Goal: Transaction & Acquisition: Purchase product/service

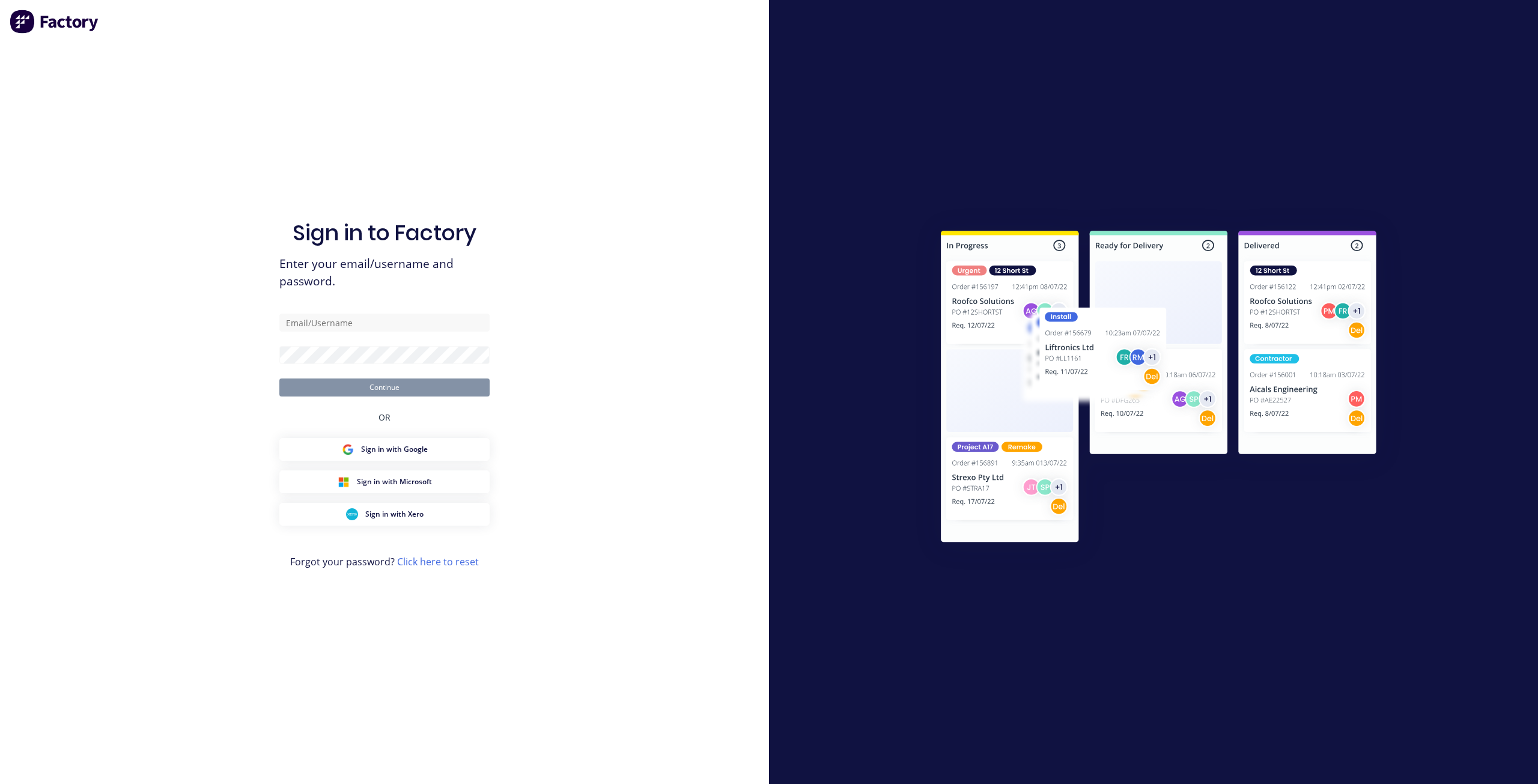
click at [350, 336] on form "Continue" at bounding box center [384, 355] width 210 height 83
click at [353, 331] on input "text" at bounding box center [384, 322] width 210 height 18
click at [257, 680] on div "Sign in to Factory Enter your email/username and password. Continue OR Sign in …" at bounding box center [384, 392] width 769 height 784
click at [400, 293] on div "Sign in to Factory Enter your email/username and password. Continue OR Sign in …" at bounding box center [384, 404] width 210 height 741
click at [394, 314] on input "text" at bounding box center [384, 322] width 210 height 18
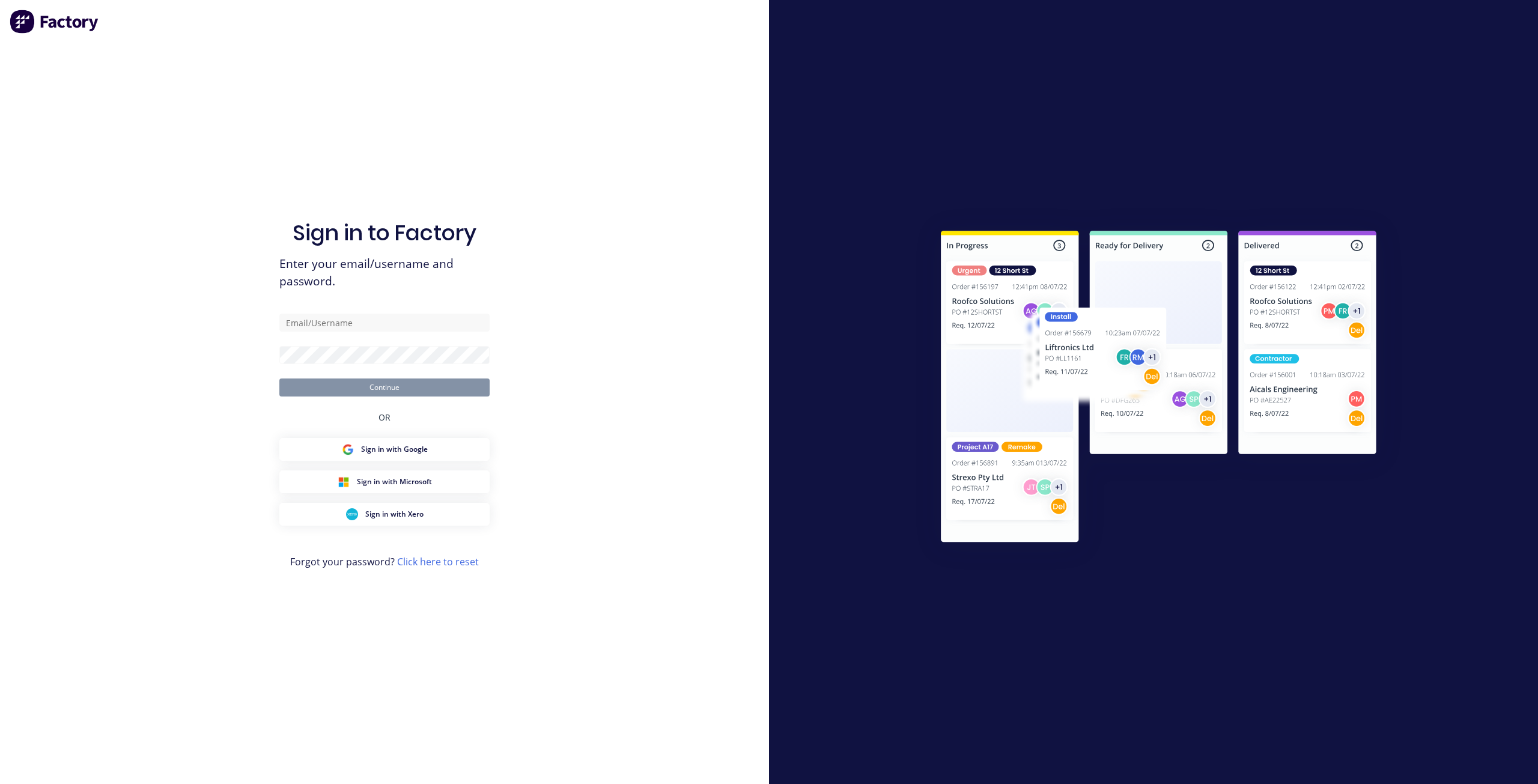
click at [161, 604] on div "Sign in to Factory Enter your email/username and password. Continue OR Sign in …" at bounding box center [384, 392] width 769 height 784
click at [416, 311] on div "Sign in to Factory Enter your email/username and password. Continue OR Sign in …" at bounding box center [384, 404] width 210 height 741
click at [423, 322] on input "text" at bounding box center [384, 322] width 210 height 18
type input "d"
drag, startPoint x: 423, startPoint y: 310, endPoint x: 422, endPoint y: 319, distance: 9.1
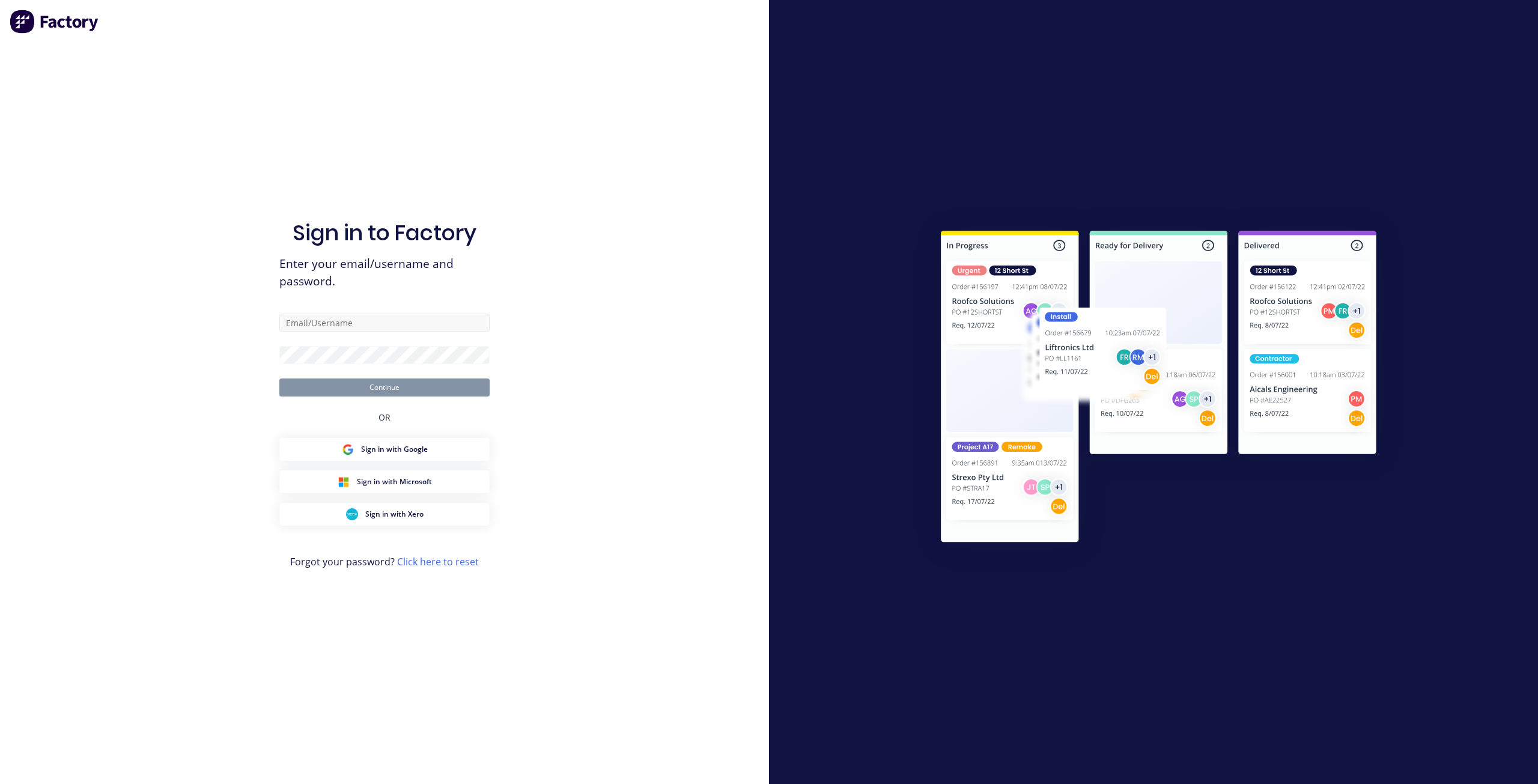
click at [423, 310] on div "Sign in to Factory Enter your email/username and password. Continue OR Sign in …" at bounding box center [384, 404] width 210 height 741
click at [421, 322] on input "text" at bounding box center [384, 322] width 210 height 18
type input "[PERSON_NAME][EMAIL_ADDRESS][DOMAIN_NAME]"
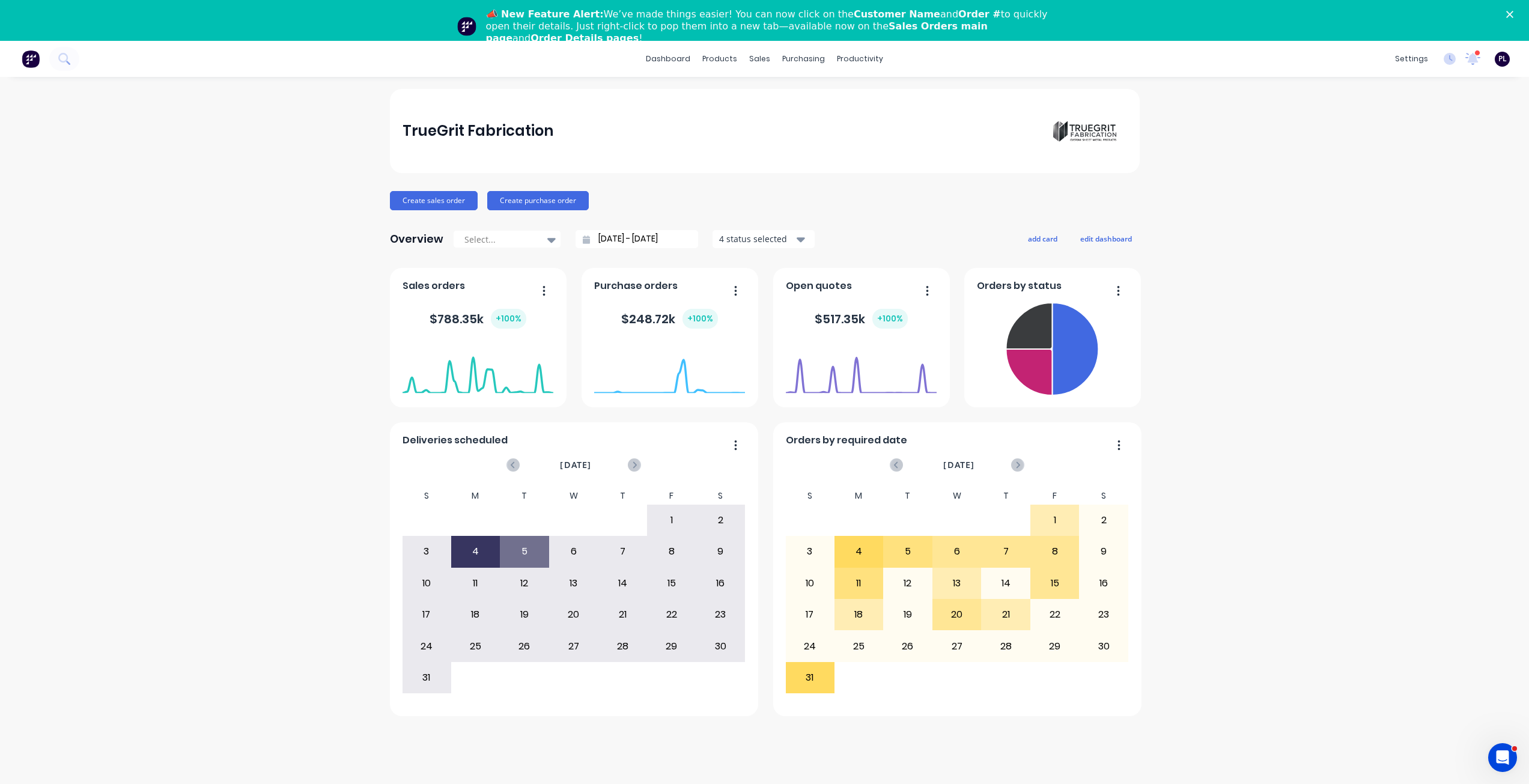
click at [270, 633] on div "TrueGrit Fabrication Create sales order Create purchase order Overview Select..…" at bounding box center [764, 451] width 1529 height 724
click at [1299, 614] on div "TrueGrit Fabrication Create sales order Create purchase order Overview Select..…" at bounding box center [764, 451] width 1529 height 724
click at [1514, 12] on polygon "Close" at bounding box center [1510, 14] width 7 height 7
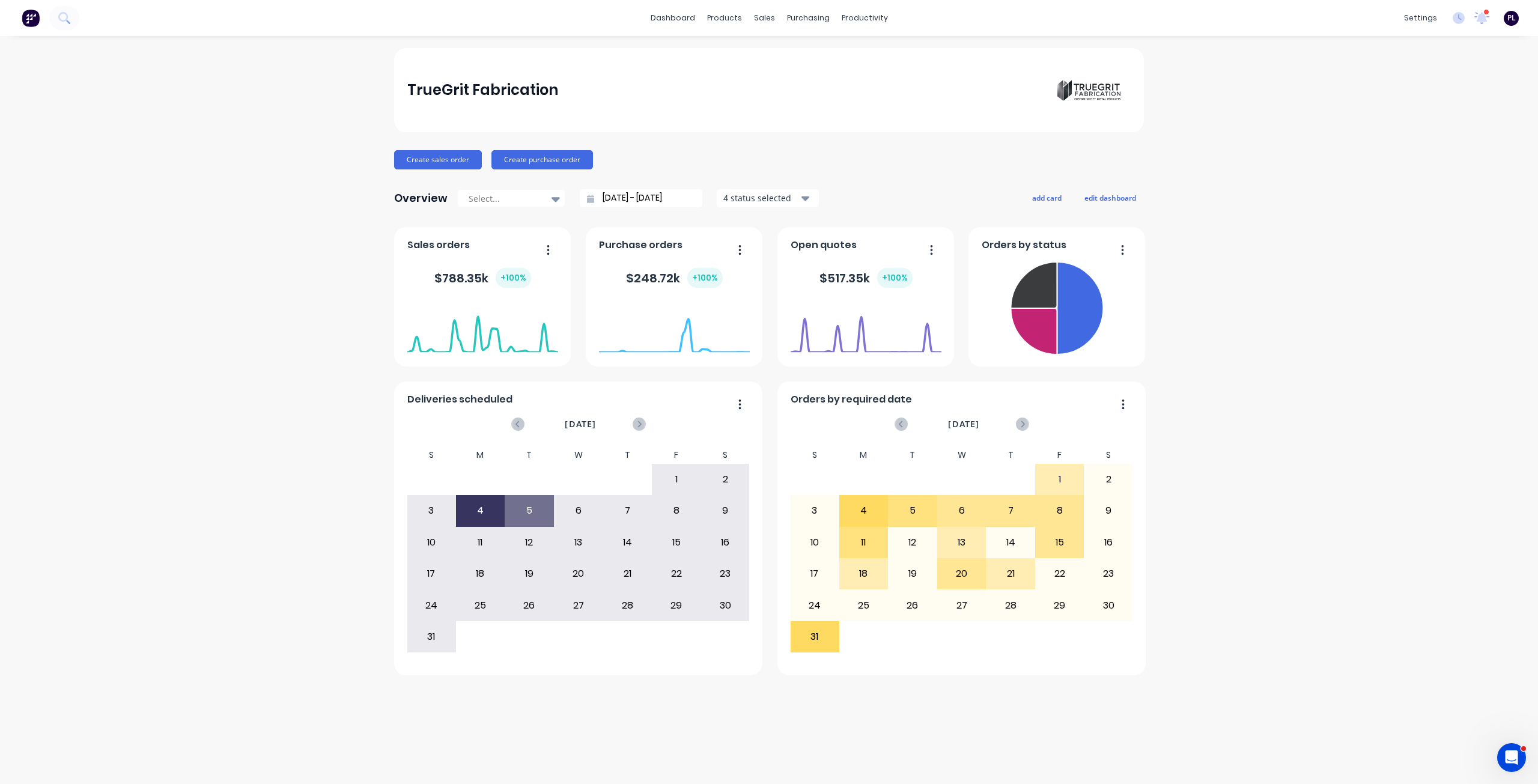
click at [1386, 360] on div "TrueGrit Fabrication Create sales order Create purchase order Overview Select..…" at bounding box center [769, 410] width 1538 height 724
click at [587, 718] on div "TrueGrit Fabrication Create sales order Create purchase order Overview Select..…" at bounding box center [769, 410] width 1538 height 724
click at [875, 198] on div "Overview Select... [DATE] - [DATE] 4 status selected add card edit dashboard" at bounding box center [769, 198] width 749 height 24
click at [779, 154] on div "Create sales order Create purchase order" at bounding box center [769, 159] width 749 height 19
click at [454, 166] on button "Create sales order" at bounding box center [438, 159] width 87 height 19
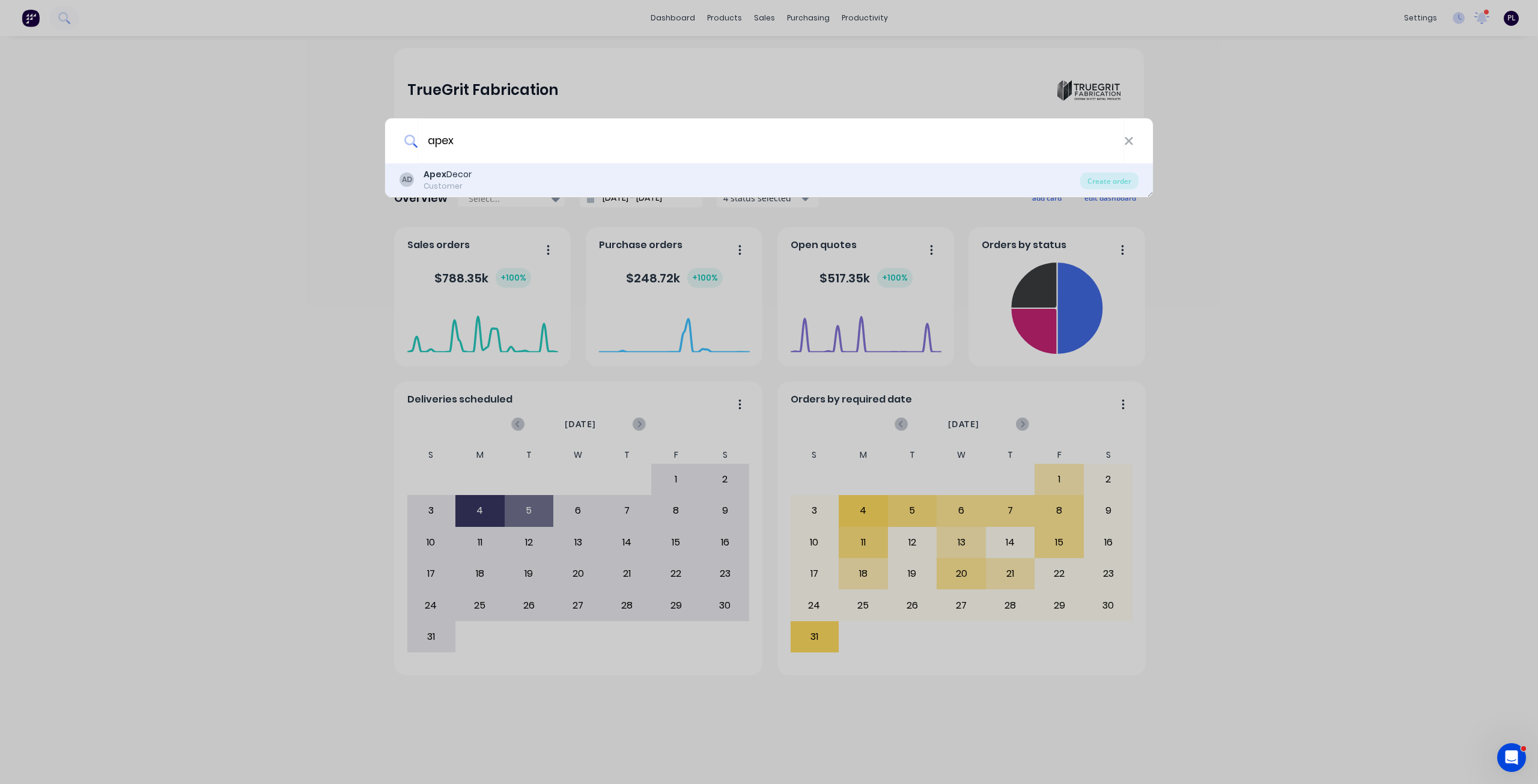
type input "apex"
click at [565, 179] on div "AD Apex Decor Customer" at bounding box center [740, 180] width 680 height 23
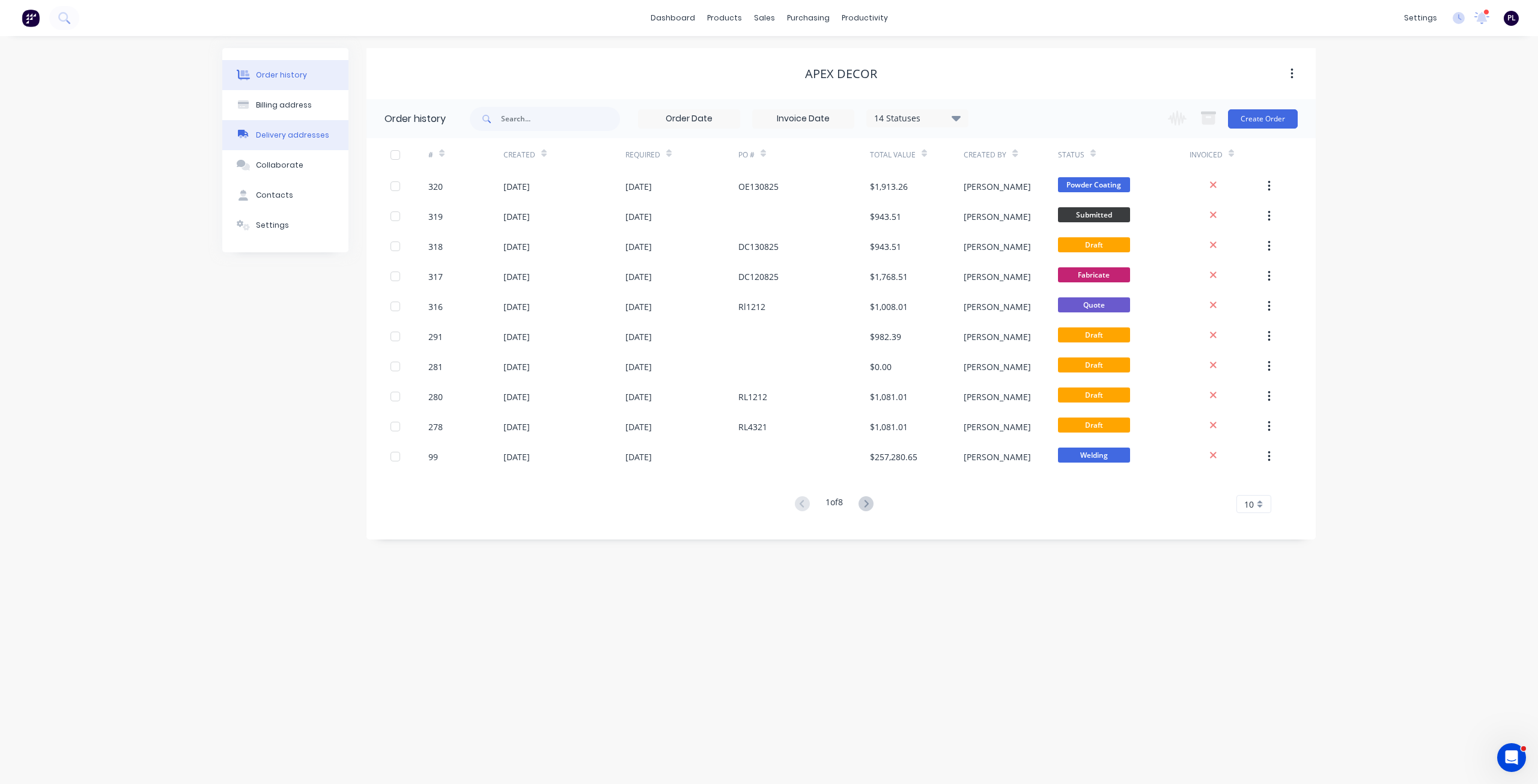
drag, startPoint x: 308, startPoint y: 120, endPoint x: 298, endPoint y: 127, distance: 12.2
click at [298, 127] on div "Order history Billing address Delivery addresses Collaborate Contacts Settings" at bounding box center [285, 150] width 126 height 204
click at [300, 228] on button "Settings" at bounding box center [285, 225] width 126 height 30
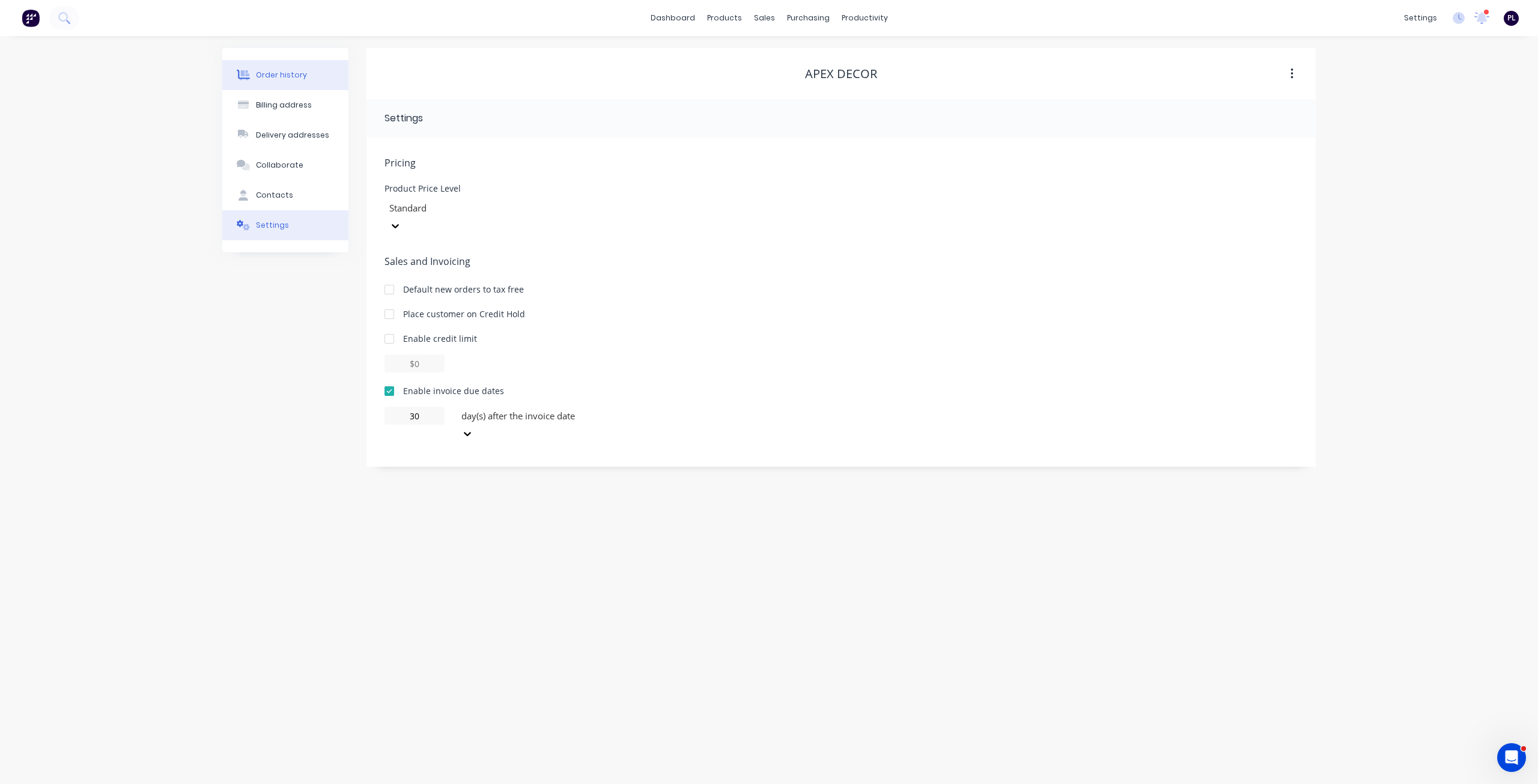
drag, startPoint x: 283, startPoint y: 78, endPoint x: 271, endPoint y: 66, distance: 17.0
click at [281, 77] on div "Order history" at bounding box center [281, 75] width 51 height 11
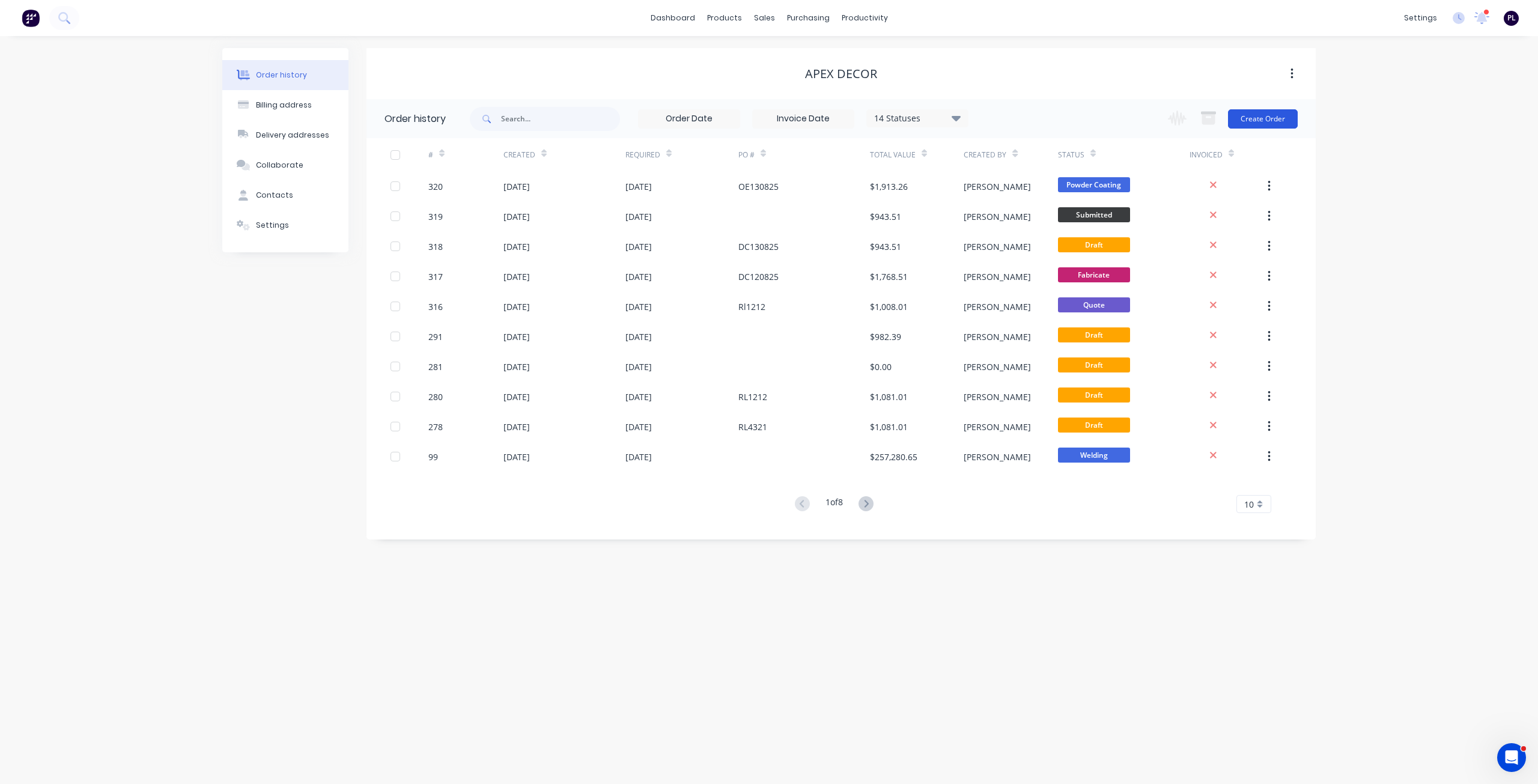
click at [1248, 114] on button "Create Order" at bounding box center [1263, 118] width 70 height 19
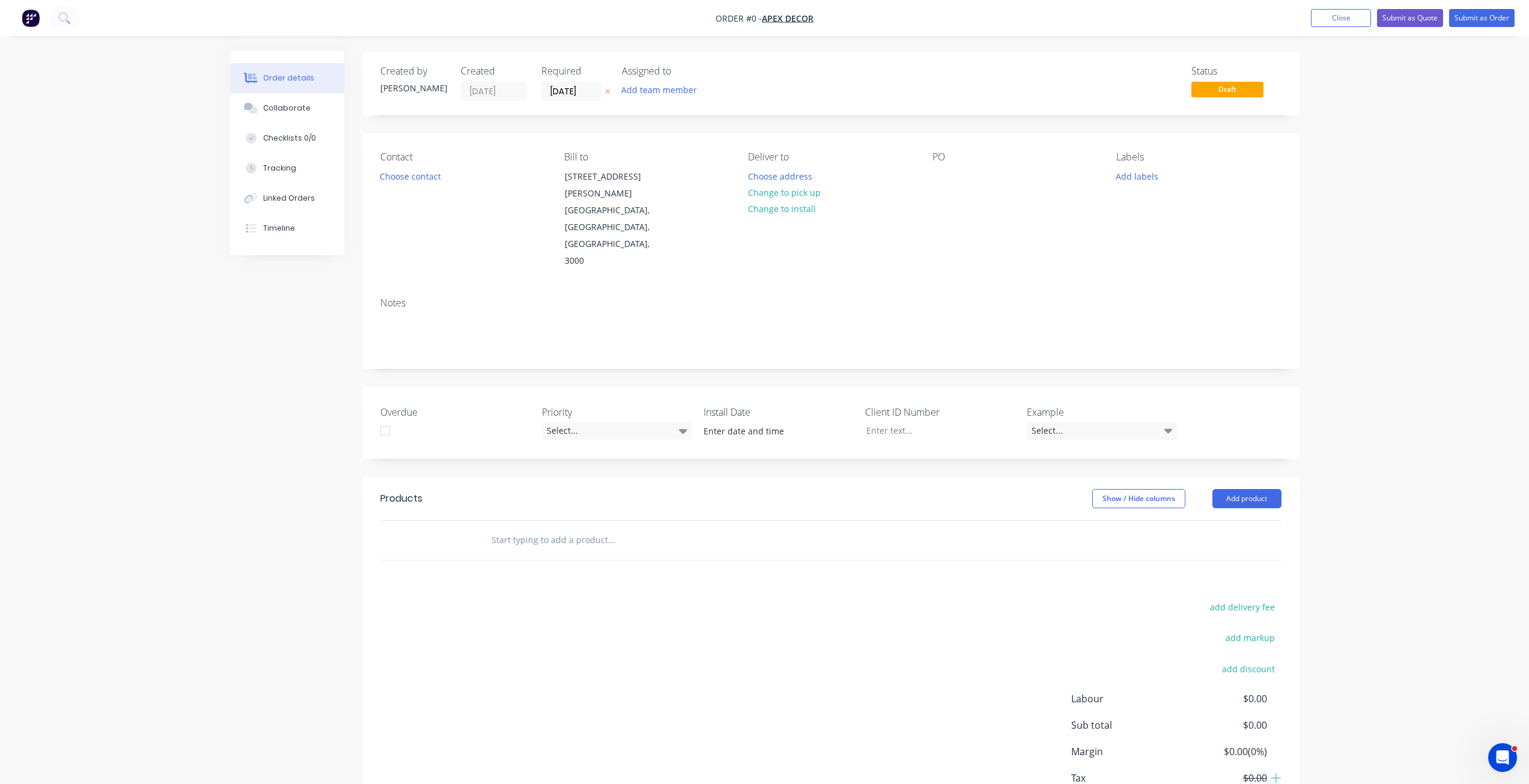
click at [530, 648] on div "add delivery fee add markup add discount Labour $0.00 Sub total $0.00 Margin $0…" at bounding box center [831, 714] width 901 height 232
click at [785, 416] on div "Created by [PERSON_NAME] Created [DATE] Required [DATE] Assigned to Add team me…" at bounding box center [831, 450] width 937 height 798
click at [569, 94] on input "[DATE]" at bounding box center [572, 90] width 59 height 18
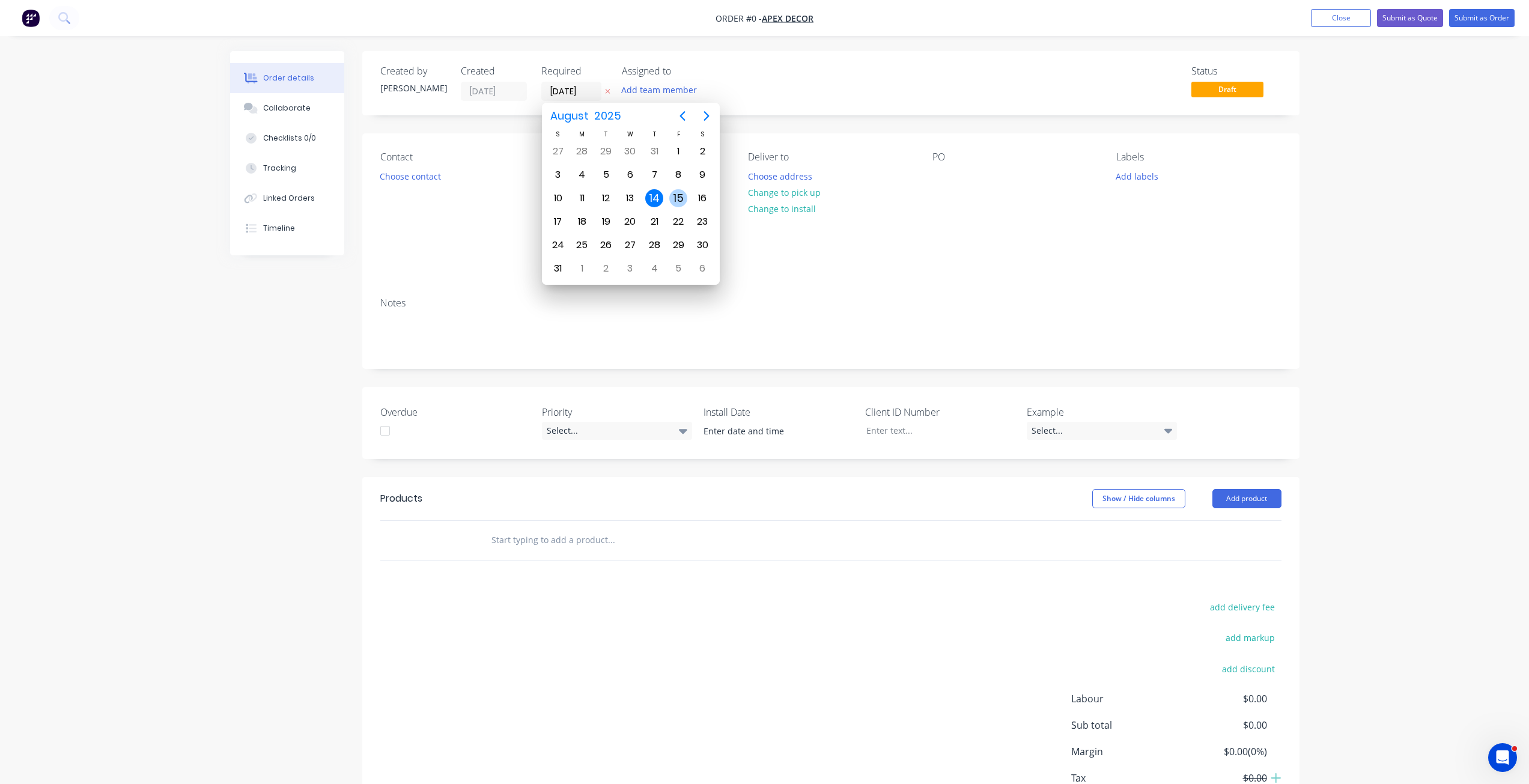
click at [676, 198] on div "15" at bounding box center [677, 198] width 18 height 18
type input "[DATE]"
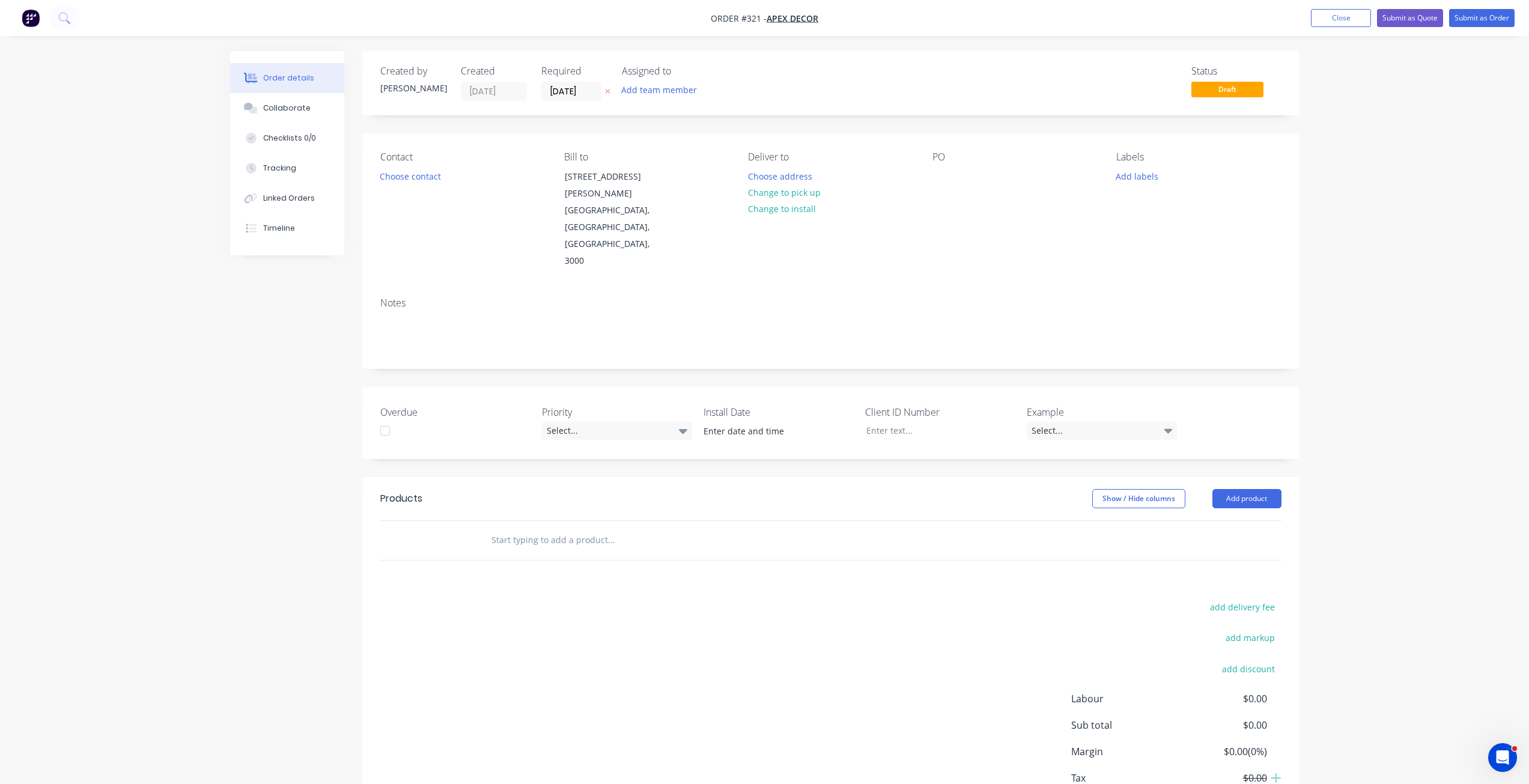
click at [759, 131] on div "Created by [PERSON_NAME] Created [DATE] Required [DATE] Assigned to Add team me…" at bounding box center [831, 450] width 937 height 798
drag, startPoint x: 704, startPoint y: 19, endPoint x: 744, endPoint y: 22, distance: 40.1
click at [744, 22] on nav "Order #321 - Apex Decor Add product Close Submit as Quote Submit as Order" at bounding box center [764, 18] width 1529 height 36
drag, startPoint x: 755, startPoint y: 42, endPoint x: 755, endPoint y: 48, distance: 6.0
click at [755, 42] on div "Order details Collaborate Checklists 0/0 Tracking Linked Orders Timeline Order …" at bounding box center [764, 433] width 1529 height 867
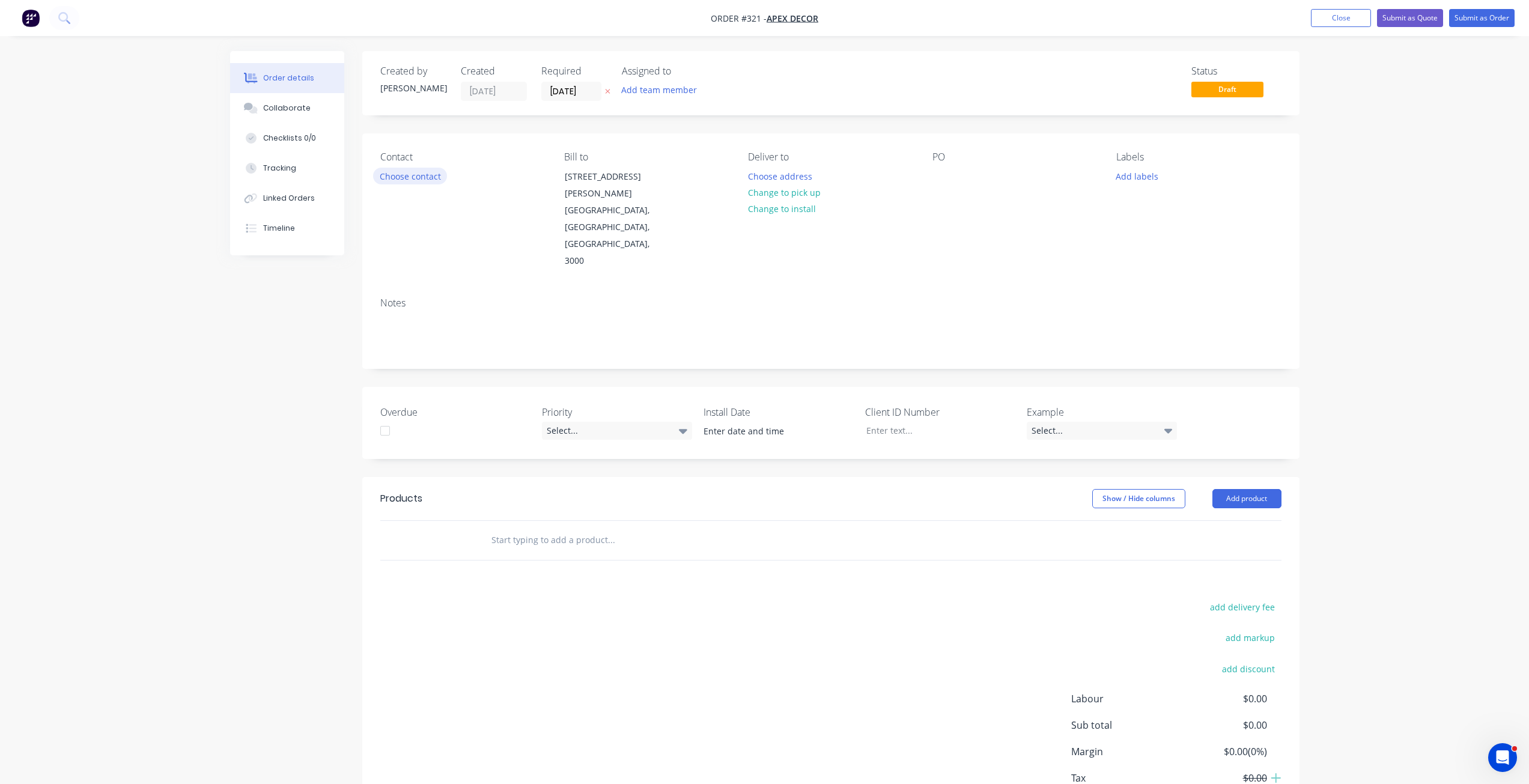
click at [413, 179] on button "Choose contact" at bounding box center [410, 176] width 74 height 16
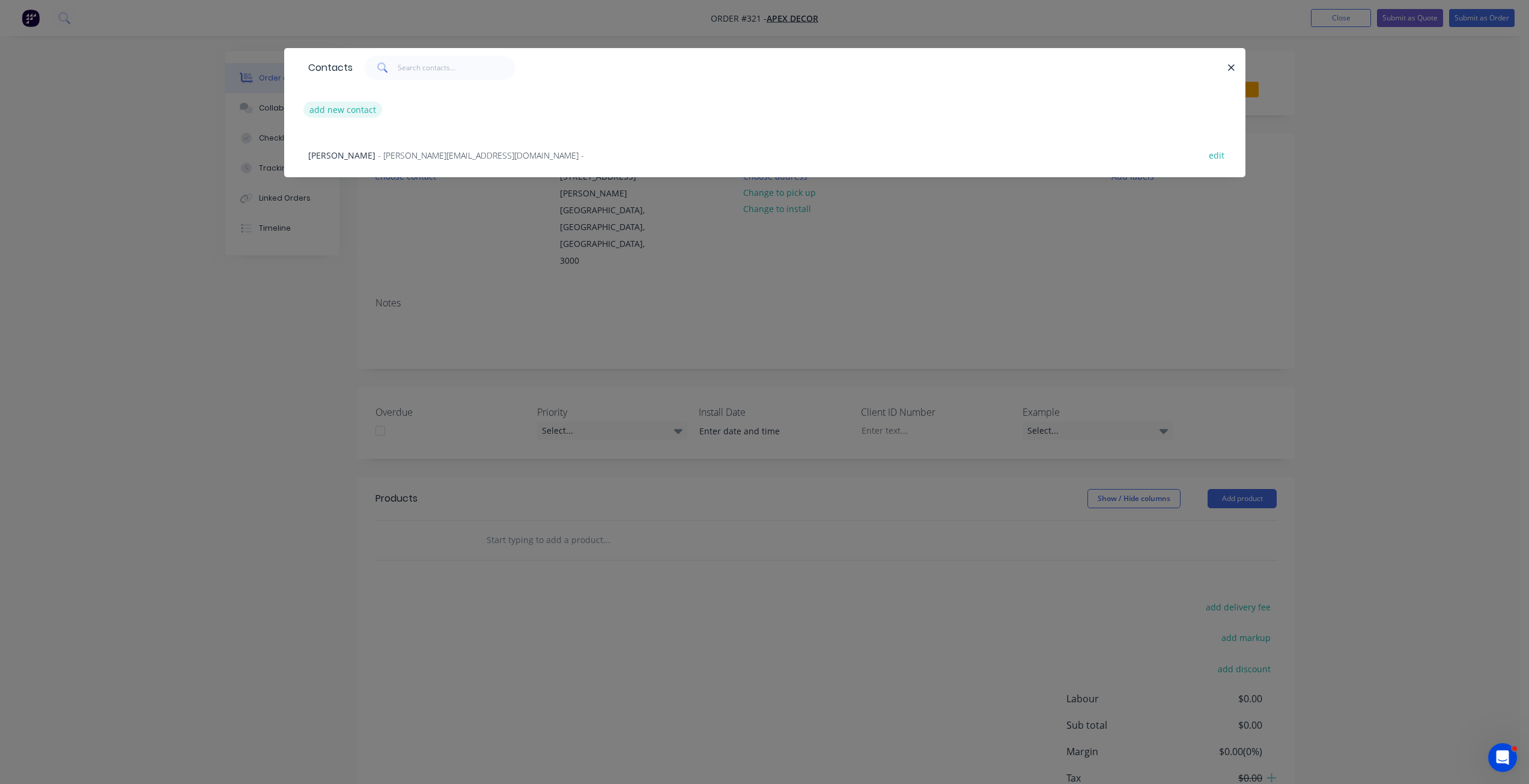
click at [362, 107] on button "add new contact" at bounding box center [343, 109] width 80 height 16
select select "AU"
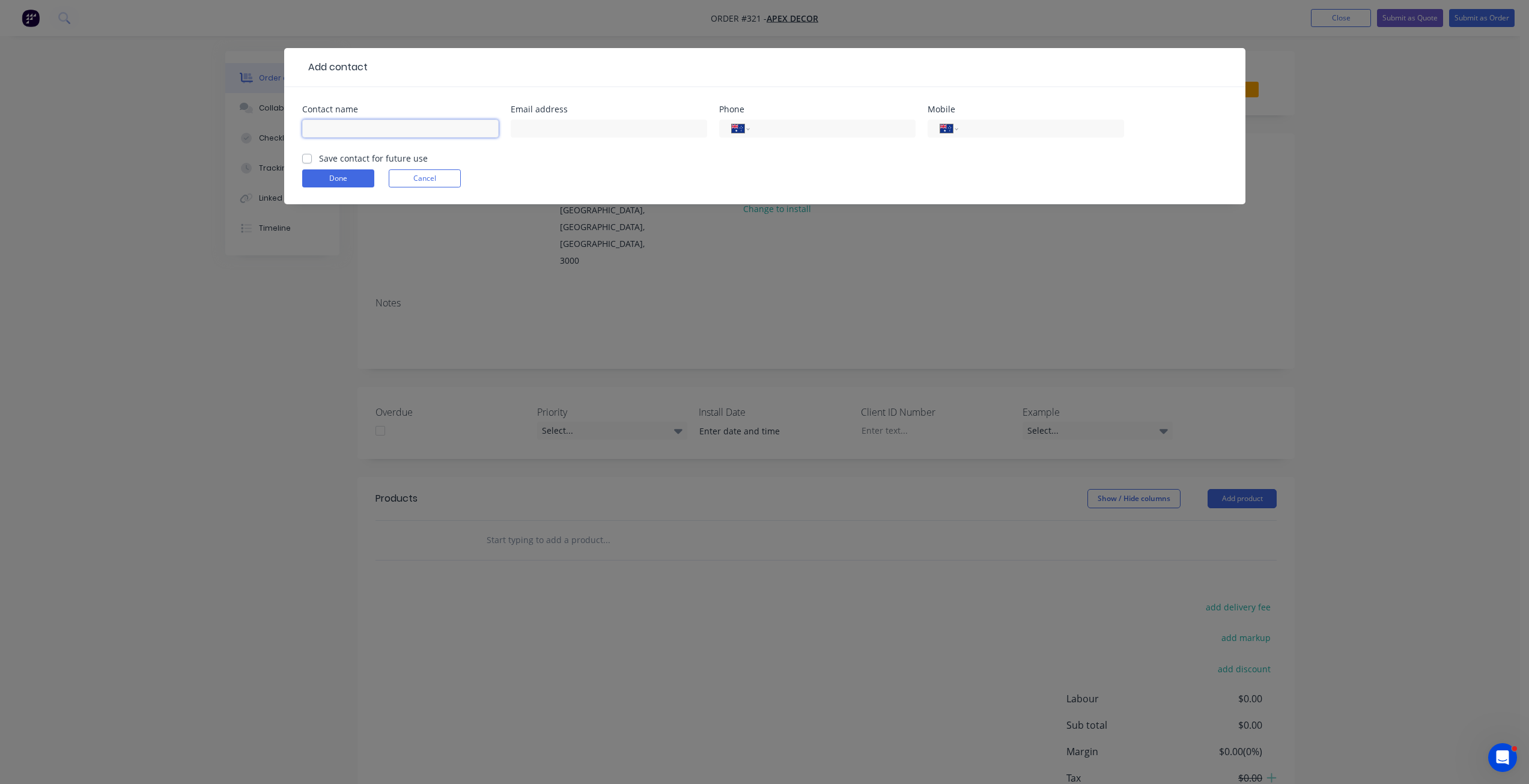
click at [394, 133] on input "text" at bounding box center [401, 128] width 196 height 18
type input "[PERSON_NAME]"
type input "[PERSON_NAME][EMAIL_ADDRESS][DOMAIN_NAME]"
type input "0401 044 111"
click at [333, 156] on label "Save contact for future use" at bounding box center [373, 159] width 109 height 12
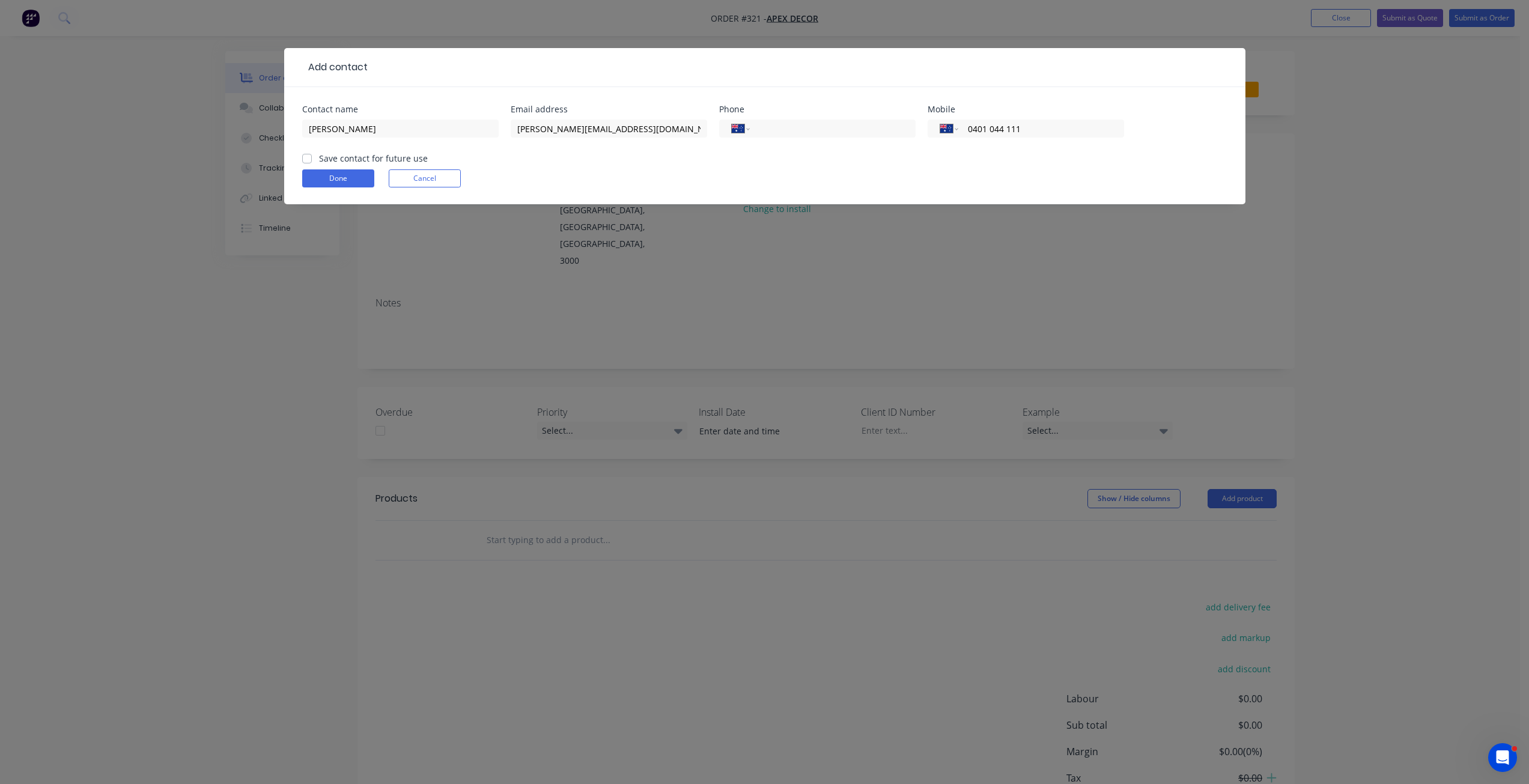
click at [312, 156] on input "Save contact for future use" at bounding box center [307, 158] width 9 height 12
checkbox input "true"
click at [340, 174] on button "Done" at bounding box center [338, 178] width 72 height 18
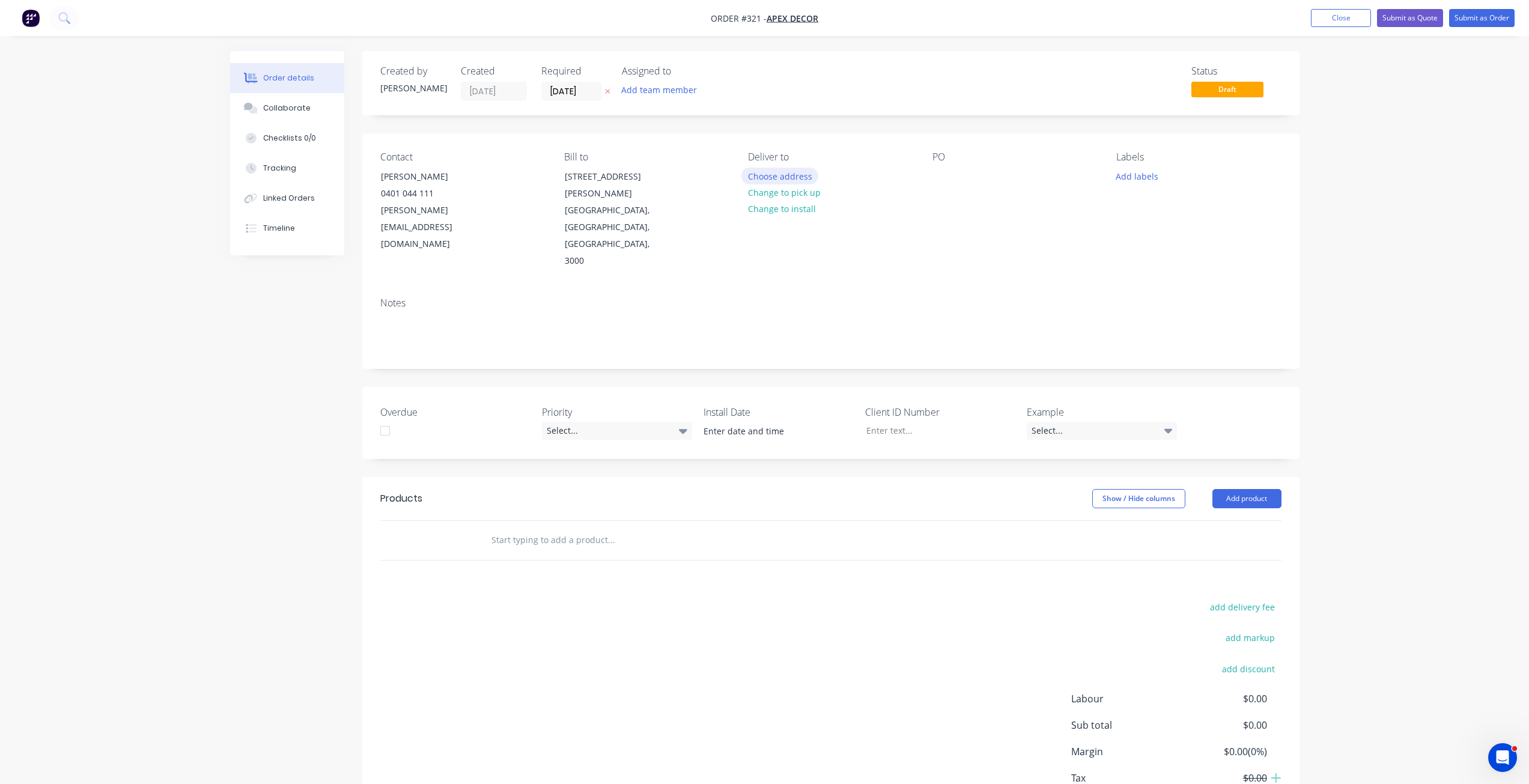
click at [785, 175] on button "Choose address" at bounding box center [780, 176] width 77 height 16
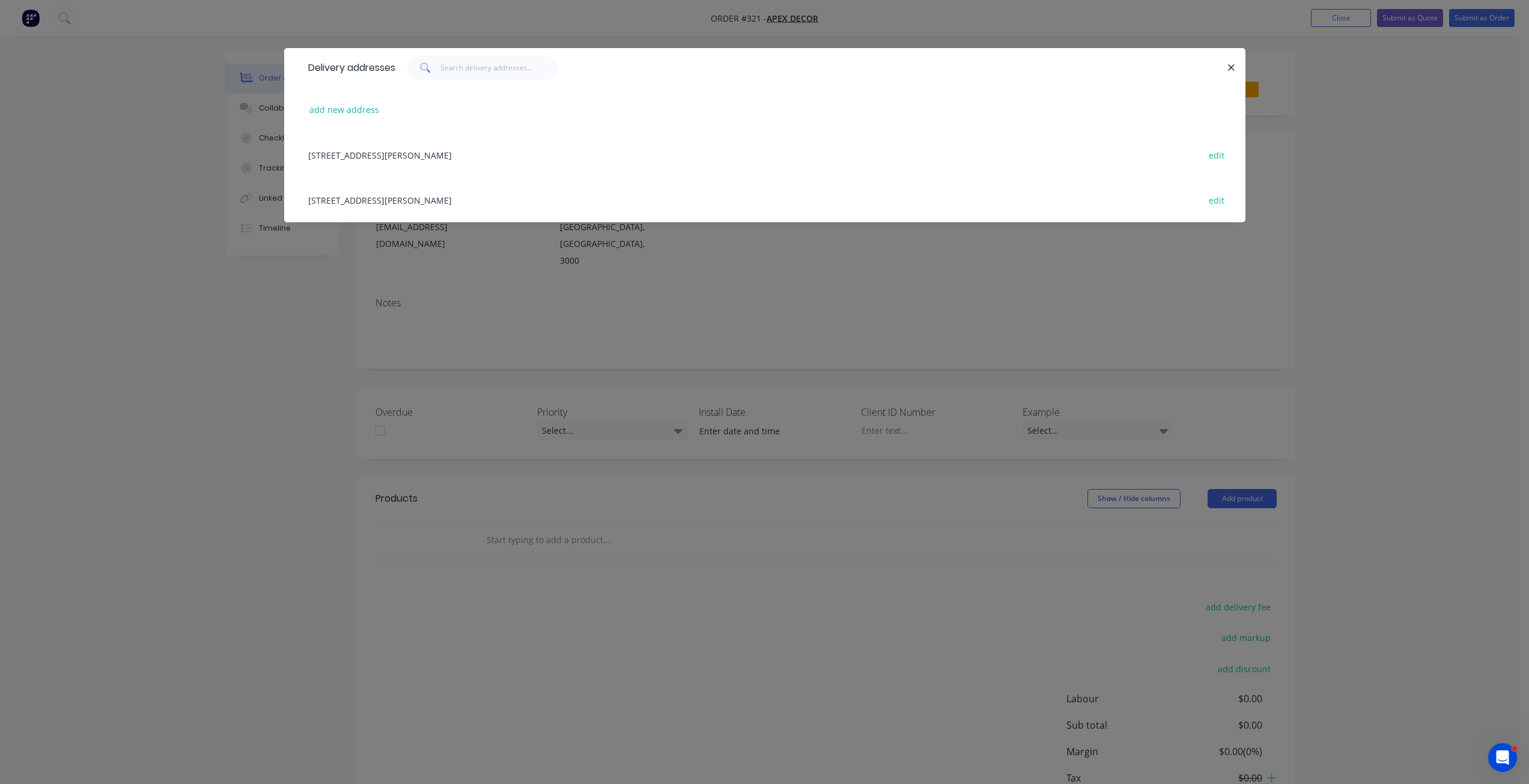
click at [473, 162] on div "[STREET_ADDRESS][PERSON_NAME] edit" at bounding box center [765, 155] width 925 height 45
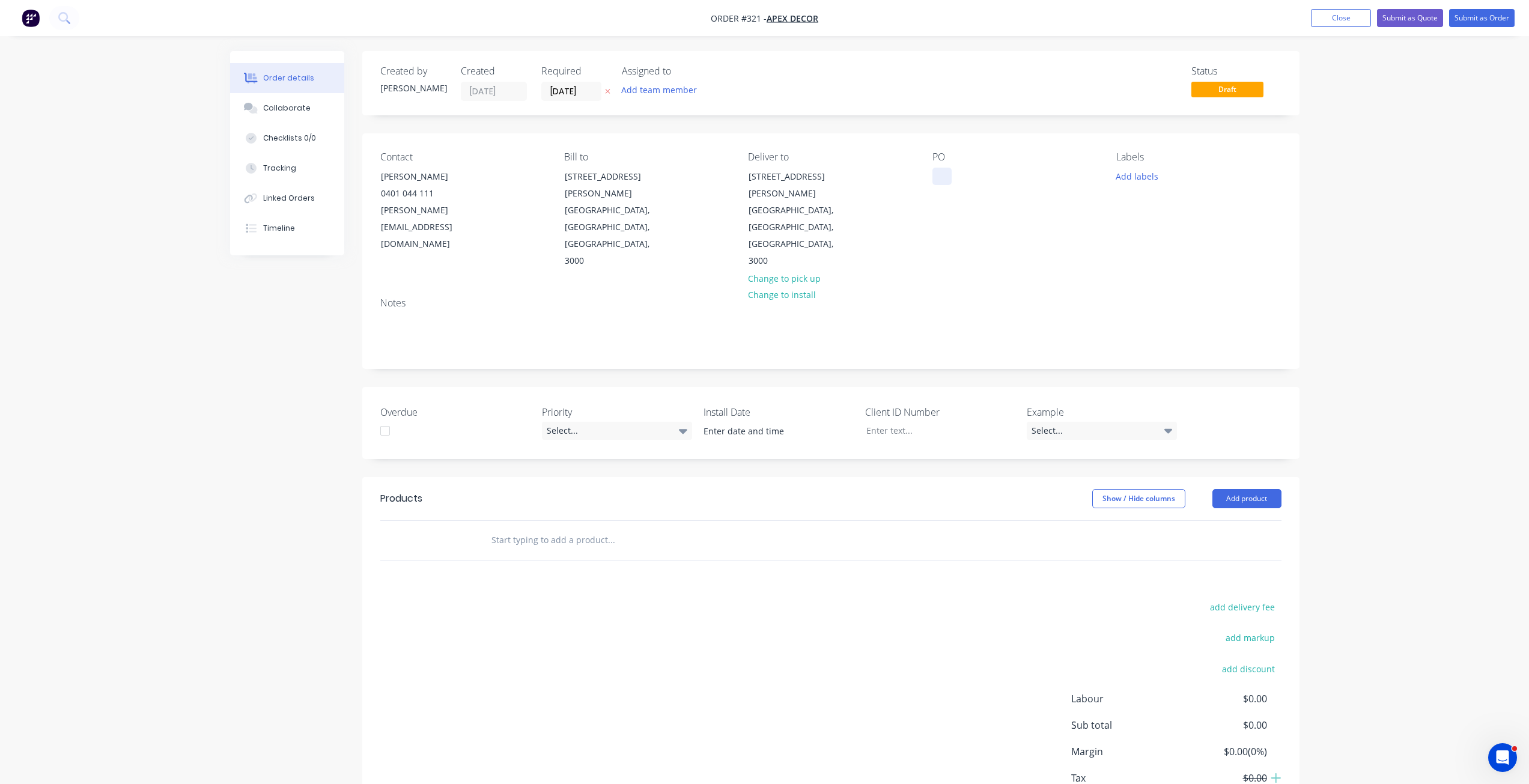
click at [941, 176] on div at bounding box center [942, 176] width 19 height 18
click at [1274, 288] on div "Notes" at bounding box center [831, 328] width 937 height 80
click at [1134, 182] on button "Add labels" at bounding box center [1137, 176] width 55 height 16
click at [1192, 209] on input "text" at bounding box center [1216, 211] width 125 height 24
click at [1176, 281] on div "Remake" at bounding box center [1167, 283] width 38 height 13
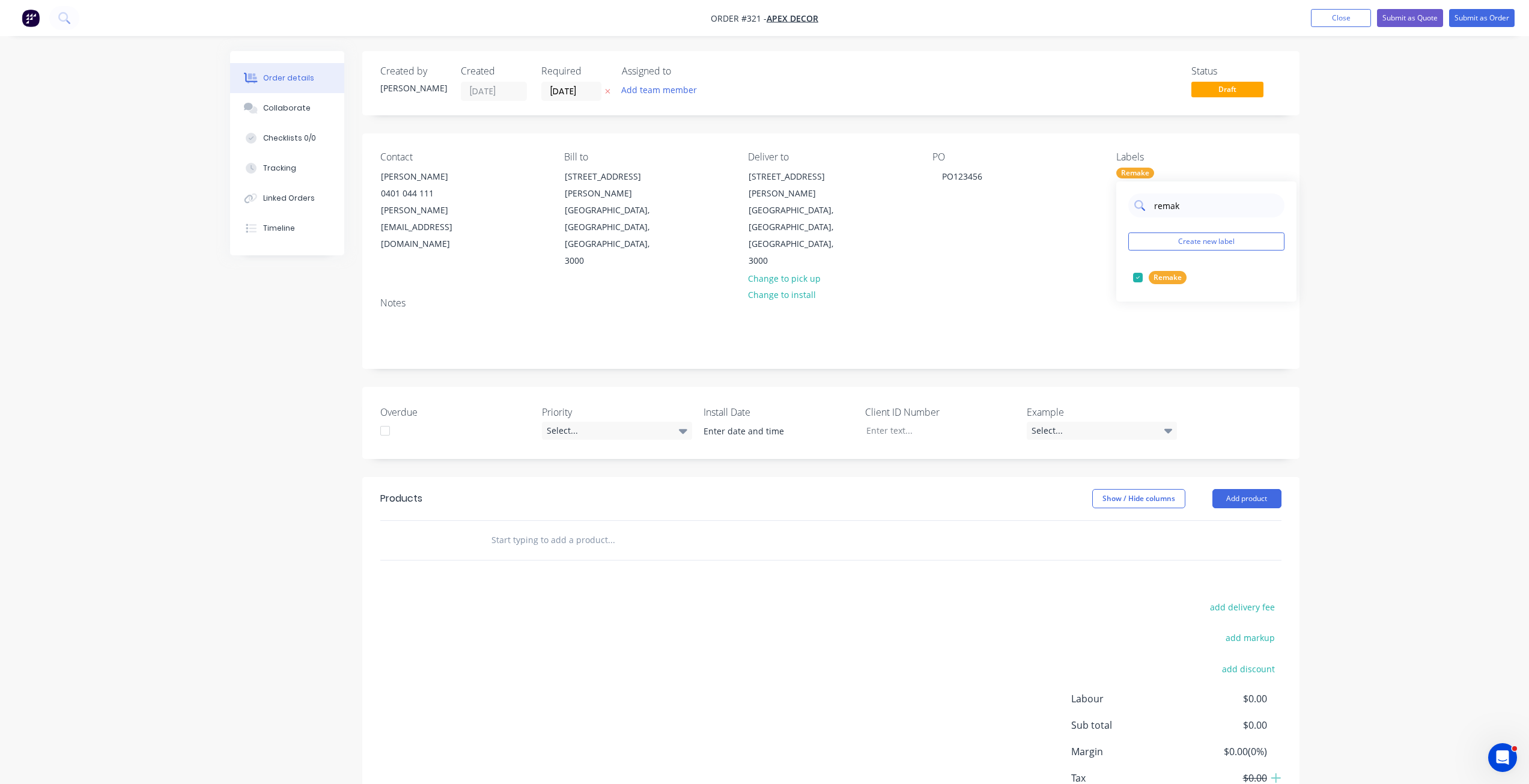
click at [1164, 199] on input "remak" at bounding box center [1216, 205] width 125 height 24
click at [1172, 275] on div "Urgent" at bounding box center [1166, 277] width 34 height 13
click at [1167, 209] on input "urgent" at bounding box center [1216, 205] width 125 height 24
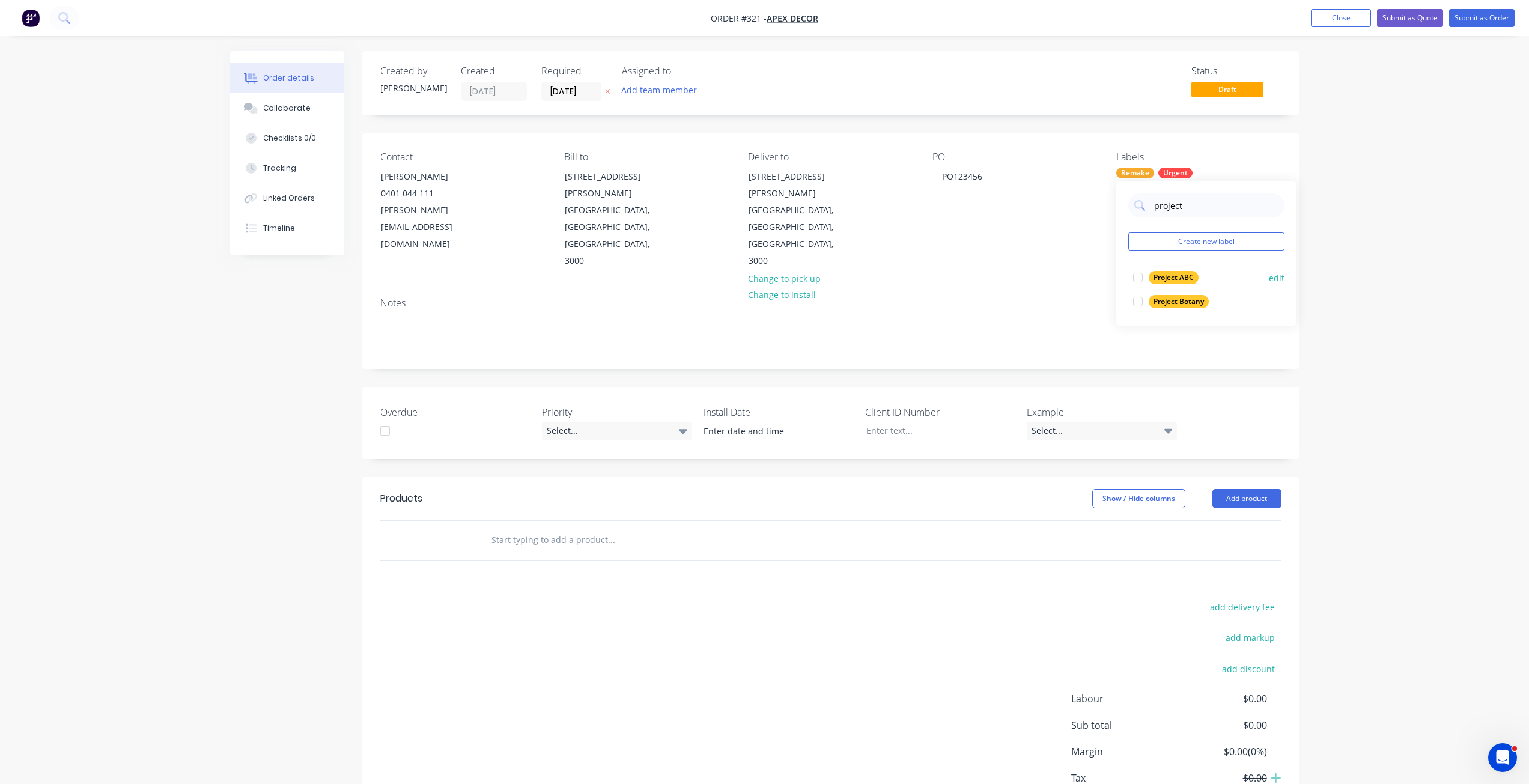
type input "project"
click at [1170, 279] on div "Project ABC" at bounding box center [1173, 277] width 49 height 13
click at [1409, 223] on div "Order details Collaborate Checklists 0/0 Tracking Linked Orders Timeline Order …" at bounding box center [764, 433] width 1529 height 867
click at [1345, 254] on div "Order details Collaborate Checklists 0/0 Tracking Linked Orders Timeline Order …" at bounding box center [764, 433] width 1529 height 867
click at [1387, 235] on div "Order details Collaborate Checklists 0/0 Tracking Linked Orders Timeline Order …" at bounding box center [764, 433] width 1529 height 867
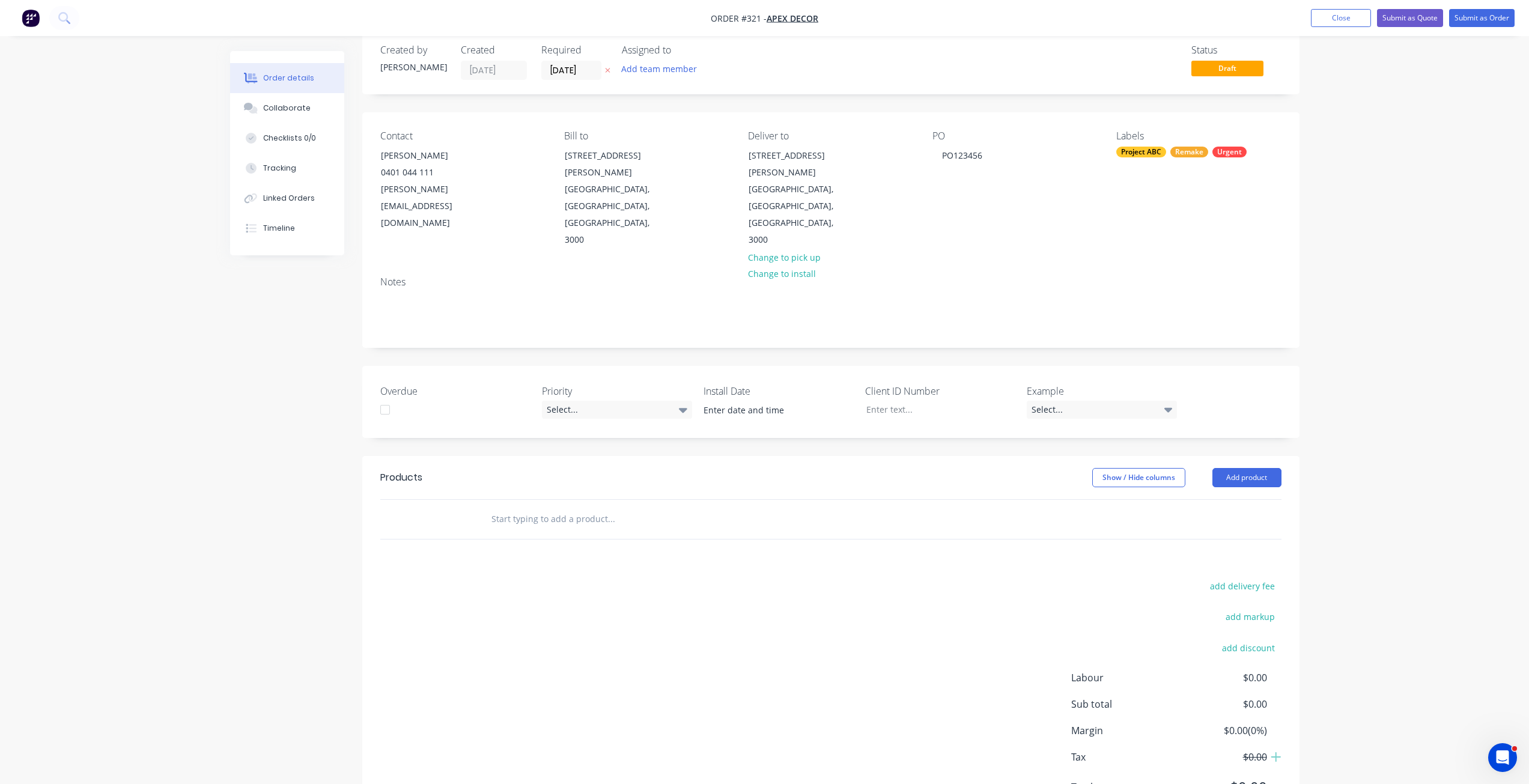
scroll to position [32, 0]
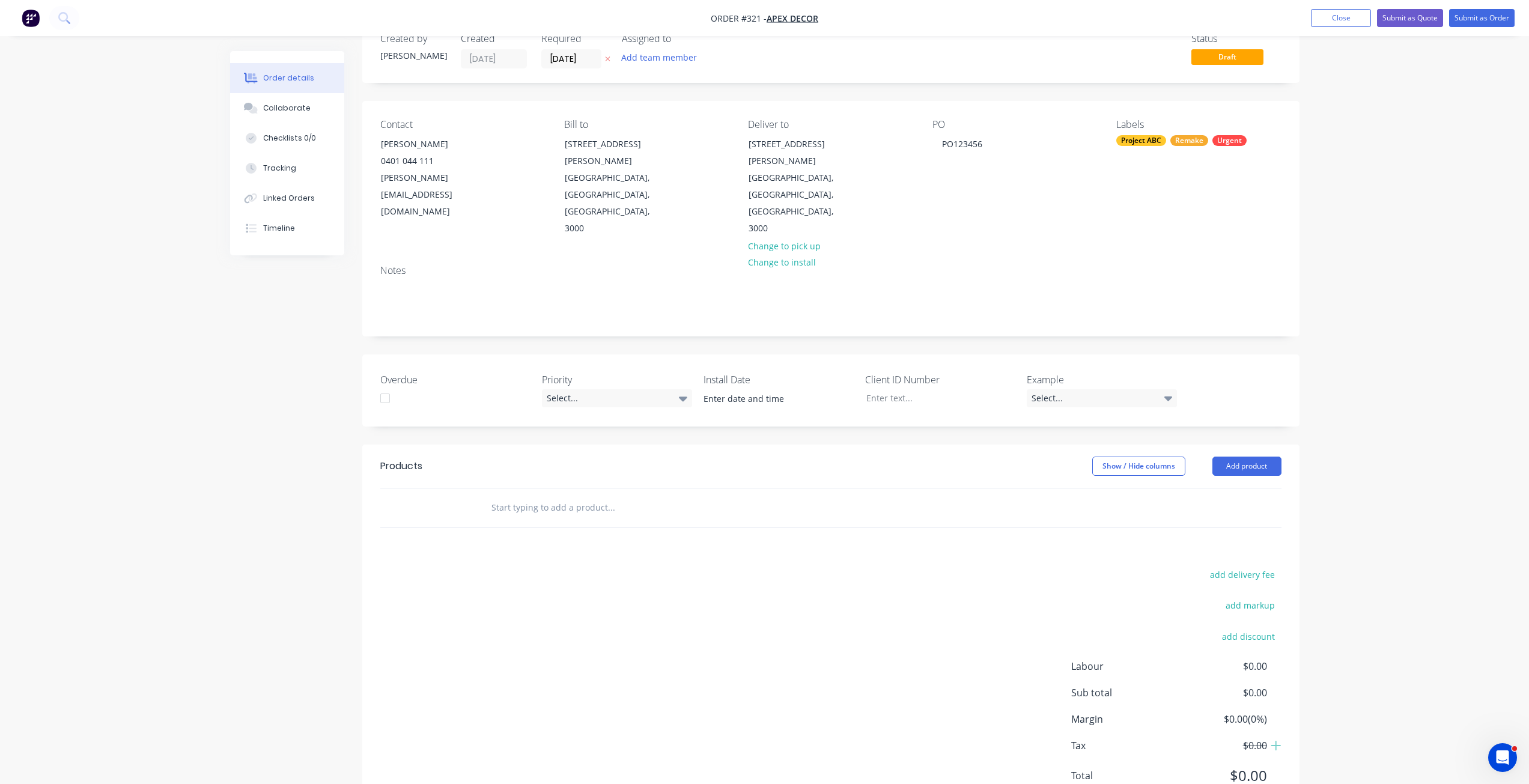
click at [542, 570] on div "add delivery fee add markup add discount Labour $0.00 Sub total $0.00 Margin $0…" at bounding box center [831, 683] width 901 height 232
click at [558, 496] on input "text" at bounding box center [611, 507] width 241 height 24
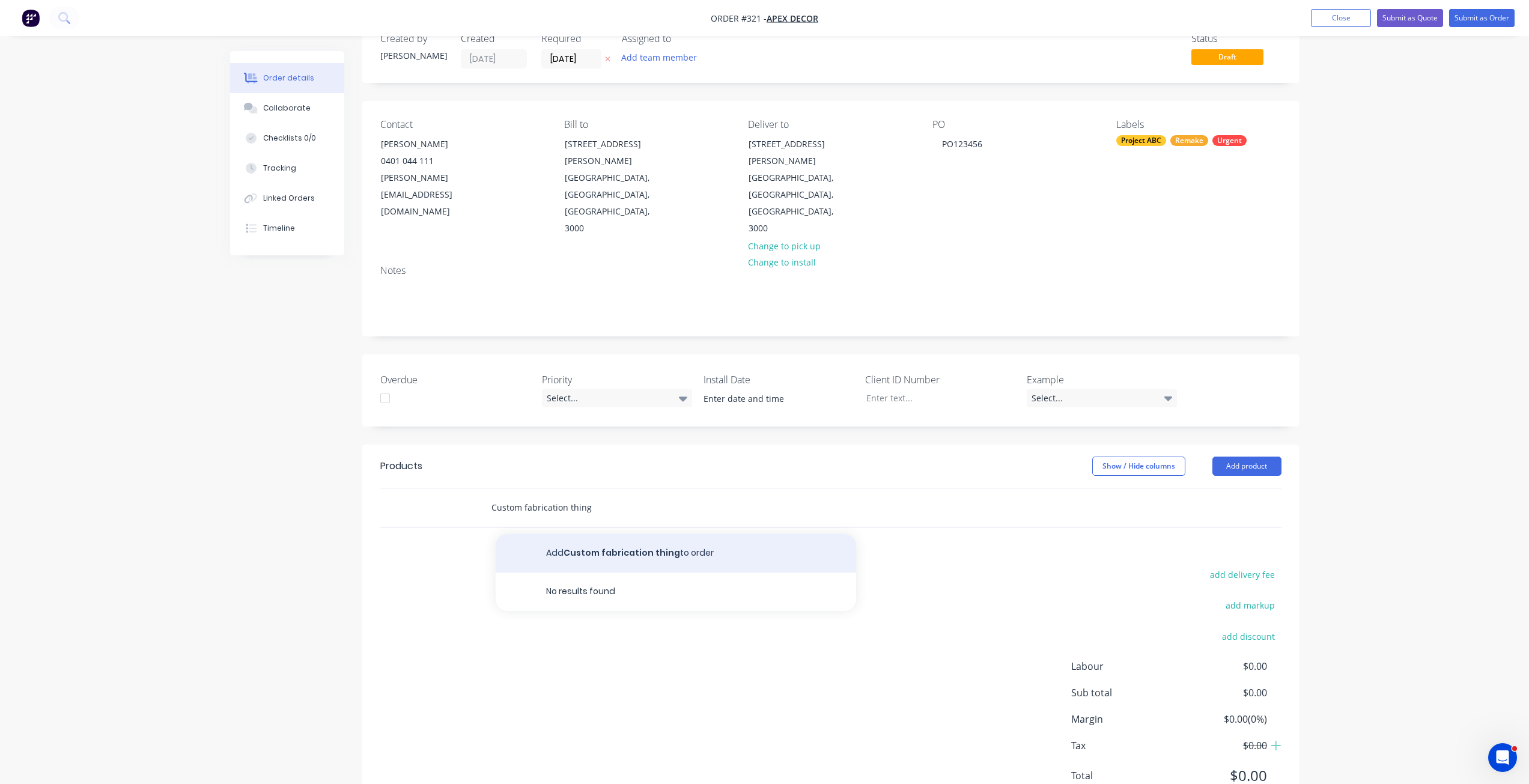
type input "Custom fabrication thing"
click at [579, 534] on button "Add Custom fabrication thing to order" at bounding box center [676, 554] width 360 height 39
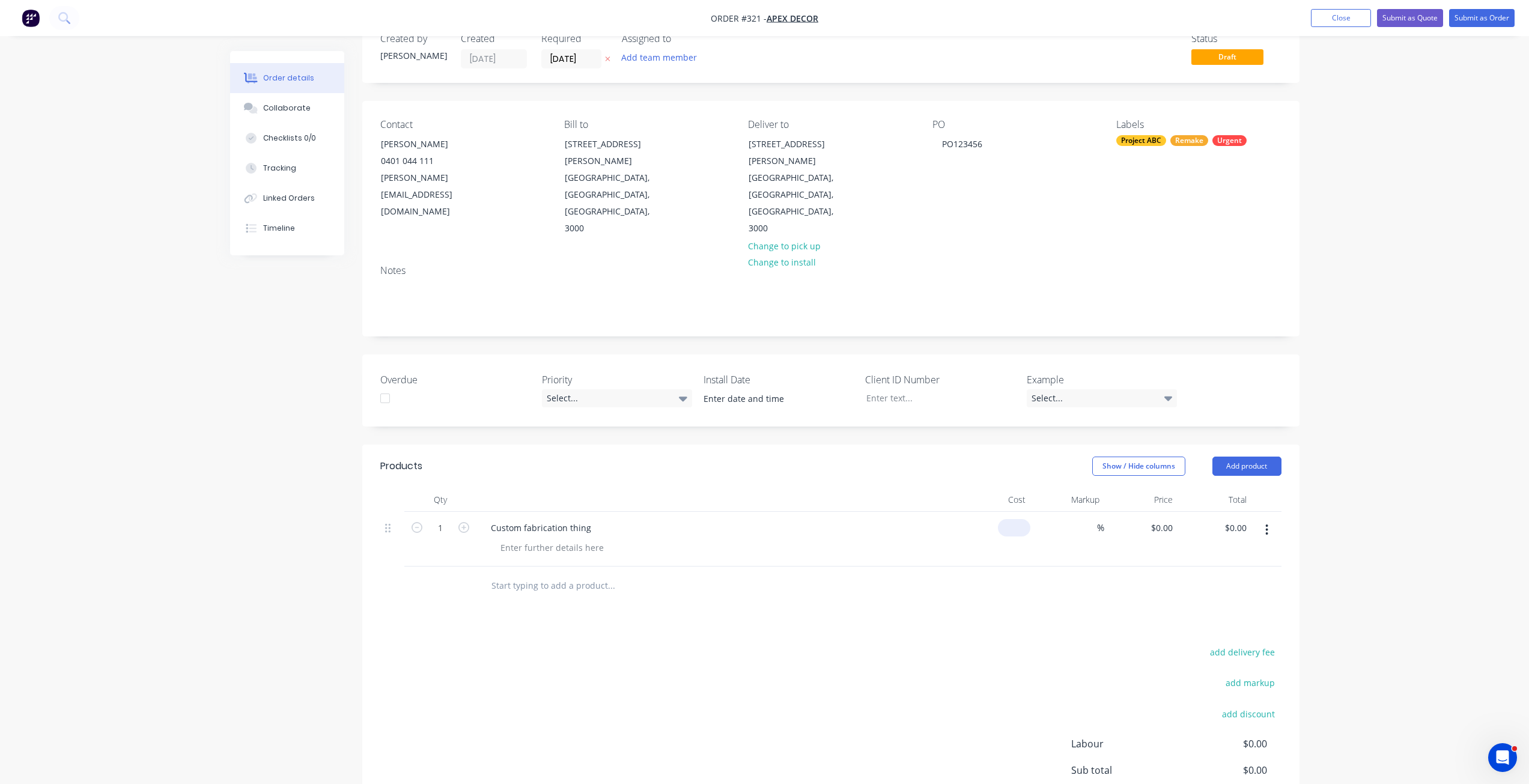
click at [1020, 519] on input at bounding box center [1017, 527] width 28 height 18
type input "$1,000.00"
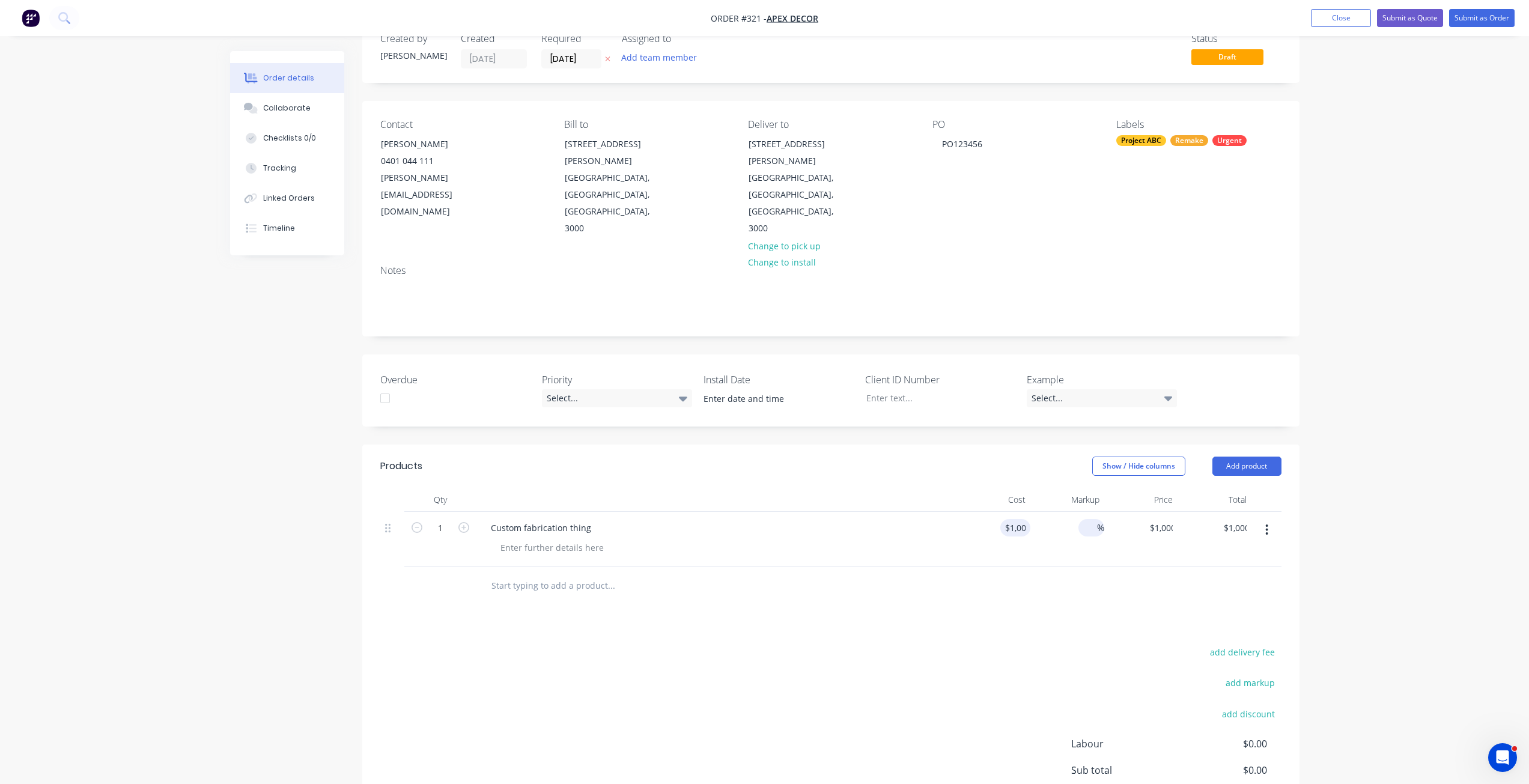
click at [1084, 519] on input at bounding box center [1090, 527] width 14 height 18
type input "120"
type input "$2,200.00"
click at [954, 567] on div at bounding box center [831, 586] width 901 height 39
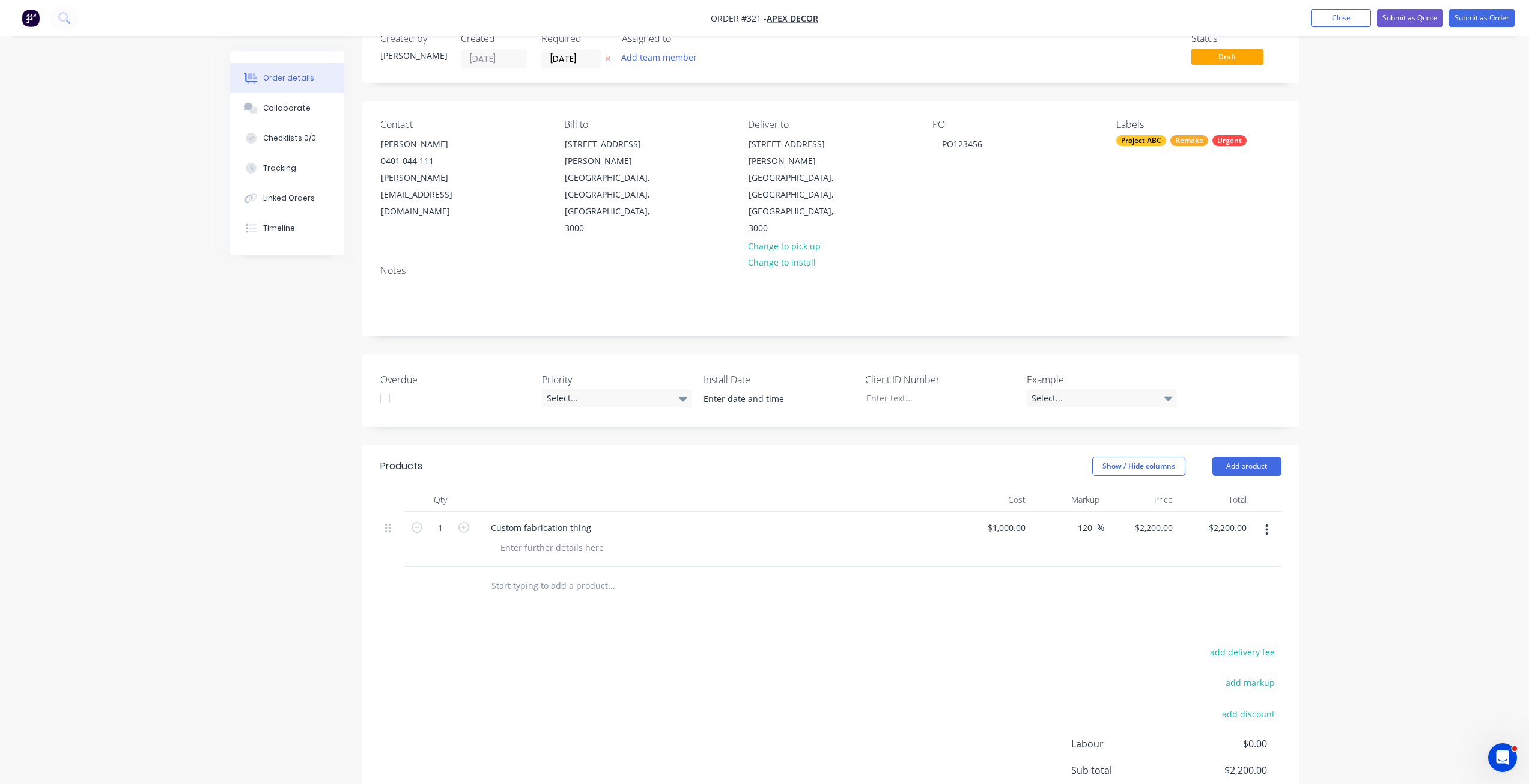
click at [546, 574] on input "text" at bounding box center [611, 585] width 241 height 24
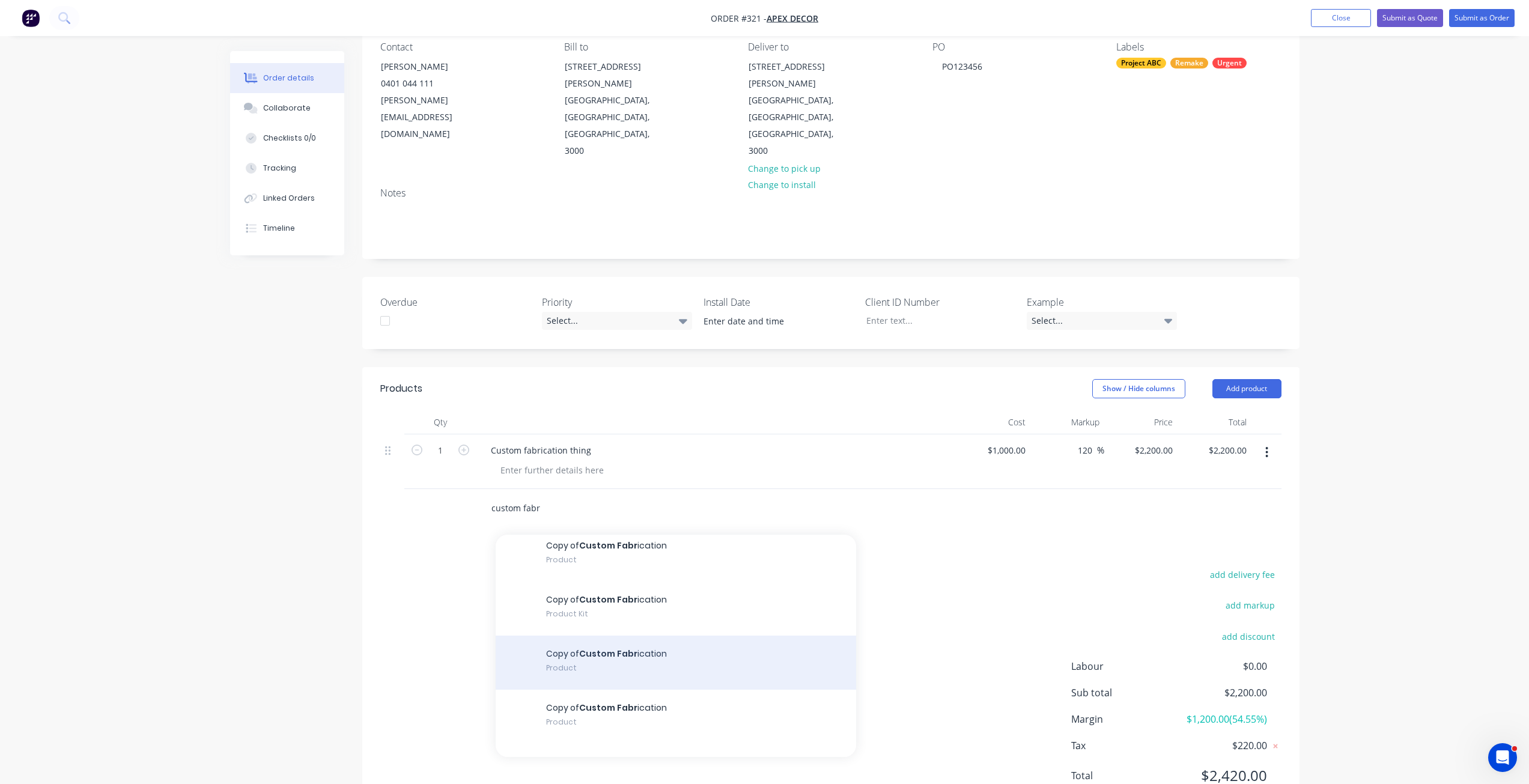
scroll to position [87, 0]
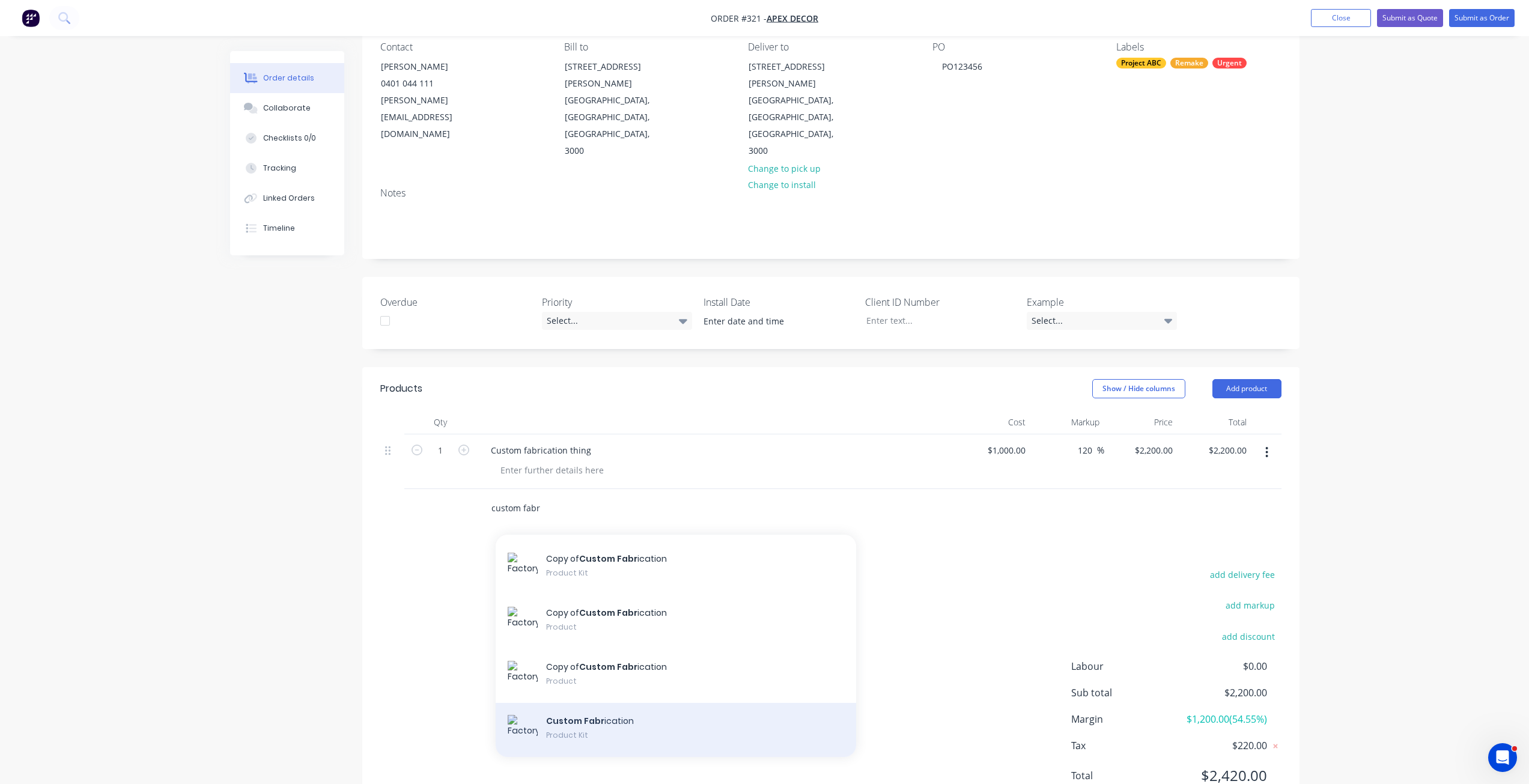
type input "custom fabr"
click at [581, 703] on div "Custom Fabr ication Product Kit" at bounding box center [676, 730] width 360 height 54
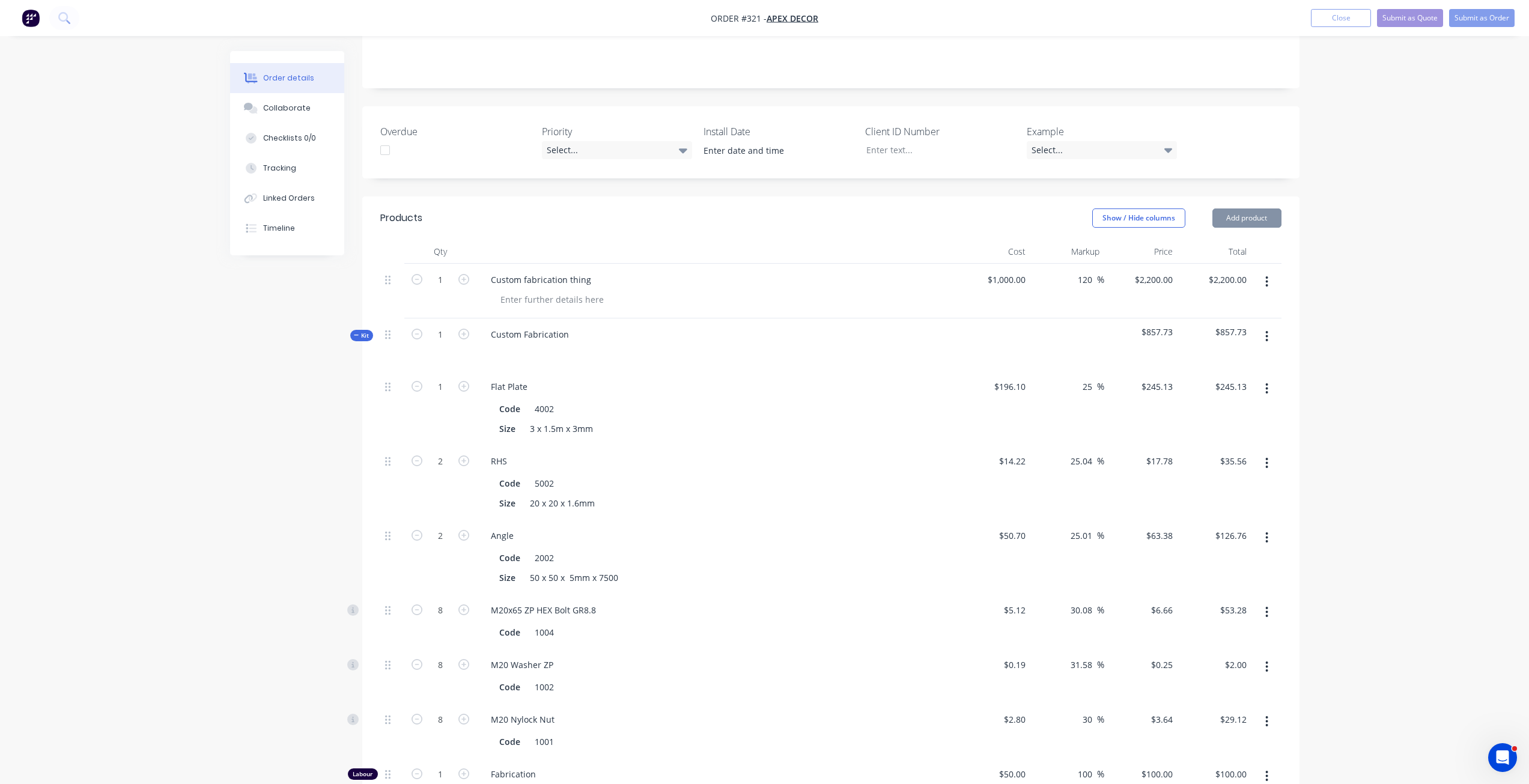
scroll to position [350, 0]
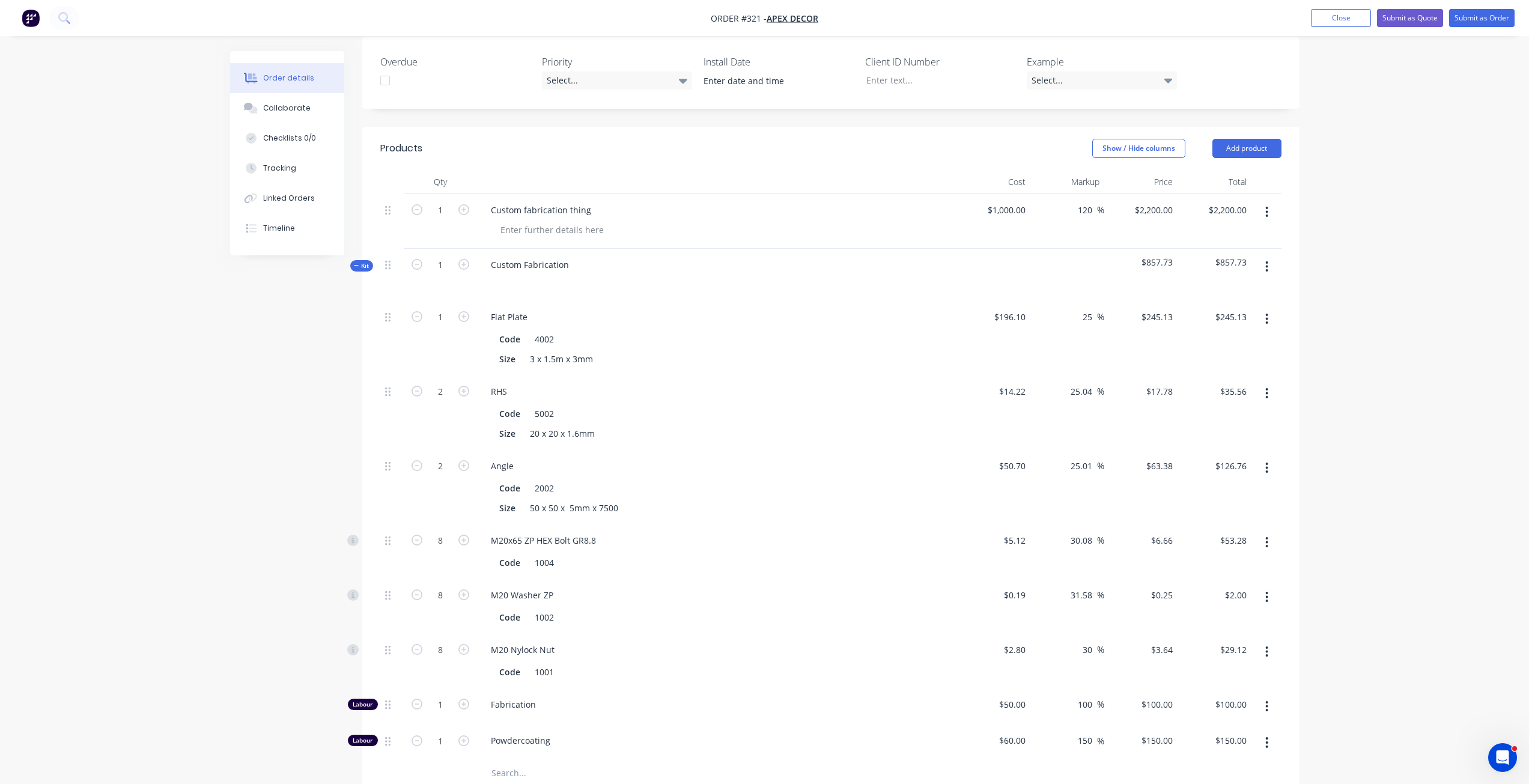
click at [360, 261] on span "Kit" at bounding box center [362, 266] width 15 height 9
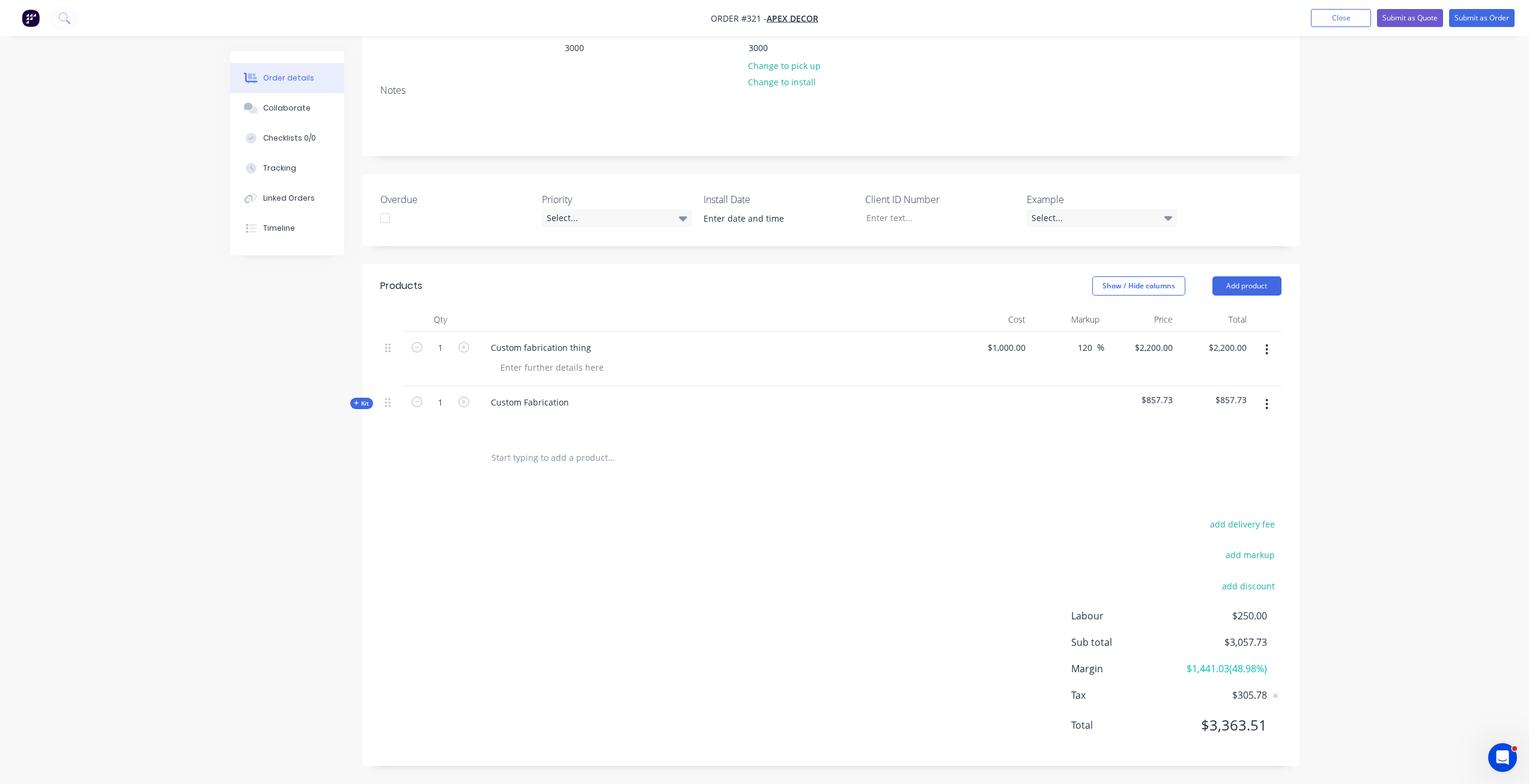
scroll to position [162, 0]
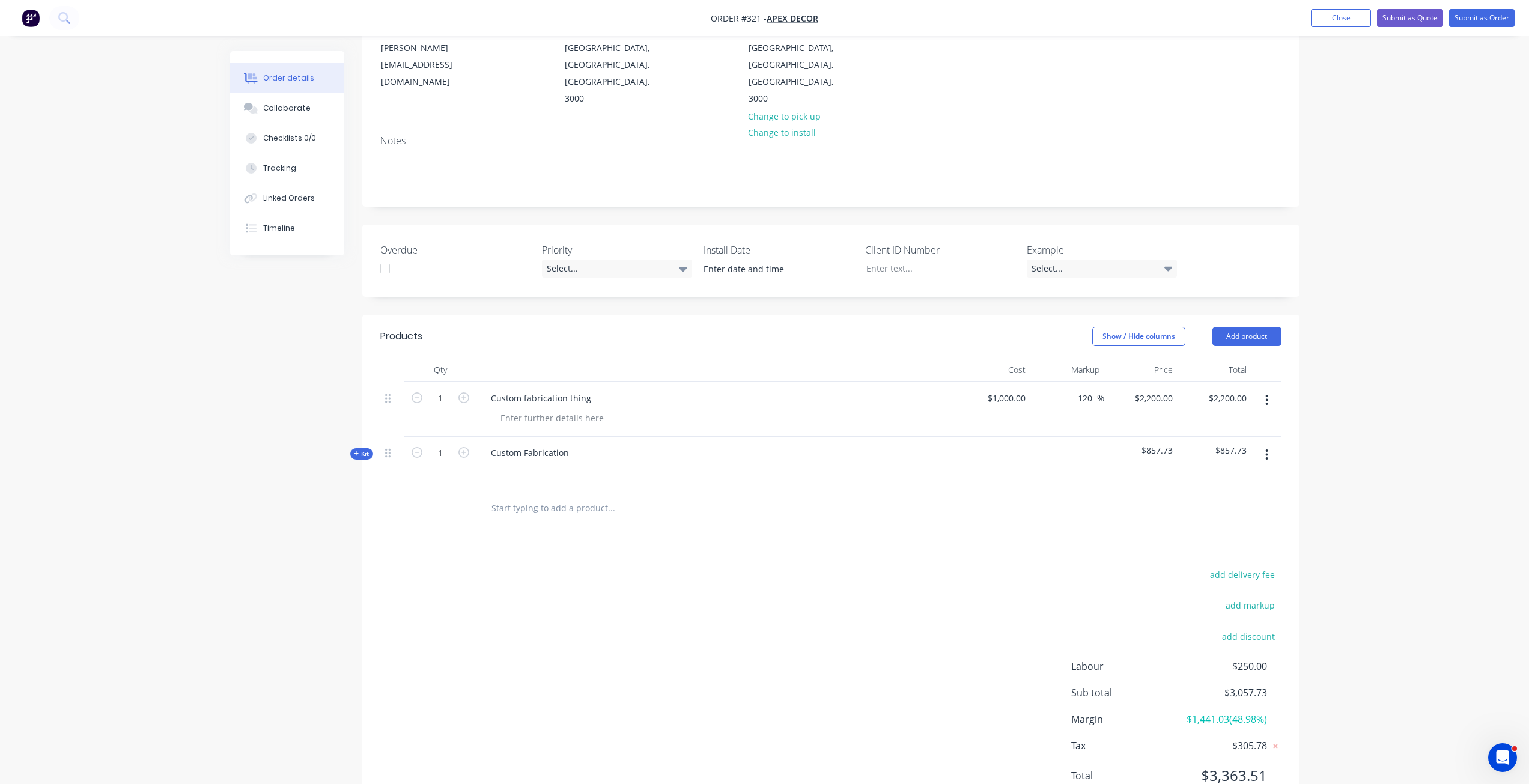
click at [363, 449] on span "Kit" at bounding box center [362, 454] width 15 height 9
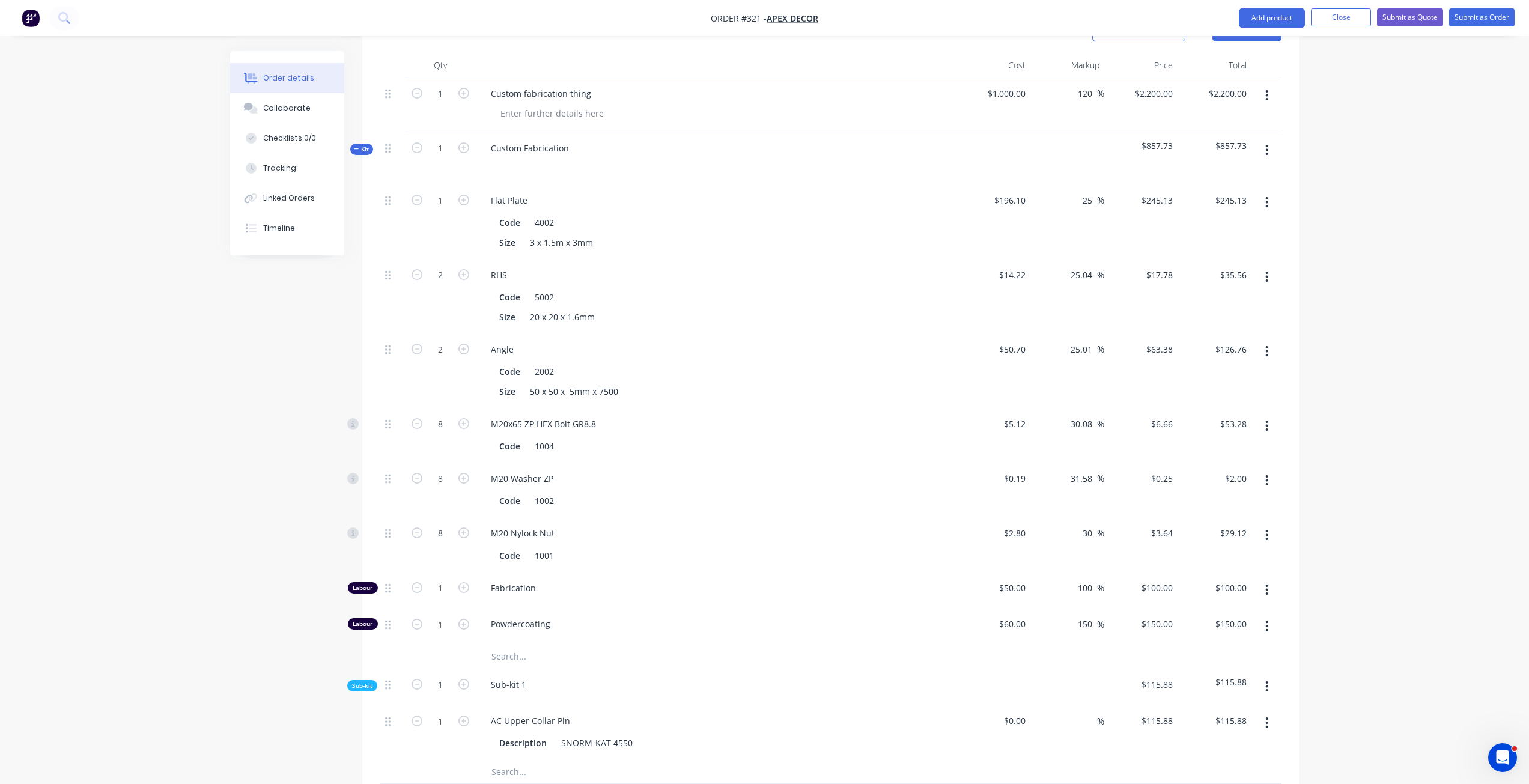
scroll to position [350, 0]
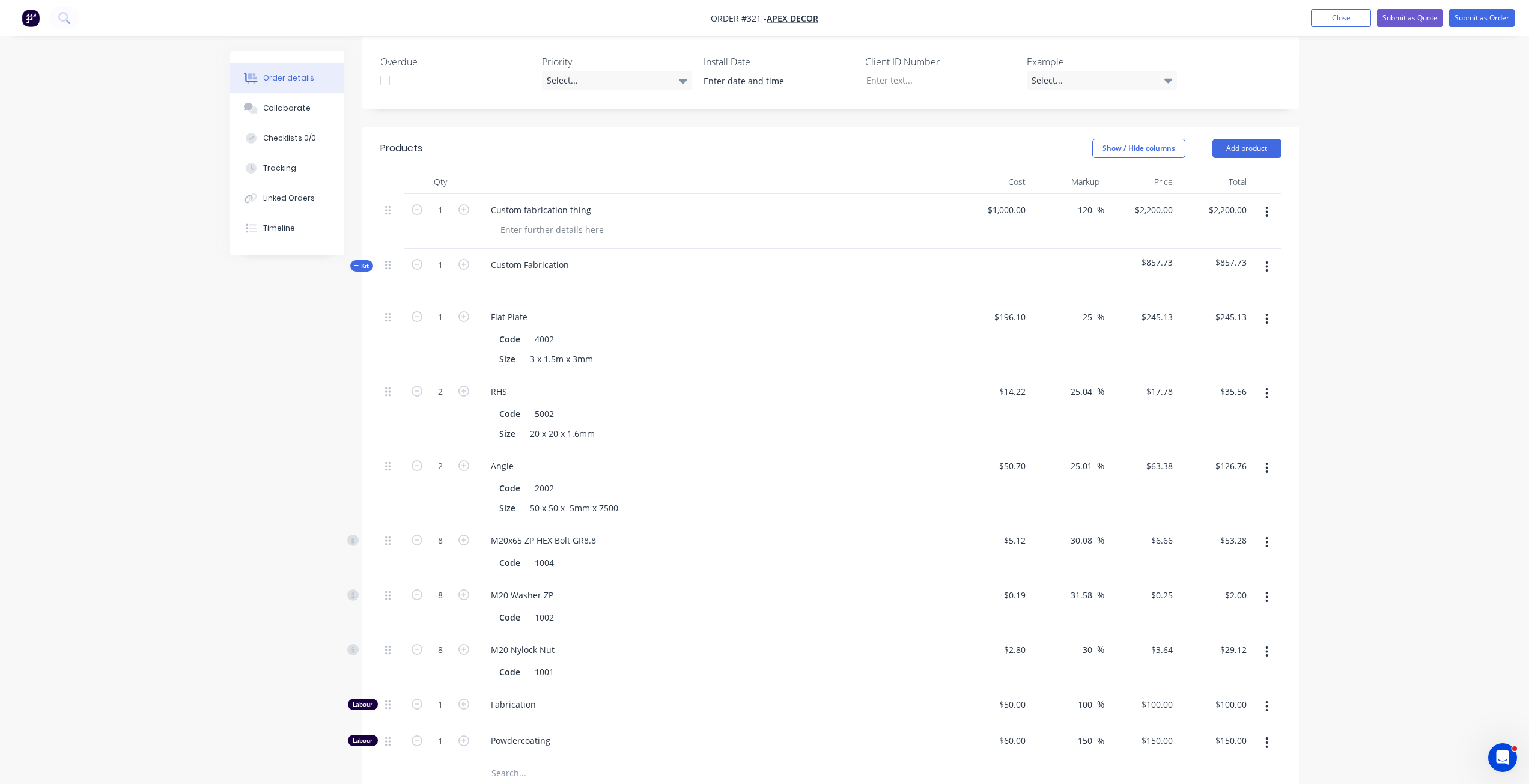
click at [333, 530] on div "Created by [PERSON_NAME] Created [DATE] Required [DATE] Assigned to Add team me…" at bounding box center [765, 473] width 1070 height 1545
click at [360, 261] on span "Kit" at bounding box center [362, 266] width 15 height 9
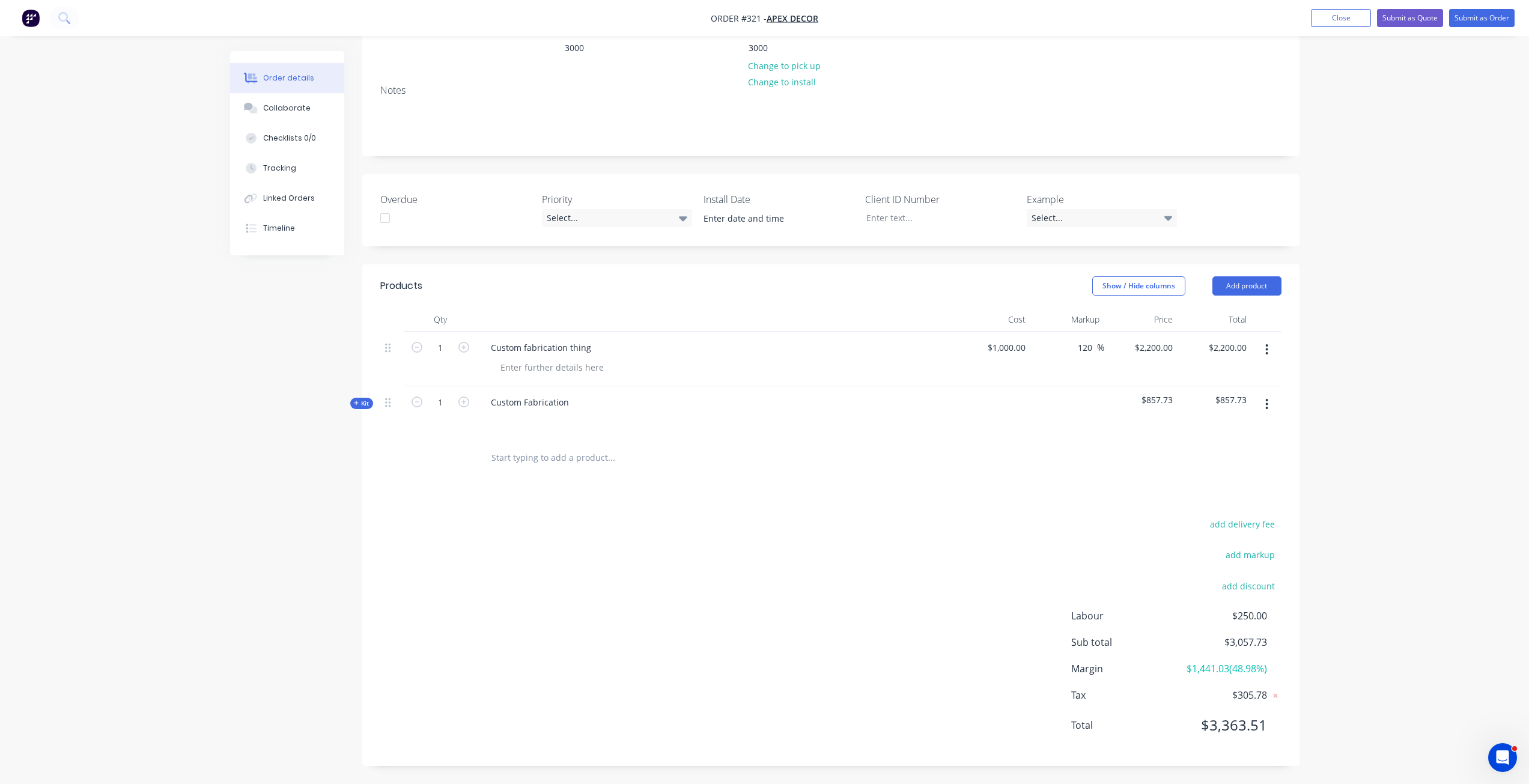
scroll to position [162, 0]
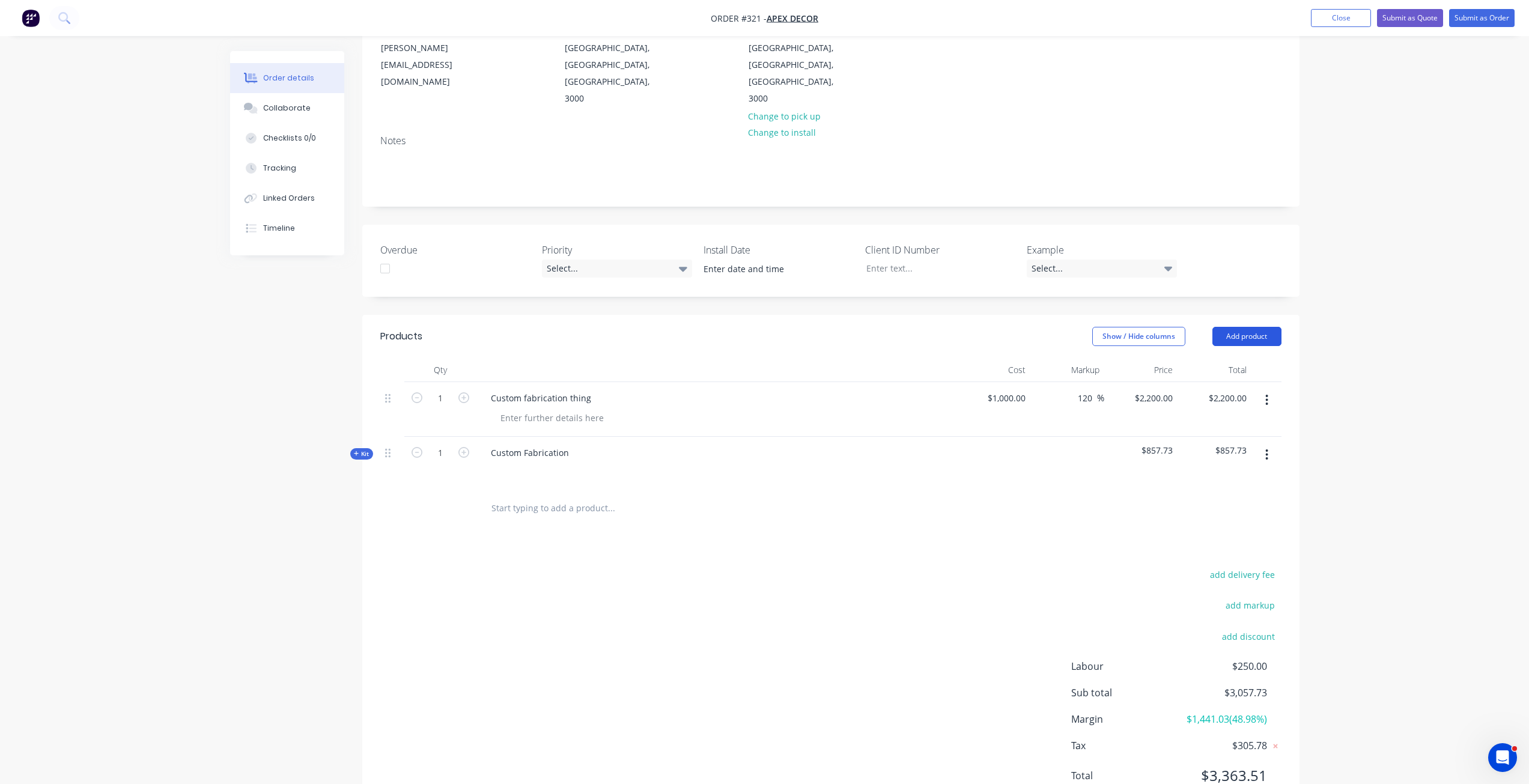
click at [1220, 327] on button "Add product" at bounding box center [1247, 336] width 69 height 19
click at [1234, 358] on div "Product catalogue" at bounding box center [1224, 366] width 93 height 18
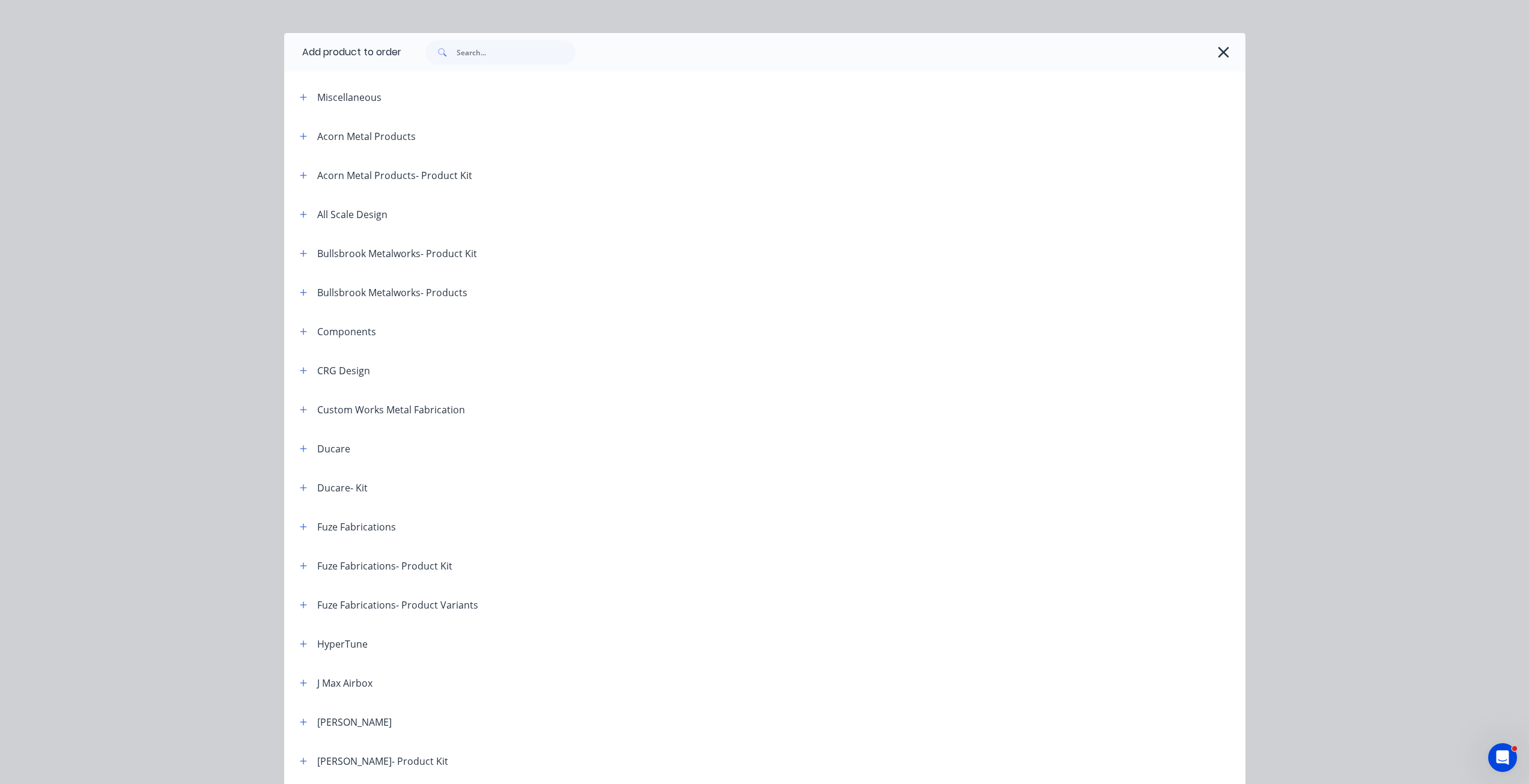
scroll to position [0, 0]
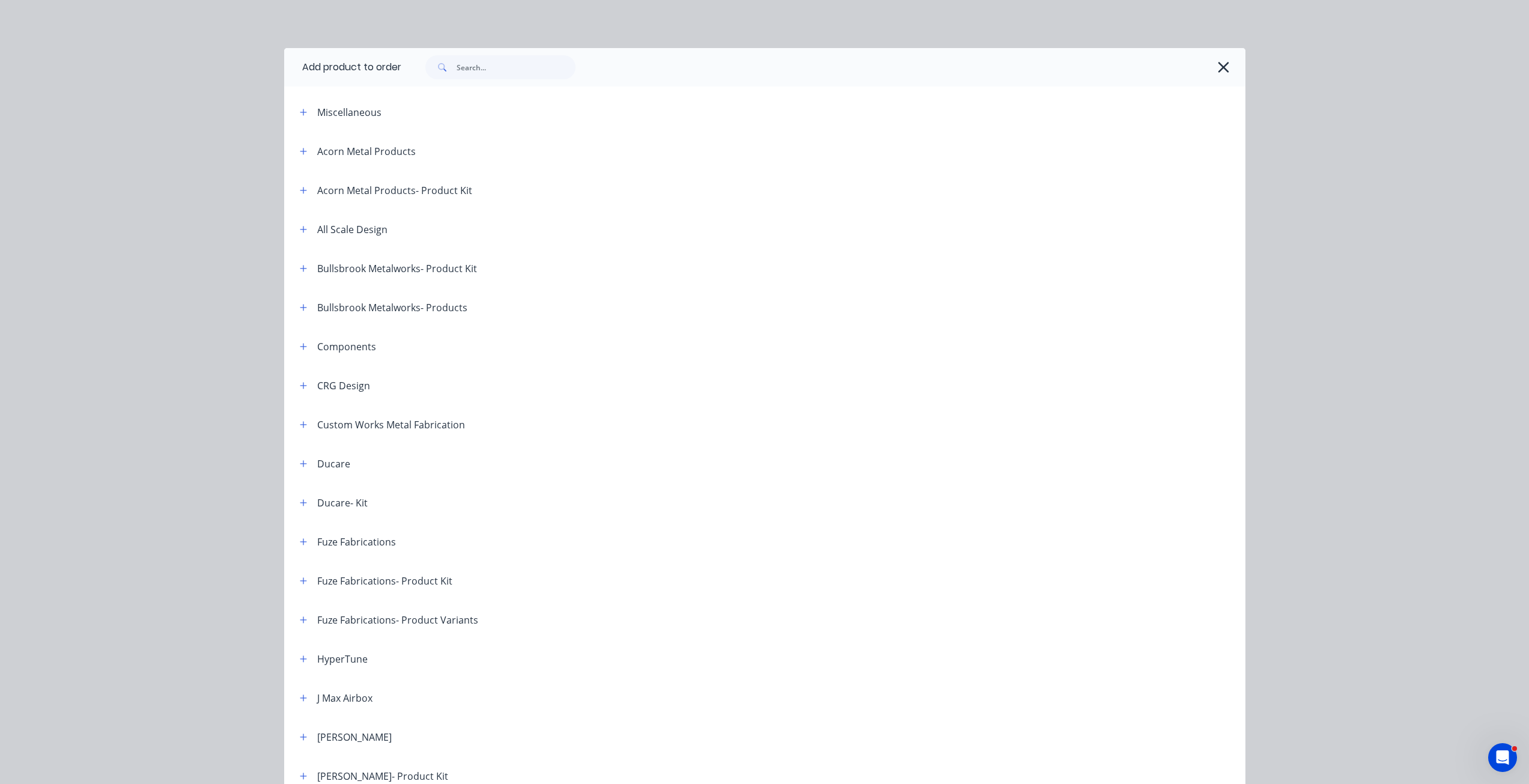
click at [1211, 53] on div at bounding box center [823, 67] width 844 height 39
click at [1218, 63] on icon "button" at bounding box center [1224, 67] width 12 height 17
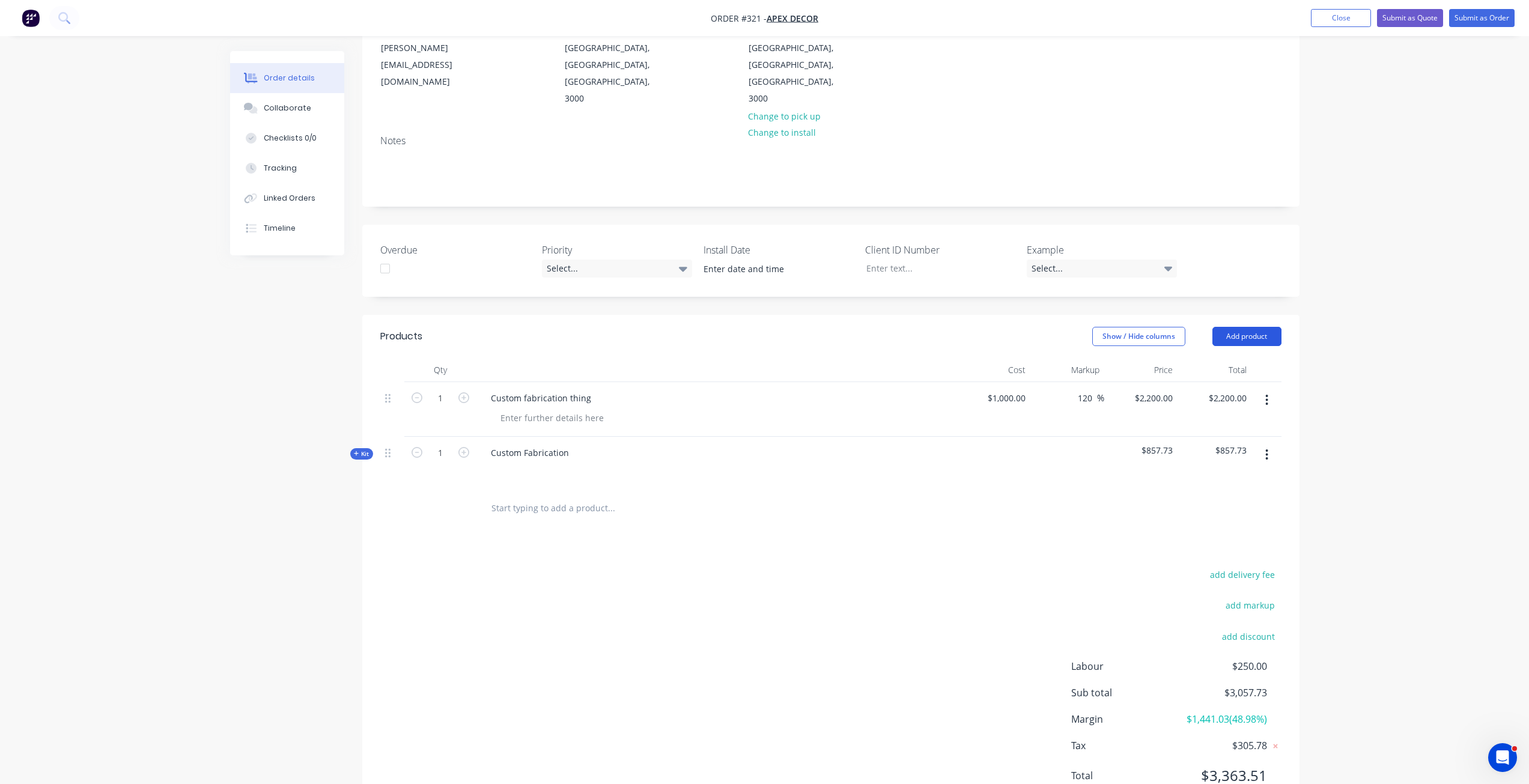
click at [1237, 327] on button "Add product" at bounding box center [1247, 336] width 69 height 19
click at [1238, 430] on div "Lineal metre product" at bounding box center [1224, 438] width 93 height 18
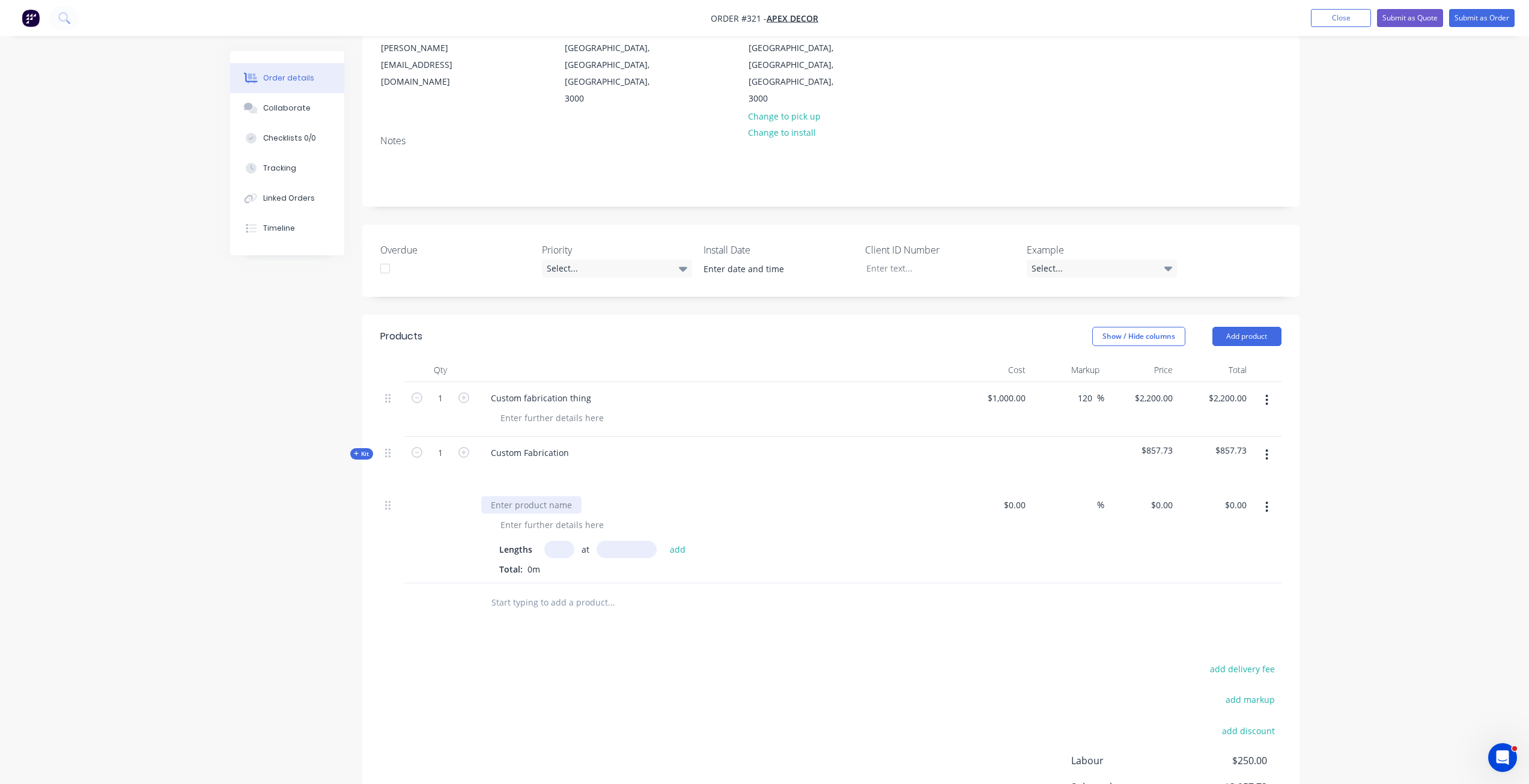
click at [562, 496] on div at bounding box center [531, 505] width 101 height 18
click at [616, 574] on div "Products Show / Hide columns Add product Qty Cost Markup Price Total 1 Custom f…" at bounding box center [831, 612] width 937 height 596
click at [558, 540] on input "text" at bounding box center [559, 549] width 30 height 18
click at [1157, 489] on div "0 $0.00" at bounding box center [1142, 536] width 74 height 94
click at [1157, 489] on div "$0.00 $0.00" at bounding box center [1142, 536] width 74 height 94
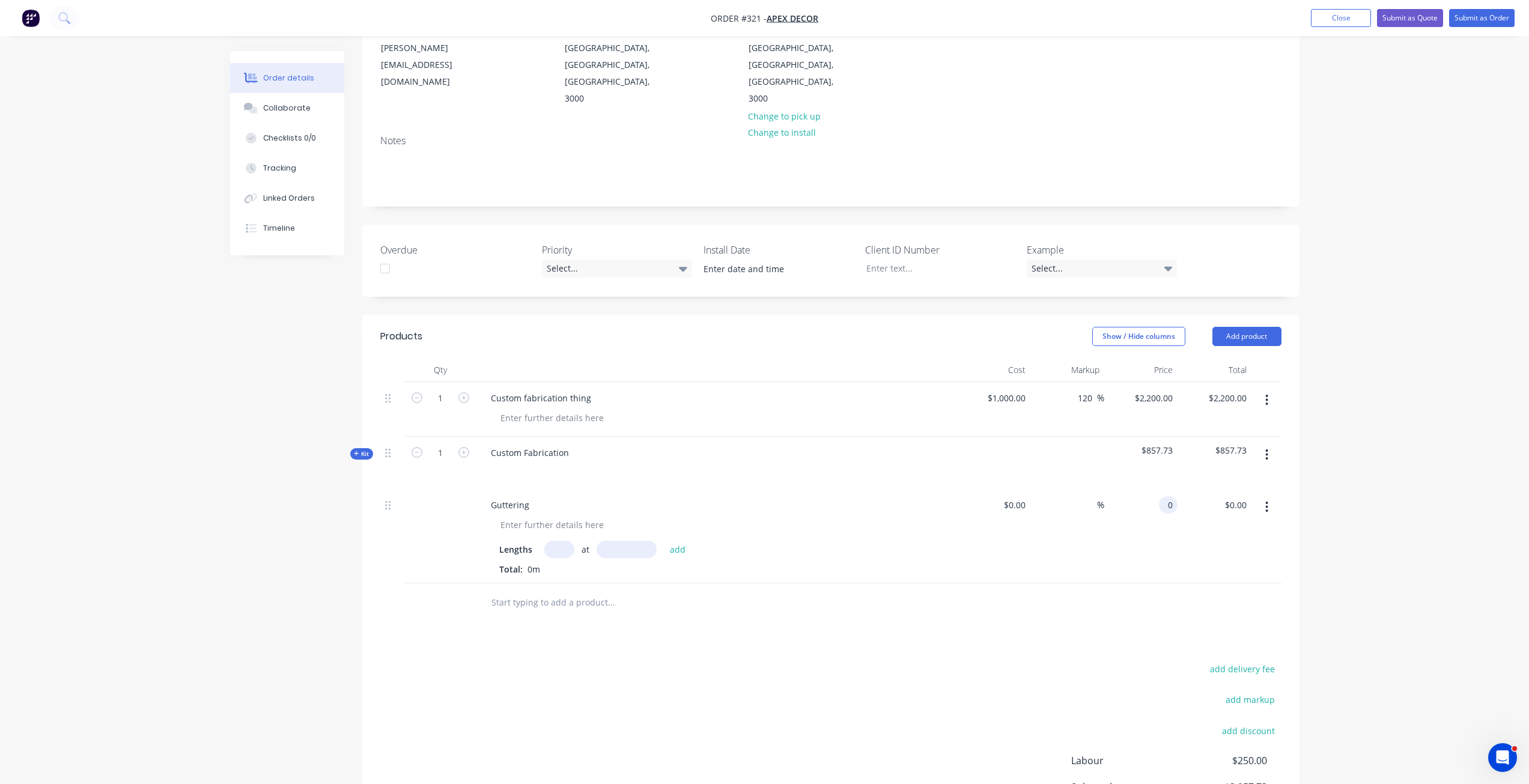
click at [1164, 496] on input "0" at bounding box center [1171, 505] width 14 height 18
type input "$10.00"
click at [1180, 503] on div "$0.00 $0.00" at bounding box center [1215, 536] width 74 height 94
click at [555, 540] on input "text" at bounding box center [559, 549] width 30 height 18
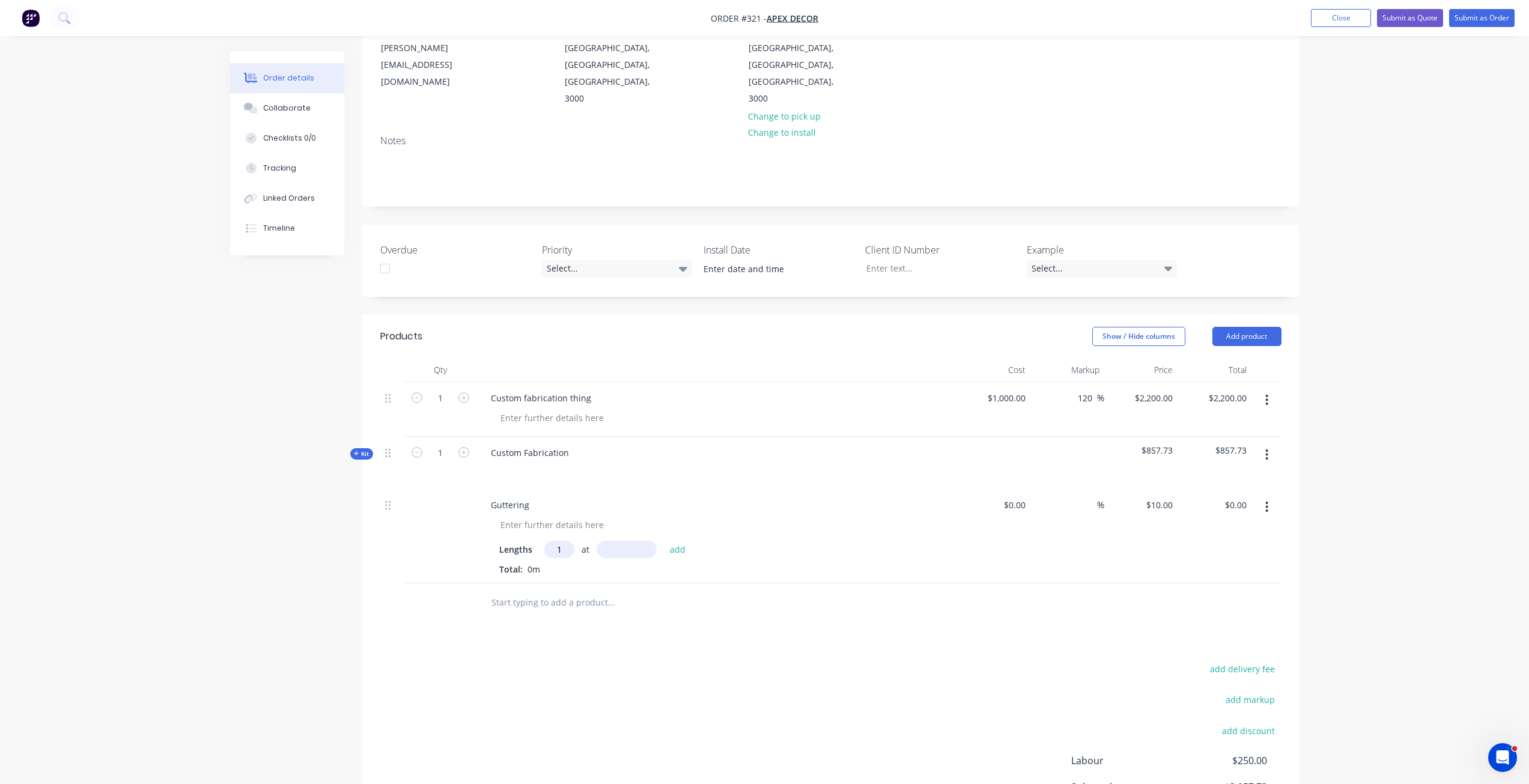
type input "1"
type input "1100"
click at [664, 540] on button "add" at bounding box center [677, 548] width 29 height 16
type input "$11.00"
type input "2"
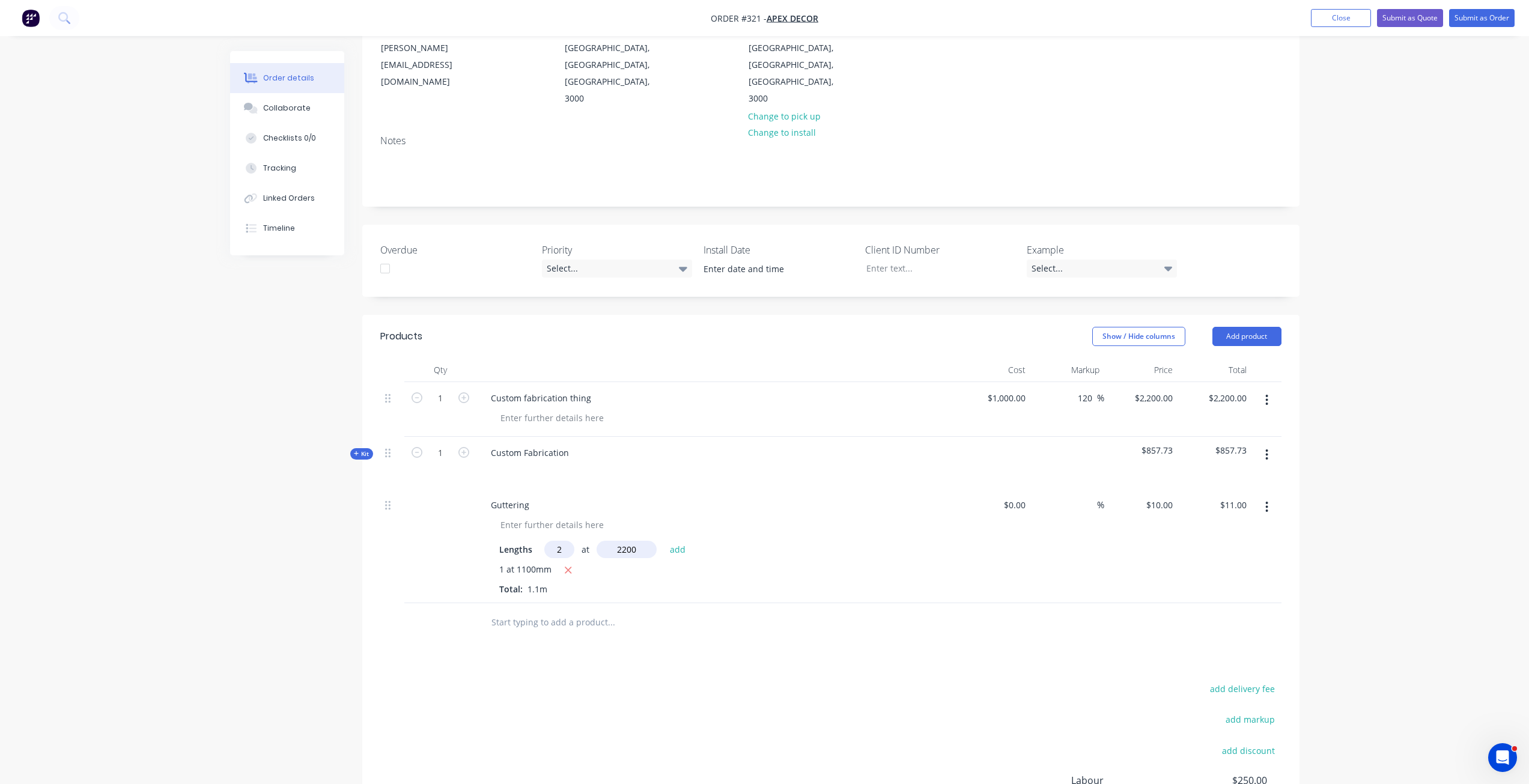
type input "2200"
click at [664, 540] on button "add" at bounding box center [677, 548] width 29 height 16
type input "$55.00"
drag, startPoint x: 552, startPoint y: 558, endPoint x: 500, endPoint y: 563, distance: 52.2
click at [500, 563] on div "1 at 1100mm 2 at 2200mm Total: 5.5m" at bounding box center [717, 589] width 435 height 53
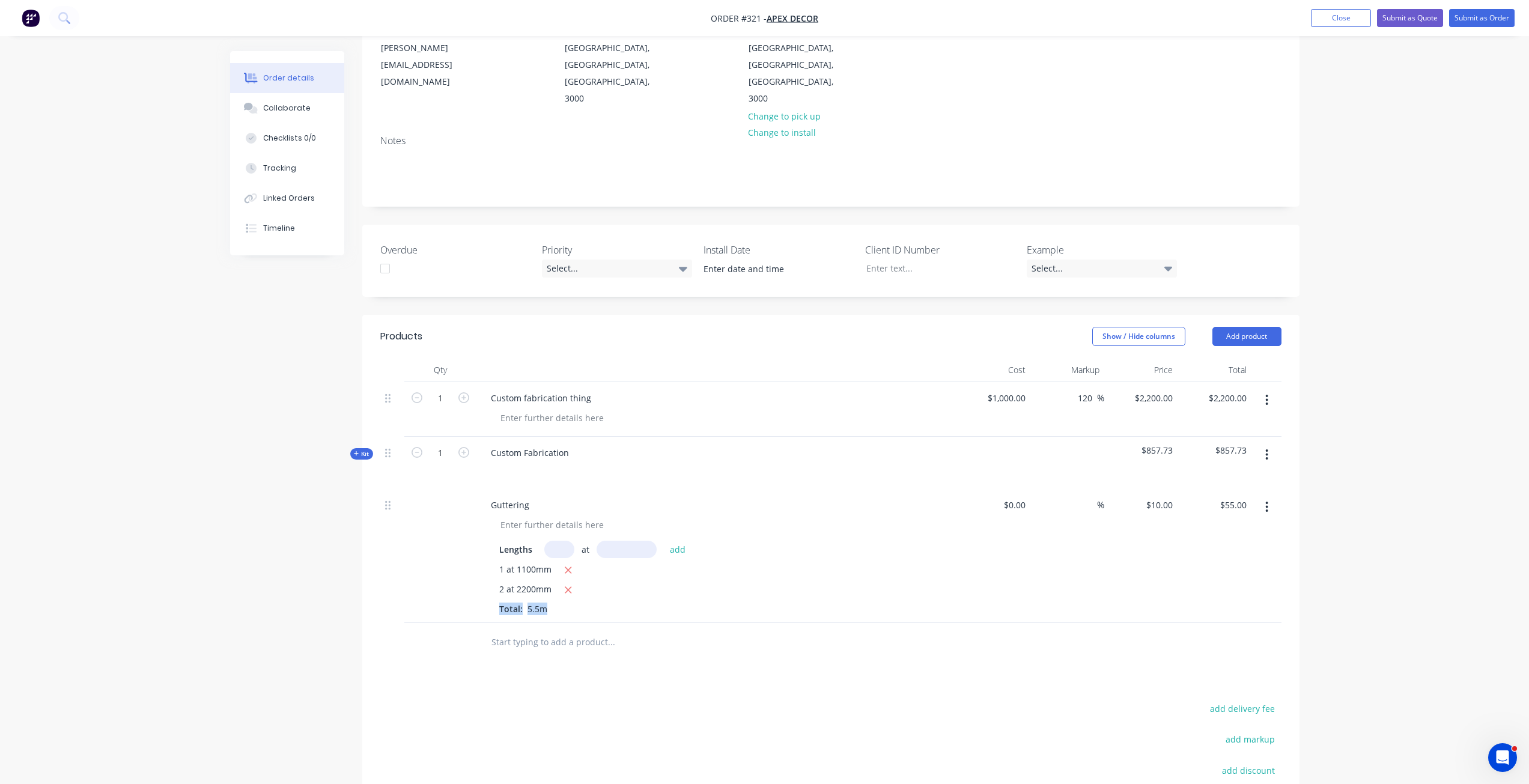
click at [1251, 489] on div at bounding box center [1266, 555] width 30 height 134
click at [1200, 495] on div "$55.00 $55.00" at bounding box center [1215, 555] width 74 height 134
click at [1253, 327] on button "Add product" at bounding box center [1247, 336] width 69 height 19
click at [1229, 454] on div "Square metre product" at bounding box center [1224, 462] width 93 height 18
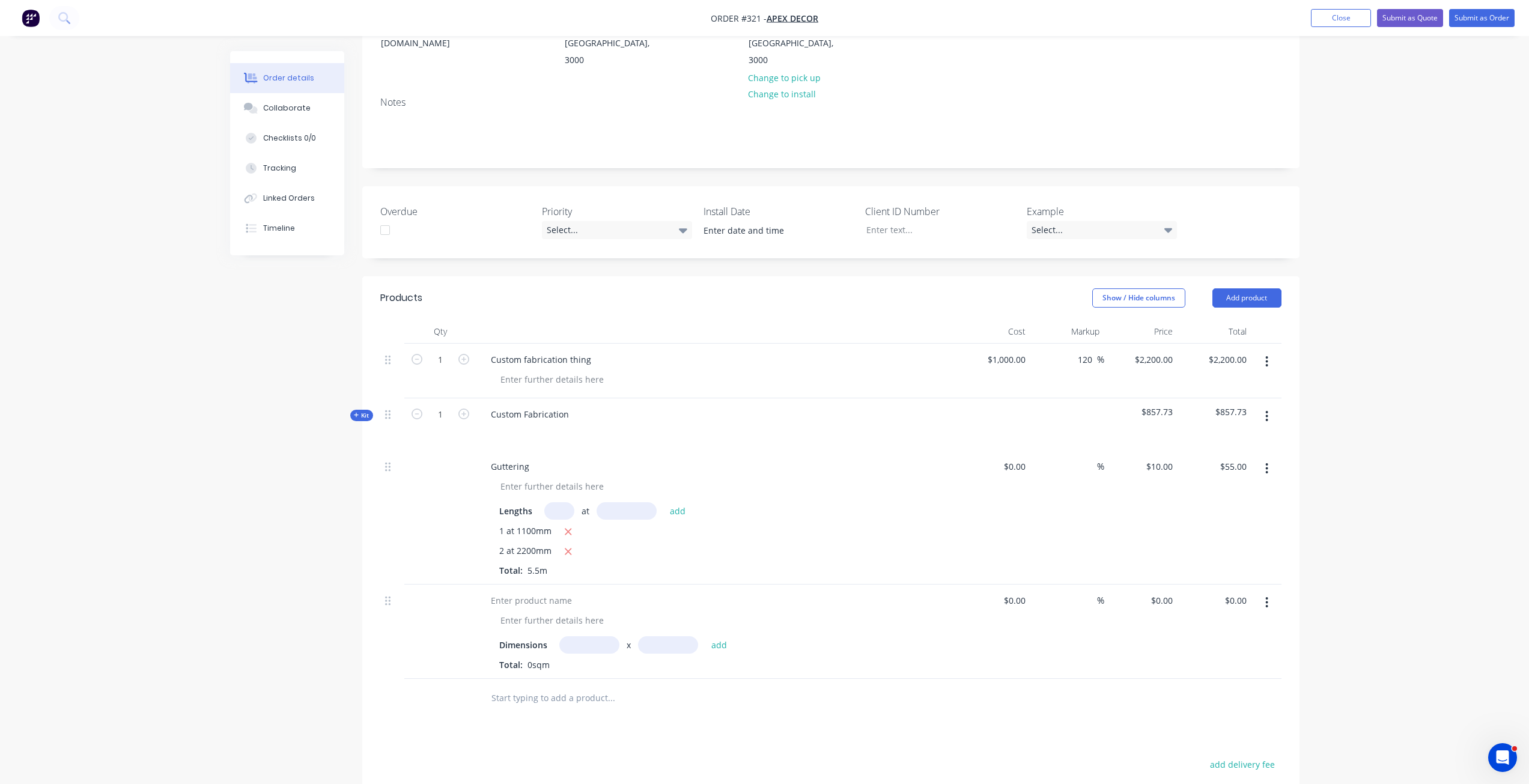
scroll to position [222, 0]
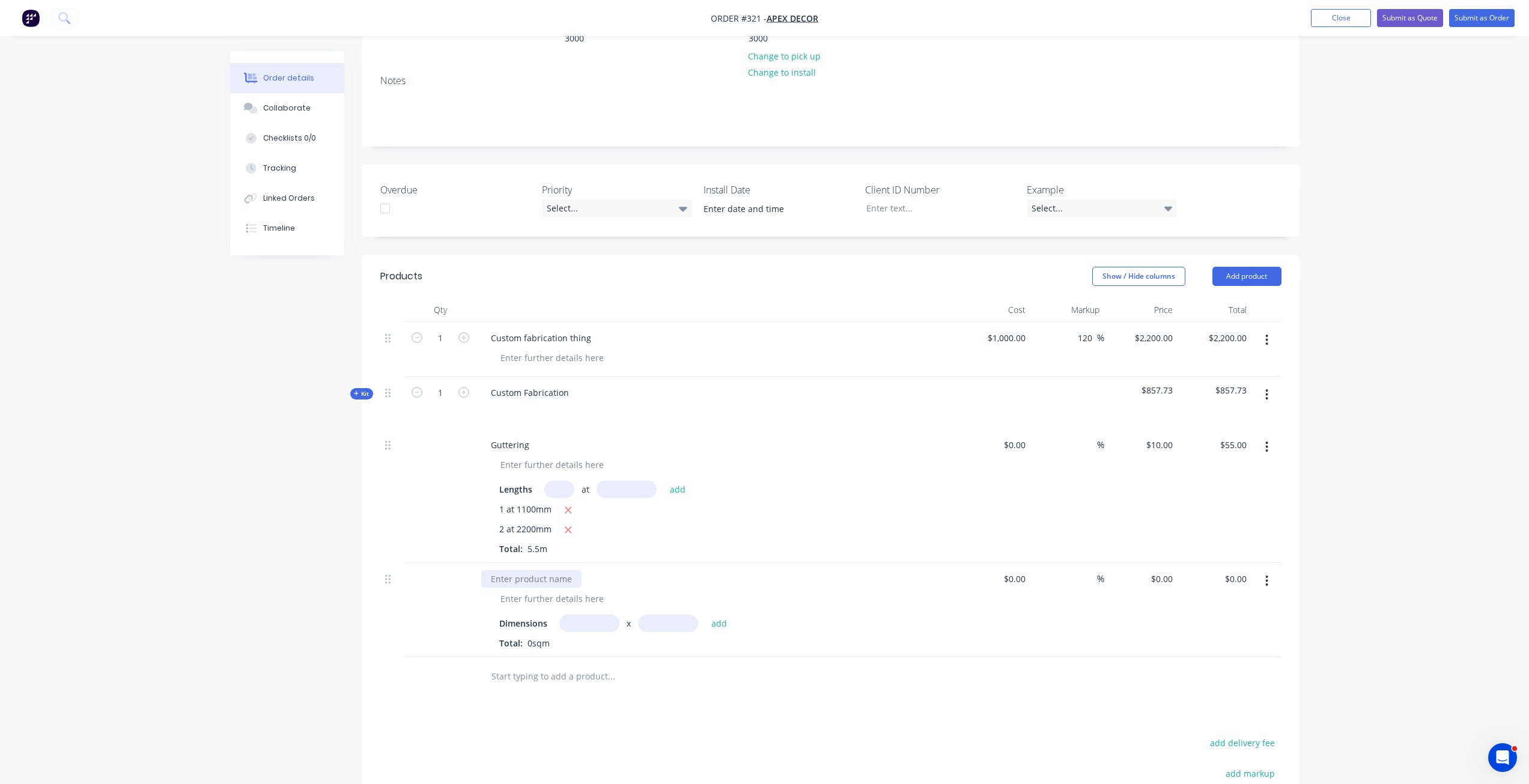
click at [541, 570] on div at bounding box center [531, 578] width 101 height 18
click at [589, 615] on input "text" at bounding box center [589, 623] width 60 height 18
type input "1.2m"
type input "2.2"
click at [705, 615] on button "add" at bounding box center [719, 622] width 29 height 16
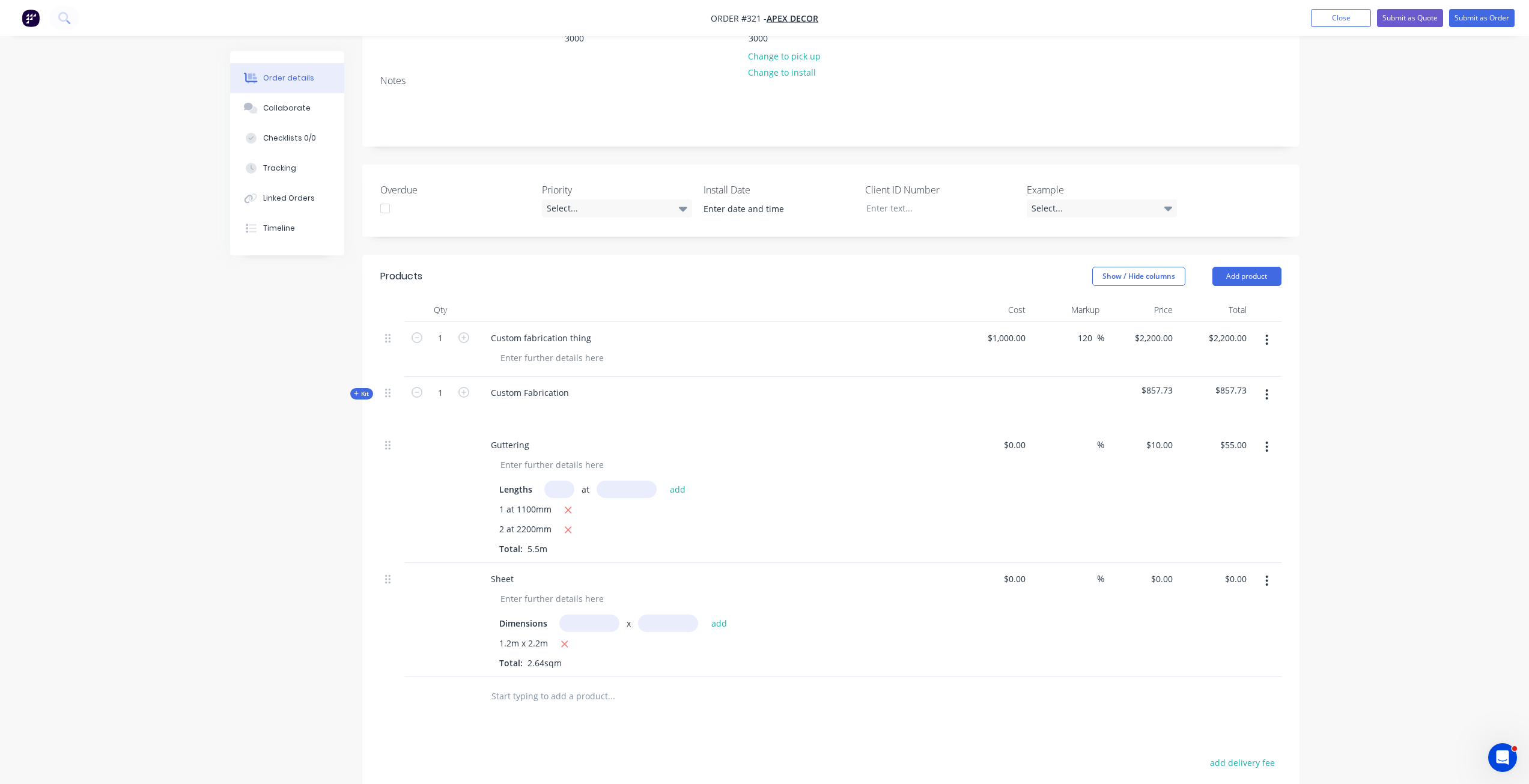
click at [593, 615] on input "text" at bounding box center [589, 623] width 60 height 18
type input "1.3m"
type input "2.6"
click at [705, 615] on button "add" at bounding box center [719, 622] width 29 height 16
click at [1163, 570] on div "0 0" at bounding box center [1168, 578] width 19 height 18
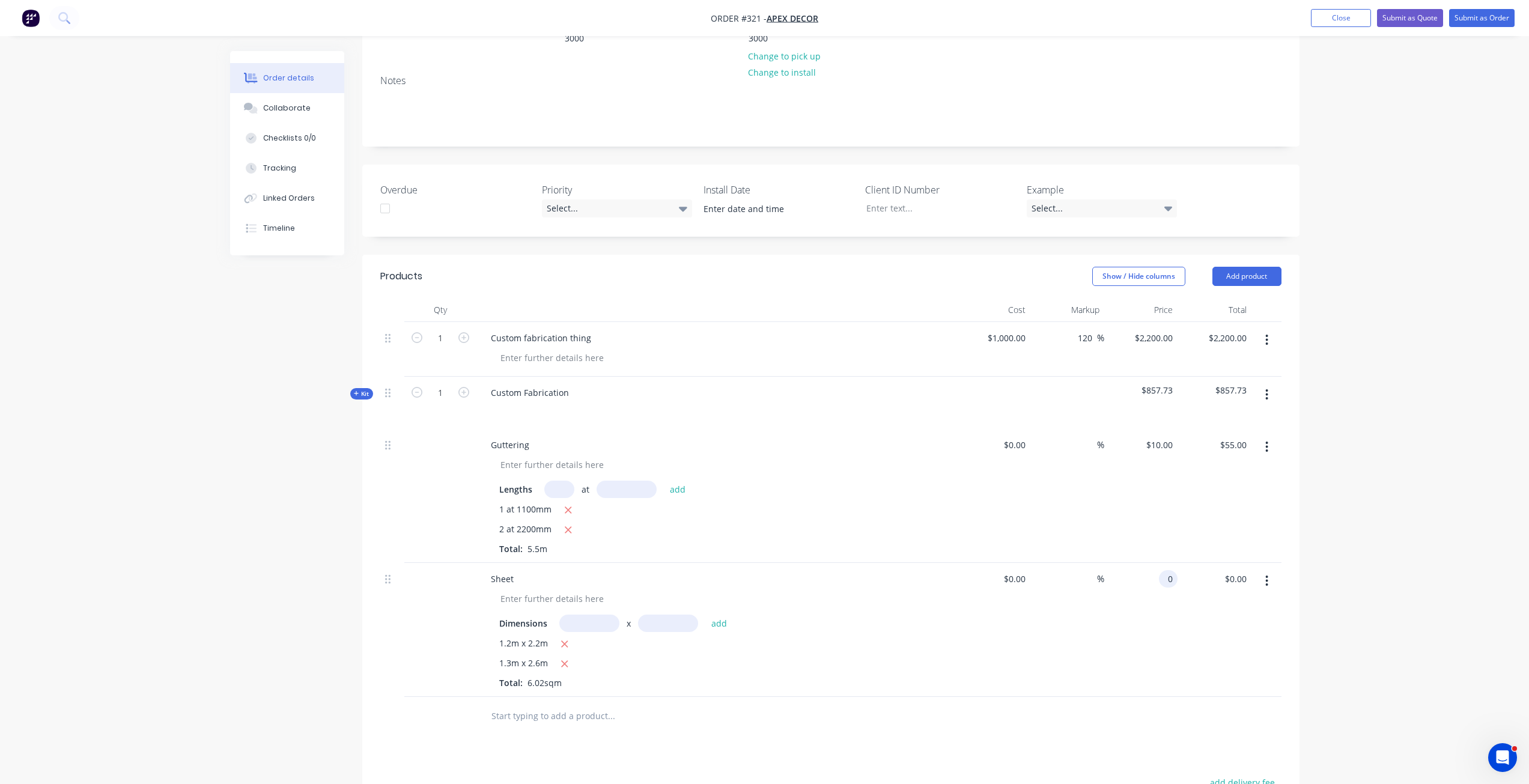
click at [1163, 570] on div "0 0" at bounding box center [1168, 578] width 19 height 18
type input "$10.00"
type input "$60.20"
click at [1206, 642] on div "$60.20 $0.00" at bounding box center [1215, 629] width 74 height 134
drag, startPoint x: 582, startPoint y: 634, endPoint x: 496, endPoint y: 637, distance: 86.1
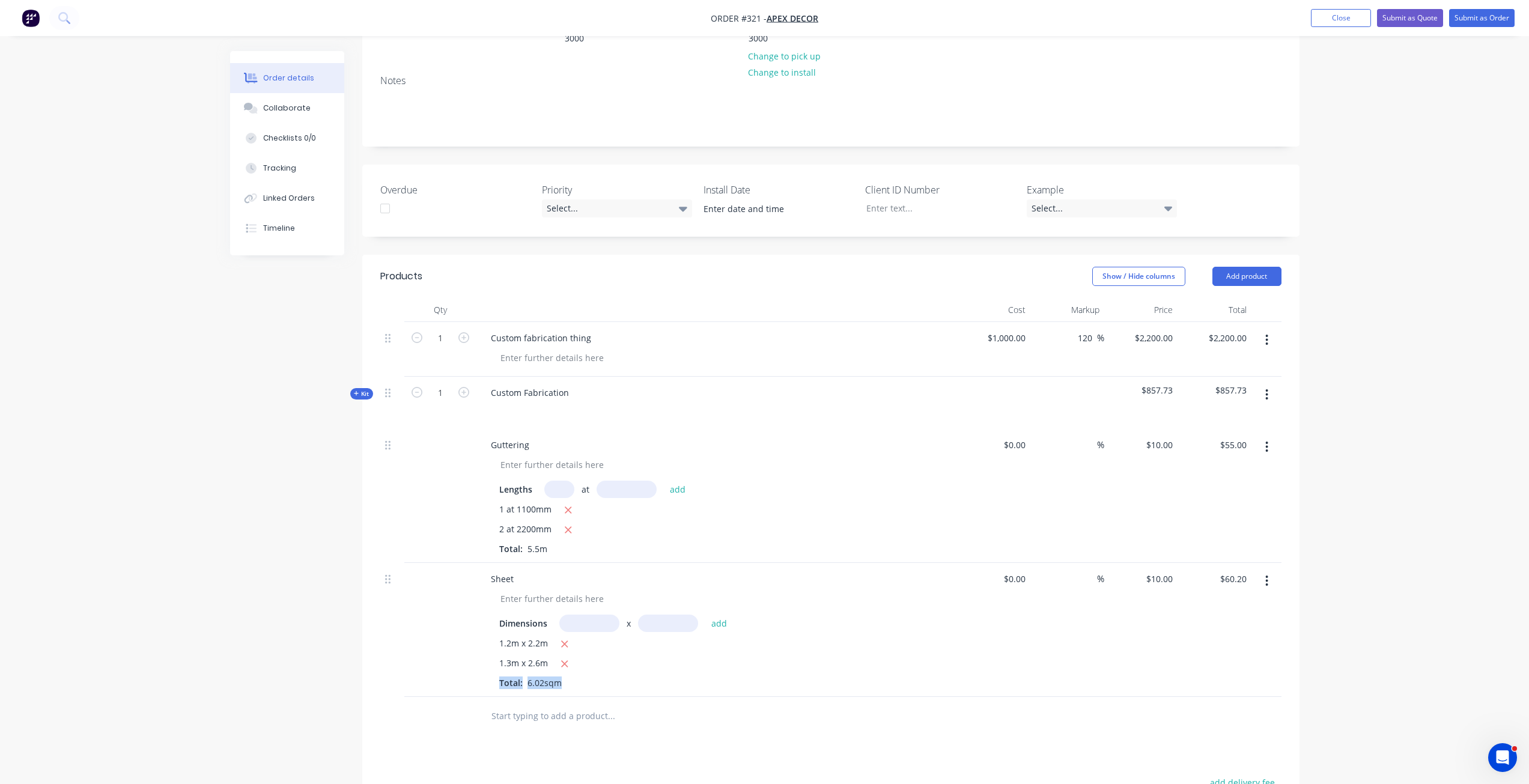
click at [496, 637] on div "Dimensions x add 1.2m x 2.2m 1.3m x 2.6m Total: 6.02sqm" at bounding box center [716, 649] width 471 height 80
click at [653, 636] on div "1.2m x 2.2m 1.3m x 2.6m Total: 6.02sqm" at bounding box center [717, 663] width 435 height 53
click at [1078, 605] on div "%" at bounding box center [1067, 629] width 74 height 134
click at [466, 476] on div at bounding box center [440, 496] width 72 height 134
click at [526, 704] on input "text" at bounding box center [611, 715] width 241 height 24
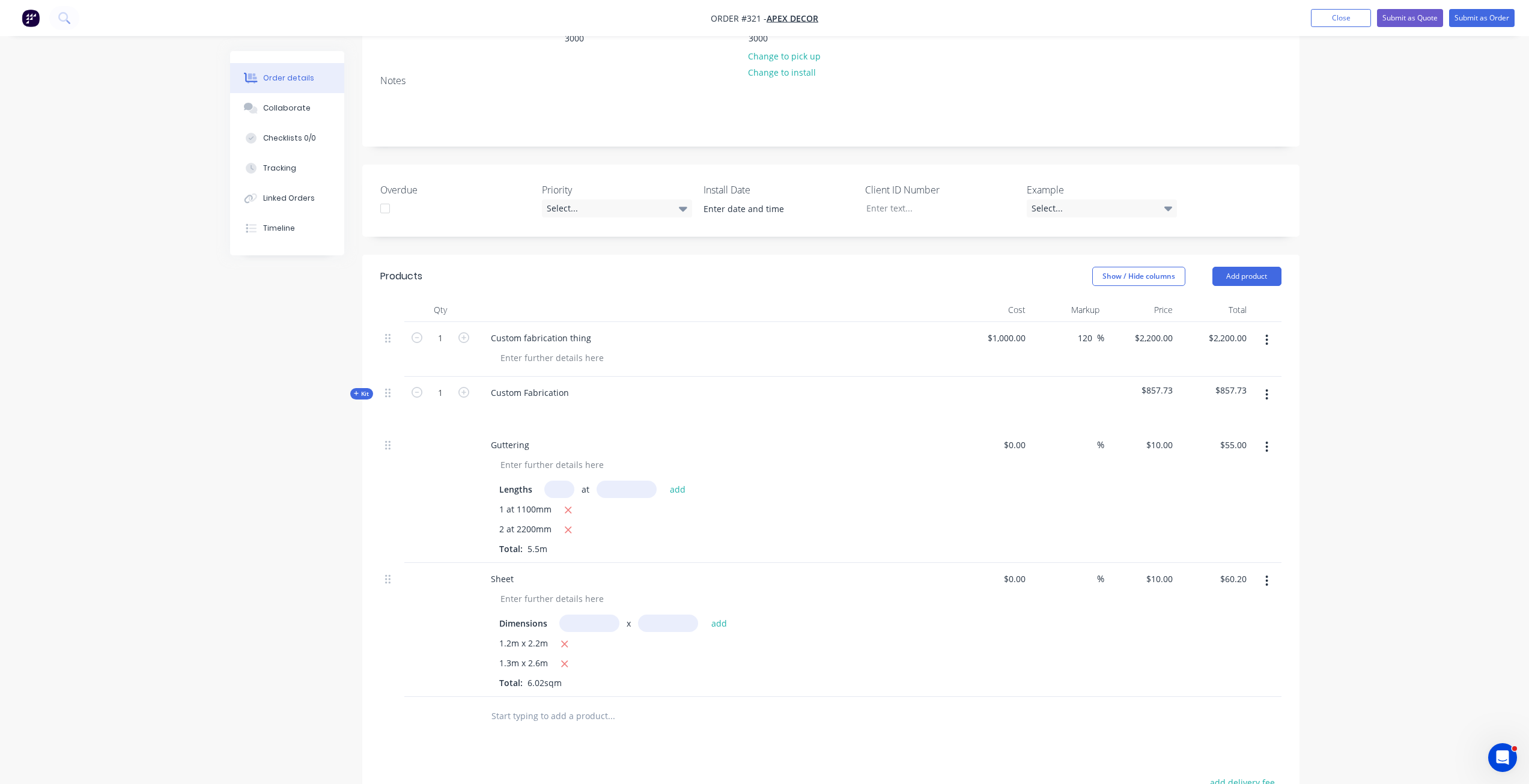
click at [542, 704] on div "Products Show / Hide columns Add product Qty Cost Markup Price Total 1 Custom f…" at bounding box center [831, 639] width 937 height 769
click at [1253, 267] on button "Add product" at bounding box center [1247, 276] width 69 height 19
click at [545, 704] on input "text" at bounding box center [611, 715] width 241 height 24
type input "screws"
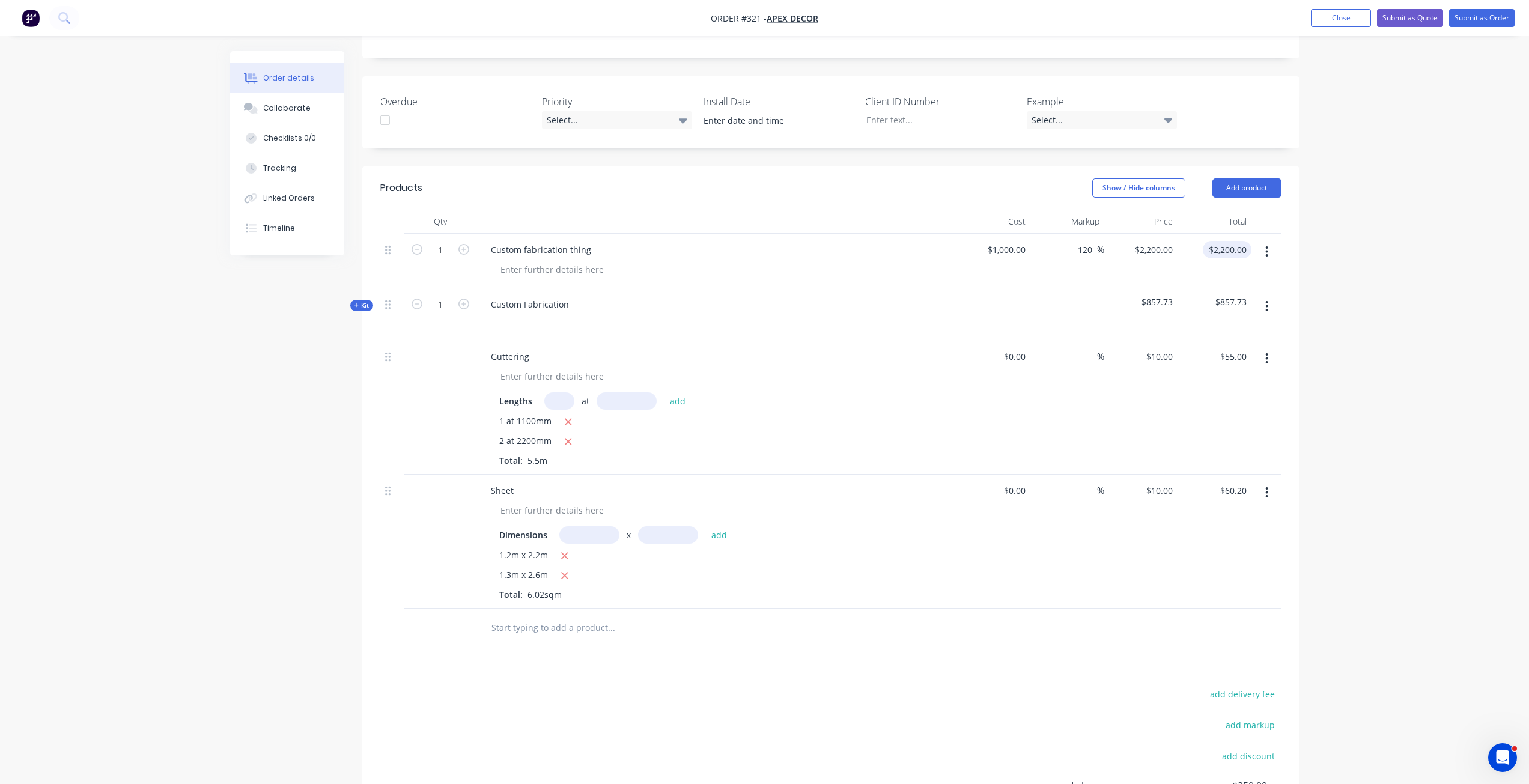
scroll to position [310, 0]
click at [1247, 179] on button "Add product" at bounding box center [1247, 188] width 69 height 19
click at [1230, 207] on button "Product catalogue" at bounding box center [1224, 219] width 114 height 24
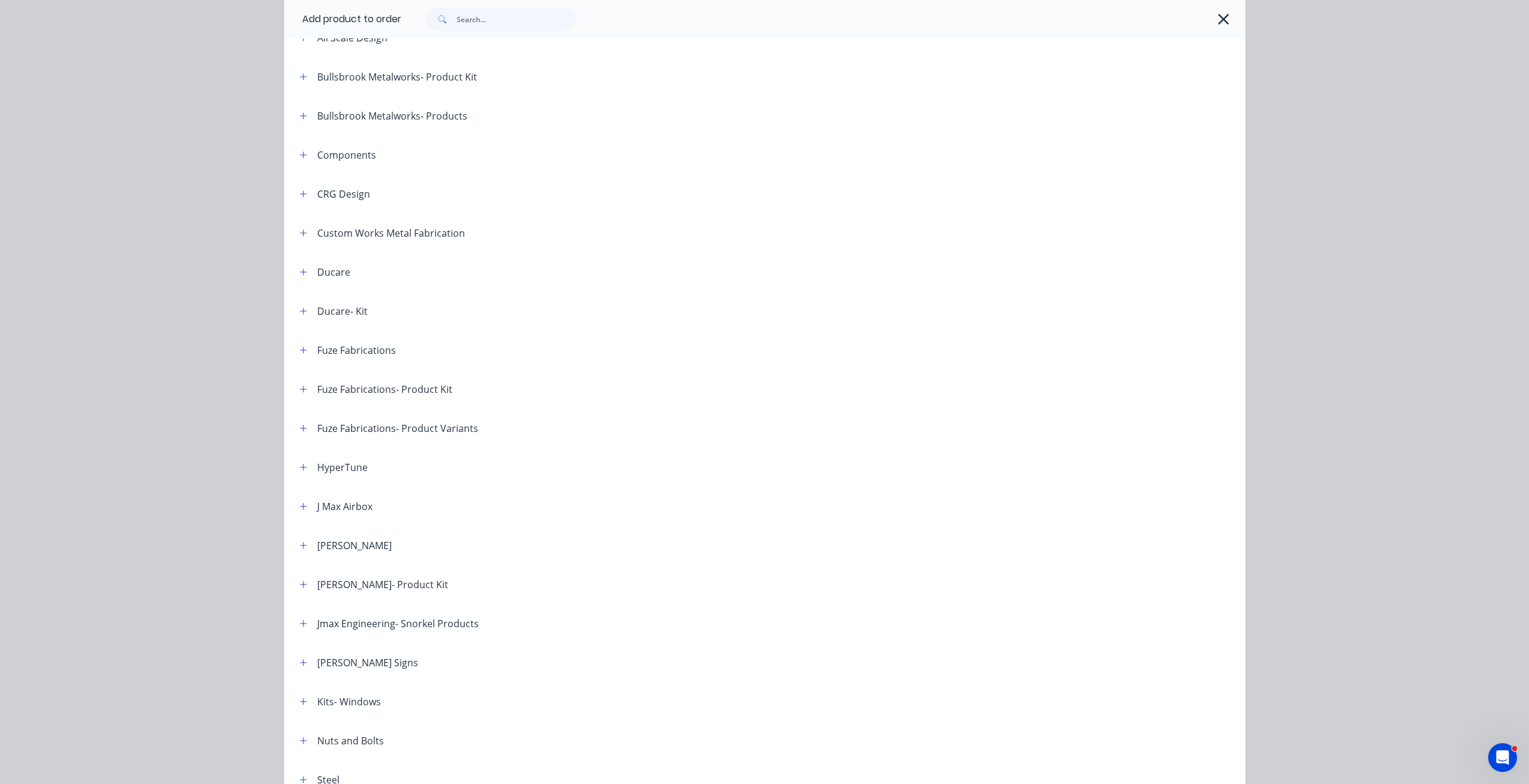
scroll to position [298, 0]
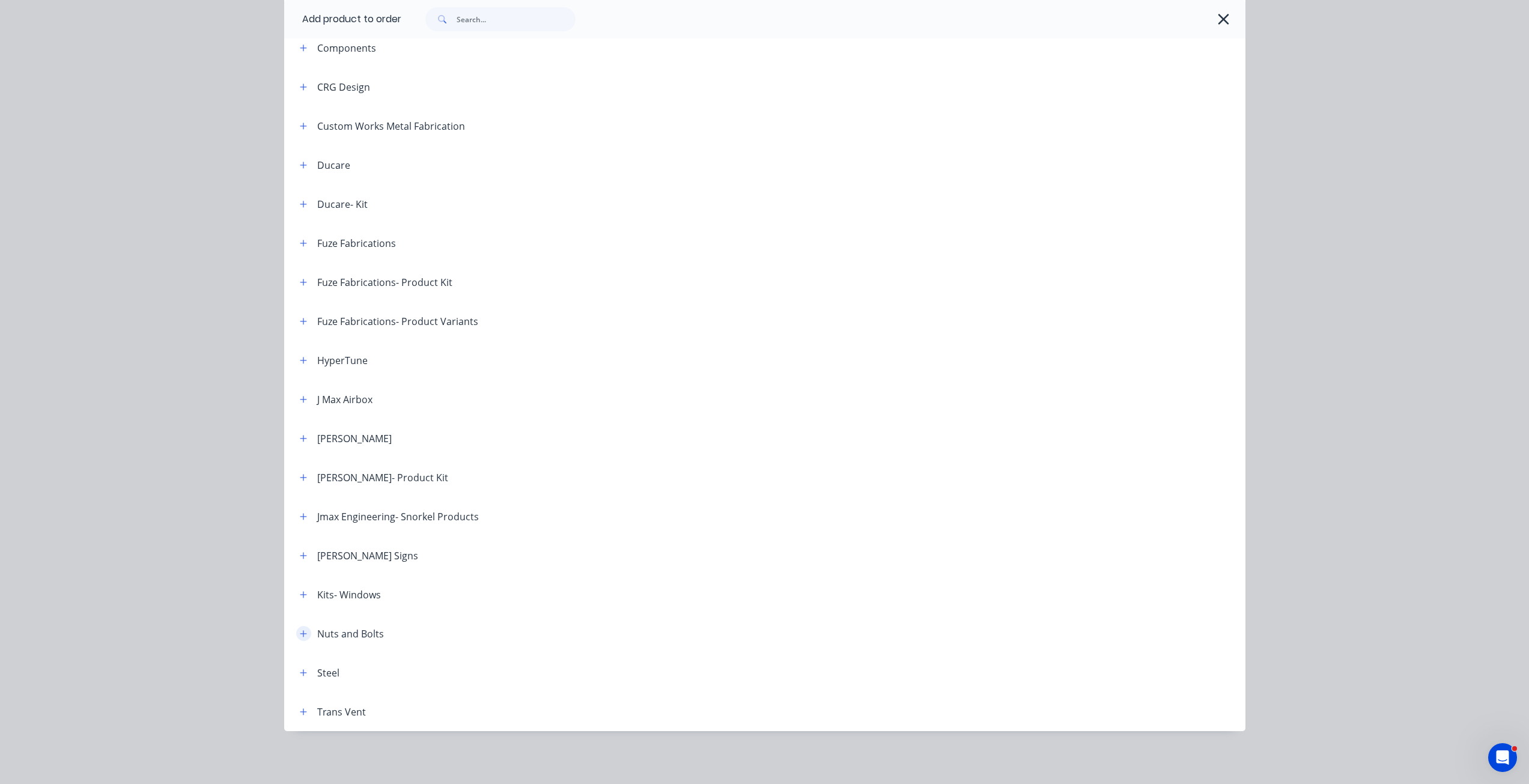
click at [300, 635] on icon "button" at bounding box center [303, 633] width 7 height 9
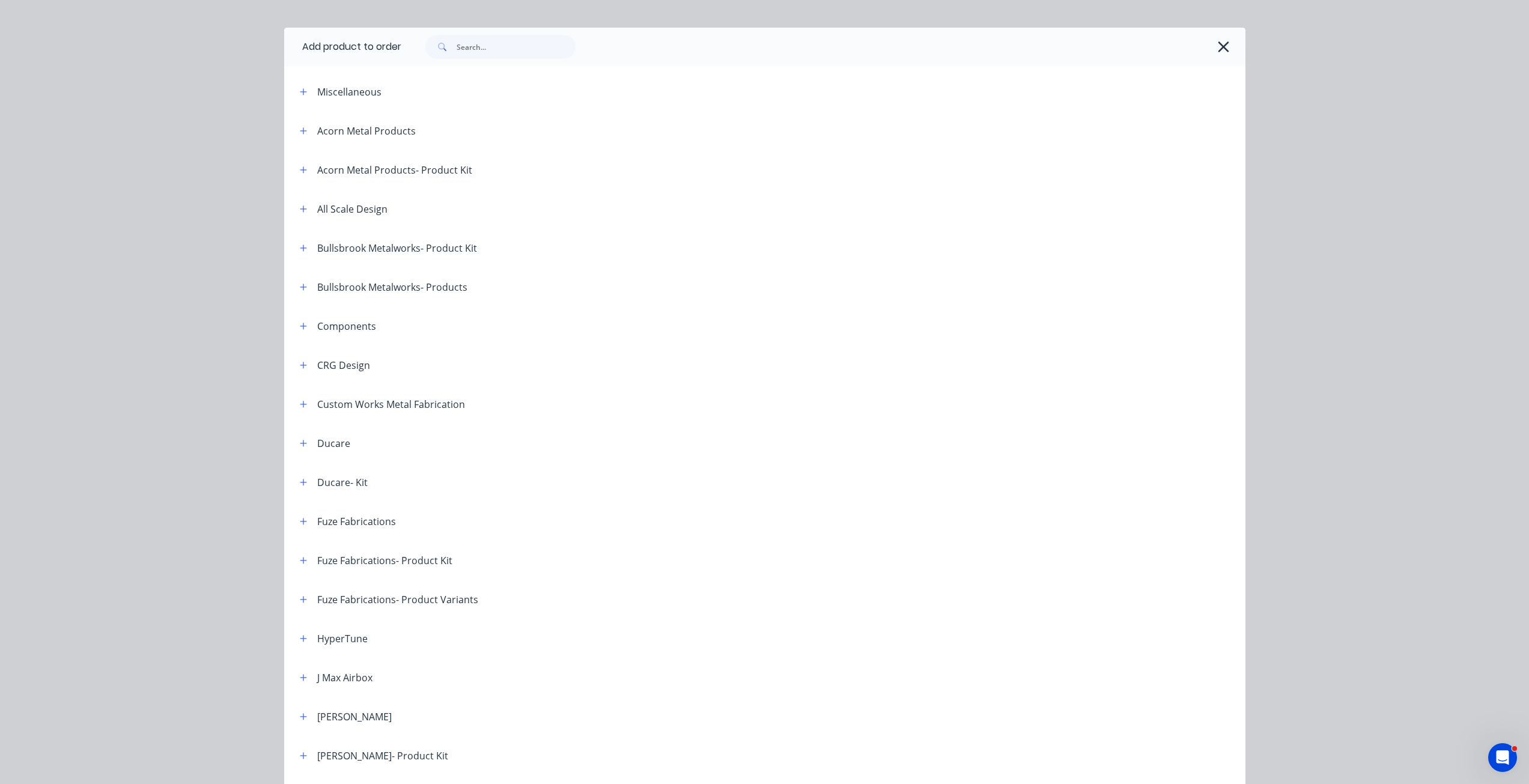
scroll to position [0, 0]
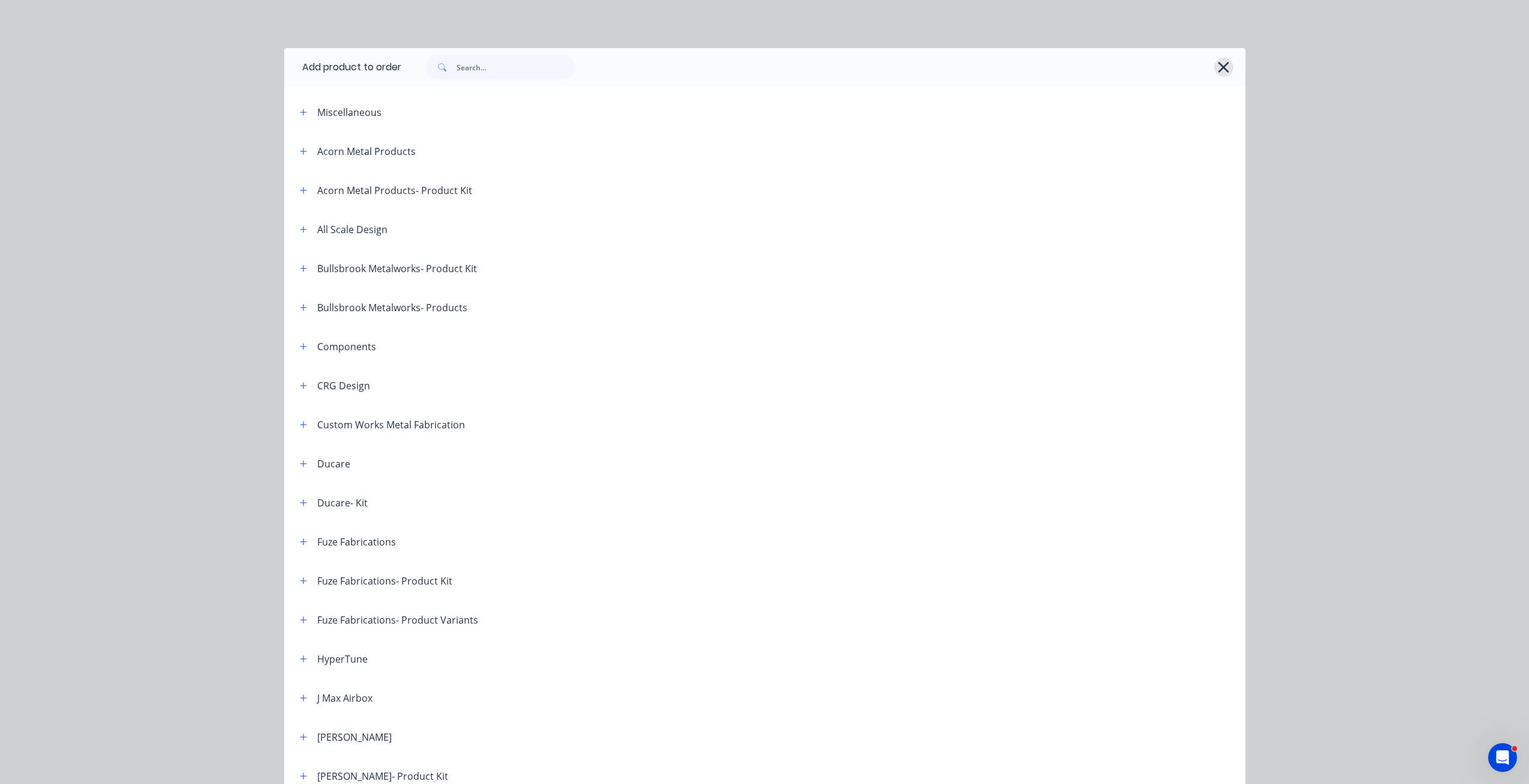
click at [1229, 64] on div at bounding box center [823, 67] width 844 height 39
click at [1220, 63] on icon "button" at bounding box center [1224, 67] width 12 height 17
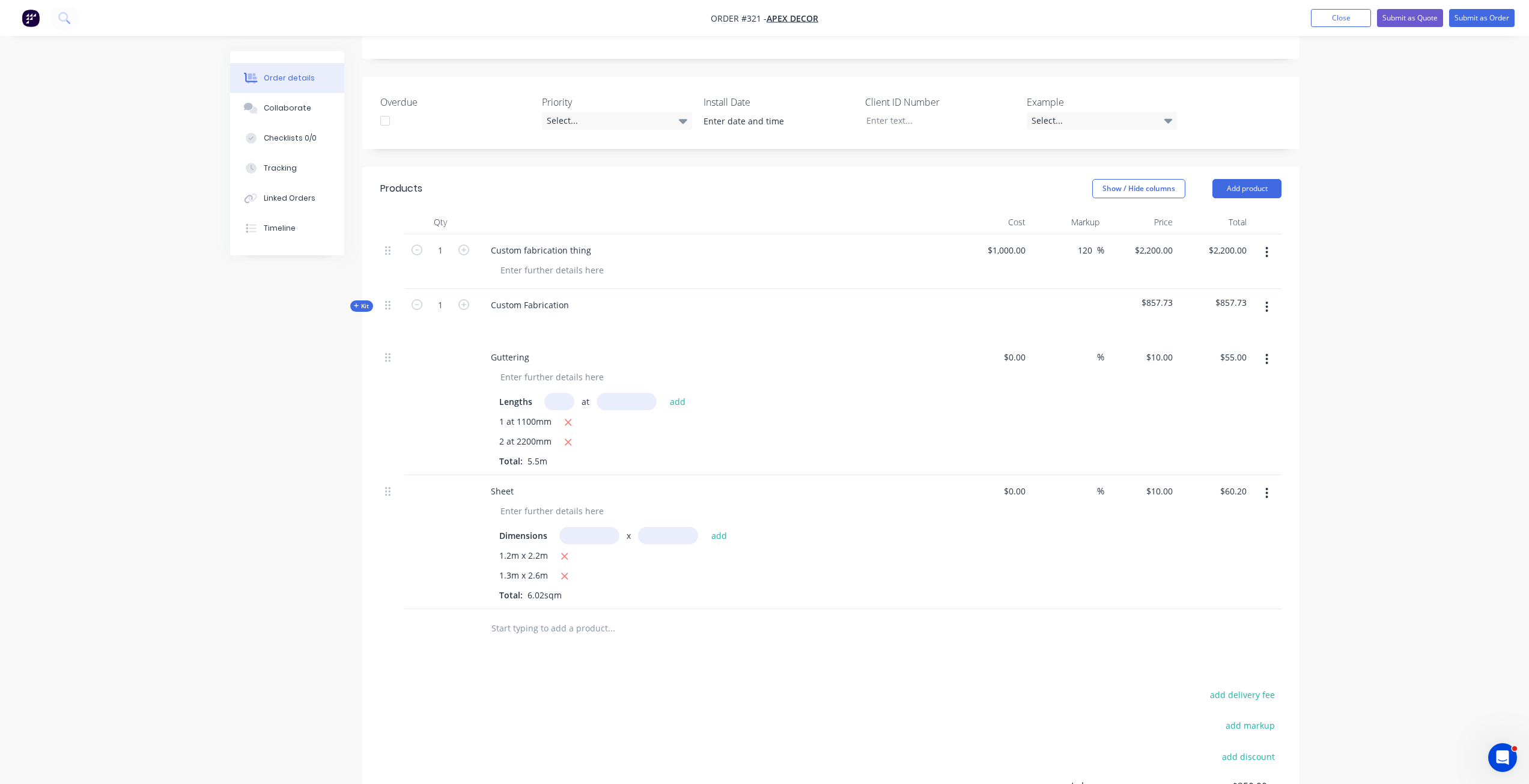
click at [525, 616] on input "text" at bounding box center [611, 628] width 241 height 24
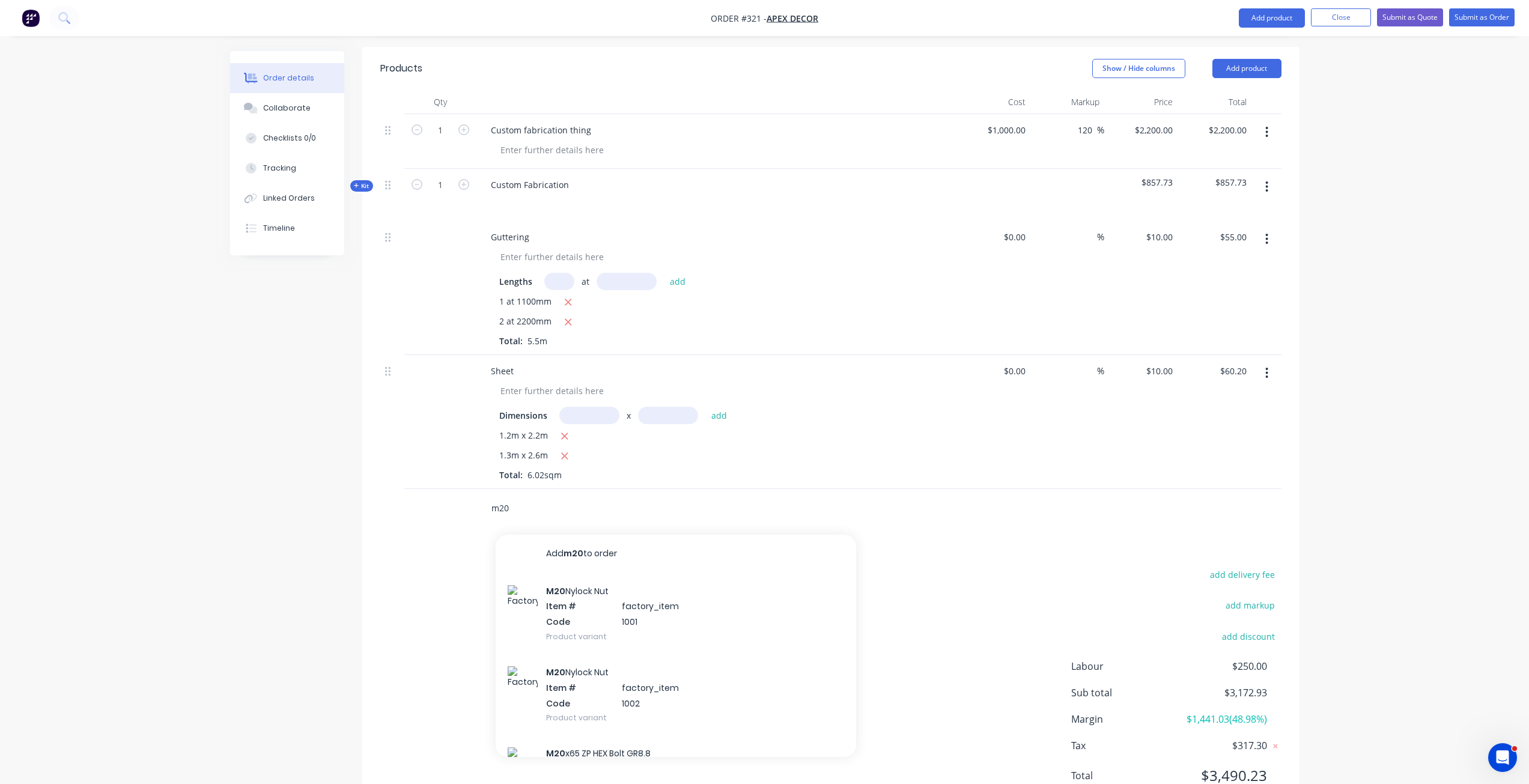
click at [499, 496] on input "m20" at bounding box center [611, 508] width 241 height 24
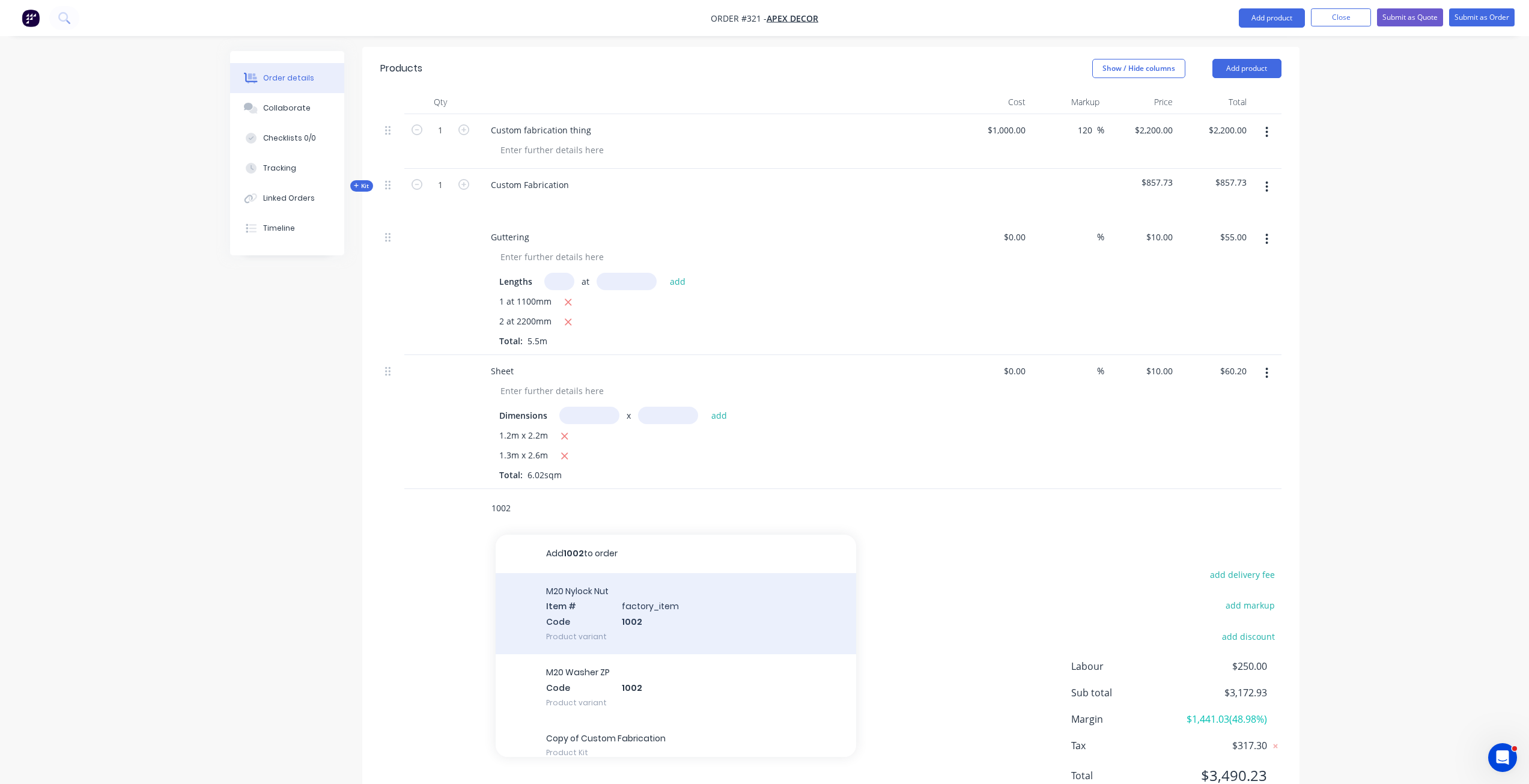
type input "1002"
click at [620, 573] on div "M20 Nylock Nut Item # factory_item Code 1002 Product variant" at bounding box center [676, 613] width 360 height 81
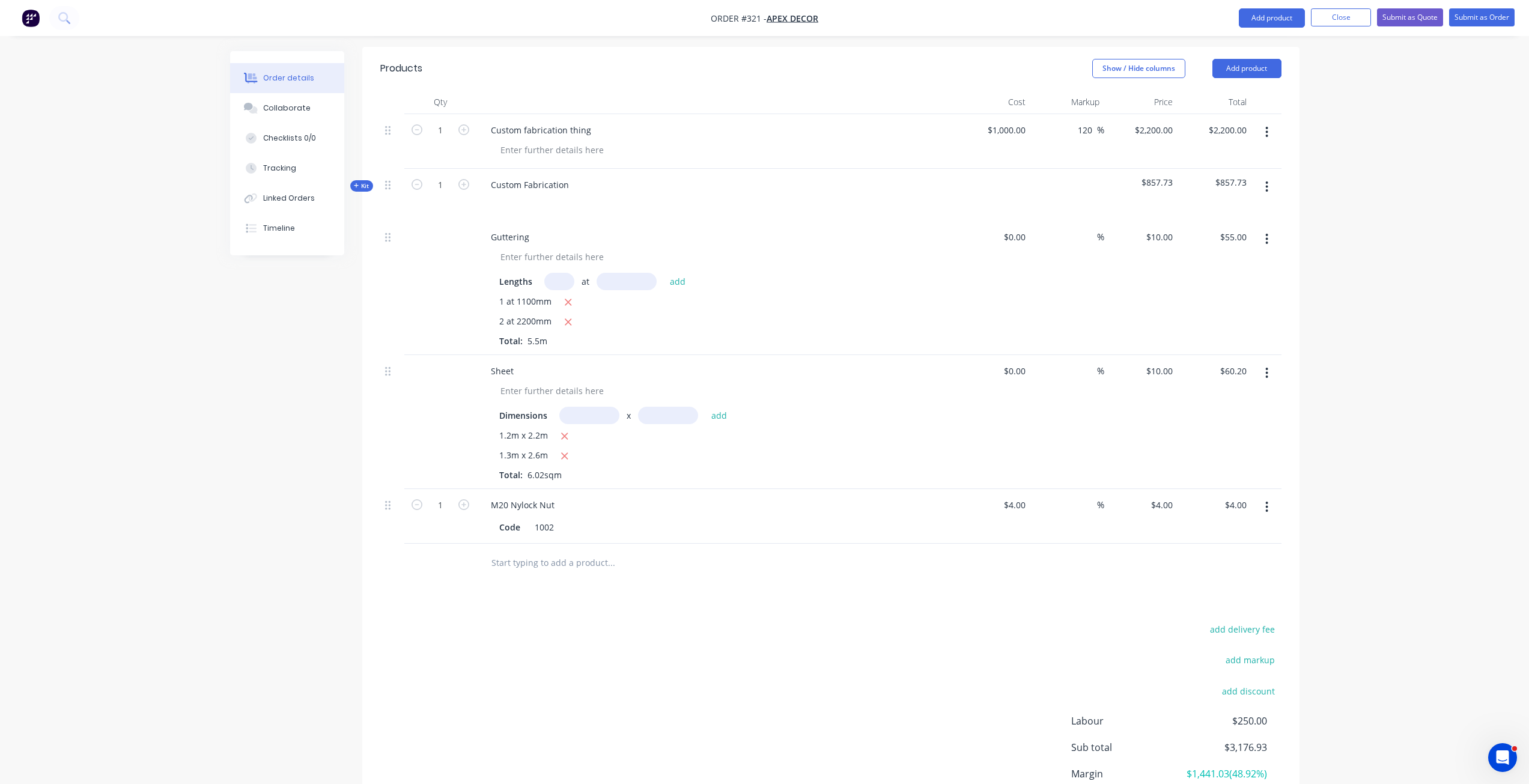
click at [757, 551] on div at bounding box center [661, 562] width 360 height 24
click at [538, 680] on div "add delivery fee add markup add discount Labour $250.00 Sub total $3,176.93 Mar…" at bounding box center [831, 737] width 901 height 232
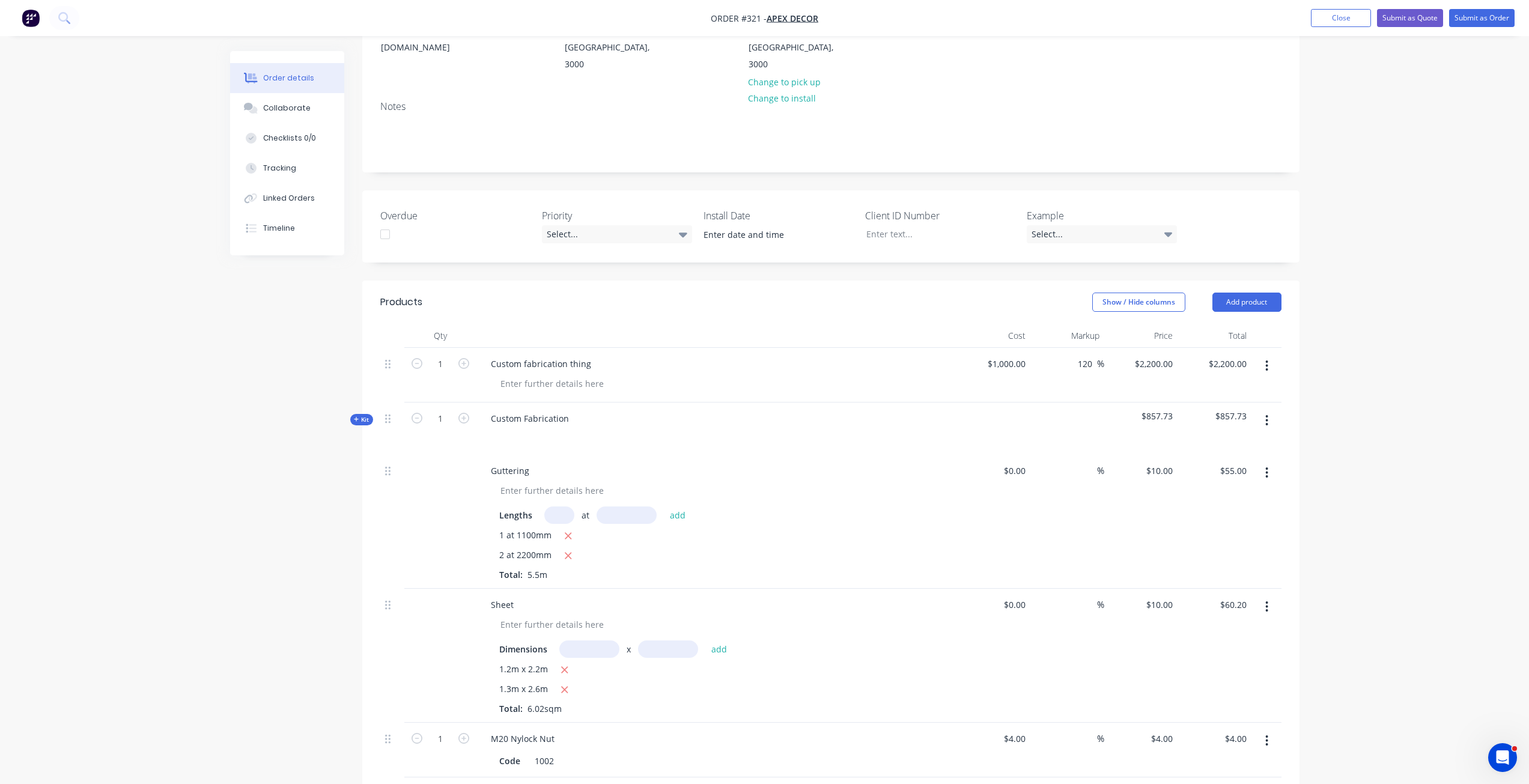
scroll to position [189, 0]
click at [1222, 299] on button "Add product" at bounding box center [1247, 308] width 69 height 19
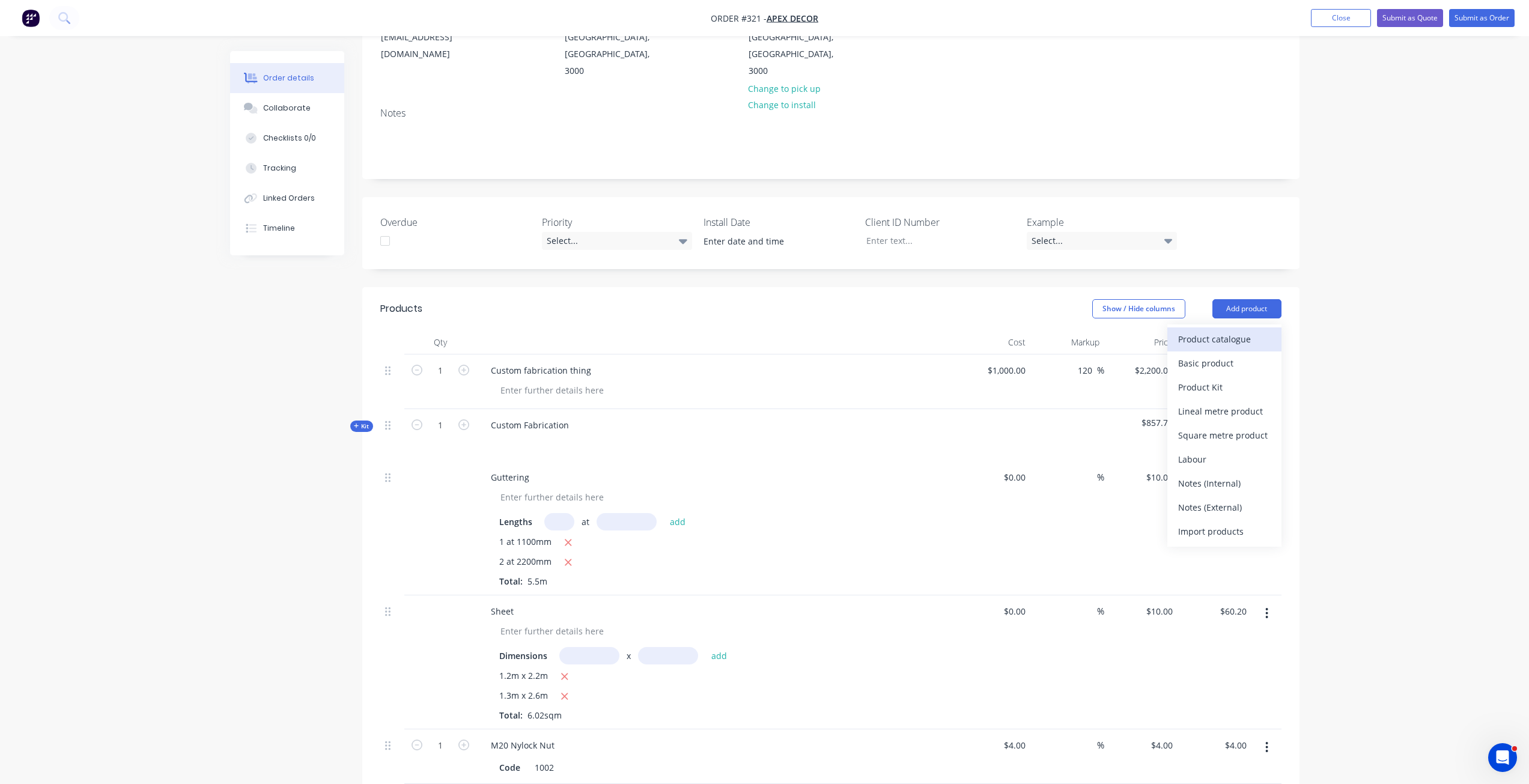
click at [1227, 330] on div "Product catalogue" at bounding box center [1224, 339] width 93 height 18
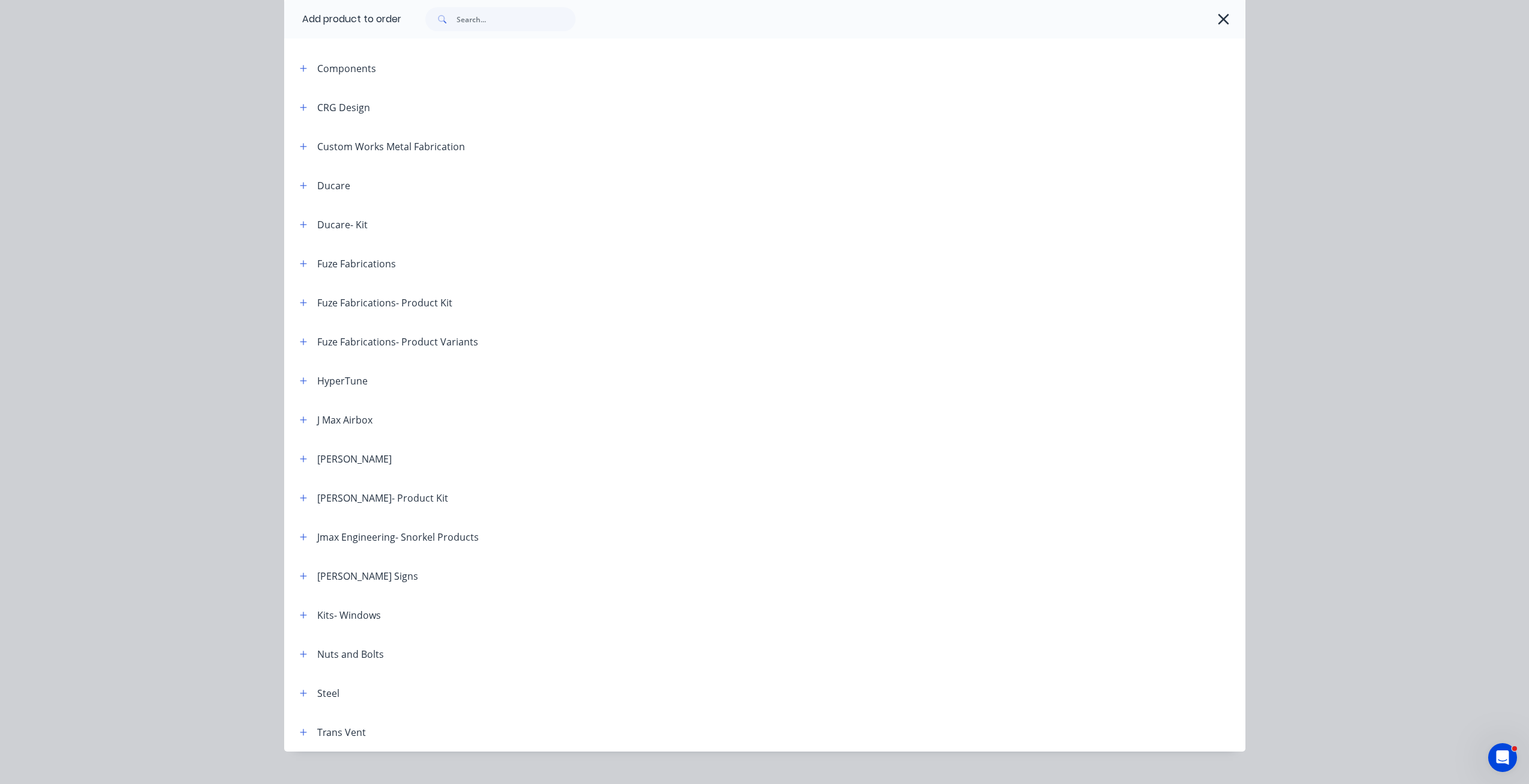
scroll to position [298, 0]
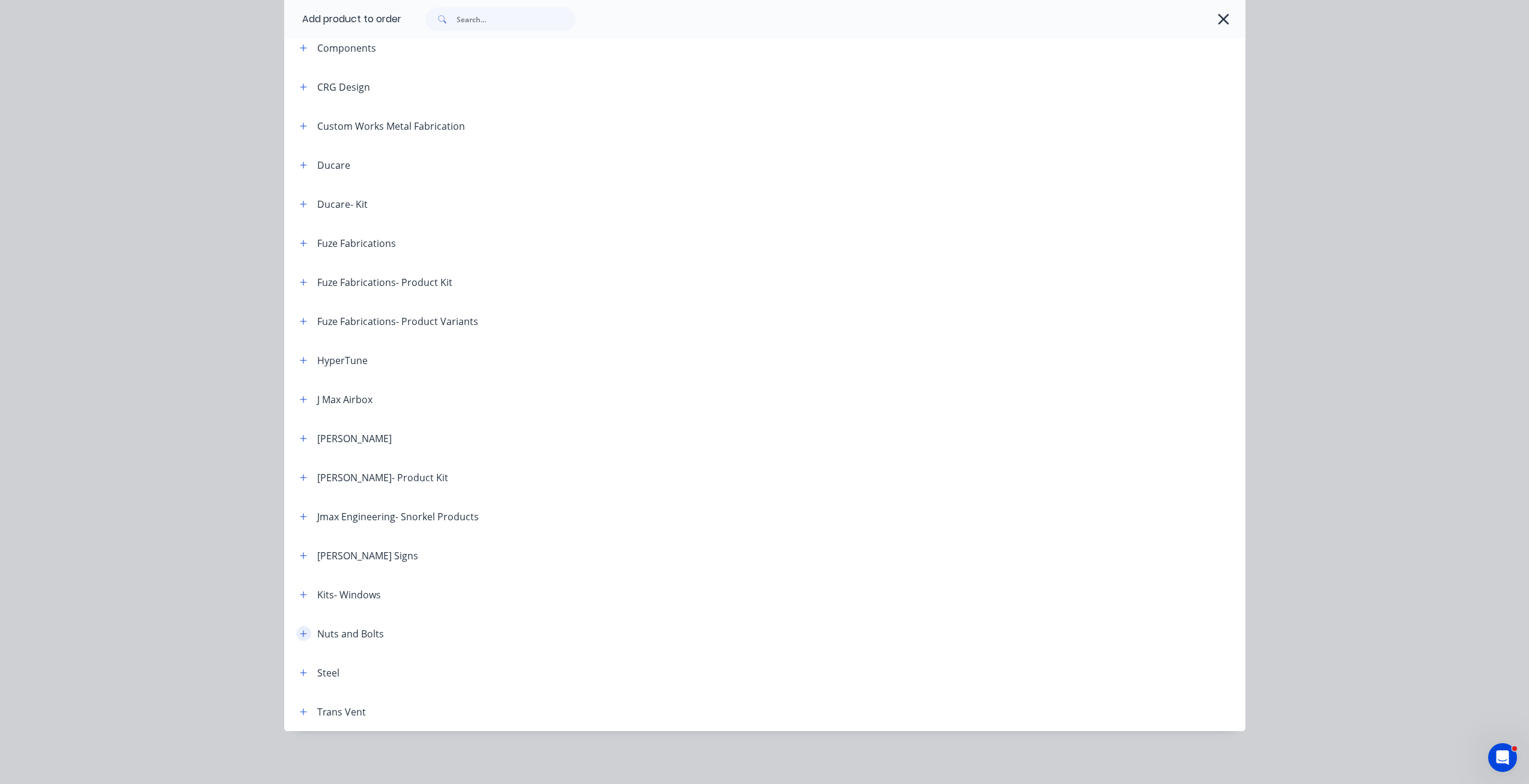
click at [298, 639] on button "button" at bounding box center [303, 632] width 15 height 15
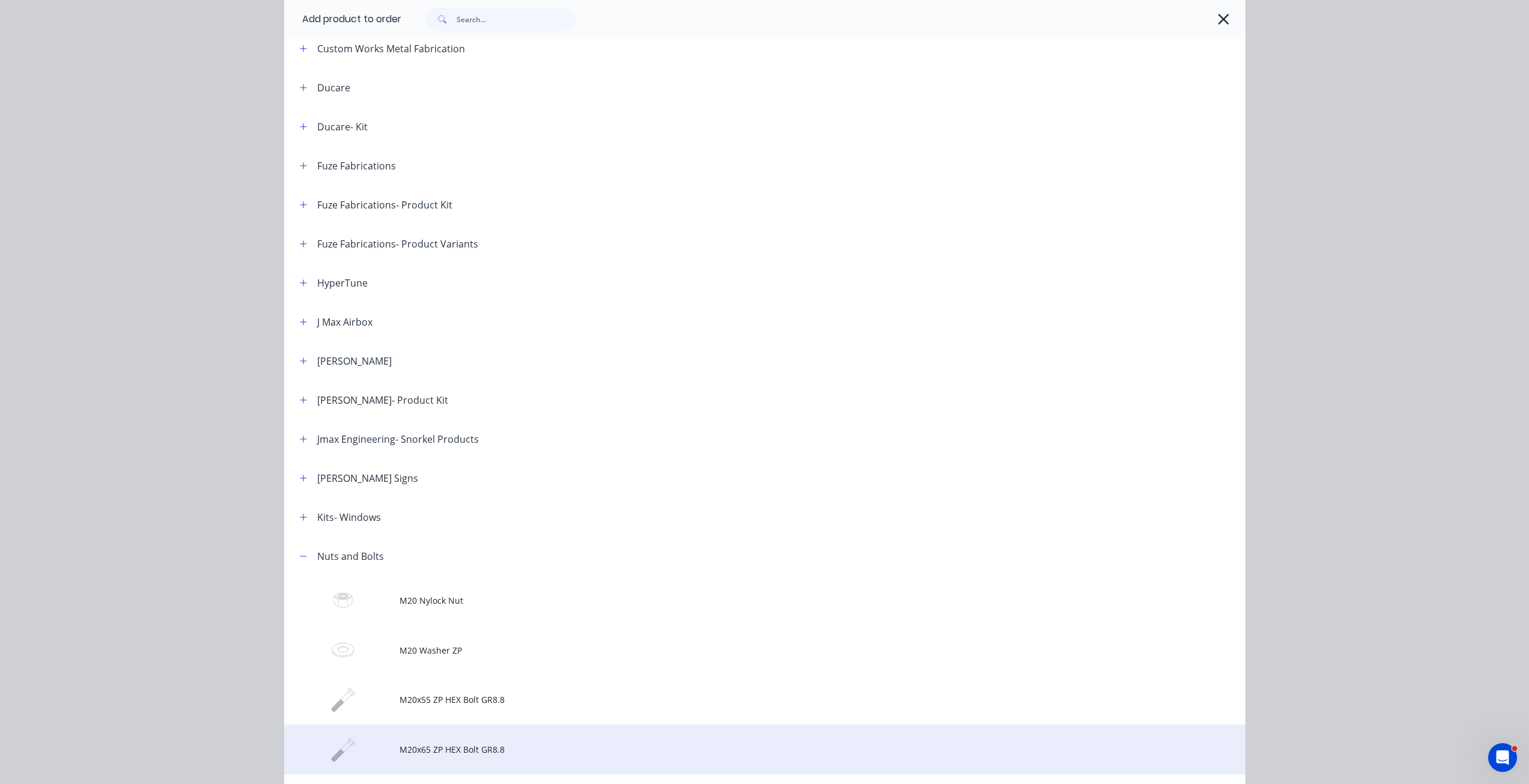
scroll to position [479, 0]
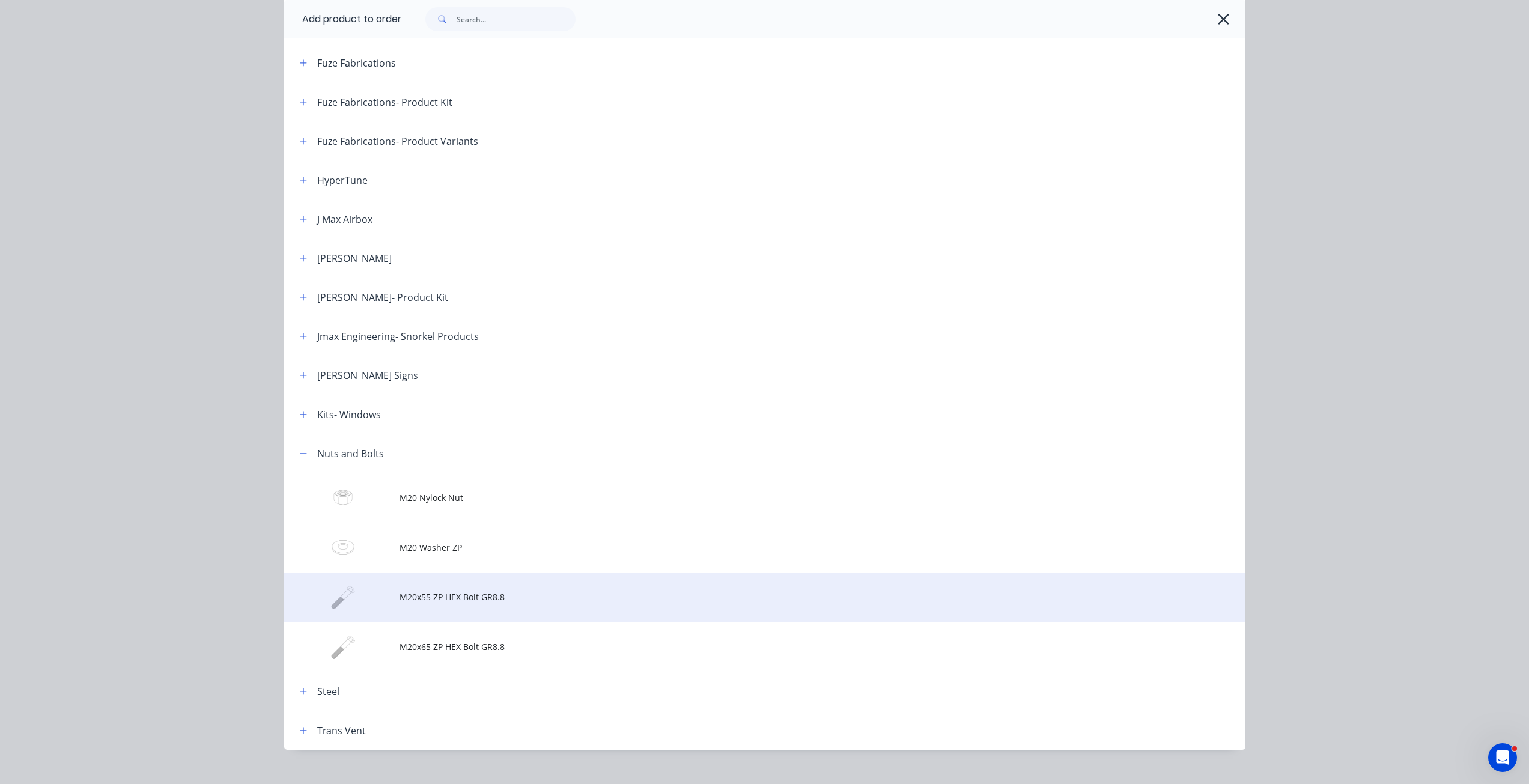
click at [400, 608] on td "M20x55 ZP HEX Bolt GR8.8" at bounding box center [823, 597] width 846 height 49
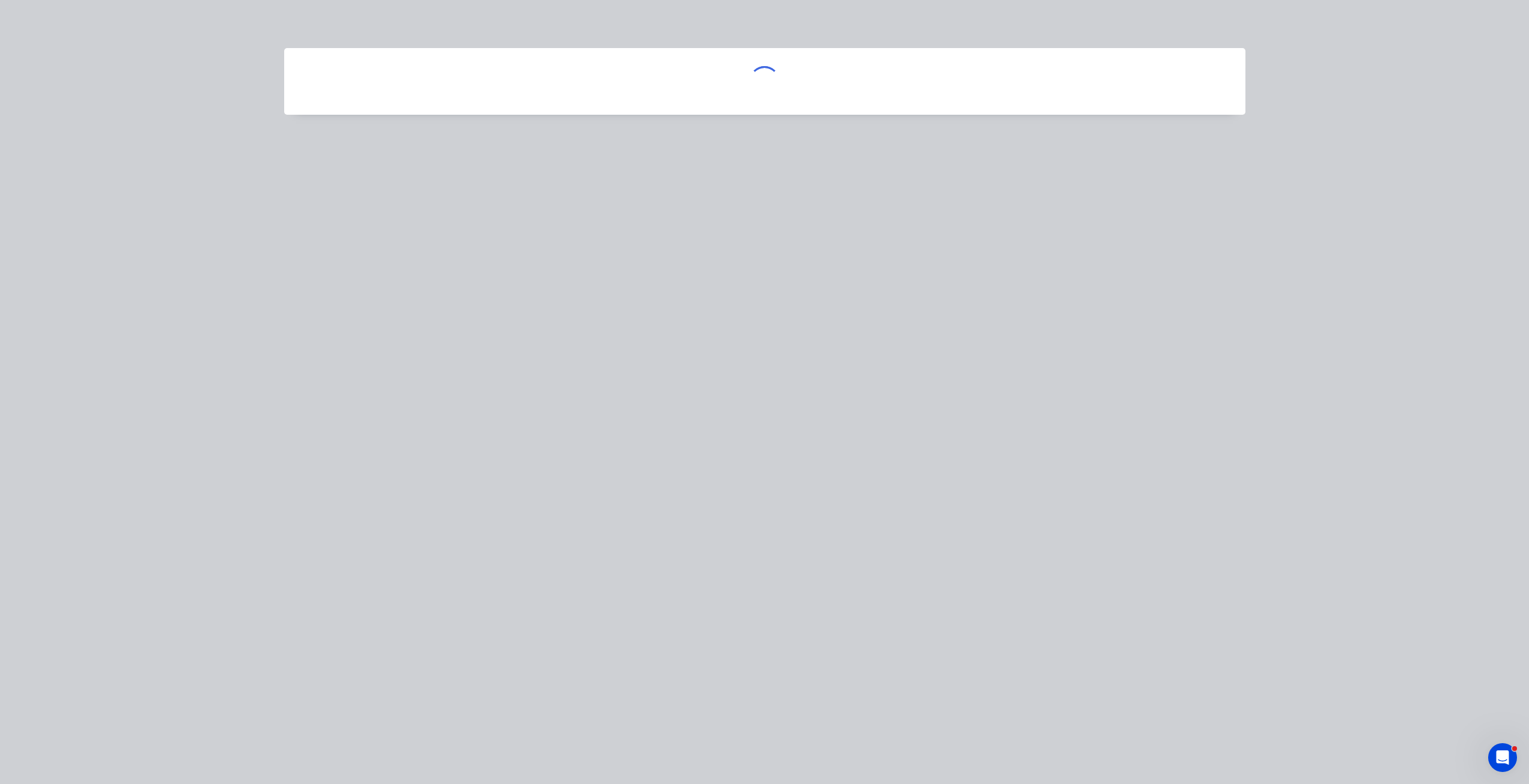
scroll to position [0, 0]
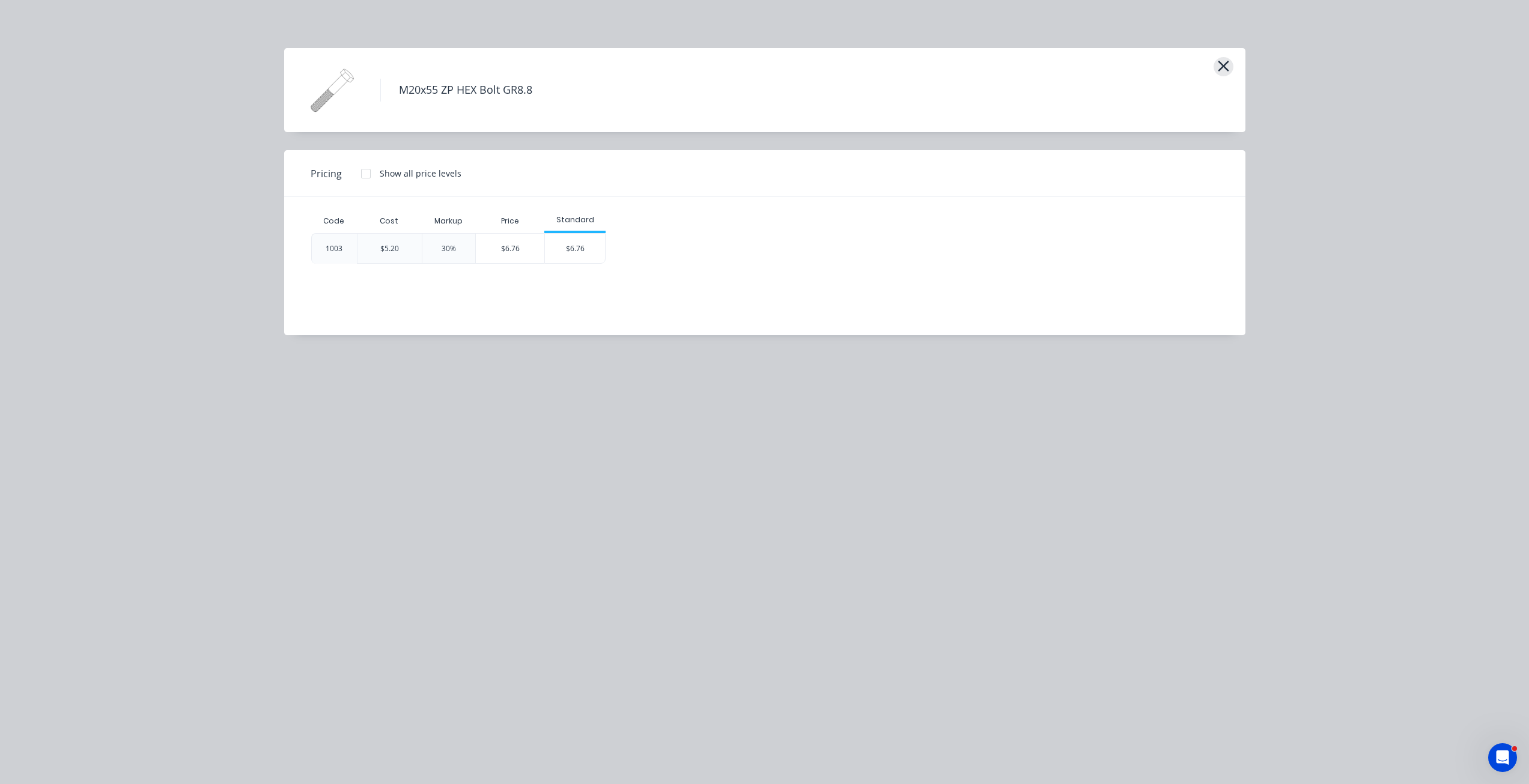
click at [1226, 68] on icon "button" at bounding box center [1224, 66] width 11 height 11
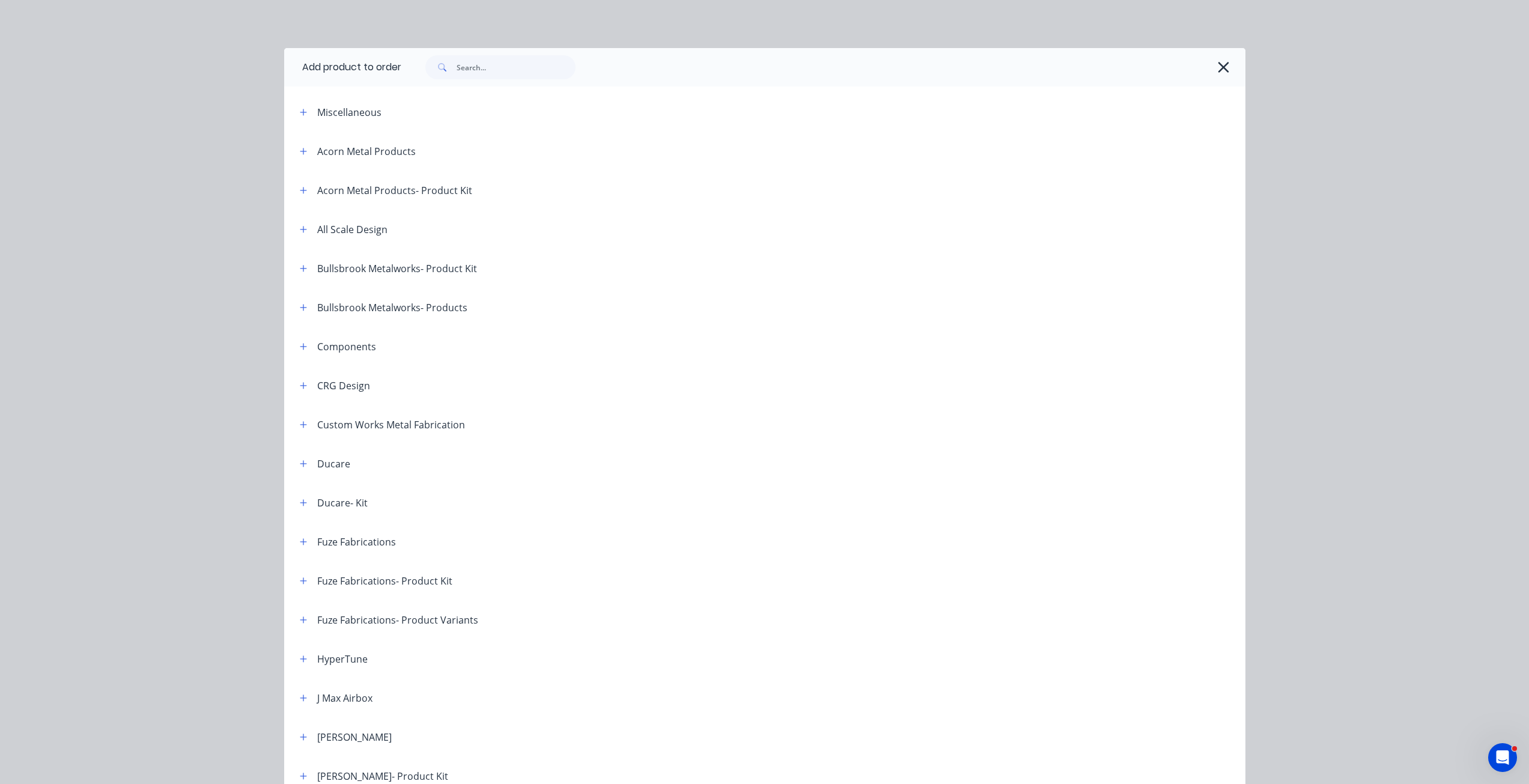
scroll to position [497, 0]
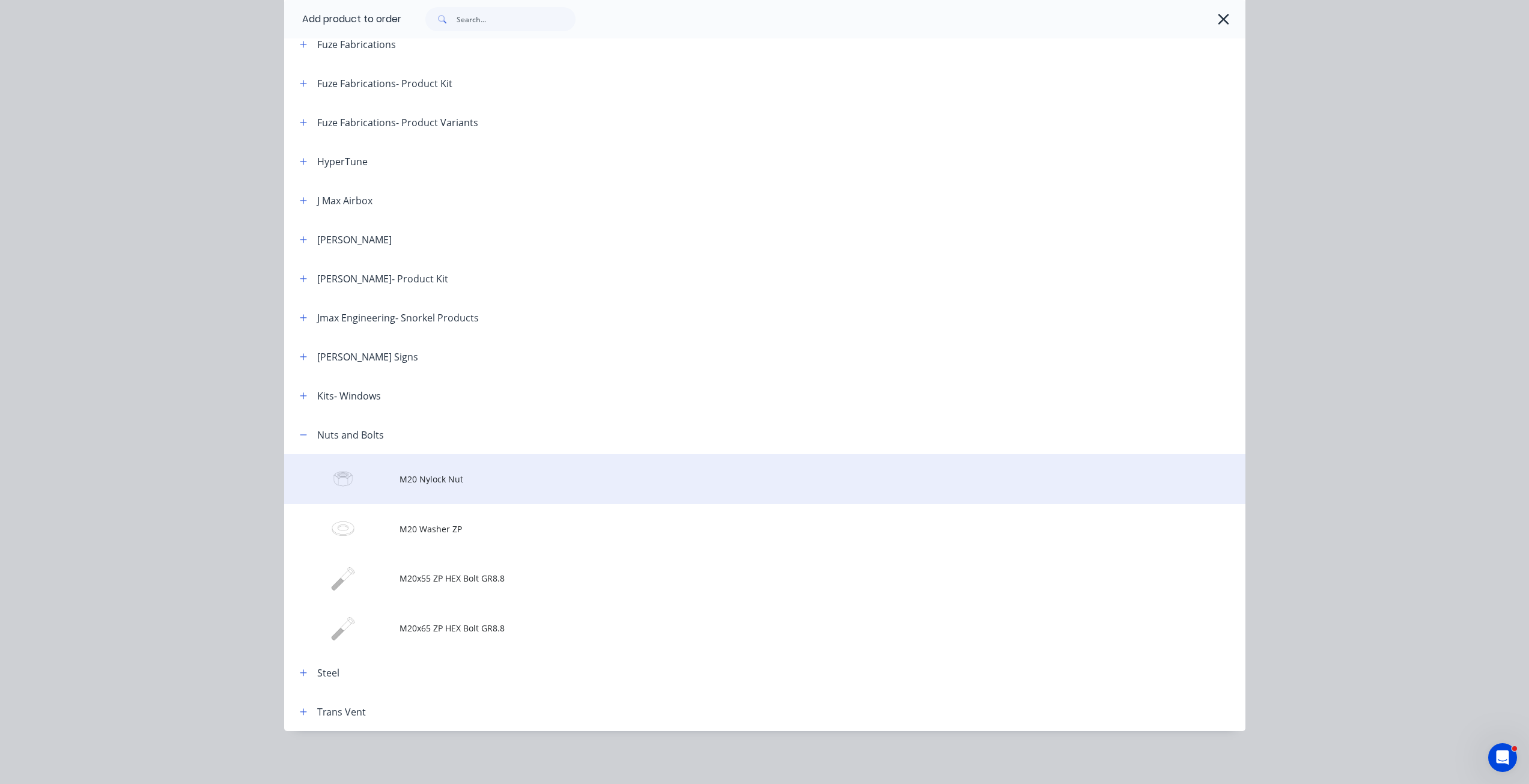
click at [442, 482] on span "M20 Nylock Nut" at bounding box center [738, 479] width 677 height 12
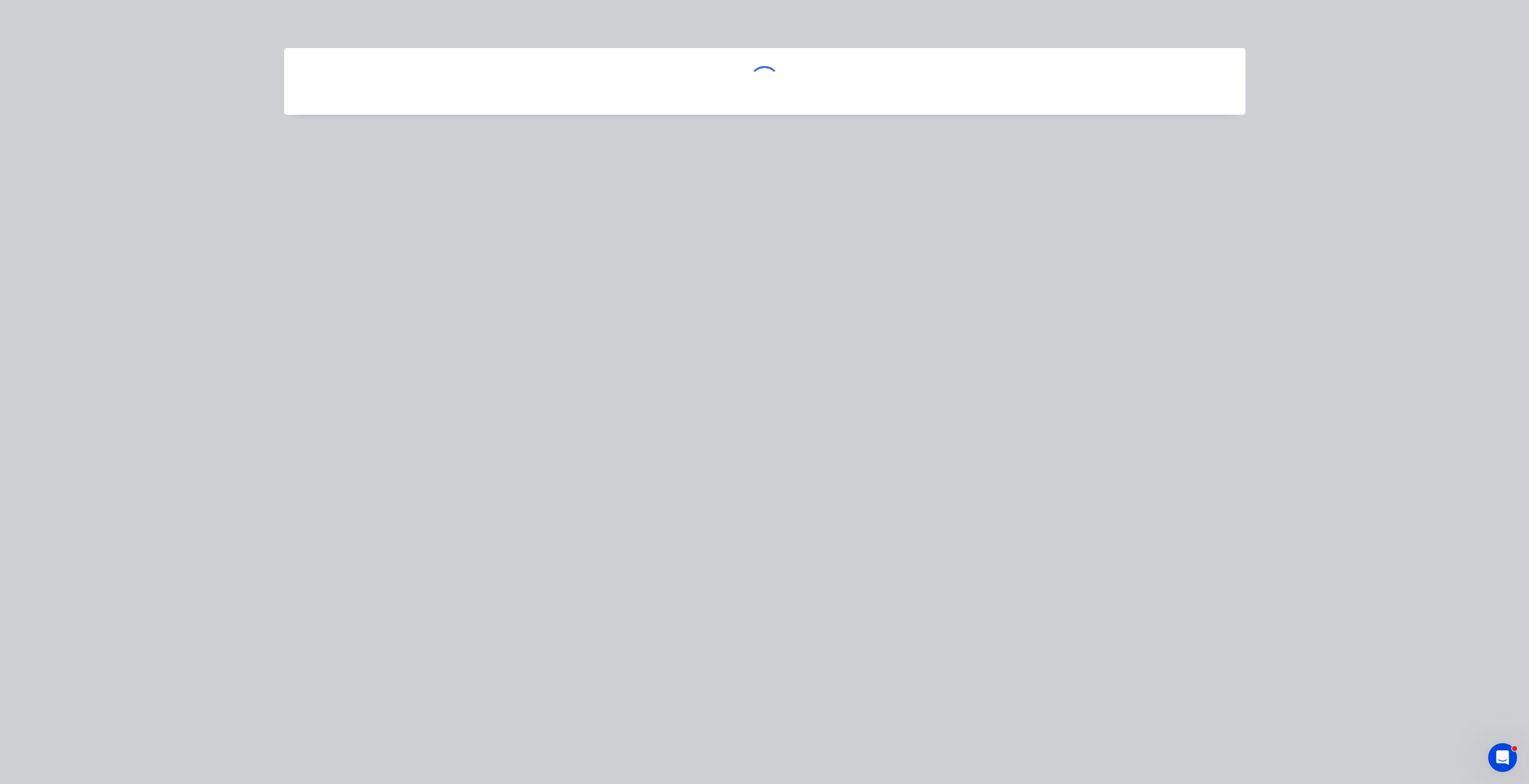
scroll to position [0, 0]
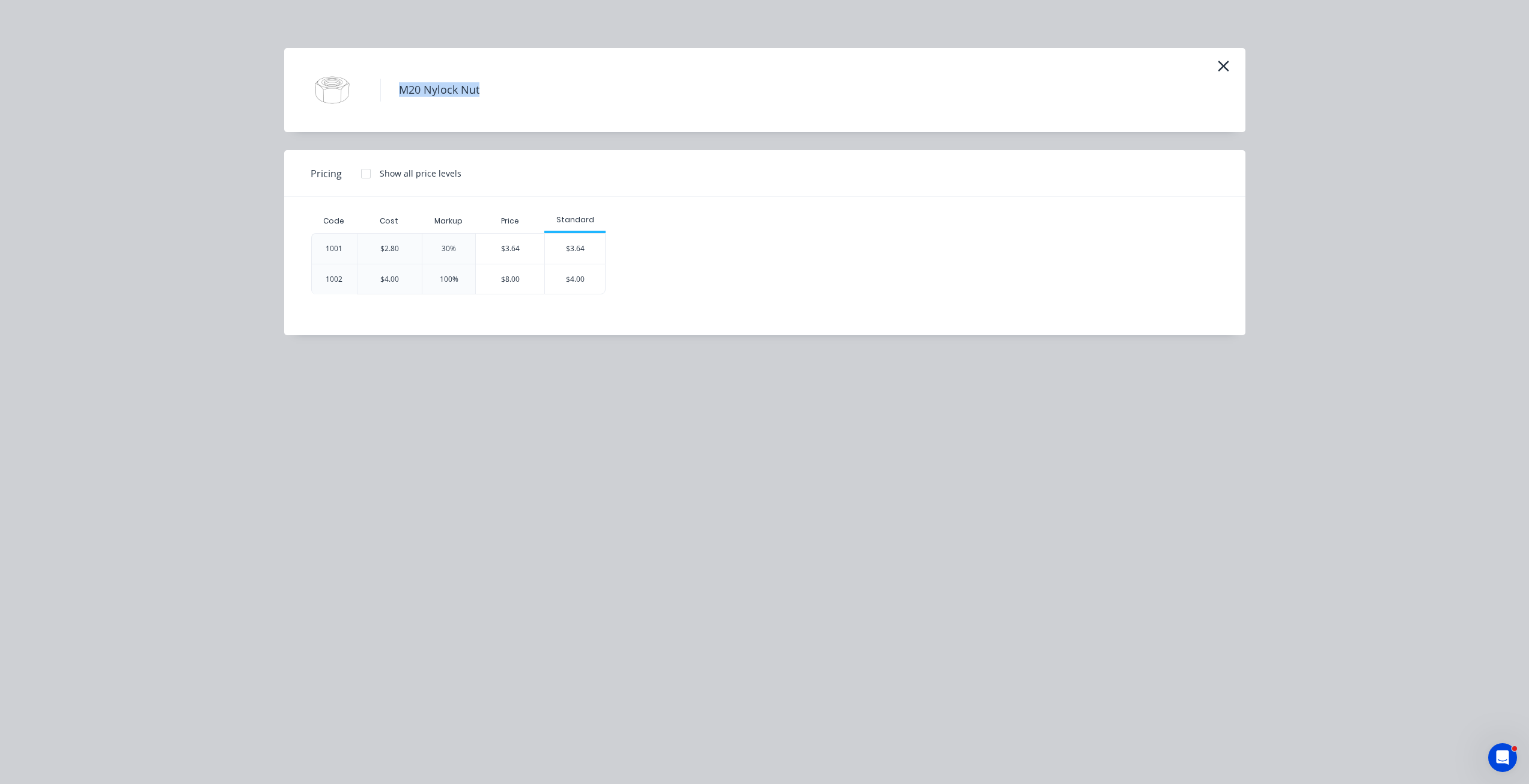
drag, startPoint x: 488, startPoint y: 90, endPoint x: 401, endPoint y: 91, distance: 87.0
click at [401, 91] on h4 "M20 Nylock Nut" at bounding box center [439, 90] width 117 height 23
click at [712, 238] on div "1001 $2.80 30% $3.64 $3.64 1002 $4.00 100% $8.00 $4.00" at bounding box center [756, 263] width 889 height 61
drag, startPoint x: 455, startPoint y: 90, endPoint x: 394, endPoint y: 93, distance: 61.1
click at [394, 93] on div "M20 Nylock Nut" at bounding box center [765, 90] width 925 height 60
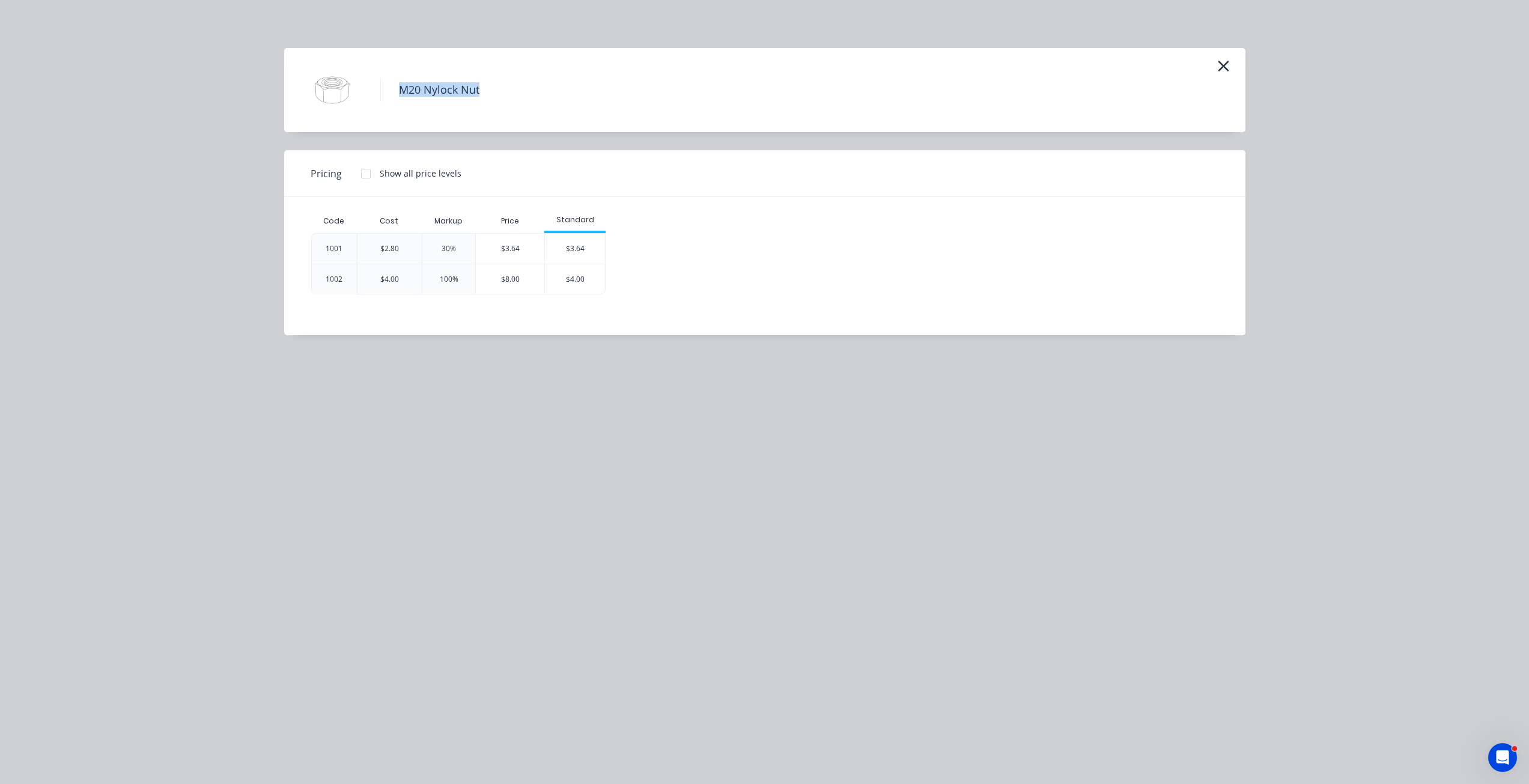
click at [394, 93] on h4 "M20 Nylock Nut" at bounding box center [439, 90] width 117 height 23
click at [335, 220] on div "Code" at bounding box center [334, 220] width 40 height 30
click at [336, 223] on div "Code" at bounding box center [334, 220] width 40 height 30
click at [349, 303] on div "Code Cost Markup Price Standard 1001 $2.80 30% $3.64 $3.64 1002 $4.00 100% $8.0…" at bounding box center [756, 257] width 944 height 120
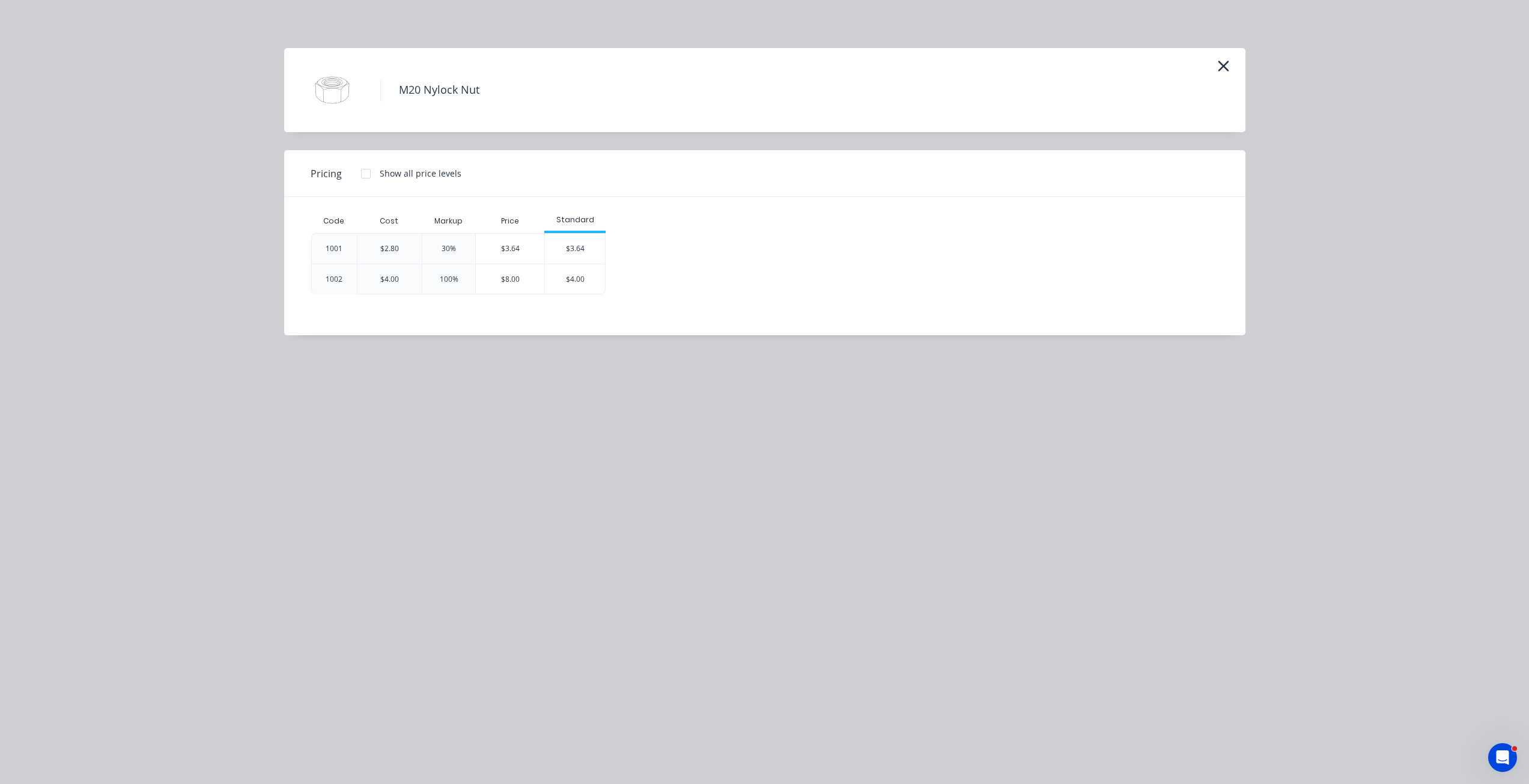
click at [354, 302] on div "Code Cost Markup Price Standard 1001 $2.80 30% $3.64 $3.64 1002 $4.00 100% $8.0…" at bounding box center [756, 257] width 944 height 120
click at [1223, 69] on icon "button" at bounding box center [1224, 66] width 12 height 17
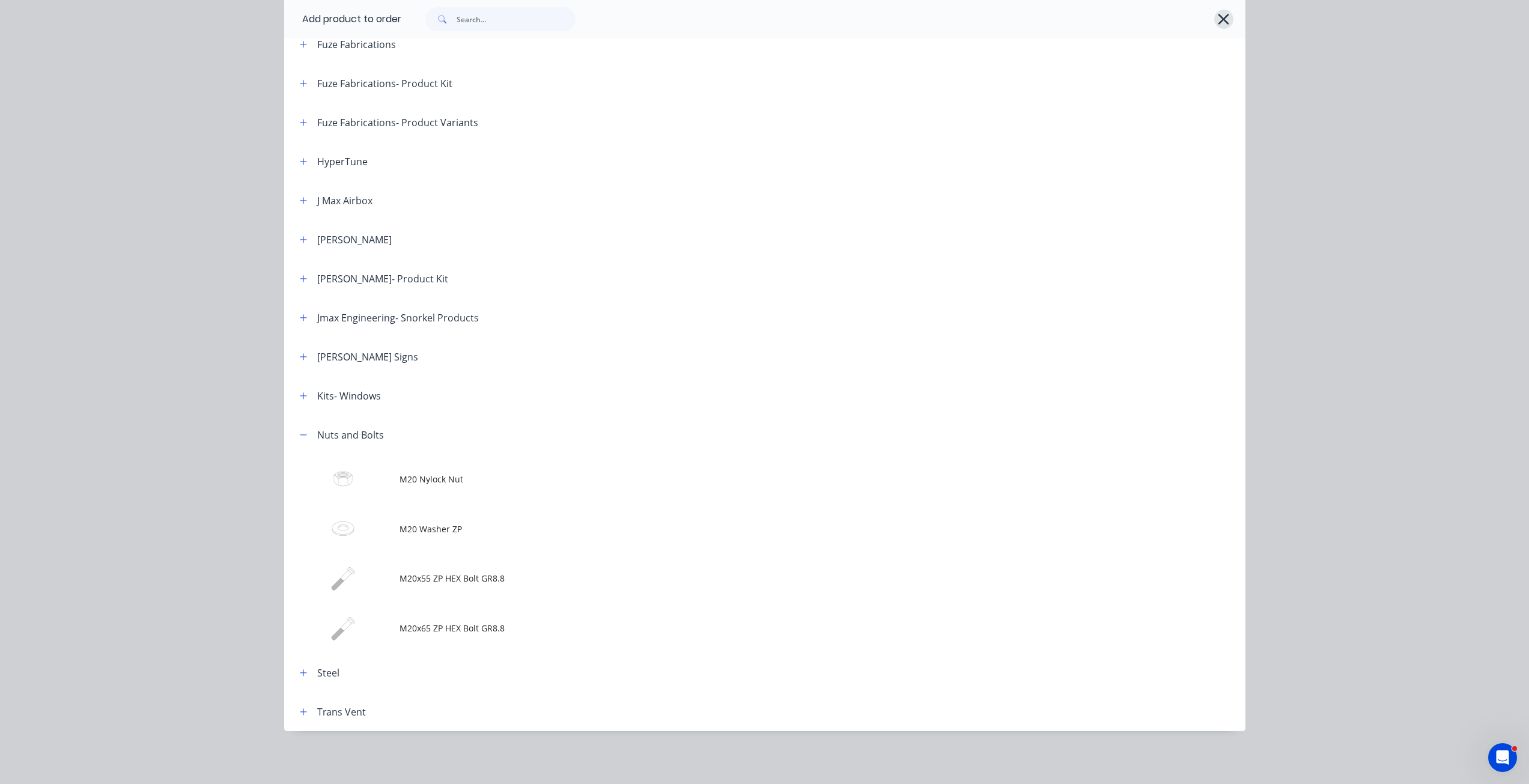
click at [1217, 22] on icon "button" at bounding box center [1224, 19] width 12 height 17
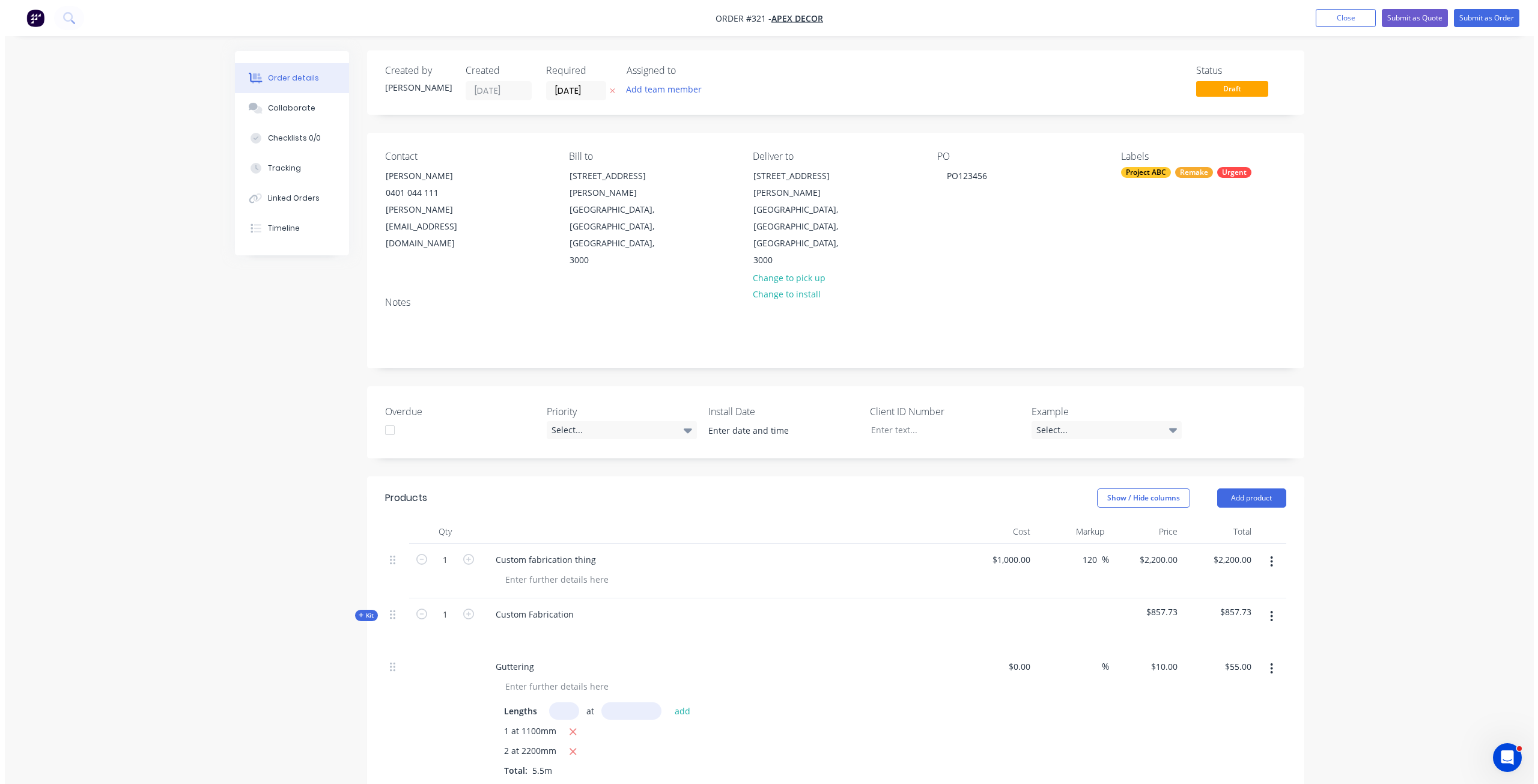
scroll to position [0, 0]
click at [1482, 22] on button "Submit as Order" at bounding box center [1482, 18] width 66 height 18
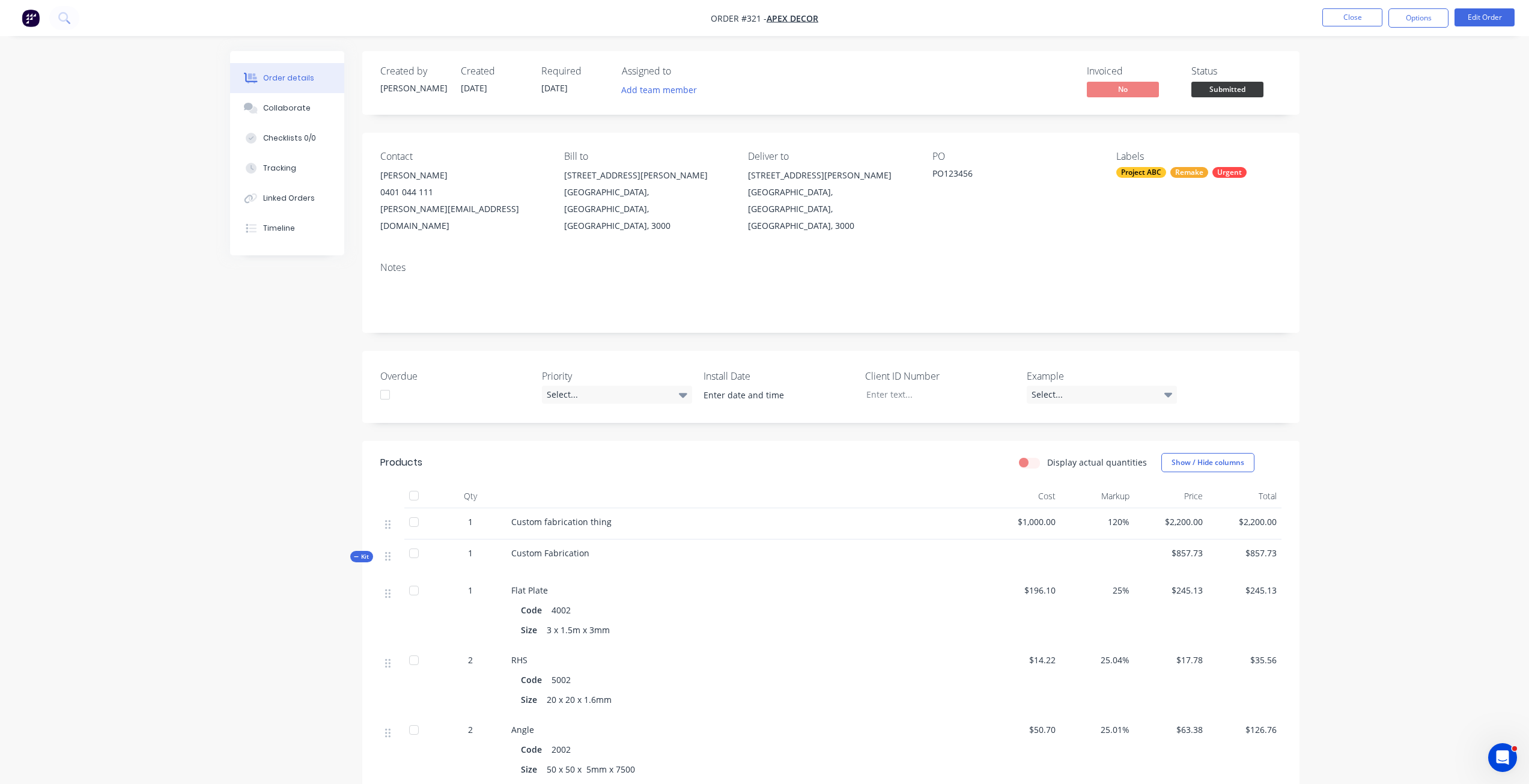
click at [1412, 28] on nav "Order #321 - Apex Decor Close Options Edit Order" at bounding box center [764, 18] width 1529 height 36
click at [1415, 20] on button "Options" at bounding box center [1418, 18] width 60 height 19
click at [1377, 221] on div "Purchase Products" at bounding box center [1382, 217] width 111 height 18
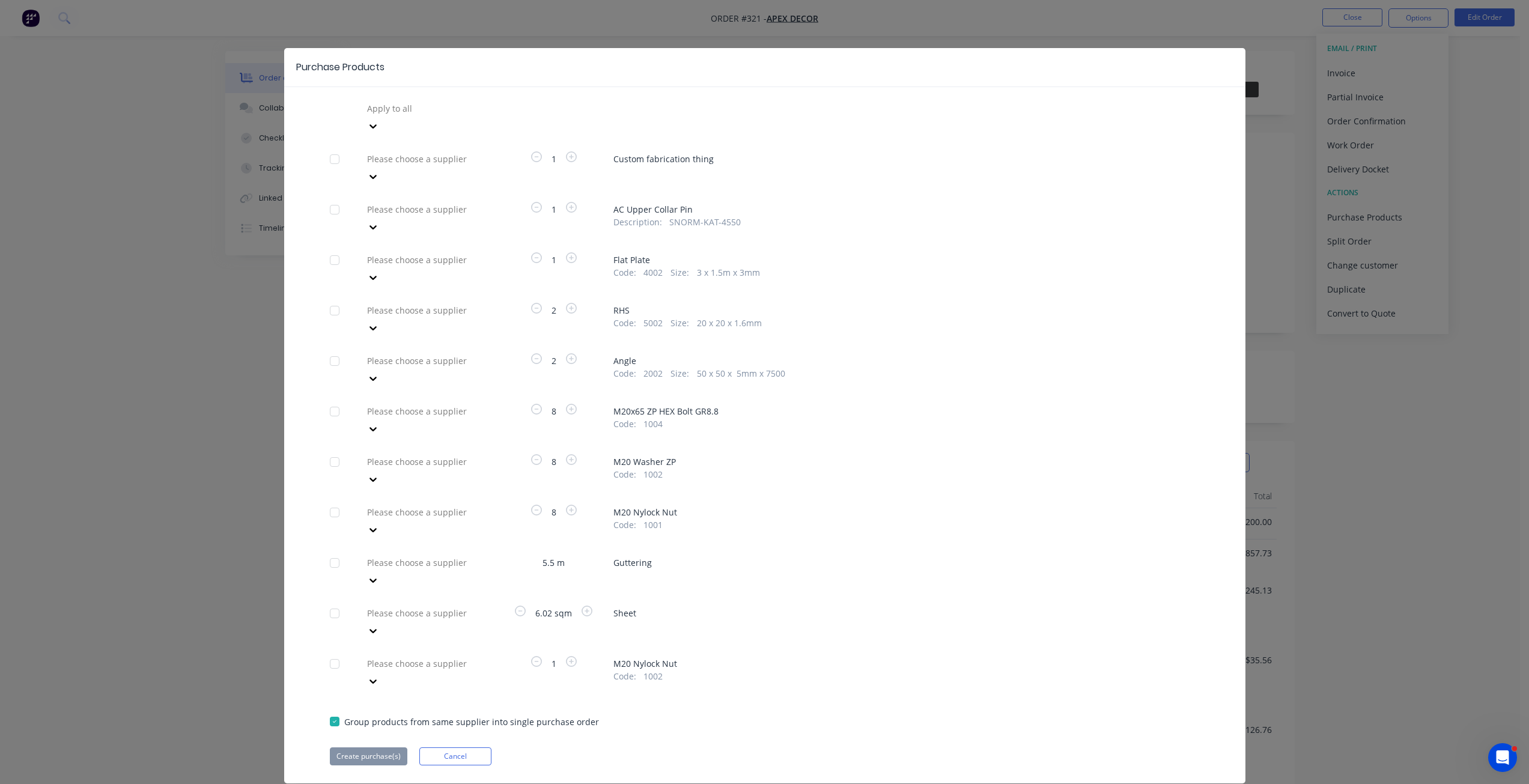
click at [444, 116] on div at bounding box center [452, 108] width 173 height 15
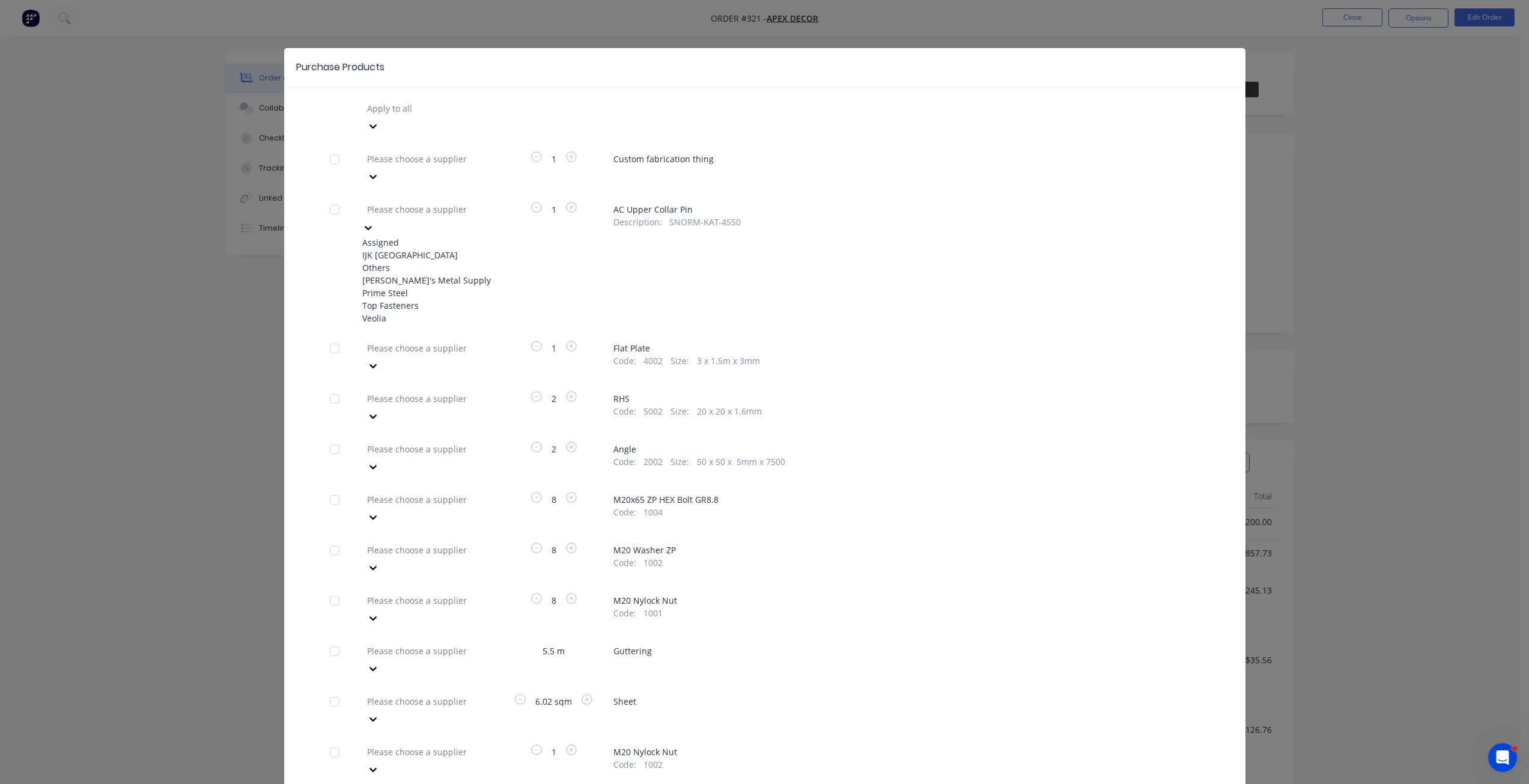
click at [429, 249] on div "IJK [GEOGRAPHIC_DATA]" at bounding box center [428, 255] width 132 height 12
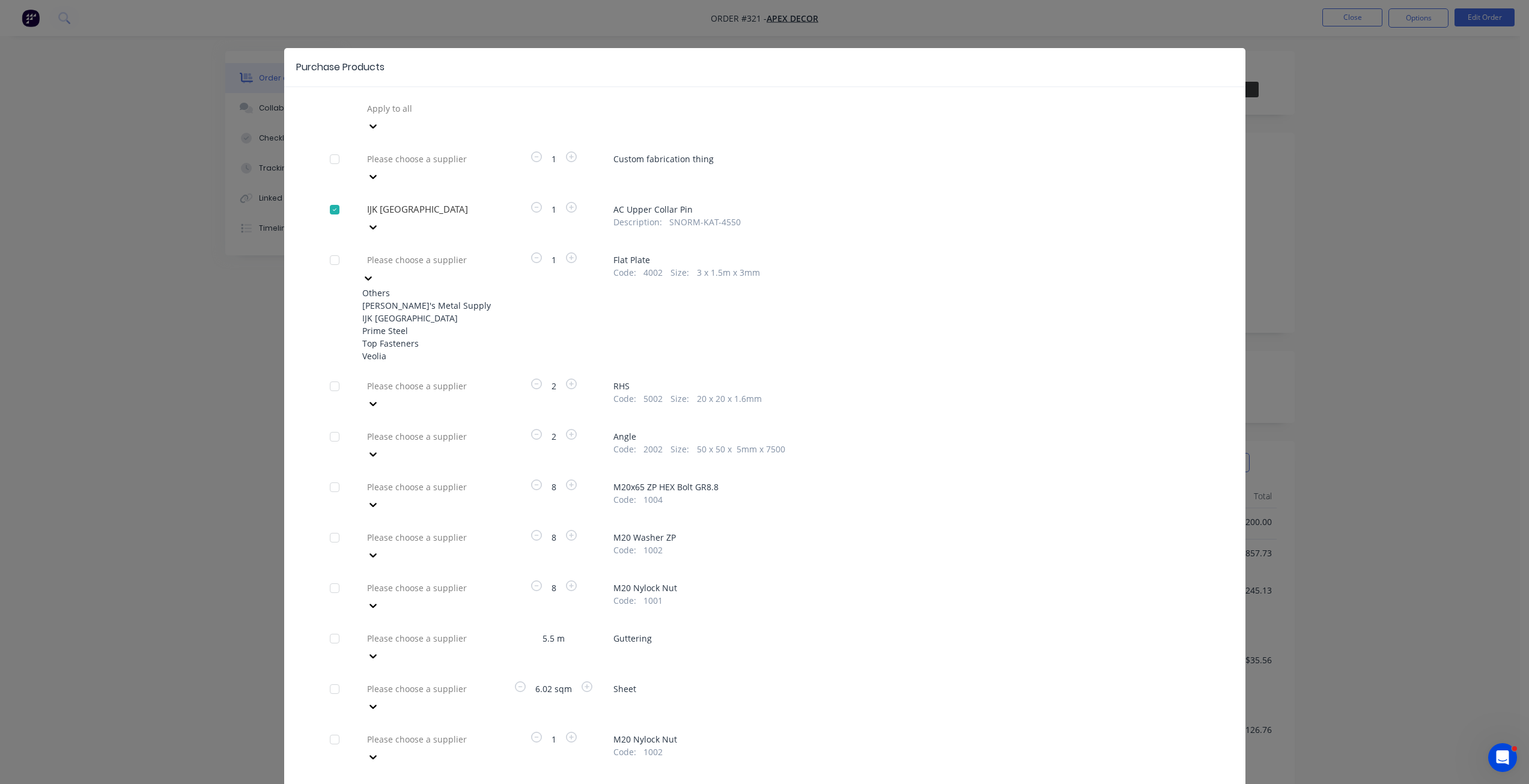
click at [429, 252] on div at bounding box center [452, 259] width 173 height 15
click at [419, 312] on div "IJK [GEOGRAPHIC_DATA]" at bounding box center [428, 318] width 132 height 12
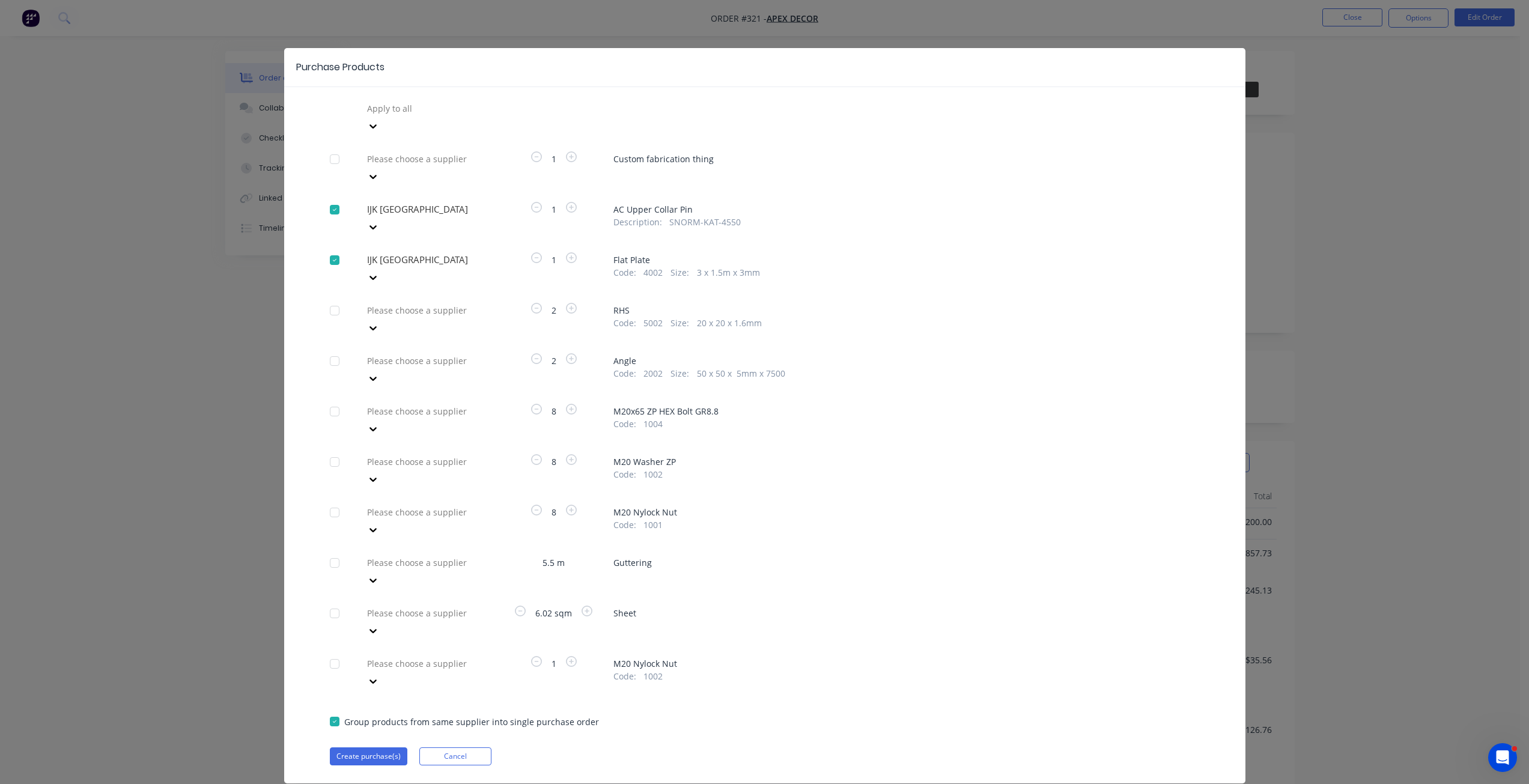
click at [418, 116] on div at bounding box center [452, 108] width 173 height 15
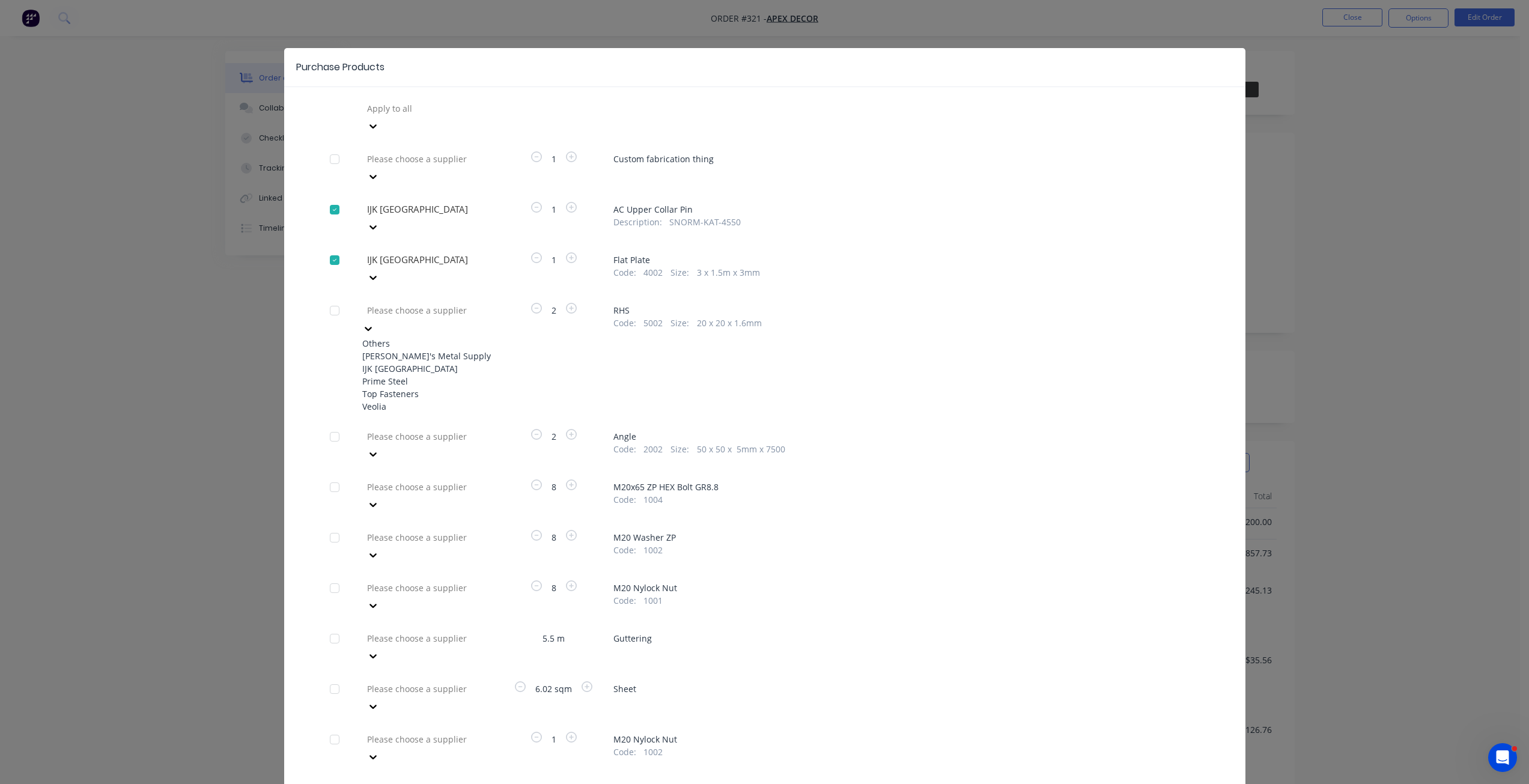
click at [418, 375] on div "Prime Steel" at bounding box center [428, 381] width 132 height 12
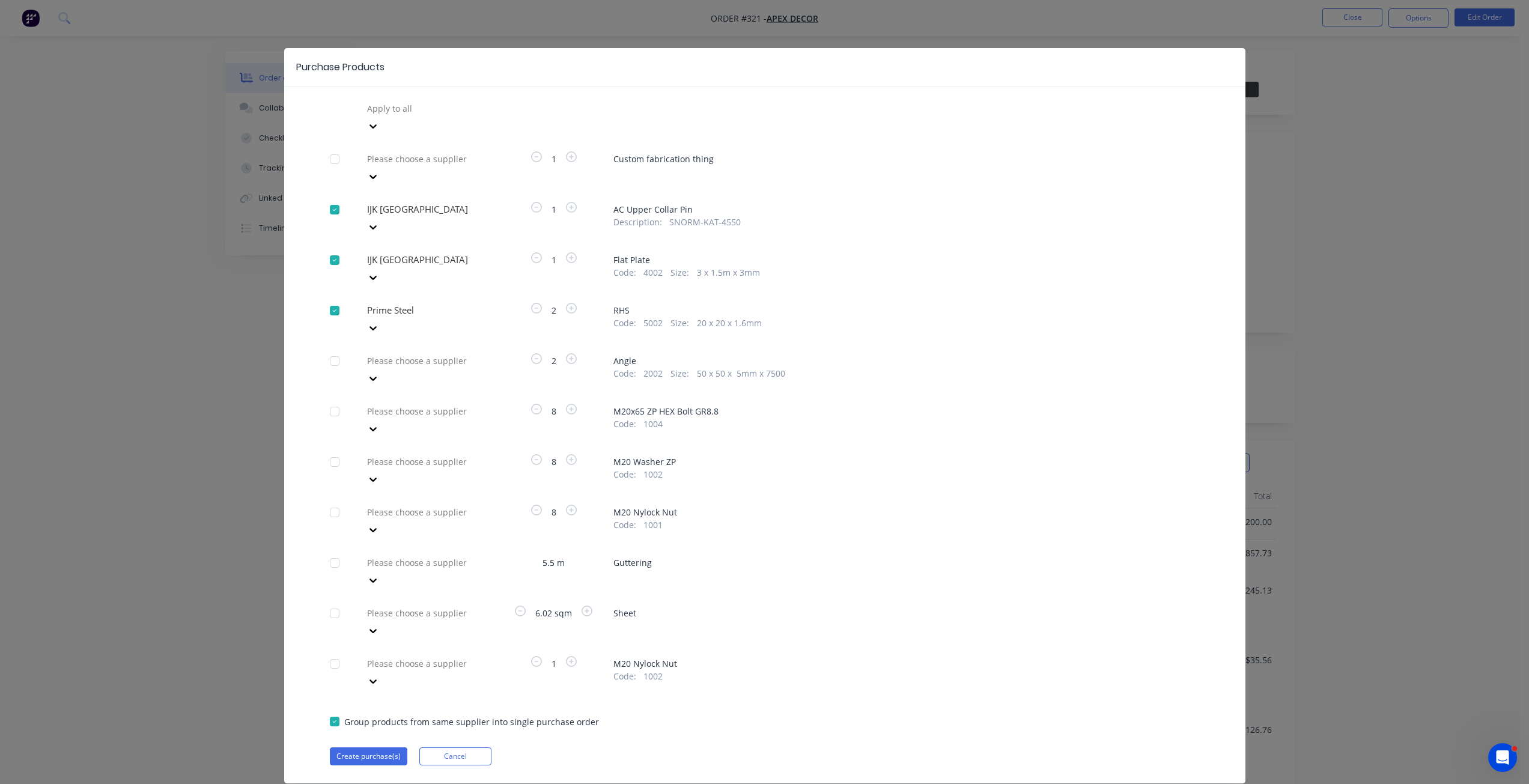
click at [402, 116] on div at bounding box center [452, 108] width 173 height 15
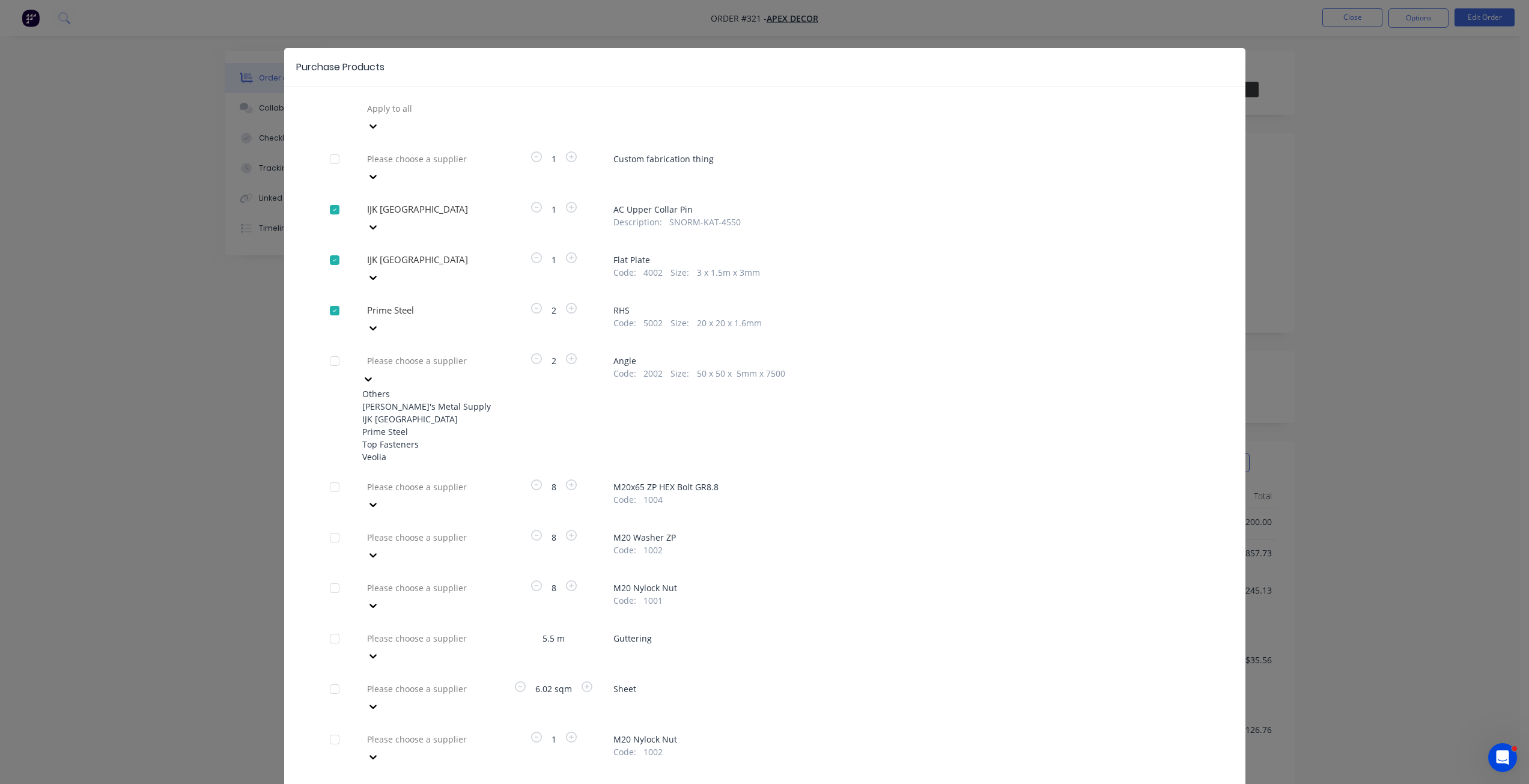
click at [418, 438] on div "Top Fasteners" at bounding box center [428, 444] width 132 height 12
click at [408, 404] on div at bounding box center [452, 411] width 173 height 15
click at [409, 489] on div "Top Fasteners" at bounding box center [428, 495] width 132 height 12
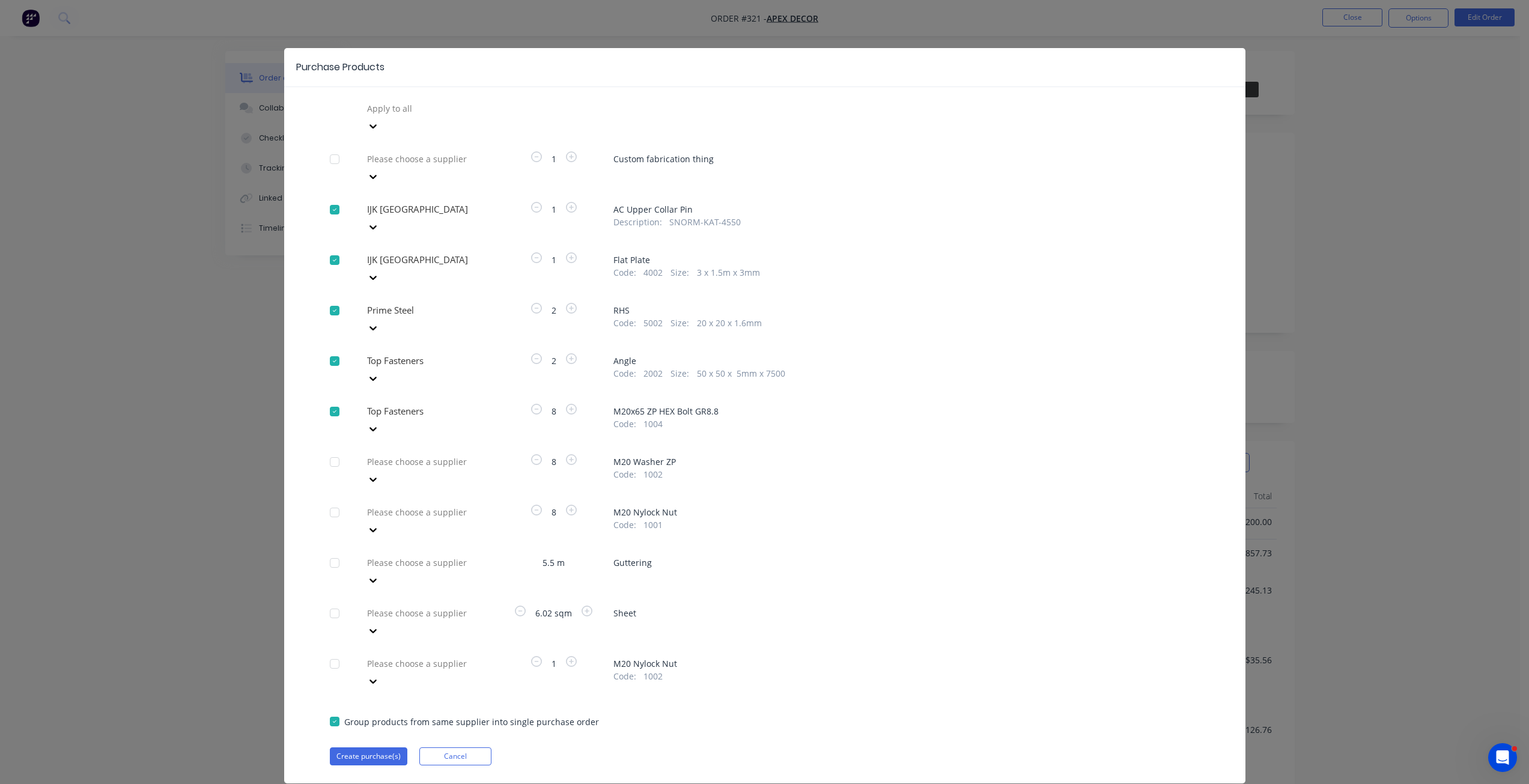
click at [400, 116] on div at bounding box center [452, 108] width 173 height 15
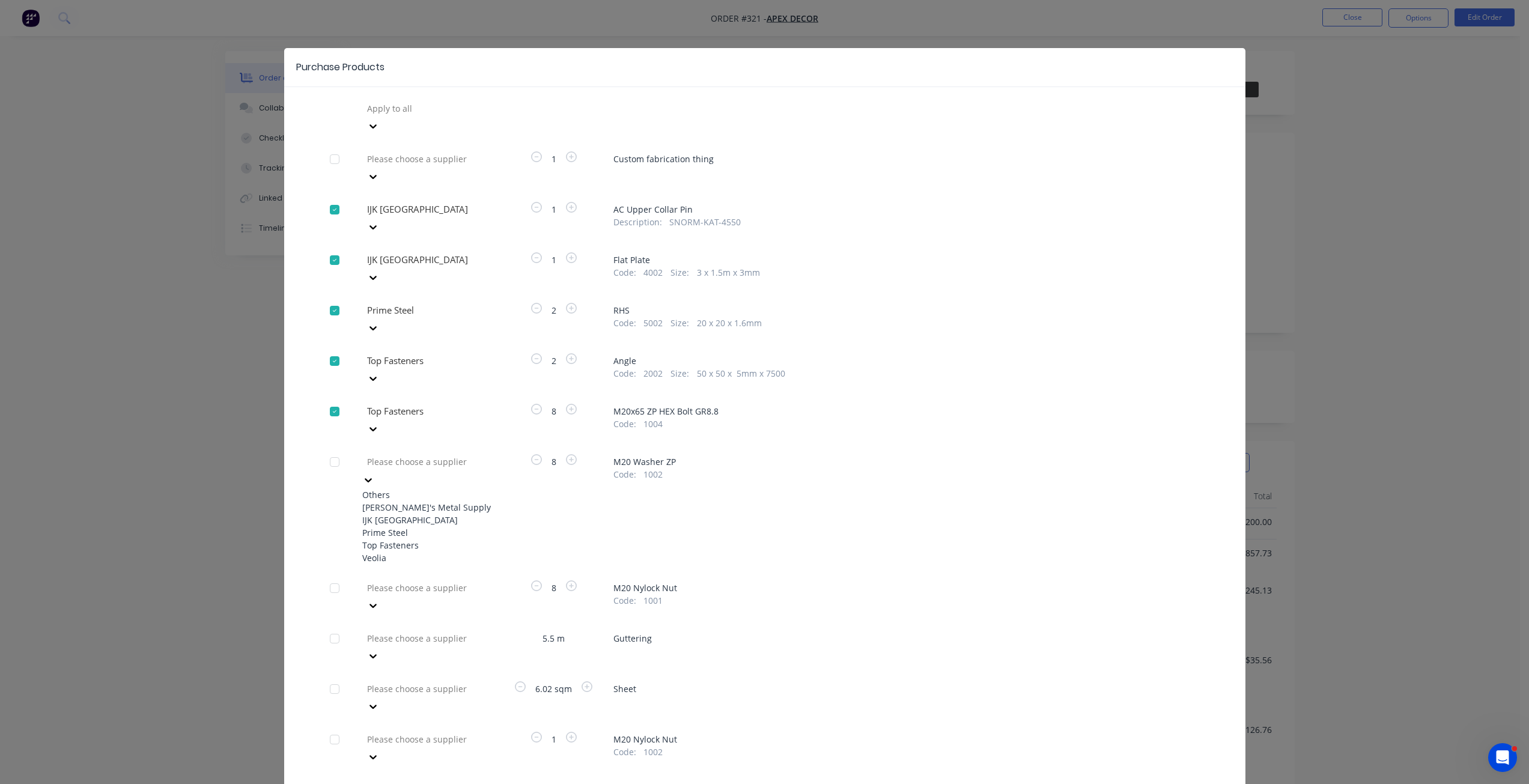
click at [418, 527] on div "Prime Steel" at bounding box center [428, 533] width 132 height 12
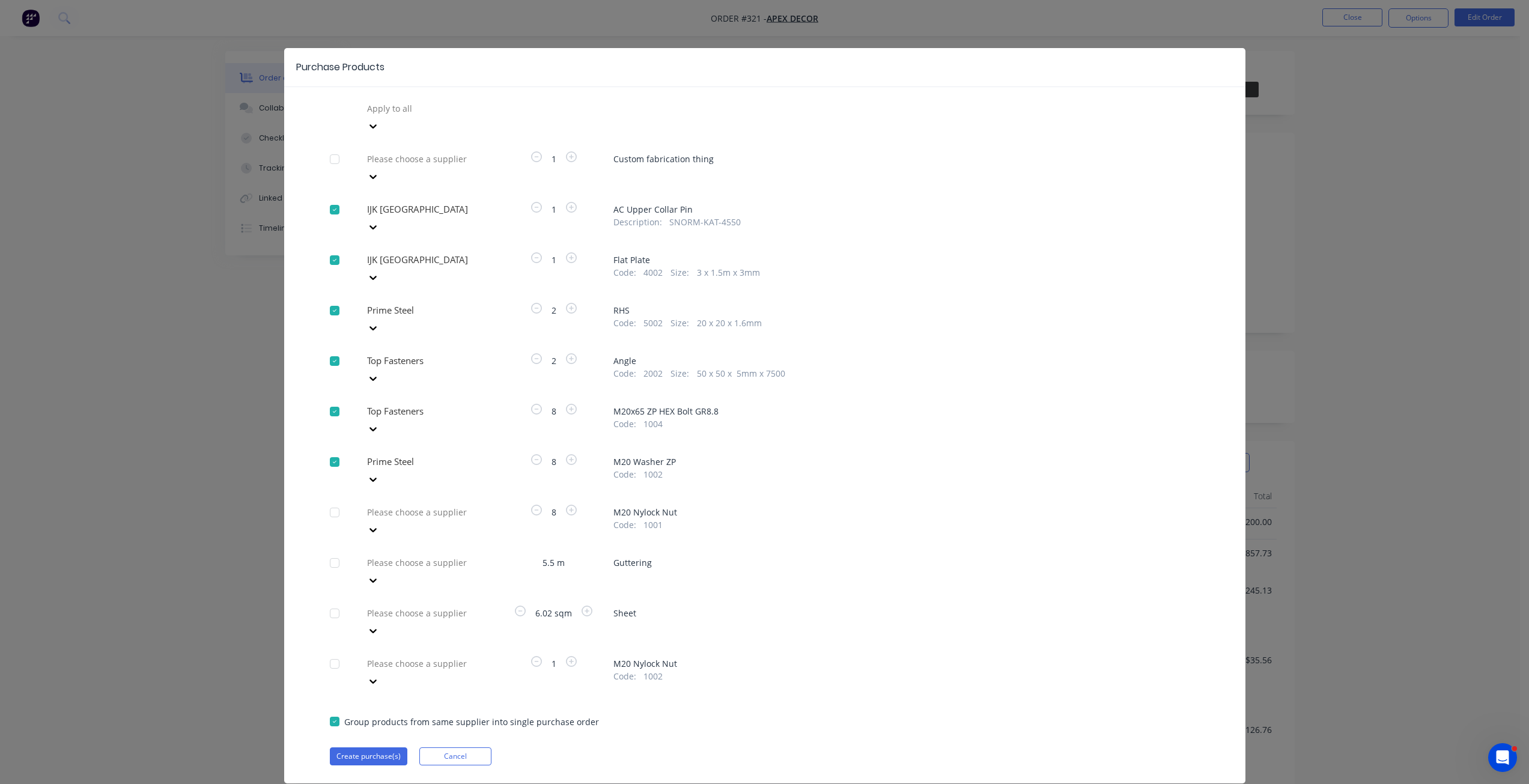
click at [987, 448] on div "Apply to all Please choose a supplier 1 Custom fabrication thing IJK [GEOGRAPHI…" at bounding box center [764, 432] width 961 height 666
click at [381, 747] on button "Create purchase(s)" at bounding box center [368, 755] width 77 height 18
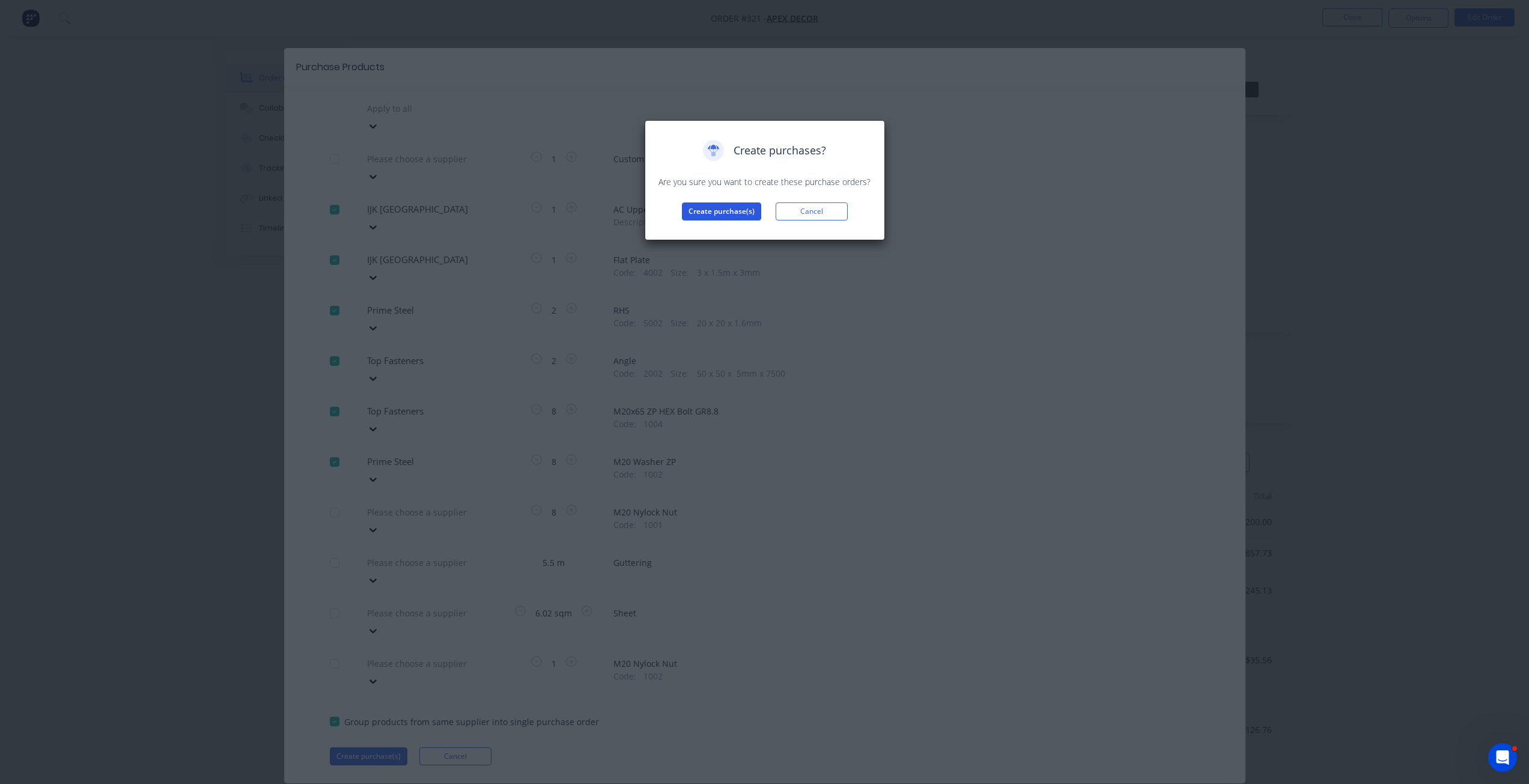
click at [730, 216] on button "Create purchase(s)" at bounding box center [722, 211] width 80 height 18
click at [725, 233] on button "View purchase(s)" at bounding box center [721, 230] width 72 height 18
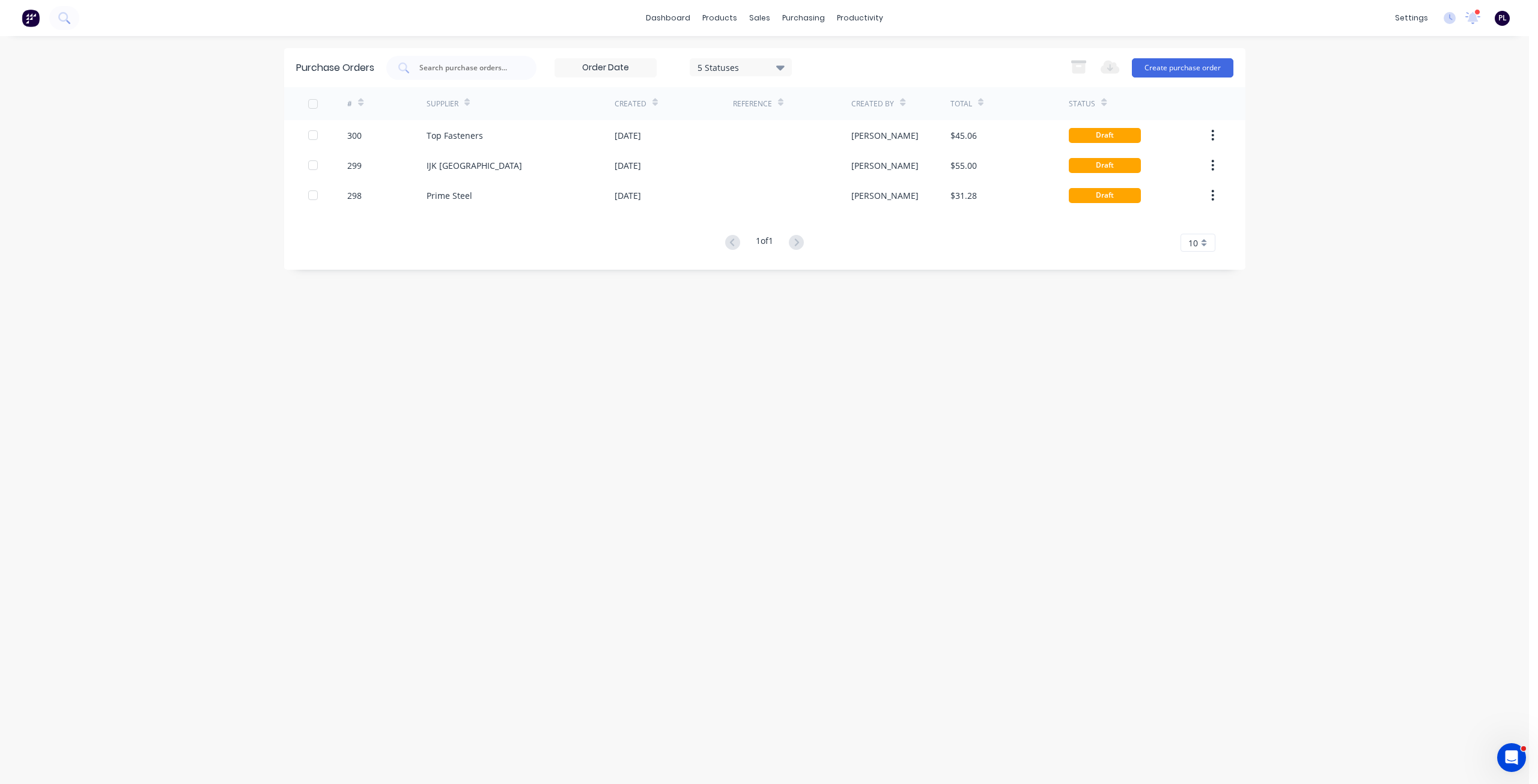
click at [750, 336] on div "Purchase Orders 5 Statuses 5 Statuses Export to Excel (XLSX) Create purchase or…" at bounding box center [764, 410] width 961 height 724
click at [784, 59] on div "Sales Orders" at bounding box center [804, 58] width 49 height 11
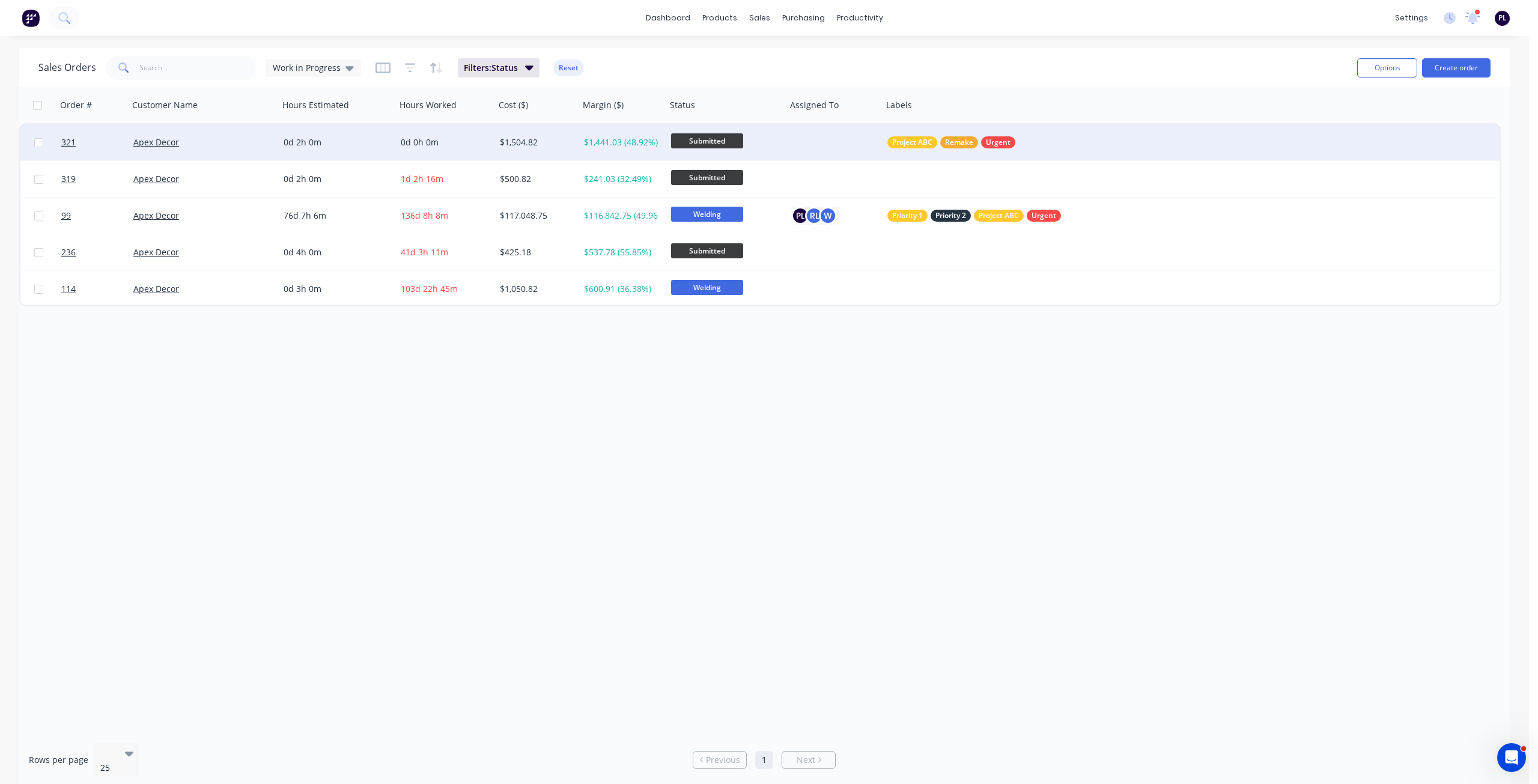
click at [629, 138] on div "$1,441.03 (48.92%)" at bounding box center [621, 142] width 74 height 12
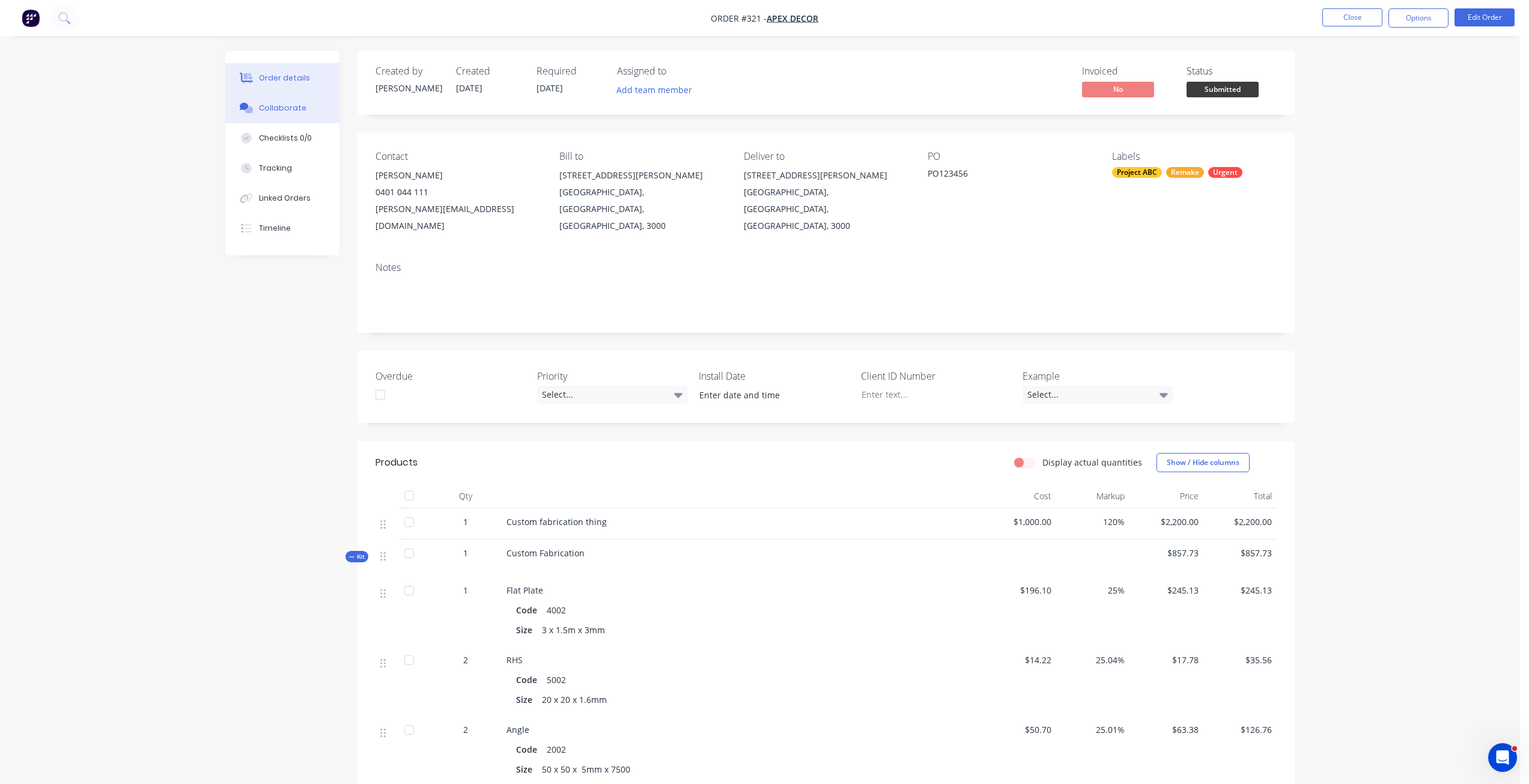
click at [282, 110] on div "Collaborate" at bounding box center [282, 108] width 47 height 11
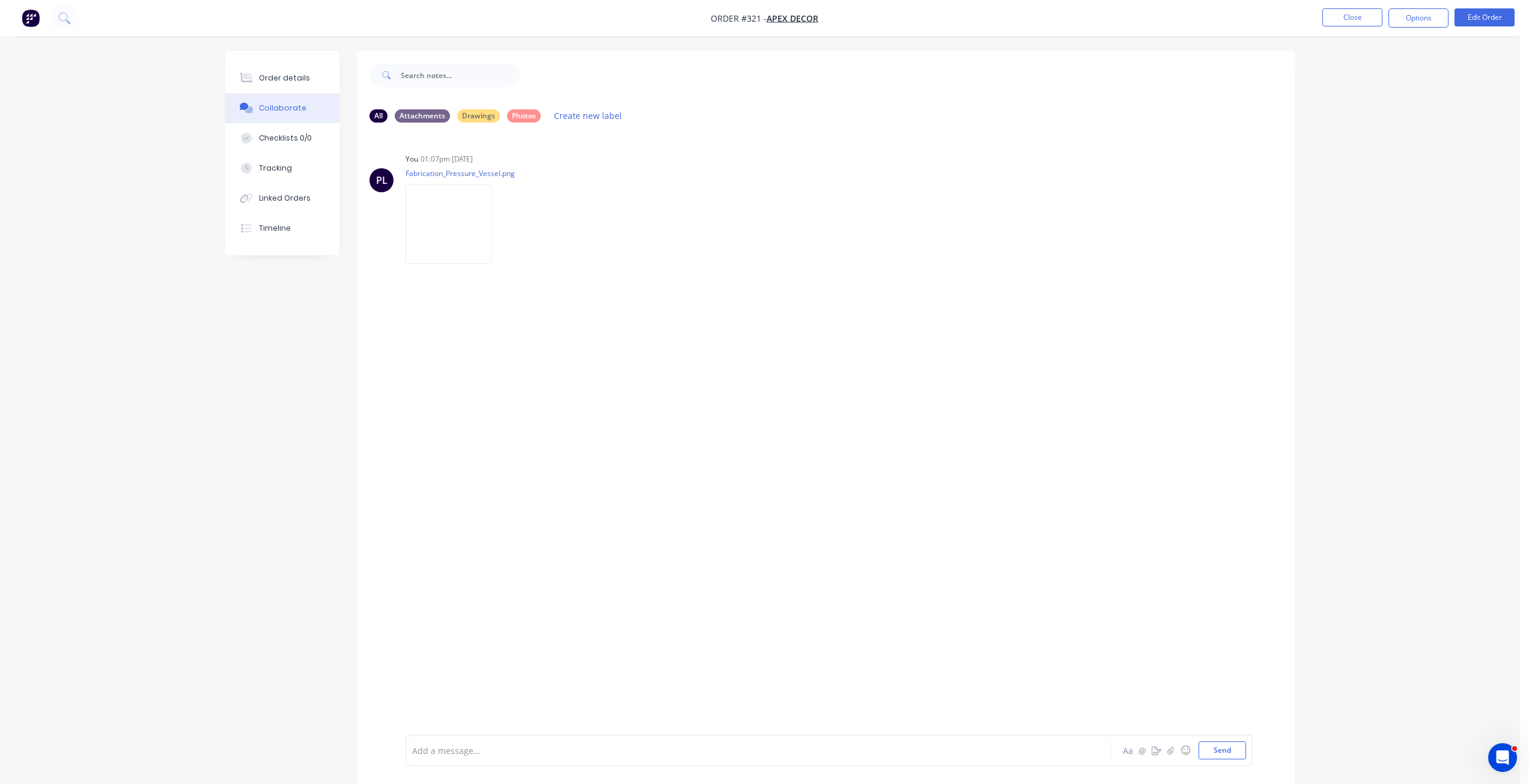
click at [523, 752] on div at bounding box center [725, 750] width 625 height 12
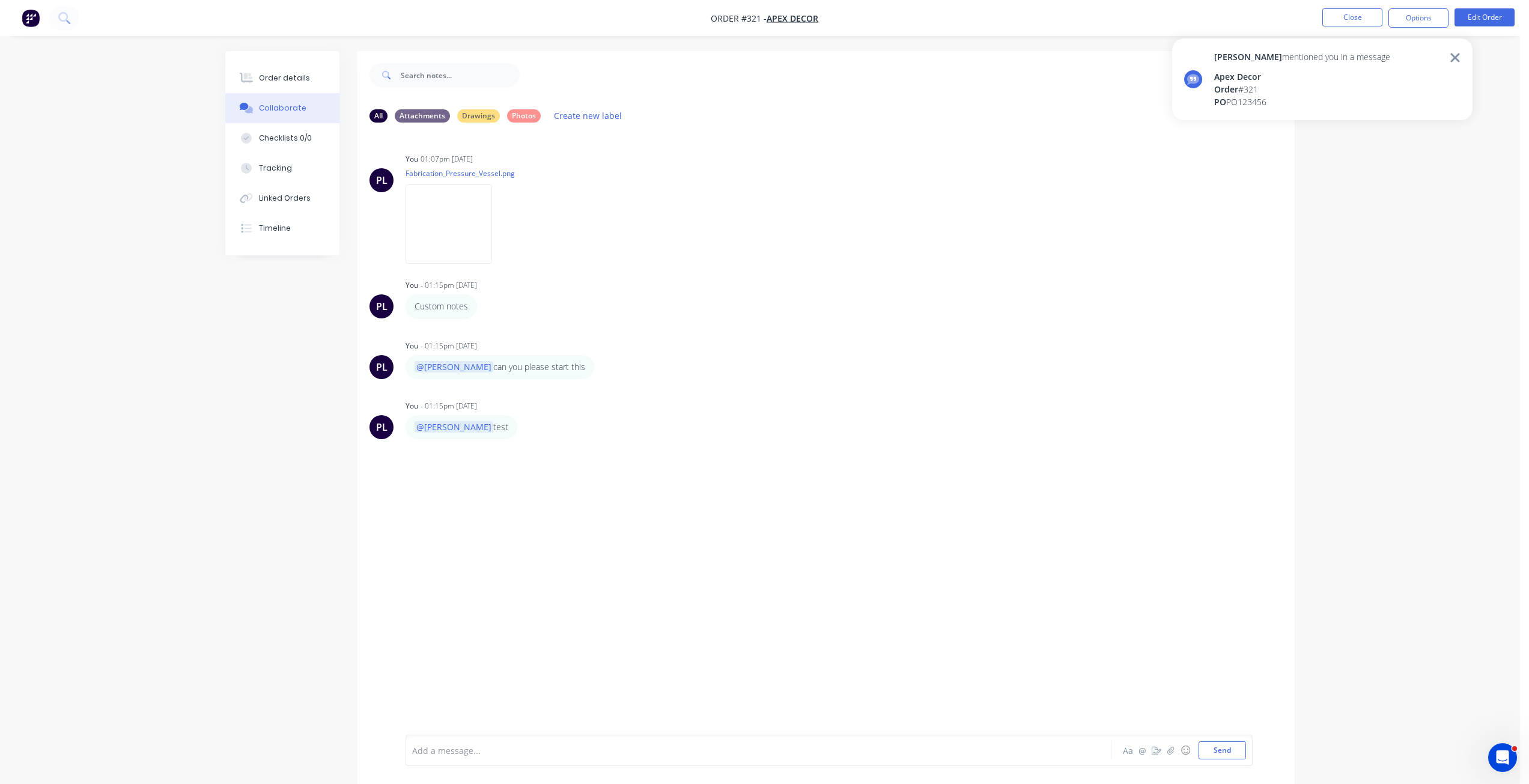
click at [1455, 58] on icon at bounding box center [1455, 57] width 9 height 9
click at [855, 383] on div "PL You 01:07pm [DATE] Fabrication_Pressure_Vessel.png Labels Download Delete PL…" at bounding box center [826, 433] width 937 height 602
click at [284, 145] on button "Checklists 0/0" at bounding box center [282, 138] width 114 height 30
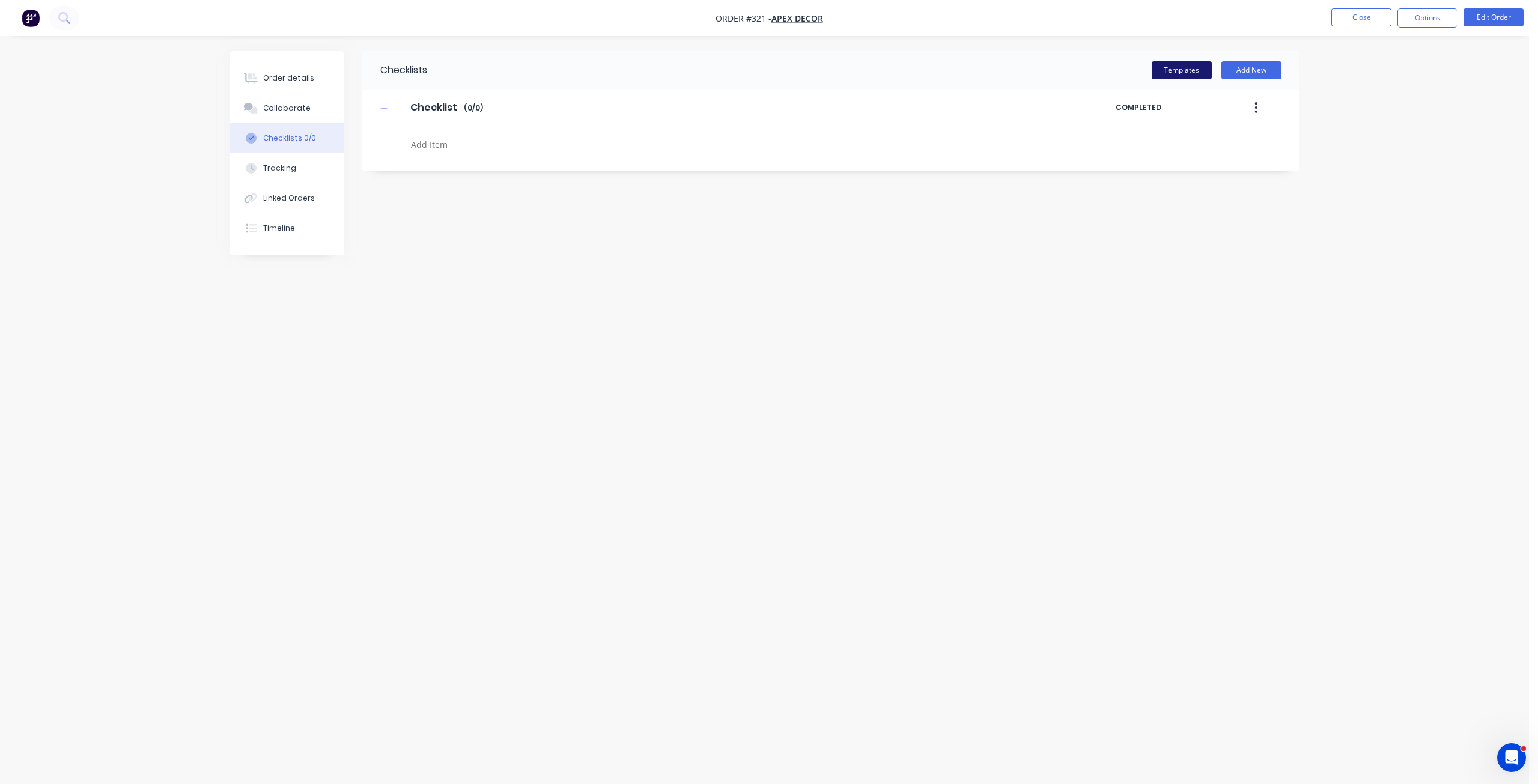
click at [1161, 76] on button "Templates" at bounding box center [1182, 70] width 60 height 18
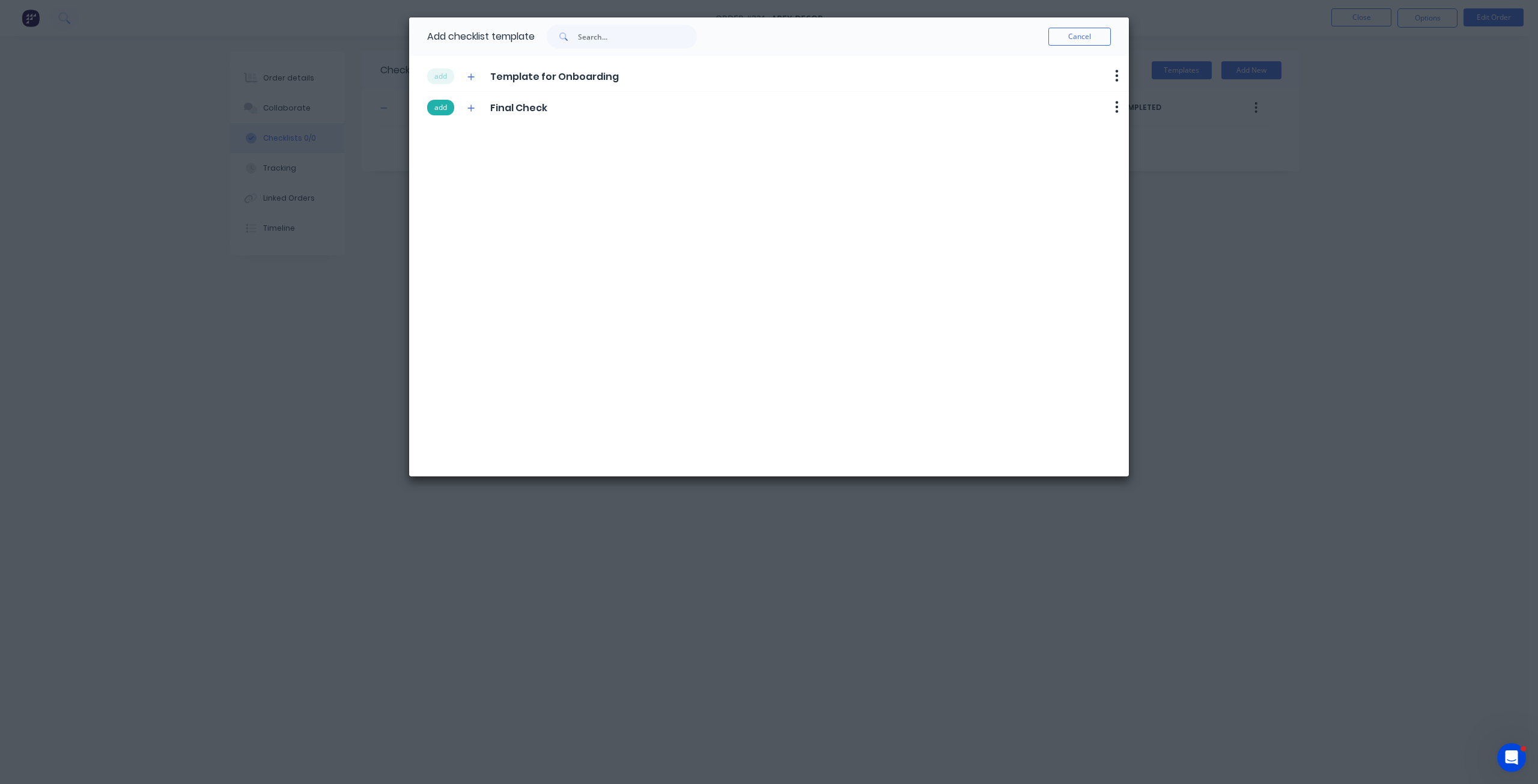
click at [443, 114] on button "add" at bounding box center [440, 107] width 27 height 15
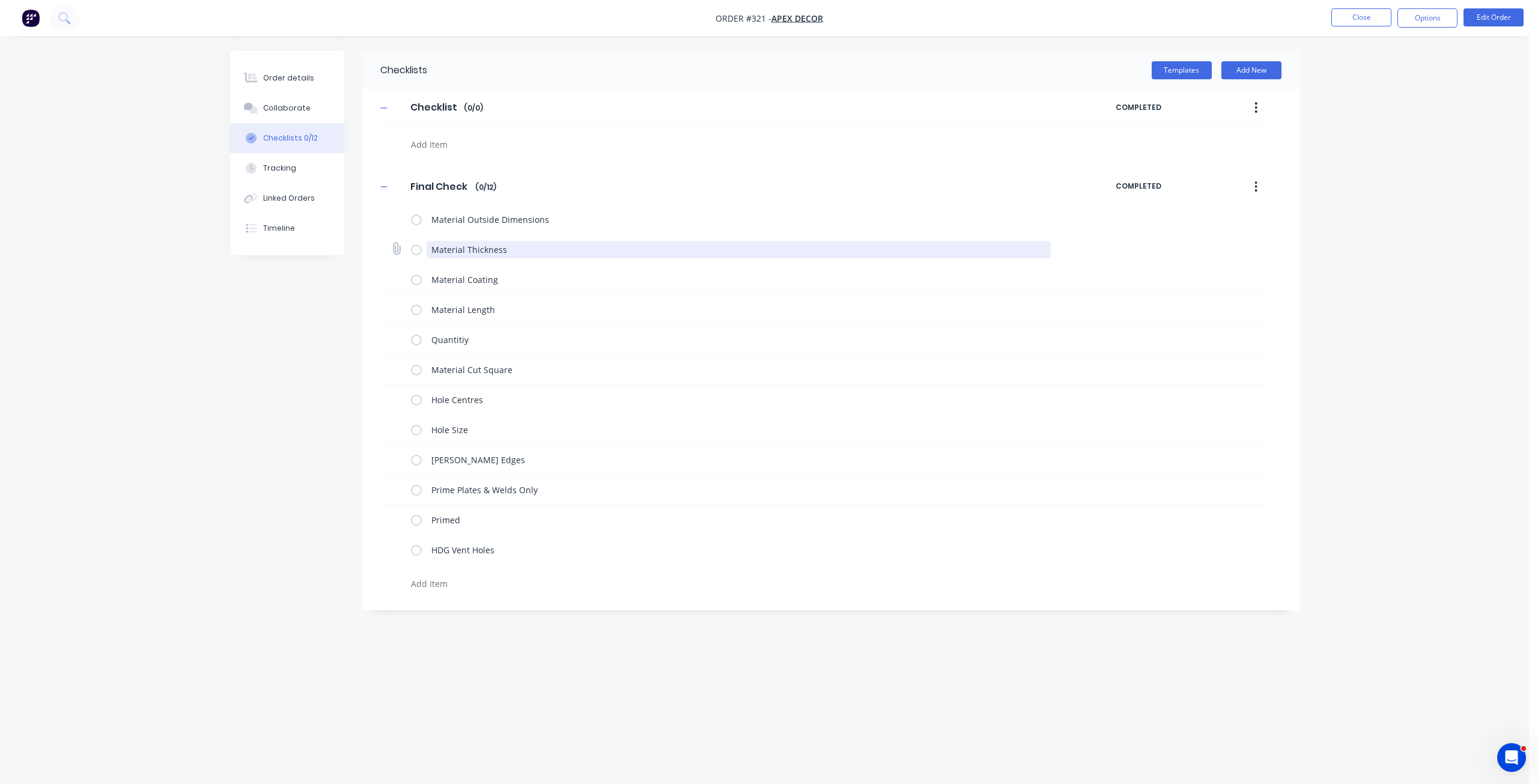
click at [433, 249] on textarea "Material Thickness" at bounding box center [738, 250] width 624 height 18
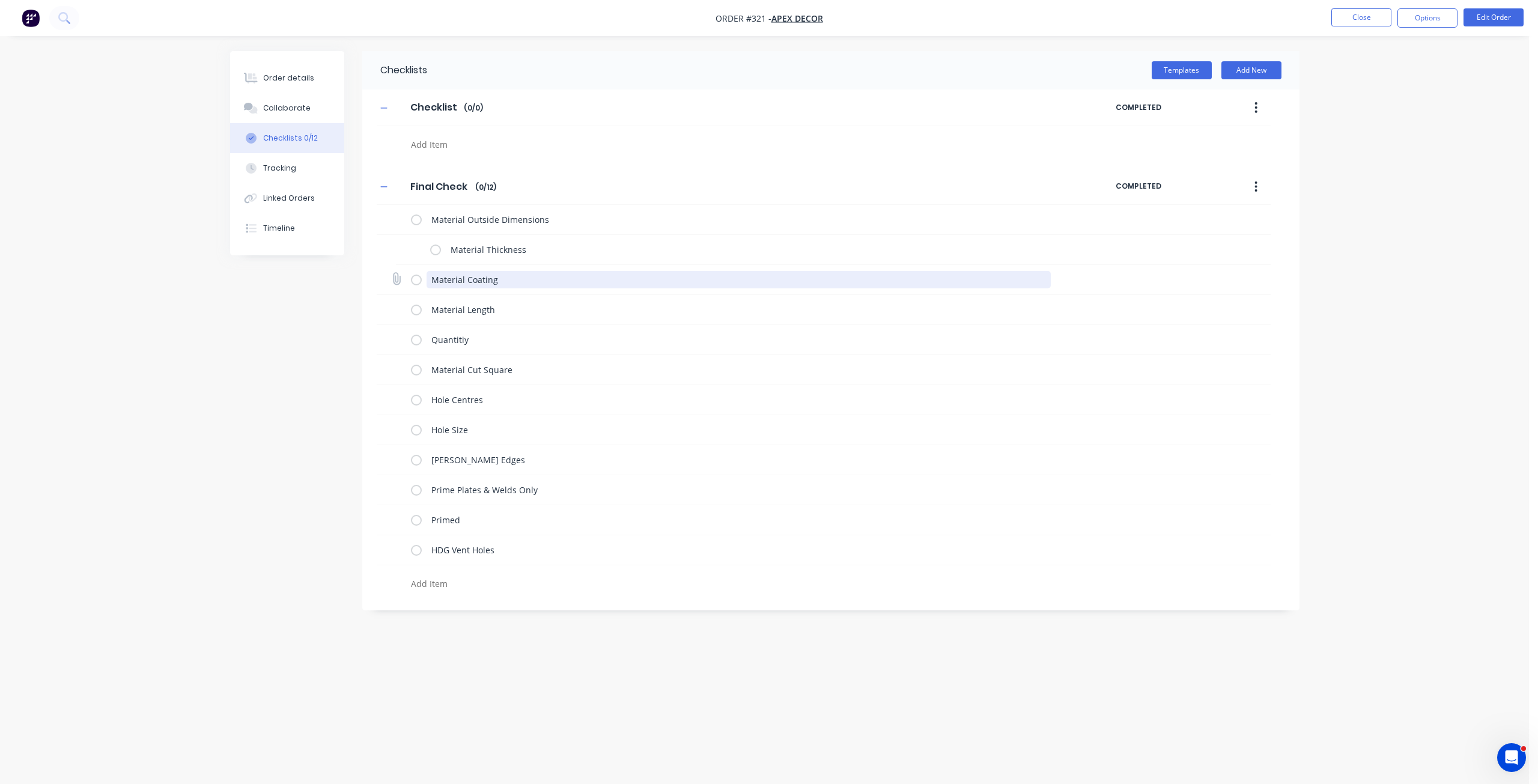
click at [433, 278] on textarea "Material Coating" at bounding box center [738, 279] width 624 height 18
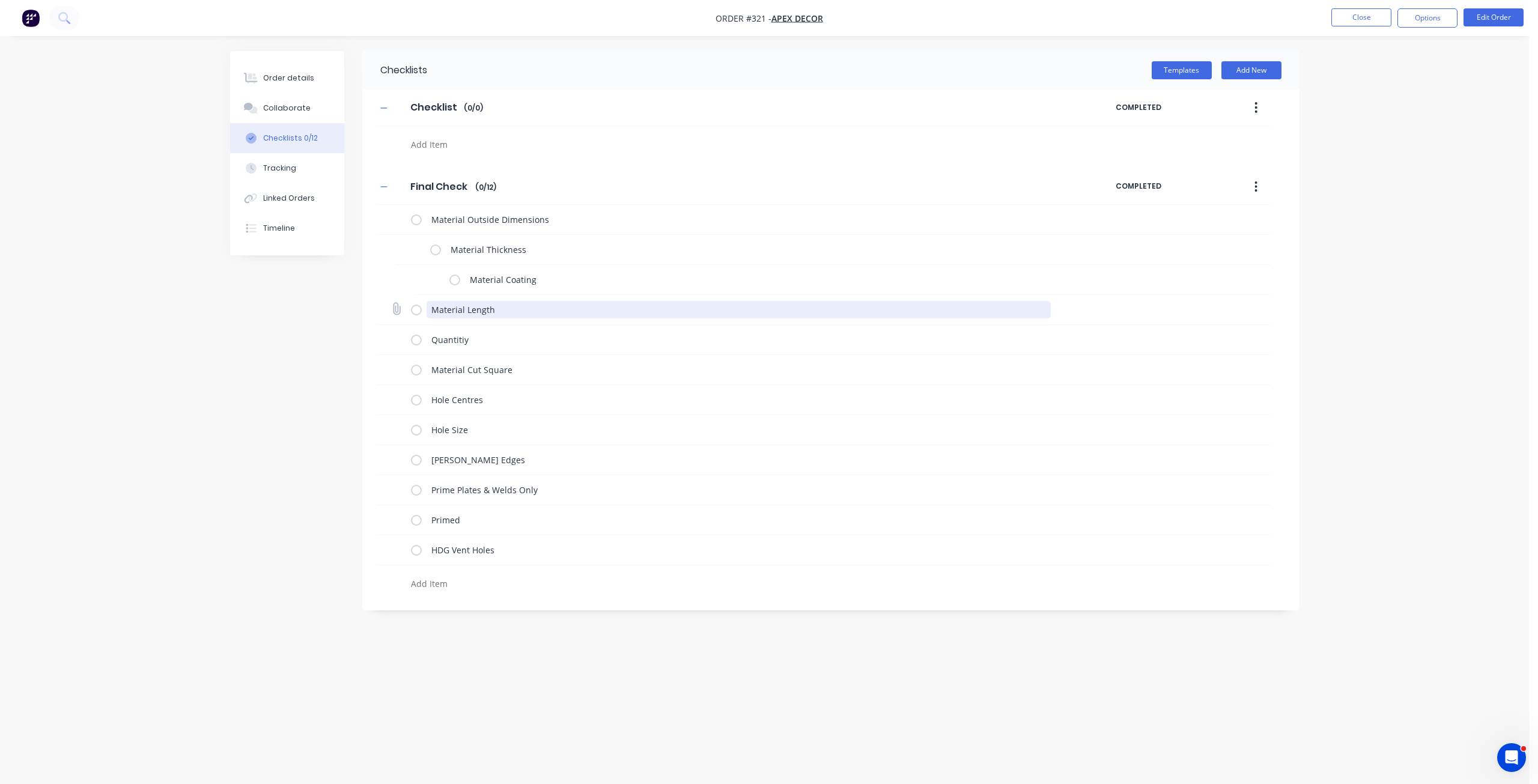
click at [434, 306] on textarea "Material Length" at bounding box center [738, 309] width 624 height 18
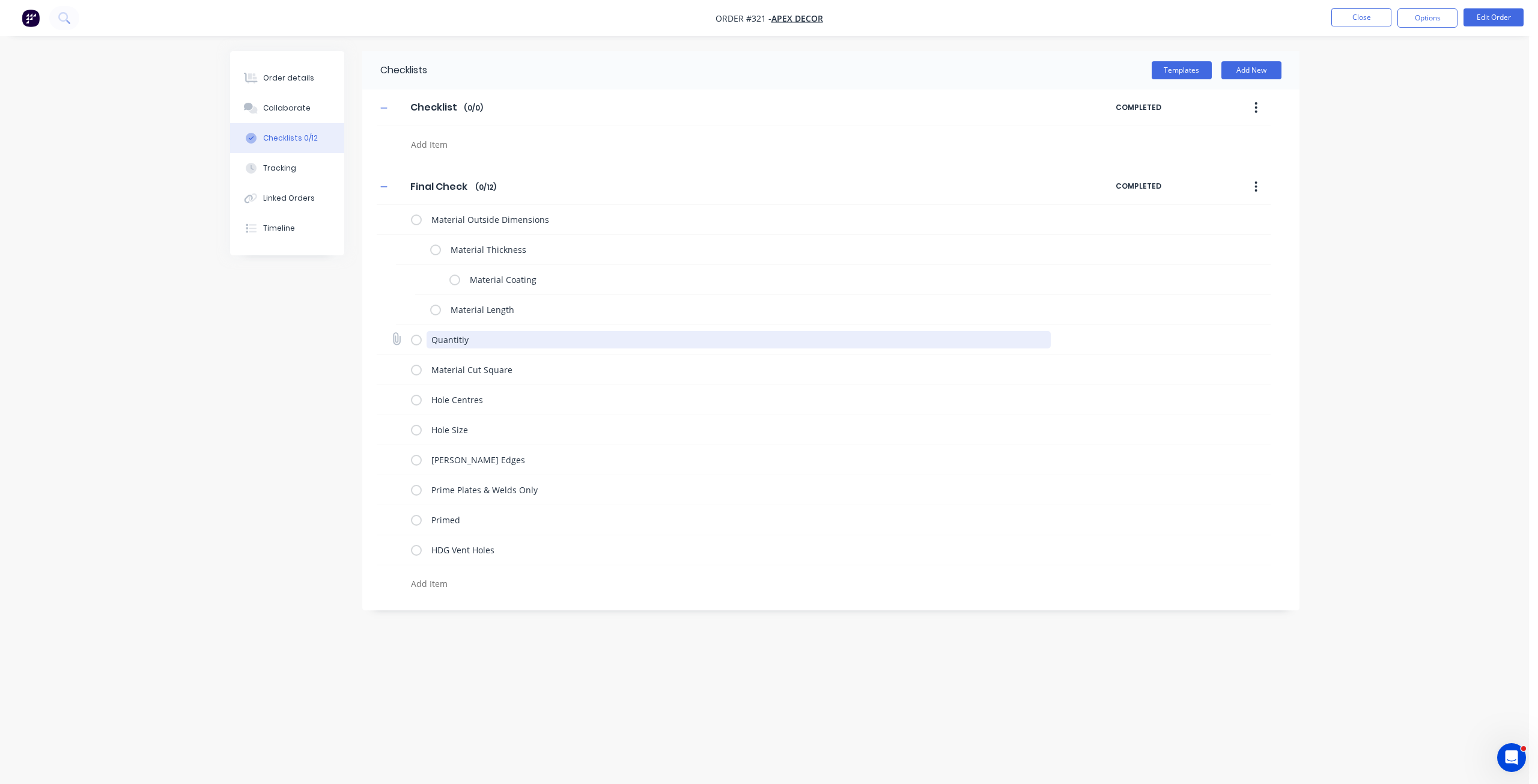
click at [435, 346] on textarea "Quantitiy" at bounding box center [738, 339] width 624 height 18
click at [433, 344] on textarea "Quantitiy" at bounding box center [738, 339] width 624 height 18
click at [416, 221] on label at bounding box center [416, 220] width 11 height 12
click at [0, 0] on input "checkbox" at bounding box center [0, 0] width 0 height 0
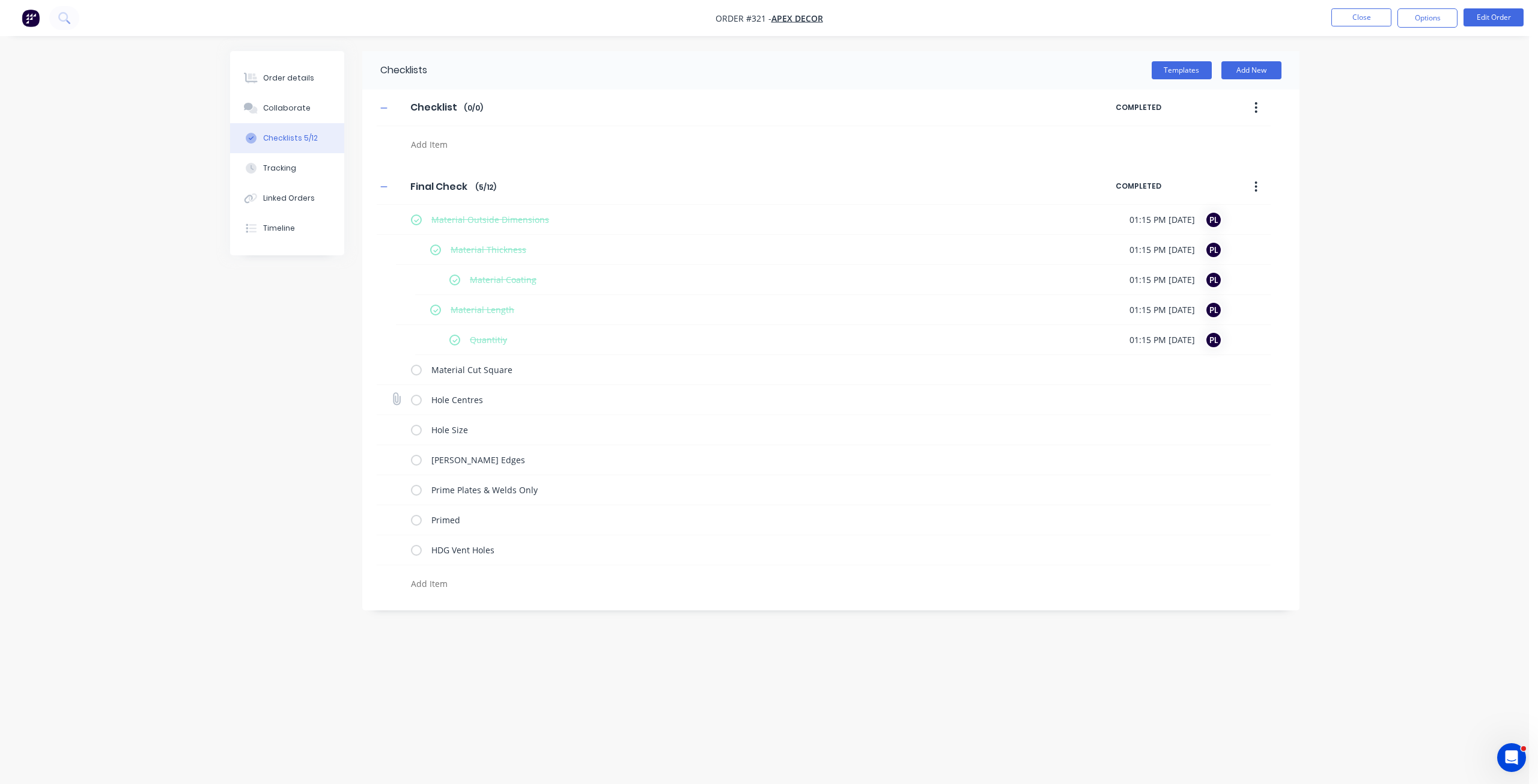
click at [419, 402] on label at bounding box center [416, 400] width 11 height 12
click at [0, 0] on input "checkbox" at bounding box center [0, 0] width 0 height 0
click at [421, 428] on label at bounding box center [416, 430] width 11 height 12
click at [0, 0] on input "checkbox" at bounding box center [0, 0] width 0 height 0
click at [421, 454] on label at bounding box center [416, 460] width 11 height 12
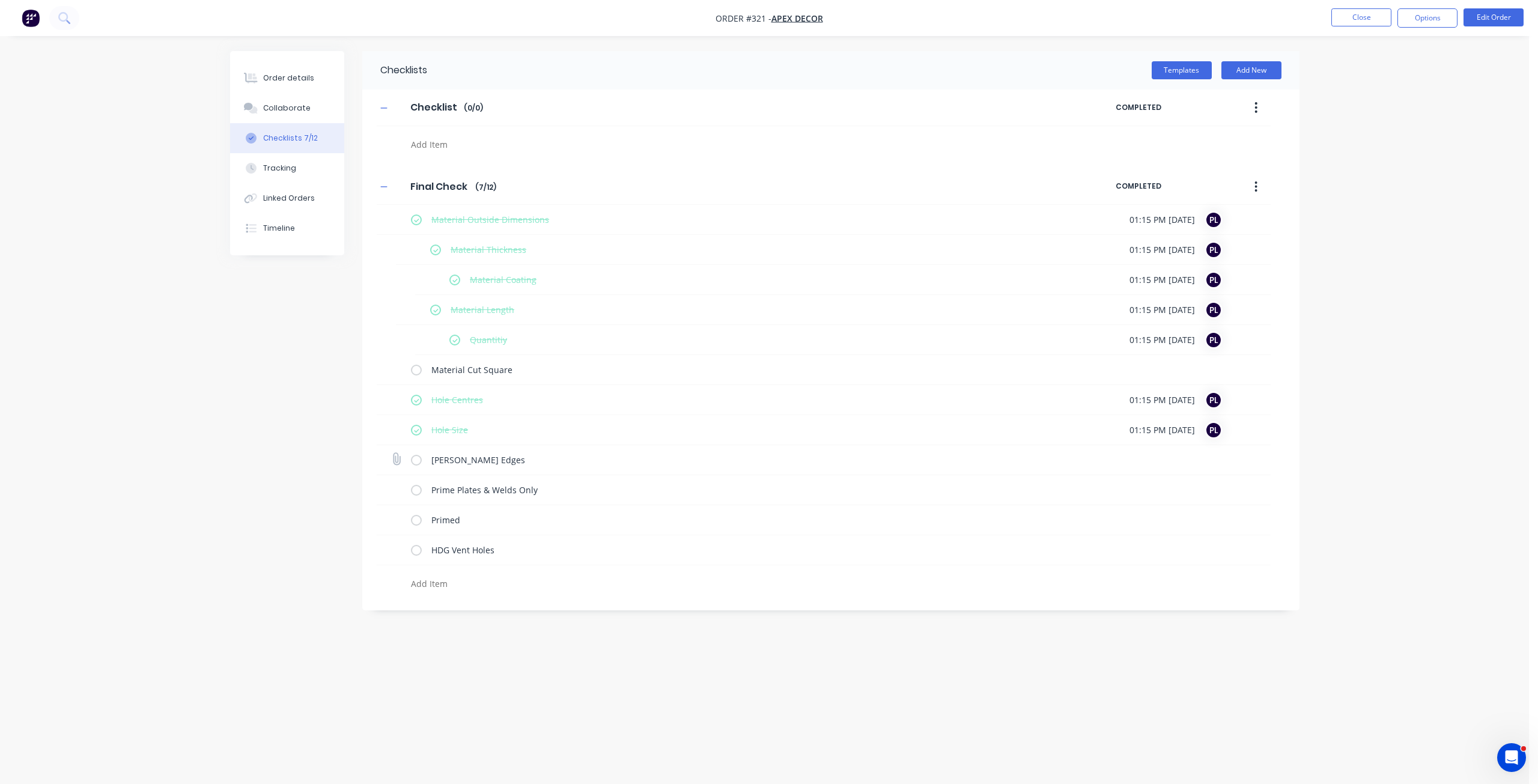
click at [0, 0] on input "checkbox" at bounding box center [0, 0] width 0 height 0
click at [520, 689] on div "Order details Collaborate Checklists 8/12 Tracking Linked Orders Timeline Order…" at bounding box center [764, 392] width 1529 height 784
click at [619, 701] on div "Order details Collaborate Checklists 8/12 Tracking Linked Orders Timeline Order…" at bounding box center [764, 392] width 1529 height 784
click at [637, 707] on div "Order details Collaborate Checklists 8/12 Tracking Linked Orders Timeline Order…" at bounding box center [764, 392] width 1529 height 784
click at [312, 169] on button "Tracking" at bounding box center [288, 168] width 114 height 30
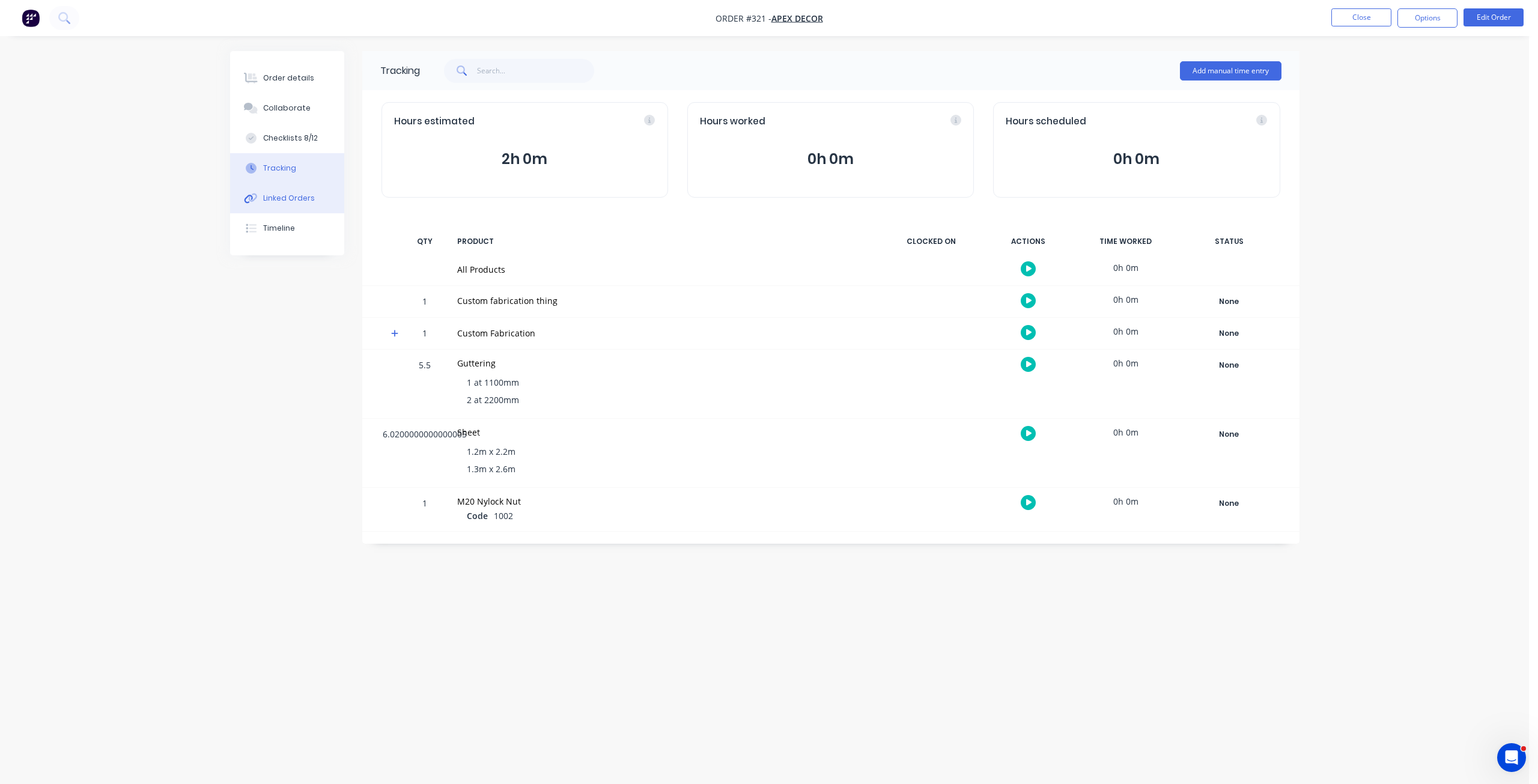
click at [298, 198] on div "Linked Orders" at bounding box center [288, 198] width 52 height 11
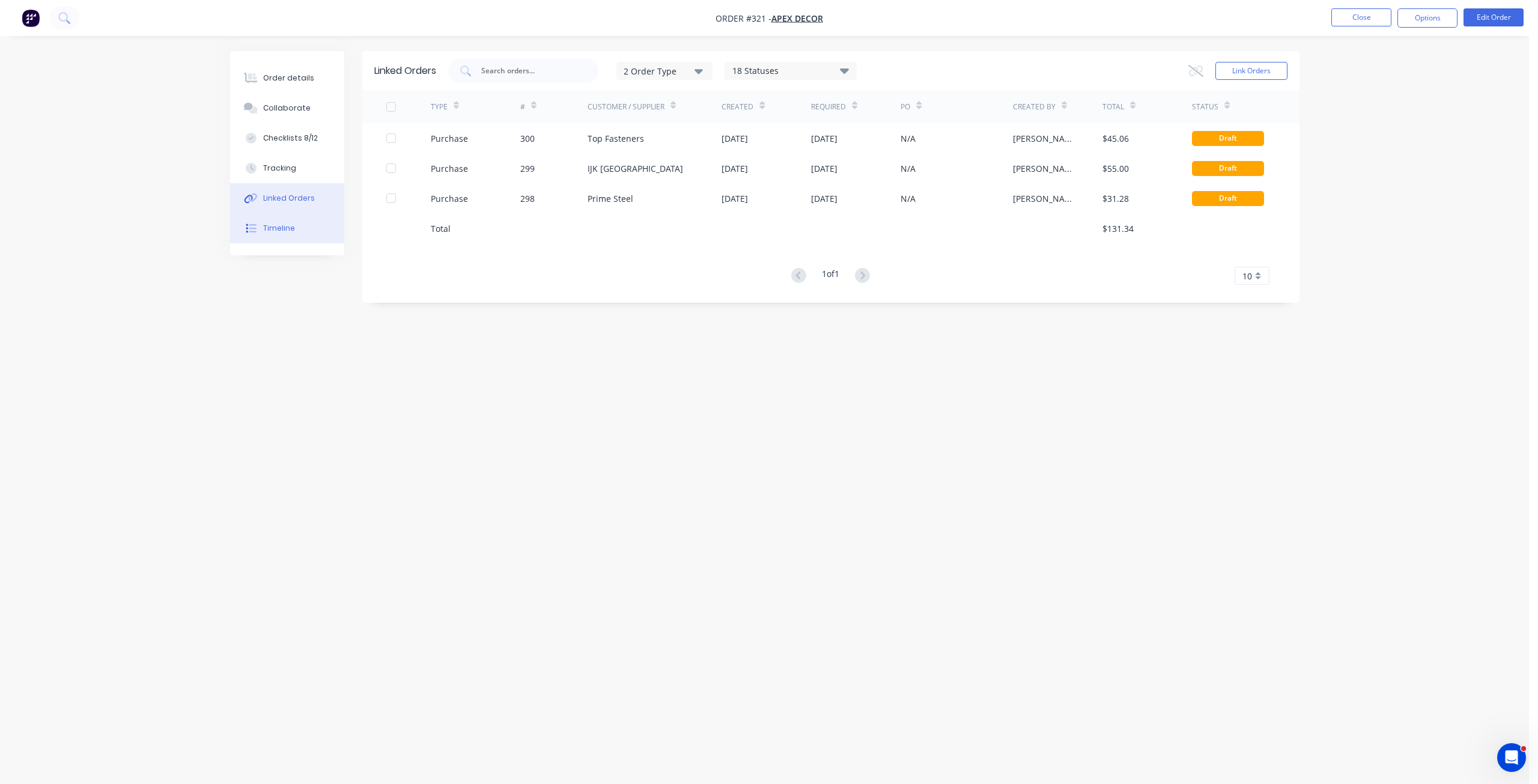
click at [299, 231] on button "Timeline" at bounding box center [288, 228] width 114 height 30
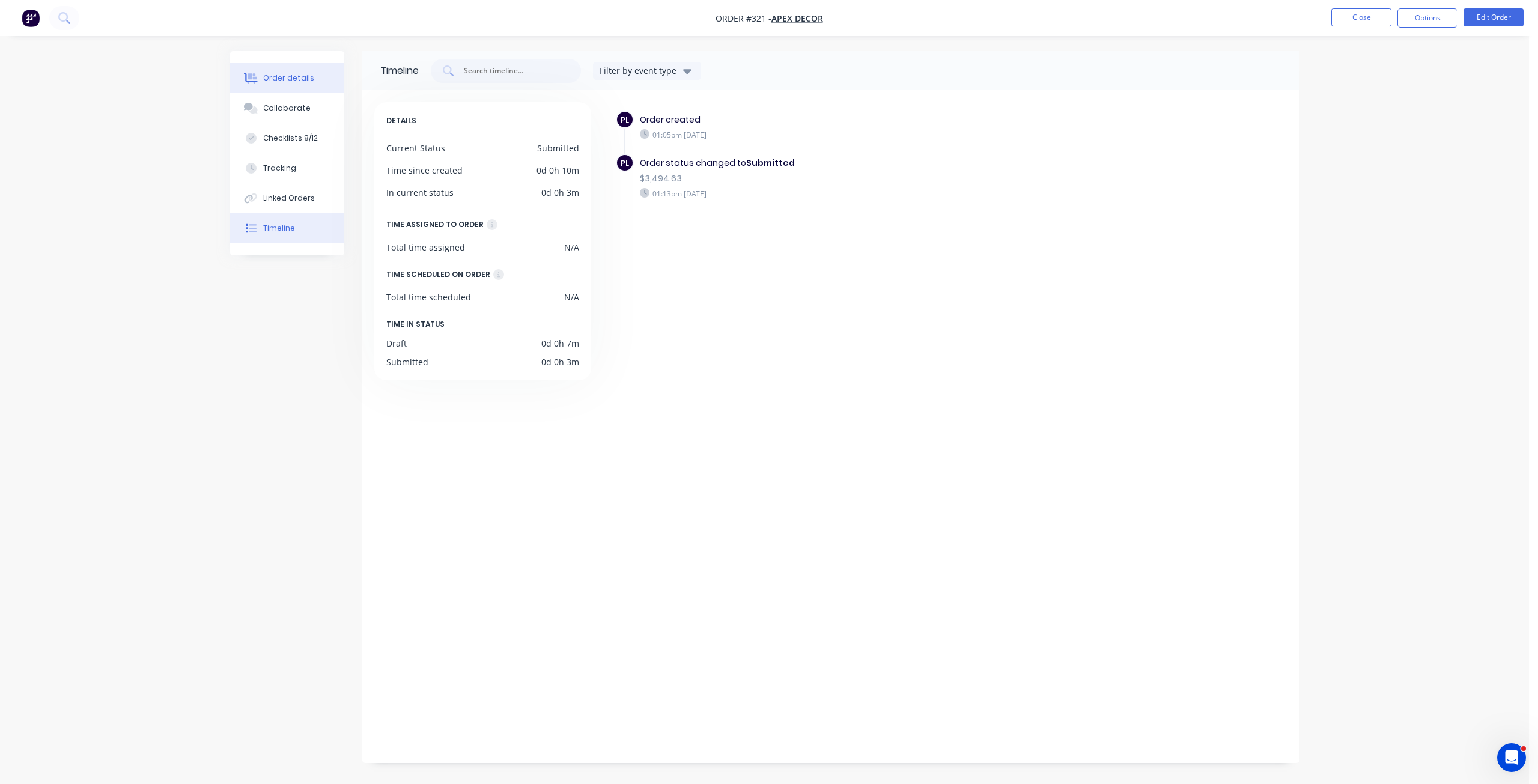
click at [281, 78] on div "Order details" at bounding box center [288, 78] width 51 height 11
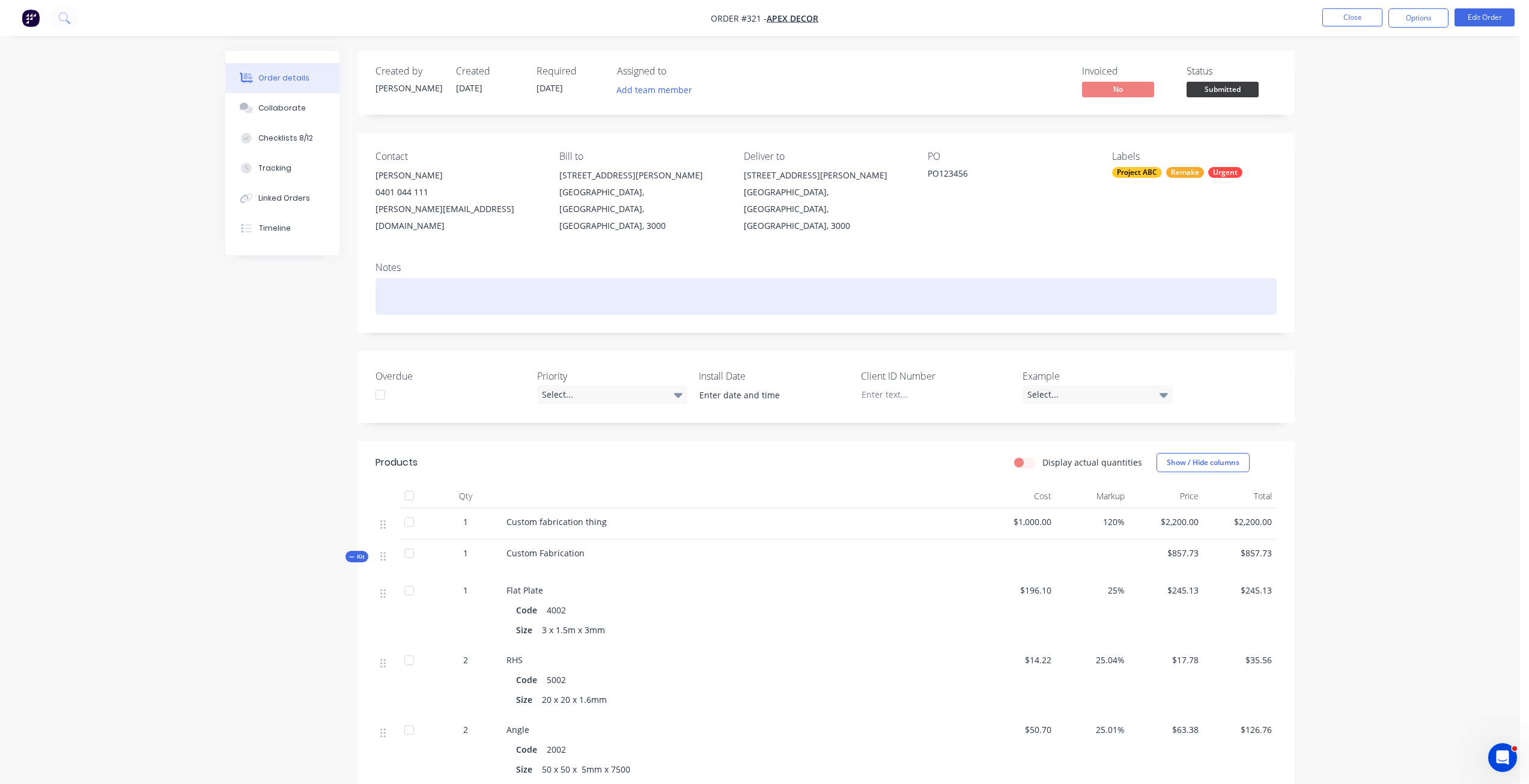
click at [684, 281] on div at bounding box center [826, 296] width 901 height 36
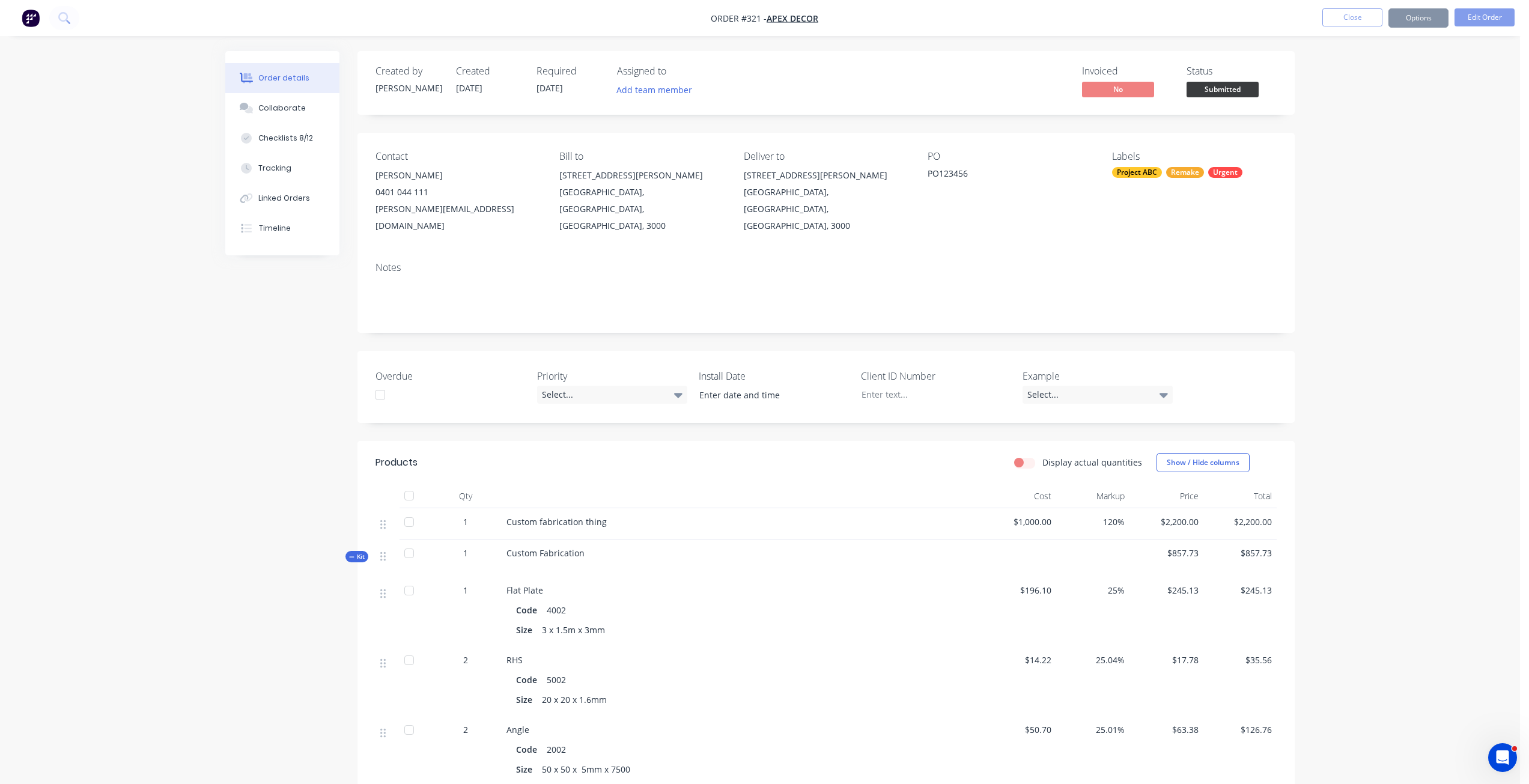
click at [711, 312] on div "Notes" at bounding box center [826, 292] width 937 height 80
click at [770, 49] on div "Order details Collaborate Checklists 8/12 Tracking Linked Orders Timeline Order…" at bounding box center [759, 771] width 1520 height 1542
drag, startPoint x: 760, startPoint y: 15, endPoint x: 712, endPoint y: 20, distance: 48.3
click at [712, 20] on span "Order #321 -" at bounding box center [739, 18] width 56 height 12
click at [796, 82] on div "Invoiced No Status Submitted" at bounding box center [1007, 83] width 540 height 35
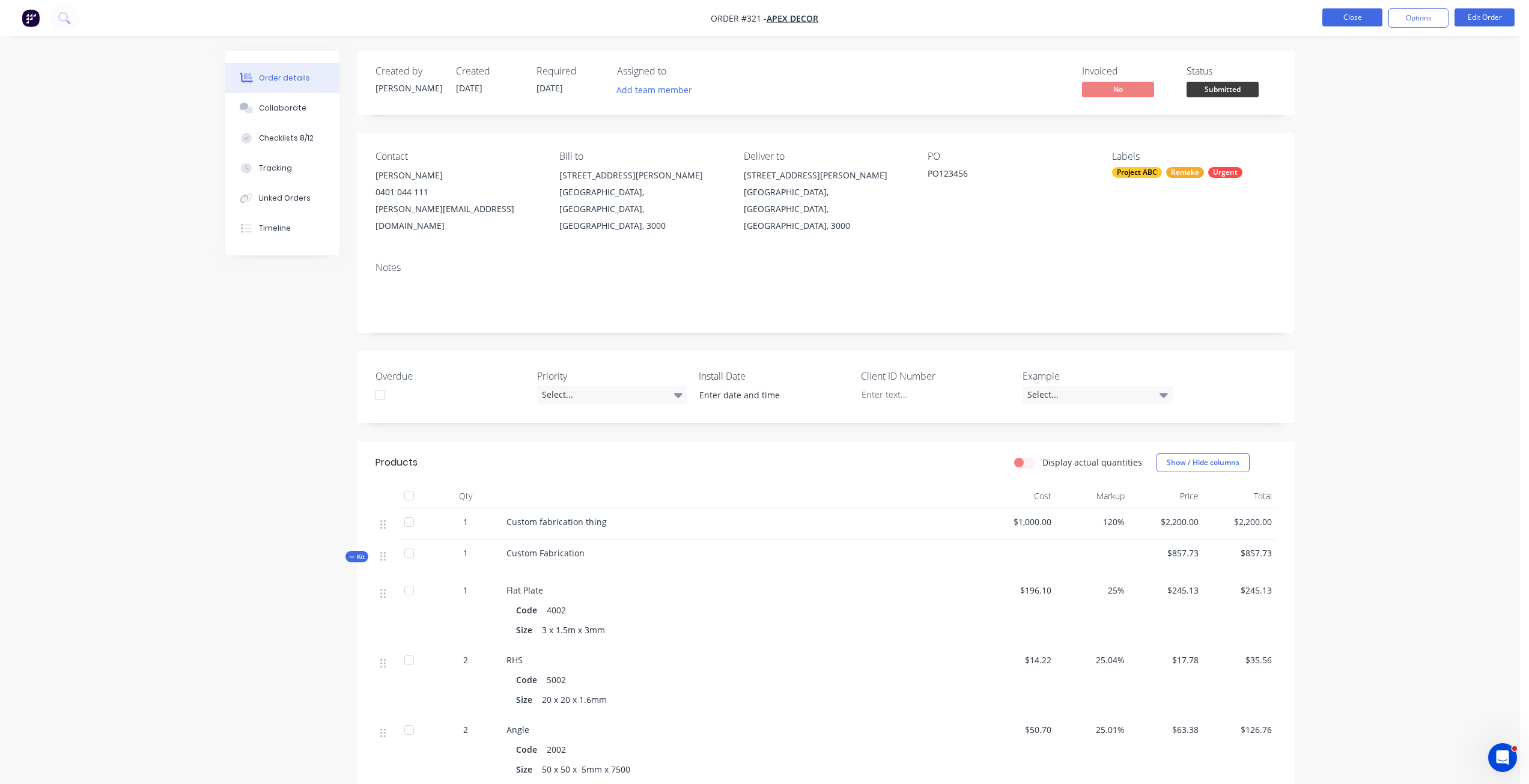
click at [1336, 13] on button "Close" at bounding box center [1353, 17] width 60 height 18
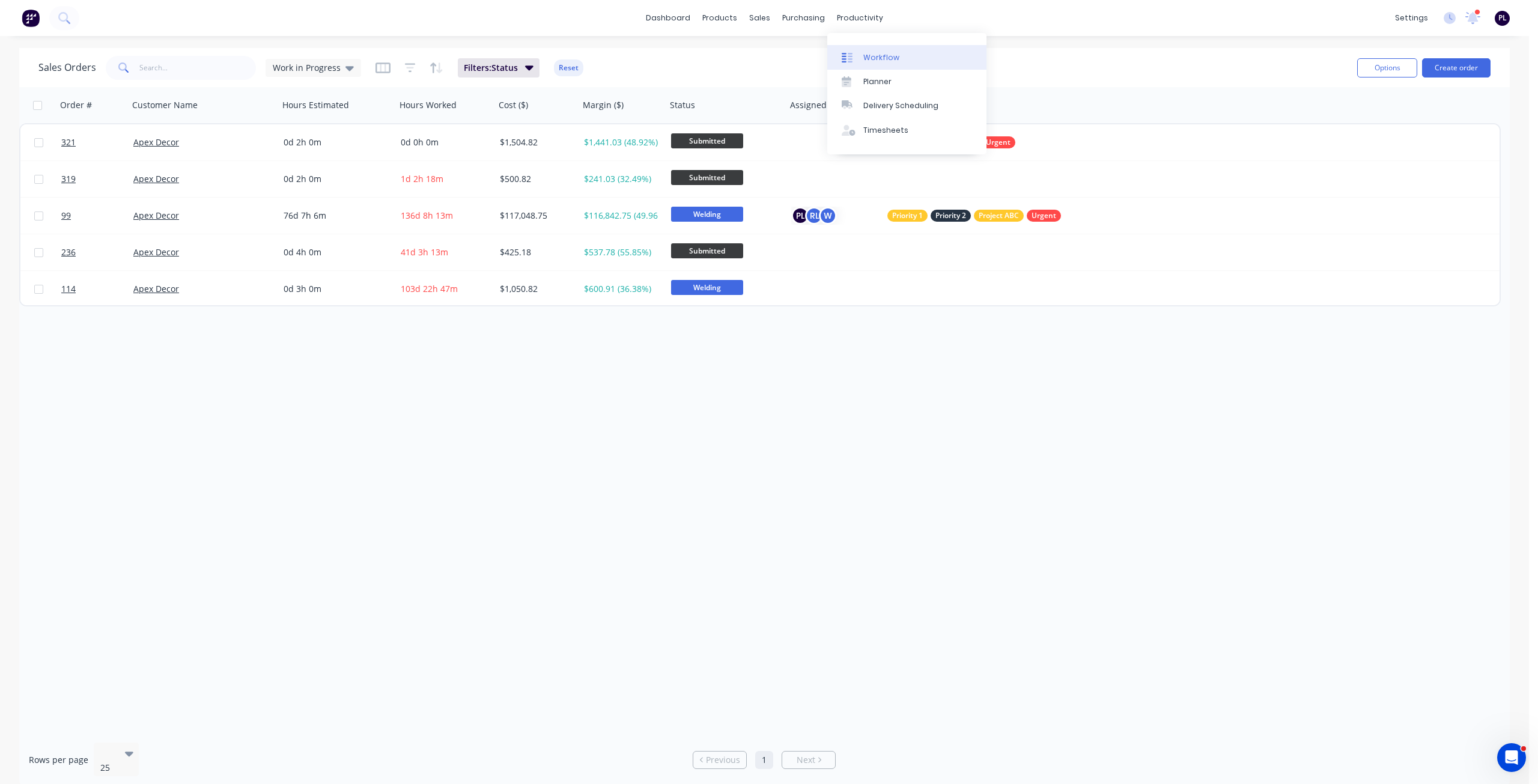
click at [918, 55] on link "Workflow" at bounding box center [907, 56] width 159 height 24
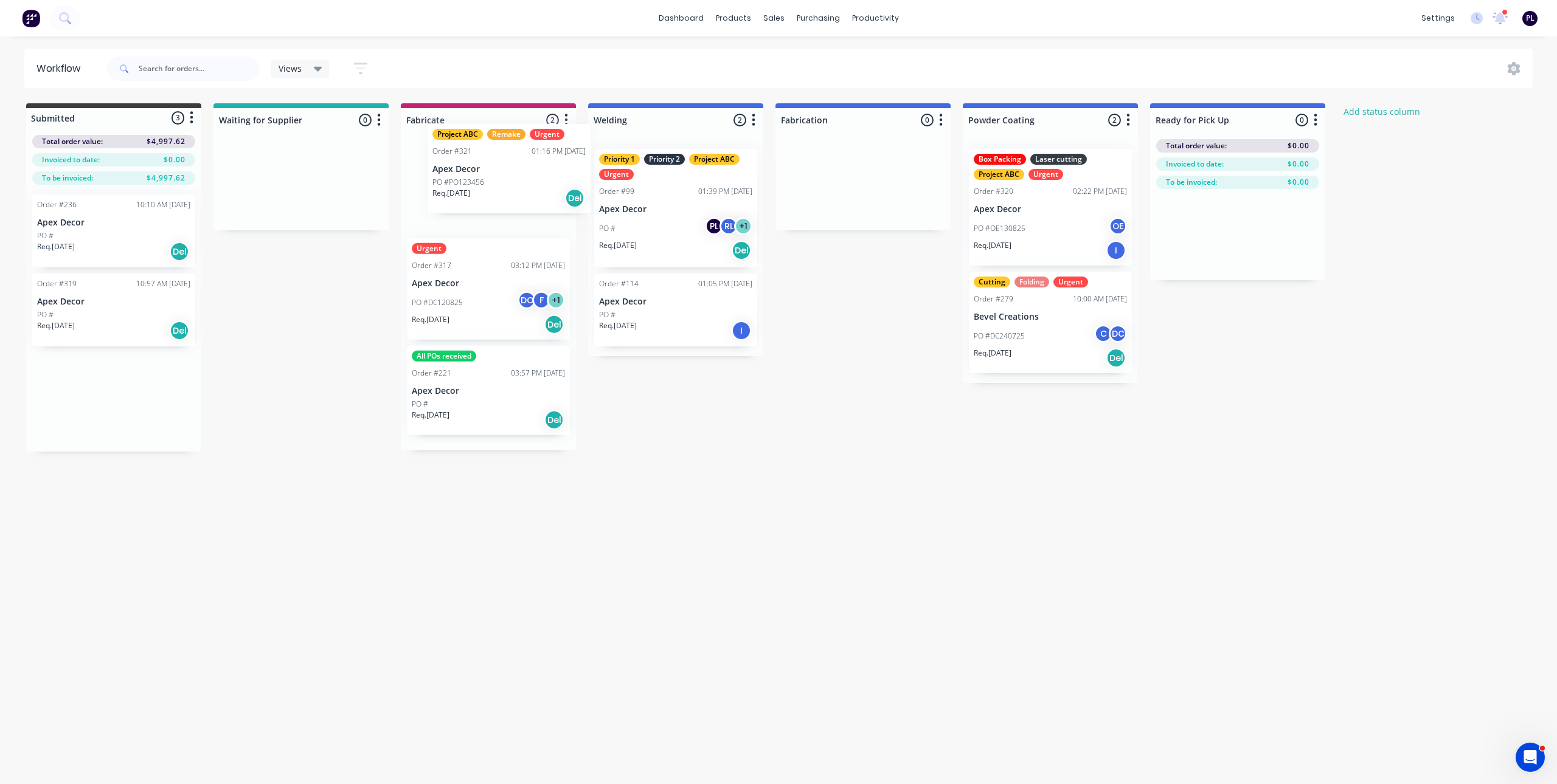
drag, startPoint x: 98, startPoint y: 396, endPoint x: 494, endPoint y: 171, distance: 455.5
click at [494, 171] on div "Submitted 3 Status colour #3A3C3E hex #3A3C3E Save Cancel Summaries Total order…" at bounding box center [828, 277] width 1675 height 348
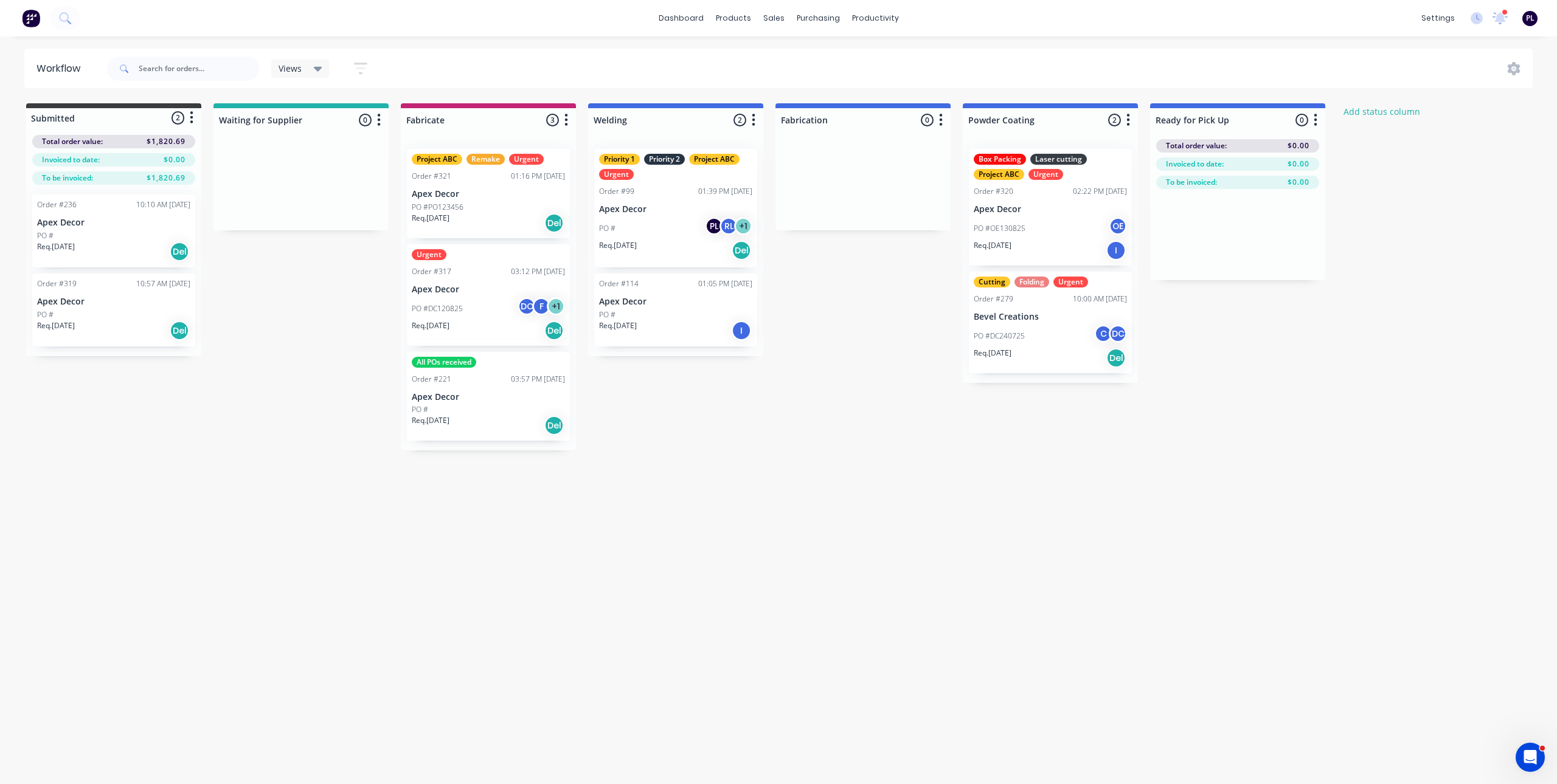
click at [476, 198] on p "Apex Decor" at bounding box center [488, 194] width 153 height 10
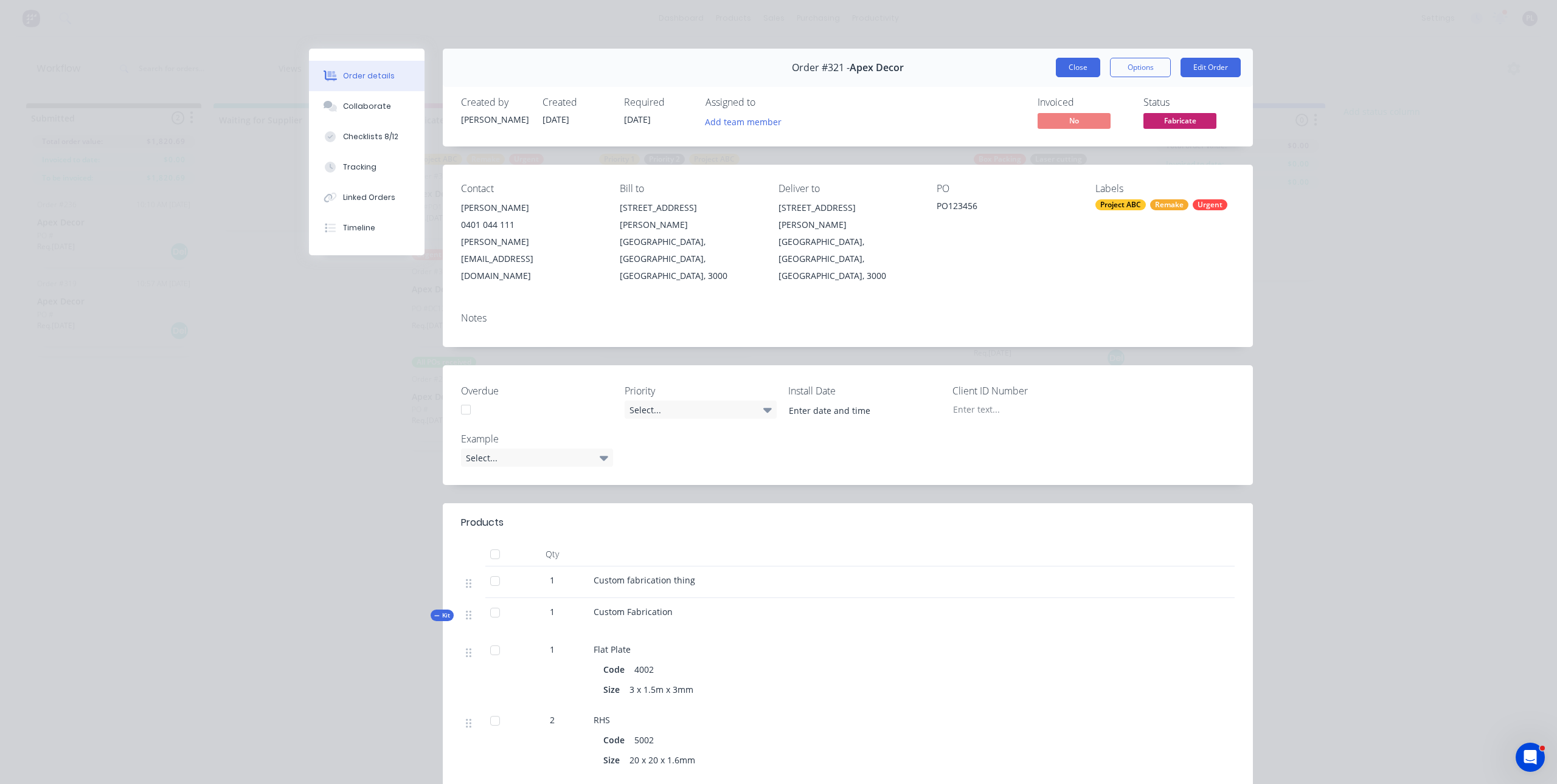
click at [1056, 74] on button "Close" at bounding box center [1078, 67] width 45 height 20
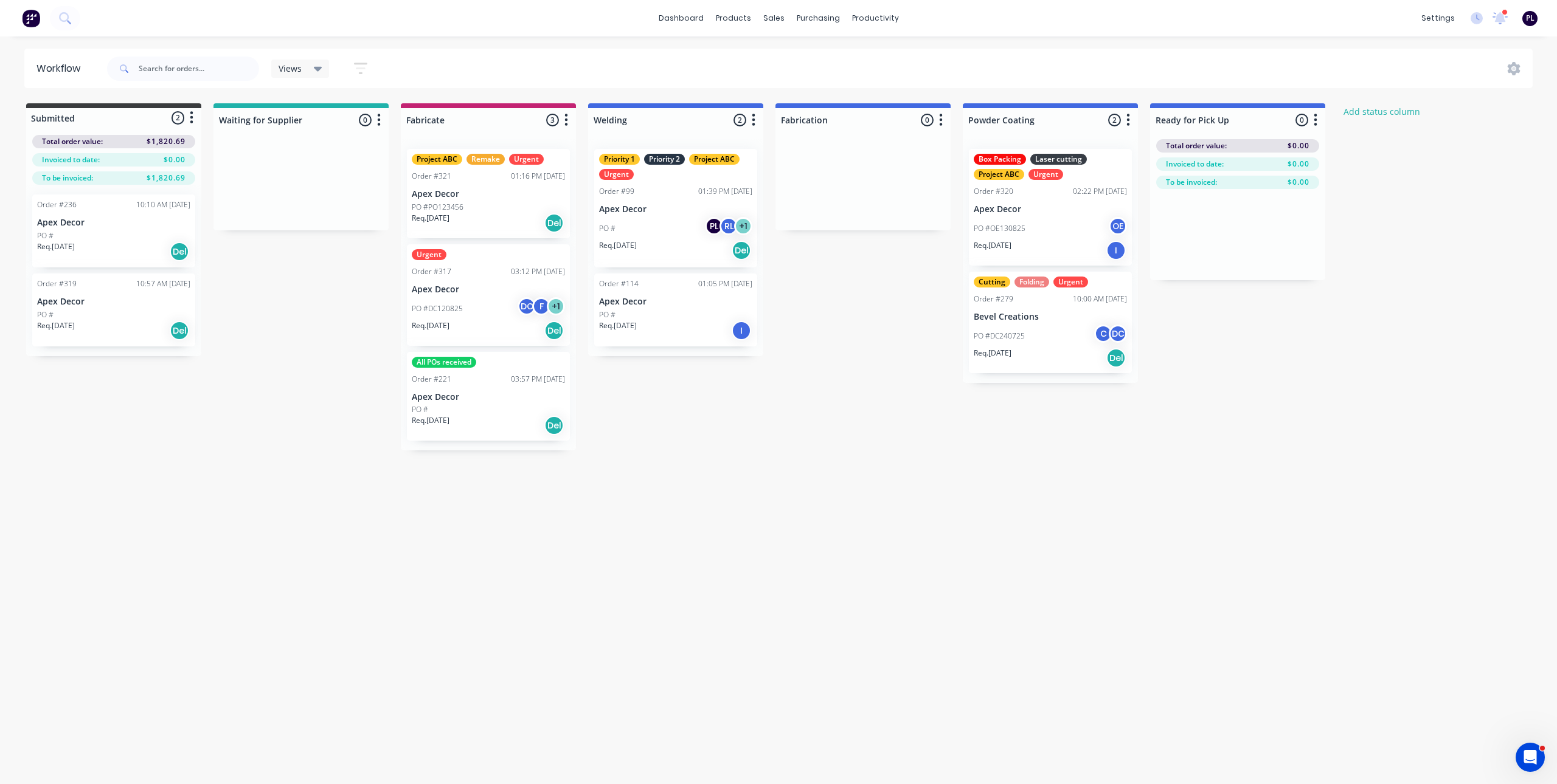
click at [568, 120] on icon "button" at bounding box center [567, 120] width 3 height 13
click at [538, 165] on button "Notifications" at bounding box center [512, 167] width 121 height 20
click at [664, 465] on div "Workflow Views Save new view None (Default) edit AA Steelworks edit [PERSON_NAM…" at bounding box center [773, 404] width 1548 height 711
click at [1001, 483] on div "Workflow Views Save new view None (Default) edit AA Steelworks edit [PERSON_NAM…" at bounding box center [773, 404] width 1548 height 711
click at [997, 483] on div "Workflow Views Save new view None (Default) edit AA Steelworks edit [PERSON_NAM…" at bounding box center [773, 404] width 1548 height 711
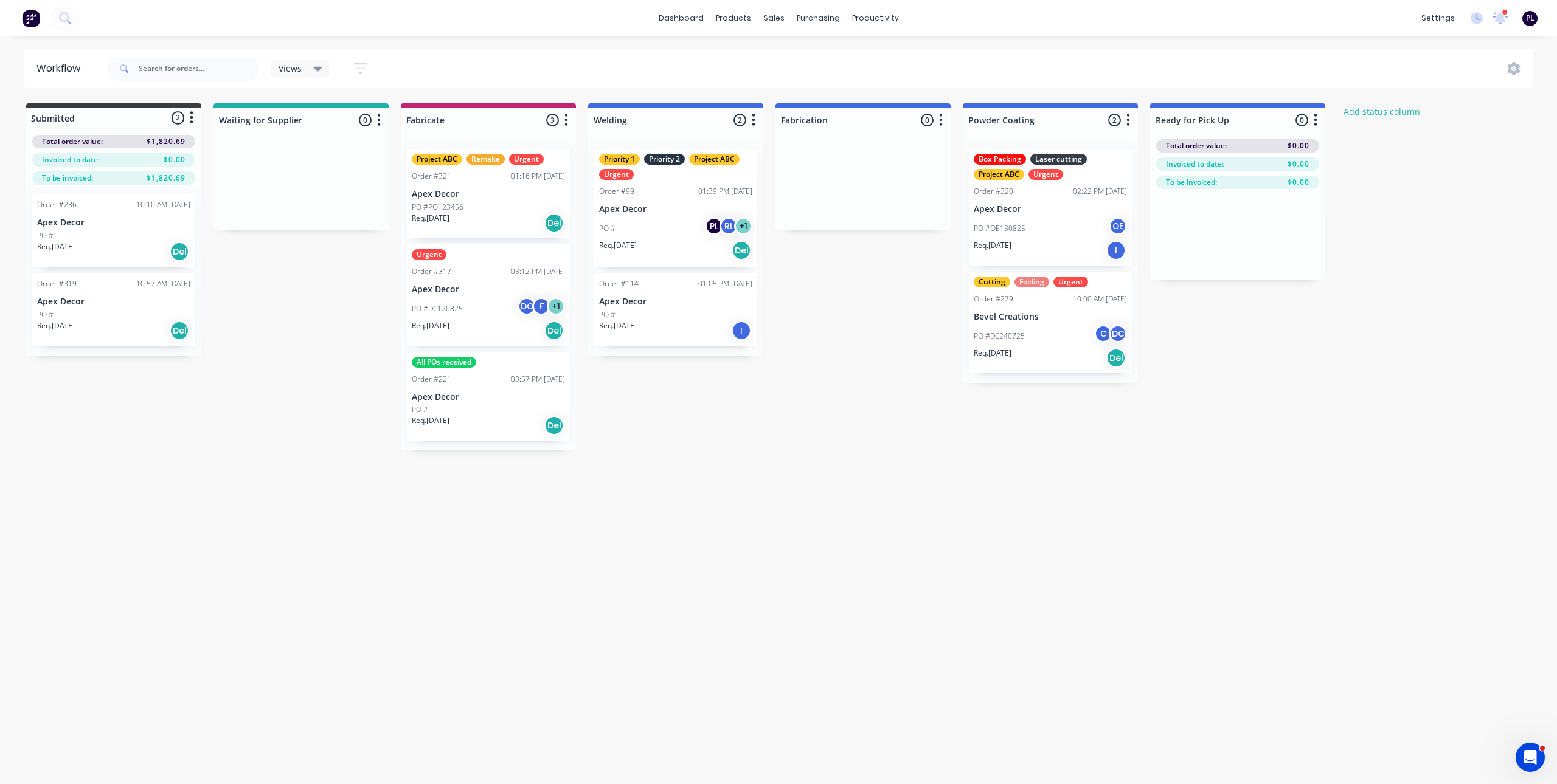
click at [366, 63] on icon "button" at bounding box center [360, 68] width 13 height 15
click at [361, 222] on button "Filter by labels" at bounding box center [308, 222] width 121 height 18
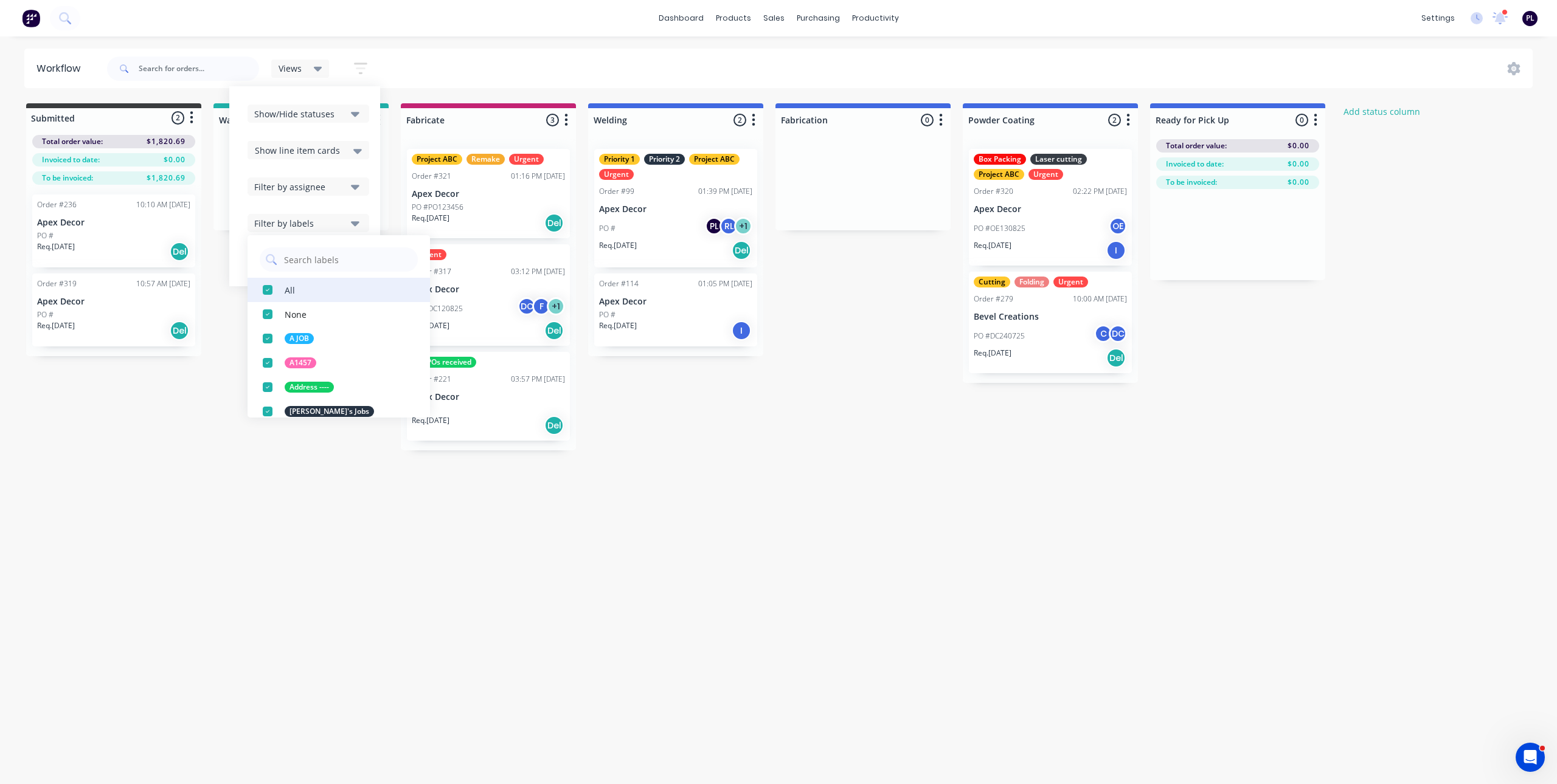
click at [287, 293] on div "All" at bounding box center [290, 290] width 10 height 13
click at [323, 252] on input "text" at bounding box center [347, 259] width 129 height 24
type input "remake"
click at [312, 293] on div "Remake" at bounding box center [304, 290] width 38 height 11
click at [717, 595] on div "Workflow Views Save new view None (Default) edit AA Steelworks edit [PERSON_NAM…" at bounding box center [773, 404] width 1548 height 711
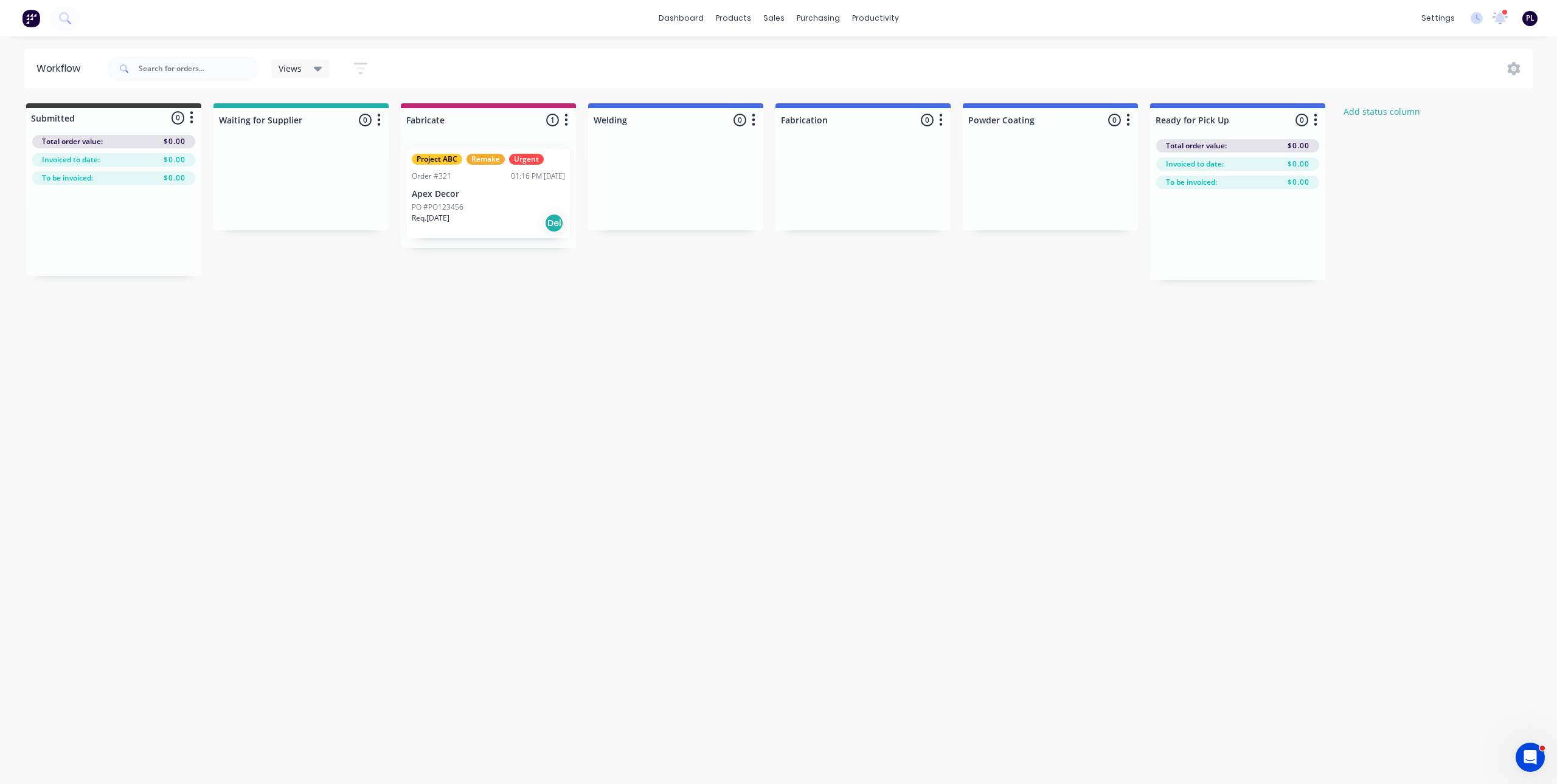
click at [355, 68] on icon "button" at bounding box center [360, 68] width 13 height 15
click at [339, 225] on div "Filter by labels" at bounding box center [300, 223] width 92 height 13
click at [305, 296] on button "Remake" at bounding box center [338, 290] width 182 height 24
click at [326, 263] on input "remake" at bounding box center [347, 259] width 129 height 24
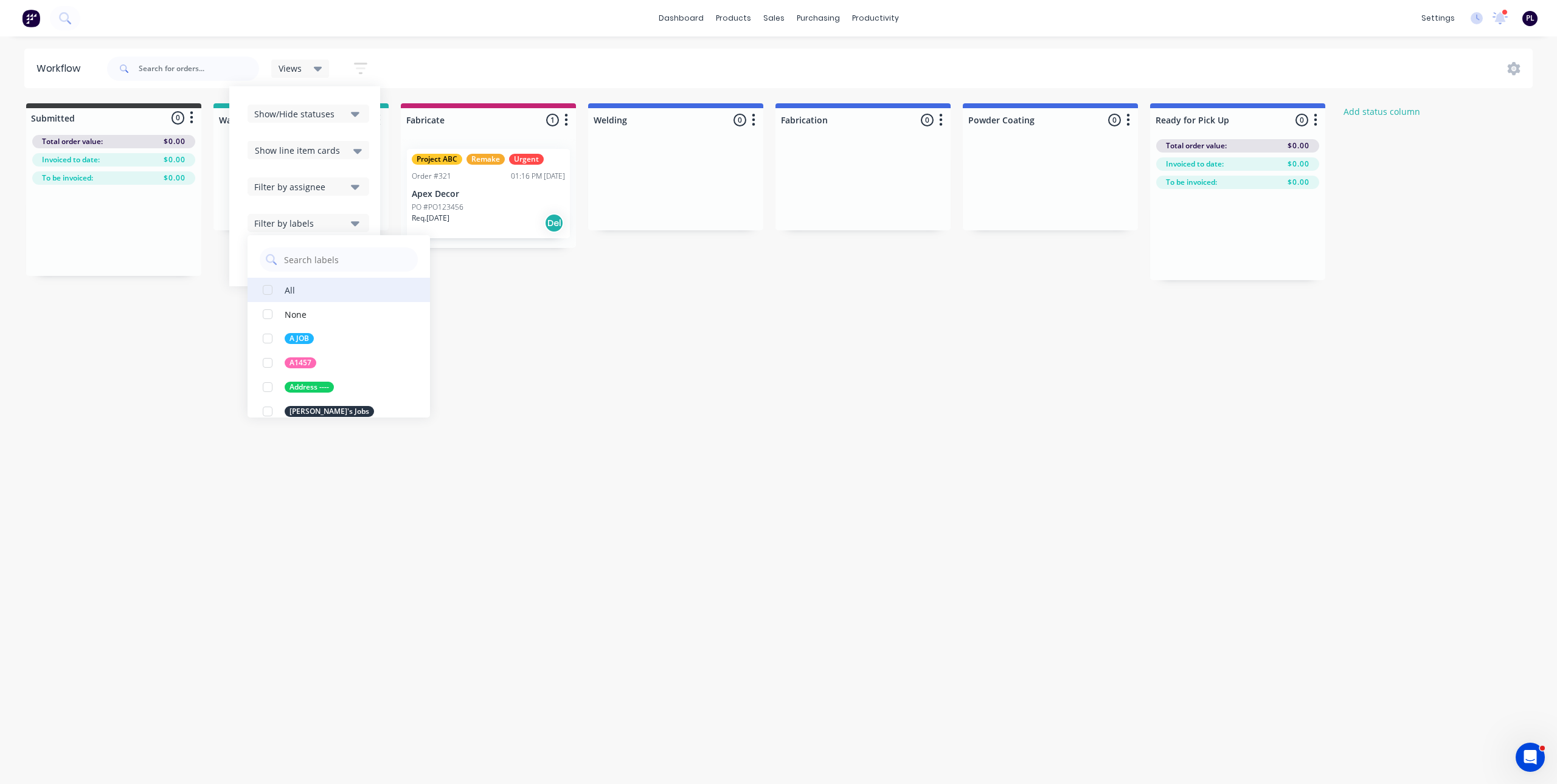
click at [290, 295] on div "All" at bounding box center [290, 290] width 10 height 13
click at [637, 390] on div "Workflow Views Save new view None (Default) edit AA Steelworks edit [PERSON_NAM…" at bounding box center [773, 404] width 1548 height 711
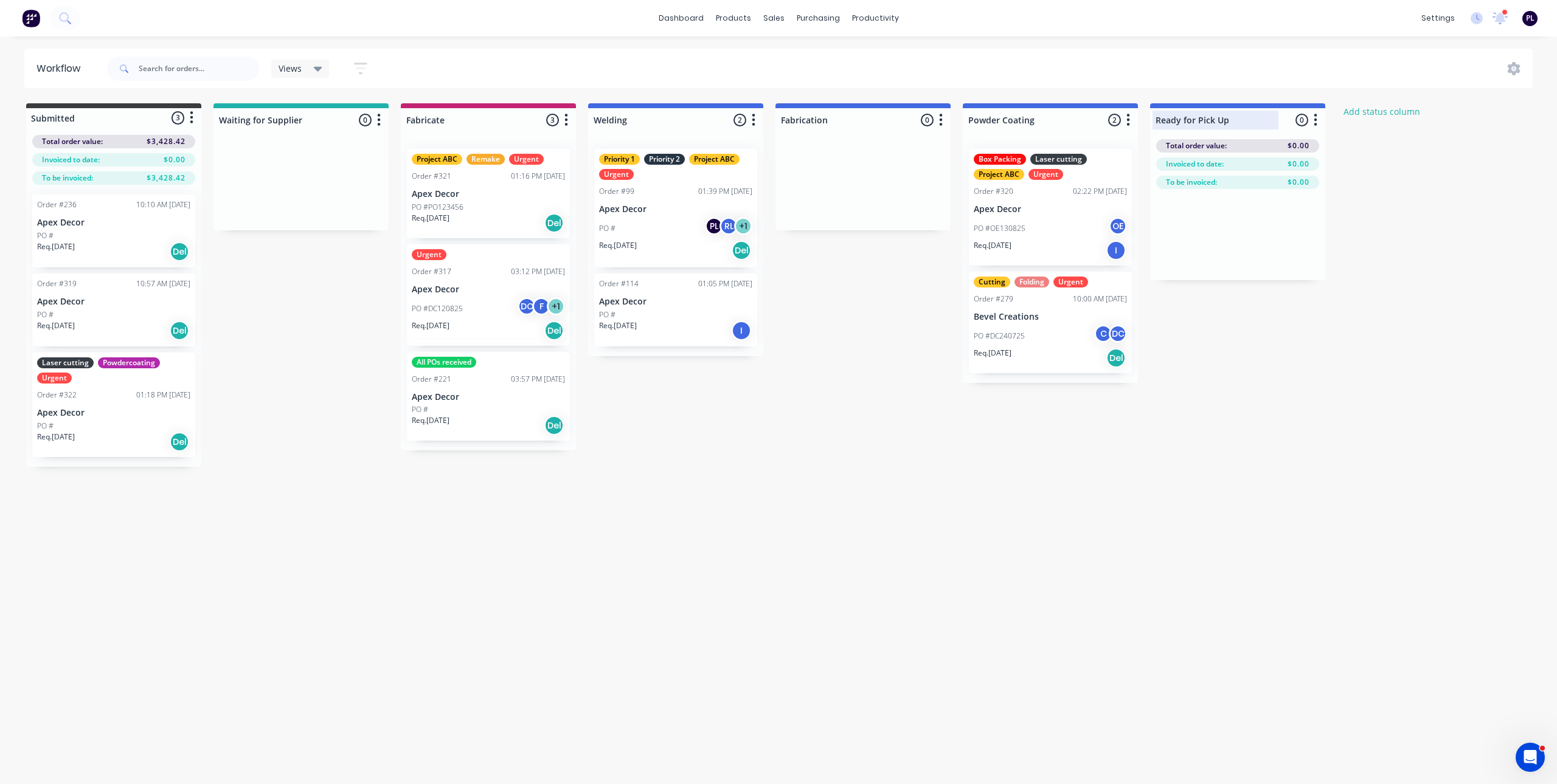
click at [1317, 123] on icon "button" at bounding box center [1315, 120] width 4 height 15
click at [1293, 182] on button "Summaries" at bounding box center [1261, 186] width 121 height 20
click at [1369, 307] on div "Submitted 3 Status colour #3A3C3E hex #3A3C3E Save Cancel Summaries Total order…" at bounding box center [828, 285] width 1675 height 364
click at [1231, 383] on div "Submitted 3 Status colour #3A3C3E hex #3A3C3E Save Cancel Summaries Total order…" at bounding box center [828, 285] width 1675 height 364
click at [1244, 355] on div "Submitted 3 Status colour #3A3C3E hex #3A3C3E Save Cancel Summaries Total order…" at bounding box center [828, 285] width 1675 height 364
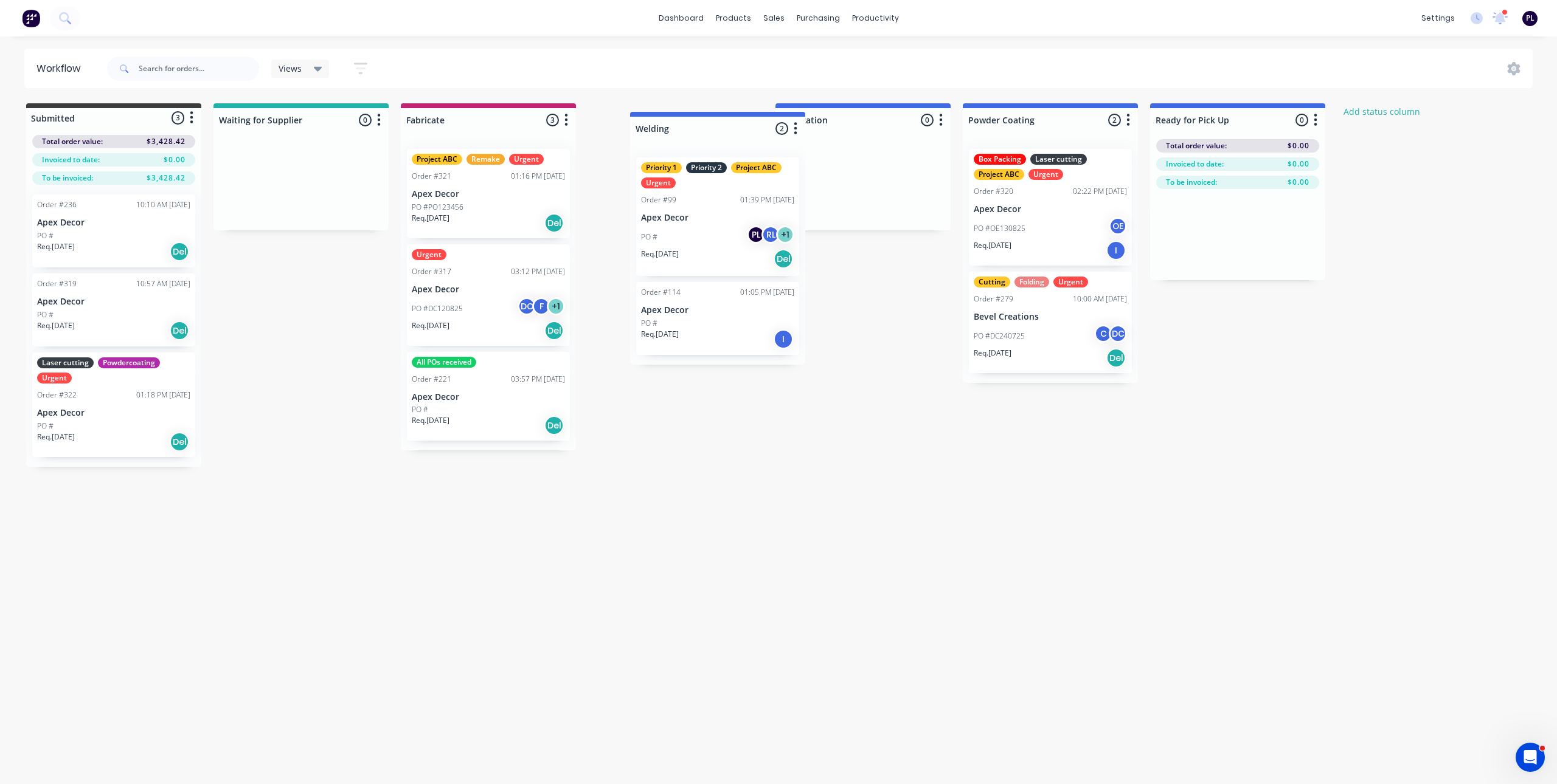
drag, startPoint x: 600, startPoint y: 116, endPoint x: 649, endPoint y: 128, distance: 50.4
click at [649, 128] on div "Submitted 3 Status colour #3A3C3E hex #3A3C3E Save Cancel Summaries Total order…" at bounding box center [828, 285] width 1675 height 364
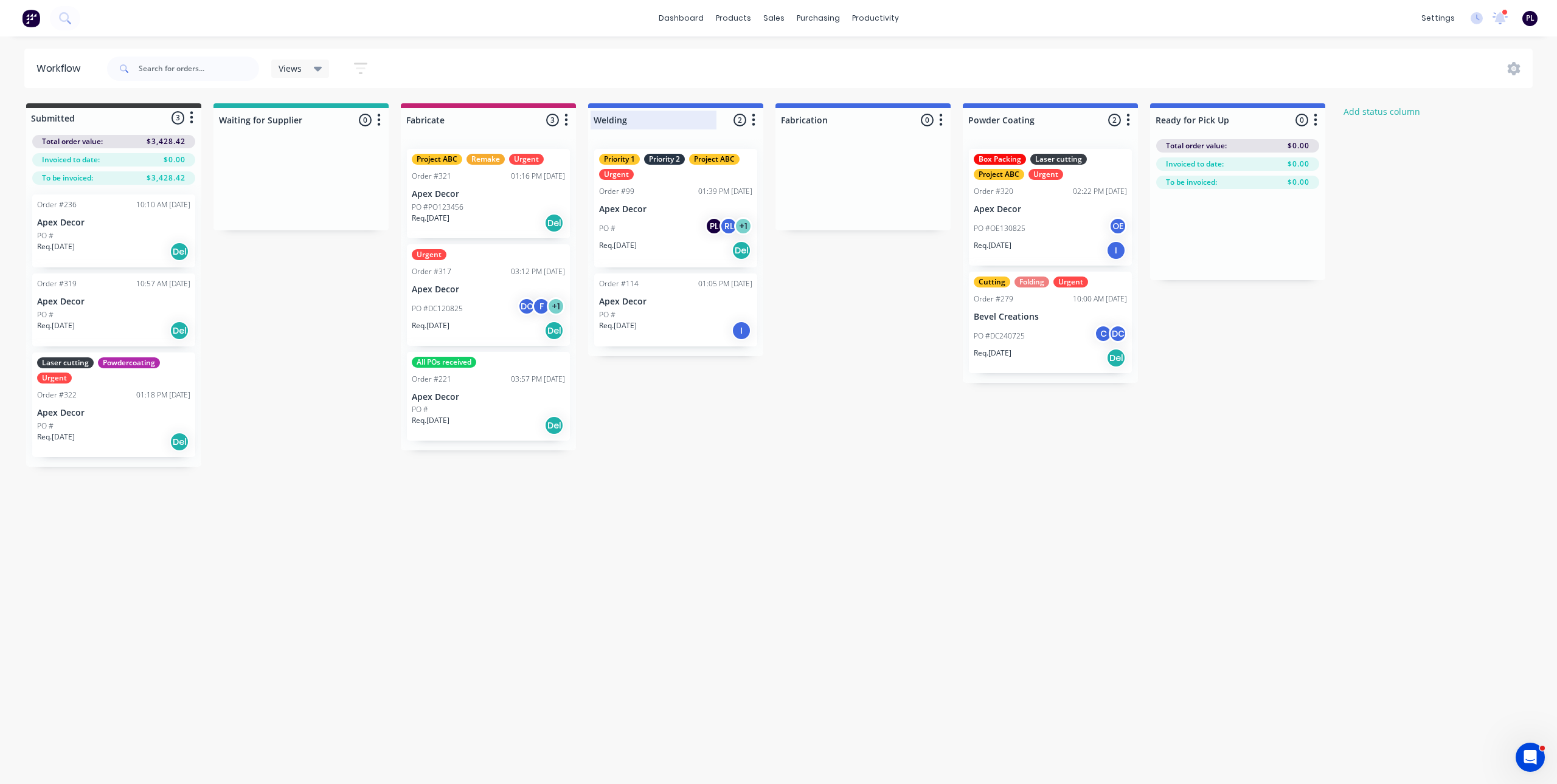
click at [618, 118] on div at bounding box center [676, 120] width 175 height 23
click at [618, 118] on input "Welding" at bounding box center [653, 120] width 120 height 13
click at [939, 418] on div "Submitted 3 Status colour #3A3C3E hex #3A3C3E Save Cancel Summaries Total order…" at bounding box center [828, 285] width 1675 height 364
click at [792, 538] on div "Workflow Views Save new view None (Default) edit AA Steelworks edit [PERSON_NAM…" at bounding box center [773, 404] width 1548 height 711
click at [805, 491] on div "Workflow Views Save new view None (Default) edit AA Steelworks edit [PERSON_NAM…" at bounding box center [773, 404] width 1548 height 711
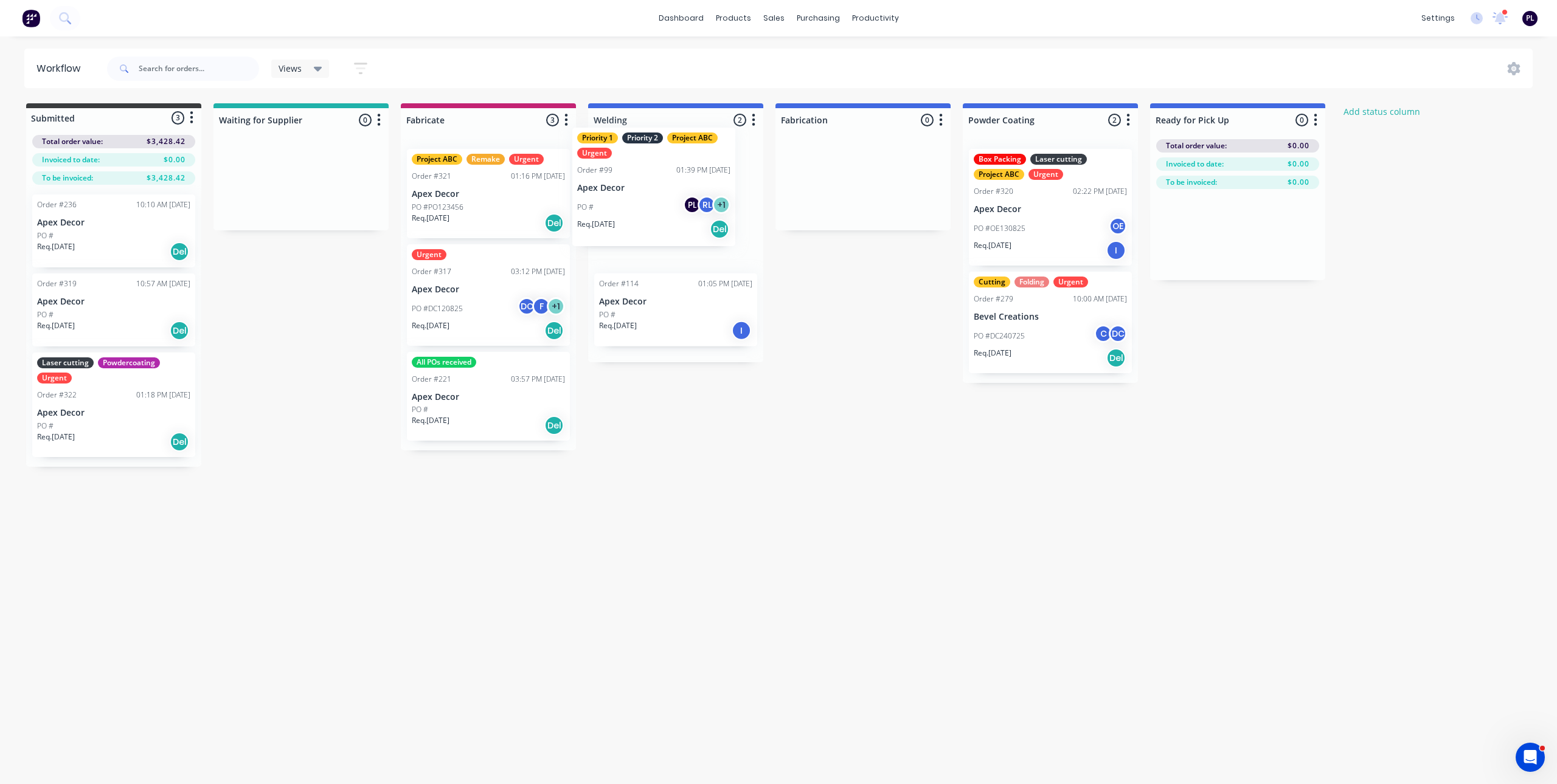
drag, startPoint x: 723, startPoint y: 192, endPoint x: 690, endPoint y: 177, distance: 36.2
click at [690, 177] on div "Priority 1 Priority 2 Project ABC Urgent Order #99 01:39 PM [DATE] Apex Decor P…" at bounding box center [676, 250] width 175 height 223
click at [886, 446] on div "Submitted 3 Status colour #3A3C3E hex #3A3C3E Save Cancel Summaries Total order…" at bounding box center [828, 285] width 1675 height 364
click at [860, 400] on div "Submitted 3 Status colour #3A3C3E hex #3A3C3E Save Cancel Summaries Total order…" at bounding box center [828, 285] width 1675 height 364
click at [870, 394] on div "Submitted 3 Status colour #3A3C3E hex #3A3C3E Save Cancel Summaries Total order…" at bounding box center [828, 285] width 1675 height 364
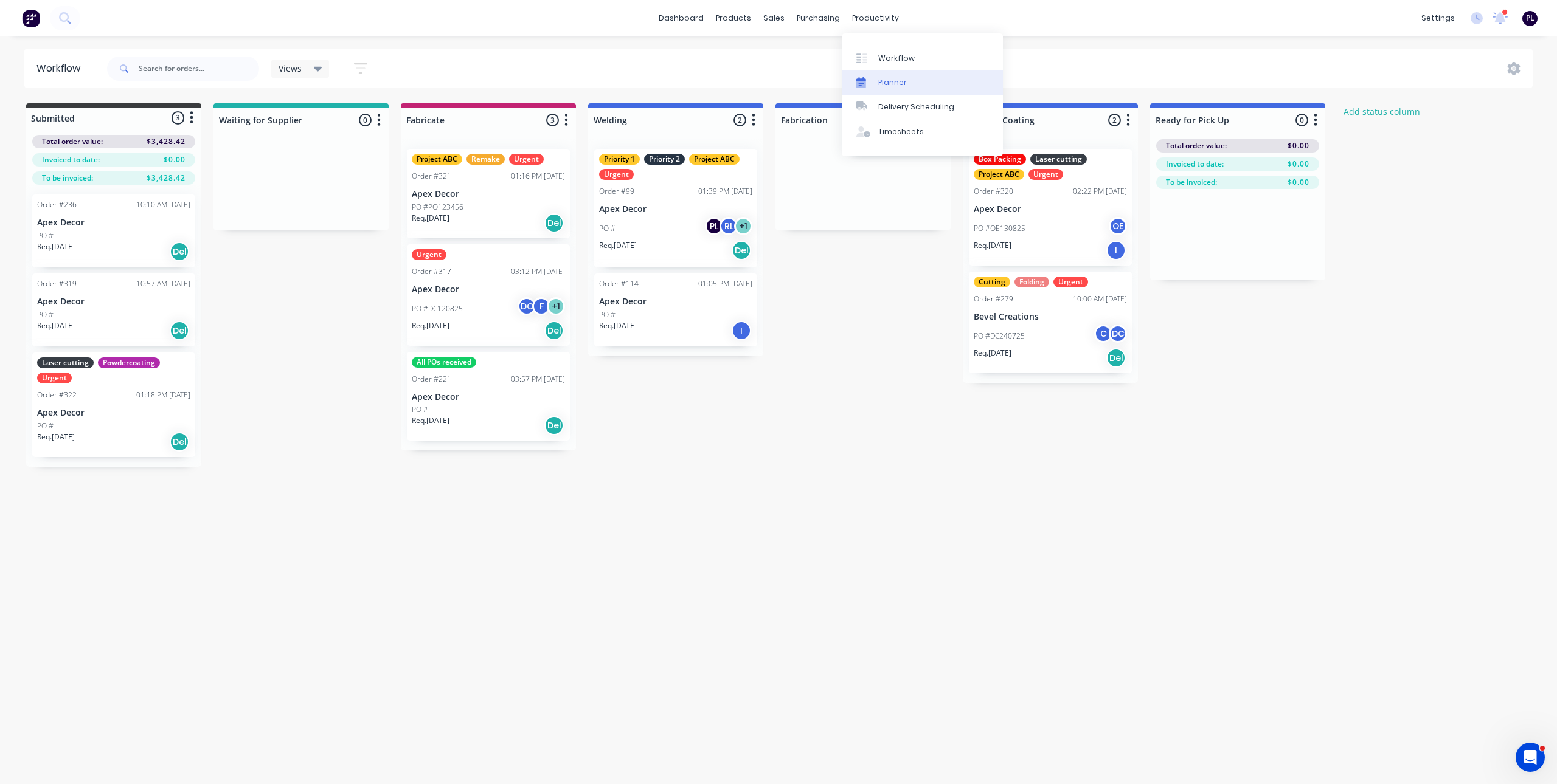
click at [921, 83] on link "Planner" at bounding box center [922, 82] width 161 height 24
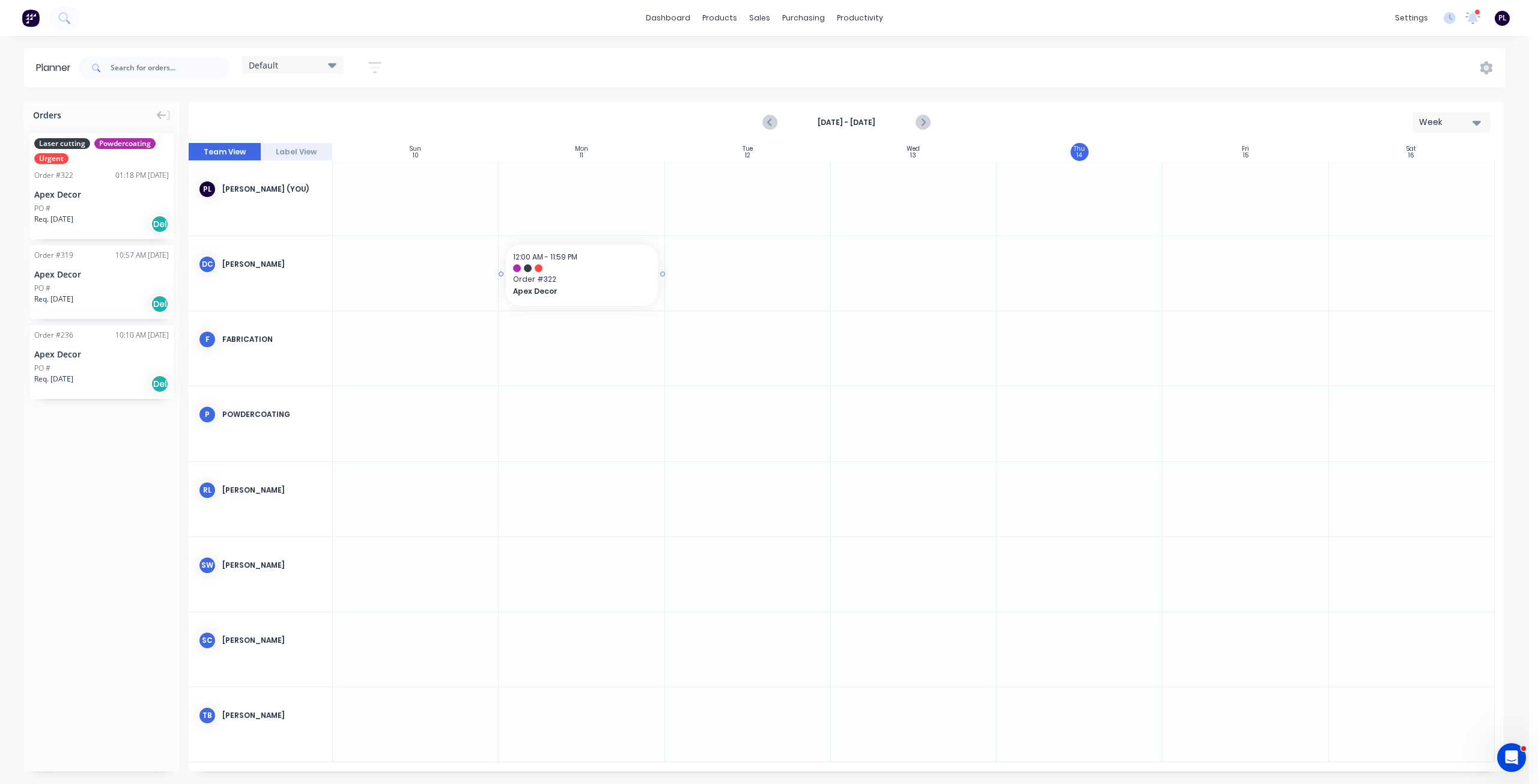
drag, startPoint x: 76, startPoint y: 201, endPoint x: 496, endPoint y: 295, distance: 430.4
drag, startPoint x: 662, startPoint y: 273, endPoint x: 308, endPoint y: 351, distance: 362.5
drag, startPoint x: 114, startPoint y: 347, endPoint x: 875, endPoint y: 284, distance: 763.6
drag, startPoint x: 135, startPoint y: 278, endPoint x: 1062, endPoint y: 256, distance: 927.3
drag, startPoint x: 547, startPoint y: 357, endPoint x: 603, endPoint y: 356, distance: 56.0
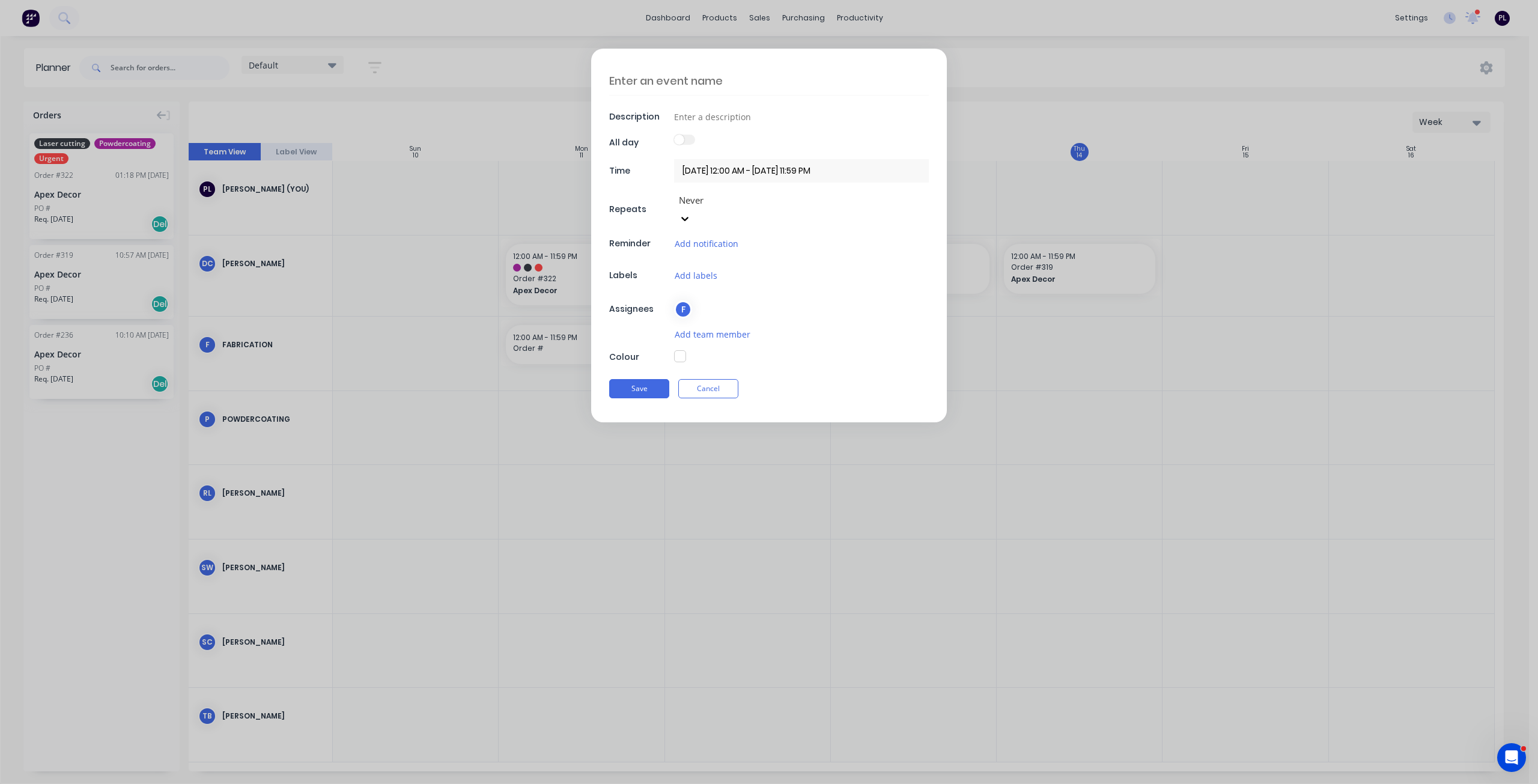
click at [677, 87] on textarea at bounding box center [769, 80] width 319 height 29
type textarea "Machine Maintenance"
click at [680, 350] on button "button" at bounding box center [680, 356] width 12 height 12
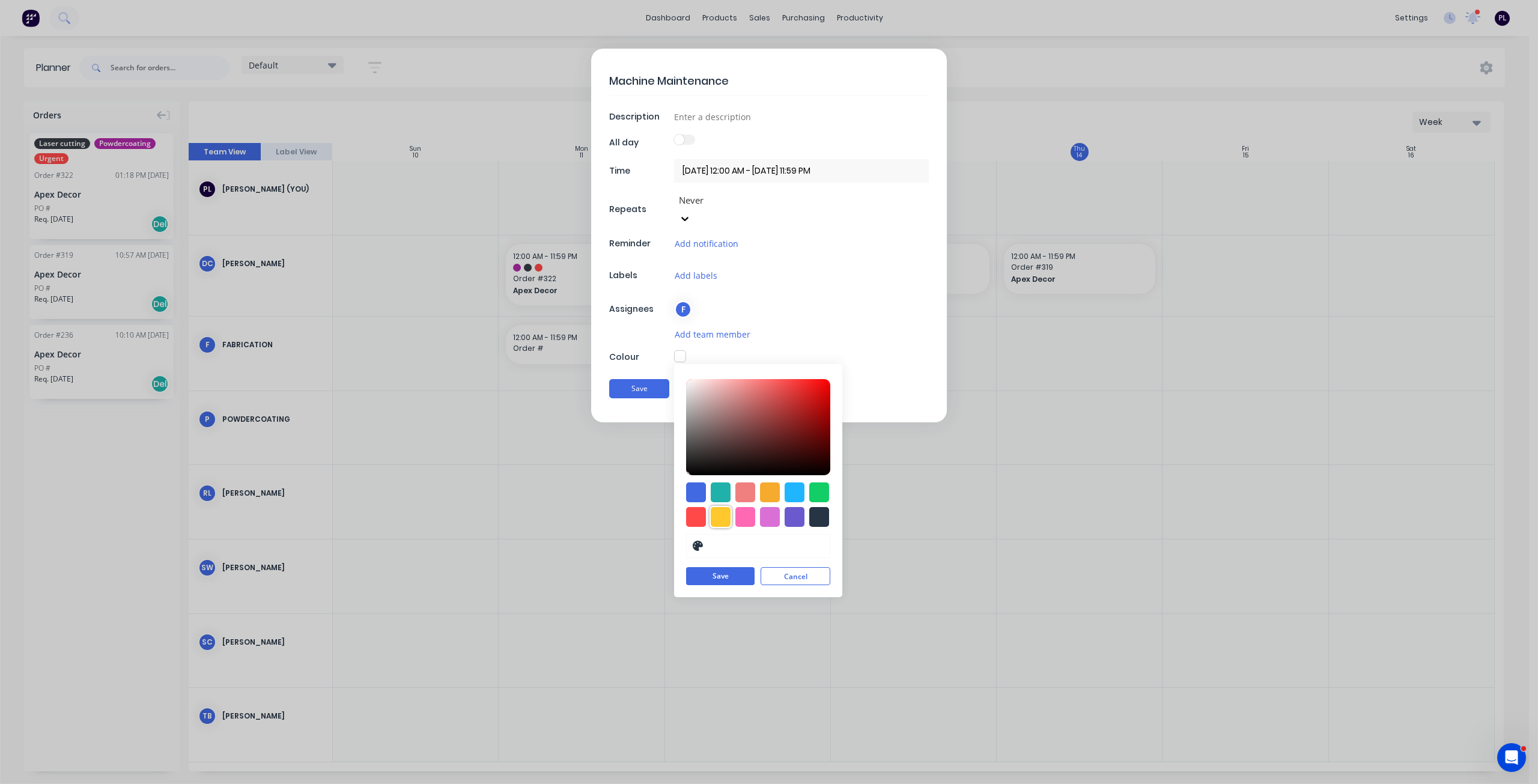
click at [722, 507] on div at bounding box center [721, 517] width 20 height 20
type input "#FFC82C"
click at [726, 568] on button "Save" at bounding box center [720, 576] width 69 height 18
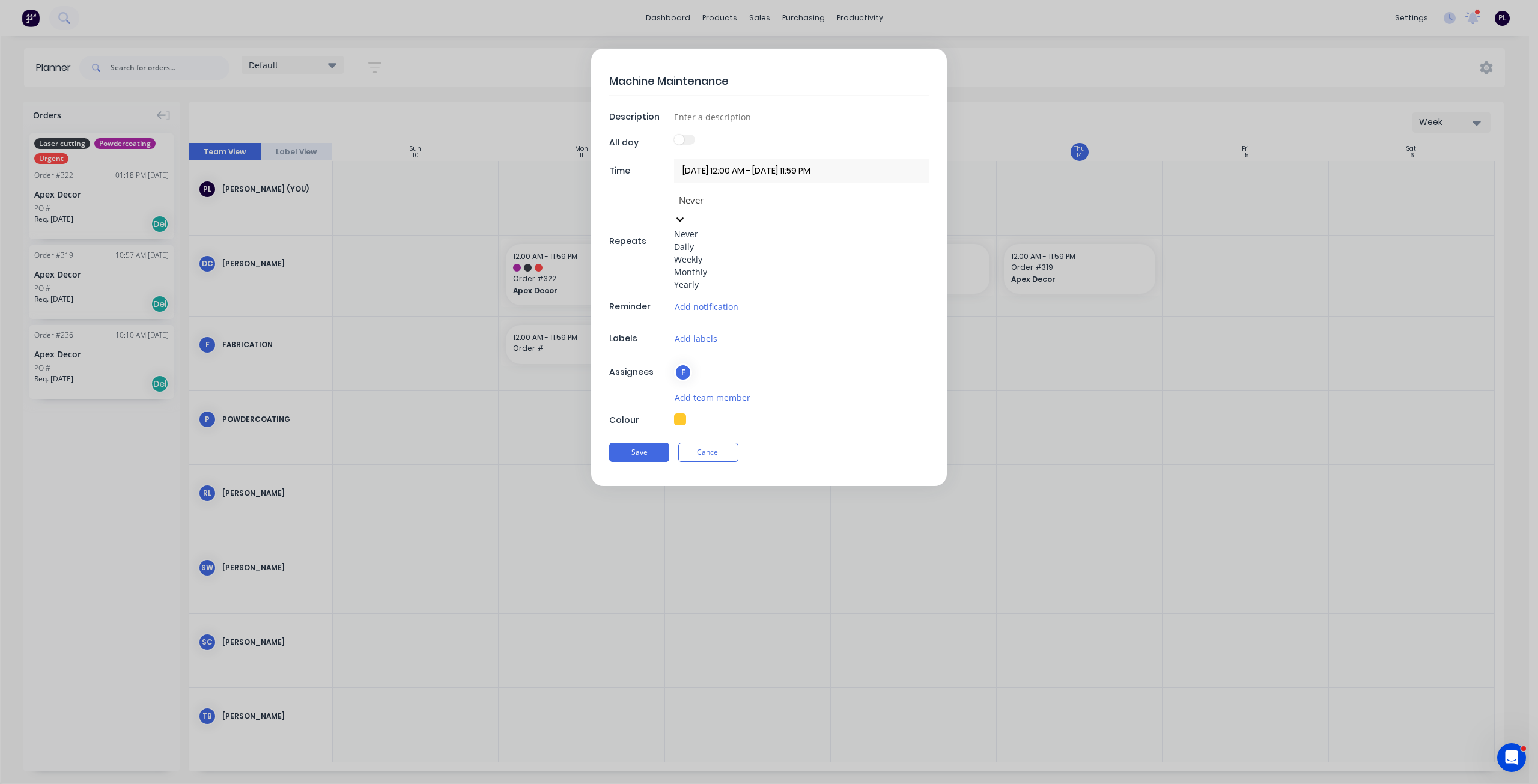
click at [703, 205] on div at bounding box center [764, 199] width 173 height 15
click at [718, 278] on div "Monthly" at bounding box center [713, 271] width 78 height 12
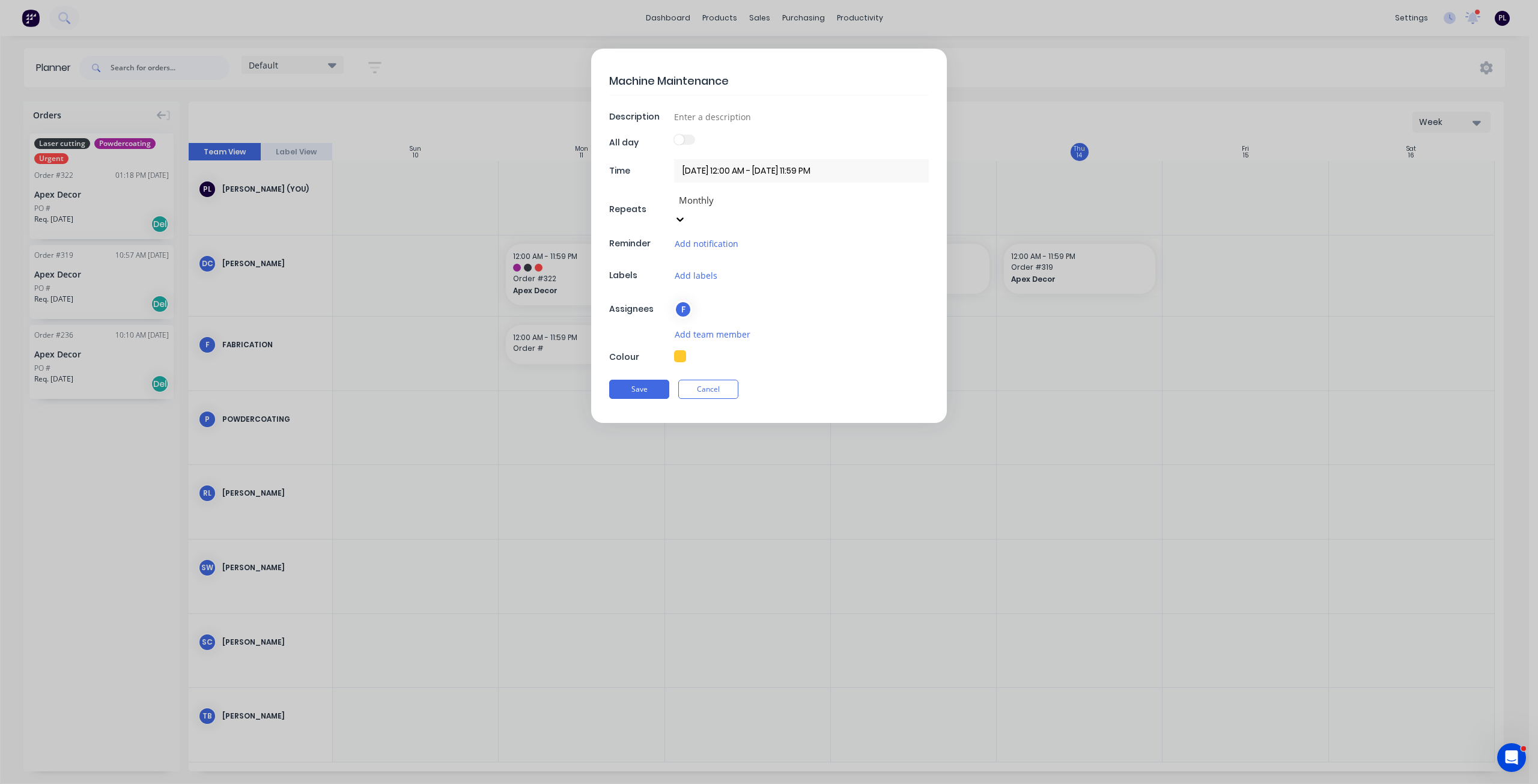
click at [713, 200] on div at bounding box center [764, 199] width 173 height 15
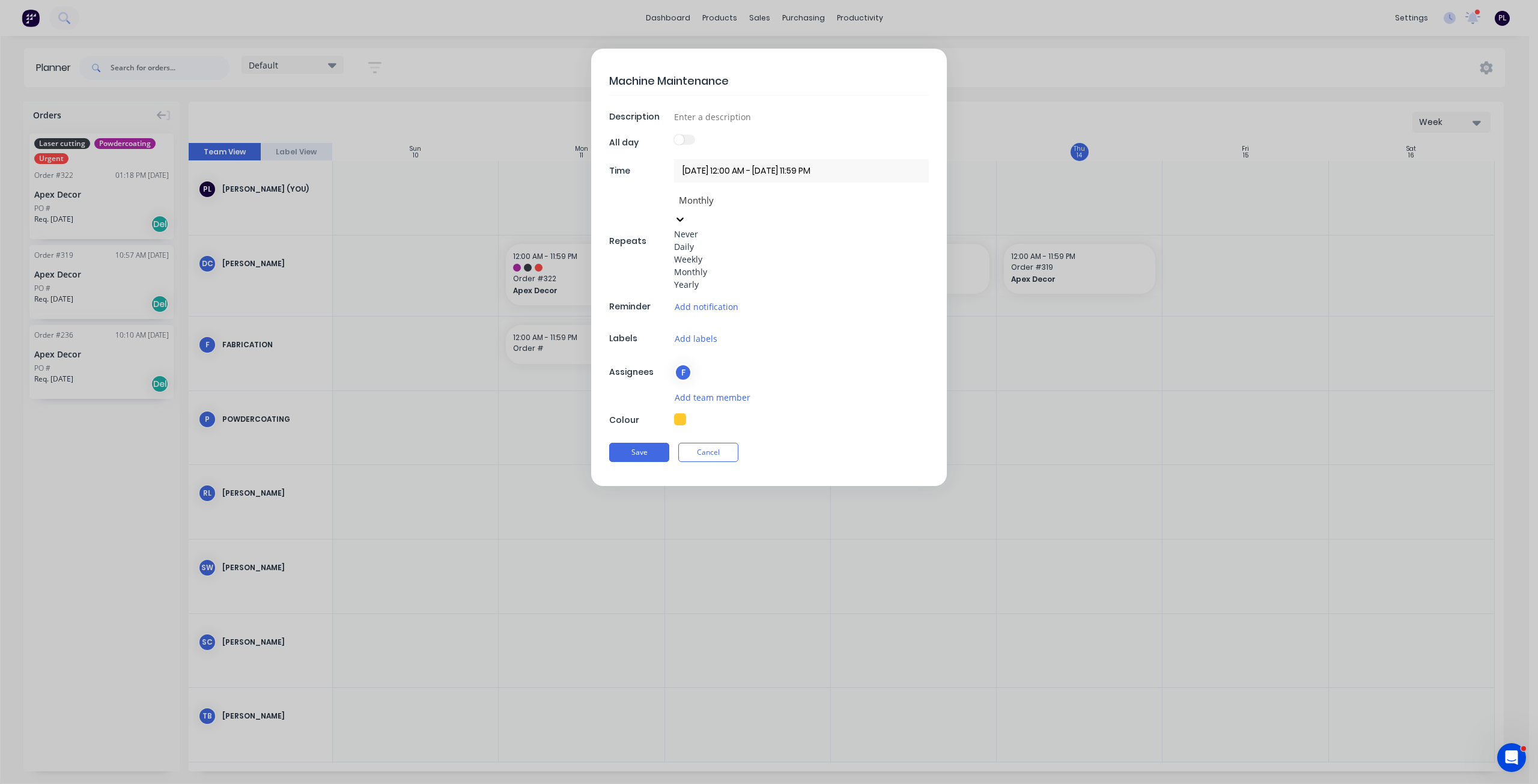
click at [712, 291] on div "Yearly" at bounding box center [713, 285] width 78 height 12
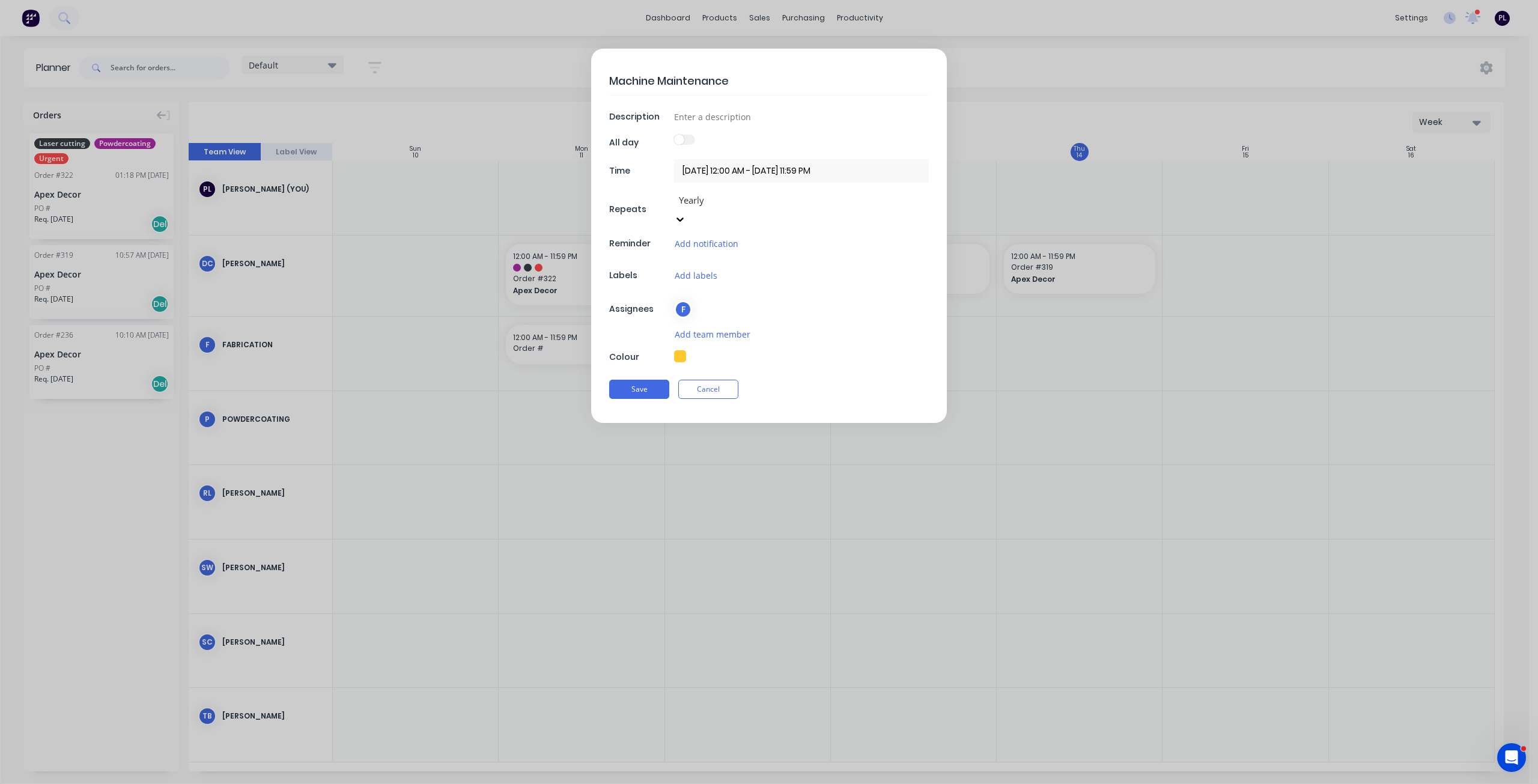
click at [870, 199] on div "option Yearly, selected. Yearly" at bounding box center [801, 210] width 254 height 36
click at [680, 142] on span at bounding box center [679, 139] width 10 height 10
click at [687, 138] on label at bounding box center [684, 139] width 21 height 10
click at [656, 380] on button "Save" at bounding box center [639, 389] width 60 height 19
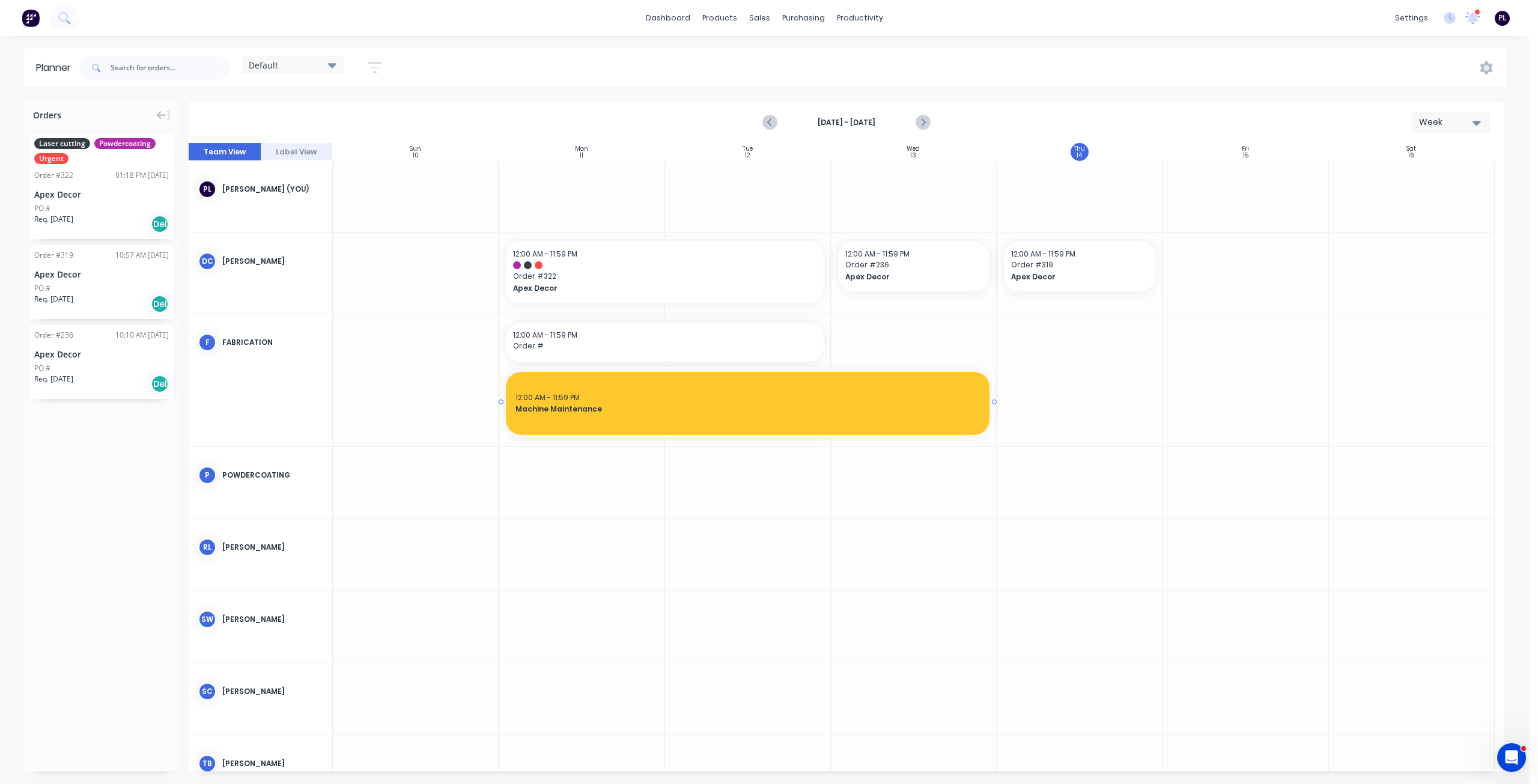
drag, startPoint x: 824, startPoint y: 402, endPoint x: 859, endPoint y: 402, distance: 35.0
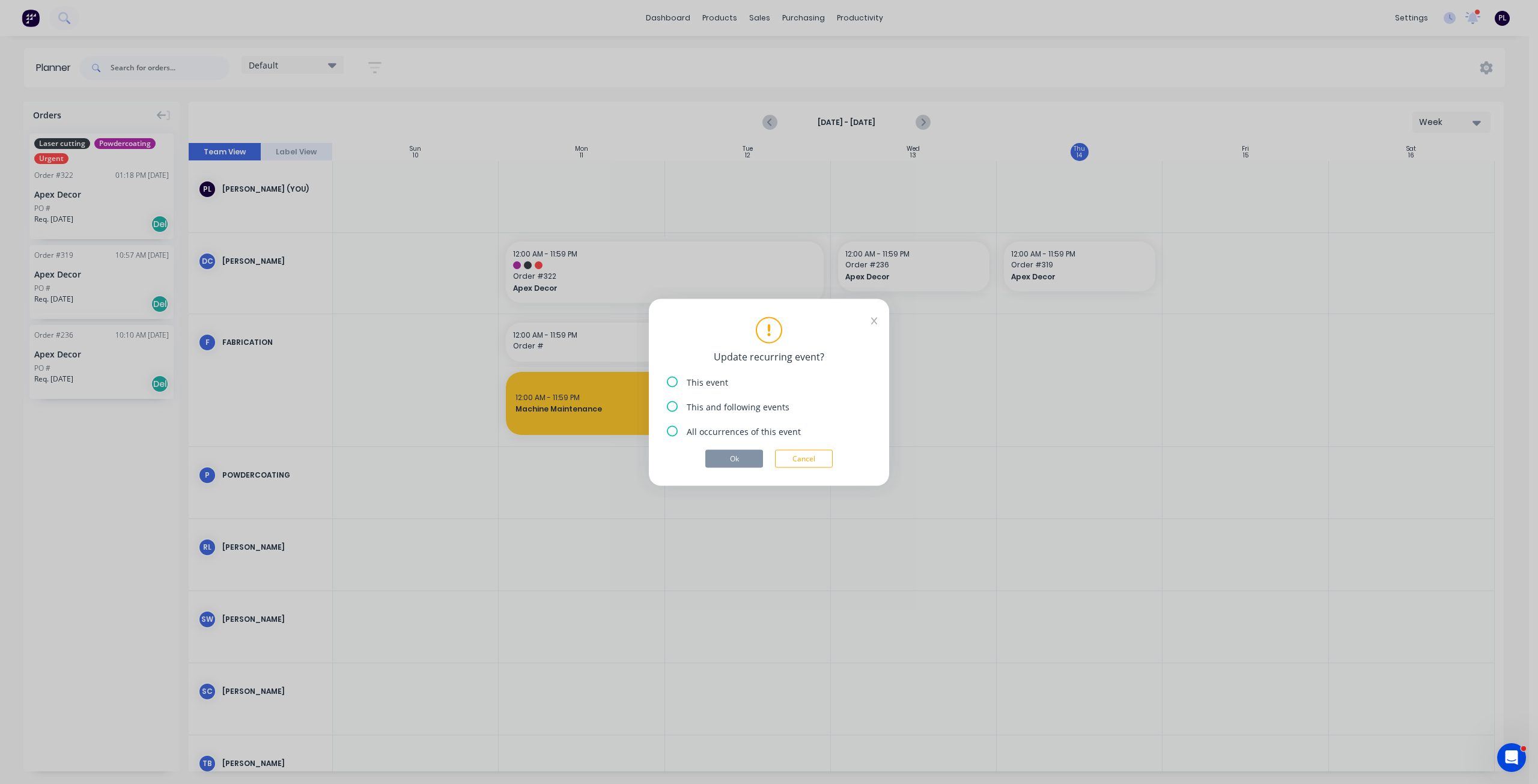
click at [875, 323] on icon at bounding box center [874, 320] width 7 height 9
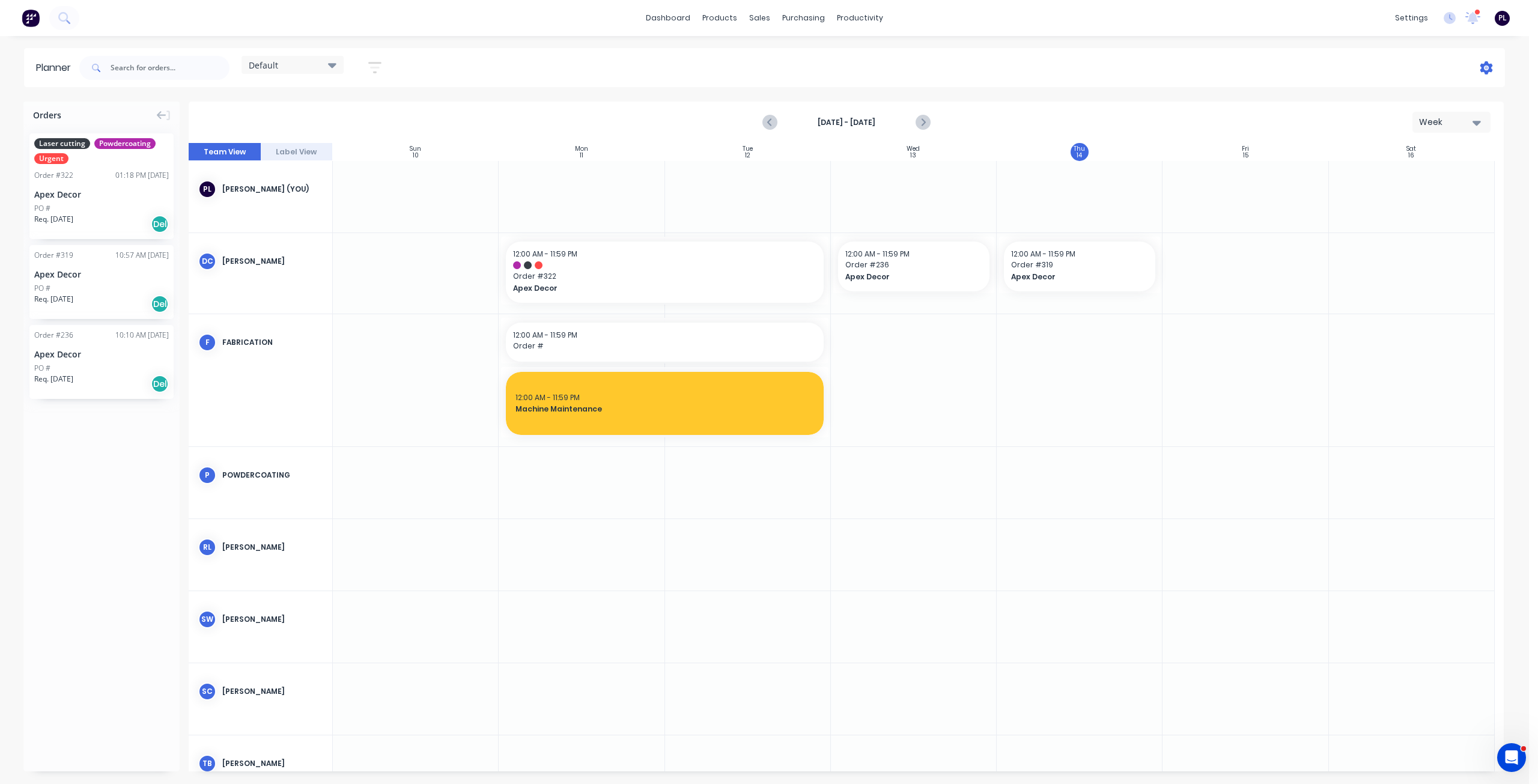
click at [1485, 71] on icon at bounding box center [1486, 67] width 12 height 13
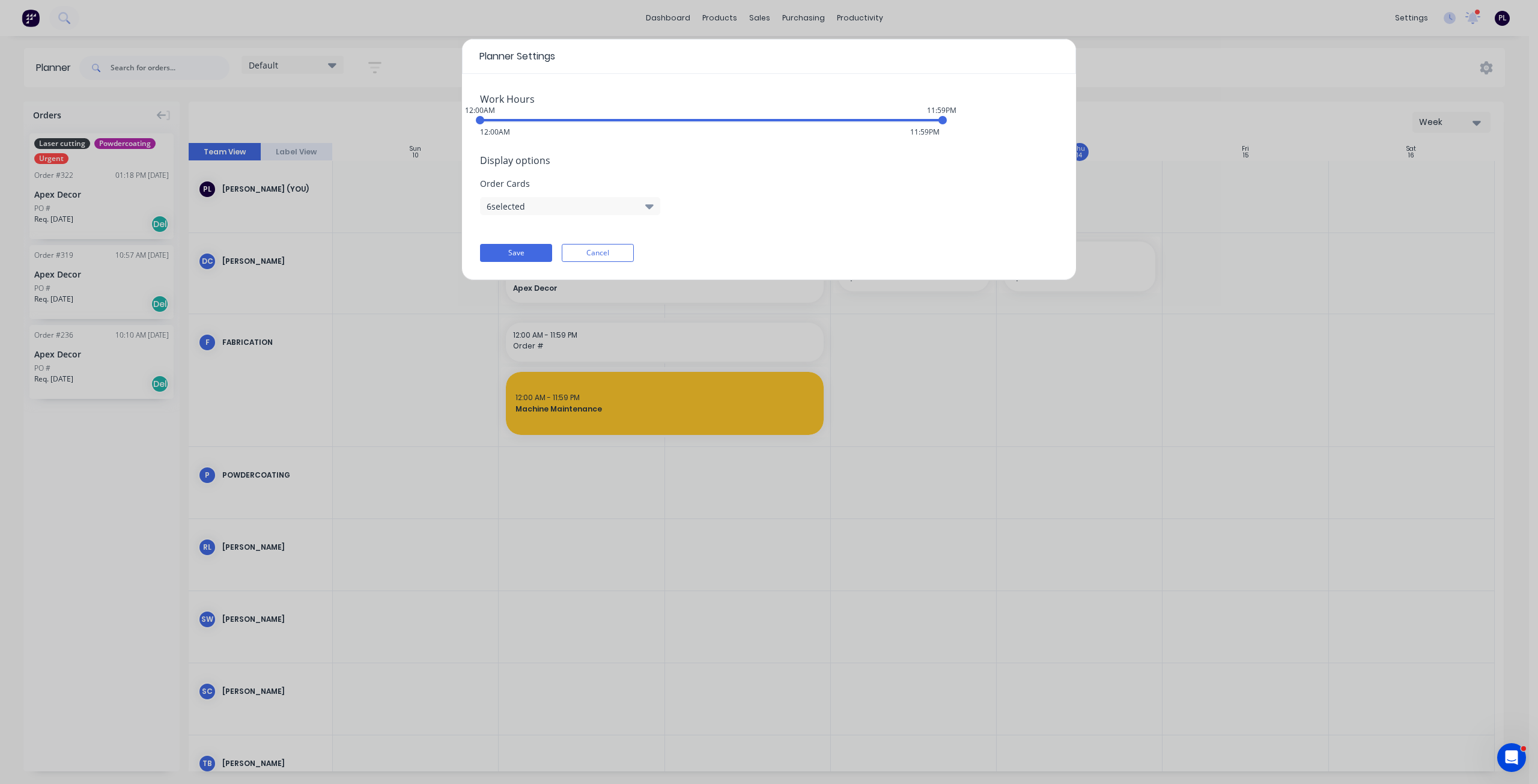
click at [574, 209] on button "6 selected" at bounding box center [570, 206] width 180 height 18
click at [823, 206] on div "Display options Order Cards 6 selected" at bounding box center [769, 184] width 578 height 62
click at [588, 202] on button "6 selected" at bounding box center [570, 206] width 180 height 18
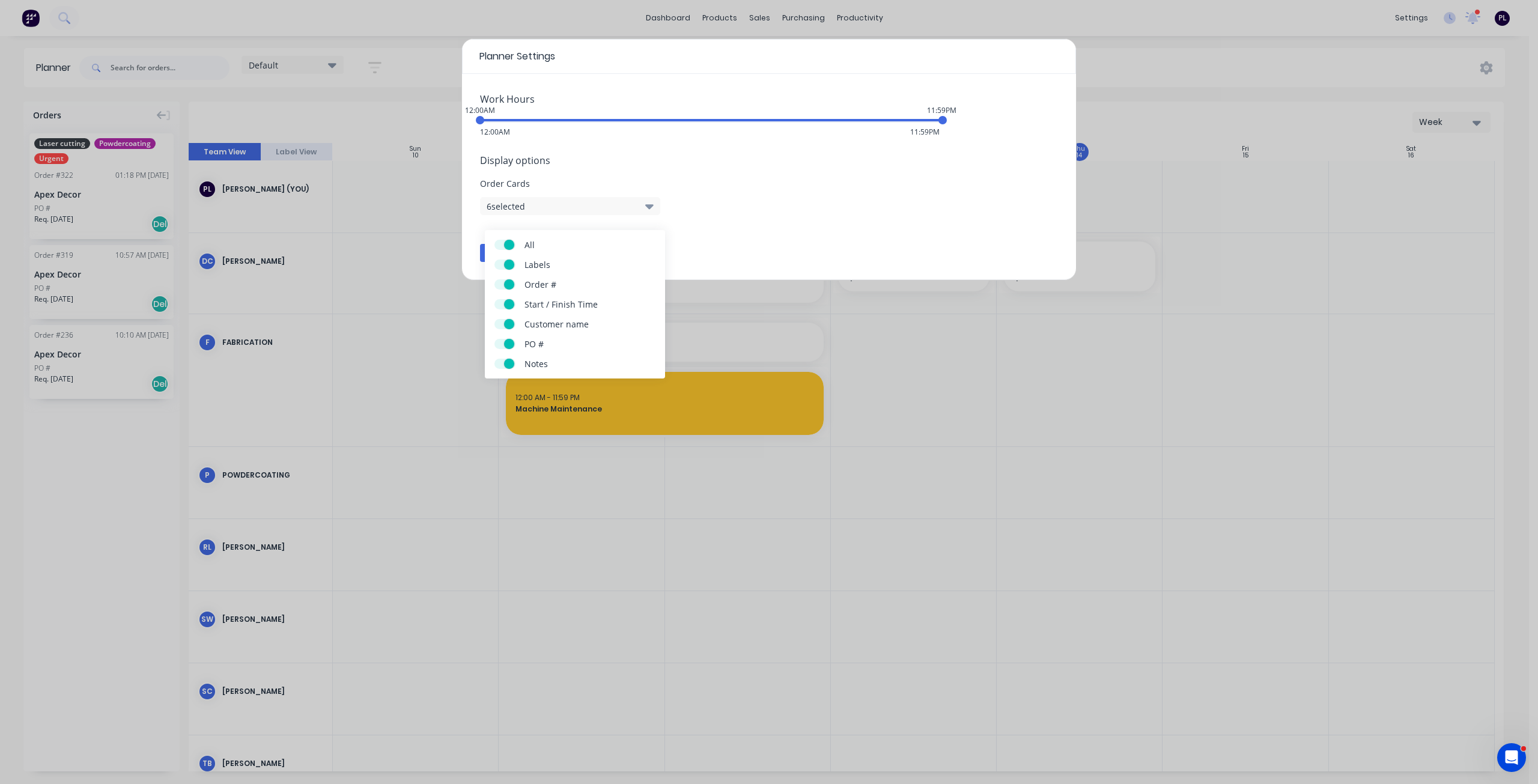
click at [807, 200] on div "Display options Order Cards 6 selected" at bounding box center [769, 184] width 578 height 62
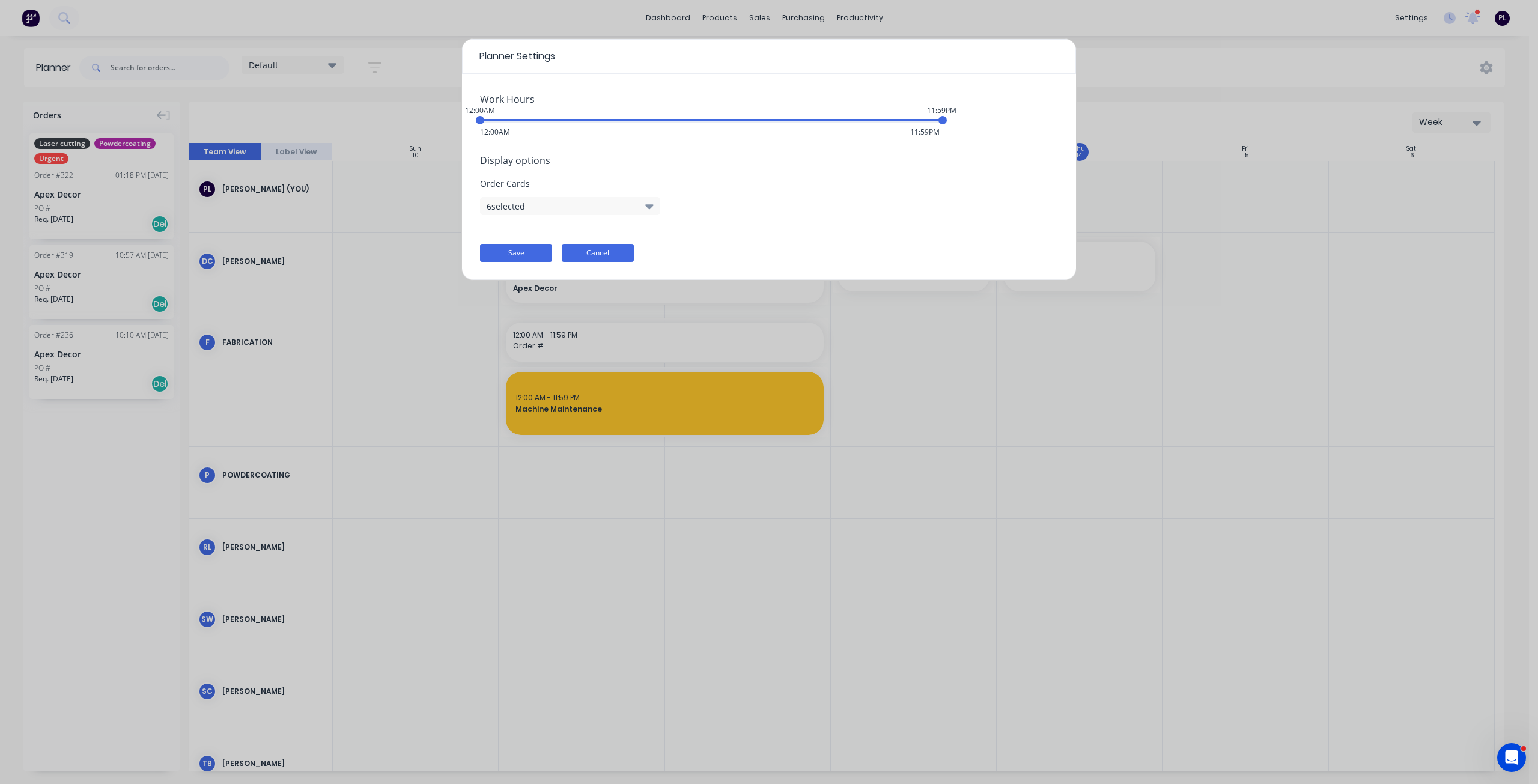
click at [595, 257] on button "Cancel" at bounding box center [597, 252] width 72 height 18
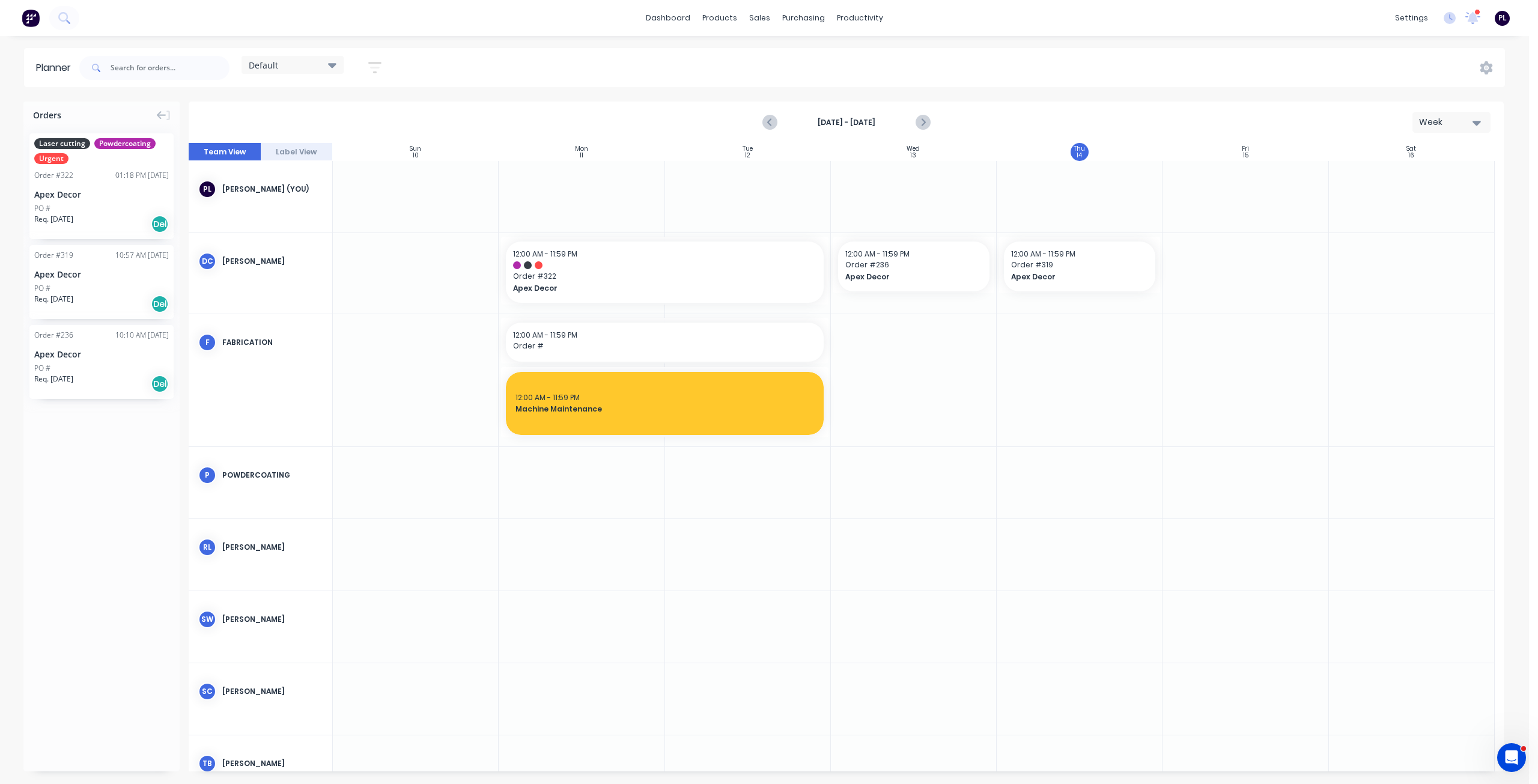
click at [59, 553] on div "Orders Laser cutting Powdercoating Urgent Order # 322 01:18 PM [DATE] Apex Deco…" at bounding box center [101, 436] width 156 height 670
click at [722, 387] on div "Mark as done" at bounding box center [721, 390] width 128 height 25
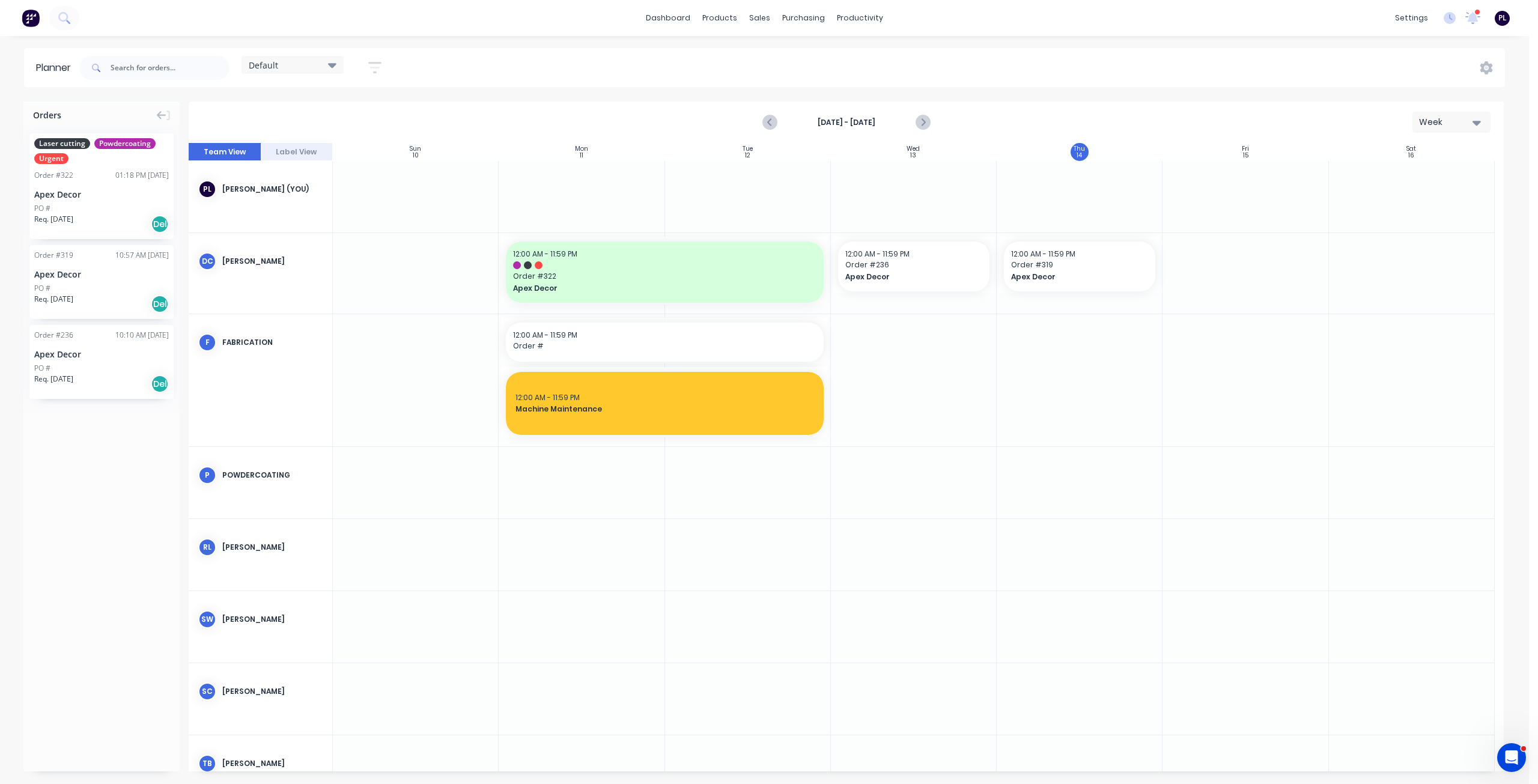
click at [73, 540] on div "Orders Laser cutting Powdercoating Urgent Order # 322 01:18 PM [DATE] Apex Deco…" at bounding box center [101, 436] width 156 height 670
click at [375, 63] on icon "button" at bounding box center [374, 67] width 13 height 12
click at [462, 53] on div "Default Save new view None edit Default (Default) edit Priority 1 Jobs edit Sta…" at bounding box center [790, 67] width 1428 height 36
click at [326, 70] on div "Default" at bounding box center [292, 64] width 102 height 18
click at [324, 158] on button "None" at bounding box center [314, 154] width 128 height 14
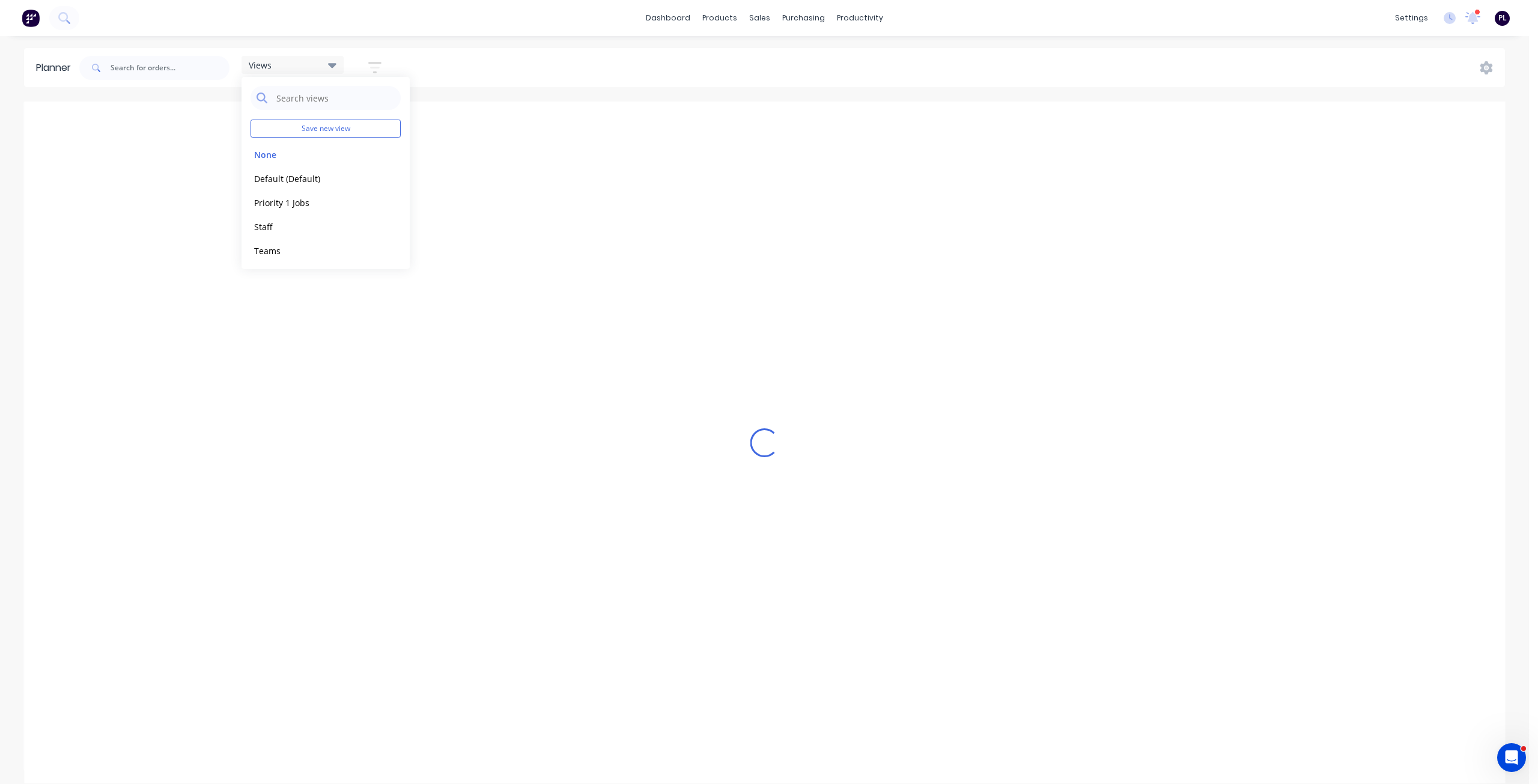
scroll to position [0, 2499]
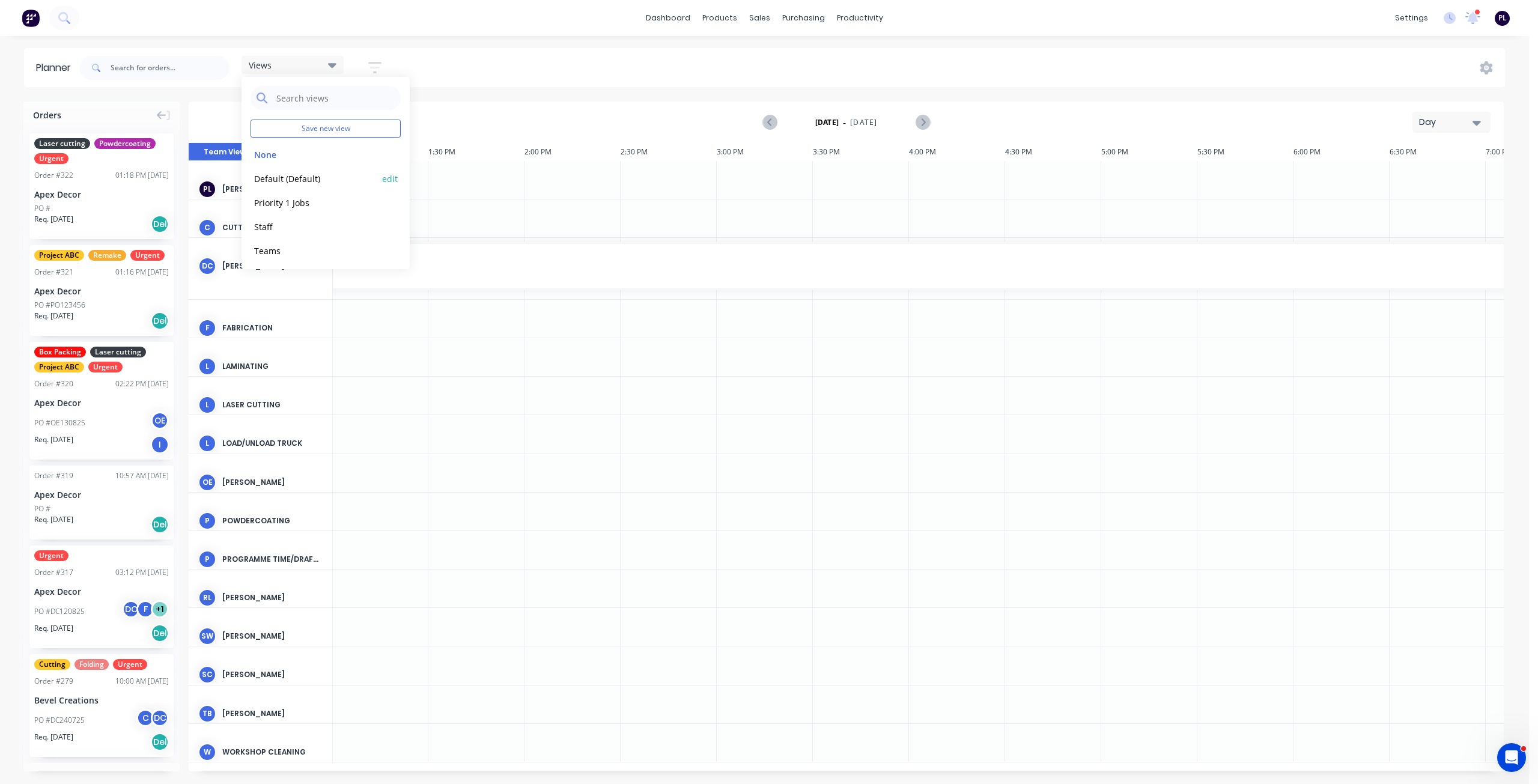
click at [309, 179] on button "Default (Default)" at bounding box center [314, 178] width 128 height 14
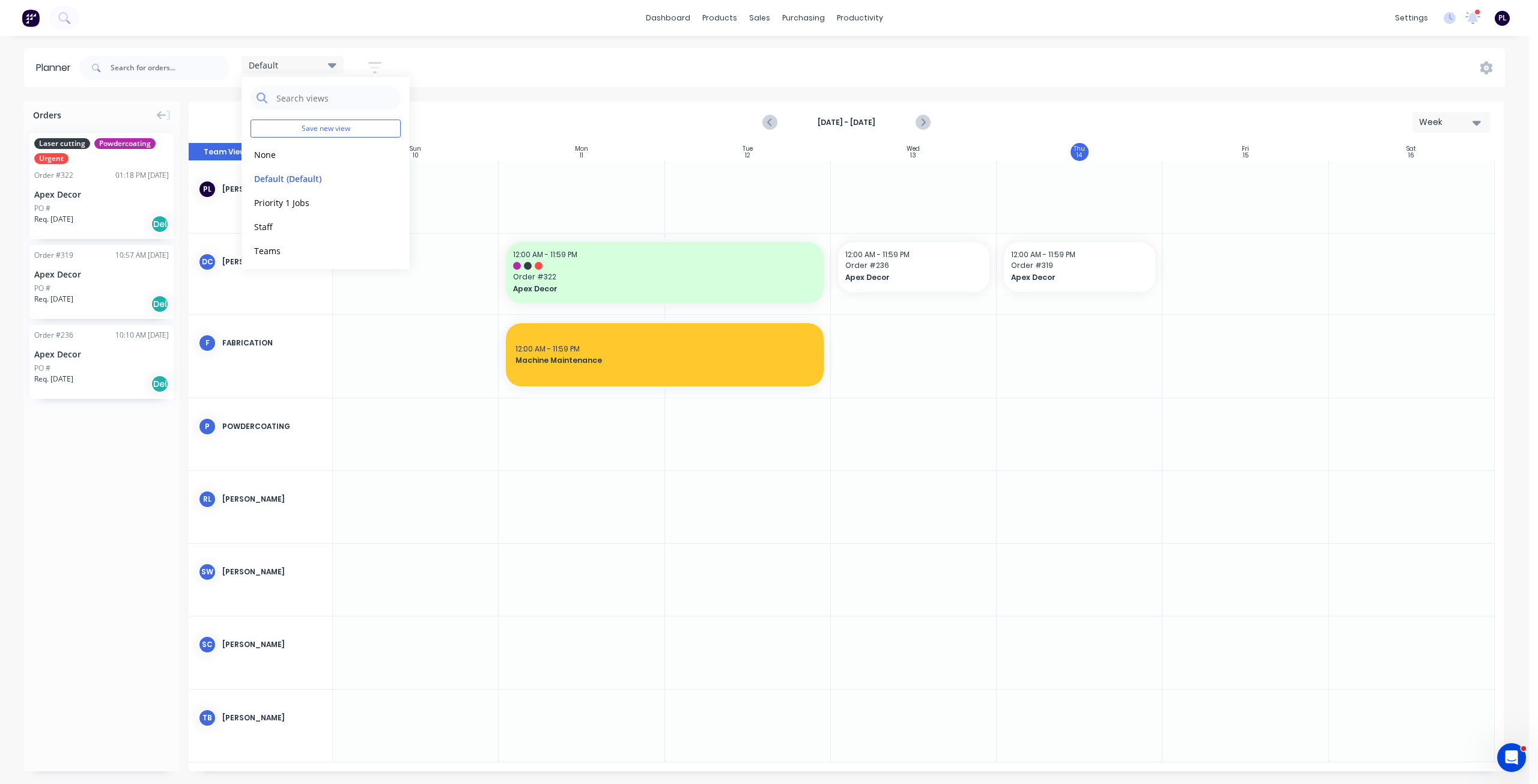
click at [457, 77] on div "Default Save new view None edit Default (Default) edit Priority 1 Jobs edit Sta…" at bounding box center [790, 67] width 1428 height 36
click at [87, 523] on div "Orders Laser cutting Powdercoating Urgent Order # 322 01:18 PM [DATE] Apex Deco…" at bounding box center [101, 436] width 156 height 670
click at [872, 87] on header "Planner Default Save new view None edit Default (Default) edit Priority 1 Jobs …" at bounding box center [764, 67] width 1481 height 39
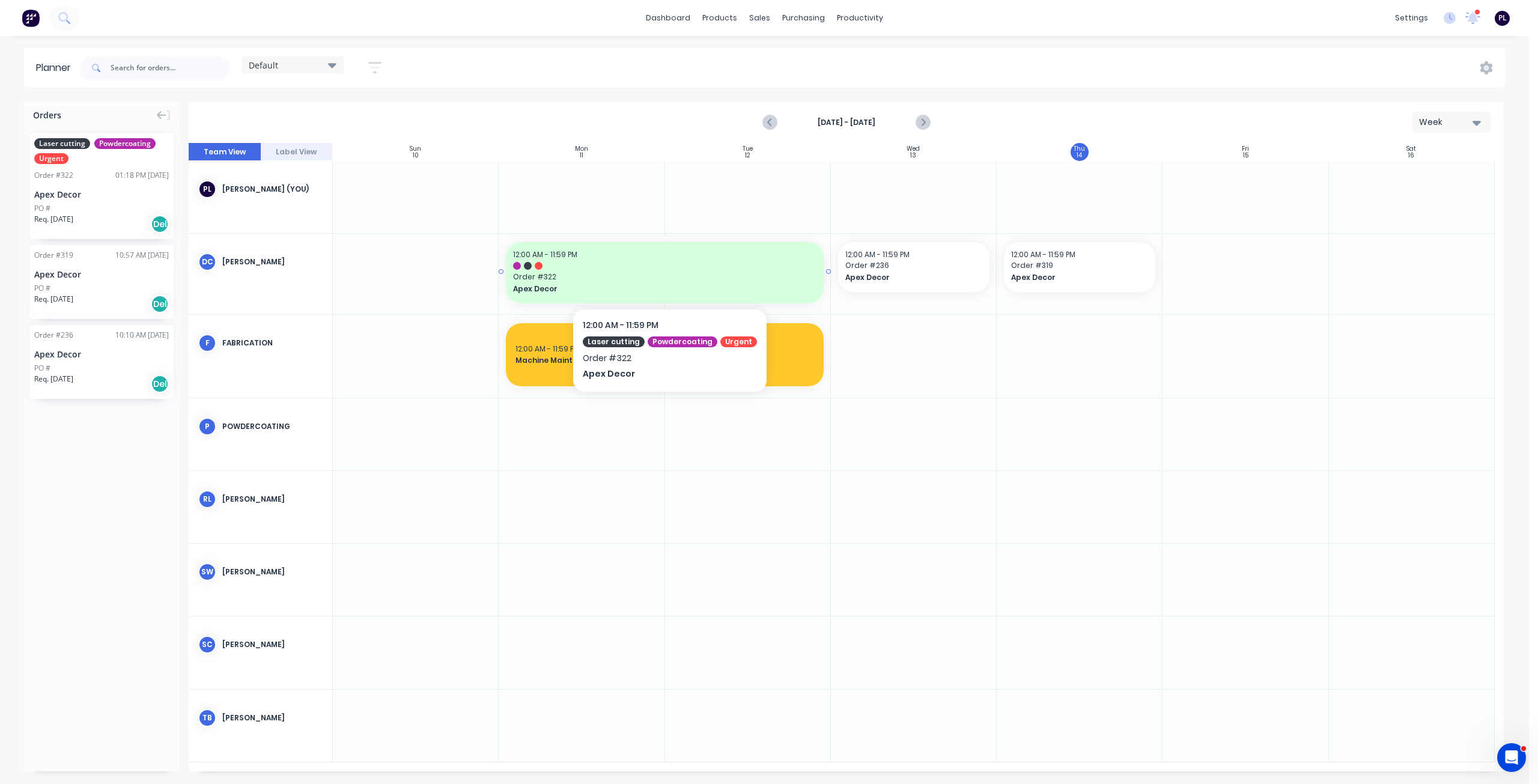
click at [677, 274] on span "Order # 322" at bounding box center [664, 277] width 303 height 11
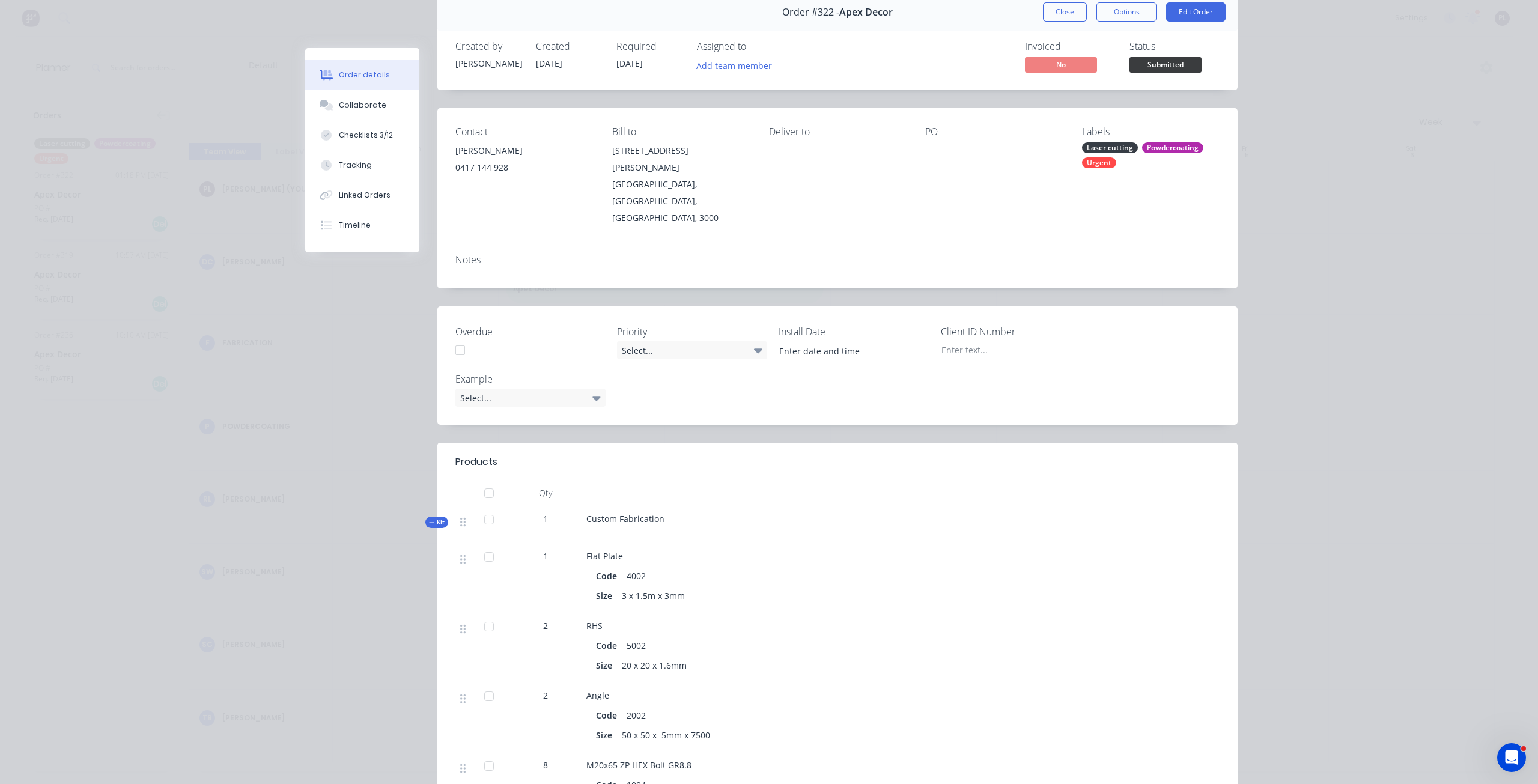
scroll to position [60, 0]
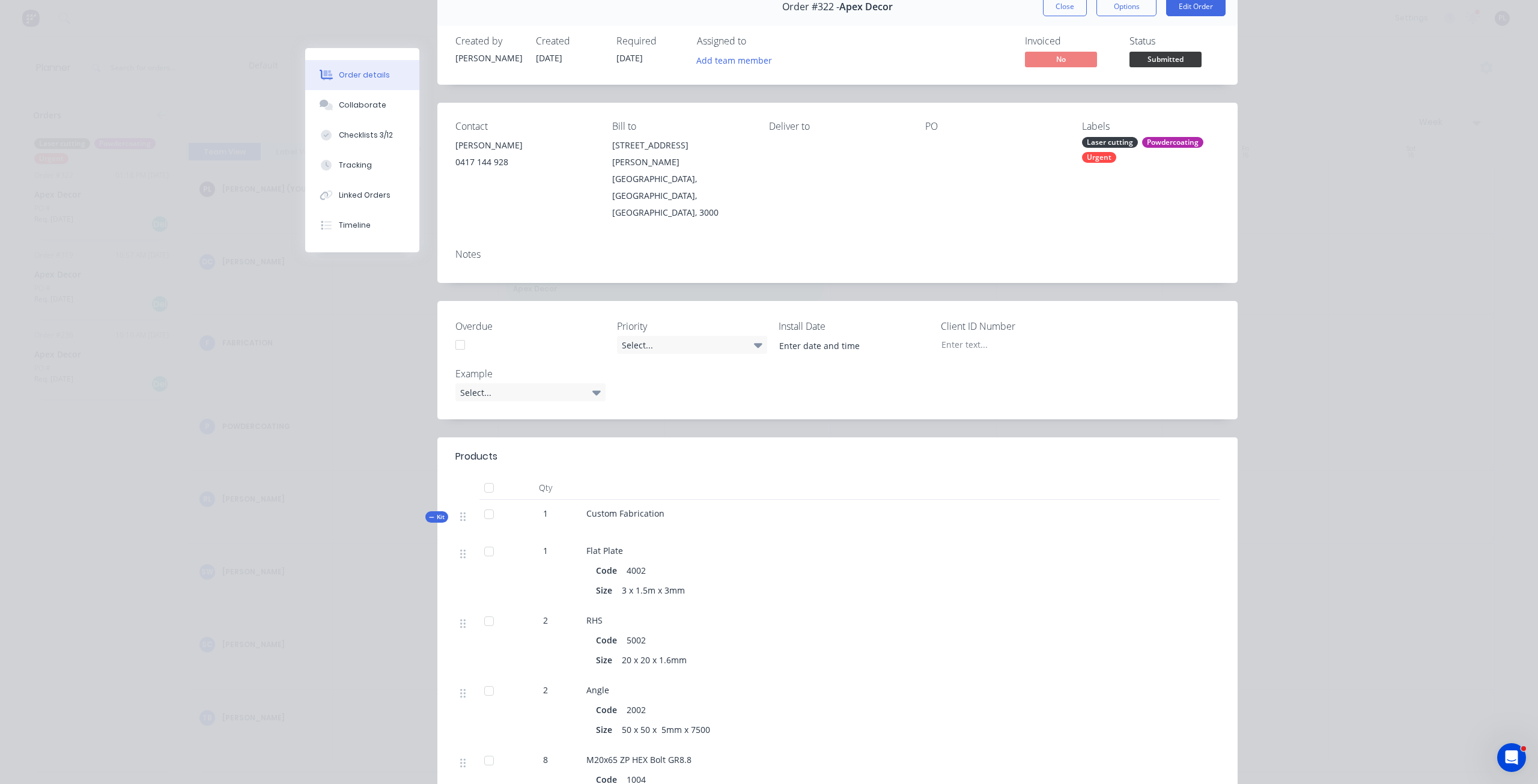
click at [480, 502] on div at bounding box center [489, 513] width 24 height 24
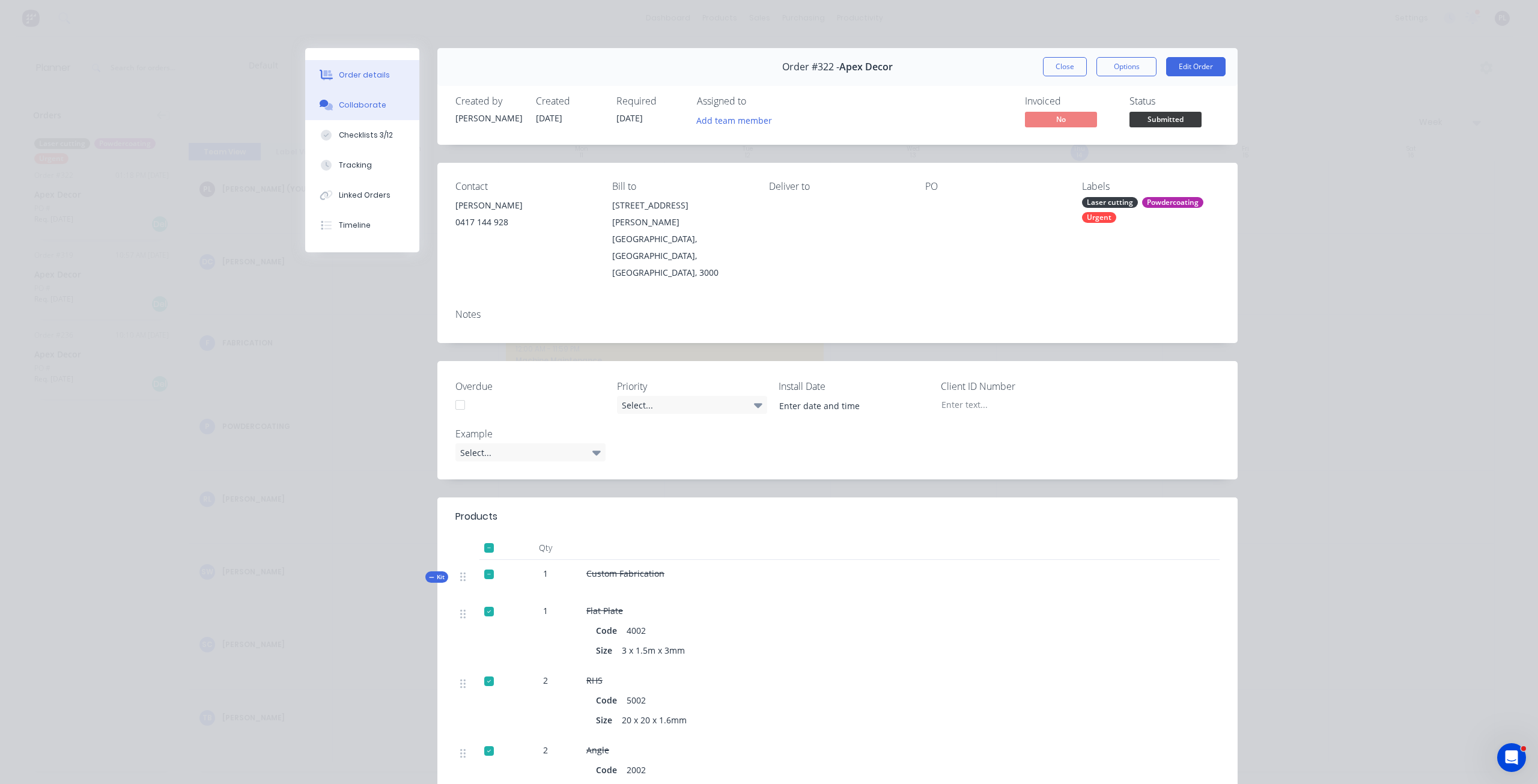
click at [367, 113] on button "Collaborate" at bounding box center [363, 105] width 114 height 30
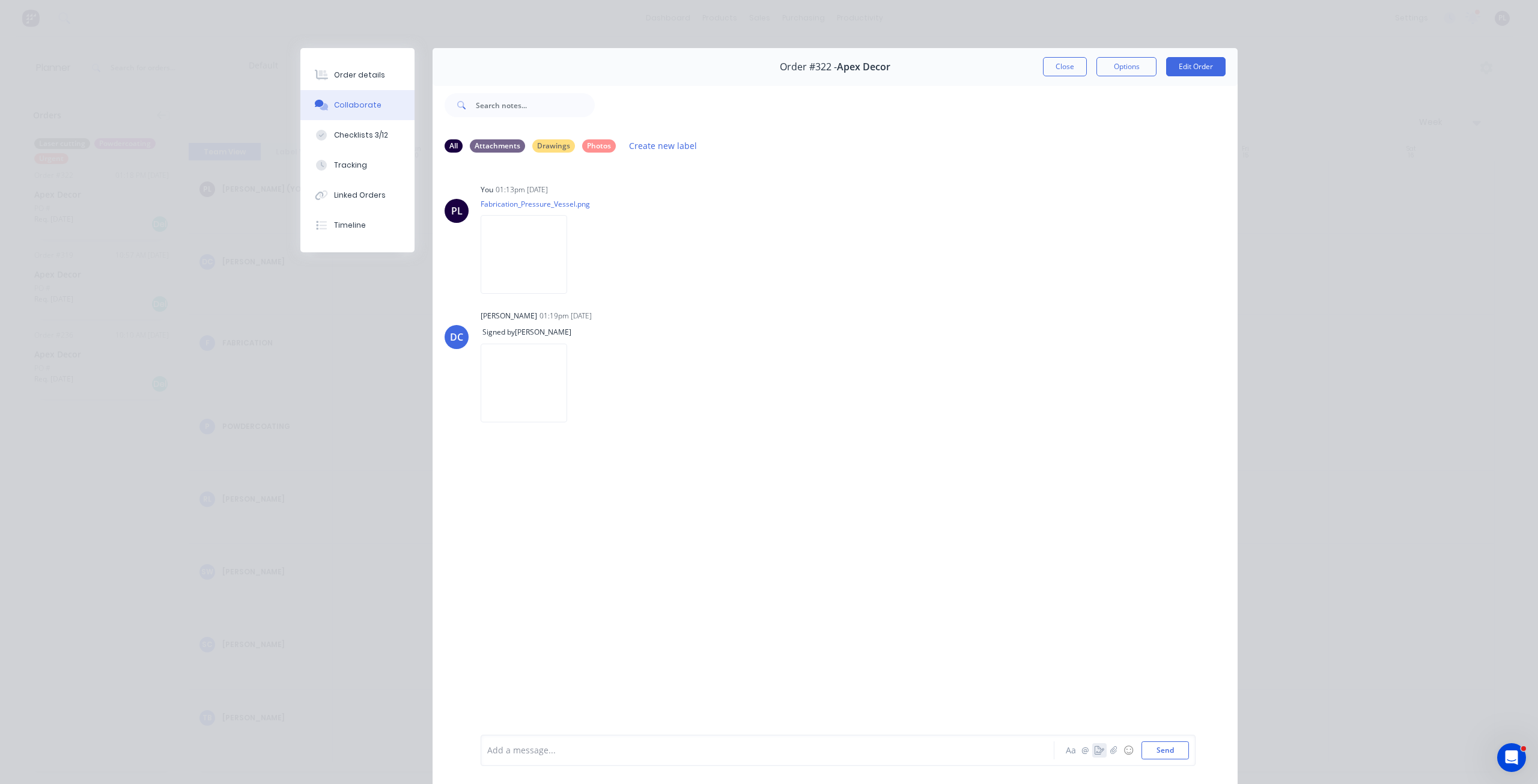
click at [1094, 748] on icon "button" at bounding box center [1099, 750] width 9 height 9
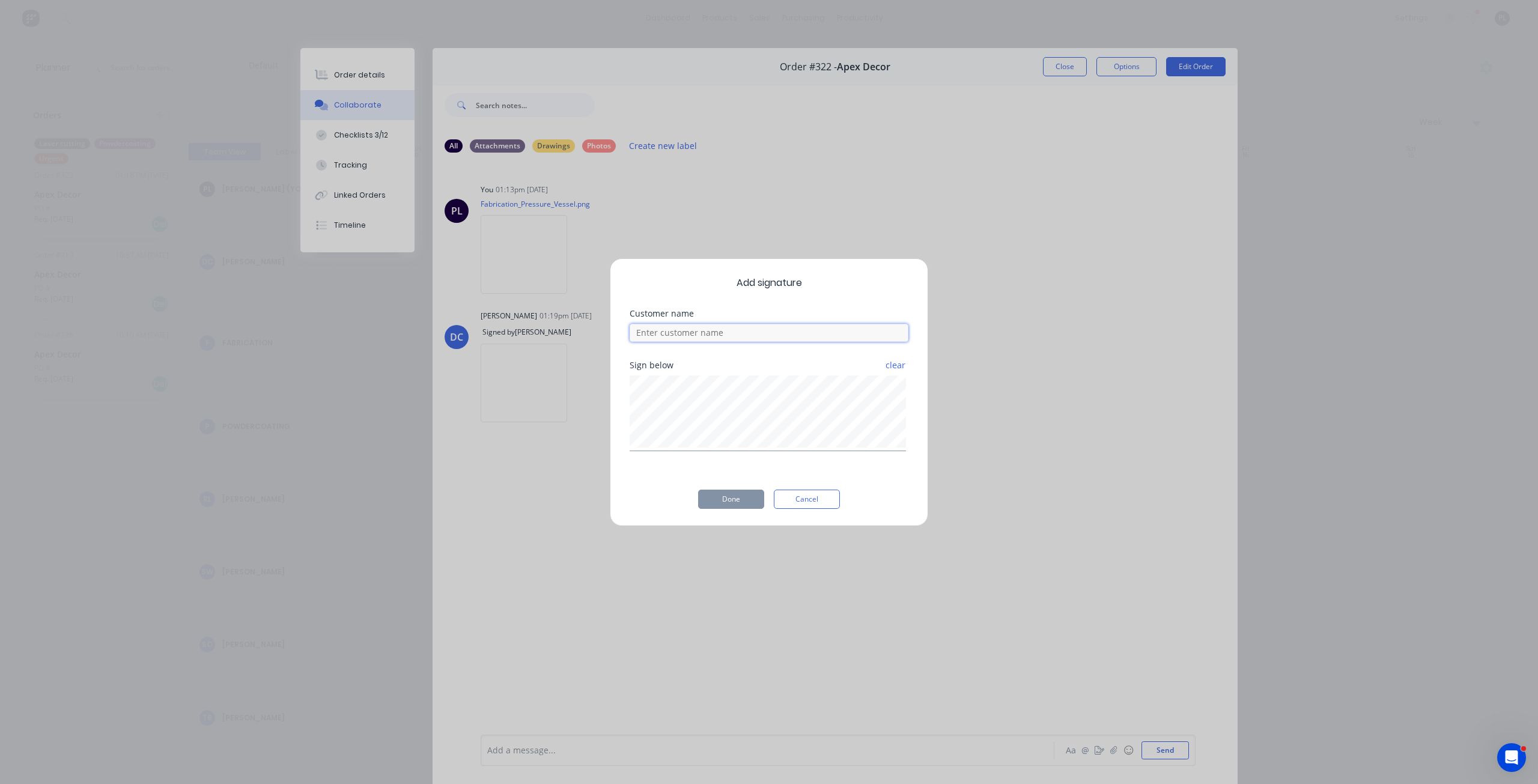
click at [785, 332] on input at bounding box center [769, 332] width 278 height 18
type input "[PERSON_NAME]"
click at [742, 499] on button "Done" at bounding box center [731, 499] width 66 height 19
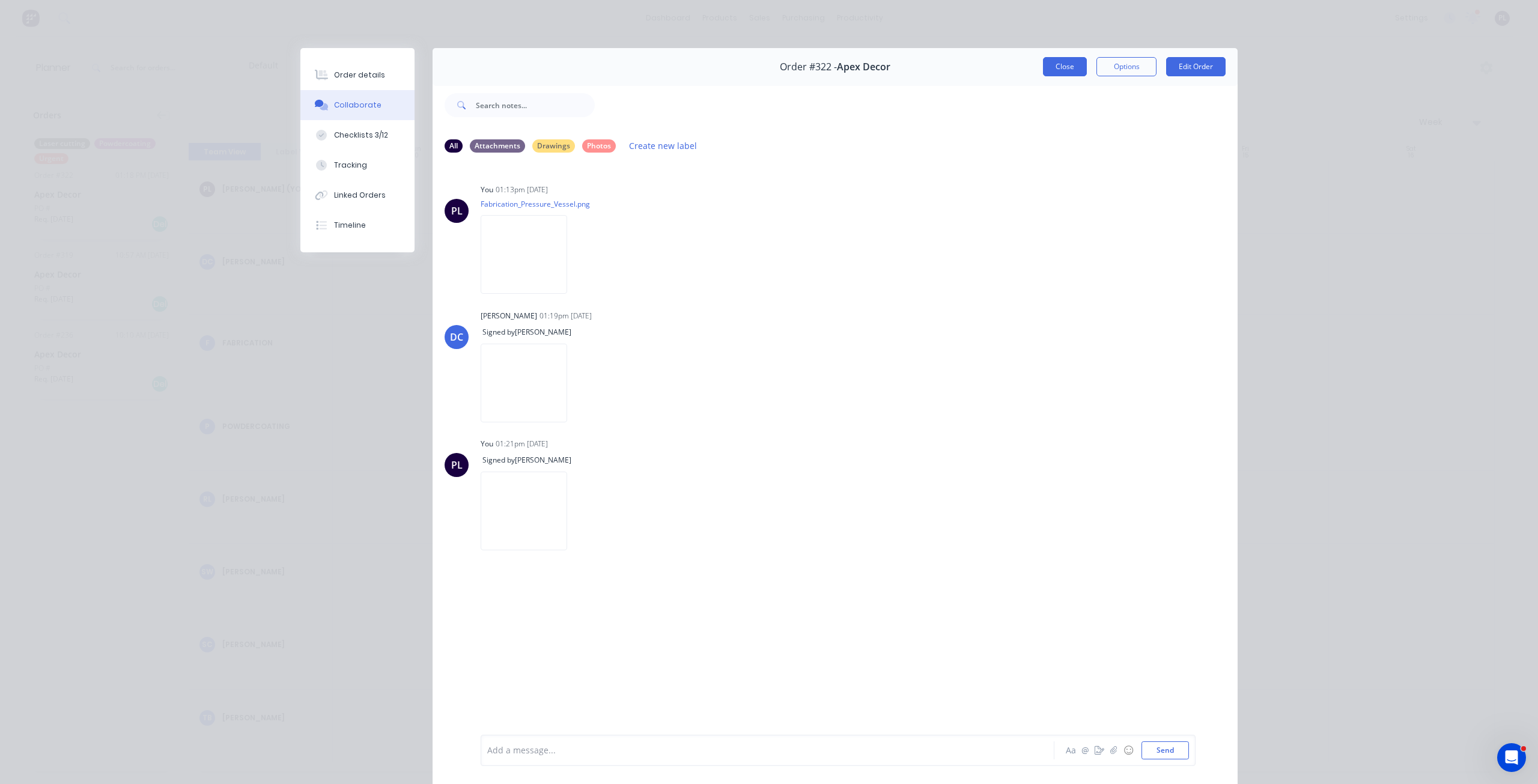
click at [1059, 64] on button "Close" at bounding box center [1065, 66] width 44 height 19
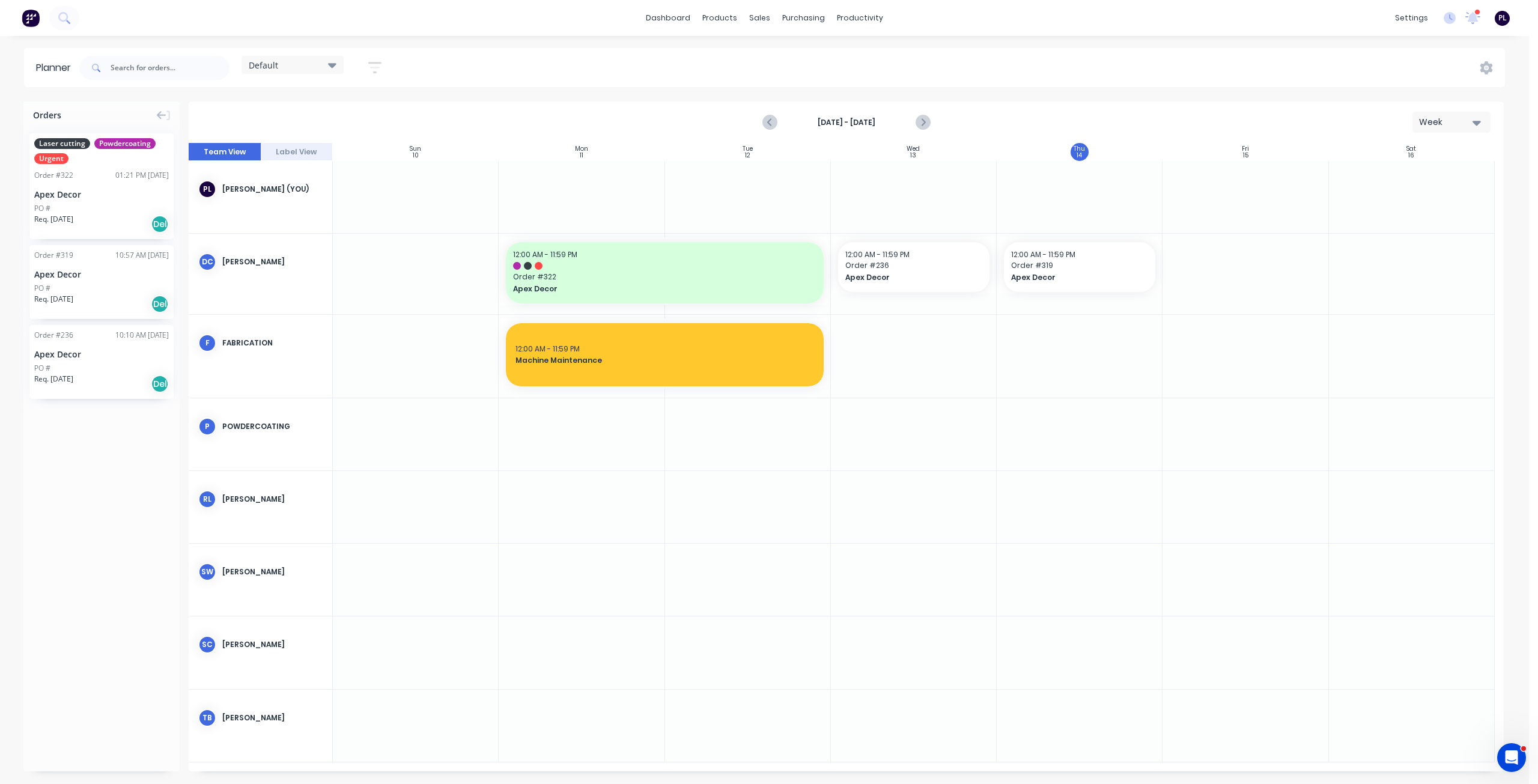
click at [998, 53] on div "Default Save new view None edit Default (Default) edit Priority 1 Jobs edit Sta…" at bounding box center [790, 67] width 1428 height 36
click at [799, 60] on div "Sales Orders" at bounding box center [804, 58] width 49 height 11
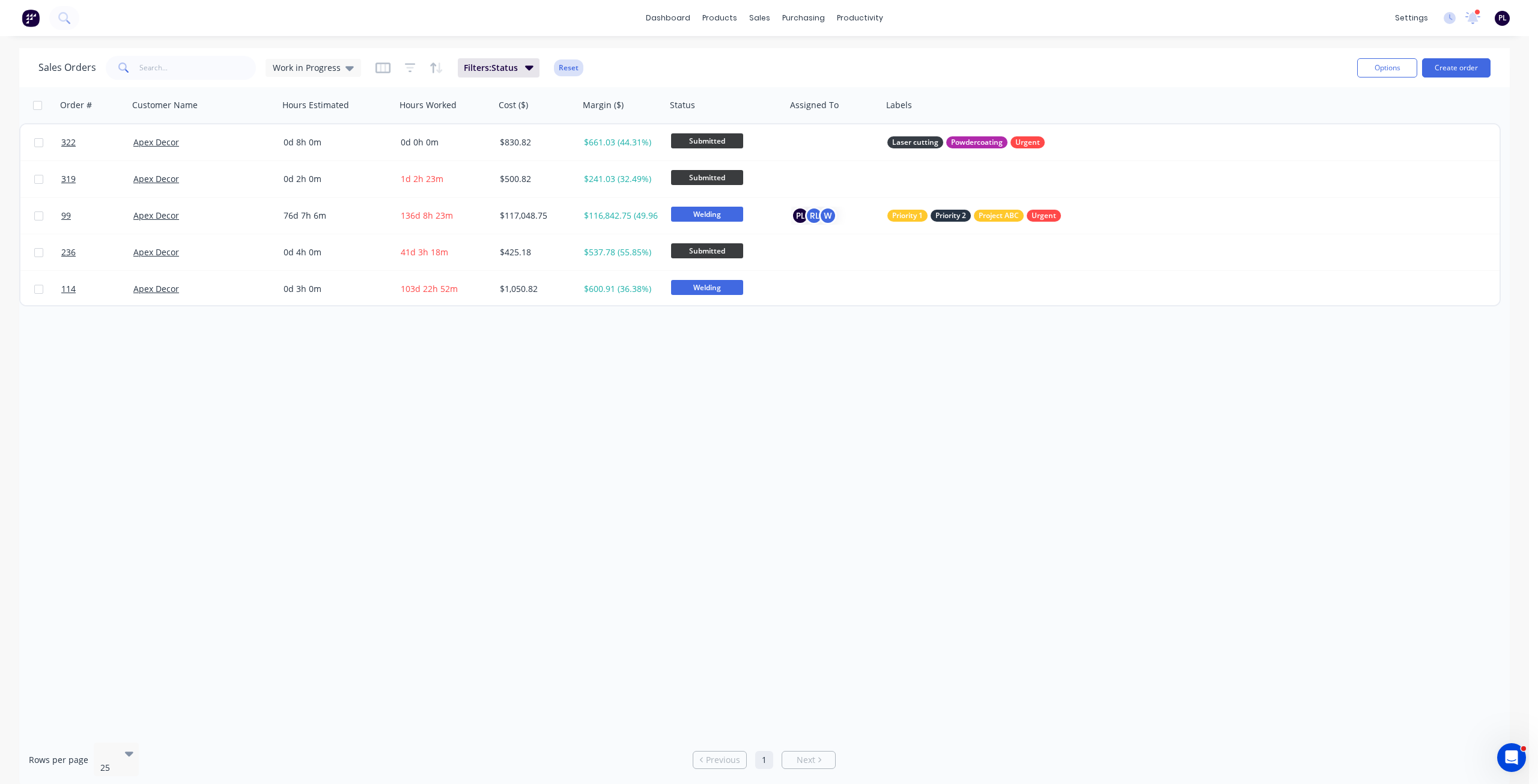
click at [565, 66] on button "Reset" at bounding box center [568, 68] width 29 height 17
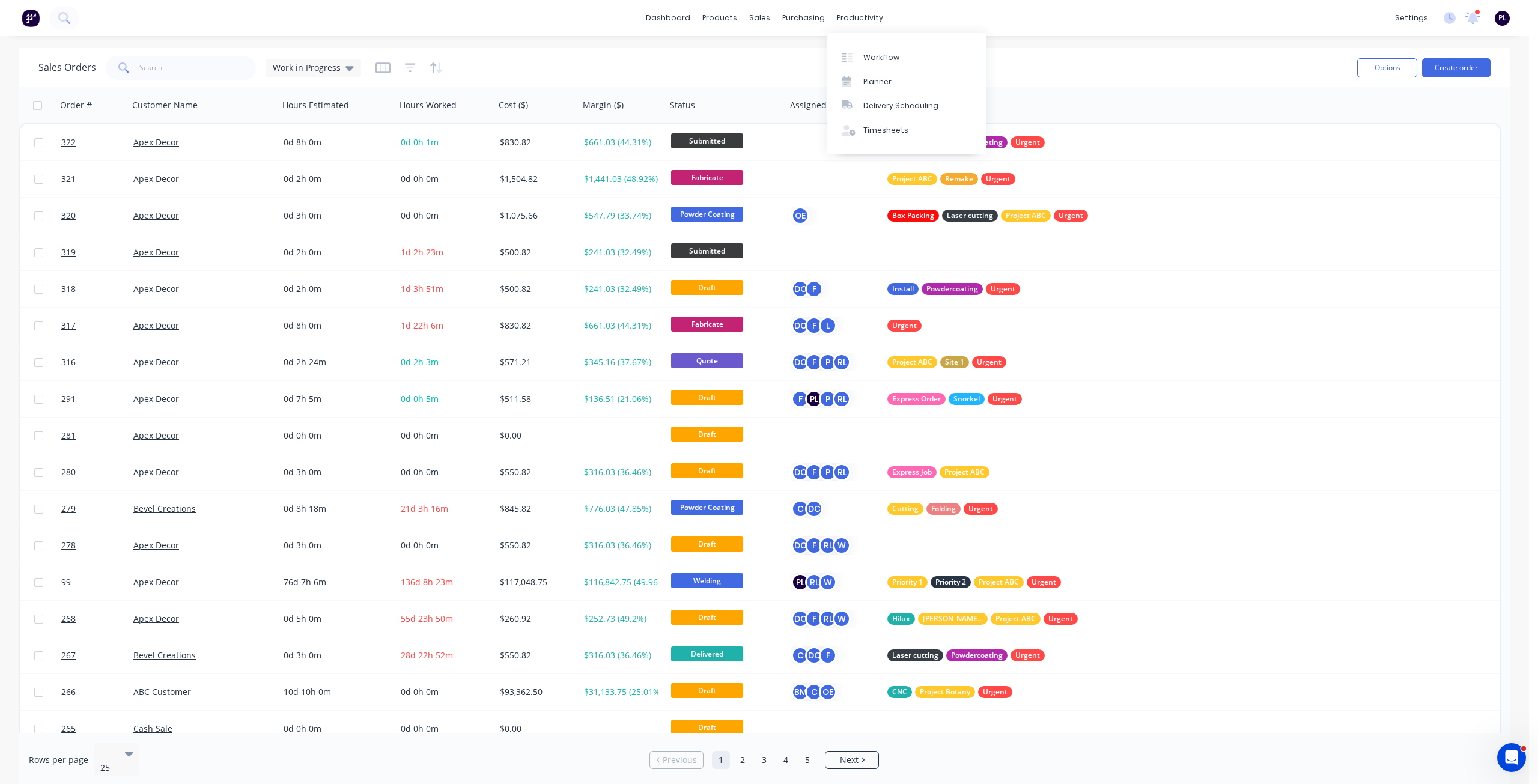
click at [754, 71] on div "Sales Orders Work in Progress" at bounding box center [693, 67] width 1309 height 29
click at [341, 86] on div "Sales Orders Work in Progress Options Create order" at bounding box center [764, 67] width 1490 height 39
click at [322, 76] on div "Work in Progress" at bounding box center [313, 67] width 96 height 18
click at [324, 174] on button "None" at bounding box center [337, 170] width 137 height 14
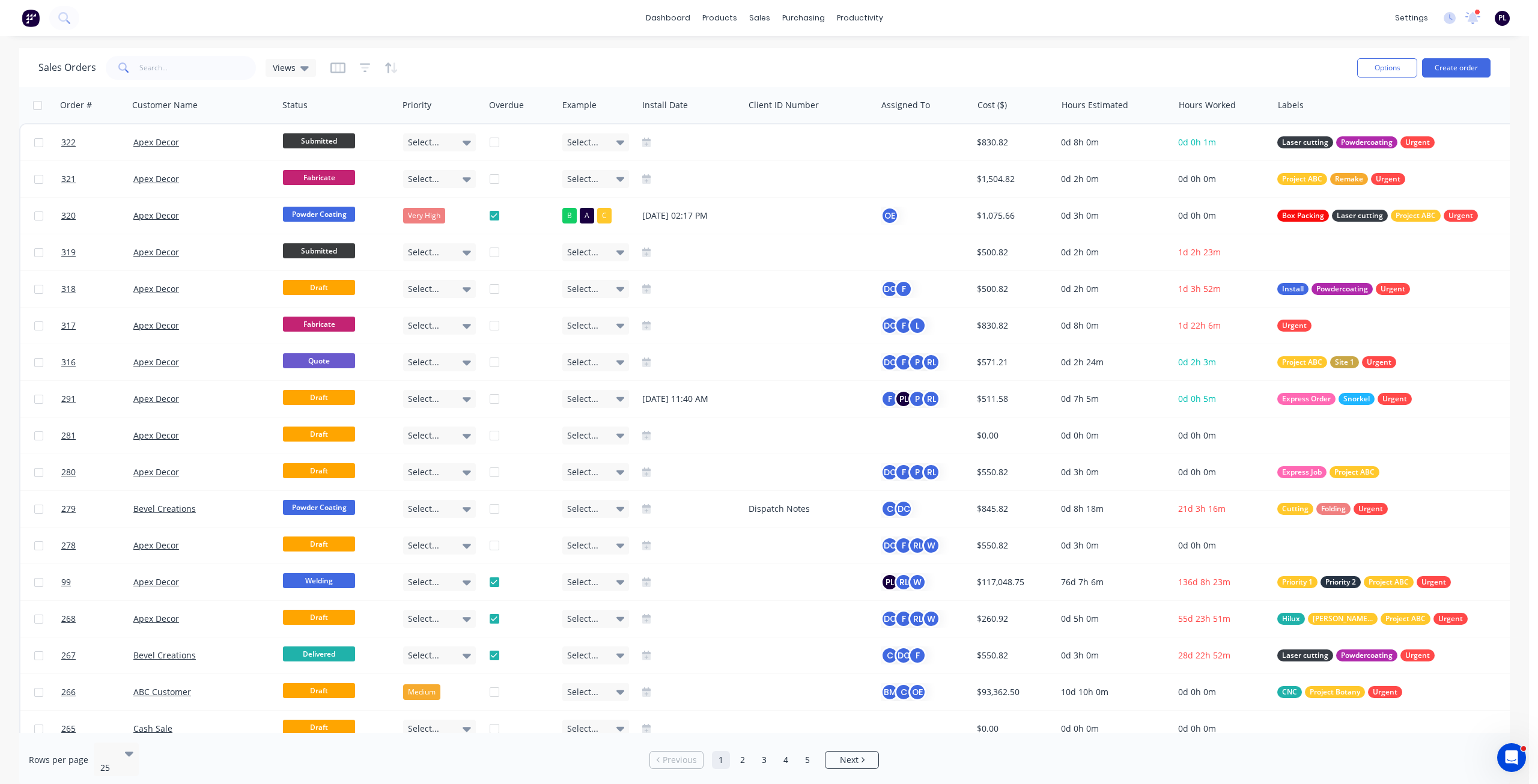
click at [527, 69] on div "Sales Orders Views" at bounding box center [693, 67] width 1309 height 29
click at [340, 71] on icon "button" at bounding box center [337, 68] width 15 height 12
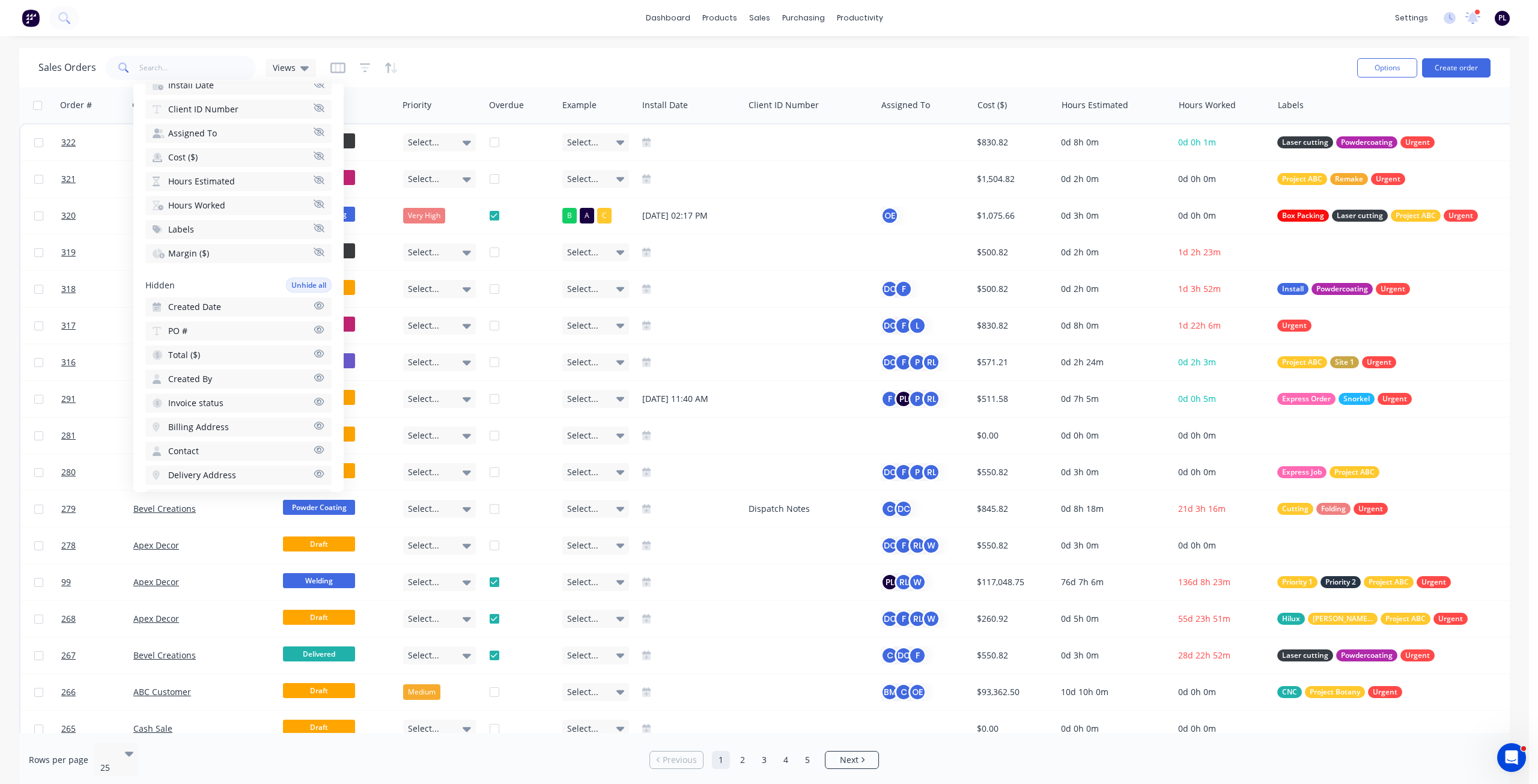
scroll to position [60, 0]
click at [262, 292] on button "Client ID Number" at bounding box center [238, 295] width 186 height 19
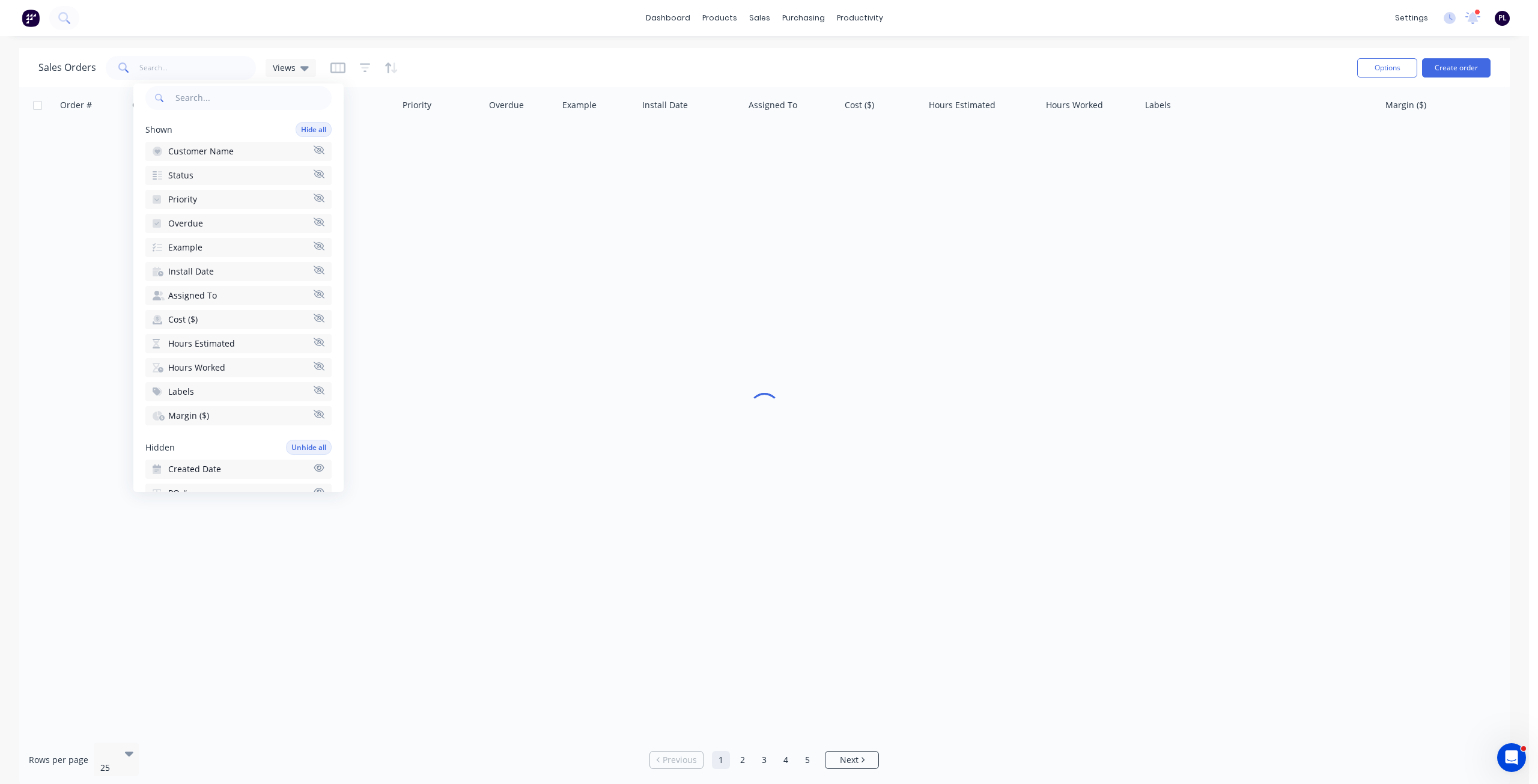
click at [249, 292] on button "Assigned To" at bounding box center [238, 295] width 186 height 19
click at [243, 276] on button "Install Date" at bounding box center [238, 271] width 186 height 19
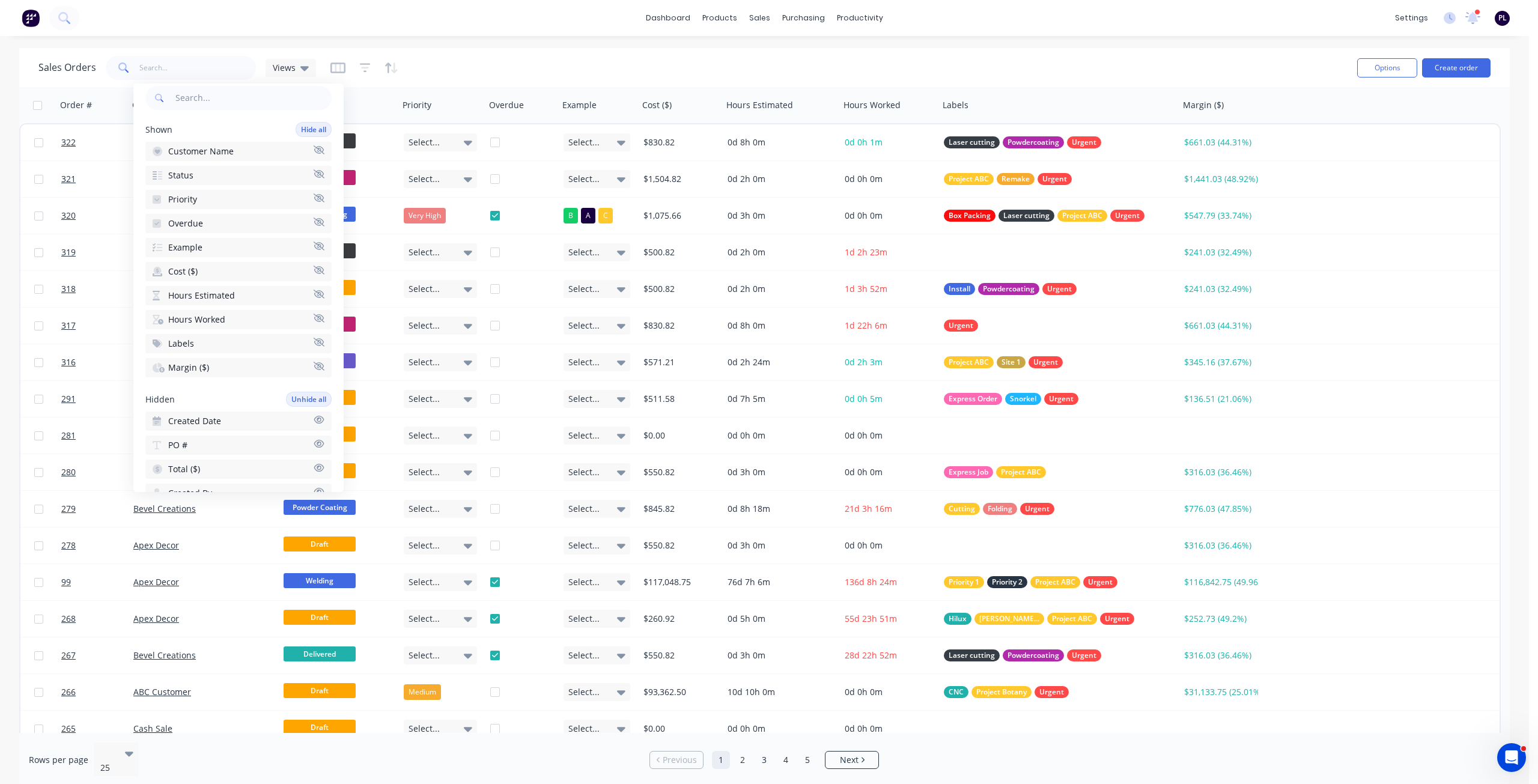
click at [239, 270] on button "Cost ($)" at bounding box center [238, 271] width 186 height 19
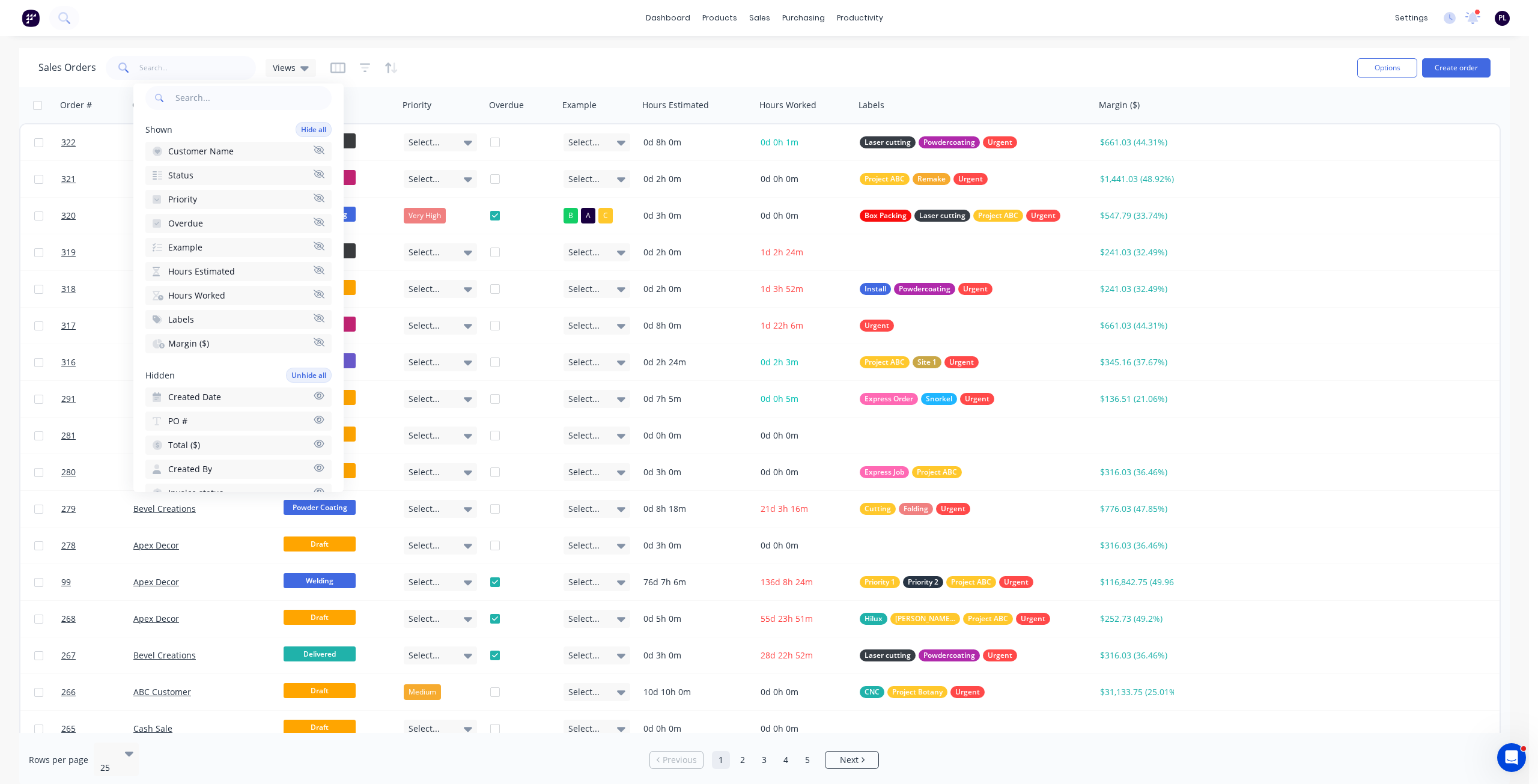
click at [431, 73] on div "Sales Orders Views" at bounding box center [693, 67] width 1309 height 29
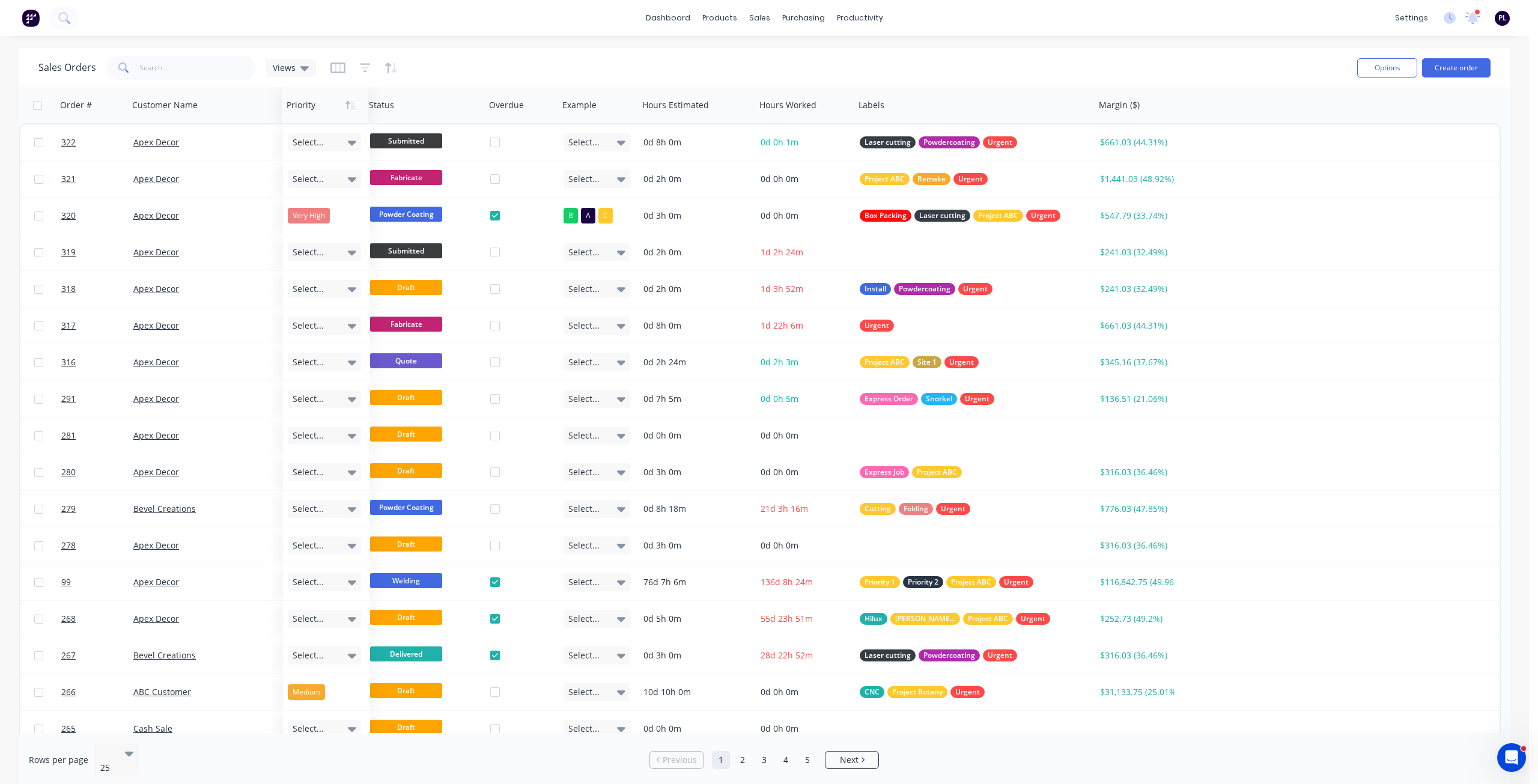
drag, startPoint x: 435, startPoint y: 104, endPoint x: 319, endPoint y: 106, distance: 116.0
click at [319, 106] on div at bounding box center [323, 104] width 73 height 24
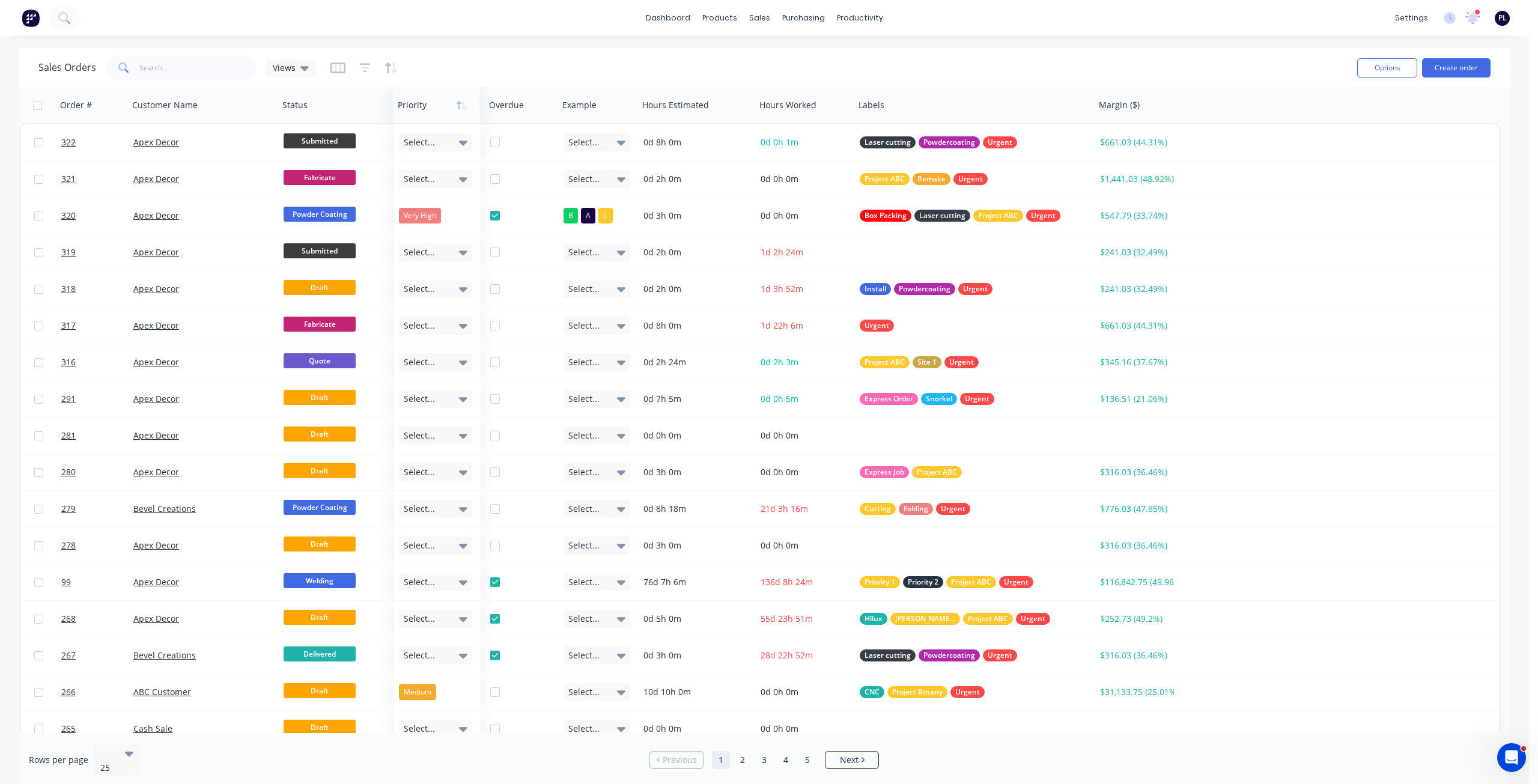
drag, startPoint x: 317, startPoint y: 111, endPoint x: 427, endPoint y: 106, distance: 110.1
click at [443, 73] on div "Sales Orders Views" at bounding box center [693, 67] width 1309 height 29
click at [331, 67] on icon "button" at bounding box center [337, 68] width 15 height 12
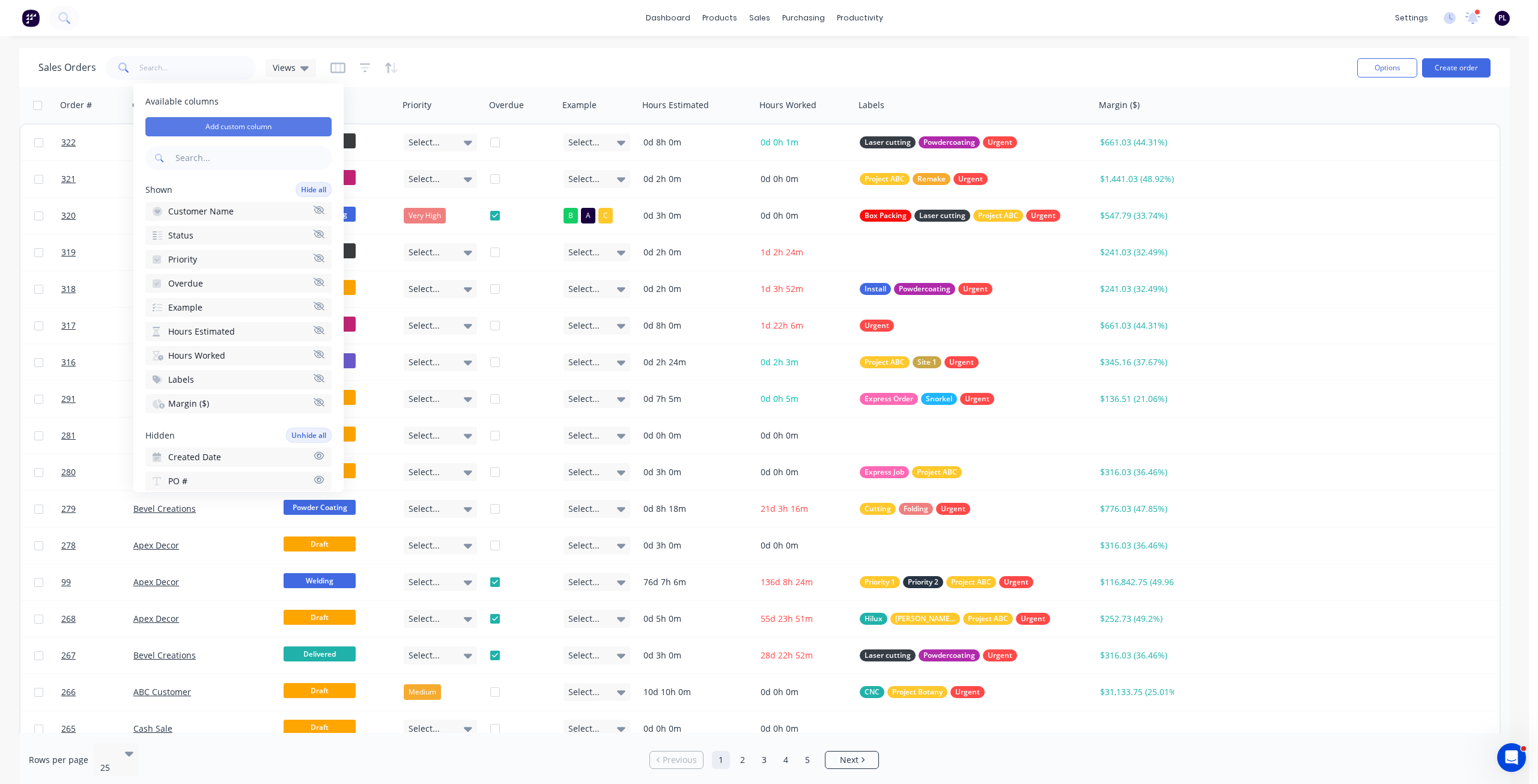
click at [247, 124] on button "Add custom column" at bounding box center [238, 126] width 186 height 19
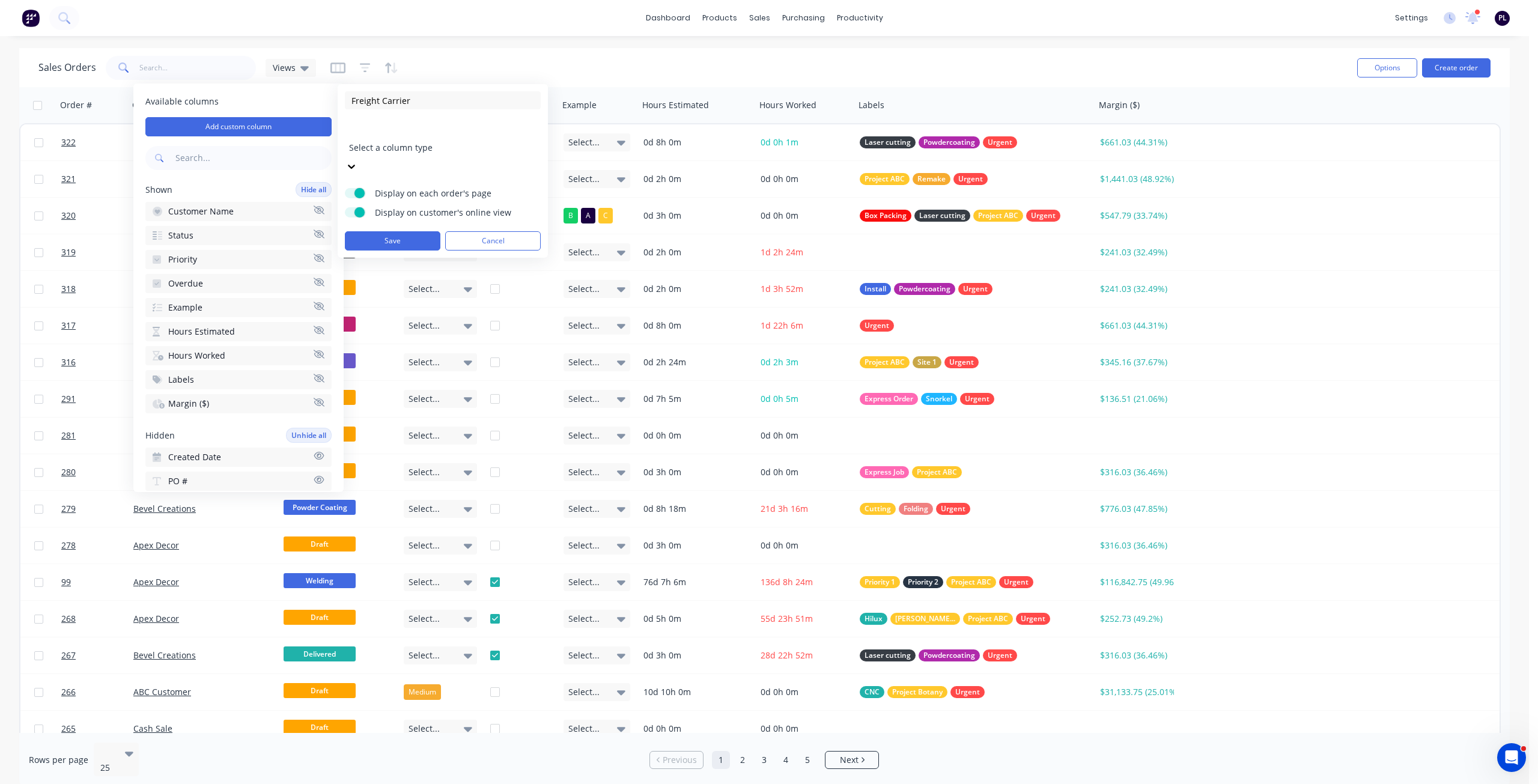
type input "Freight Carrier"
click at [418, 130] on div at bounding box center [435, 131] width 173 height 15
click at [414, 246] on input at bounding box center [442, 254] width 196 height 18
type input "Carrier 1"
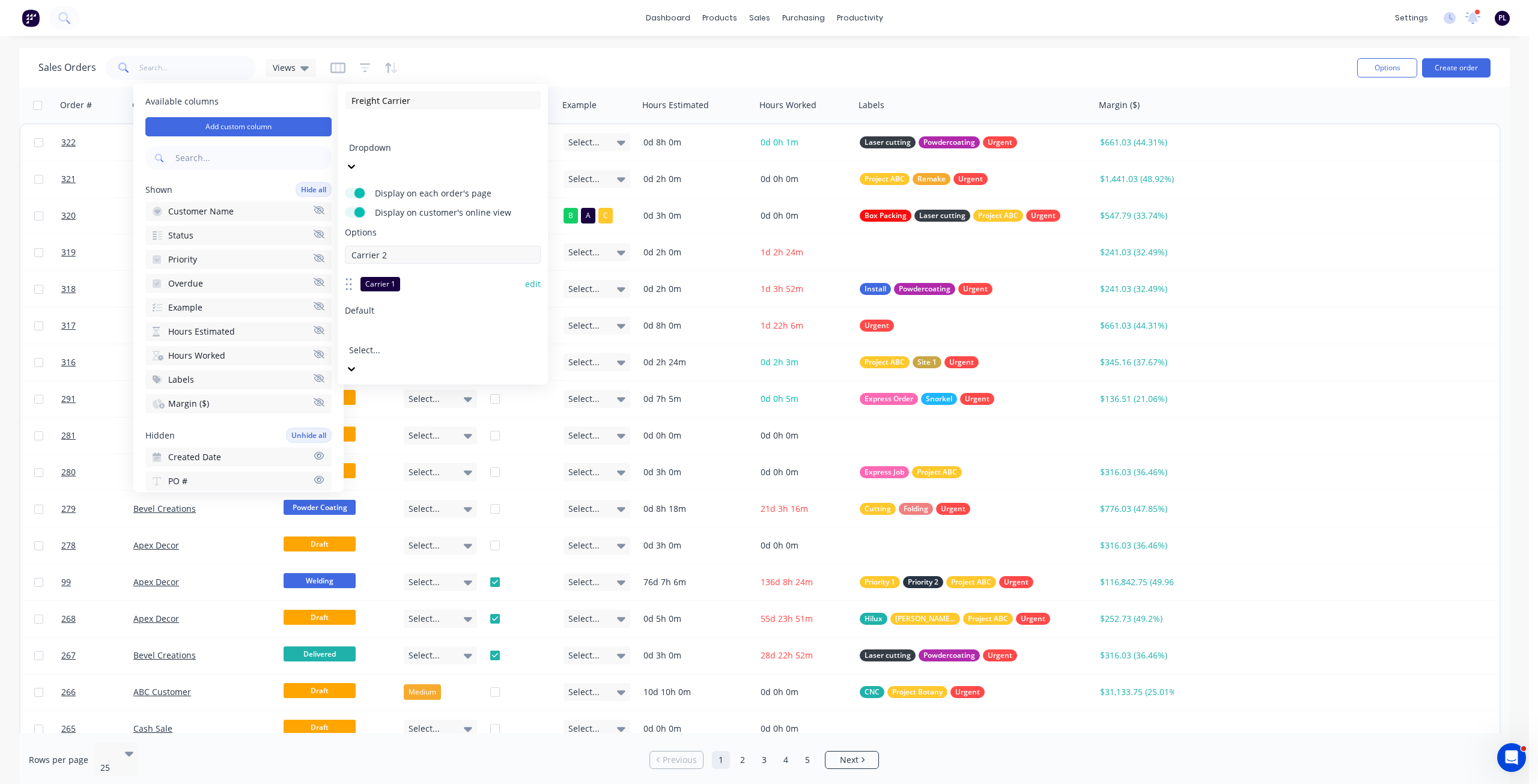
type input "Carrier 2"
type input "Carrier 3"
click at [414, 423] on button "Save" at bounding box center [393, 432] width 96 height 19
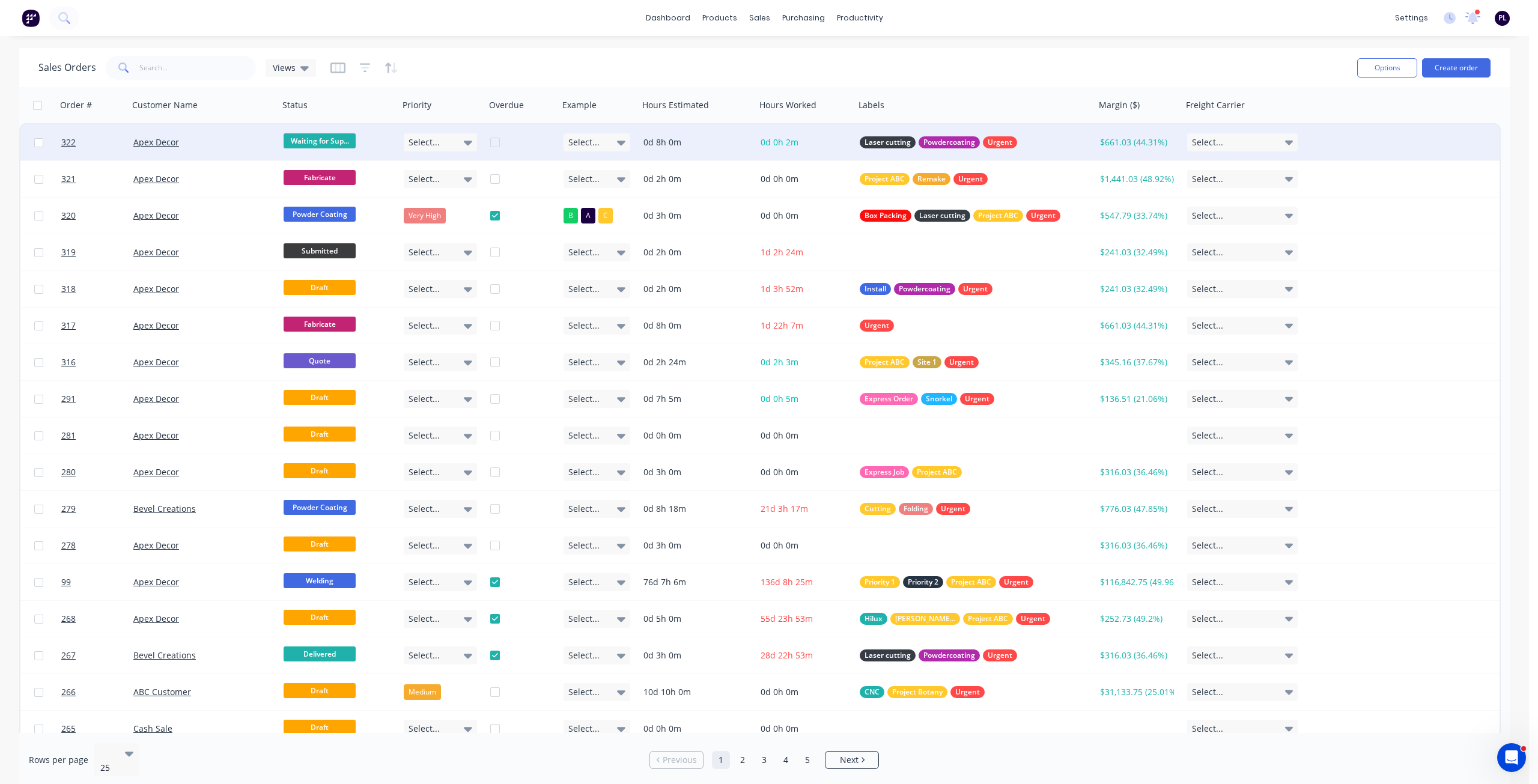
click at [1261, 141] on div "Select..." at bounding box center [1242, 141] width 111 height 18
click at [1245, 206] on button "Carrier 1" at bounding box center [1246, 206] width 120 height 24
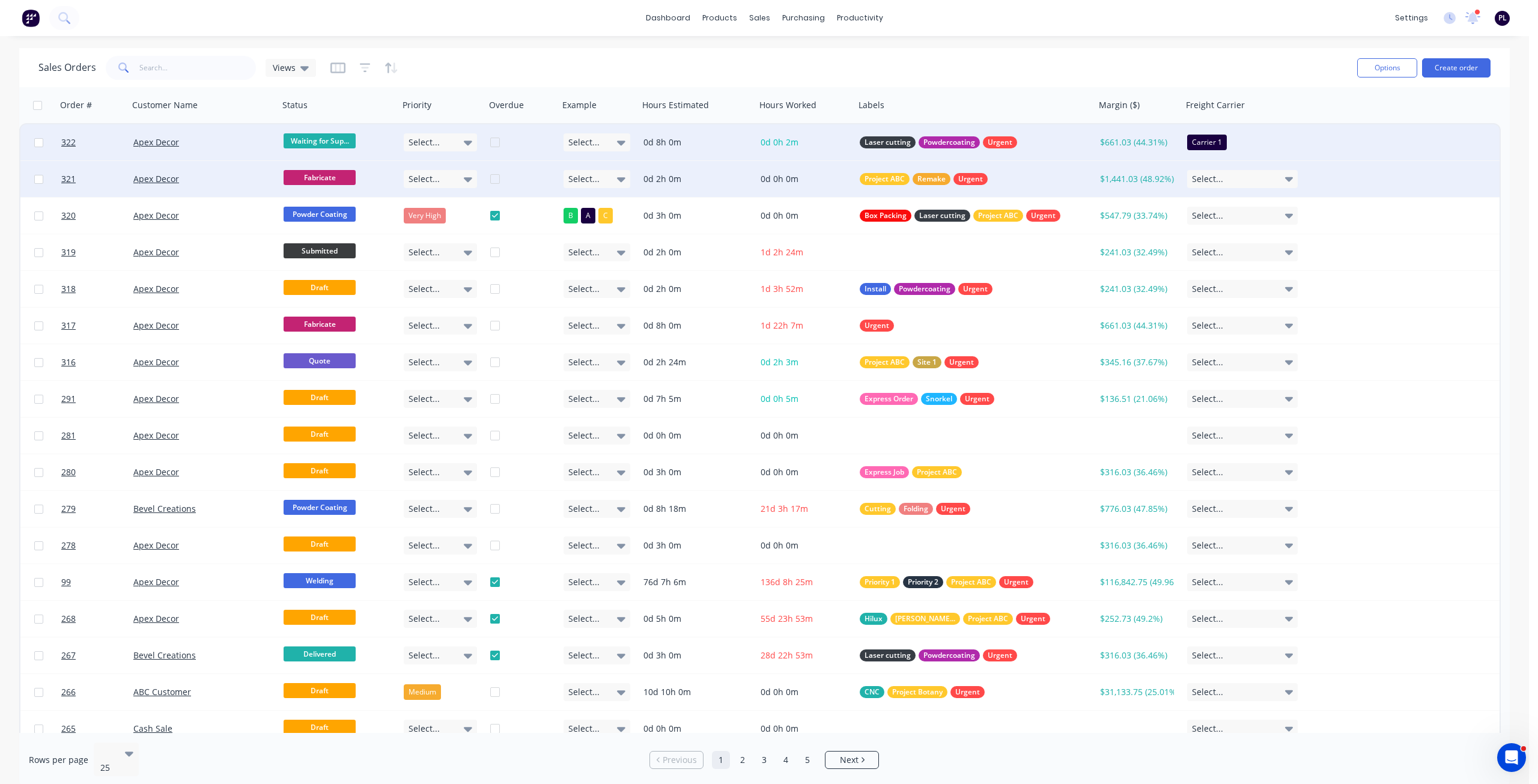
click at [1235, 178] on div "Select..." at bounding box center [1242, 179] width 111 height 18
click at [1233, 264] on button "Carrier 2" at bounding box center [1246, 267] width 120 height 24
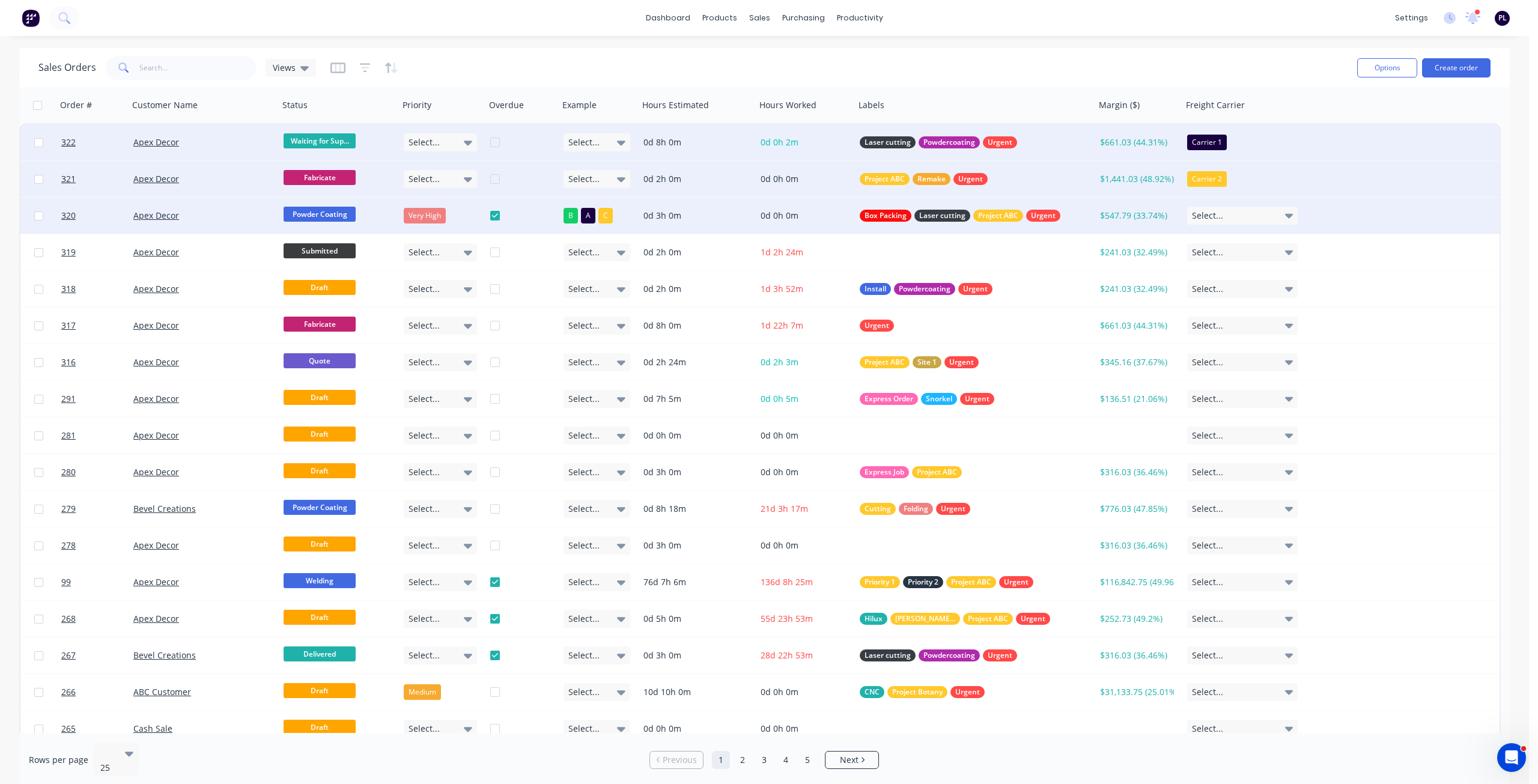
click at [1229, 216] on div "Select..." at bounding box center [1242, 215] width 111 height 18
click at [1231, 330] on div "Carrier 3" at bounding box center [1212, 329] width 39 height 17
click at [1086, 77] on div "Sales Orders Views" at bounding box center [693, 67] width 1309 height 29
click at [935, 49] on div "Sales Orders Views Options Create order" at bounding box center [764, 67] width 1490 height 39
click at [883, 70] on div "Sales Orders Views" at bounding box center [693, 67] width 1309 height 29
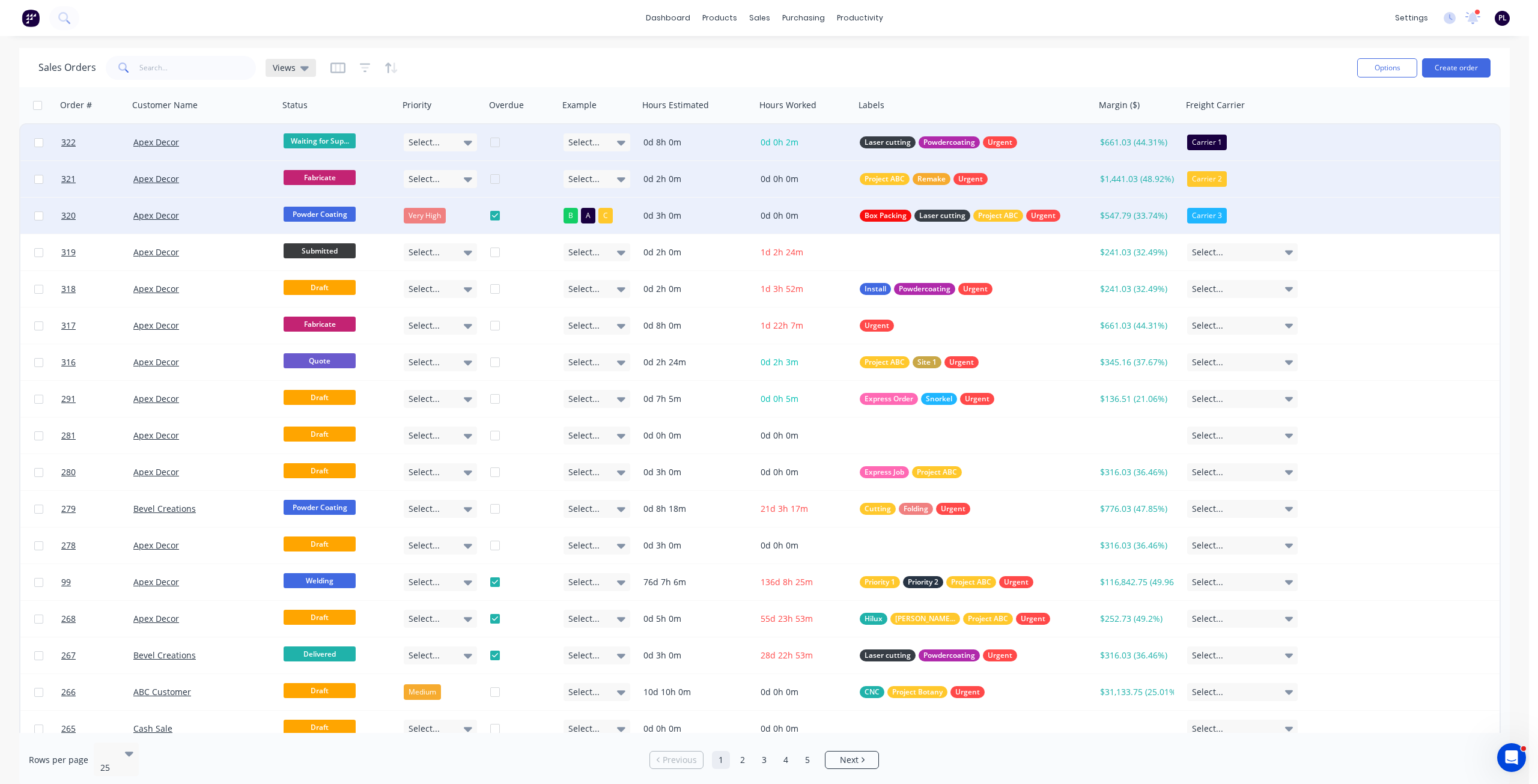
click at [302, 68] on icon at bounding box center [304, 68] width 9 height 5
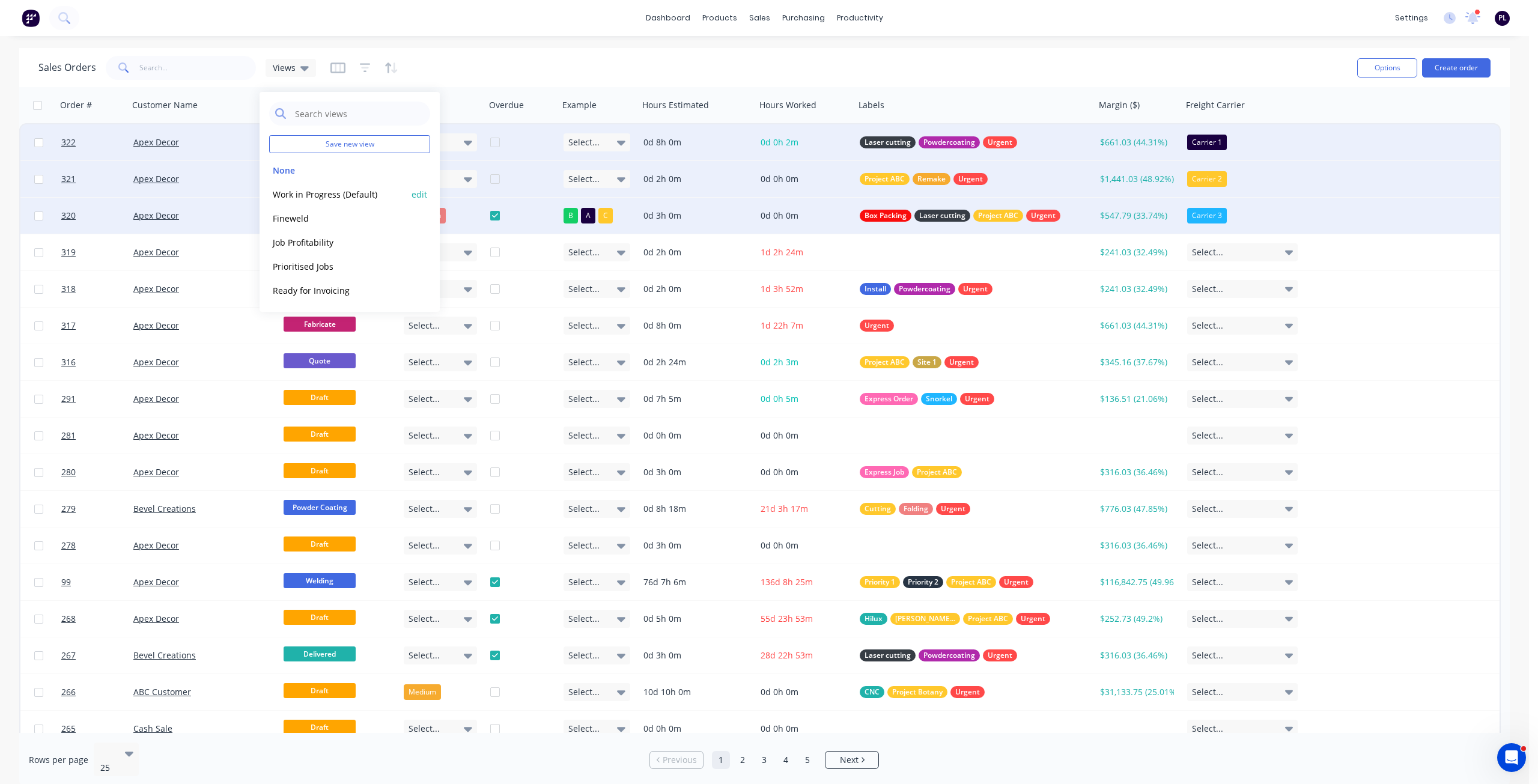
click at [335, 198] on button "Work in Progress (Default)" at bounding box center [337, 194] width 137 height 14
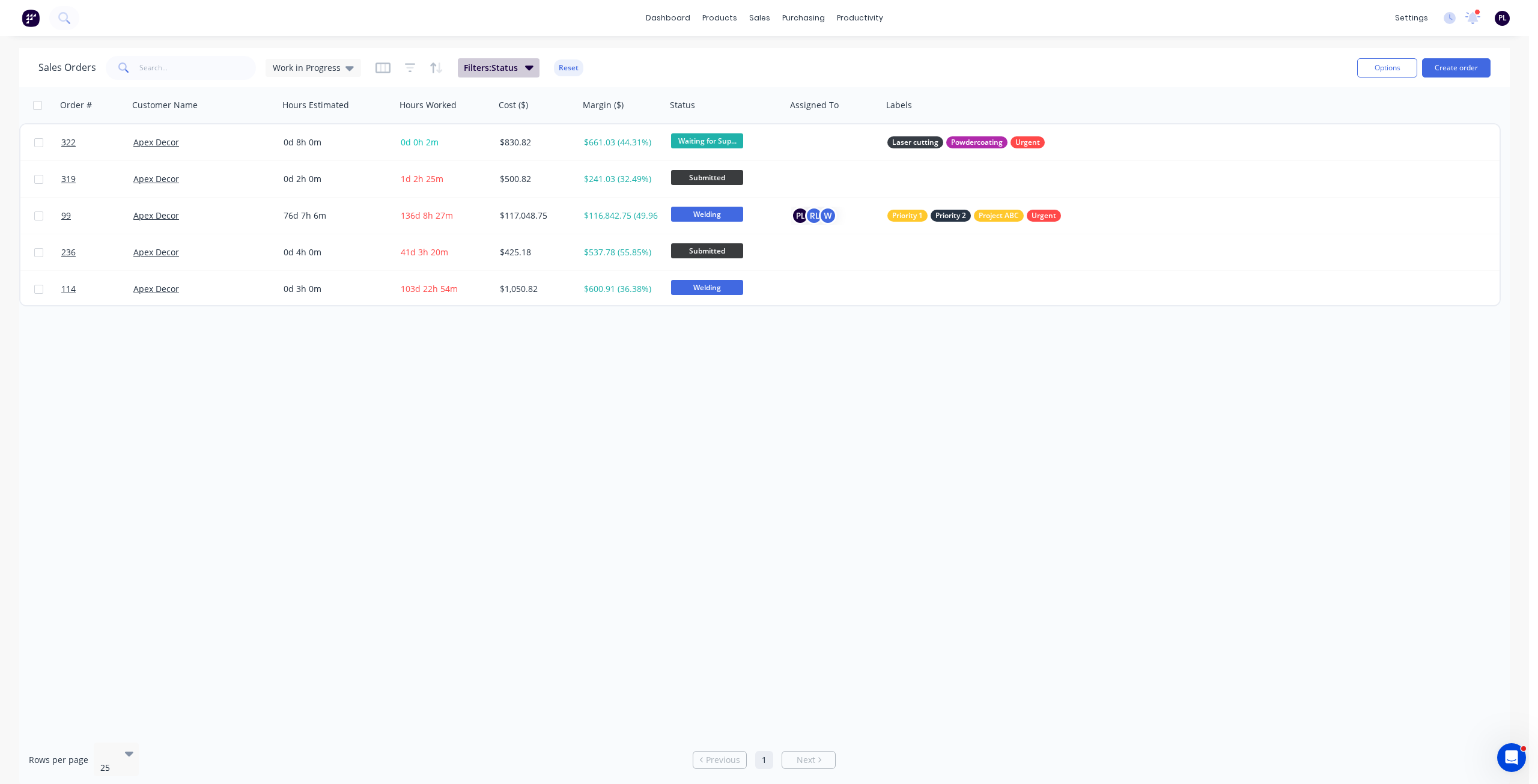
click at [529, 68] on icon "button" at bounding box center [529, 68] width 9 height 5
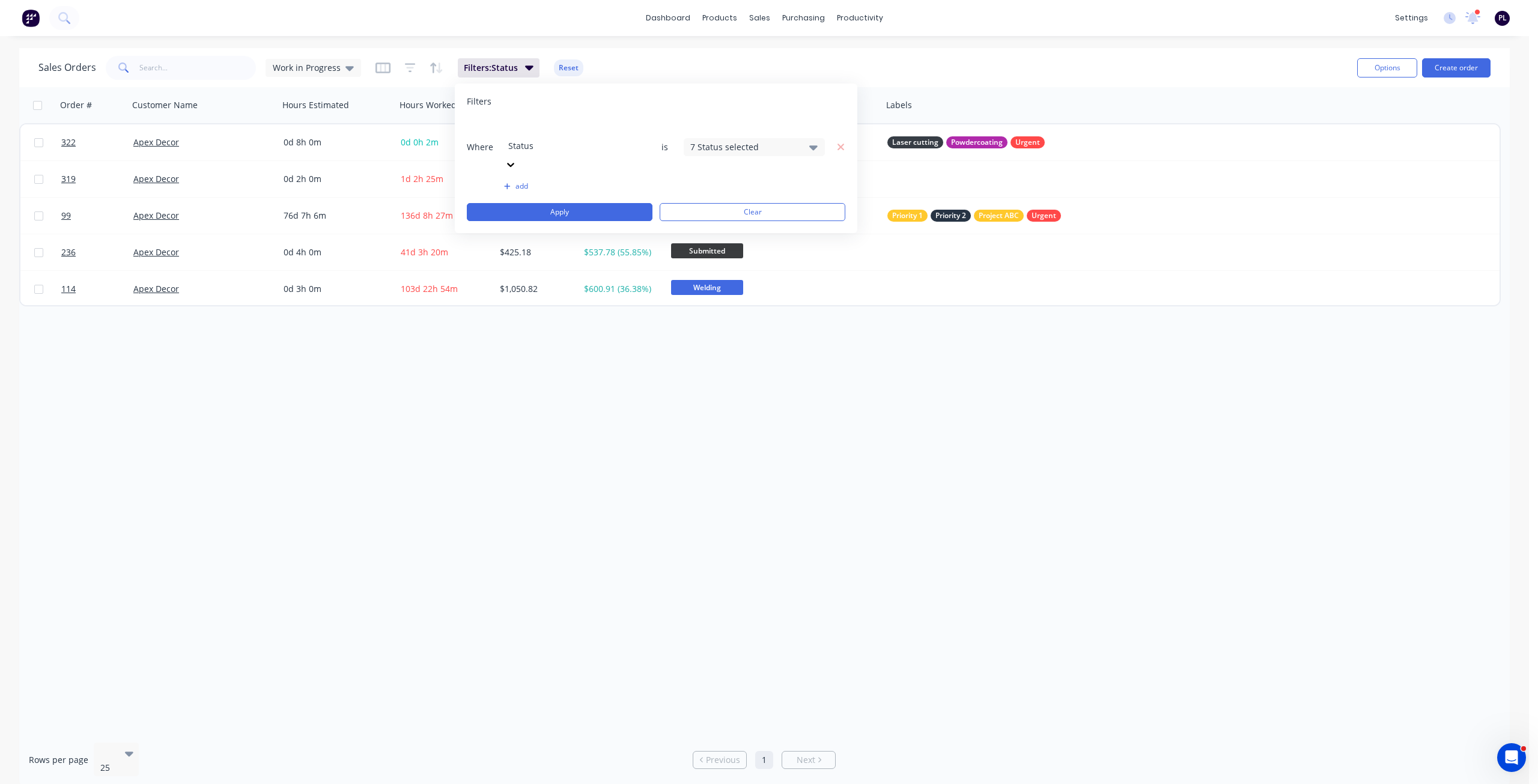
click at [731, 141] on div "7 Status selected" at bounding box center [745, 147] width 109 height 12
click at [663, 182] on div "add" at bounding box center [656, 186] width 378 height 9
click at [687, 203] on button "Clear" at bounding box center [752, 212] width 186 height 18
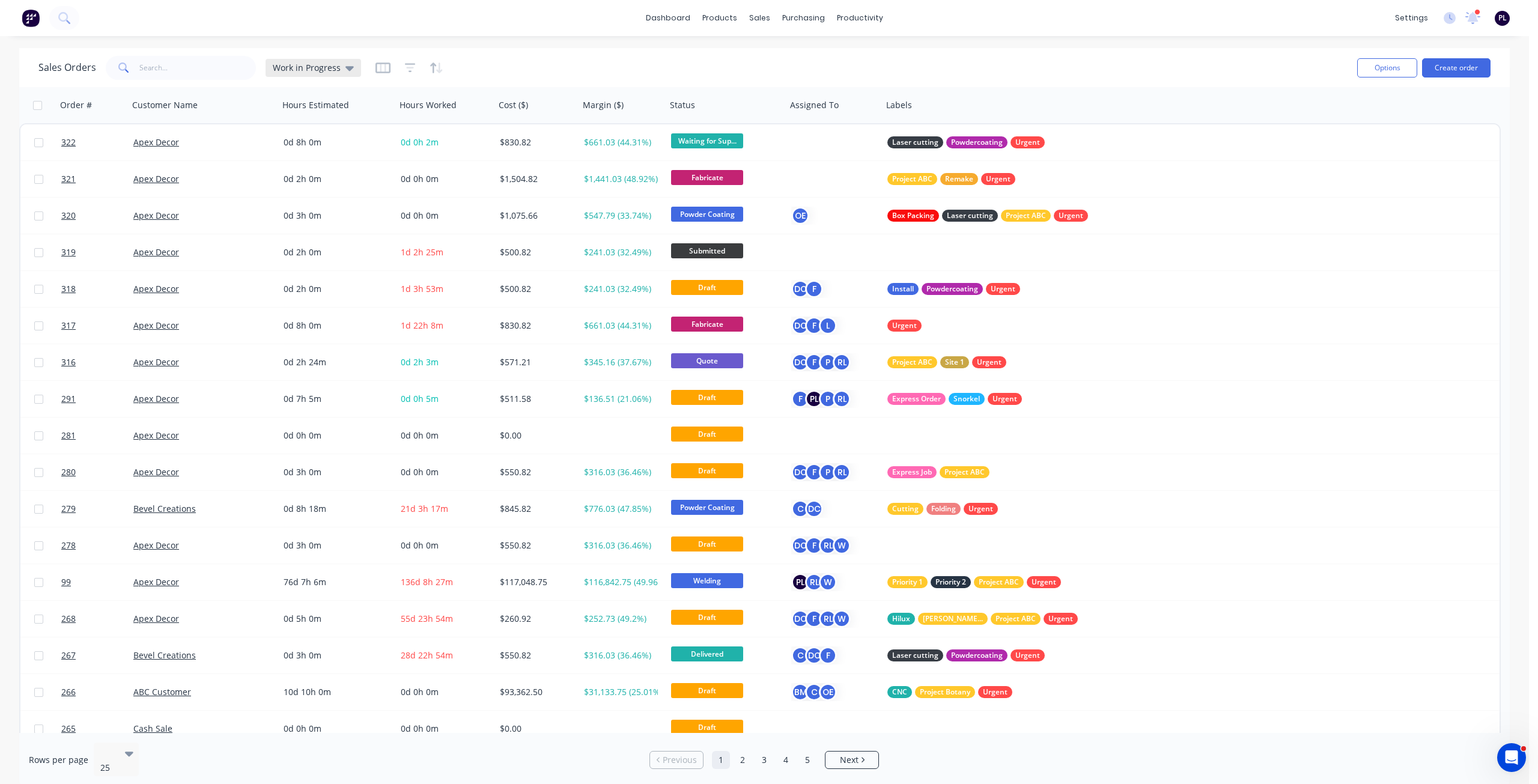
click at [333, 72] on span "Work in Progress" at bounding box center [307, 67] width 68 height 12
click at [324, 215] on button "Fineweld" at bounding box center [337, 218] width 137 height 14
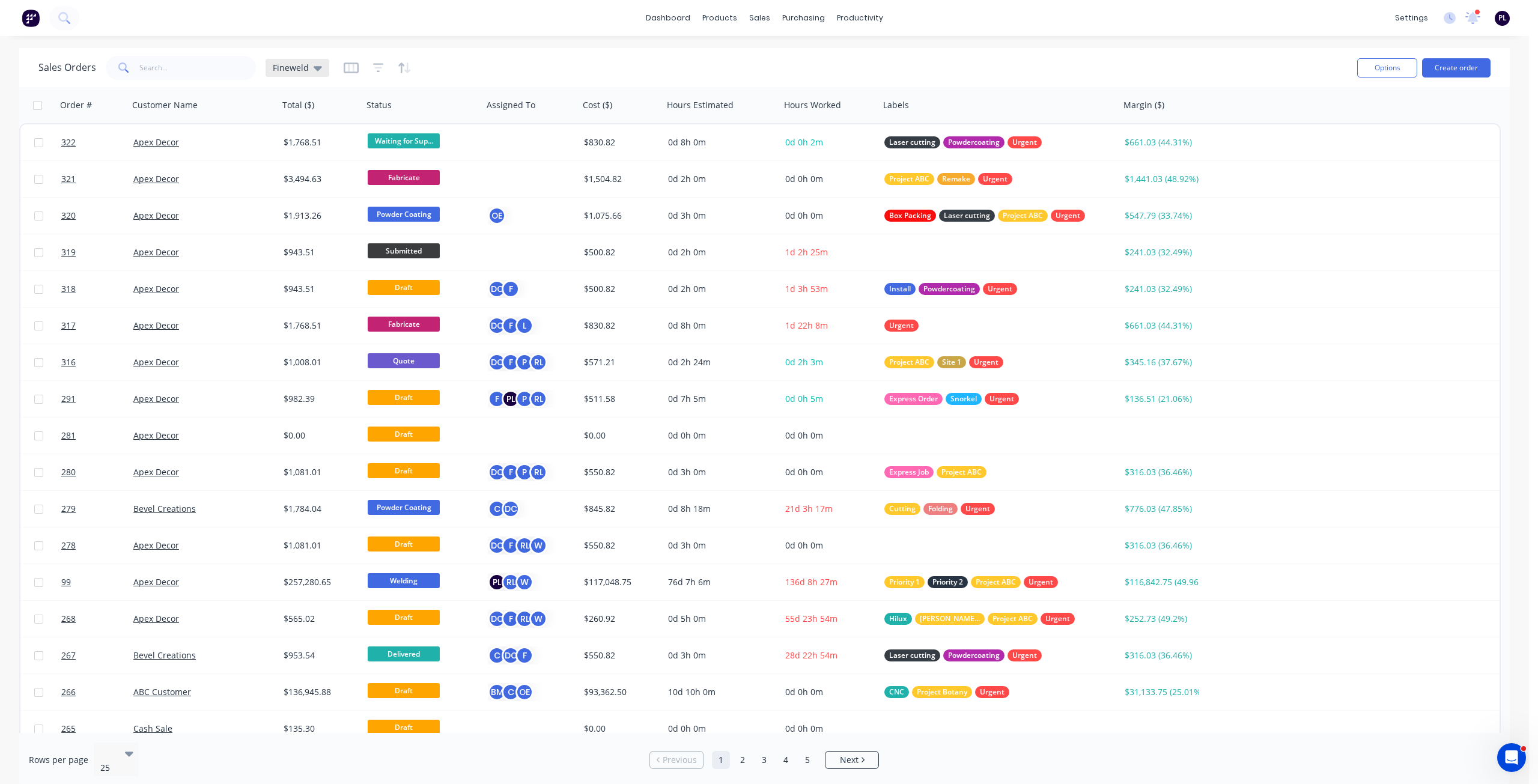
click at [310, 70] on div "Fineweld" at bounding box center [298, 68] width 49 height 11
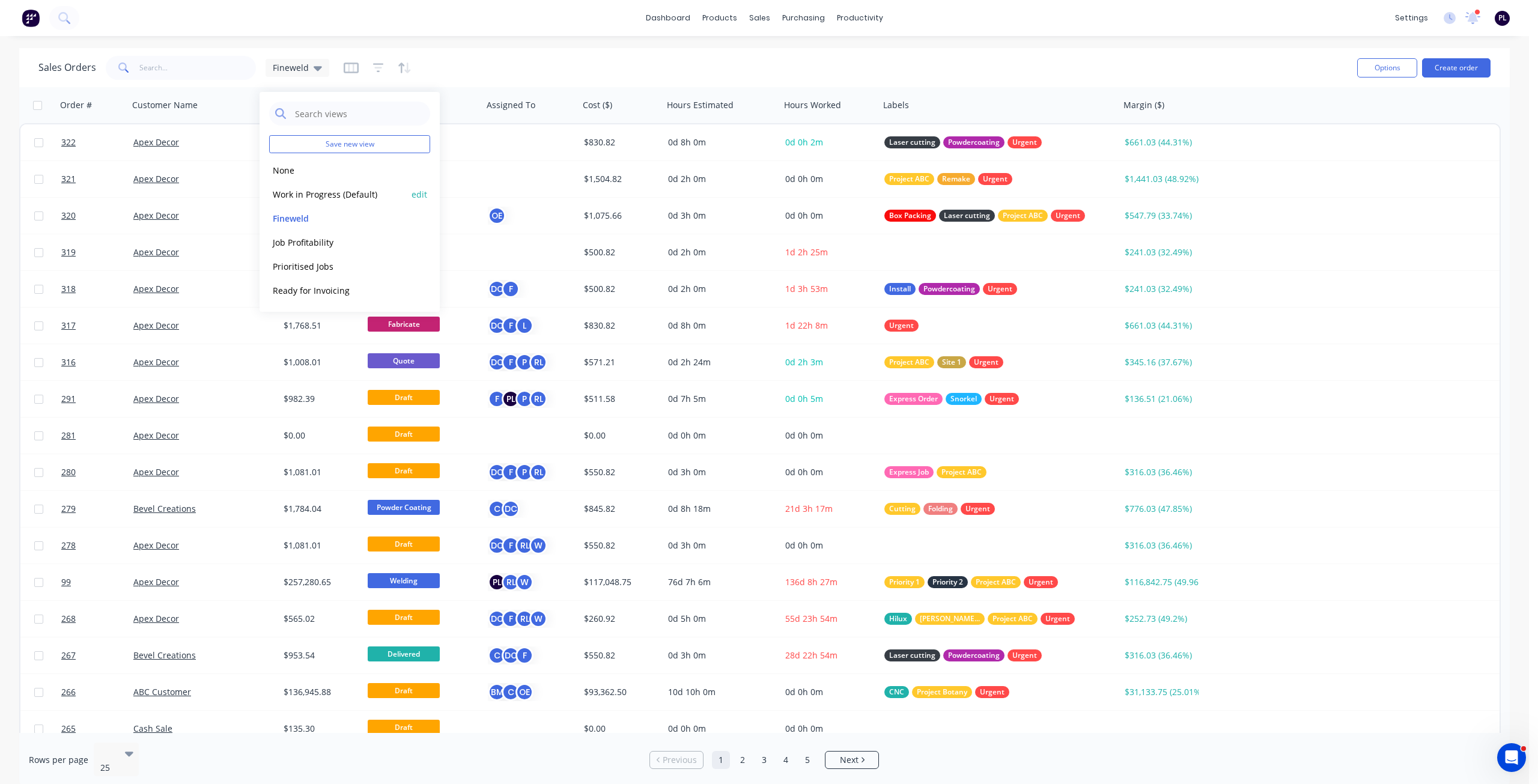
click at [313, 193] on button "Work in Progress (Default)" at bounding box center [337, 194] width 137 height 14
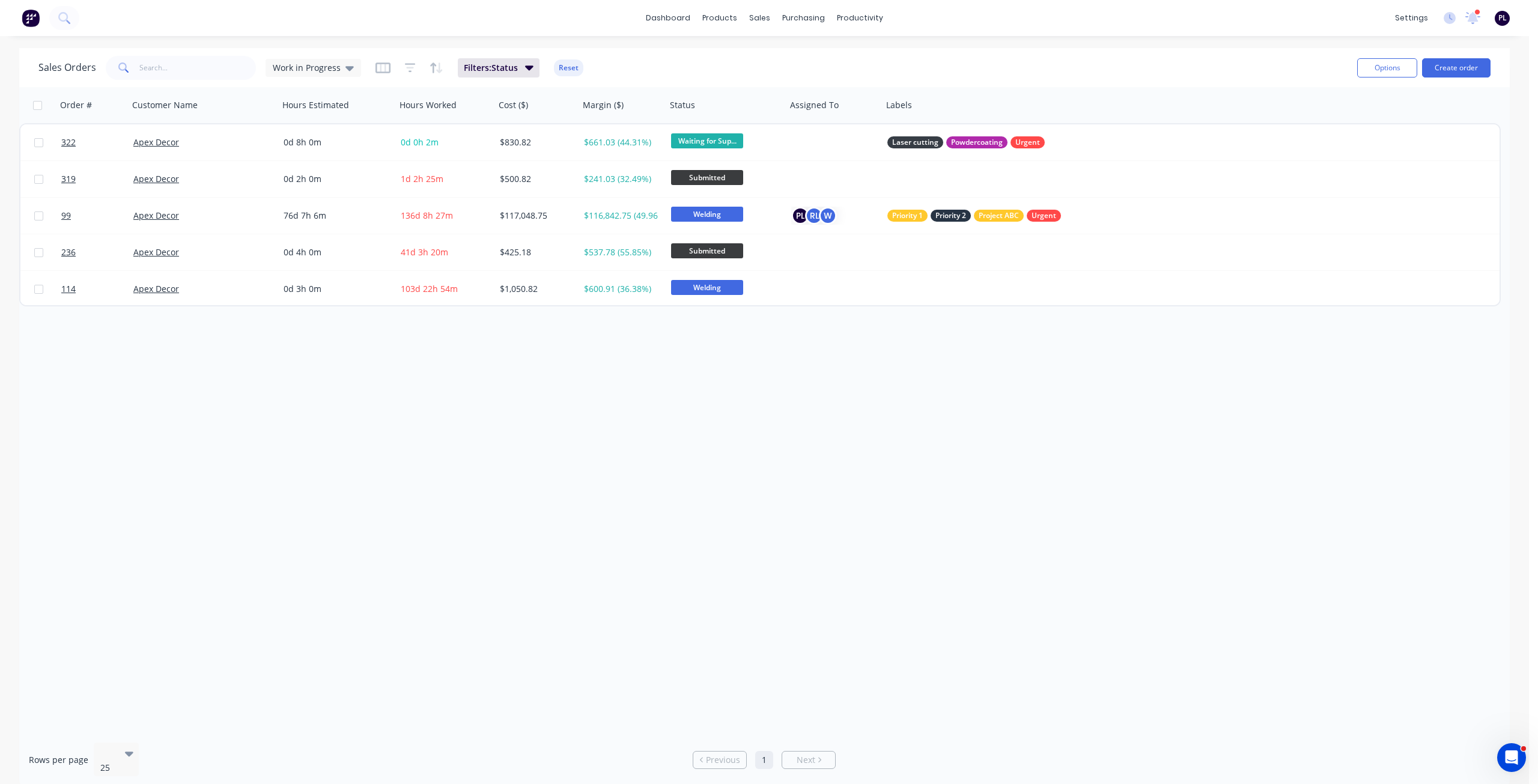
click at [760, 391] on div "Order # Customer Name Hours Estimated Hours Worked Cost ($) Margin ($) Status A…" at bounding box center [764, 410] width 1490 height 646
click at [744, 376] on div "Order # Customer Name Hours Estimated Hours Worked Cost ($) Margin ($) Status A…" at bounding box center [764, 410] width 1490 height 646
click at [745, 404] on div "Order # Customer Name Hours Estimated Hours Worked Cost ($) Margin ($) Status A…" at bounding box center [764, 410] width 1490 height 646
click at [738, 74] on div "Sales Orders Work in Progress Filters: Status Reset" at bounding box center [693, 67] width 1309 height 29
click at [847, 66] on div "Sales Orders Work in Progress Filters: Status Reset" at bounding box center [693, 67] width 1309 height 29
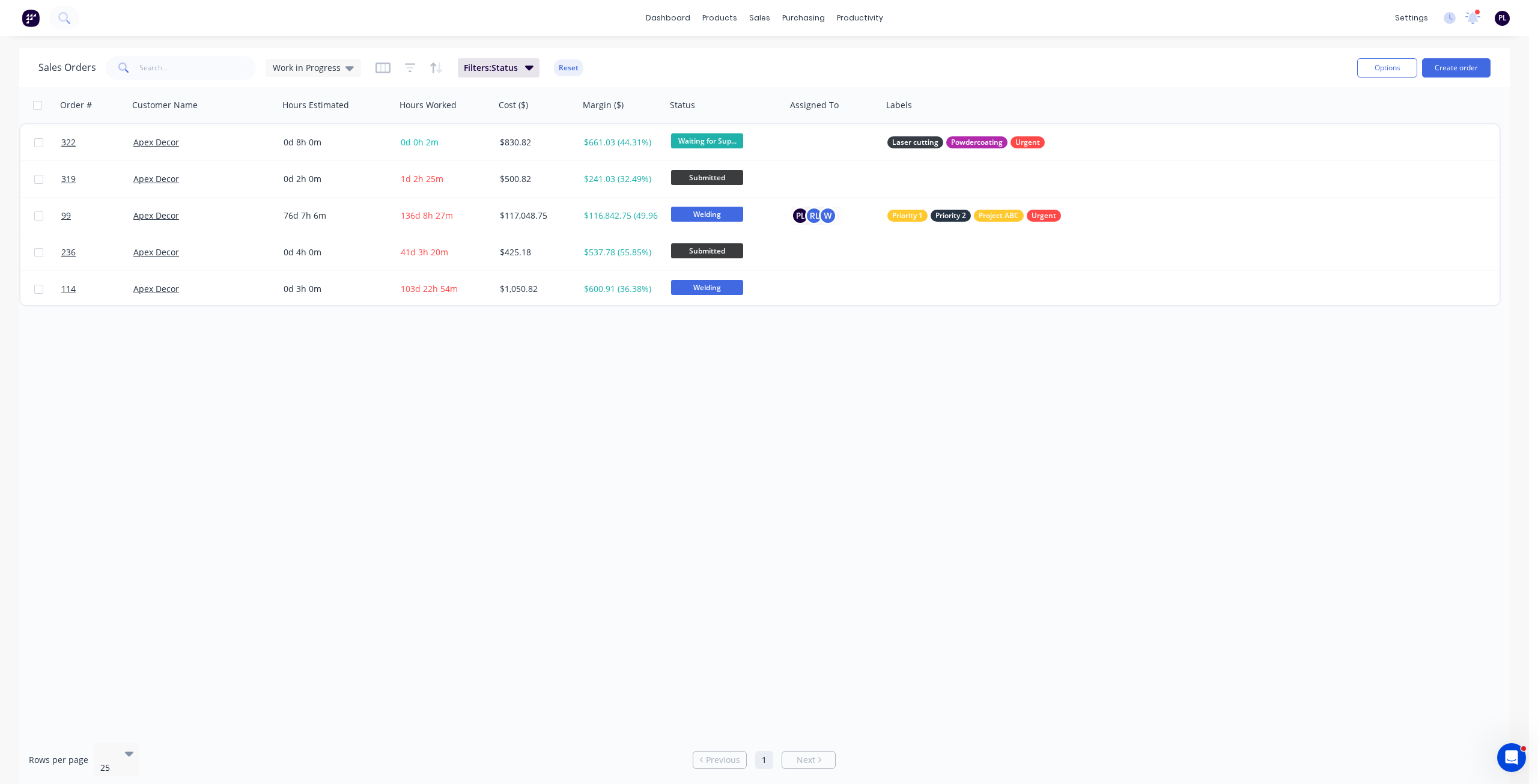
click at [767, 63] on div "Sales Orders Work in Progress Filters: Status Reset" at bounding box center [693, 67] width 1309 height 29
click at [723, 63] on div "Sales Orders Work in Progress Filters: Status Reset" at bounding box center [693, 67] width 1309 height 29
click at [703, 65] on div "Sales Orders Work in Progress Filters: Status Reset" at bounding box center [693, 67] width 1309 height 29
click at [671, 20] on link "dashboard" at bounding box center [667, 18] width 56 height 18
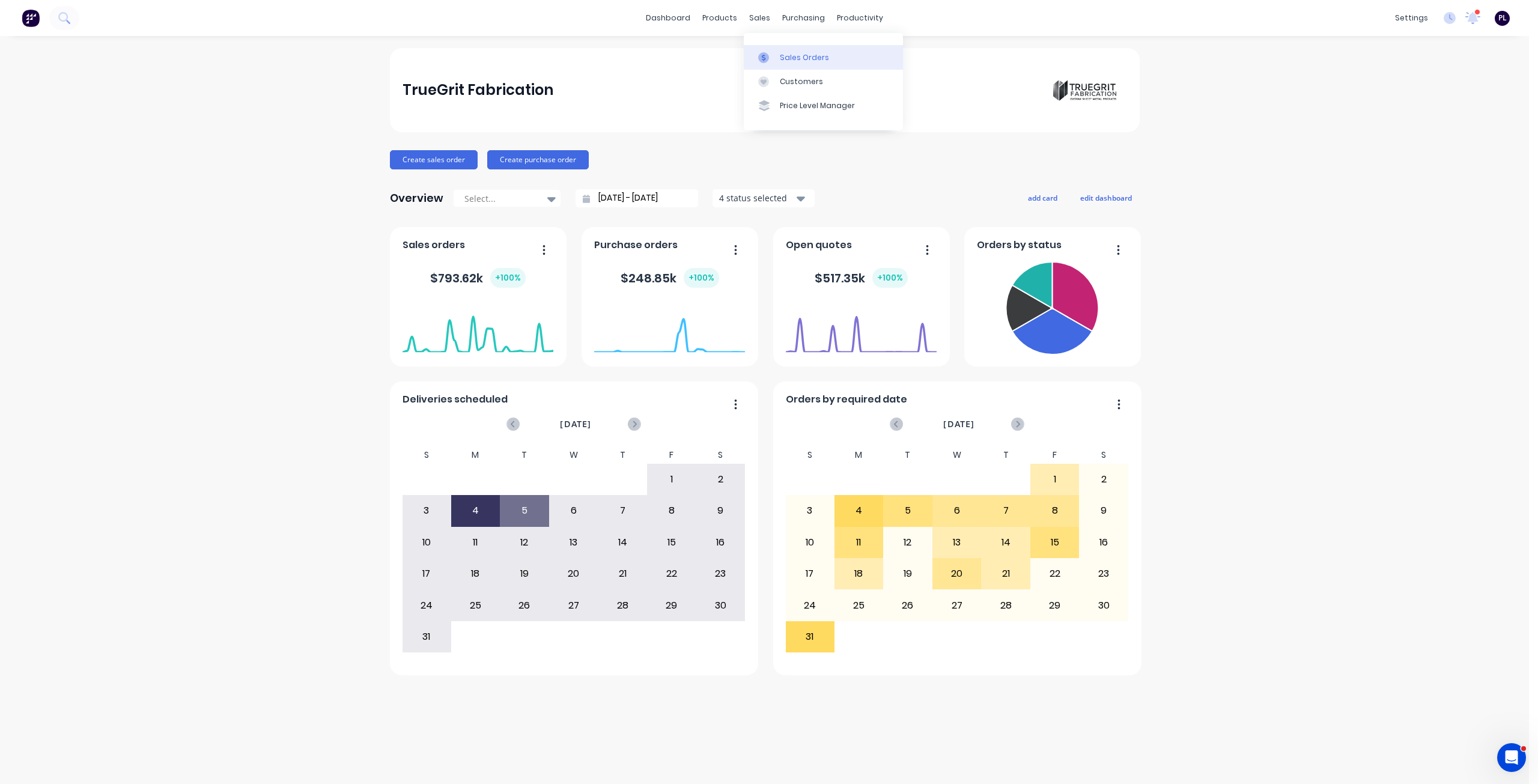
click at [777, 53] on link "Sales Orders" at bounding box center [824, 56] width 159 height 24
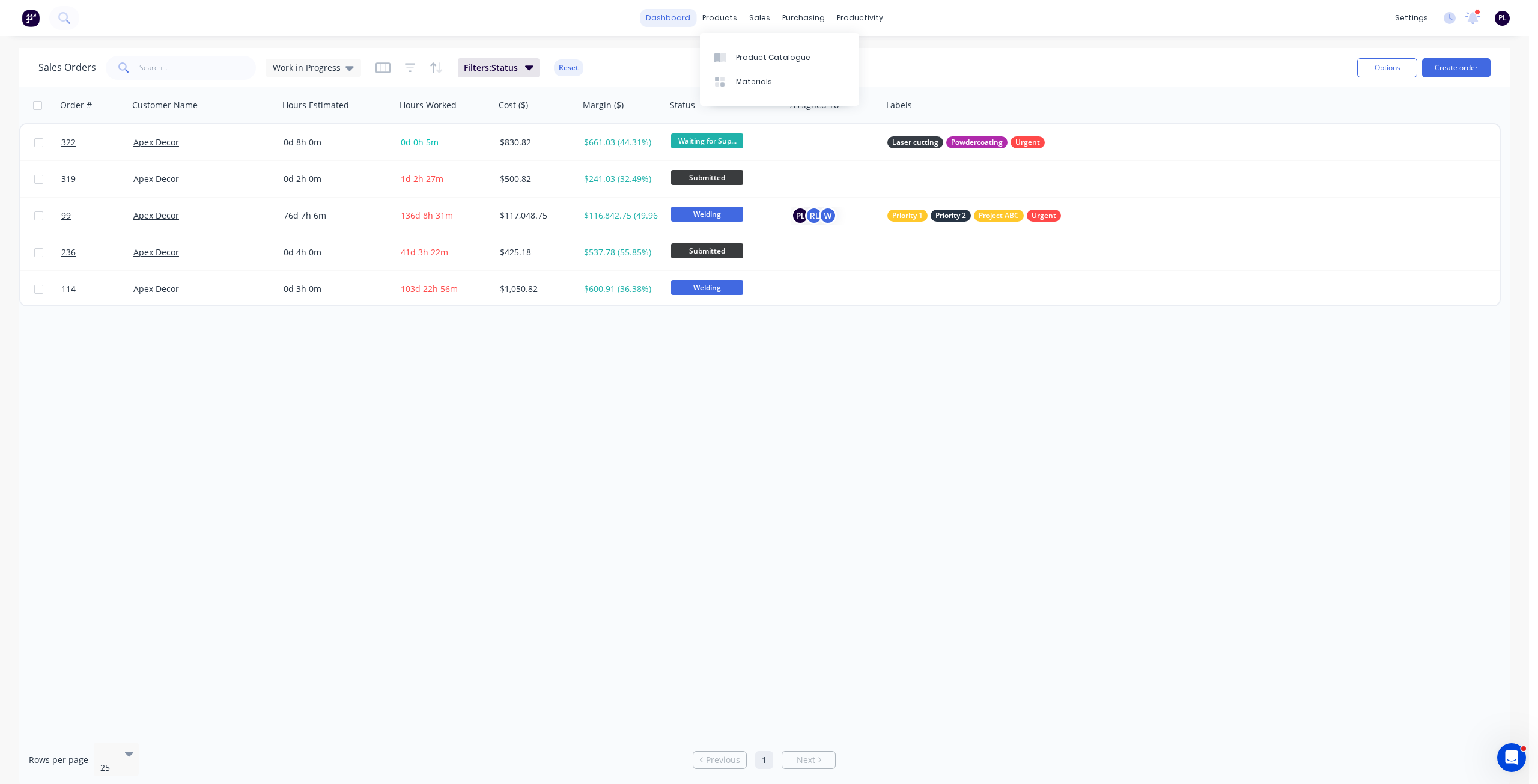
click at [670, 19] on link "dashboard" at bounding box center [667, 18] width 56 height 18
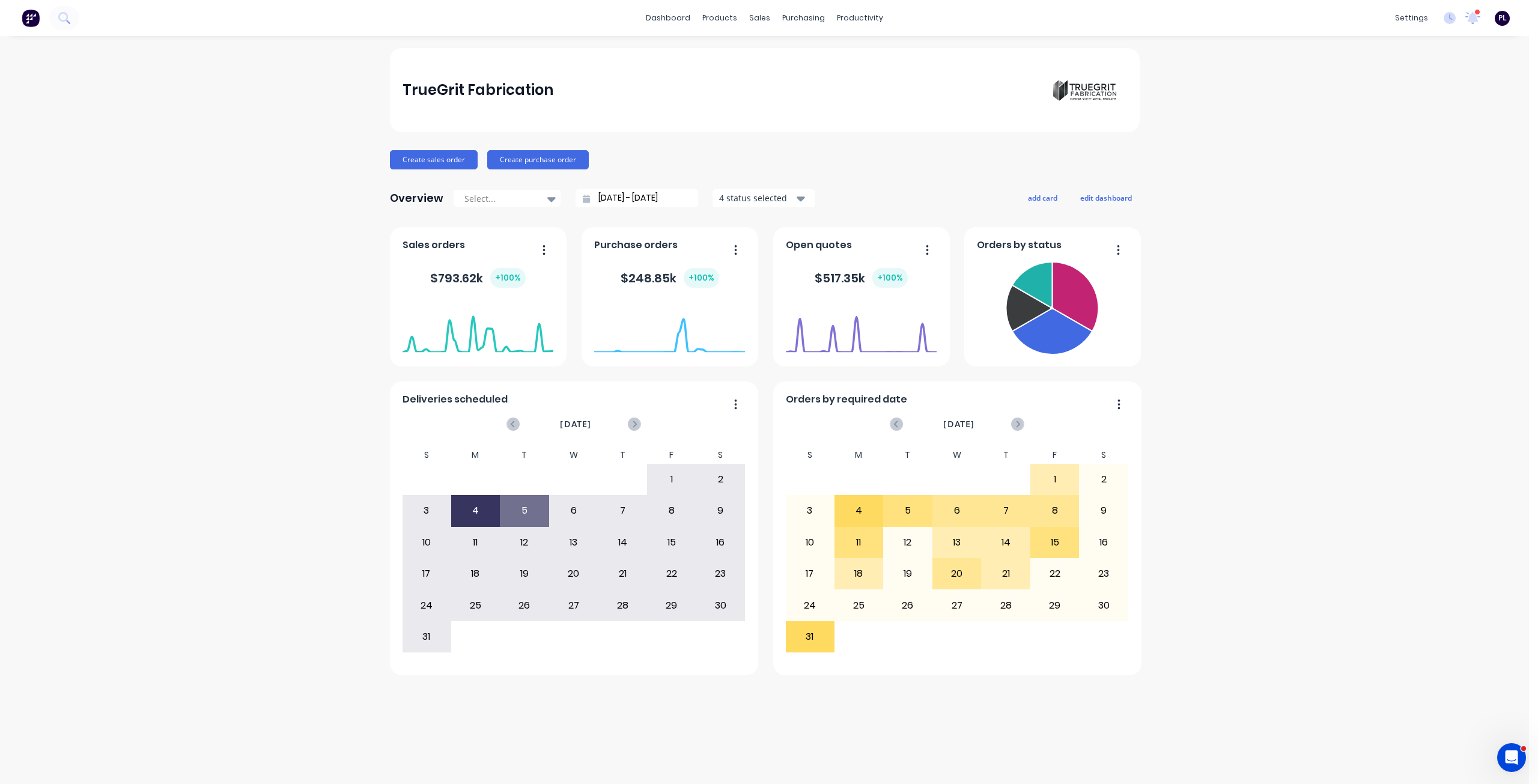
click at [761, 368] on div "Purchase orders $ 248.85k + 100 % Orders by required date [DATE] S M T W T F S …" at bounding box center [764, 452] width 749 height 448
click at [1045, 193] on button "add card" at bounding box center [1042, 197] width 45 height 15
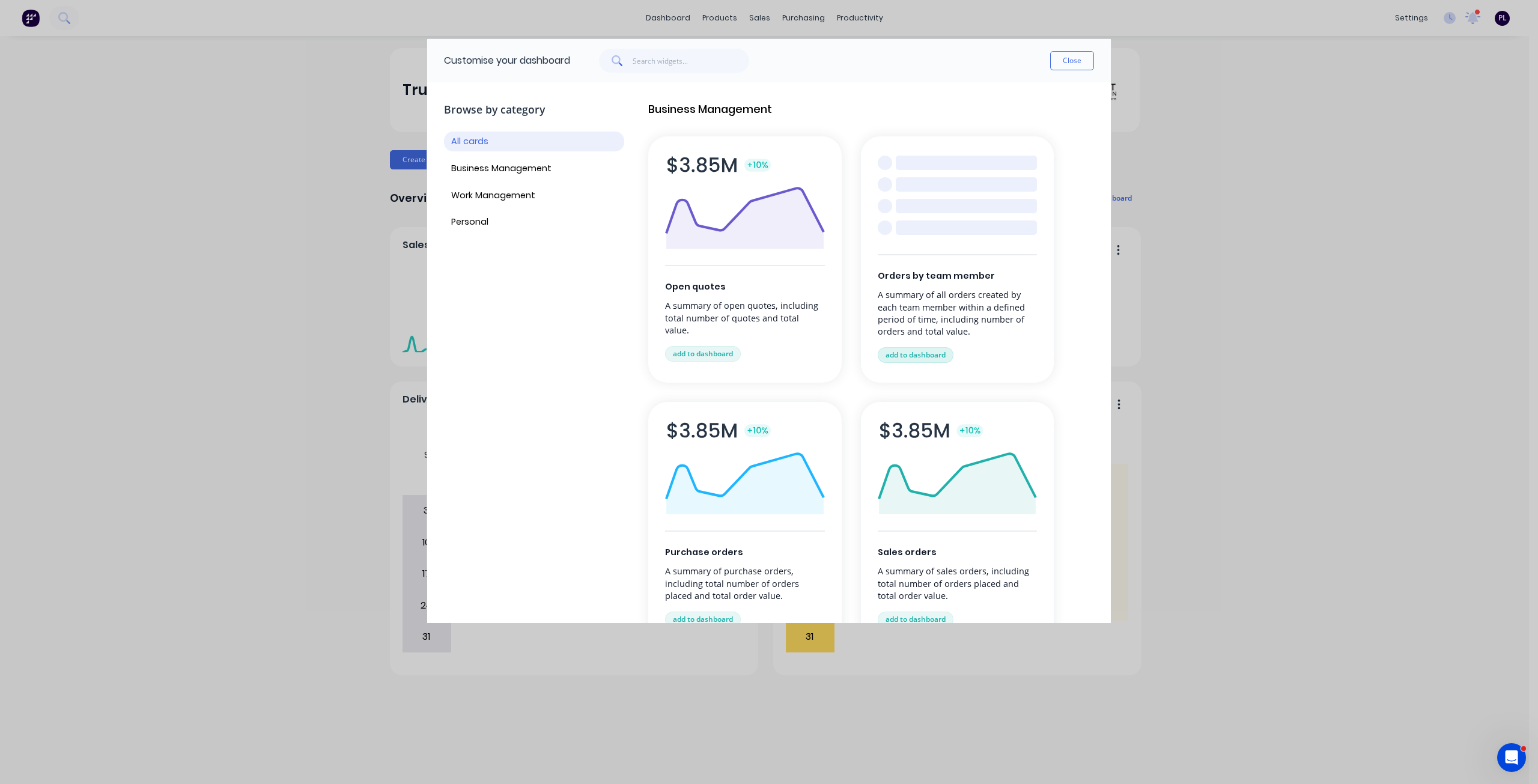
click at [932, 349] on button "add to dashboard" at bounding box center [916, 355] width 76 height 15
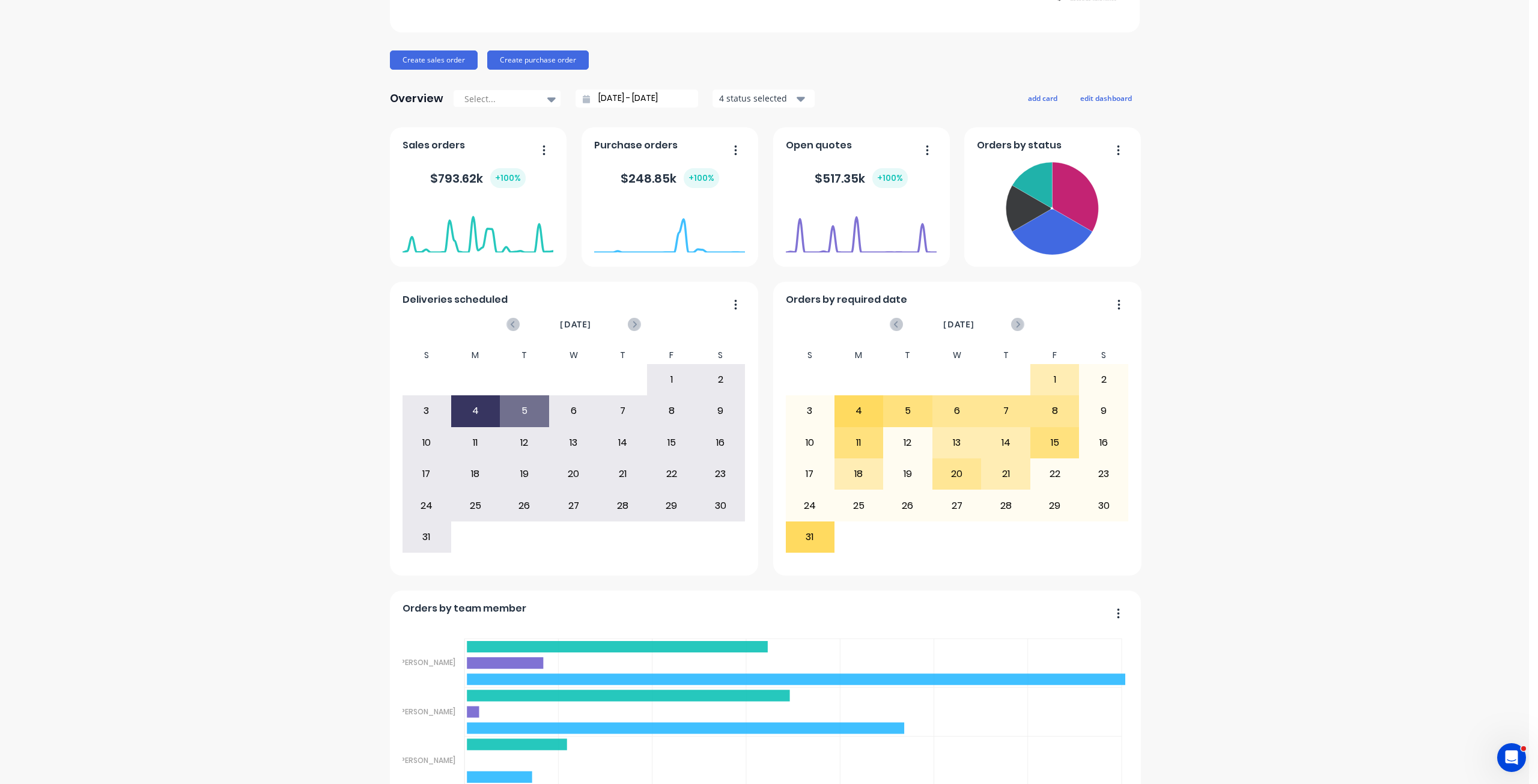
scroll to position [212, 0]
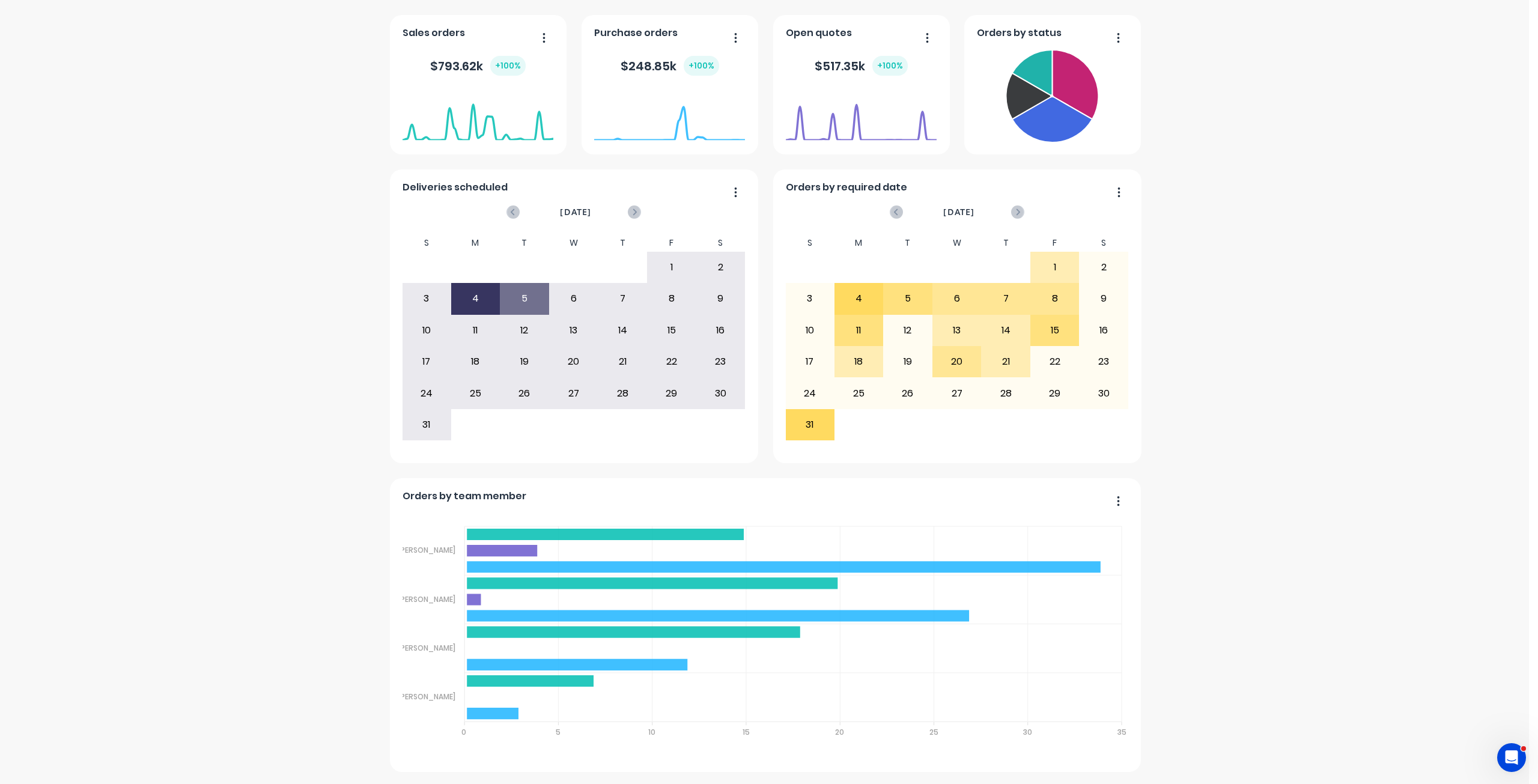
click at [1117, 499] on icon "button" at bounding box center [1118, 501] width 3 height 12
click at [1219, 551] on div "TrueGrit Fabrication Create sales order Create purchase order Overview Select..…" at bounding box center [764, 304] width 1529 height 936
click at [1117, 502] on icon "button" at bounding box center [1117, 500] width 2 height 9
click at [1210, 558] on div "TrueGrit Fabrication Create sales order Create purchase order Overview Select..…" at bounding box center [764, 304] width 1529 height 936
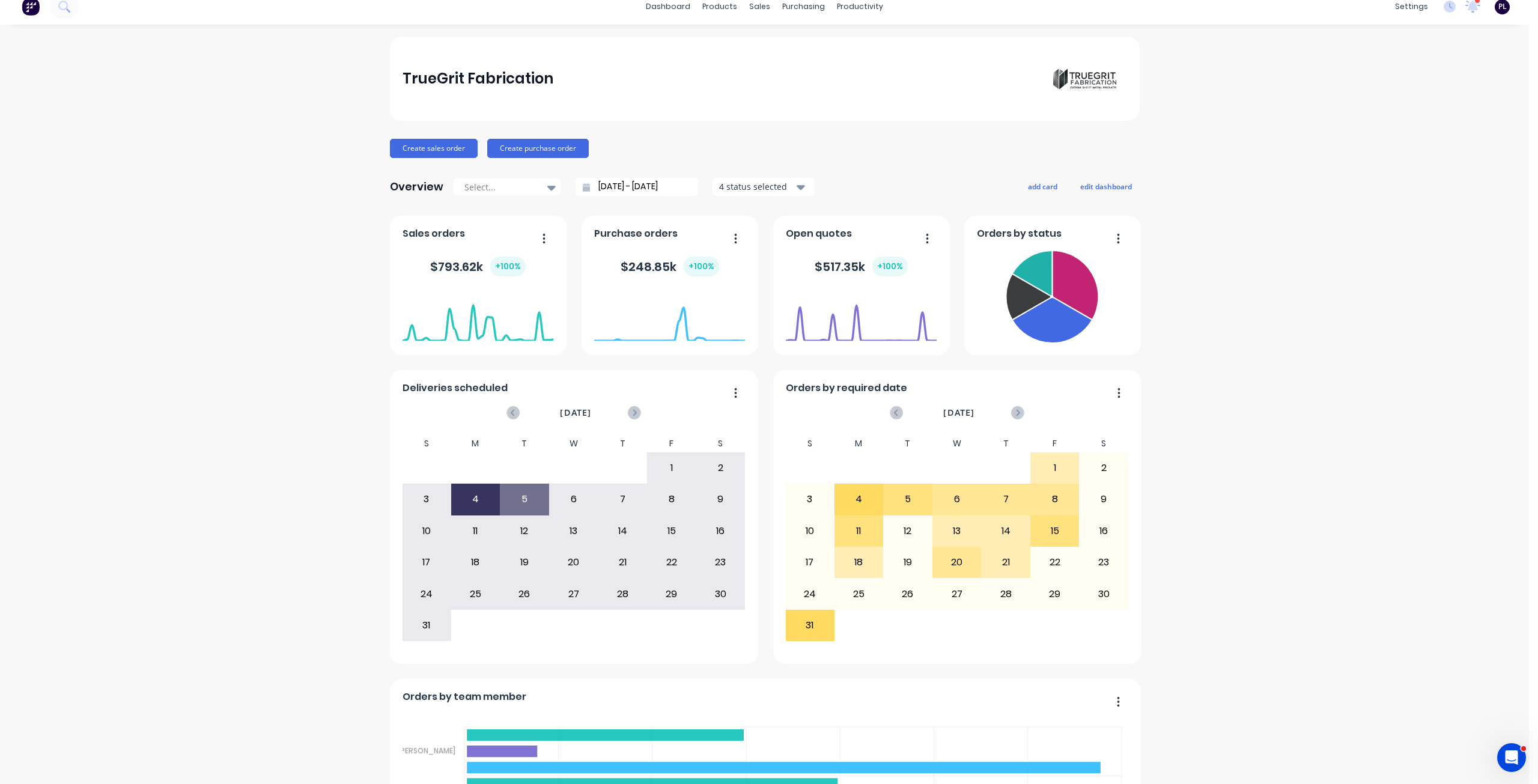
scroll to position [0, 0]
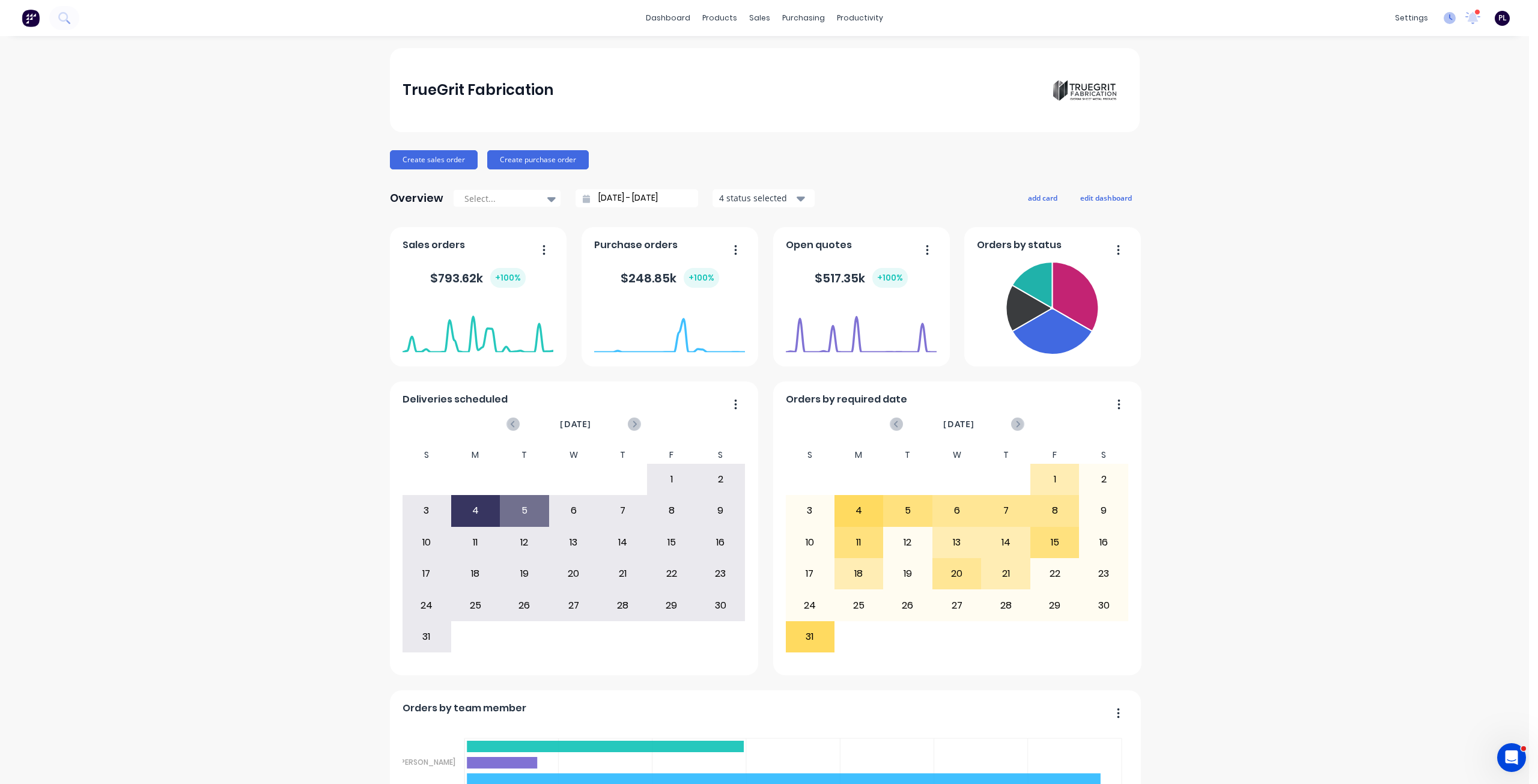
click at [1444, 18] on icon at bounding box center [1450, 19] width 12 height 12
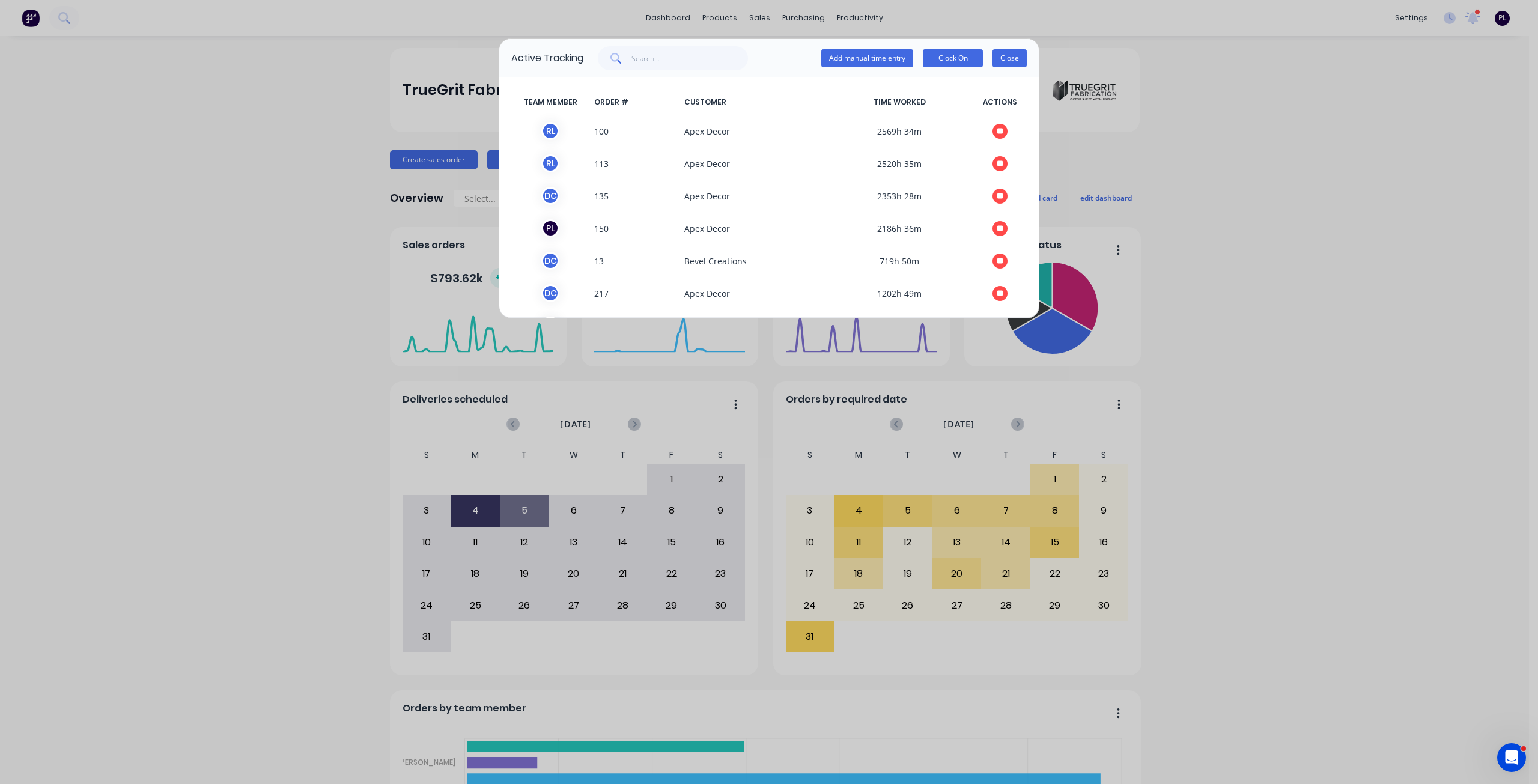
click at [1016, 58] on button "Close" at bounding box center [1009, 58] width 34 height 18
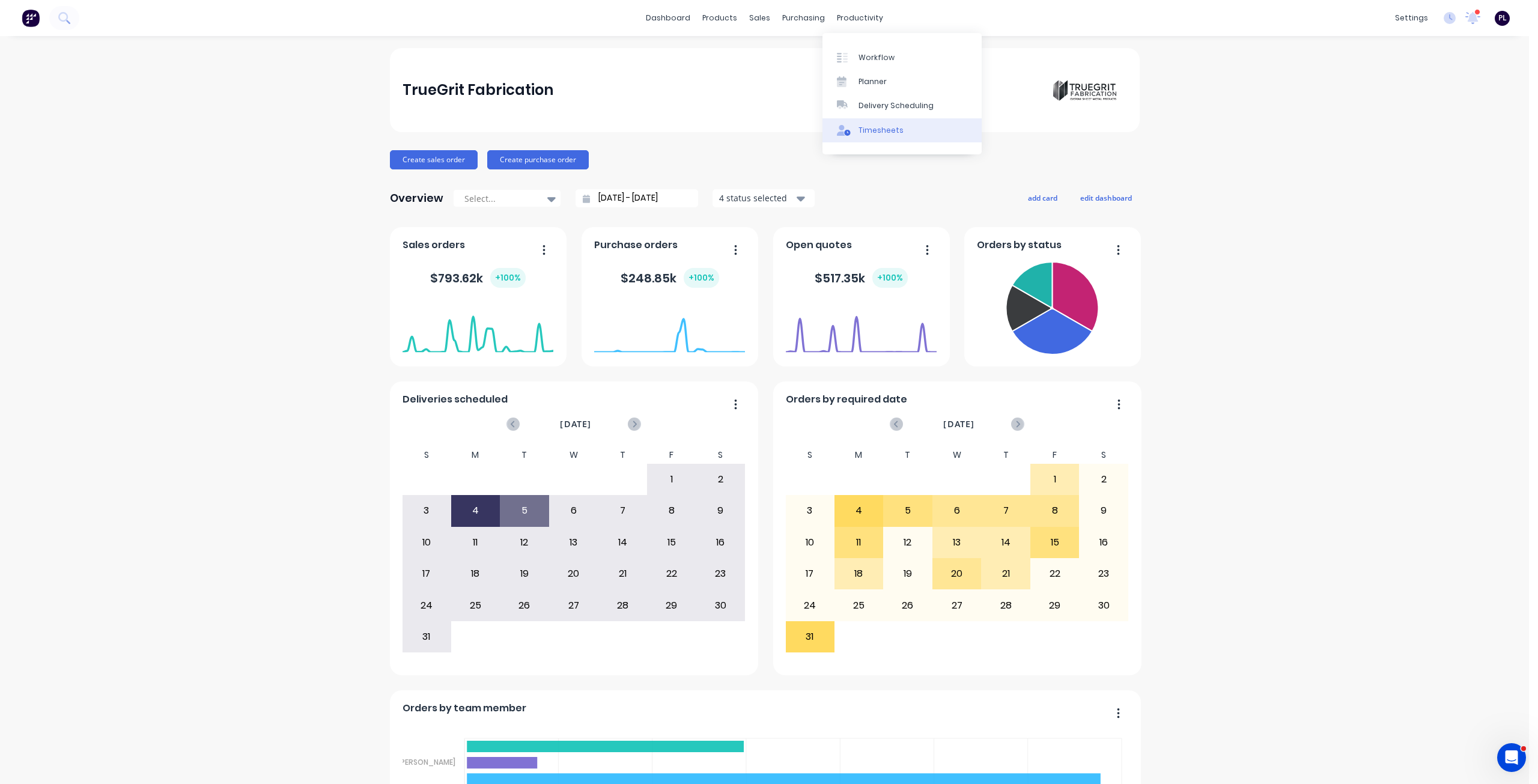
click at [869, 123] on link "Timesheets" at bounding box center [902, 130] width 159 height 24
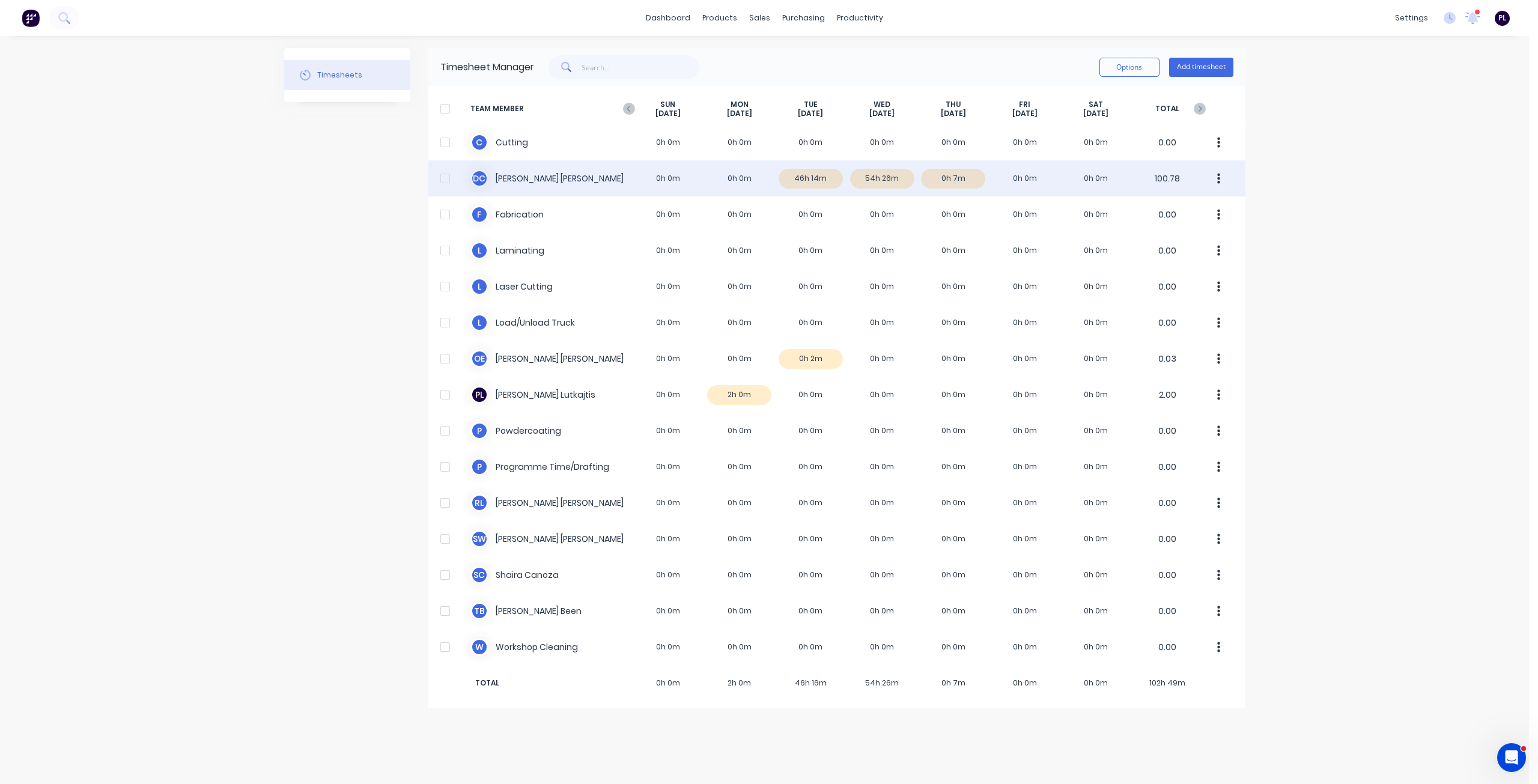
click at [588, 181] on div "D C [PERSON_NAME] 0h 0m 0h 0m 46h 14m 54h 26m 0h 7m 0h 0m 0h 0m 100.78" at bounding box center [837, 178] width 817 height 36
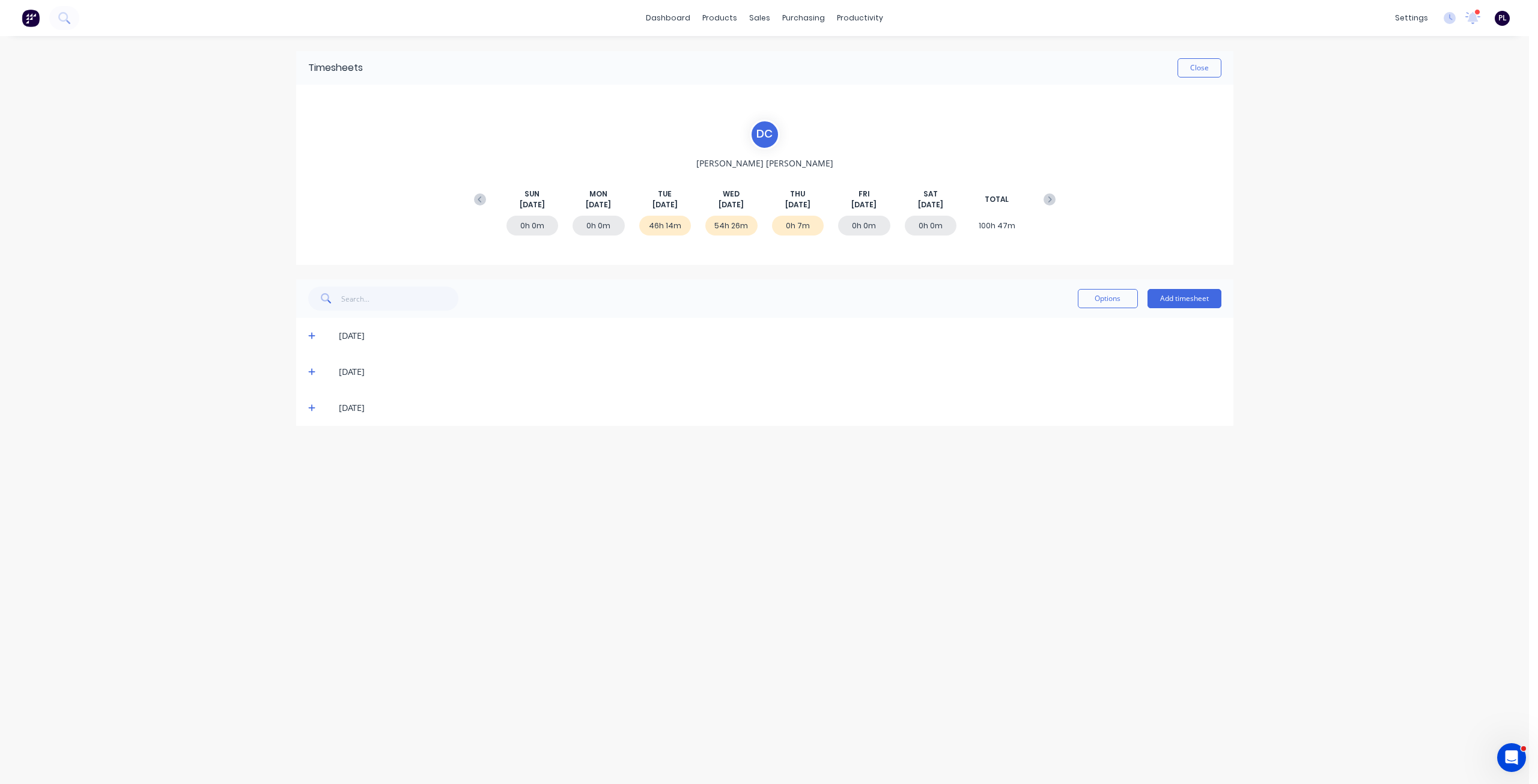
click at [306, 335] on div "[DATE]" at bounding box center [765, 336] width 937 height 36
click at [316, 333] on span at bounding box center [315, 336] width 12 height 12
click at [315, 519] on icon at bounding box center [312, 517] width 8 height 9
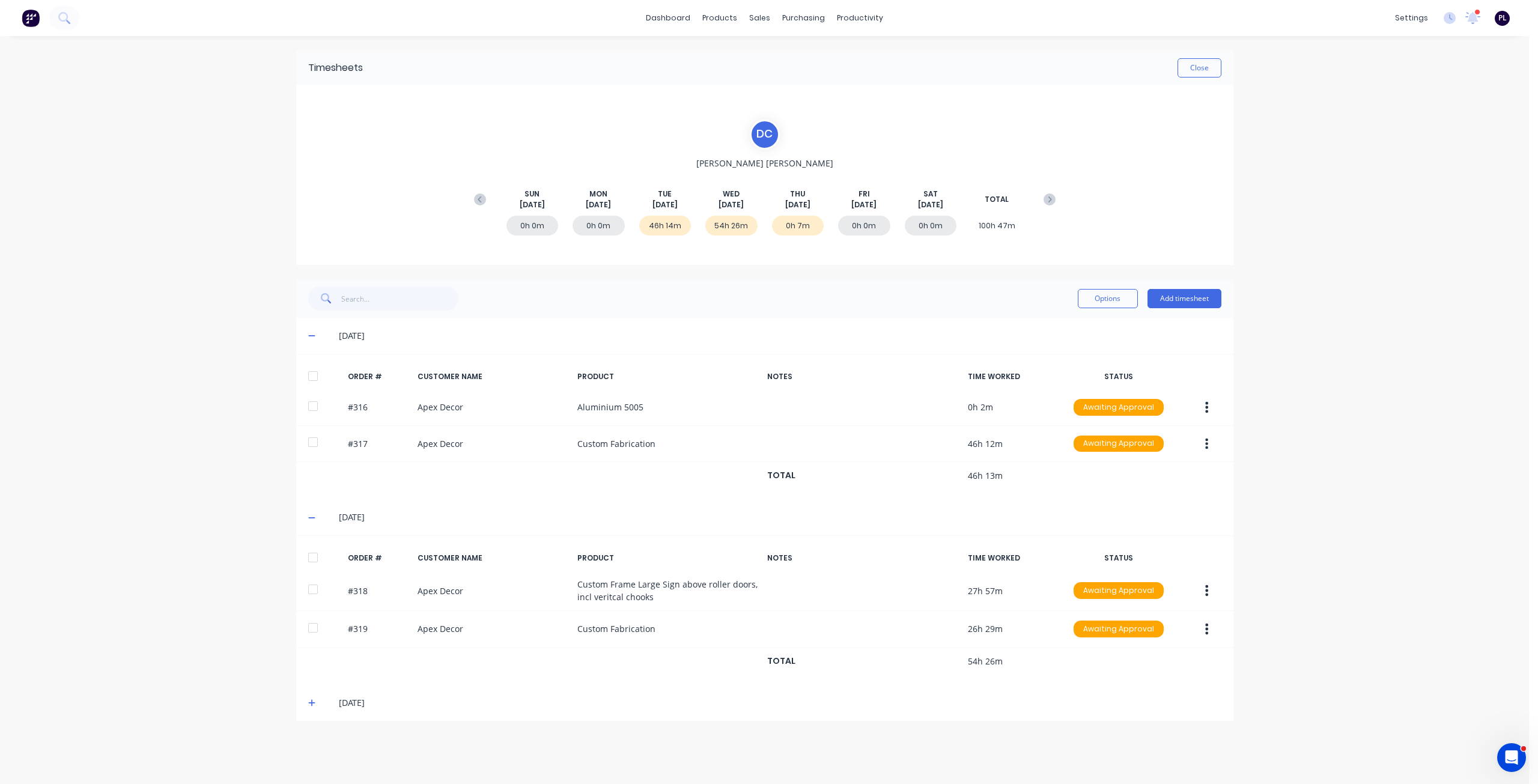
click at [309, 707] on span at bounding box center [315, 703] width 12 height 12
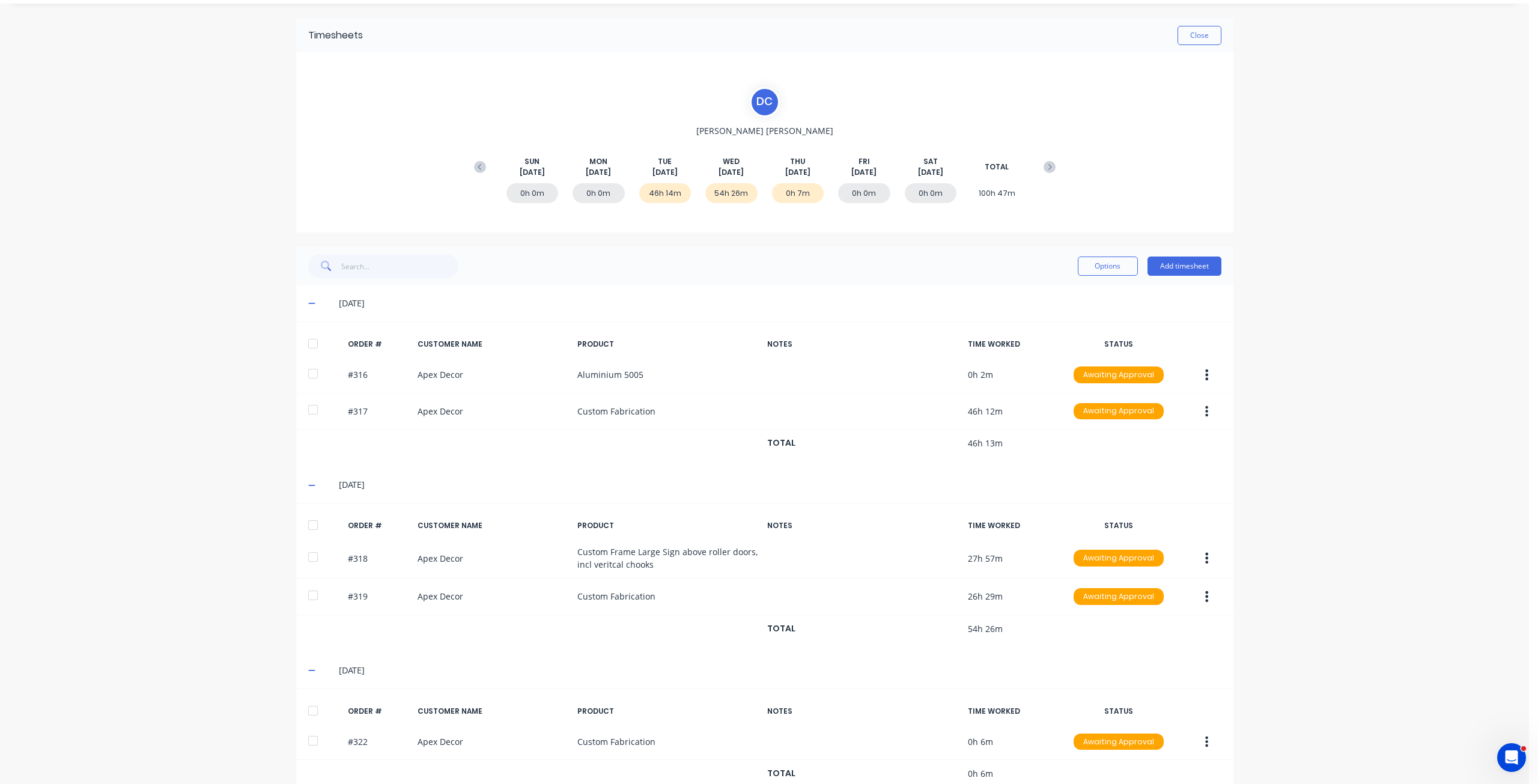
scroll to position [60, 0]
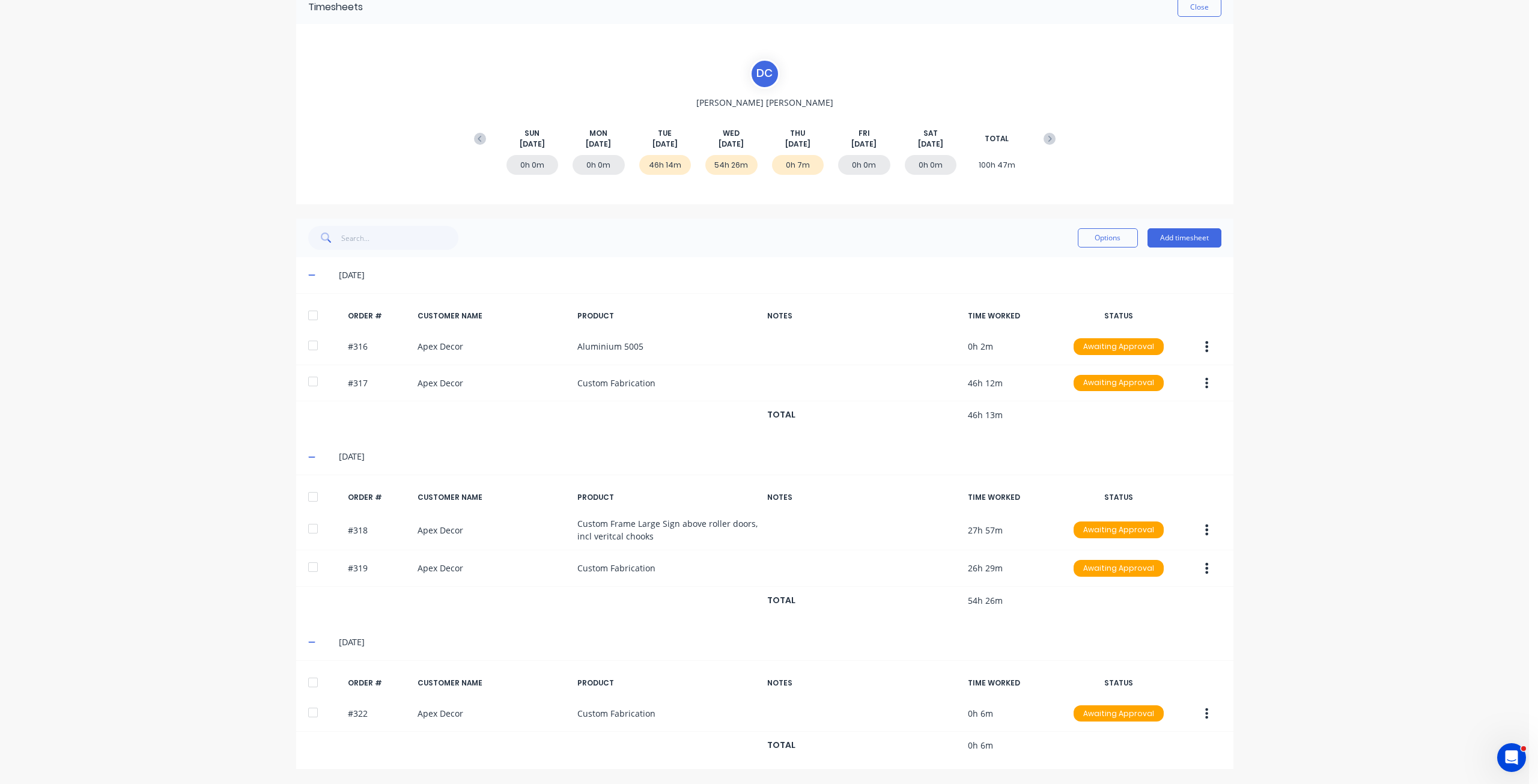
click at [278, 346] on div "dashboard products sales purchasing productivity dashboard products Product Cat…" at bounding box center [764, 392] width 1529 height 784
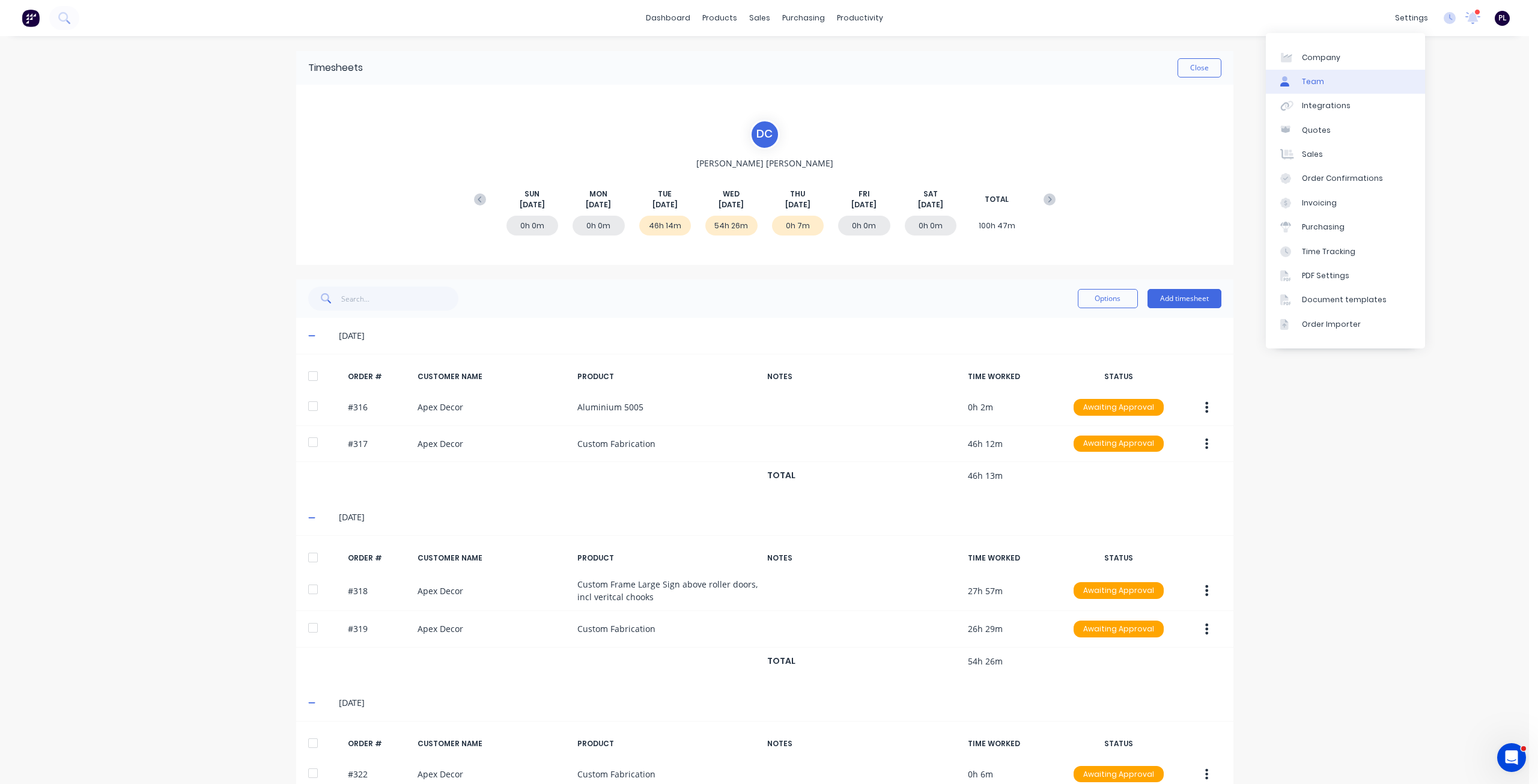
click at [1366, 79] on link "Team" at bounding box center [1345, 81] width 159 height 24
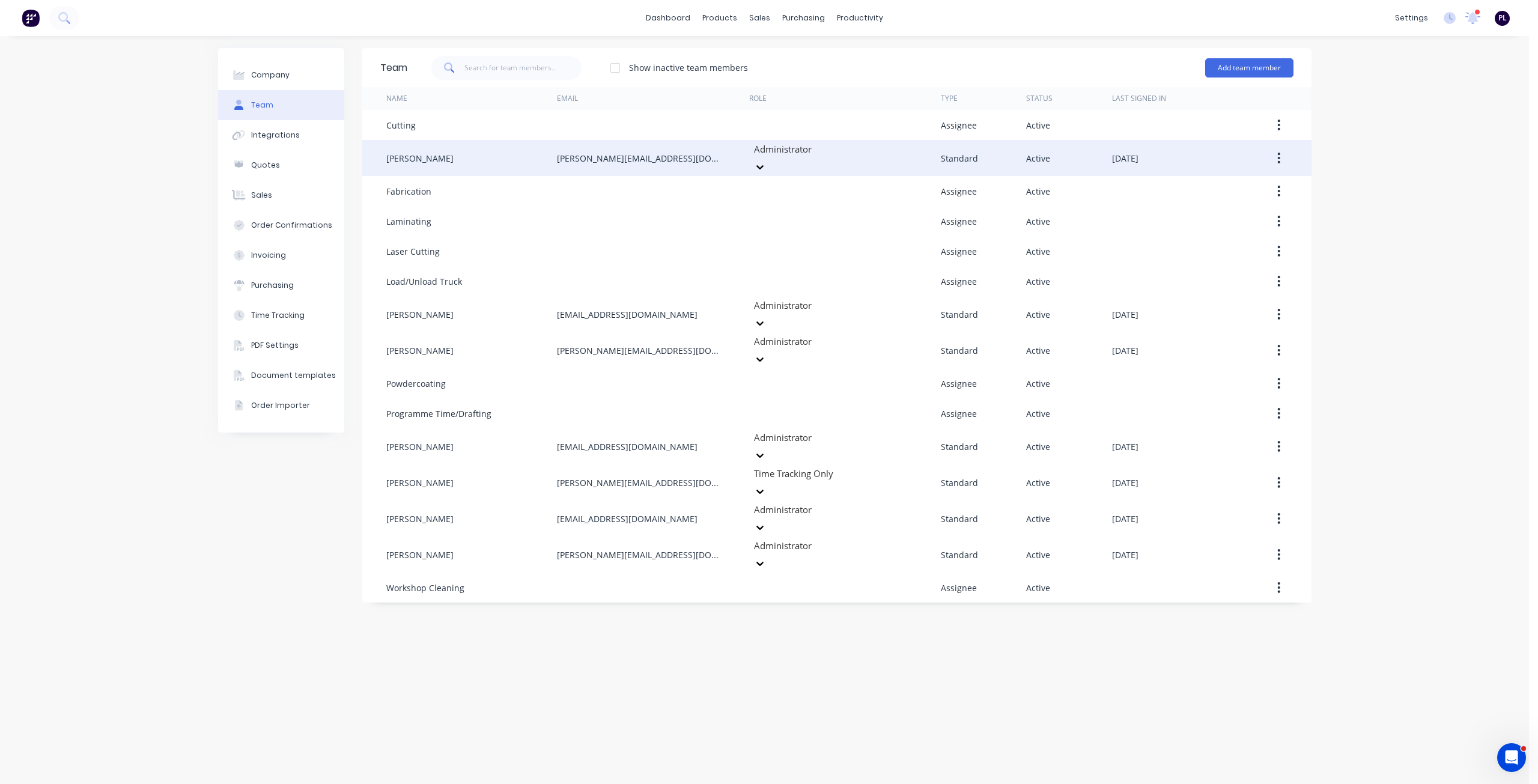
click at [519, 156] on div "[PERSON_NAME]" at bounding box center [471, 158] width 171 height 36
click at [1274, 155] on button "button" at bounding box center [1278, 158] width 29 height 22
click at [1266, 178] on button "Edit" at bounding box center [1236, 189] width 114 height 24
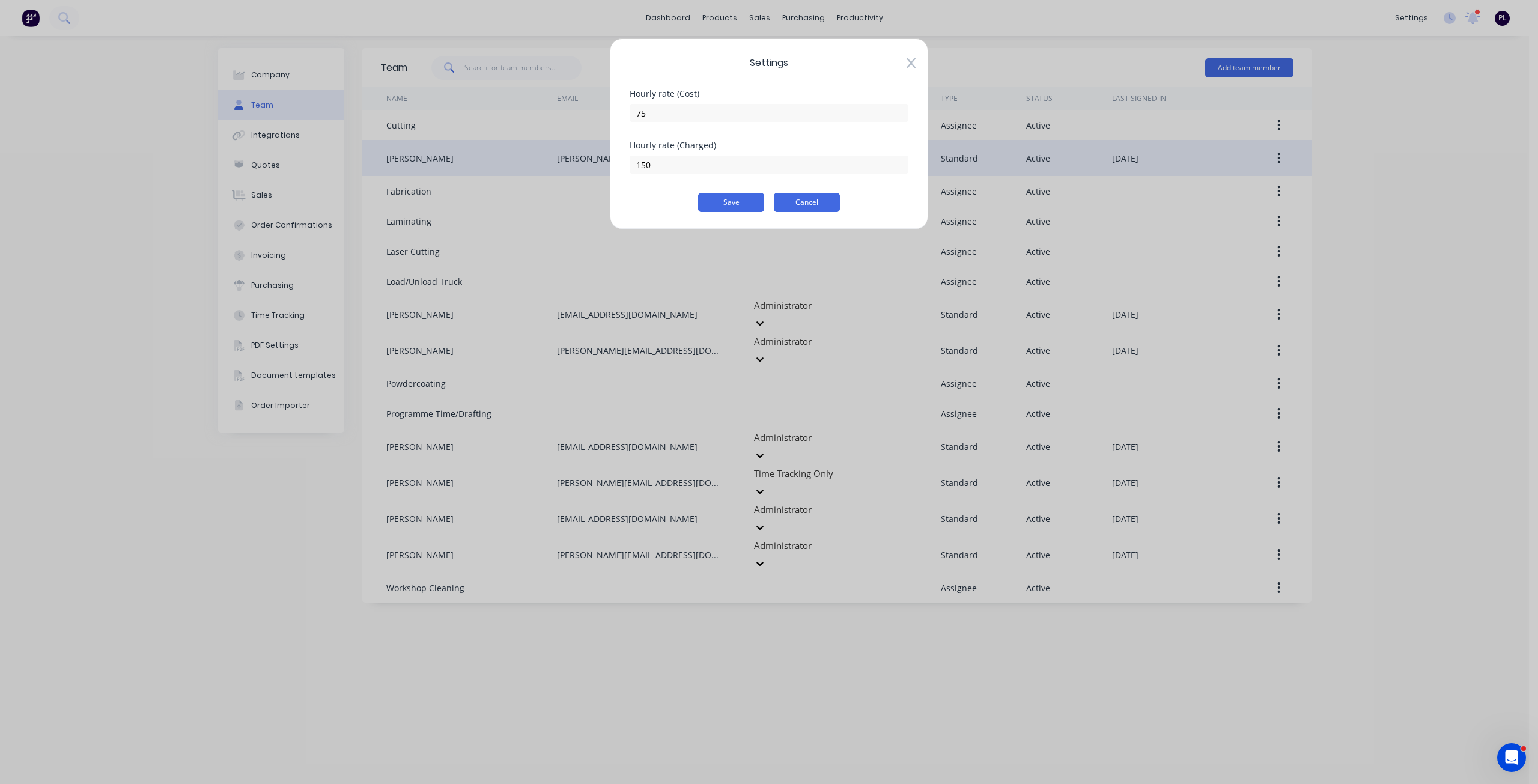
click at [807, 207] on button "Cancel" at bounding box center [807, 202] width 66 height 19
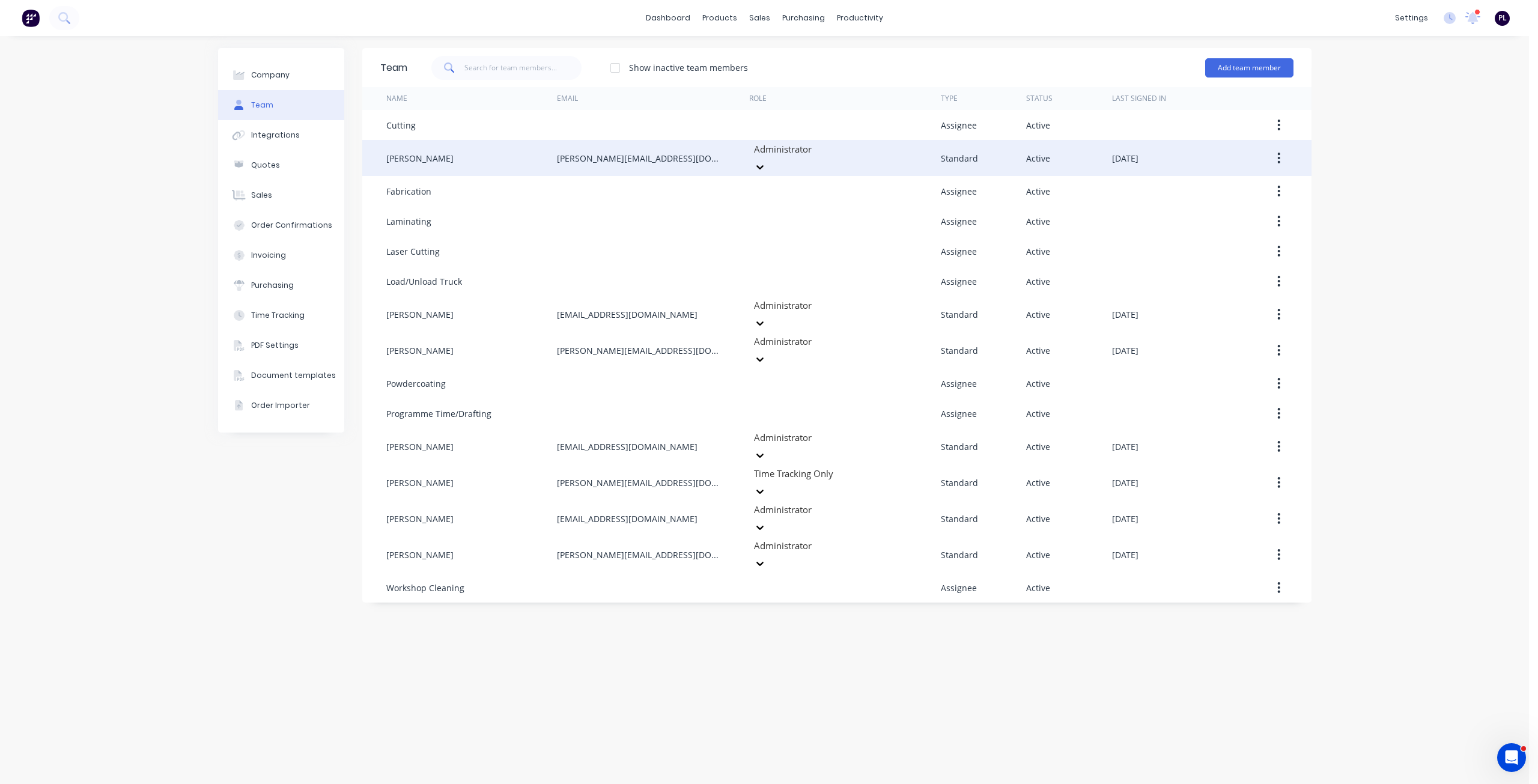
click at [803, 631] on div "Team Show inactive team members Add team member Name Email Role Type Status Las…" at bounding box center [836, 410] width 949 height 724
click at [779, 53] on div "Sales Orders" at bounding box center [804, 58] width 49 height 11
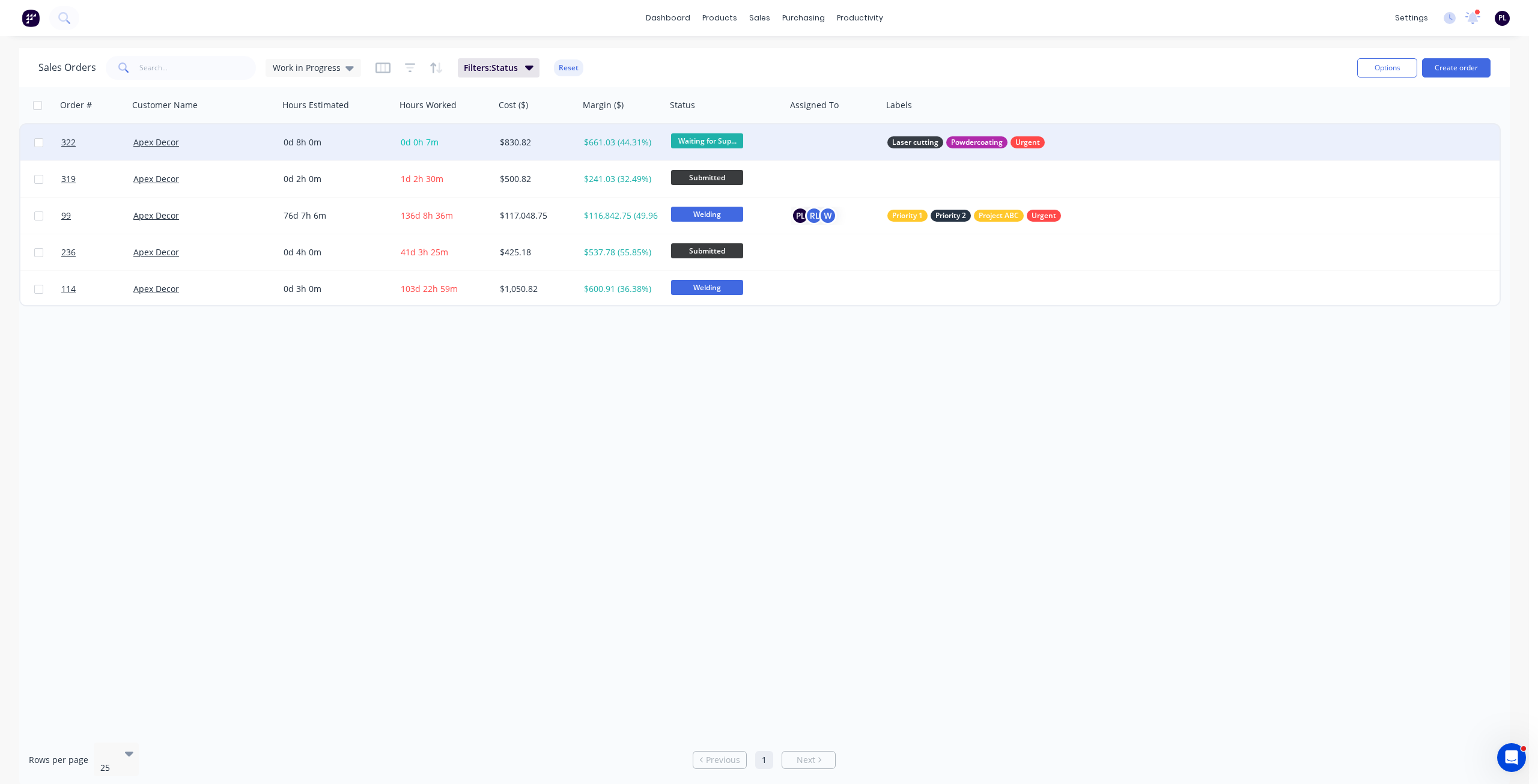
click at [500, 149] on div "$830.82" at bounding box center [537, 142] width 84 height 36
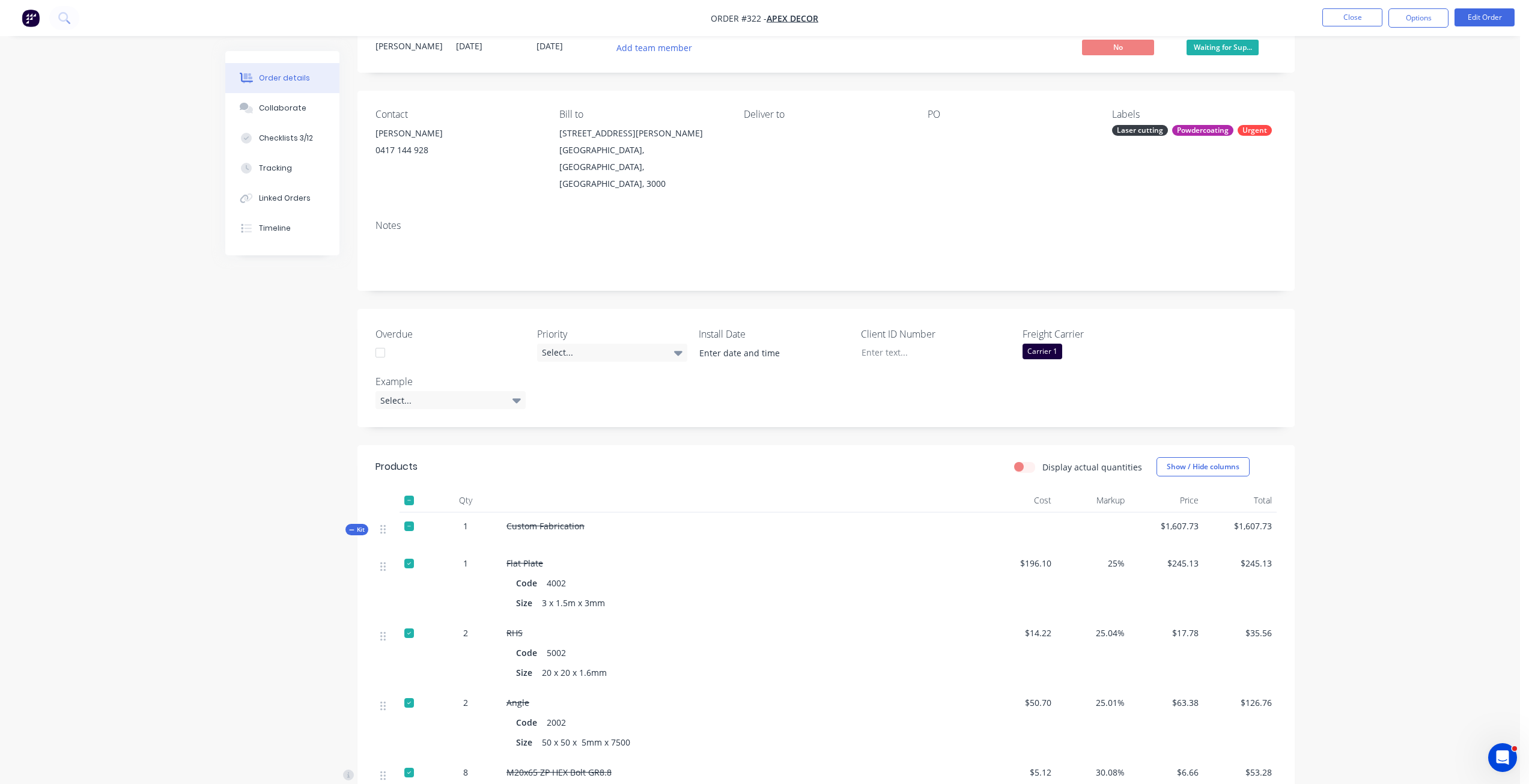
scroll to position [60, 0]
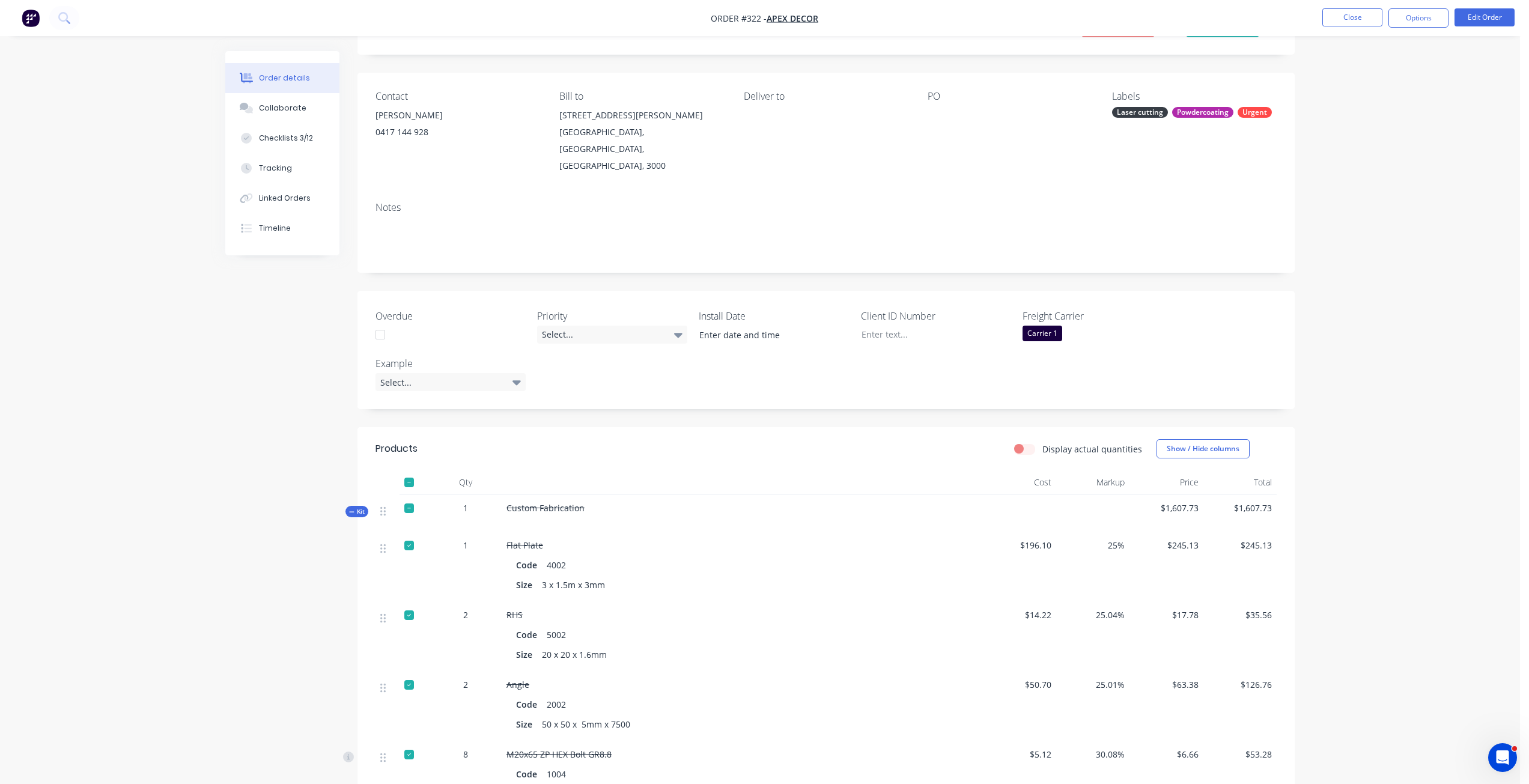
click at [353, 509] on icon at bounding box center [351, 512] width 5 height 6
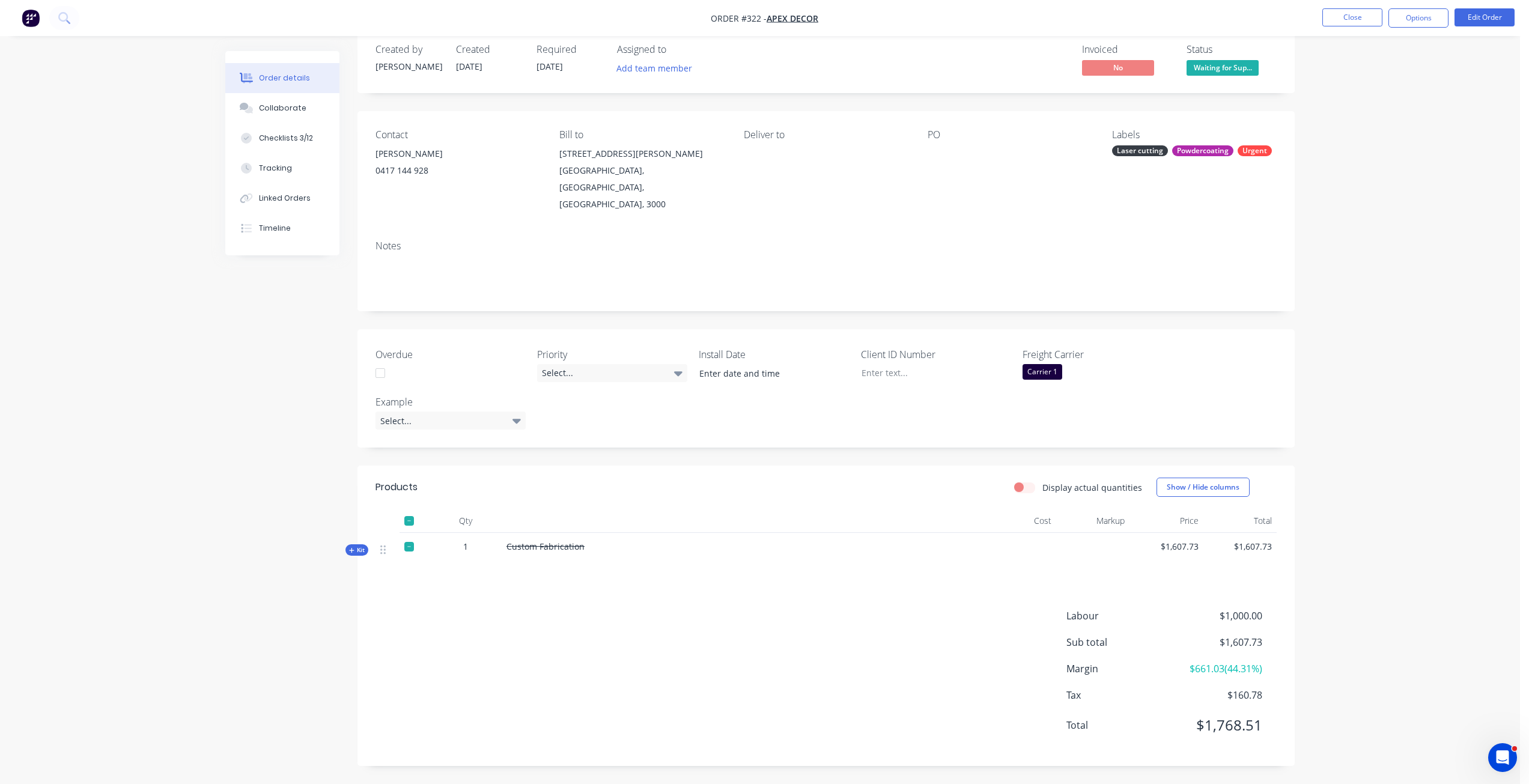
scroll to position [0, 0]
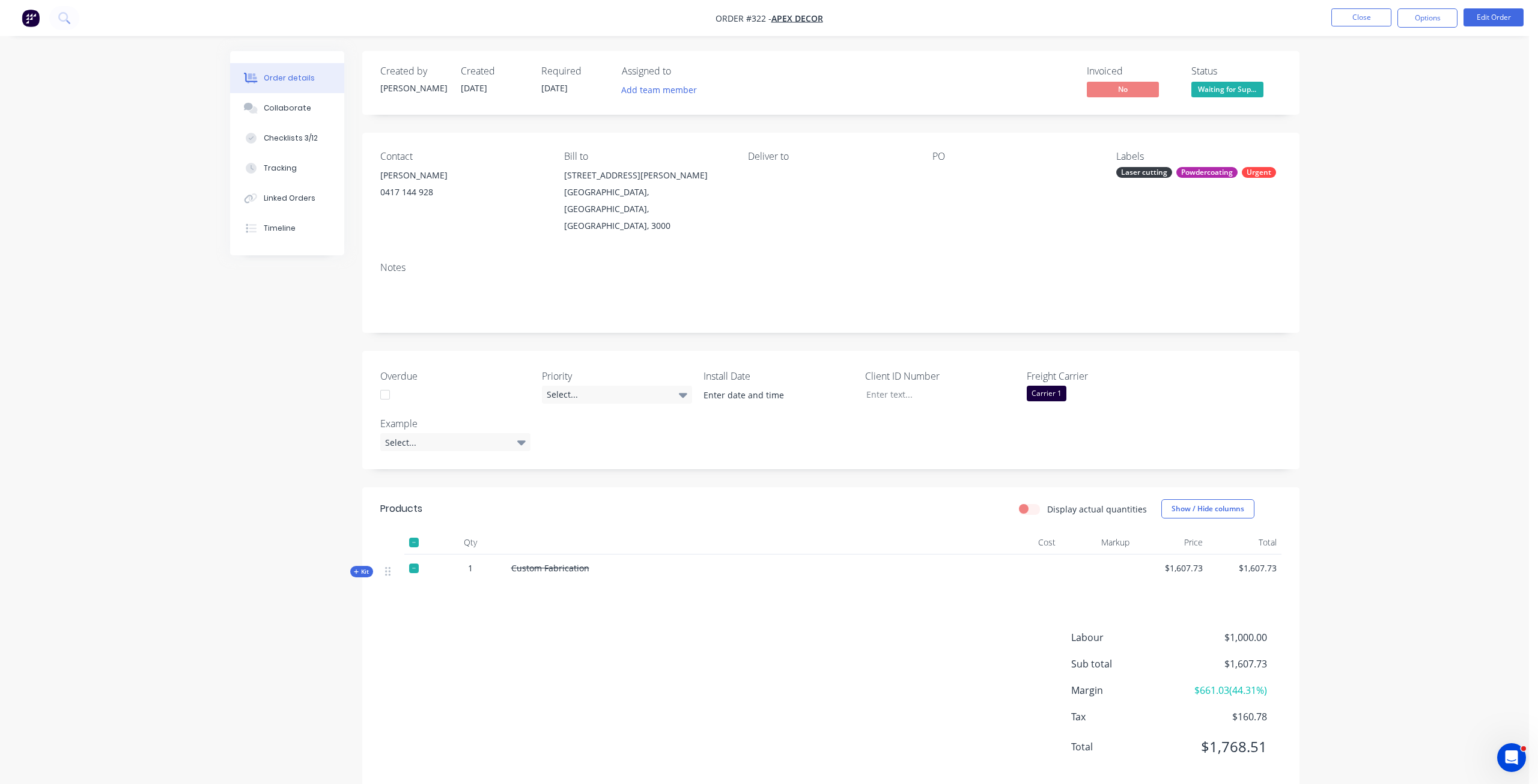
click at [359, 567] on span "Kit" at bounding box center [362, 571] width 15 height 9
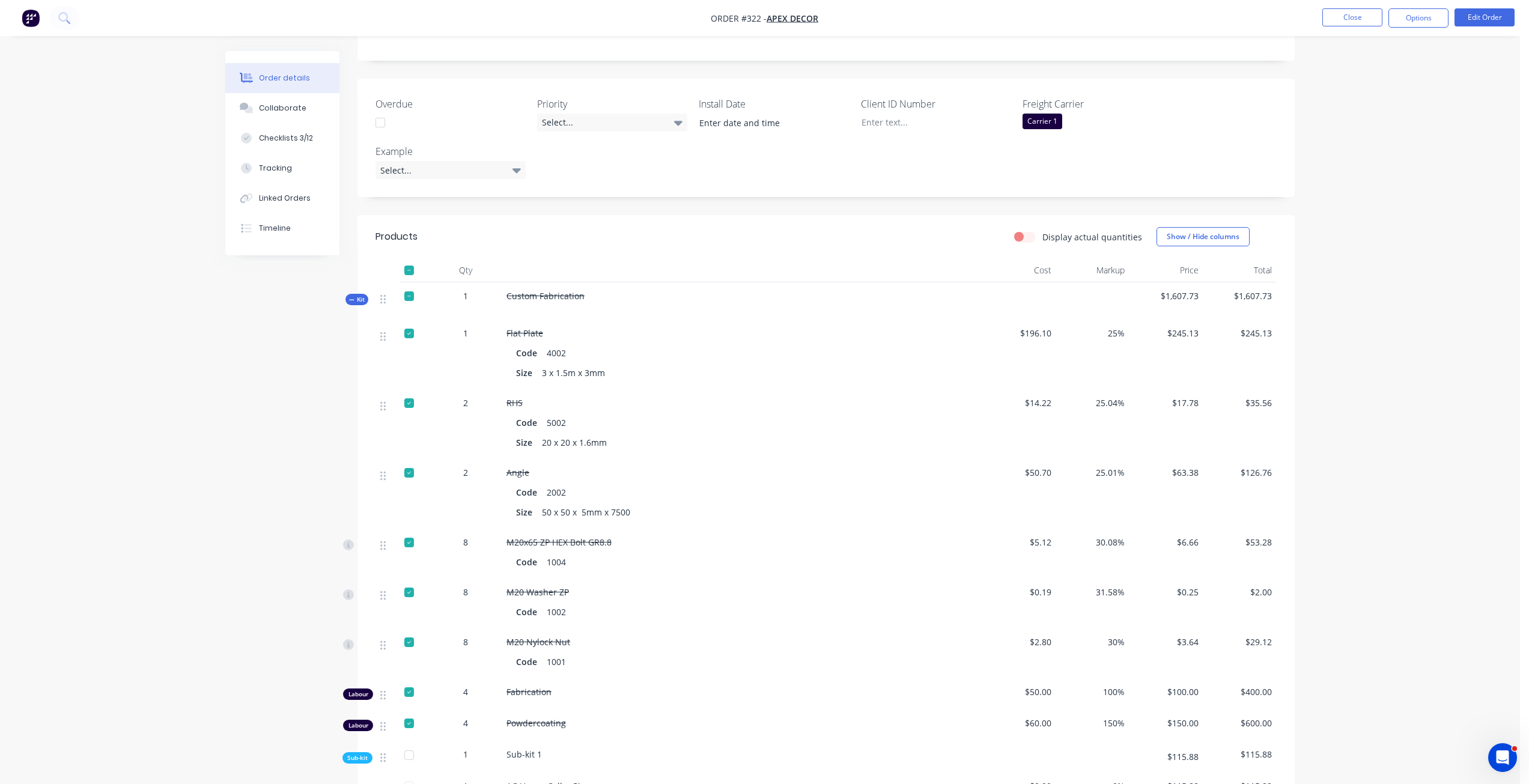
scroll to position [360, 0]
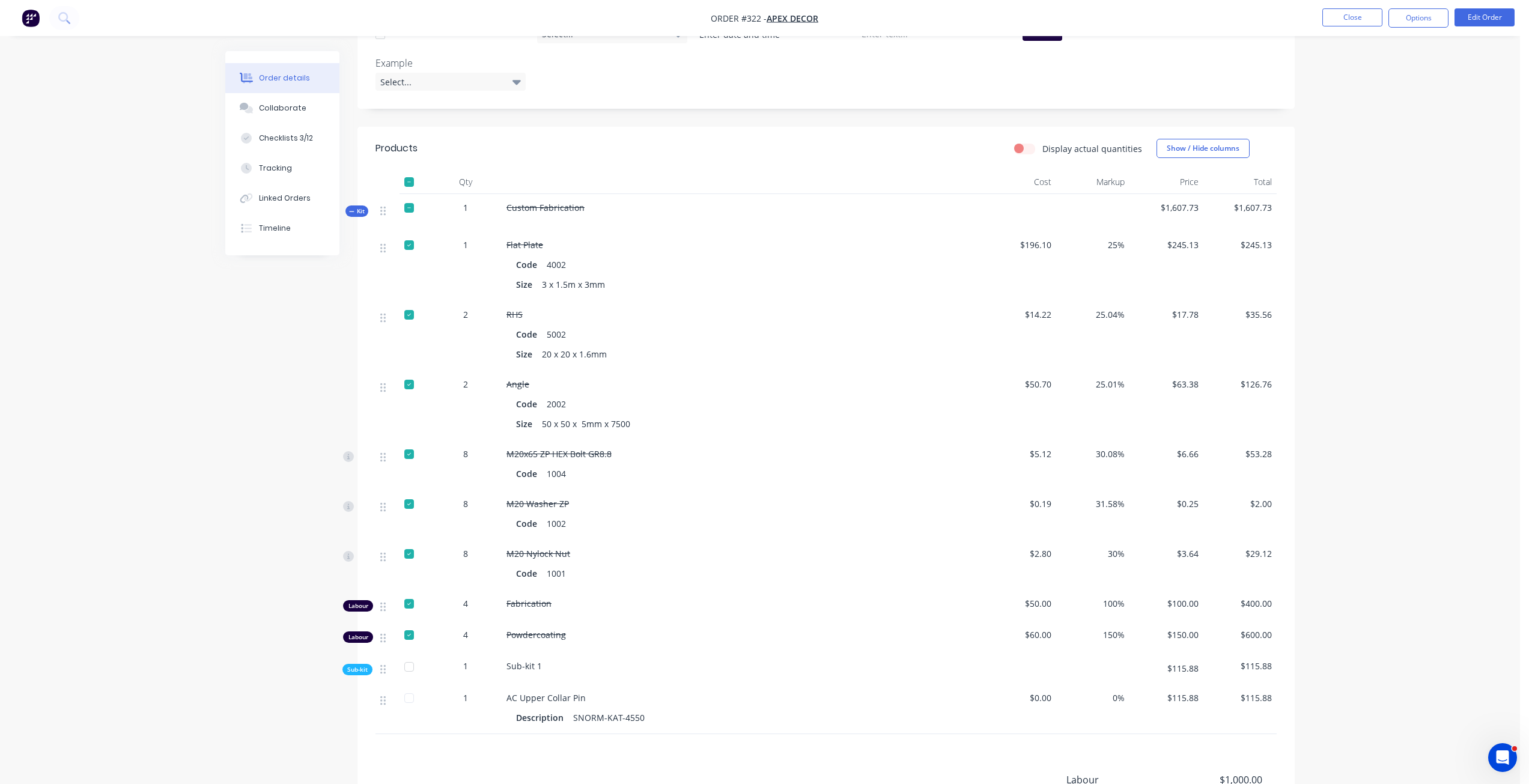
click at [288, 454] on div "Created by [PERSON_NAME] Created [DATE] Required [DATE] Assigned to Add team me…" at bounding box center [759, 319] width 1070 height 1257
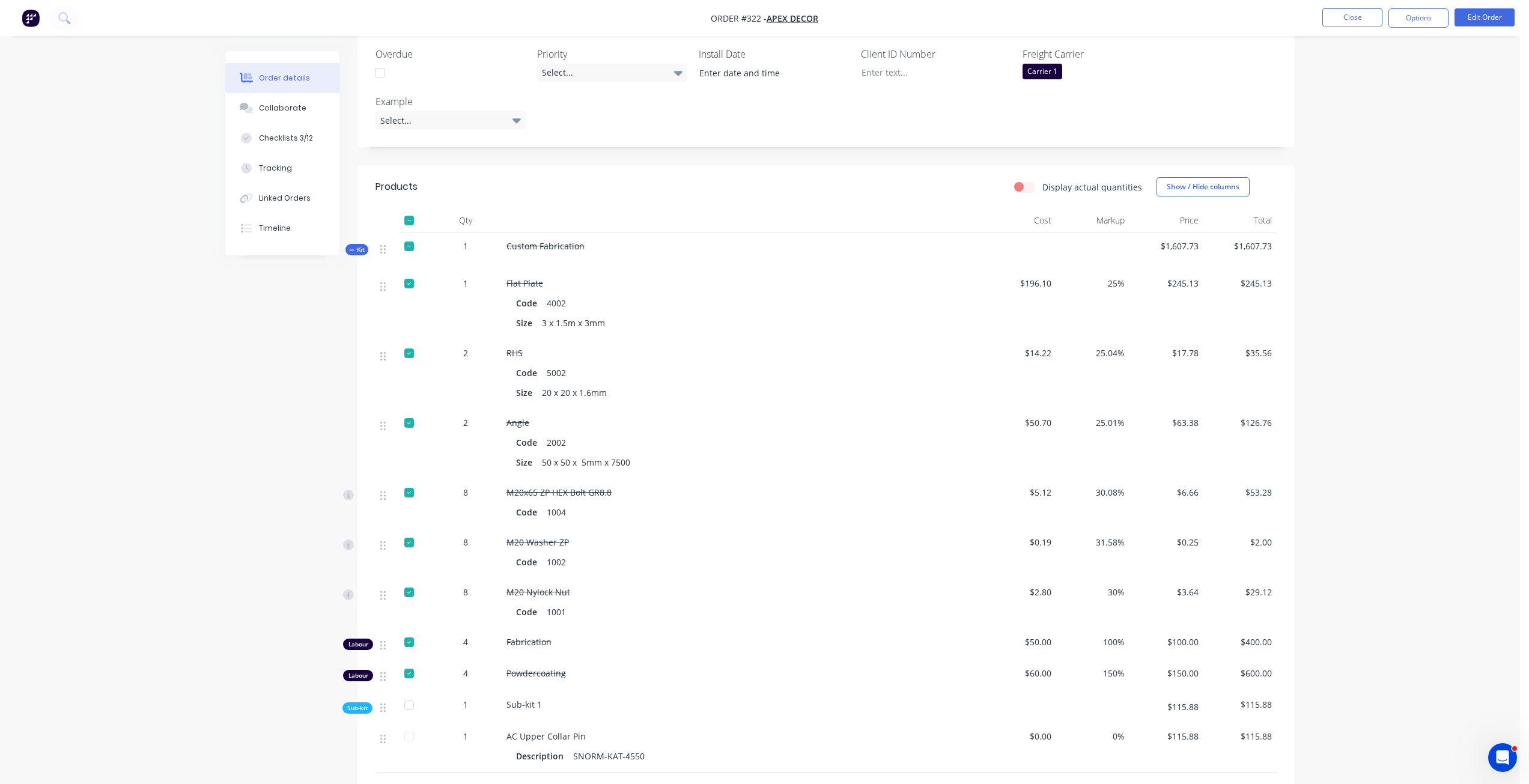
scroll to position [300, 0]
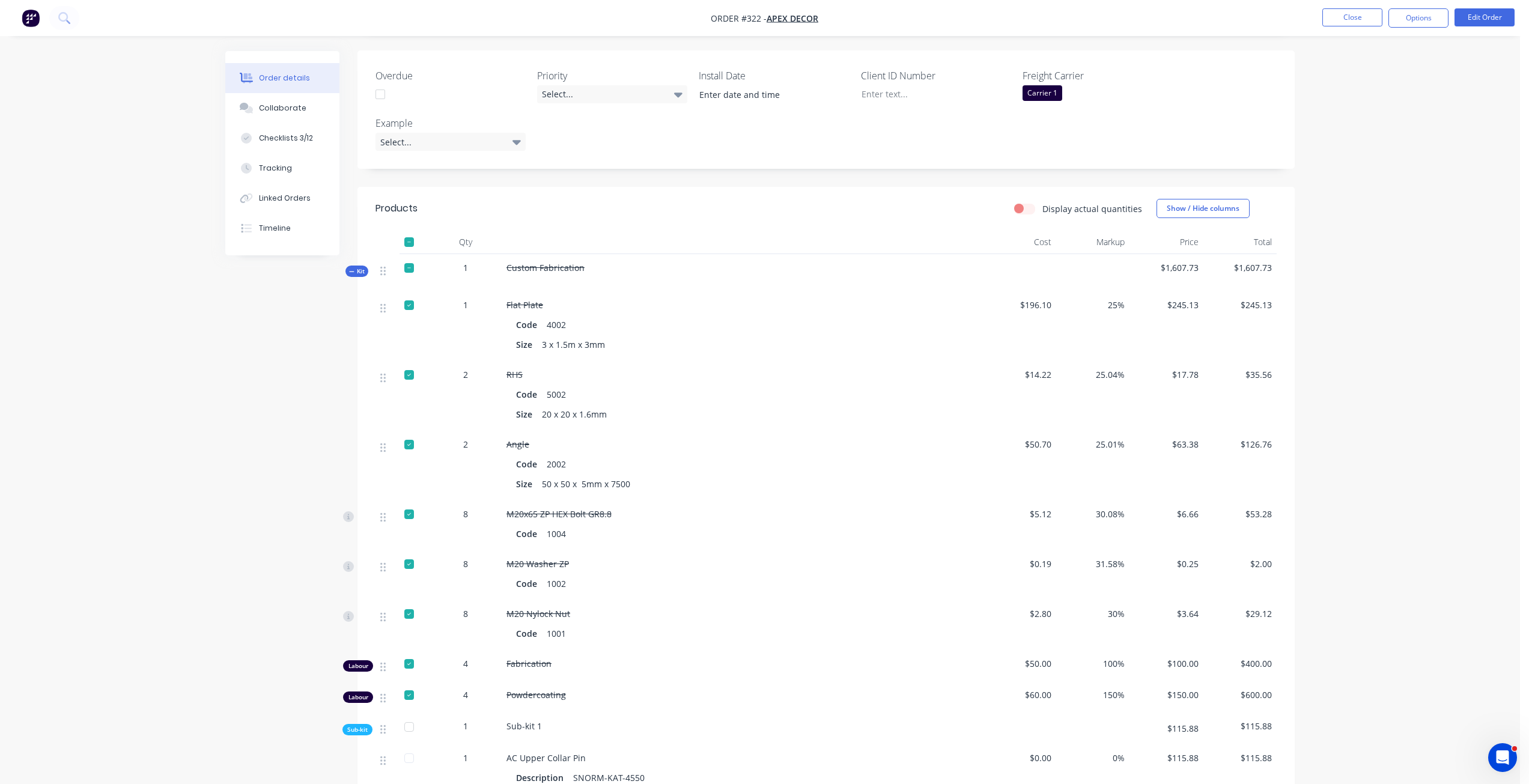
click at [363, 267] on span "Kit" at bounding box center [357, 271] width 15 height 9
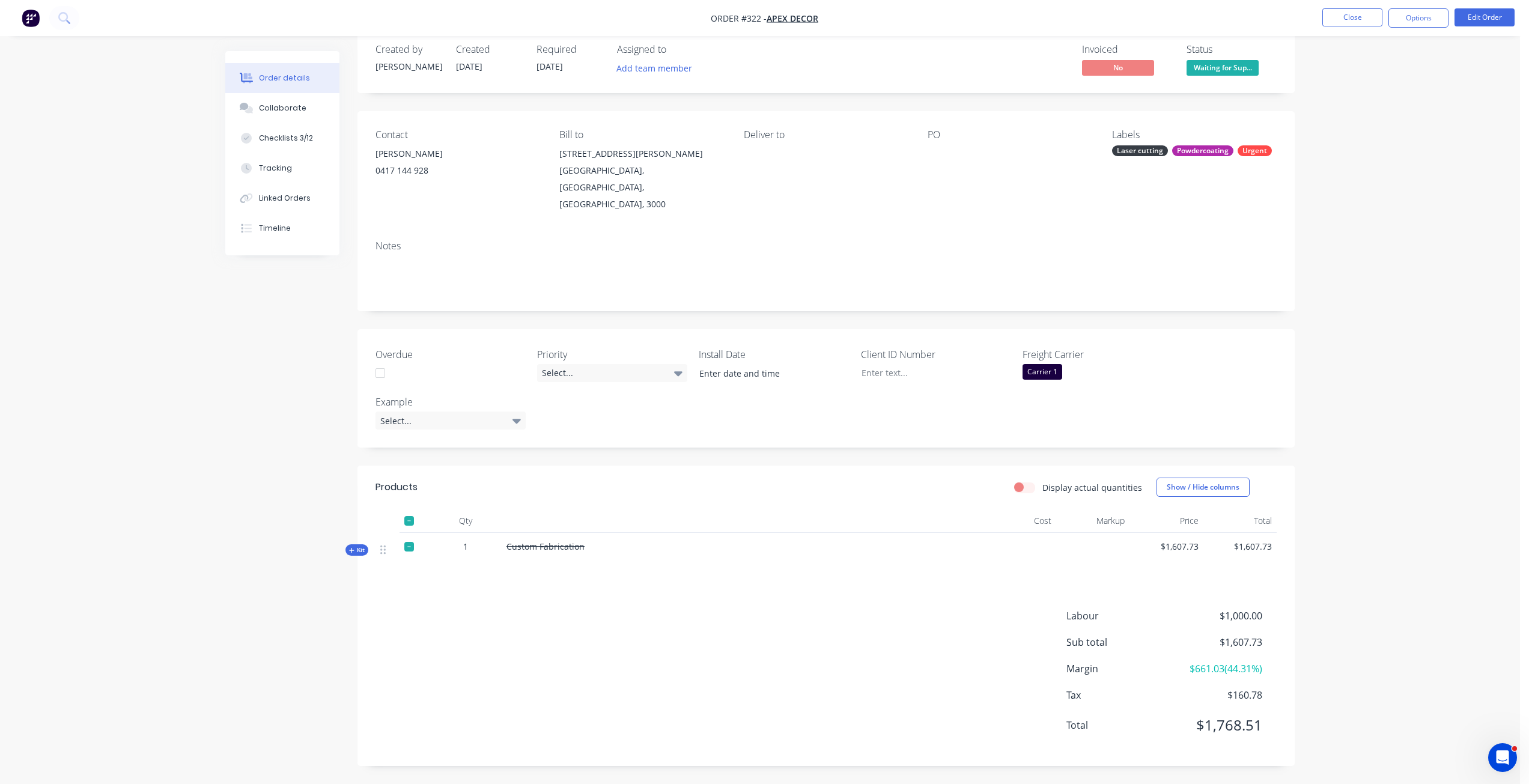
scroll to position [0, 0]
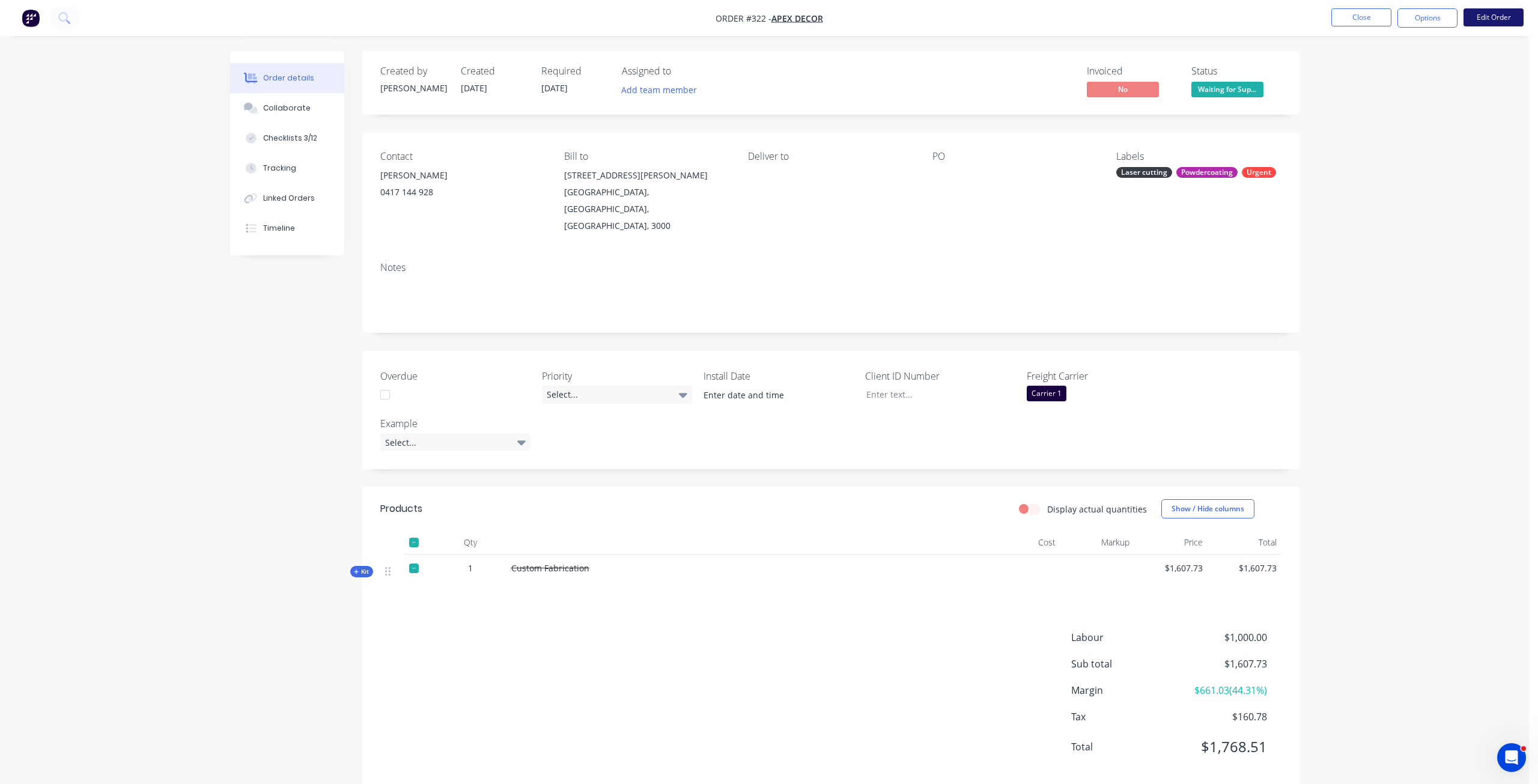
click at [1503, 19] on button "Edit Order" at bounding box center [1493, 17] width 60 height 18
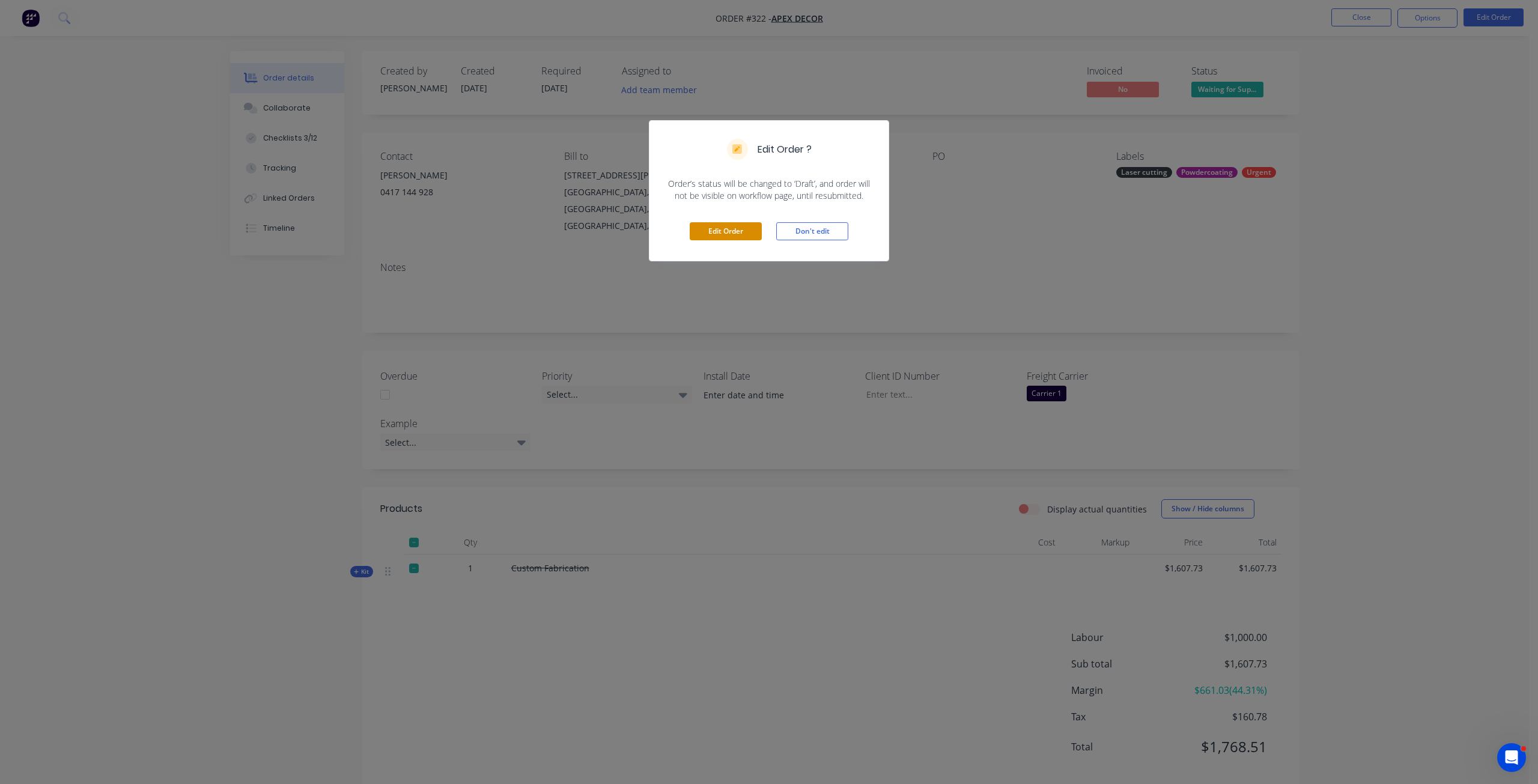
click at [716, 234] on button "Edit Order" at bounding box center [725, 230] width 72 height 18
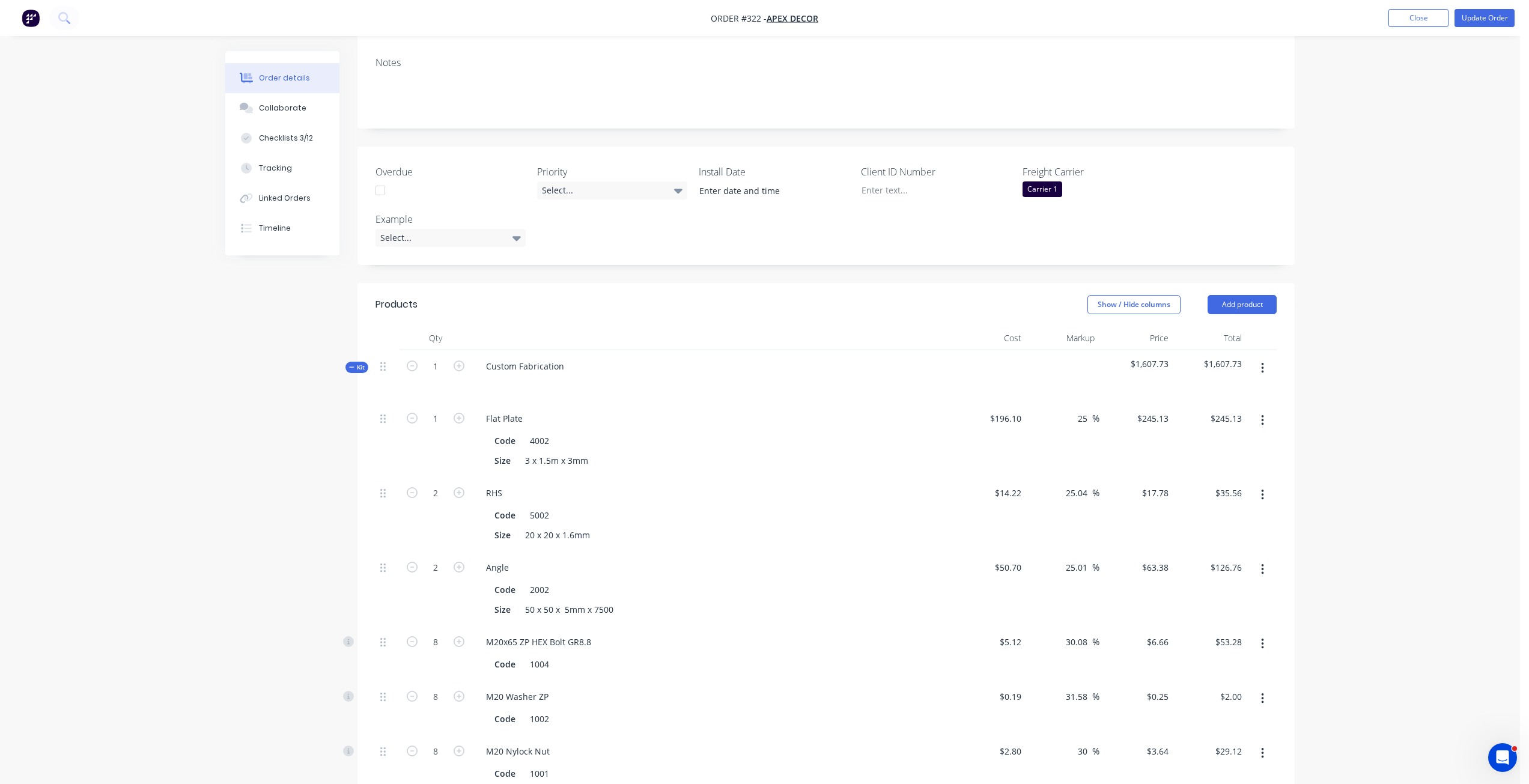
click at [360, 363] on span "Kit" at bounding box center [357, 367] width 15 height 9
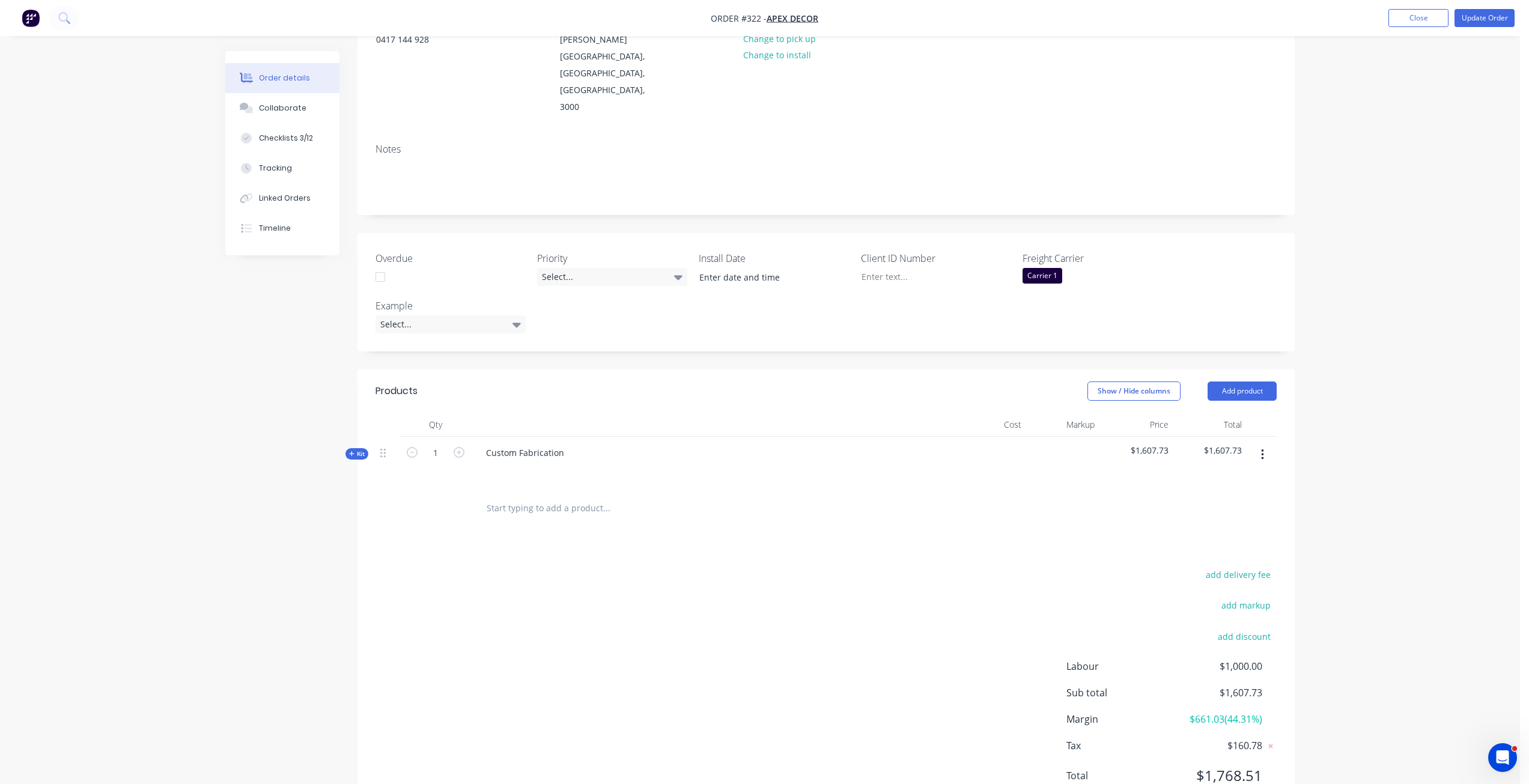
click at [556, 496] on input "text" at bounding box center [606, 508] width 241 height 24
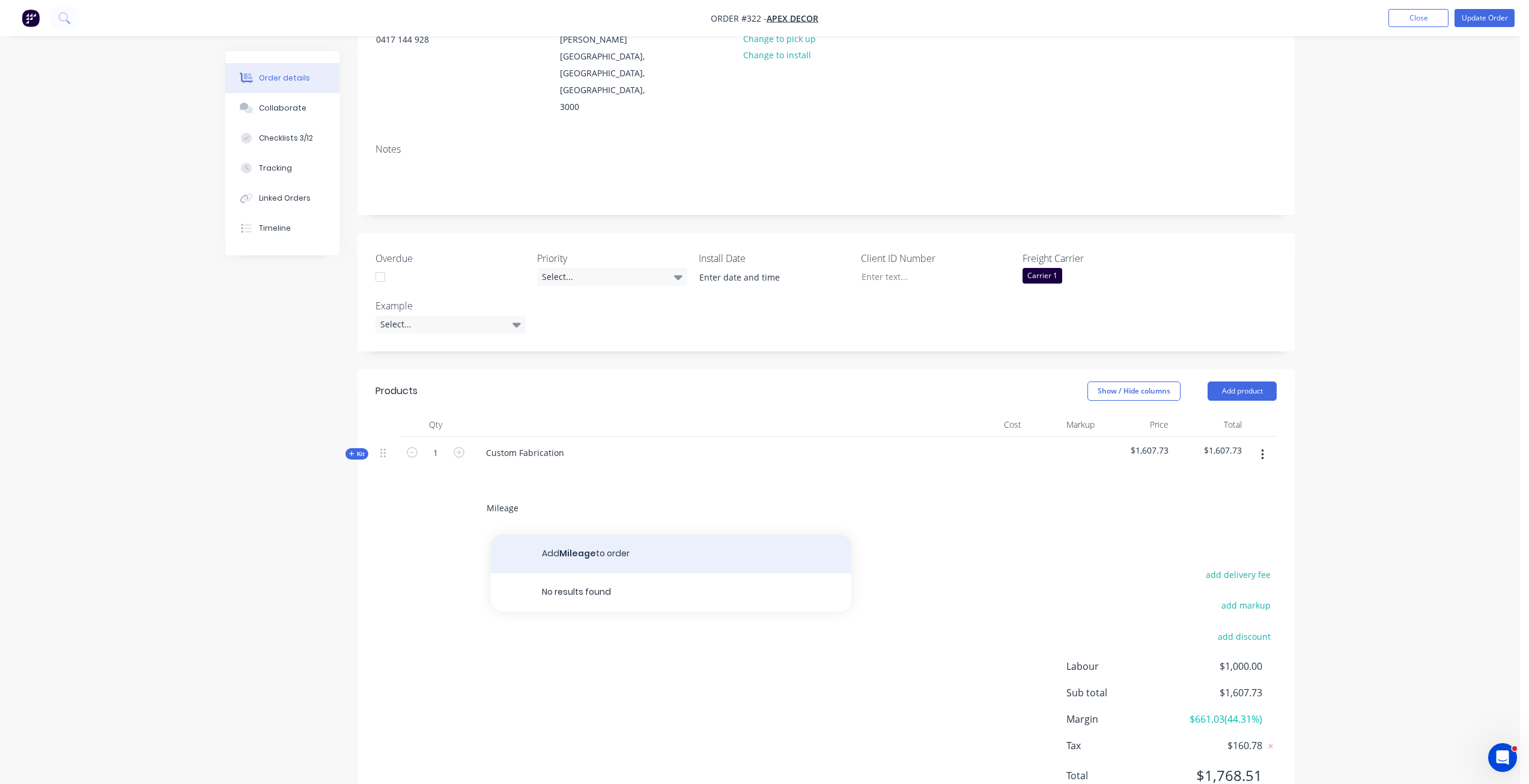
type input "Mileage"
click at [590, 534] on button "Add Mileage to order" at bounding box center [671, 554] width 360 height 39
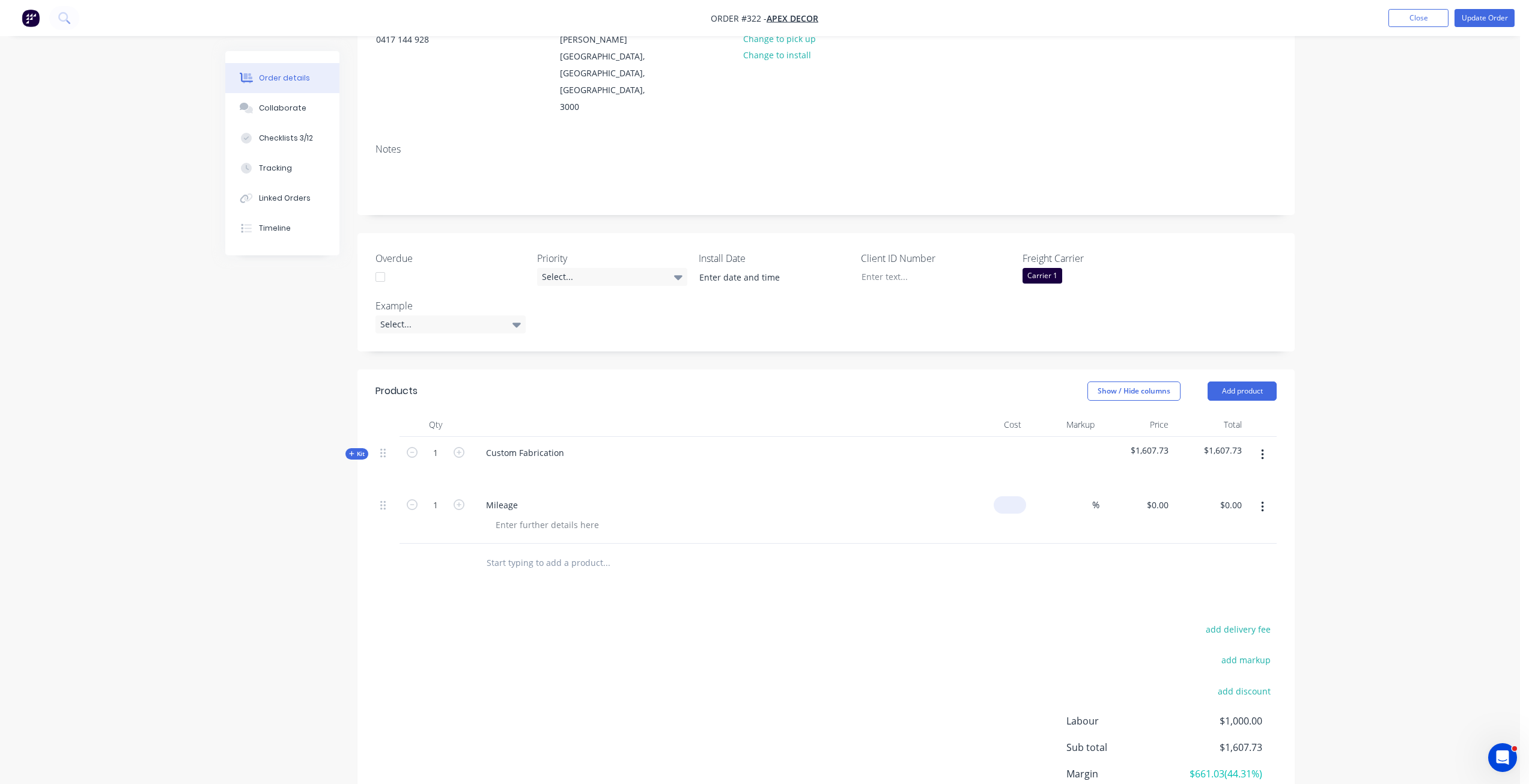
click at [1009, 496] on div "$0.00" at bounding box center [1010, 505] width 32 height 18
type input "$75.00"
click at [1135, 544] on div at bounding box center [826, 563] width 901 height 39
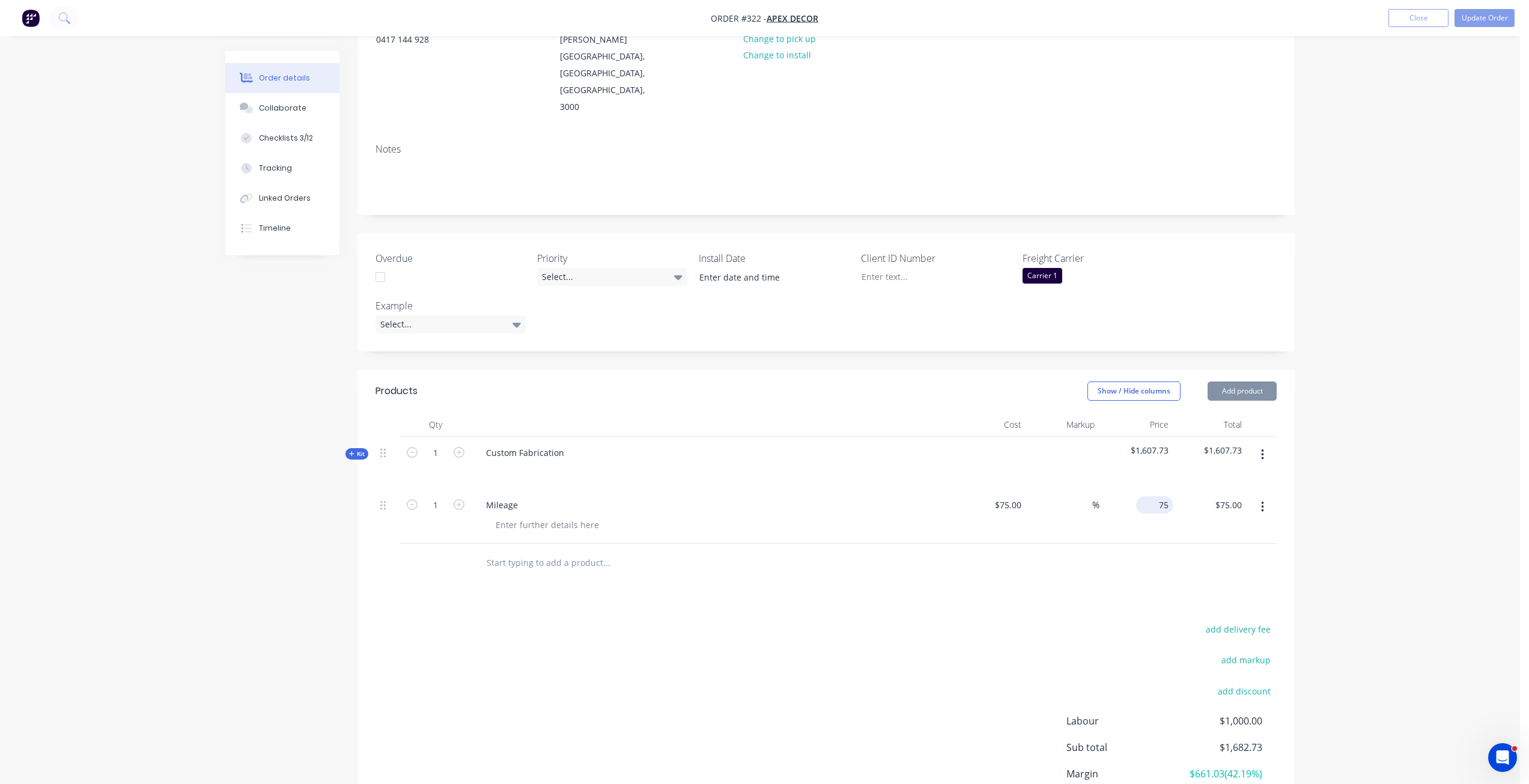
click at [1163, 496] on input "75" at bounding box center [1157, 505] width 32 height 18
type input "$75.00"
click at [1089, 496] on input at bounding box center [1085, 505] width 14 height 18
type input "100"
type input "$150.00"
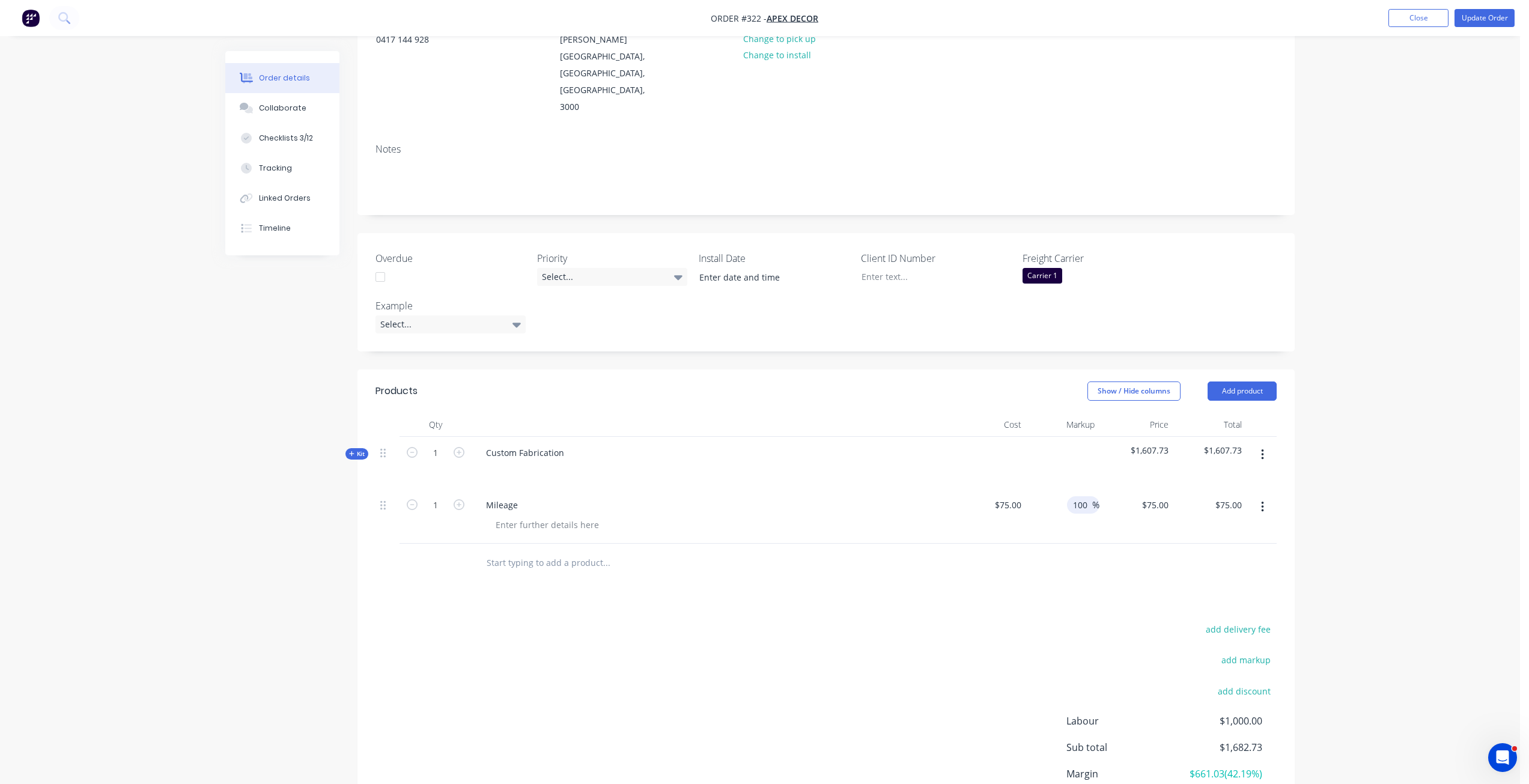
type input "$150.00"
click at [1150, 544] on div at bounding box center [826, 563] width 901 height 39
drag, startPoint x: 517, startPoint y: 454, endPoint x: 483, endPoint y: 453, distance: 34.0
click at [483, 496] on div "Mileage" at bounding box center [502, 505] width 51 height 18
click at [503, 621] on div "add delivery fee add markup add discount Labour $1,000.00 Sub total $1,757.73 M…" at bounding box center [826, 737] width 901 height 232
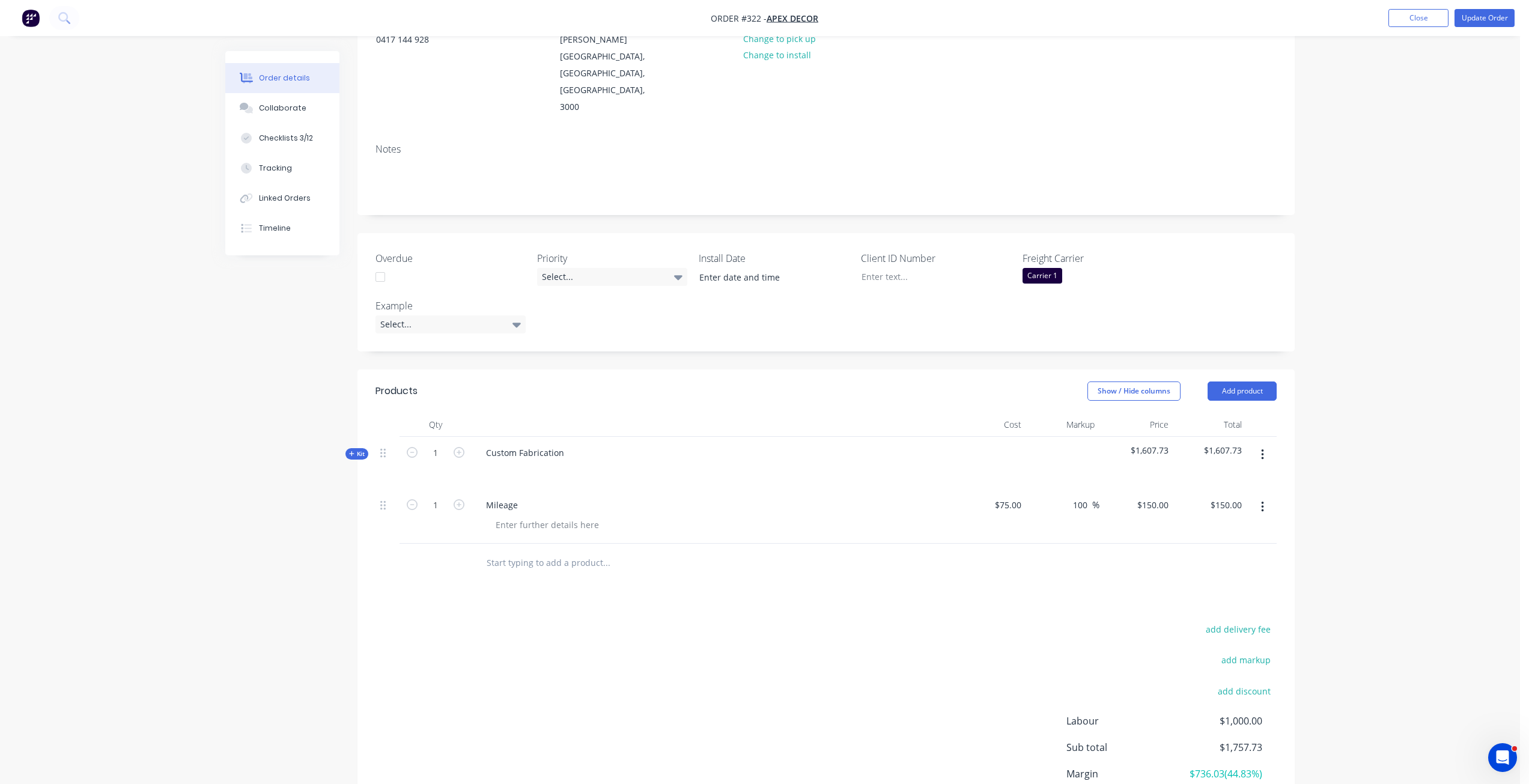
click at [503, 621] on div "add delivery fee add markup add discount Labour $1,000.00 Sub total $1,757.73 M…" at bounding box center [826, 737] width 901 height 232
click at [677, 621] on div "add delivery fee add markup add discount Labour $1,000.00 Sub total $1,757.73 M…" at bounding box center [826, 737] width 901 height 232
click at [553, 561] on div "Products Show / Hide columns Add product Qty Cost Markup Price Total Kit 1 Cust…" at bounding box center [826, 620] width 937 height 502
click at [551, 560] on div "Products Show / Hide columns Add product Qty Cost Markup Price Total Kit 1 Cust…" at bounding box center [826, 620] width 937 height 502
click at [556, 551] on input "text" at bounding box center [606, 562] width 241 height 24
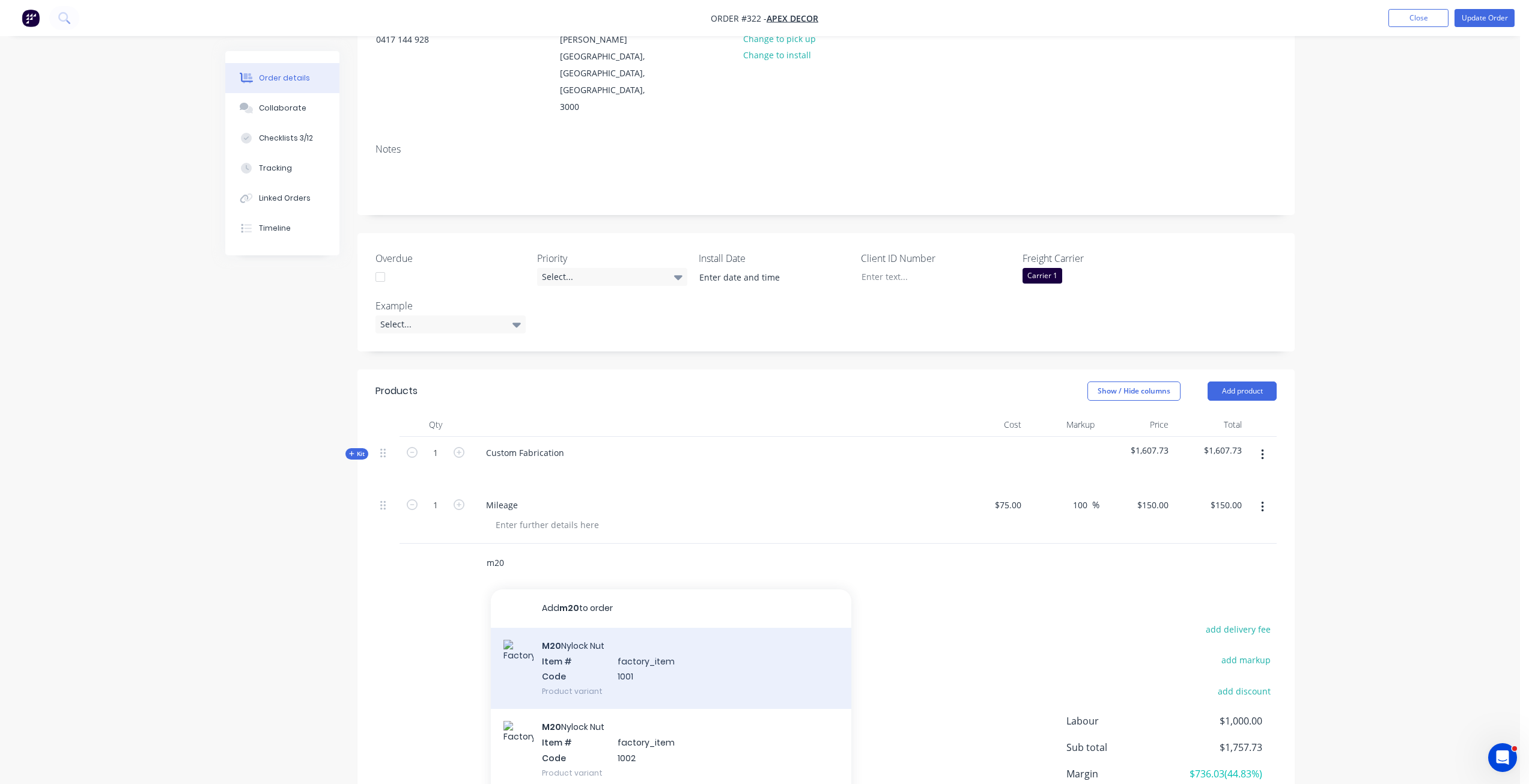
type input "m20"
click at [615, 628] on div "M20 Nylock Nut Item # factory_item Code 1001 Product variant" at bounding box center [671, 668] width 360 height 81
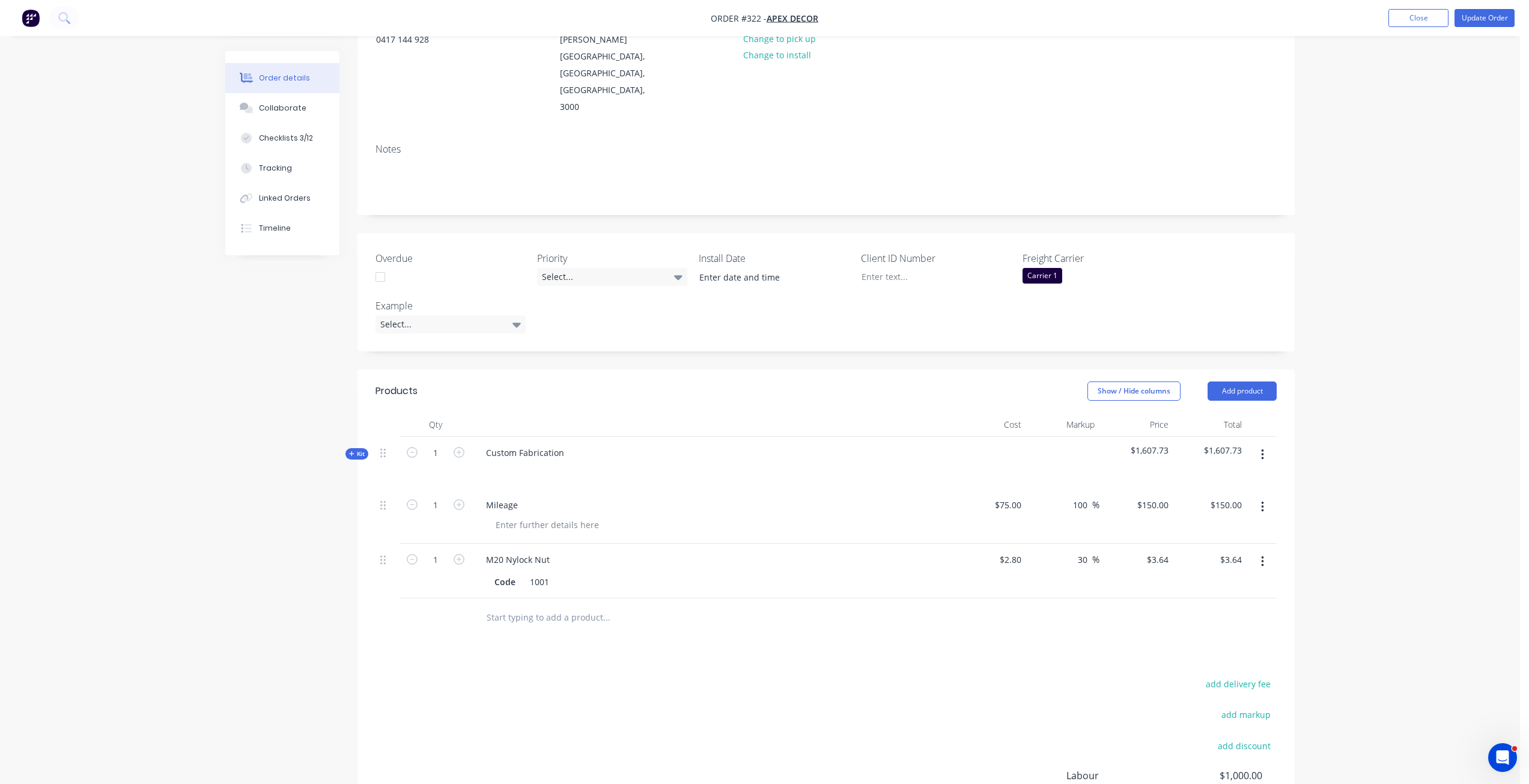
click at [1172, 598] on div at bounding box center [826, 618] width 901 height 39
click at [1014, 551] on input "2.8" at bounding box center [1017, 559] width 18 height 18
type input "$3.00"
type input "$3.90"
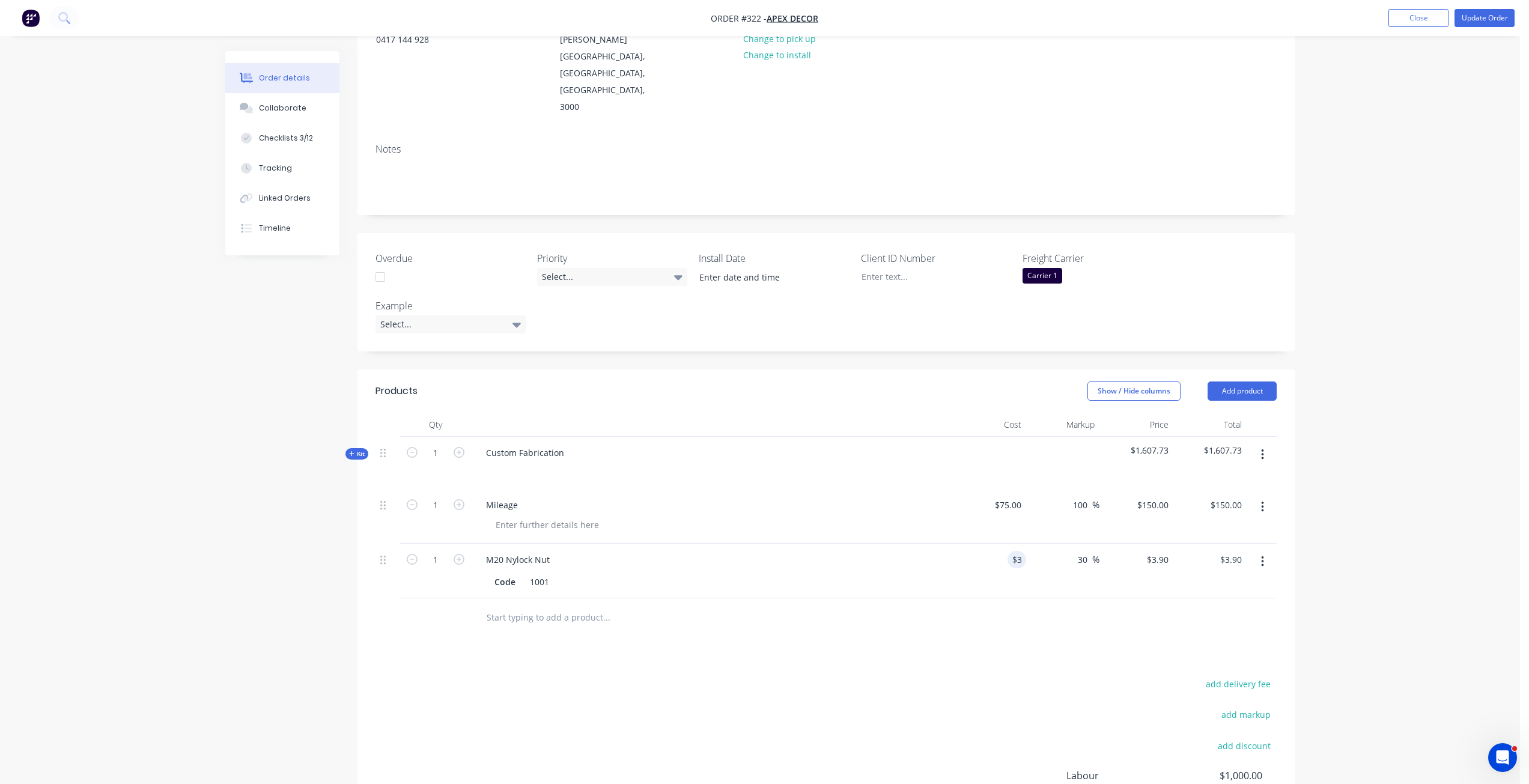
click at [1102, 616] on div "Products Show / Hide columns Add product Qty Cost Markup Price Total Kit 1 Cust…" at bounding box center [826, 647] width 937 height 556
click at [1019, 598] on div "Products Show / Hide columns Add product Qty Cost Markup Price Total Kit 1 Cust…" at bounding box center [826, 647] width 937 height 556
click at [863, 676] on div "add delivery fee add markup add discount Labour $1,000.00 Sub total $1,761.63 M…" at bounding box center [826, 792] width 901 height 232
click at [845, 676] on div "add delivery fee add markup add discount Labour $1,000.00 Sub total $1,761.63 M…" at bounding box center [826, 792] width 901 height 232
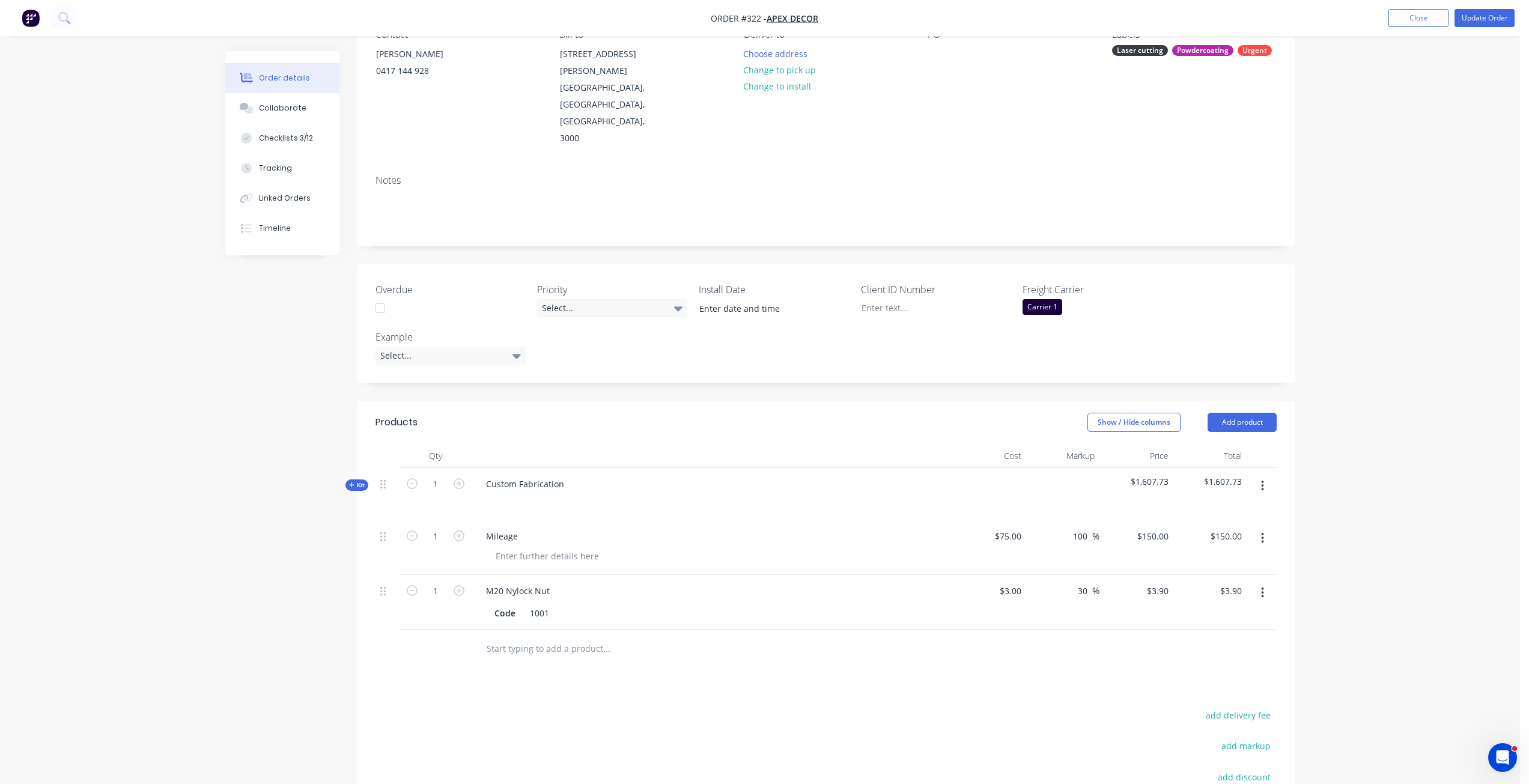
scroll to position [94, 0]
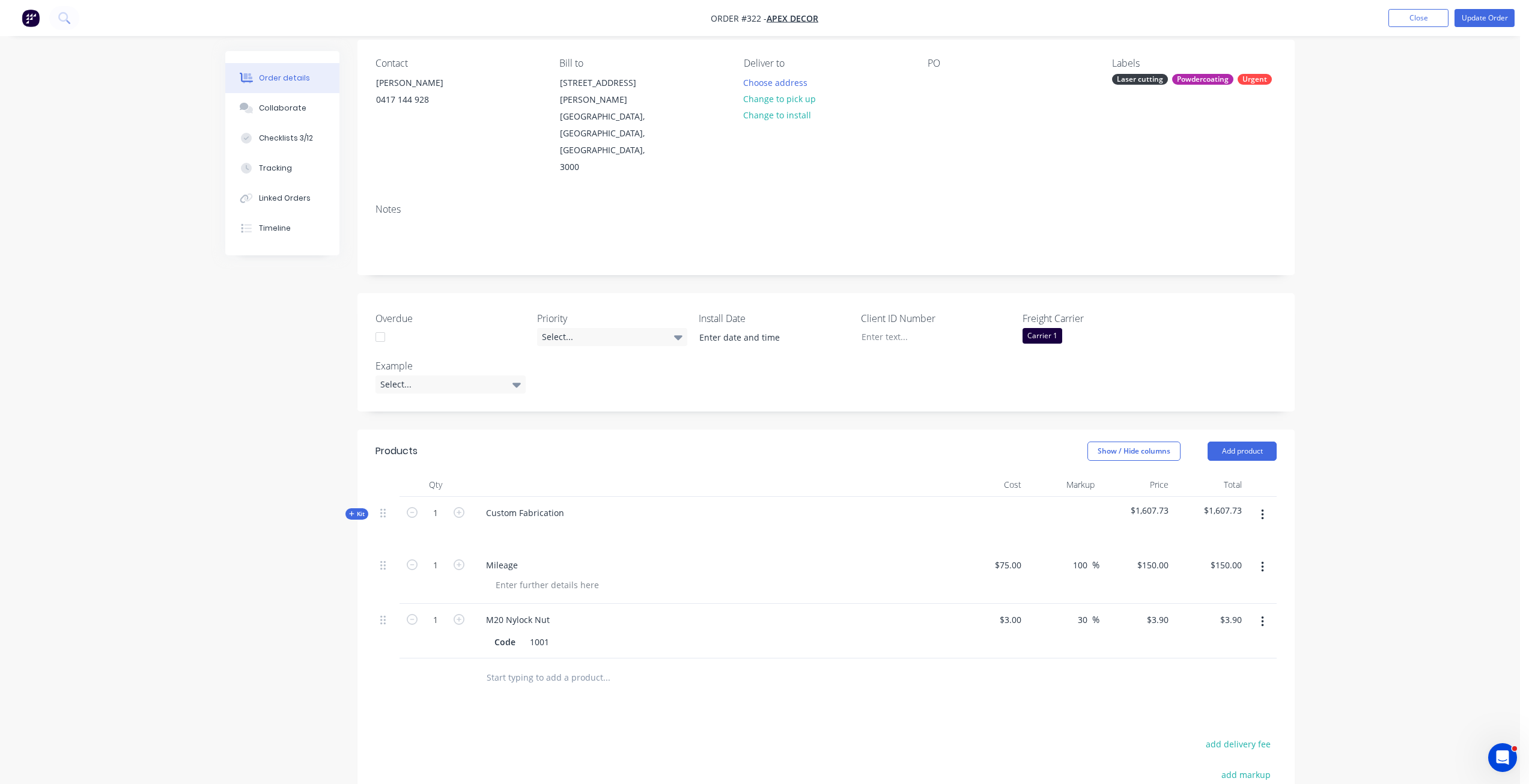
click at [301, 208] on button "Linked Orders" at bounding box center [282, 198] width 114 height 30
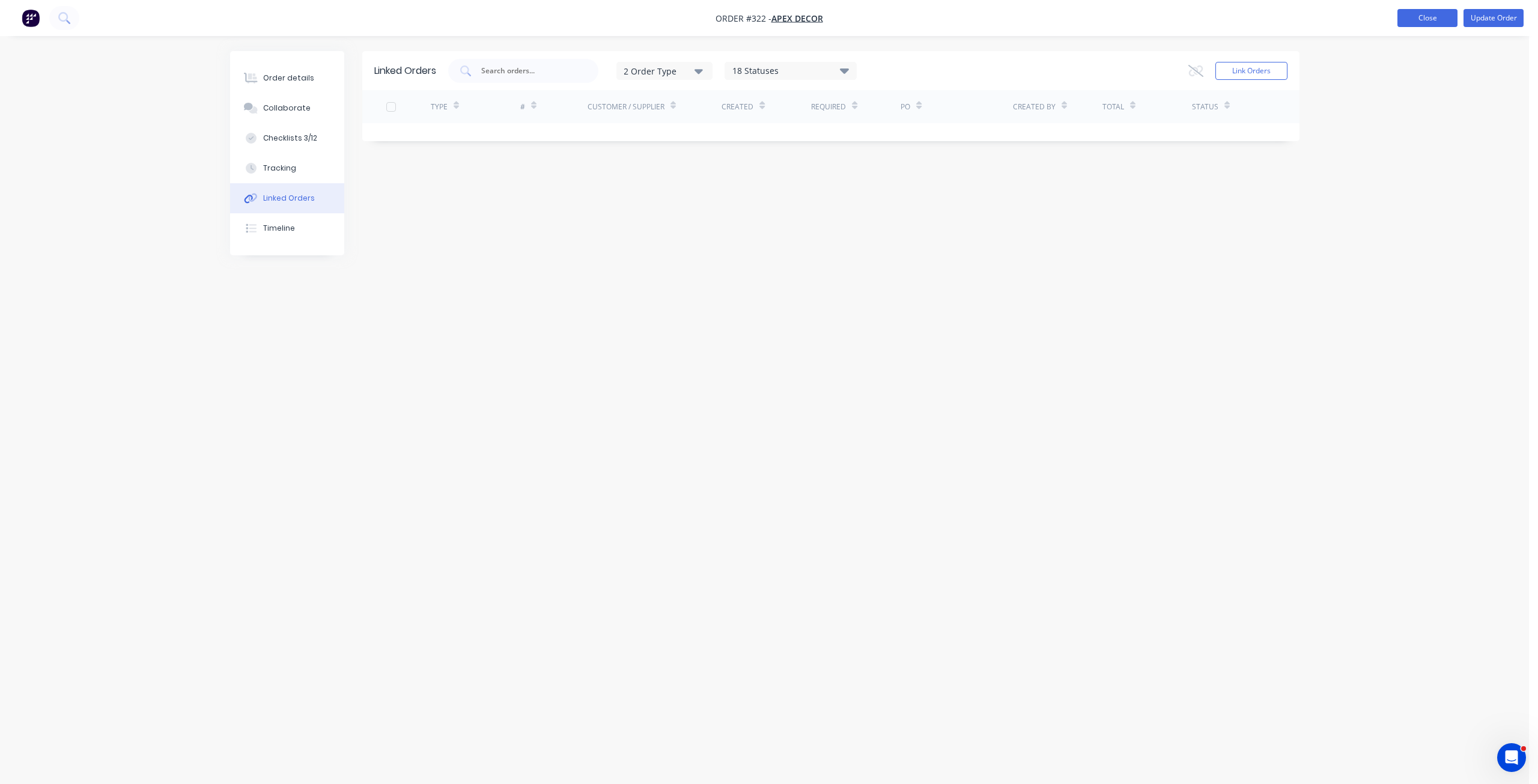
click at [1404, 22] on button "Close" at bounding box center [1427, 18] width 60 height 18
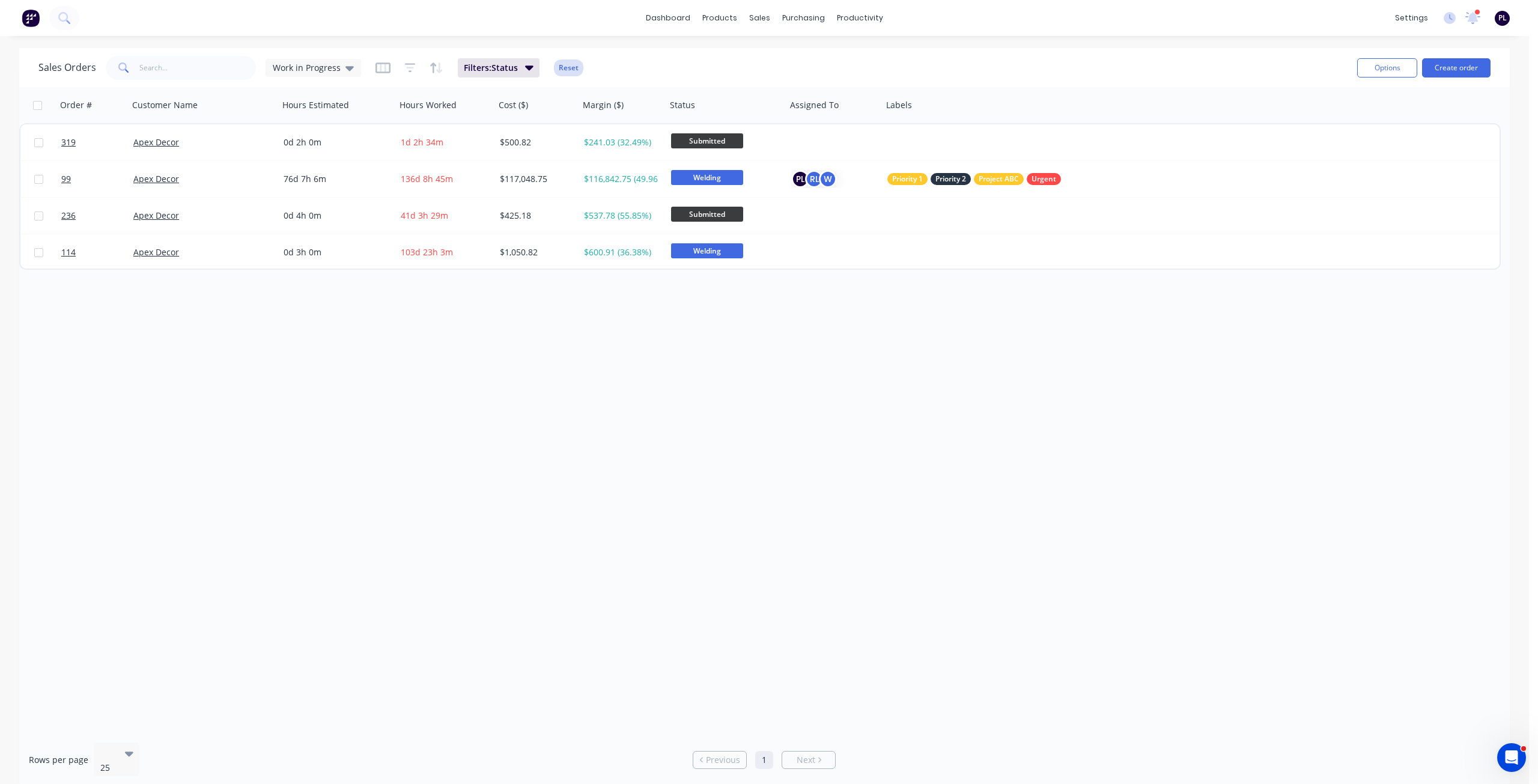
click at [569, 71] on button "Reset" at bounding box center [568, 68] width 29 height 17
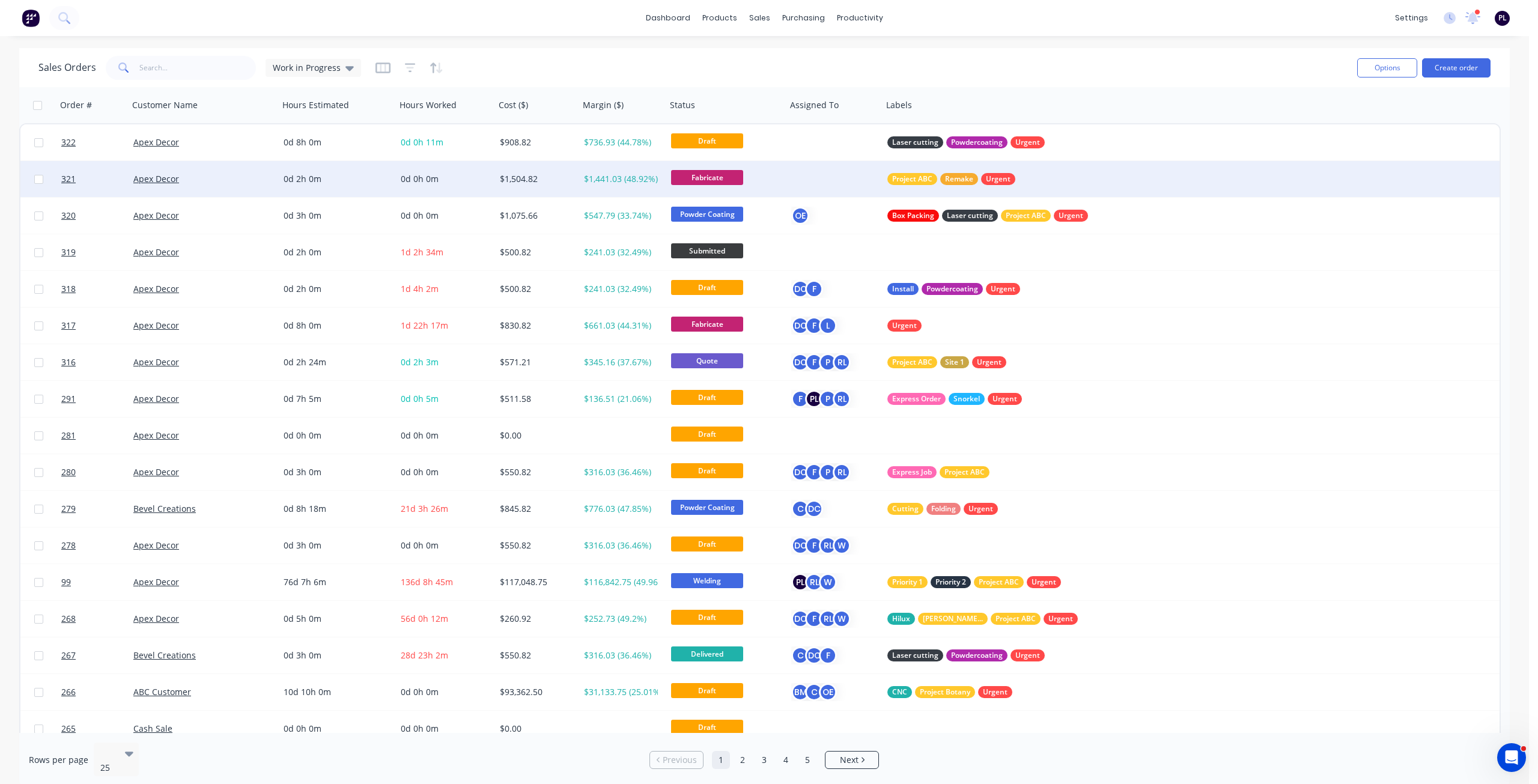
click at [221, 184] on div "Apex Decor" at bounding box center [199, 179] width 133 height 12
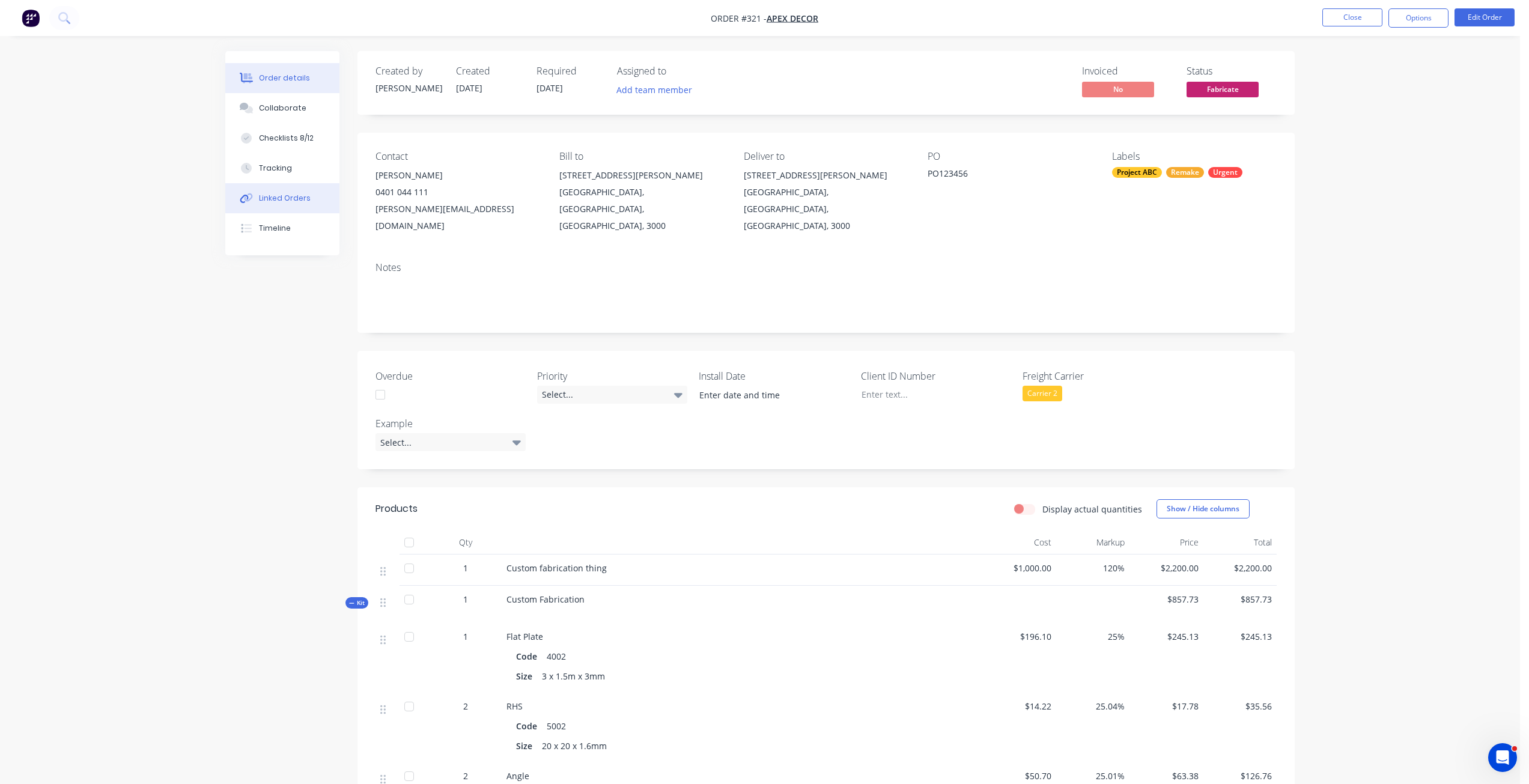
click at [318, 199] on button "Linked Orders" at bounding box center [282, 198] width 114 height 30
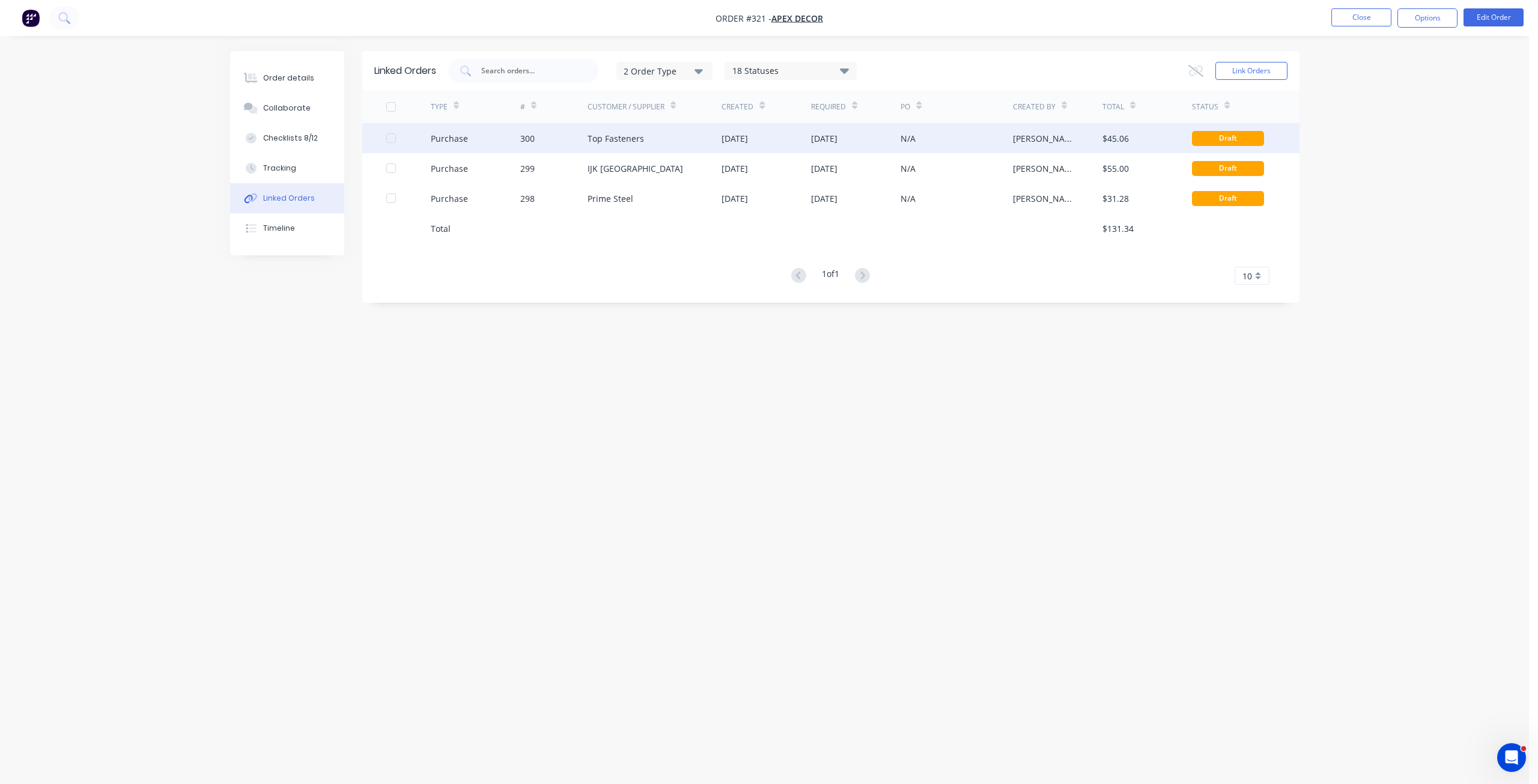
click at [1116, 140] on div "$45.06" at bounding box center [1115, 138] width 26 height 12
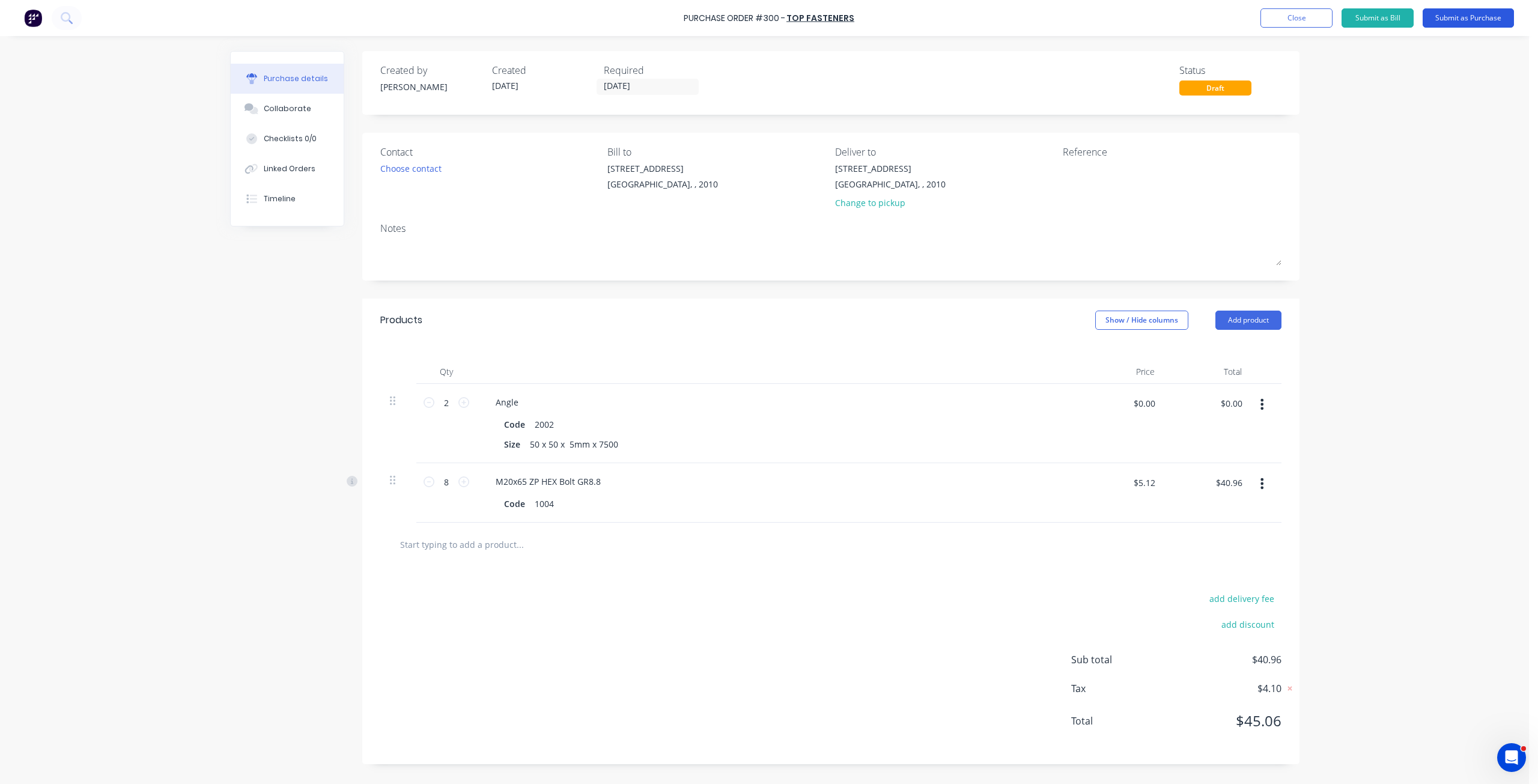
click at [1467, 22] on button "Submit as Purchase" at bounding box center [1468, 18] width 91 height 19
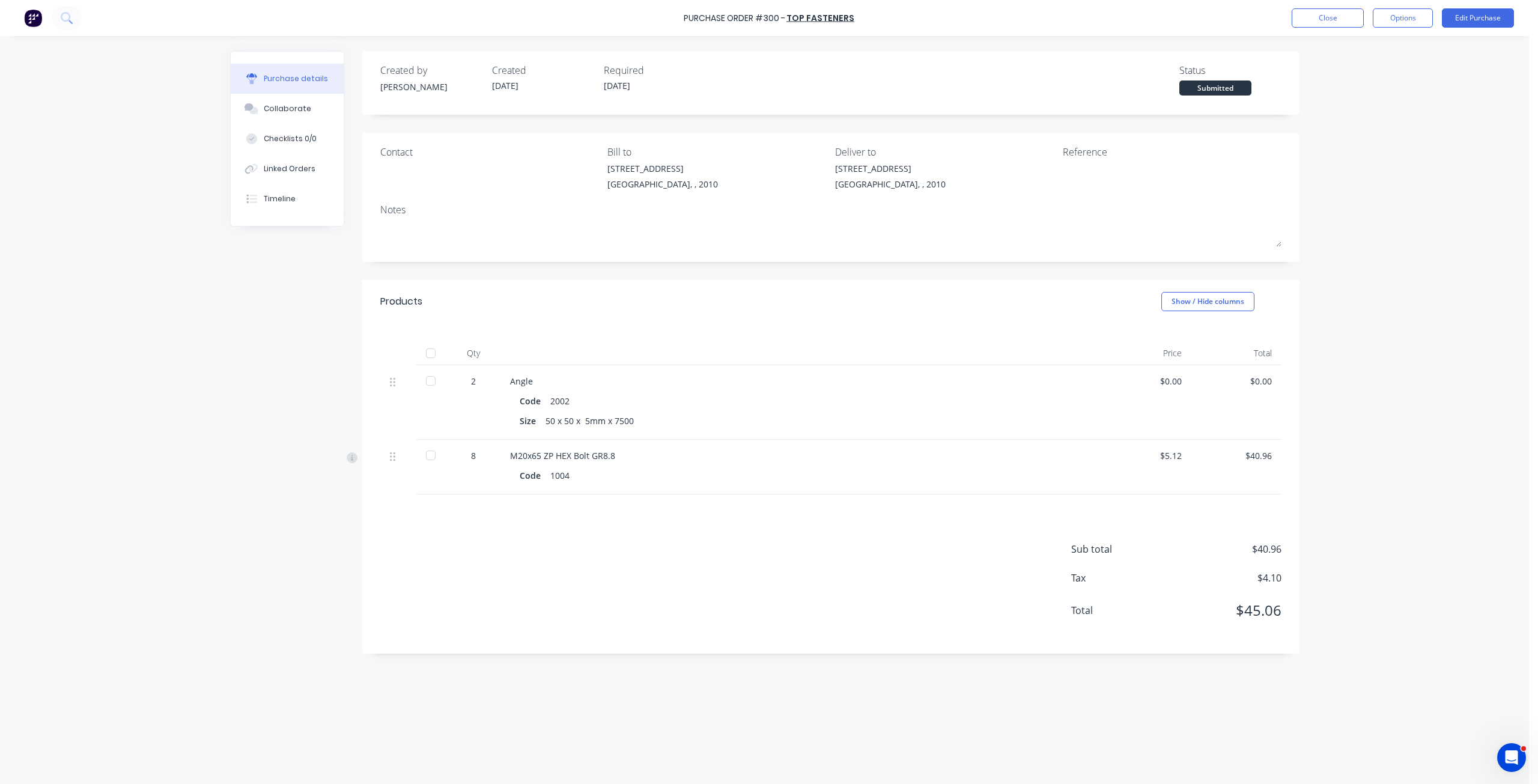
click at [431, 383] on div at bounding box center [430, 380] width 24 height 24
click at [432, 453] on div at bounding box center [430, 455] width 24 height 24
click at [1379, 138] on div "Purchase Order #300 - Top Fasteners Close Options Edit Purchase Purchase detail…" at bounding box center [764, 392] width 1529 height 784
click at [426, 457] on div at bounding box center [430, 455] width 24 height 24
click at [792, 503] on div "Sub total $40.96 Tax $4.10 Total $45.06" at bounding box center [830, 574] width 937 height 159
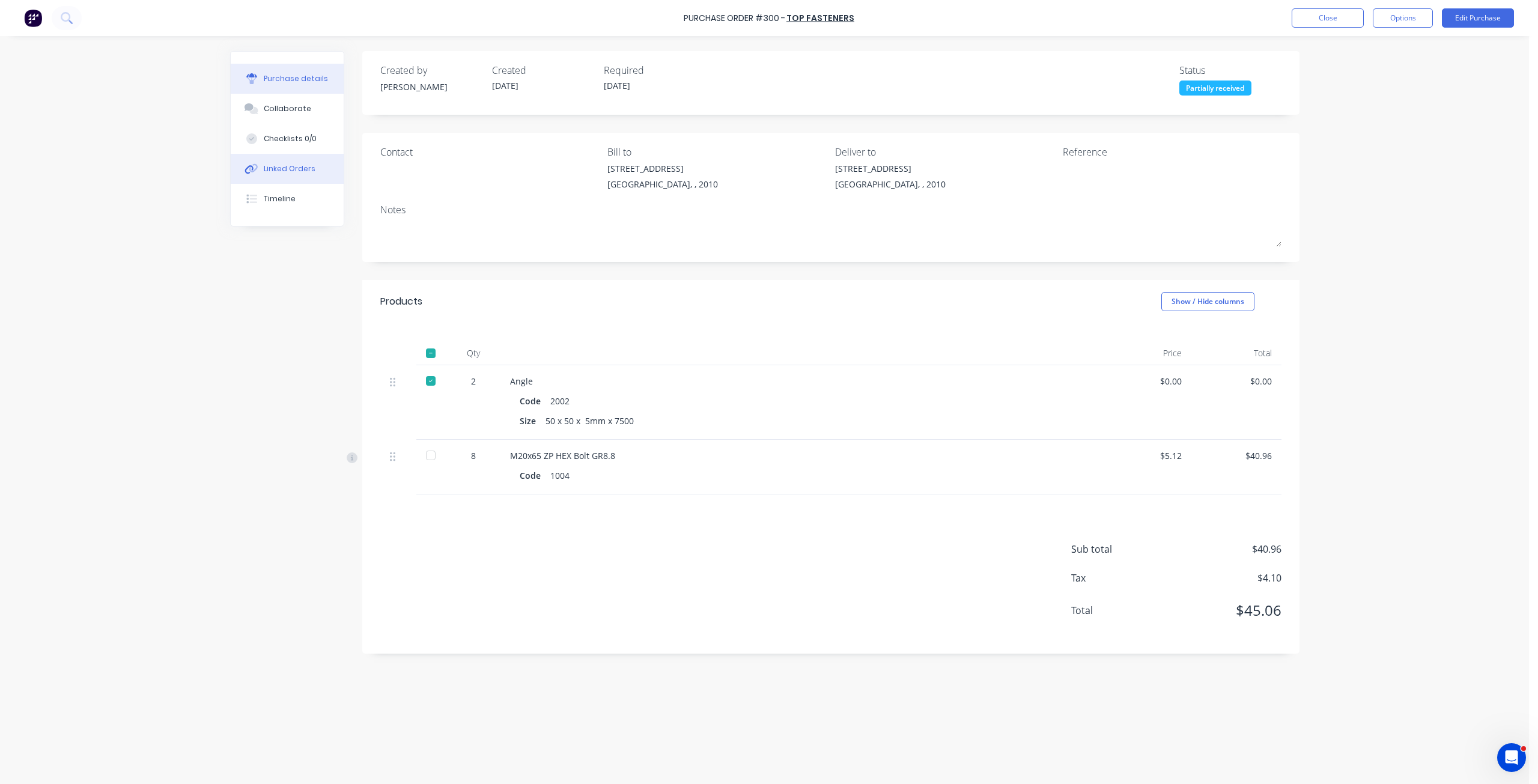
click at [314, 171] on button "Linked Orders" at bounding box center [287, 169] width 113 height 30
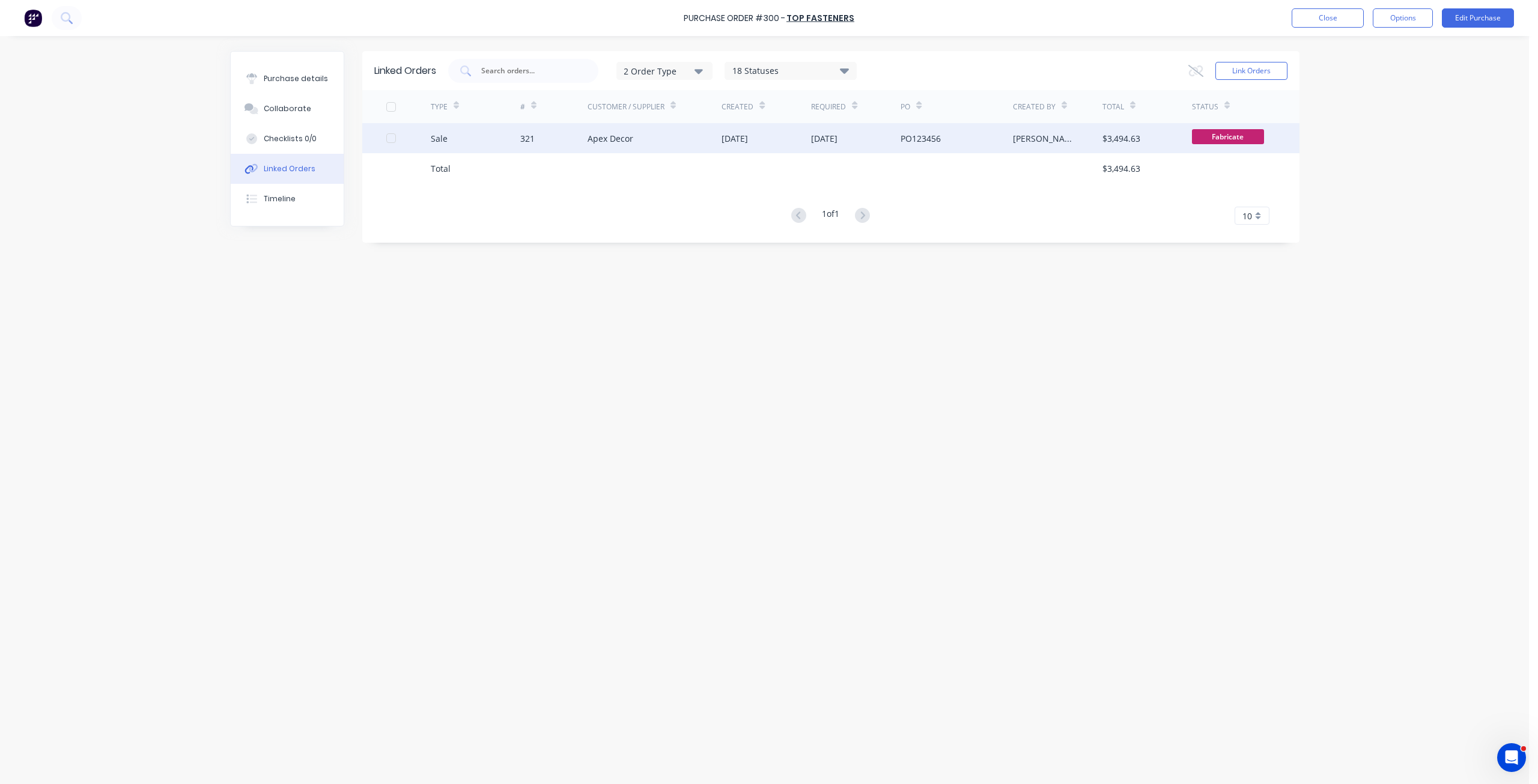
click at [475, 147] on div "Sale" at bounding box center [476, 138] width 90 height 30
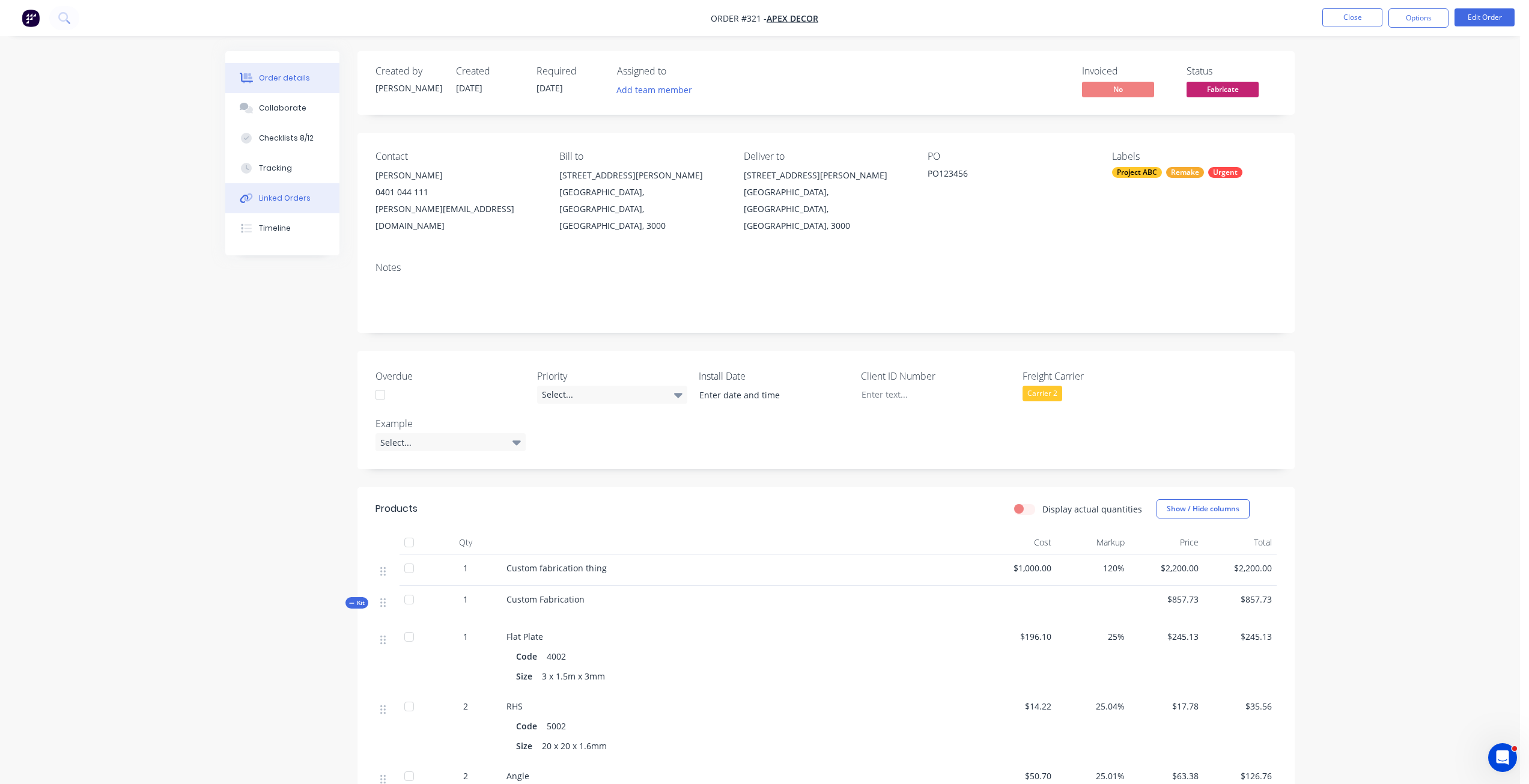
click at [303, 199] on div "Linked Orders" at bounding box center [285, 198] width 52 height 11
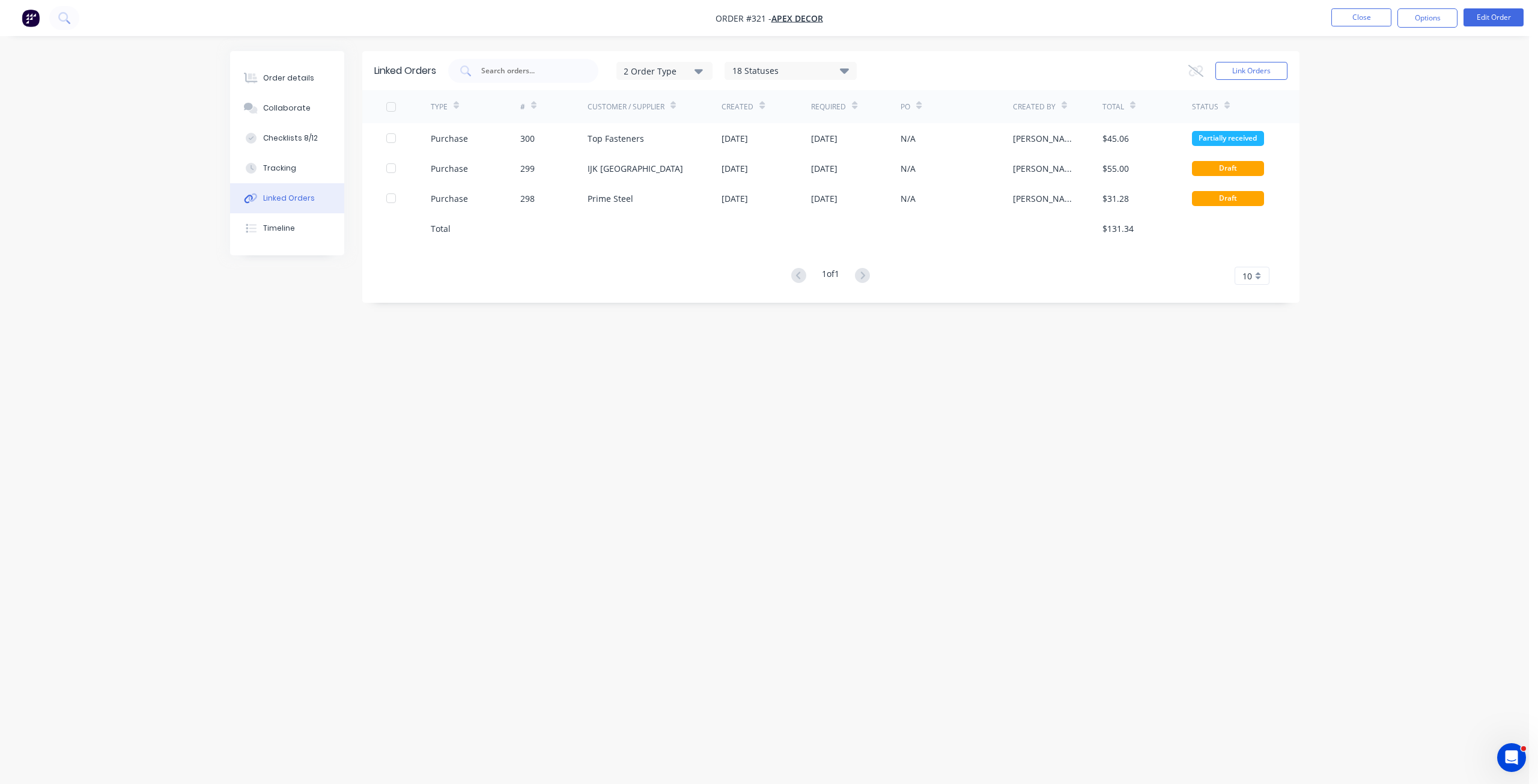
click at [667, 355] on div "Linked Orders 2 Order Type 18 Statuses Sales Order Status All Archived Draft Qu…" at bounding box center [765, 369] width 1069 height 636
click at [641, 349] on div "Linked Orders 2 Order Type 18 Statuses Sales Order Status All Archived Draft Qu…" at bounding box center [765, 369] width 1069 height 636
click at [503, 377] on div "Linked Orders 2 Order Type 18 Statuses Sales Order Status All Archived Draft Qu…" at bounding box center [765, 369] width 1069 height 636
click at [308, 82] on div "Order details" at bounding box center [288, 78] width 51 height 11
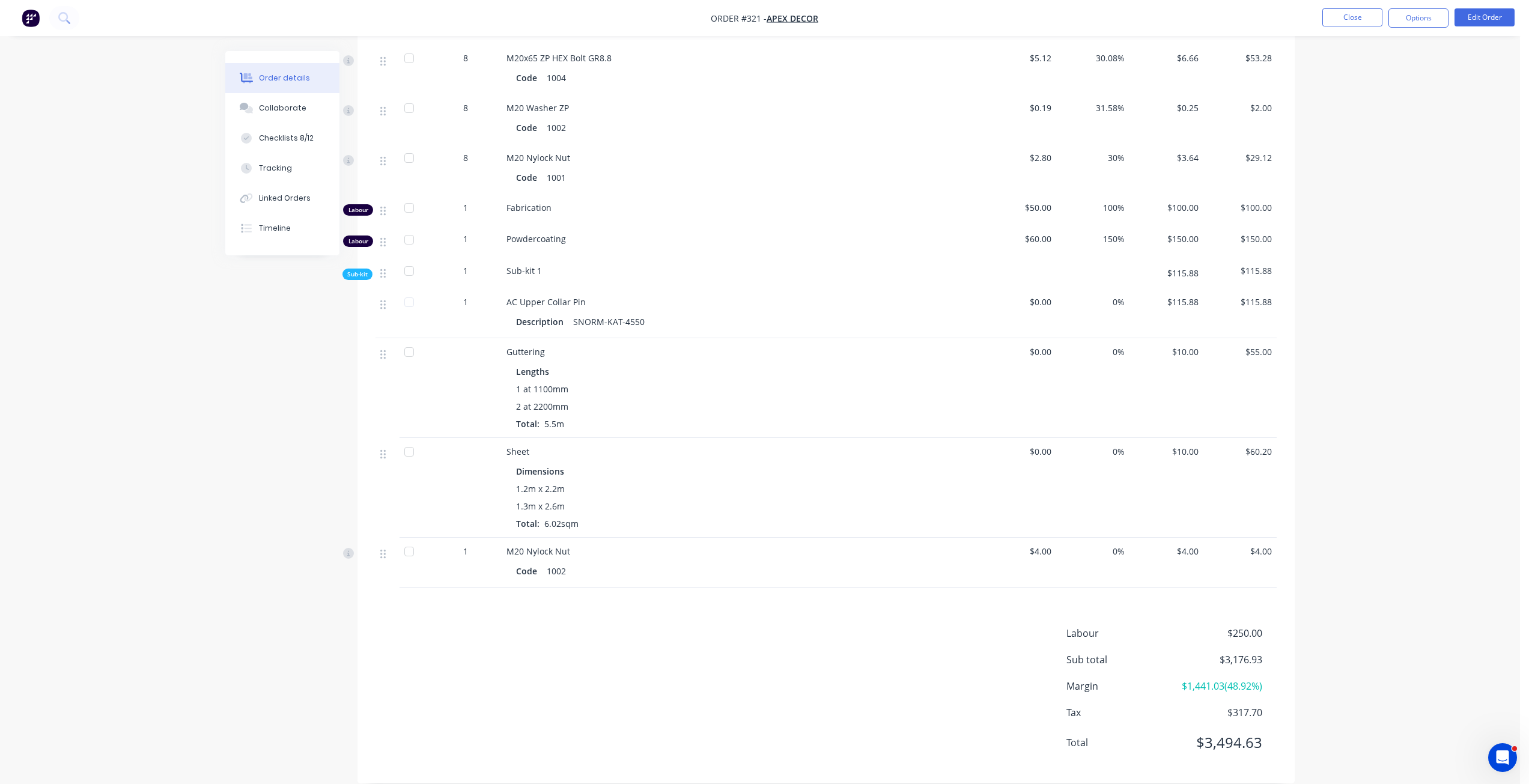
scroll to position [788, 0]
drag, startPoint x: 1174, startPoint y: 669, endPoint x: 1271, endPoint y: 669, distance: 97.0
click at [1271, 678] on div "Margin $1,441.03 ( 48.92 %)" at bounding box center [1172, 685] width 210 height 15
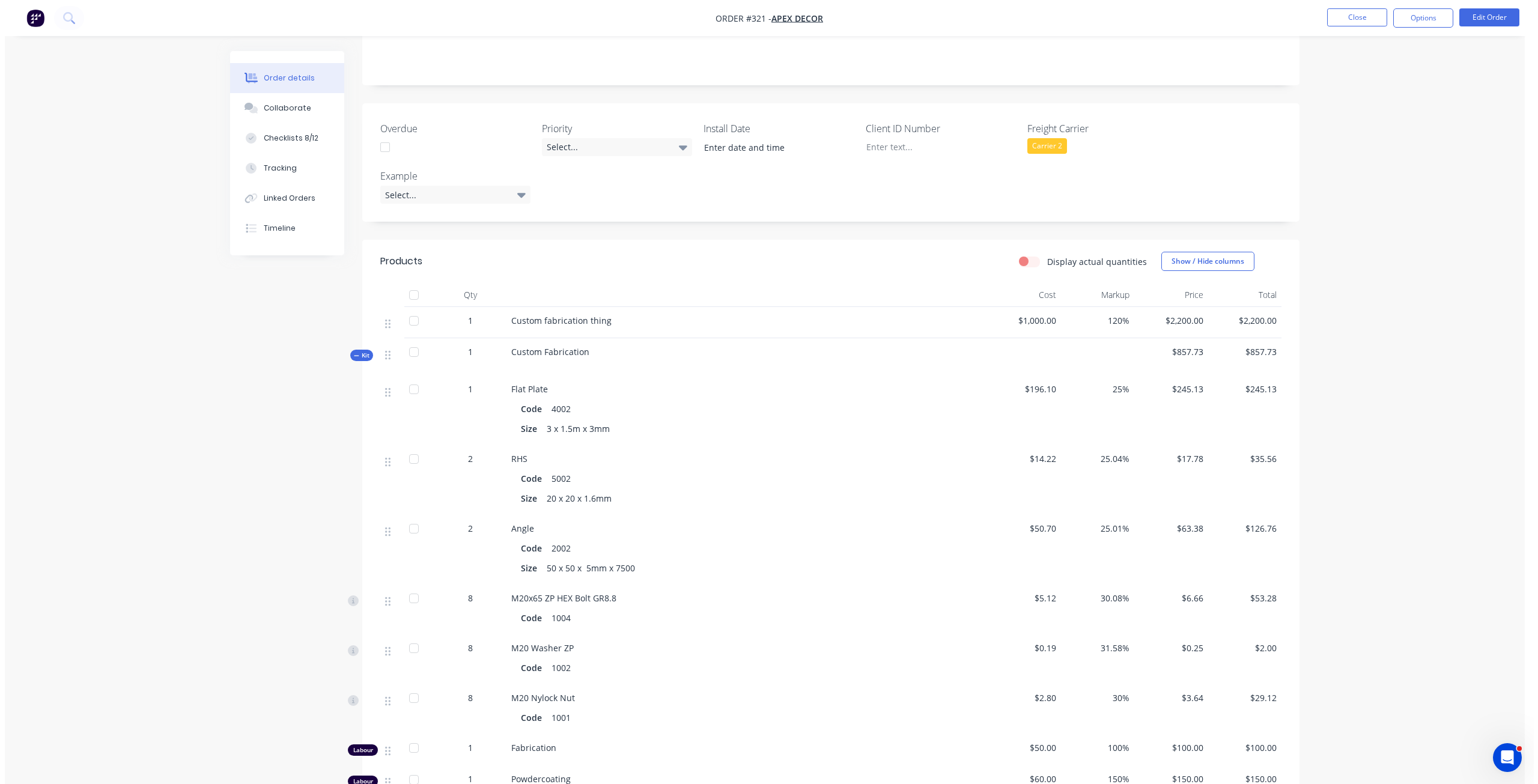
scroll to position [0, 0]
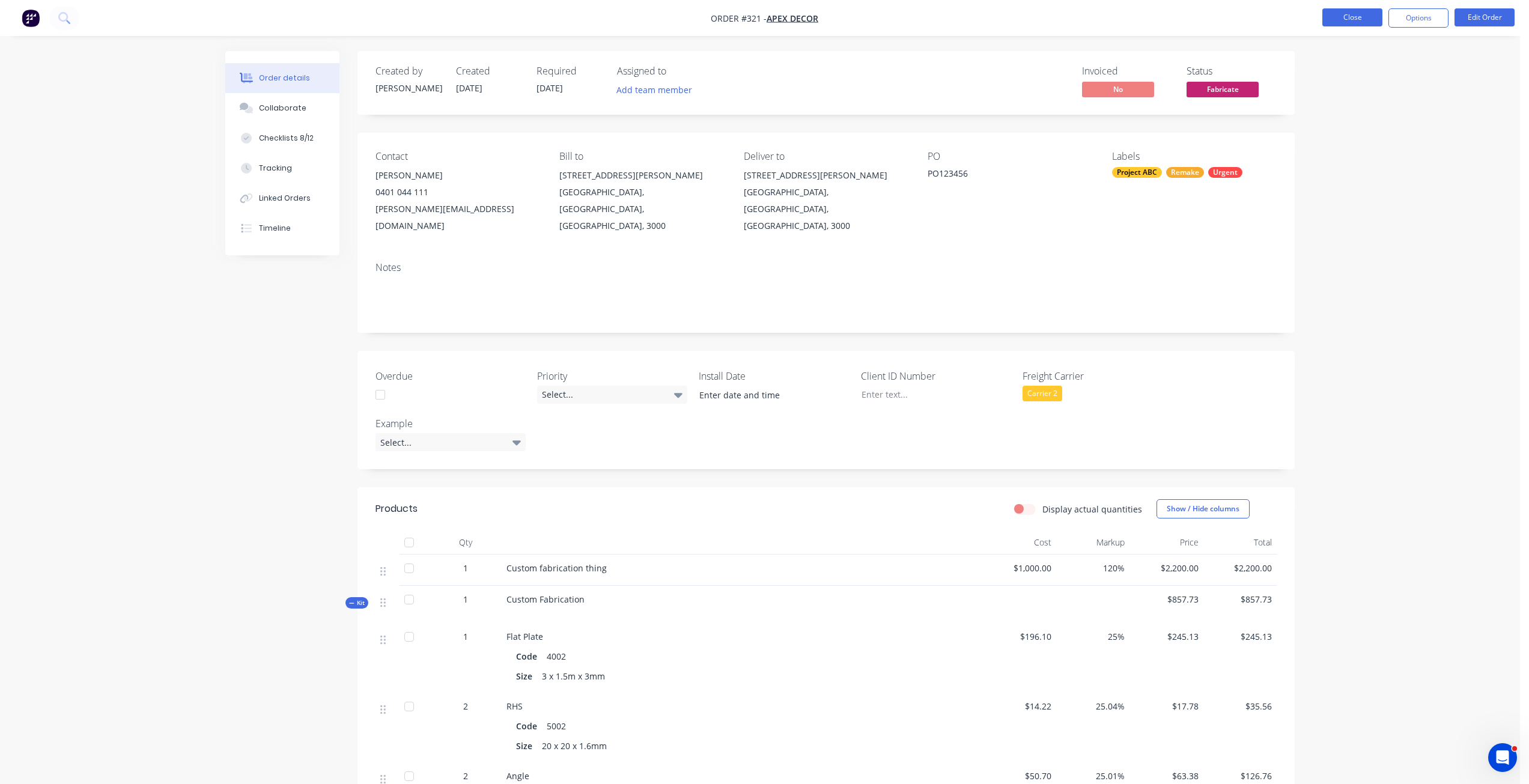
click at [1348, 22] on button "Close" at bounding box center [1353, 17] width 60 height 18
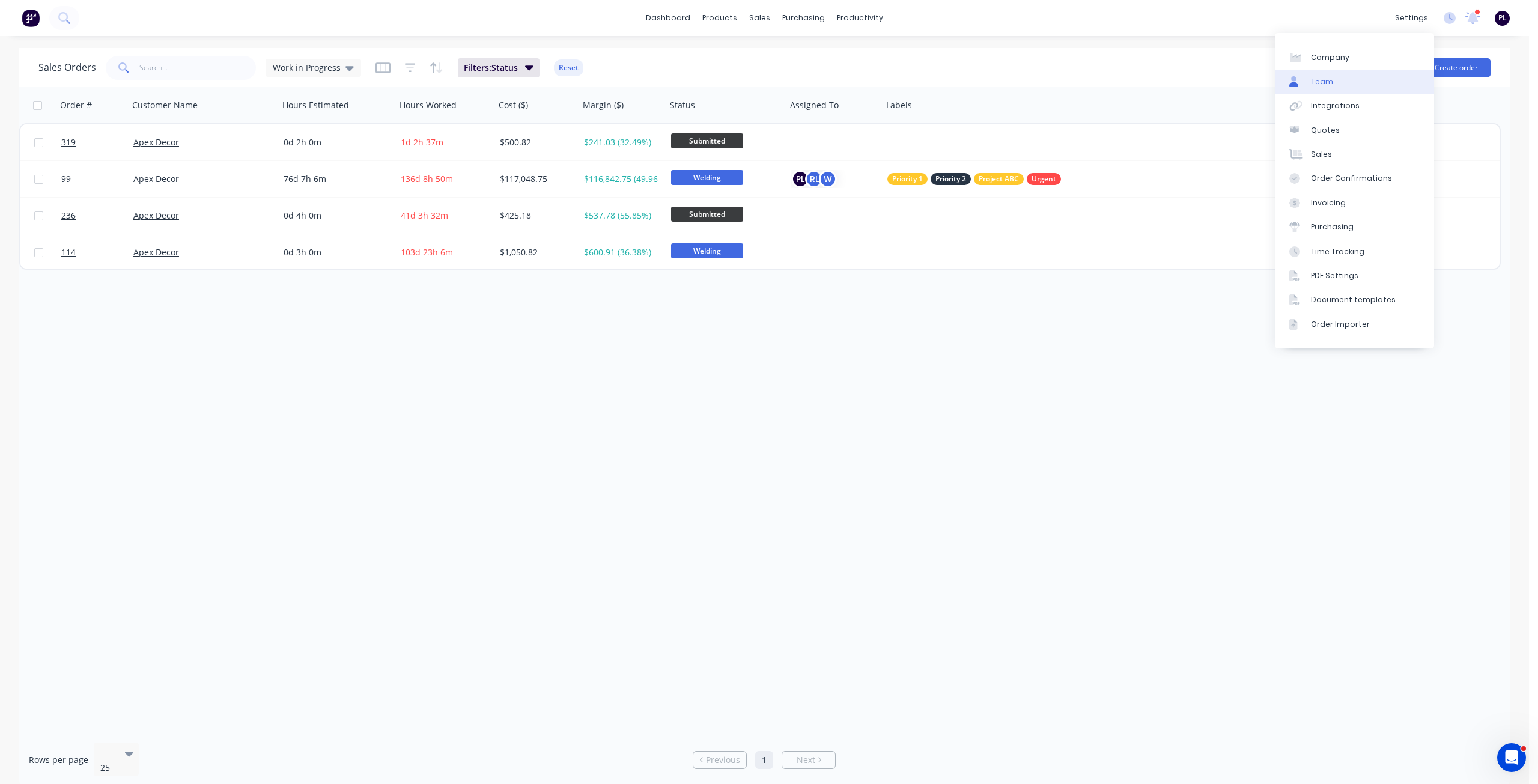
click at [1379, 81] on link "Team" at bounding box center [1354, 81] width 159 height 24
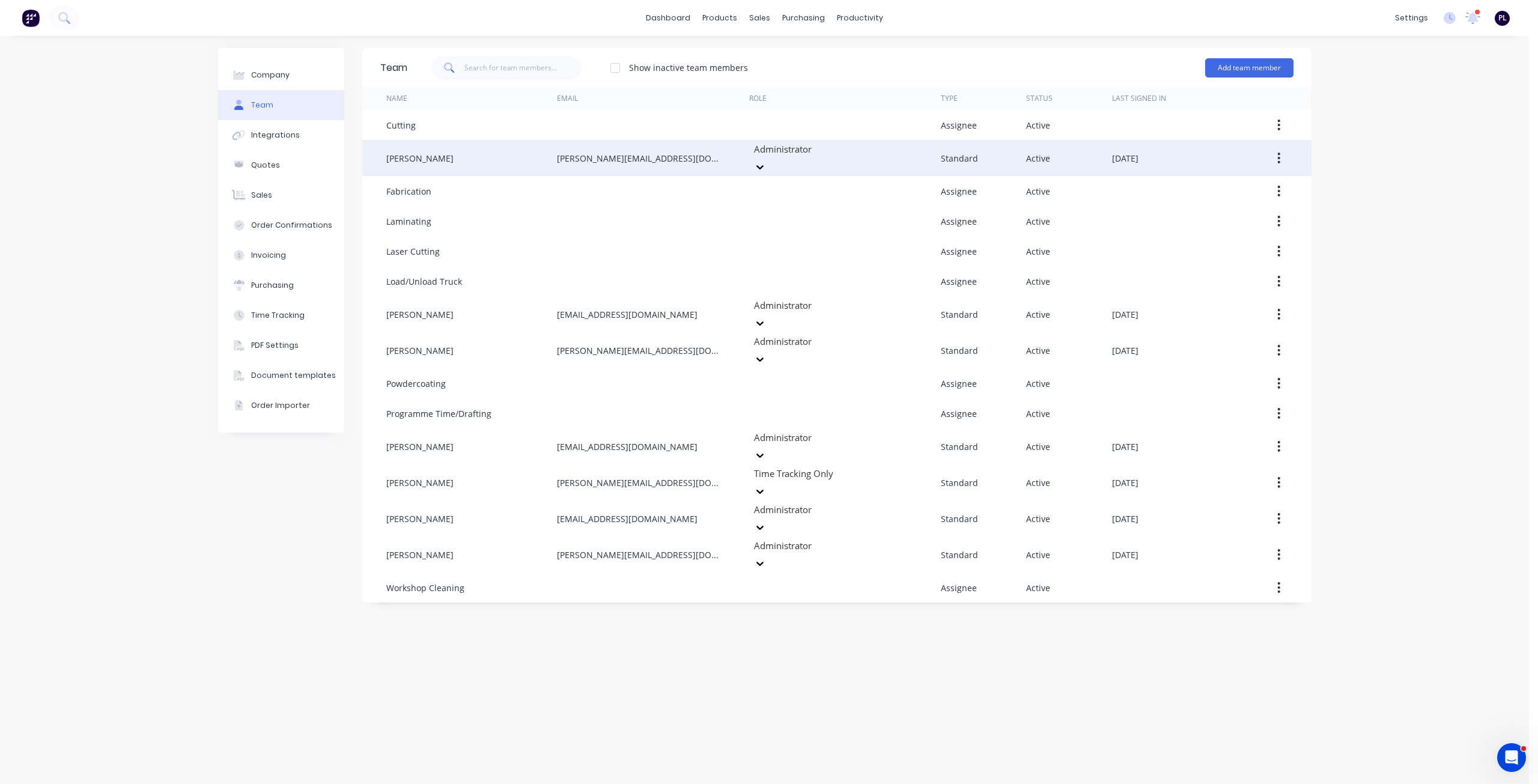
click at [854, 157] on div at bounding box center [839, 148] width 173 height 15
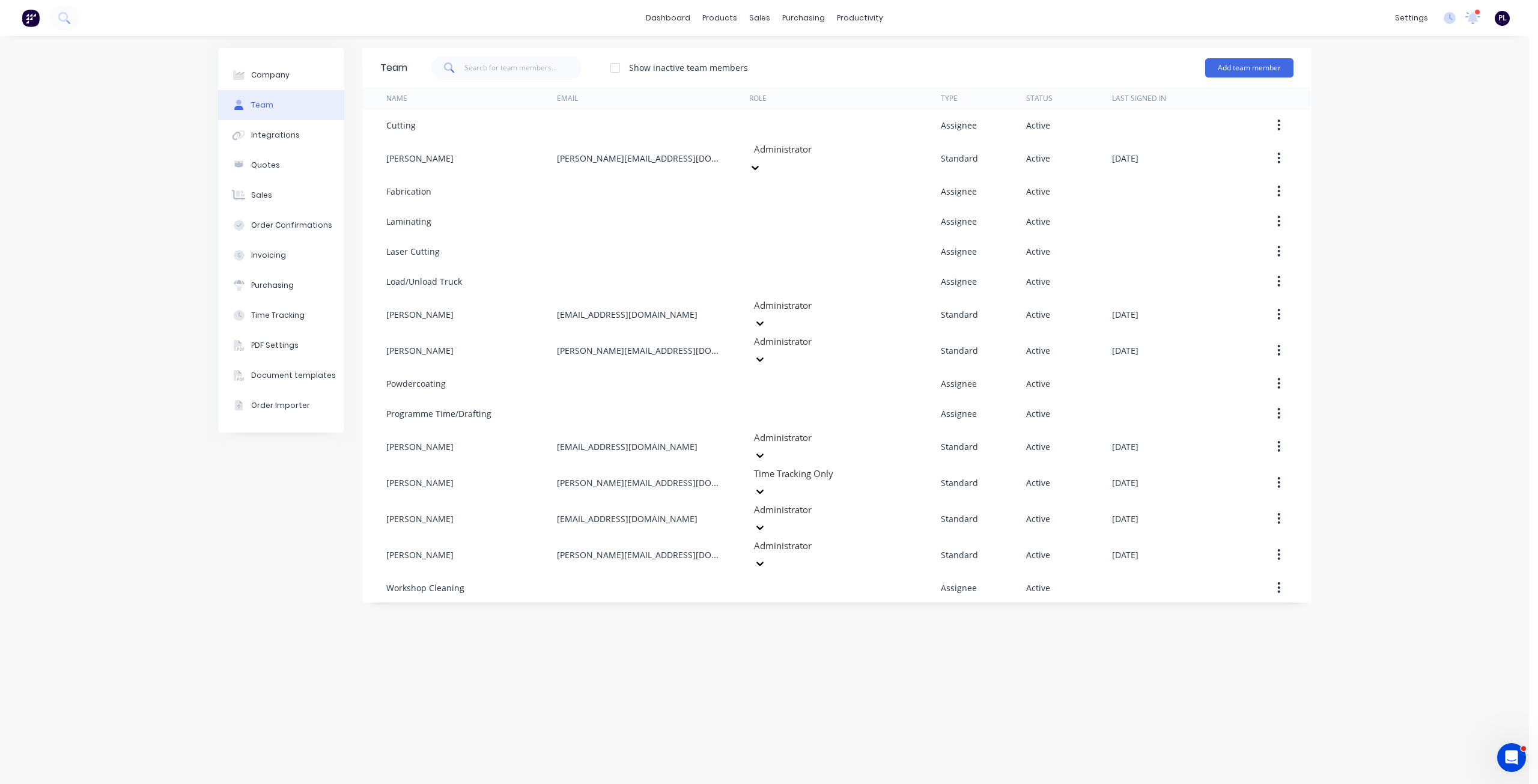
scroll to position [2, 0]
click at [1423, 262] on div "Company Team Integrations Quotes Sales Order Confirmations Invoicing Purchasing…" at bounding box center [764, 410] width 1529 height 748
